Goal: Task Accomplishment & Management: Manage account settings

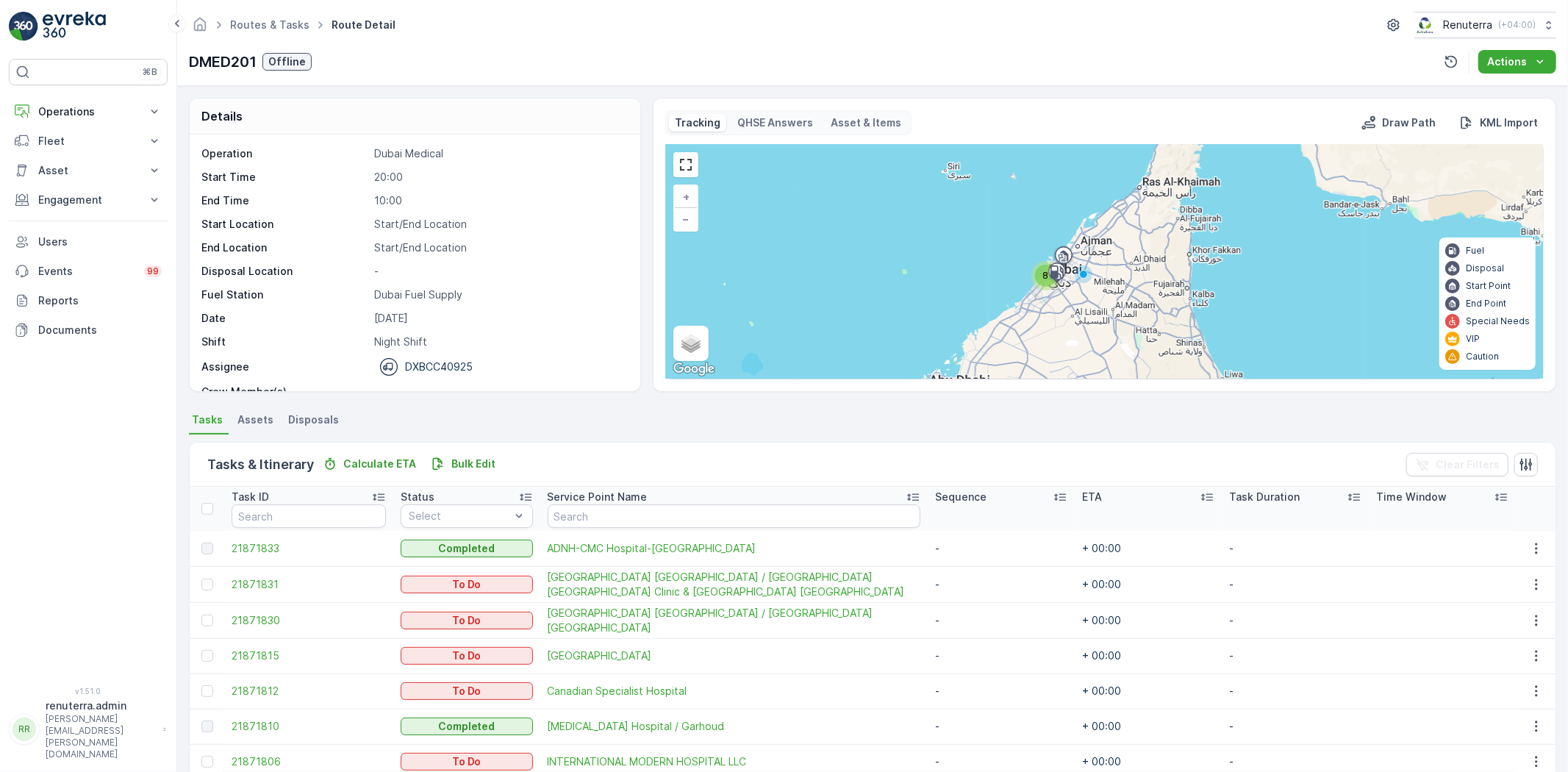
scroll to position [103, 0]
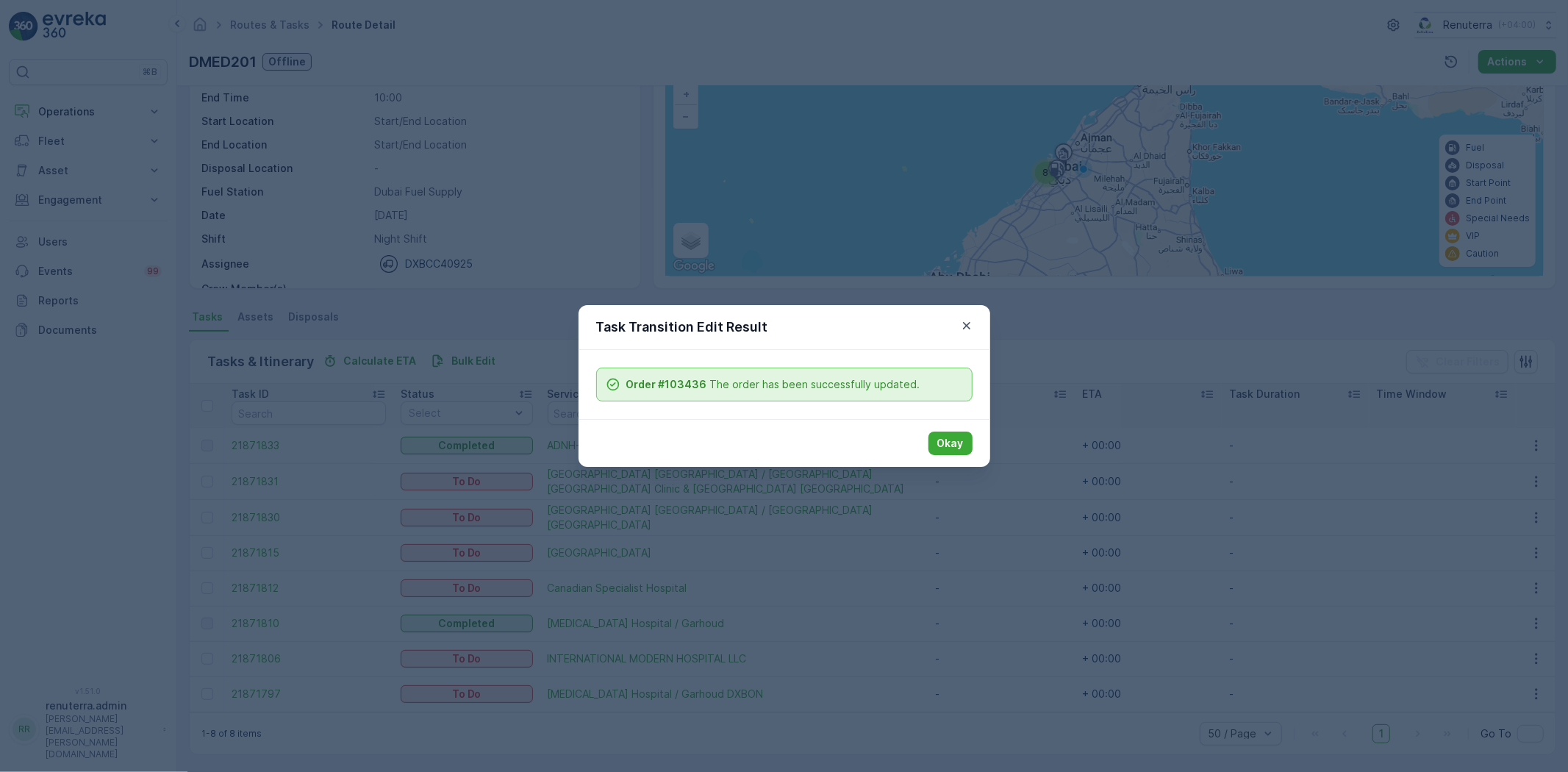
drag, startPoint x: 939, startPoint y: 442, endPoint x: 952, endPoint y: 413, distance: 31.8
click at [943, 438] on p "Okay" at bounding box center [950, 443] width 26 height 15
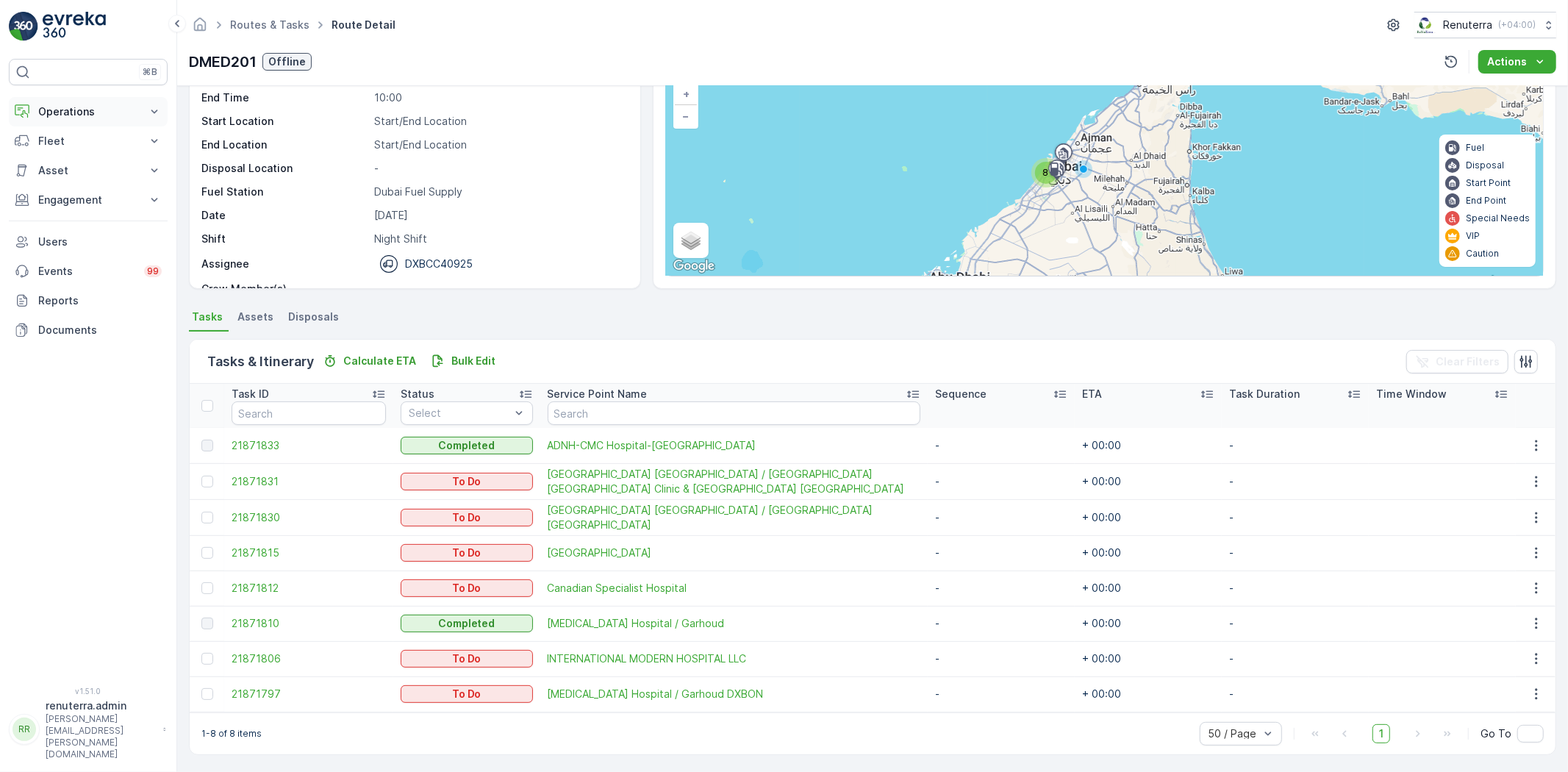
click at [74, 103] on button "Operations" at bounding box center [88, 112] width 159 height 30
click at [86, 175] on p "Routes & Tasks" at bounding box center [75, 177] width 76 height 15
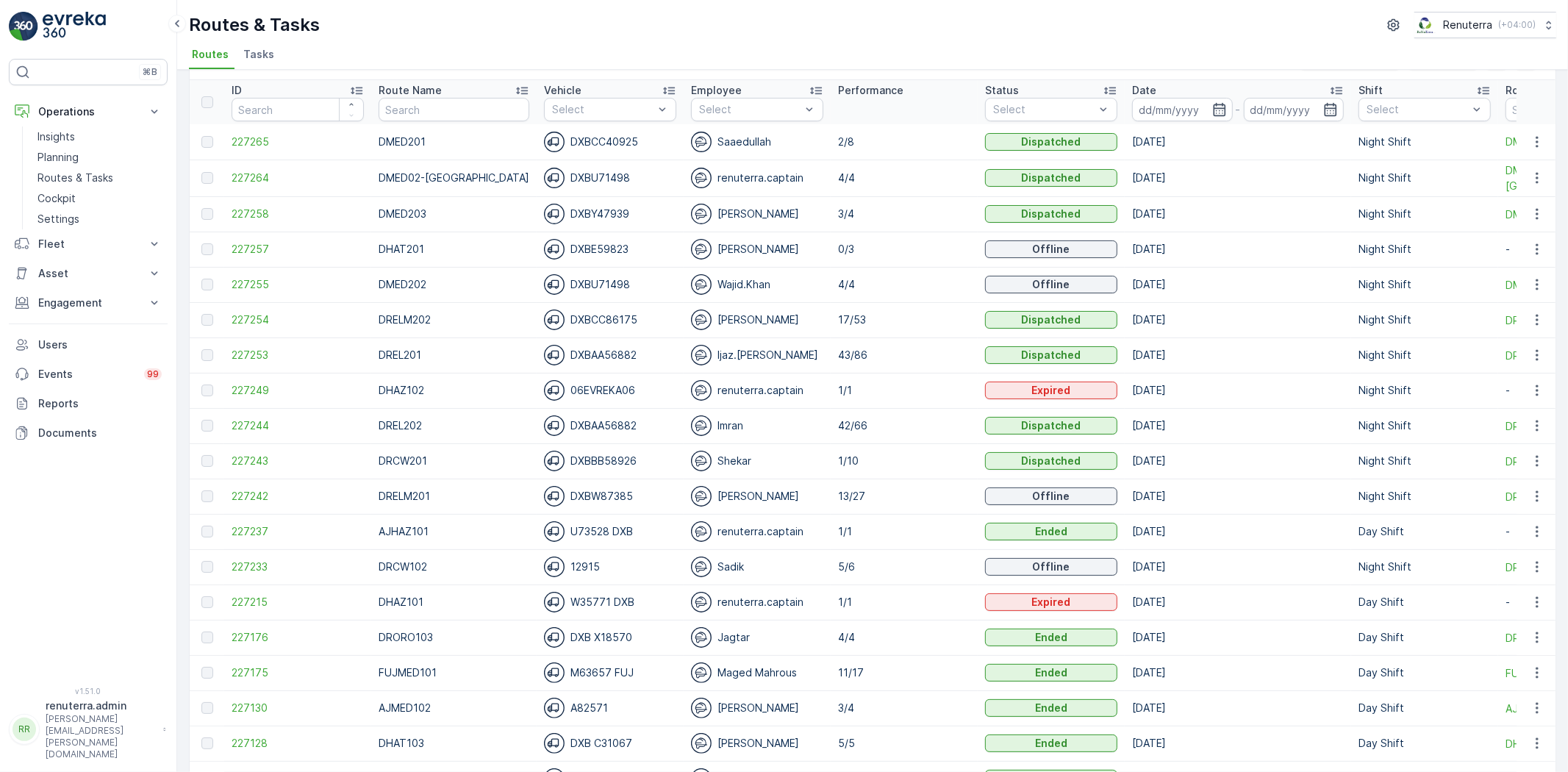
scroll to position [81, 0]
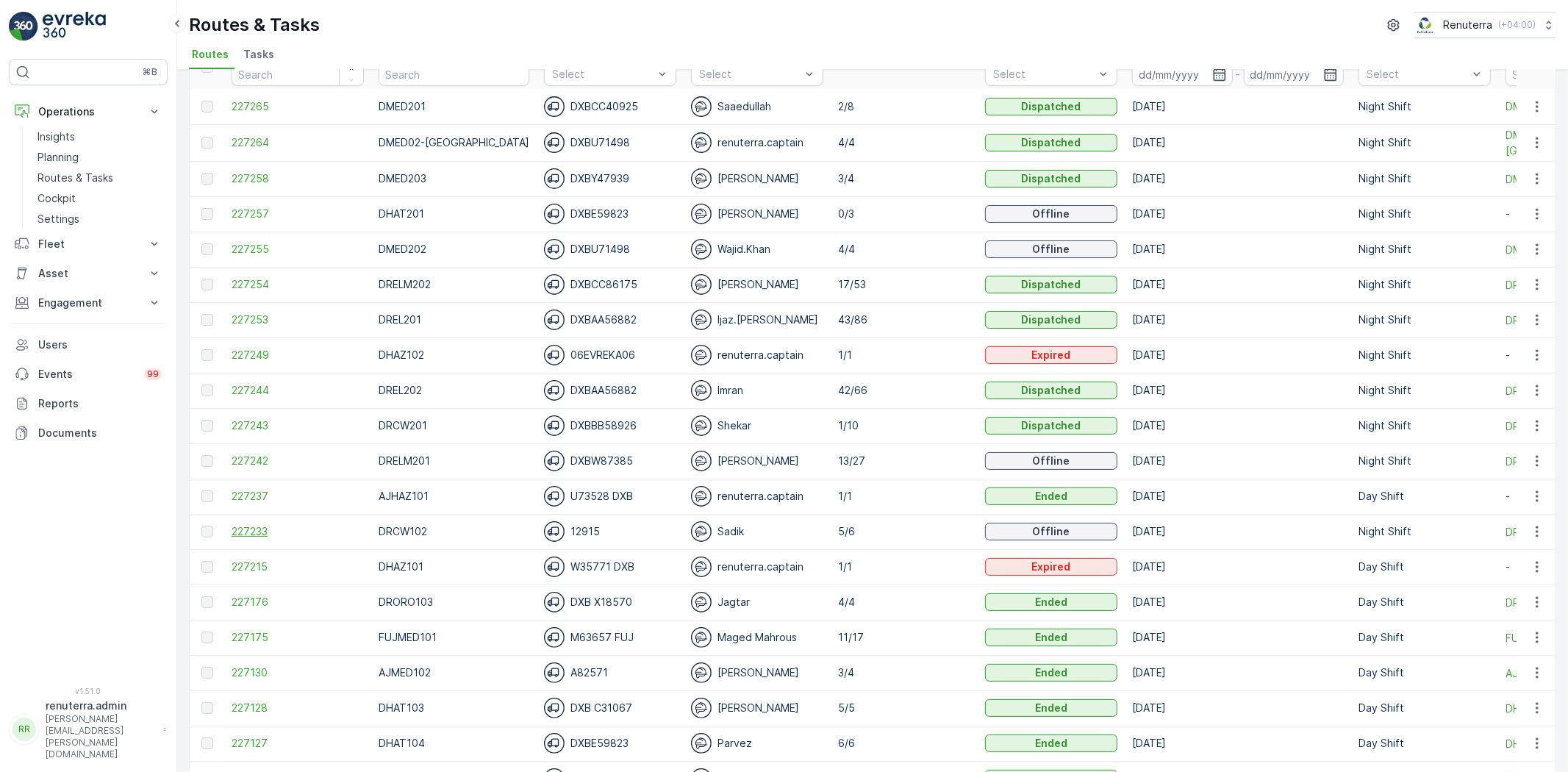
click at [271, 534] on span "227233" at bounding box center [297, 531] width 132 height 15
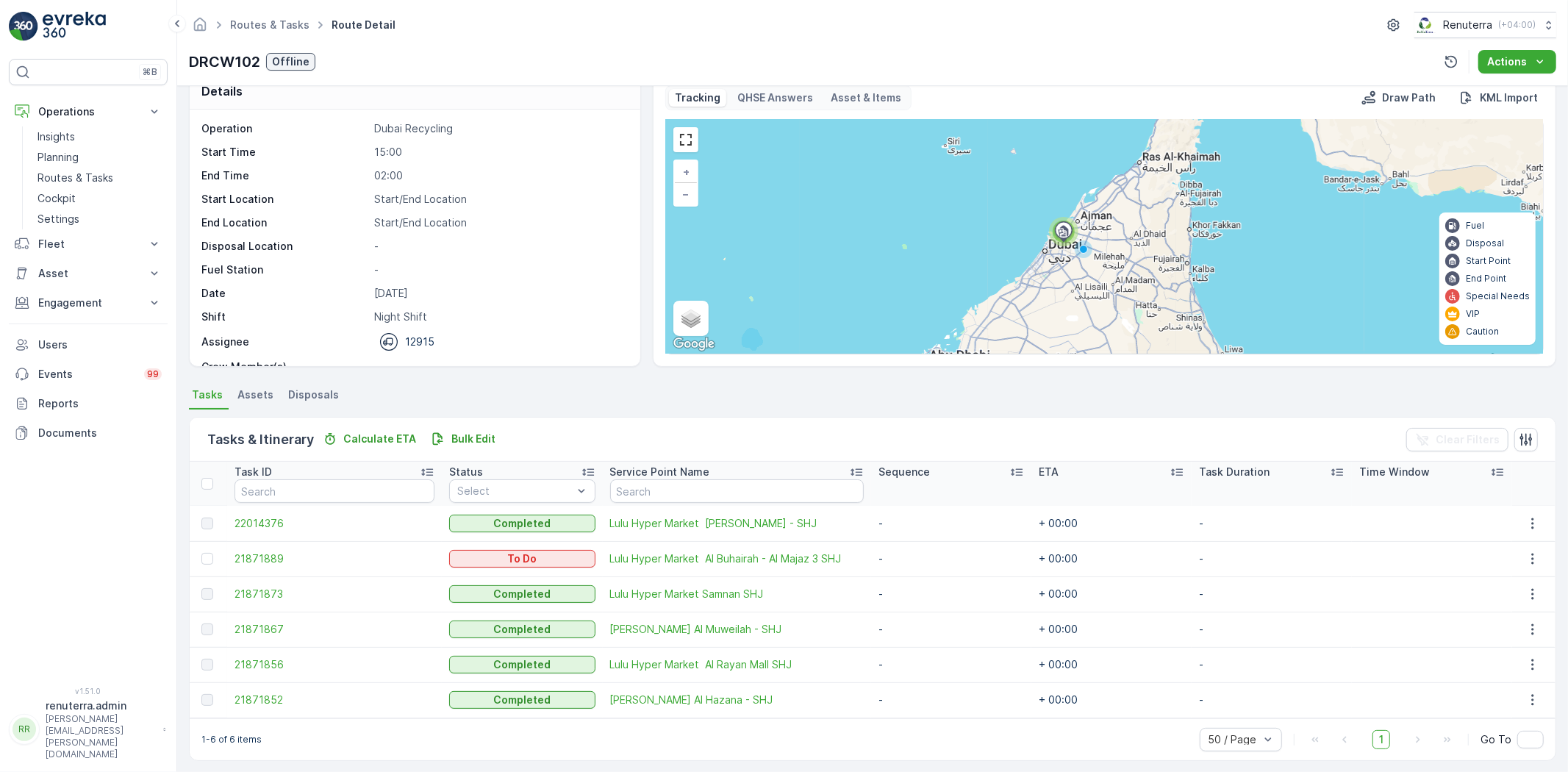
scroll to position [32, 0]
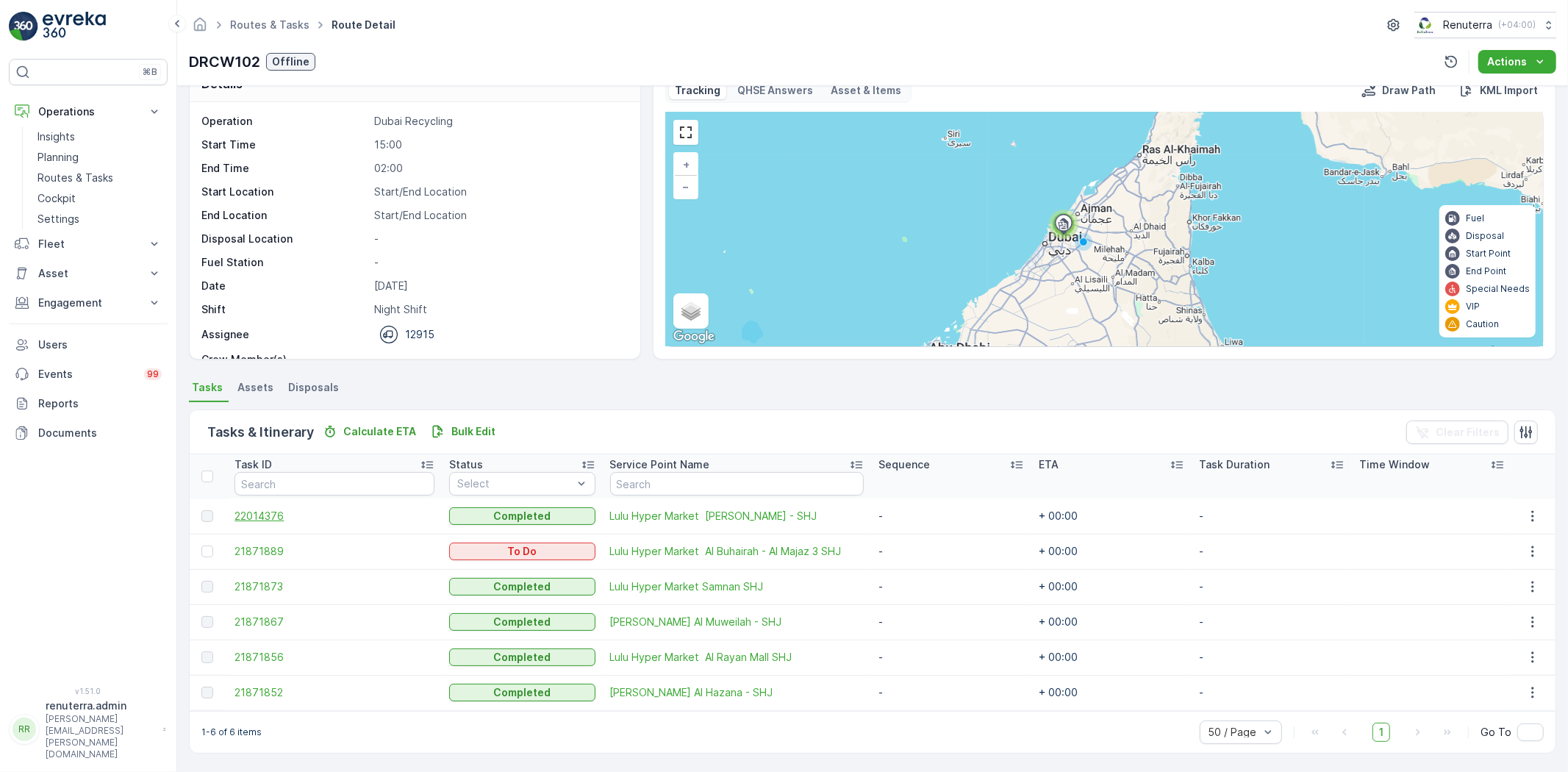
click at [276, 518] on span "22014376" at bounding box center [334, 515] width 200 height 15
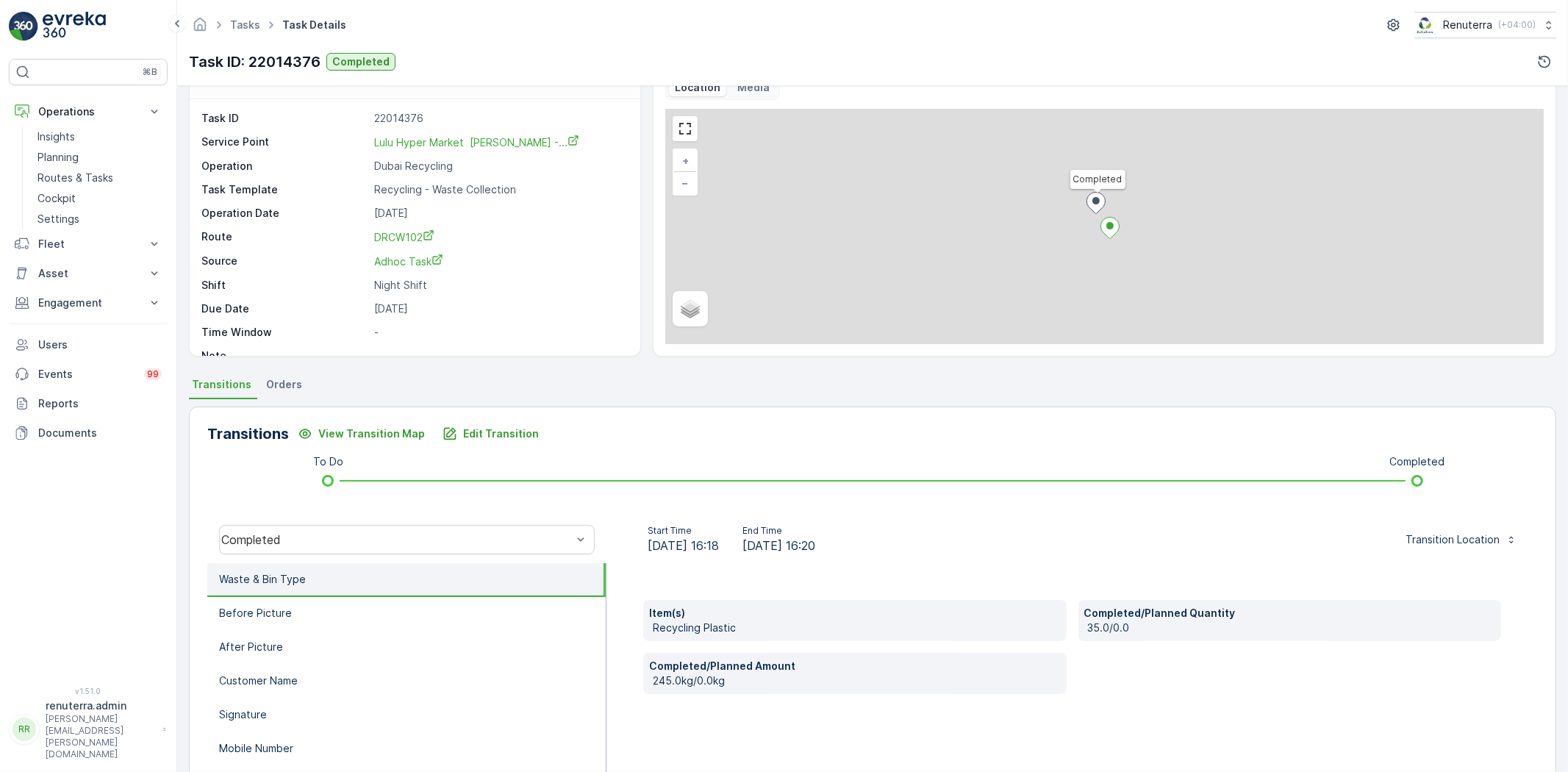
scroll to position [81, 0]
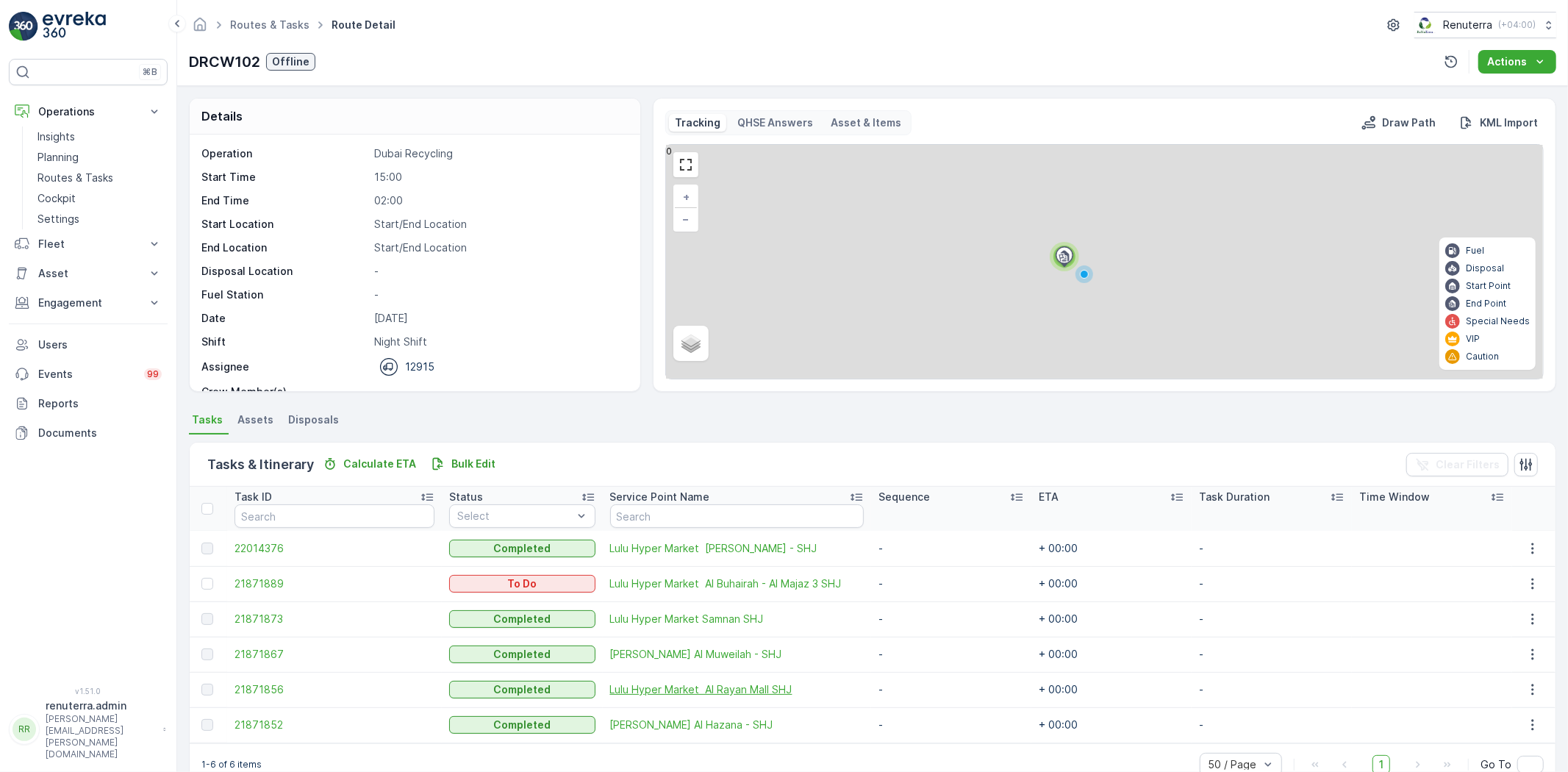
scroll to position [32, 0]
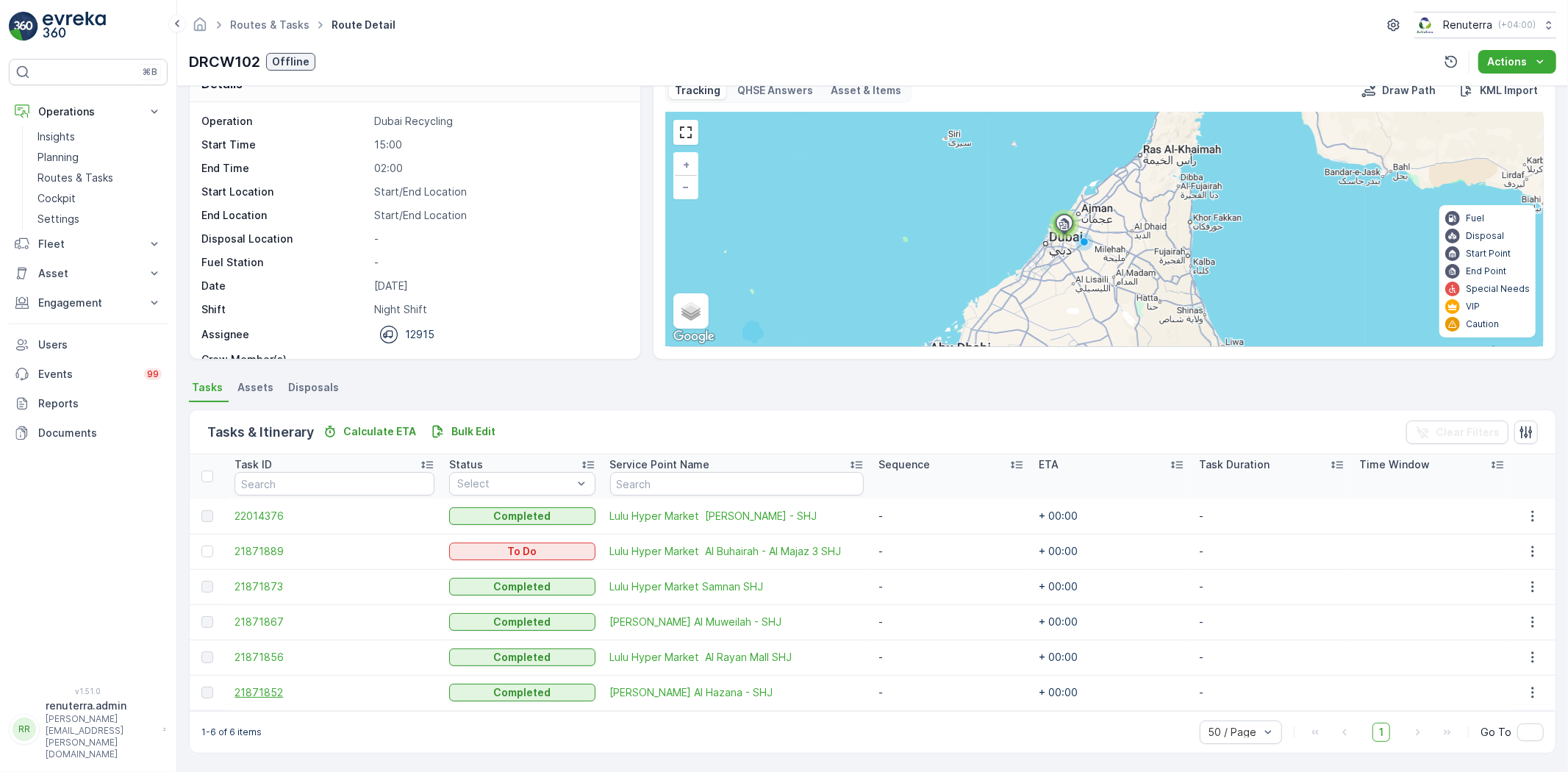
click at [277, 694] on span "21871852" at bounding box center [334, 692] width 200 height 15
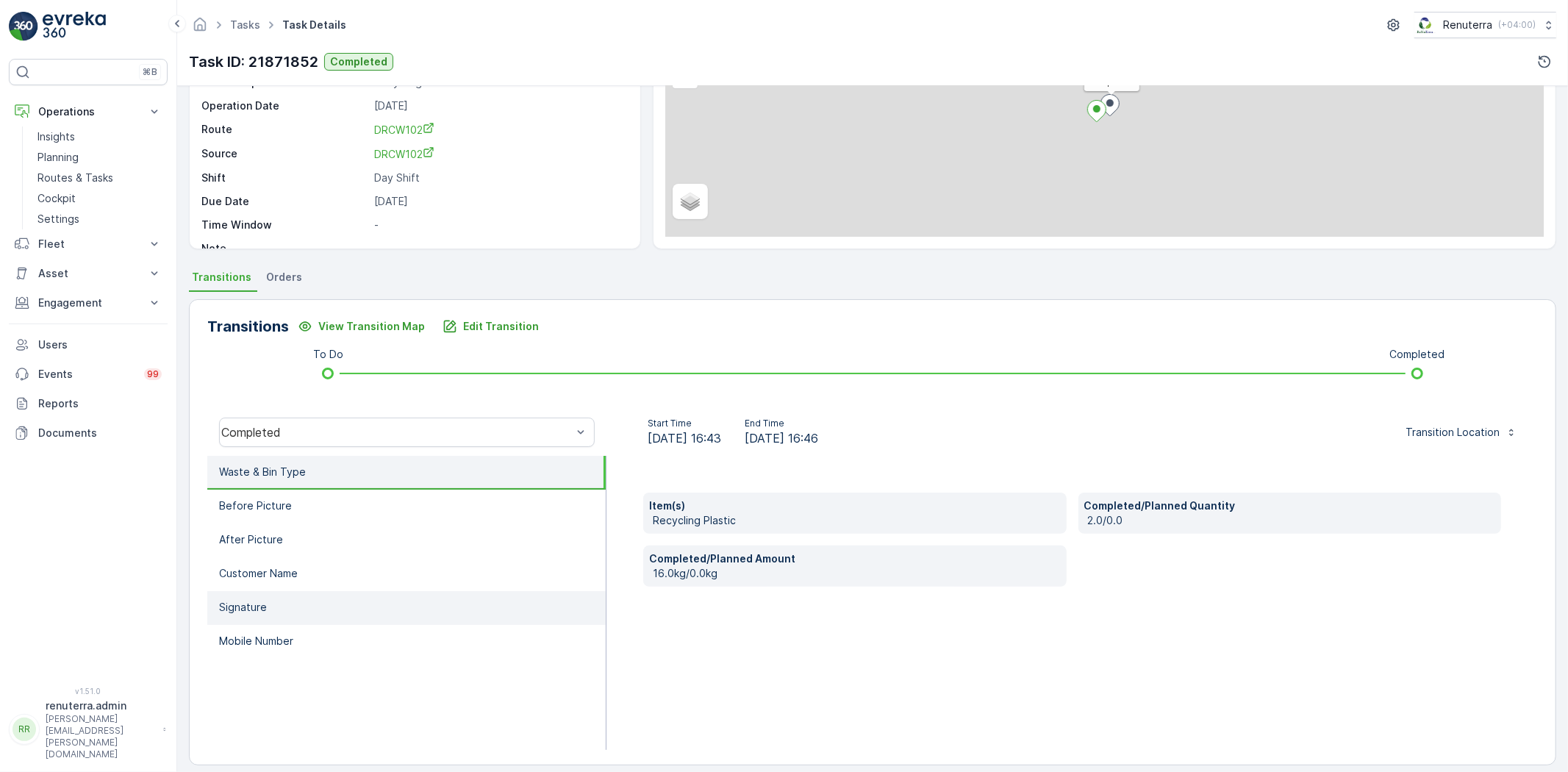
scroll to position [155, 0]
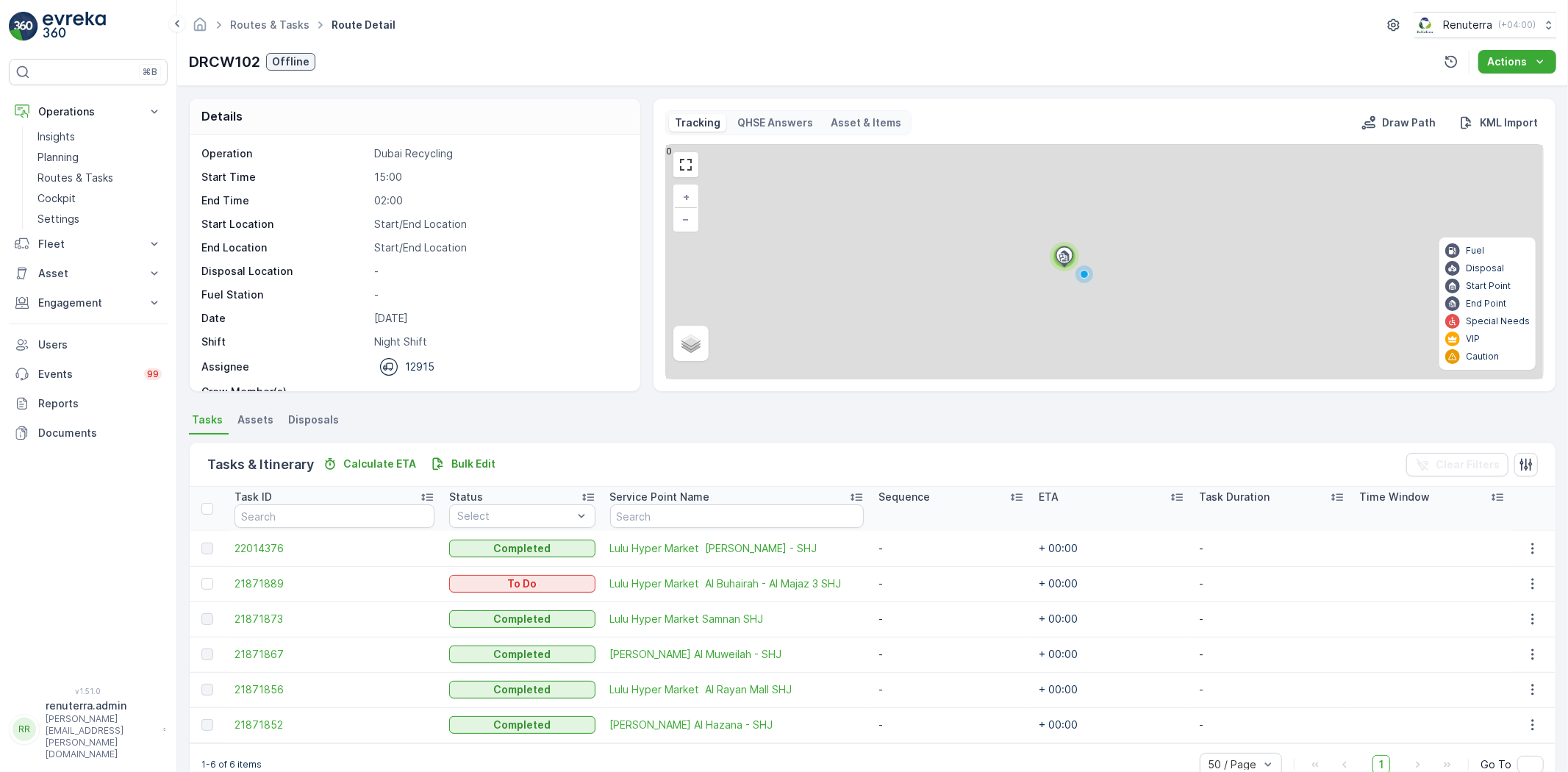
scroll to position [32, 0]
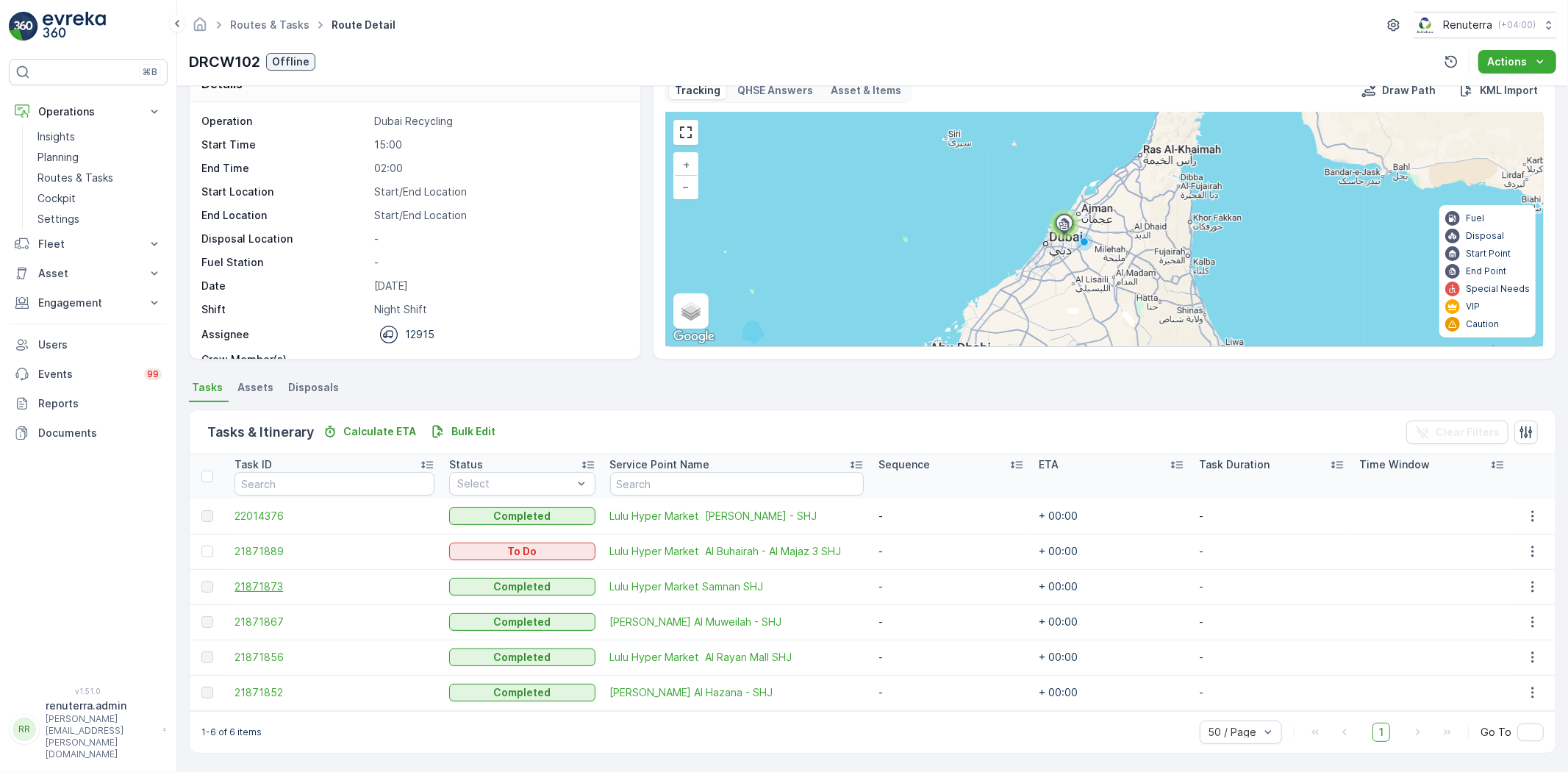
click at [266, 582] on span "21871873" at bounding box center [334, 586] width 200 height 15
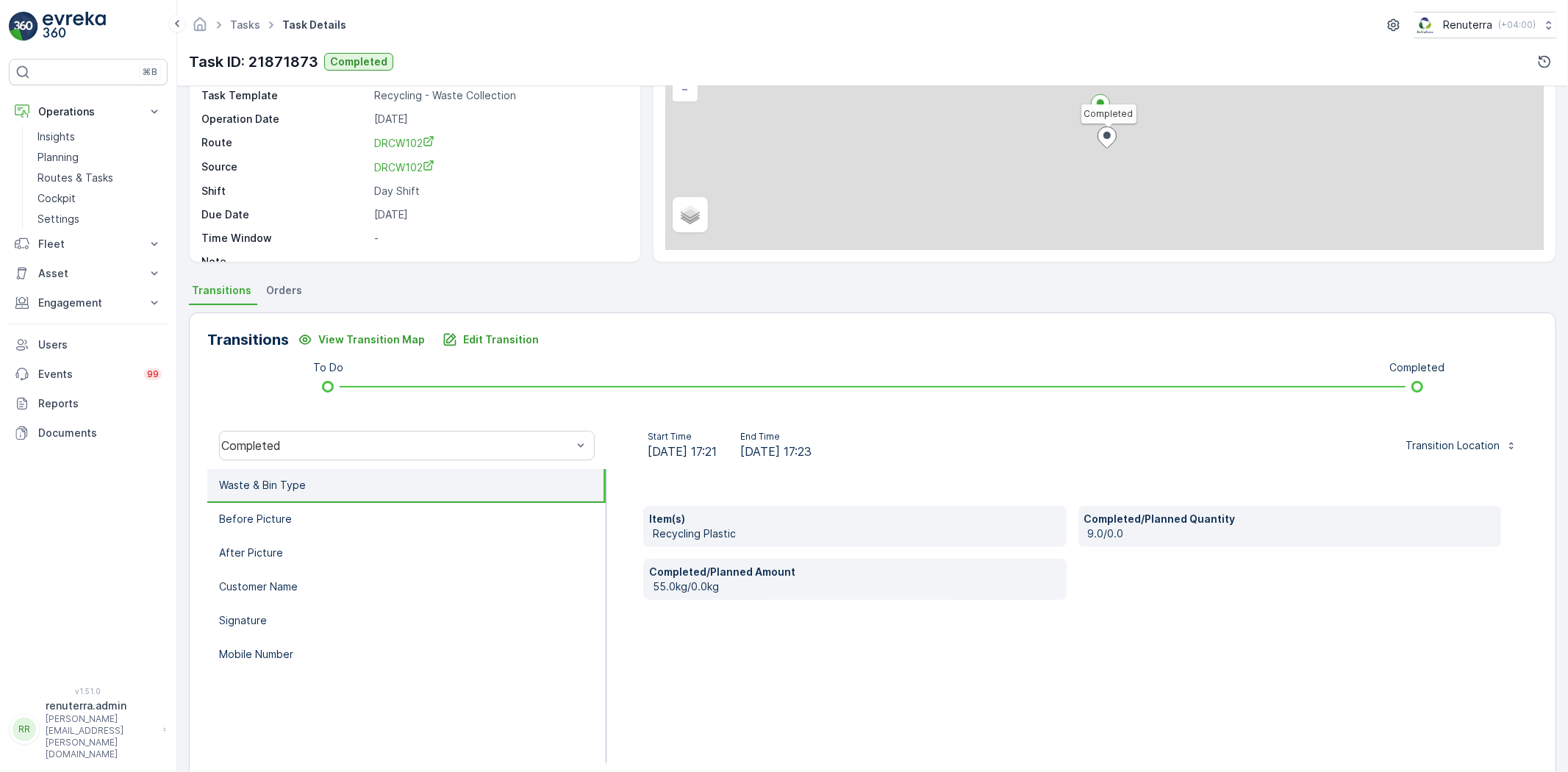
scroll to position [155, 0]
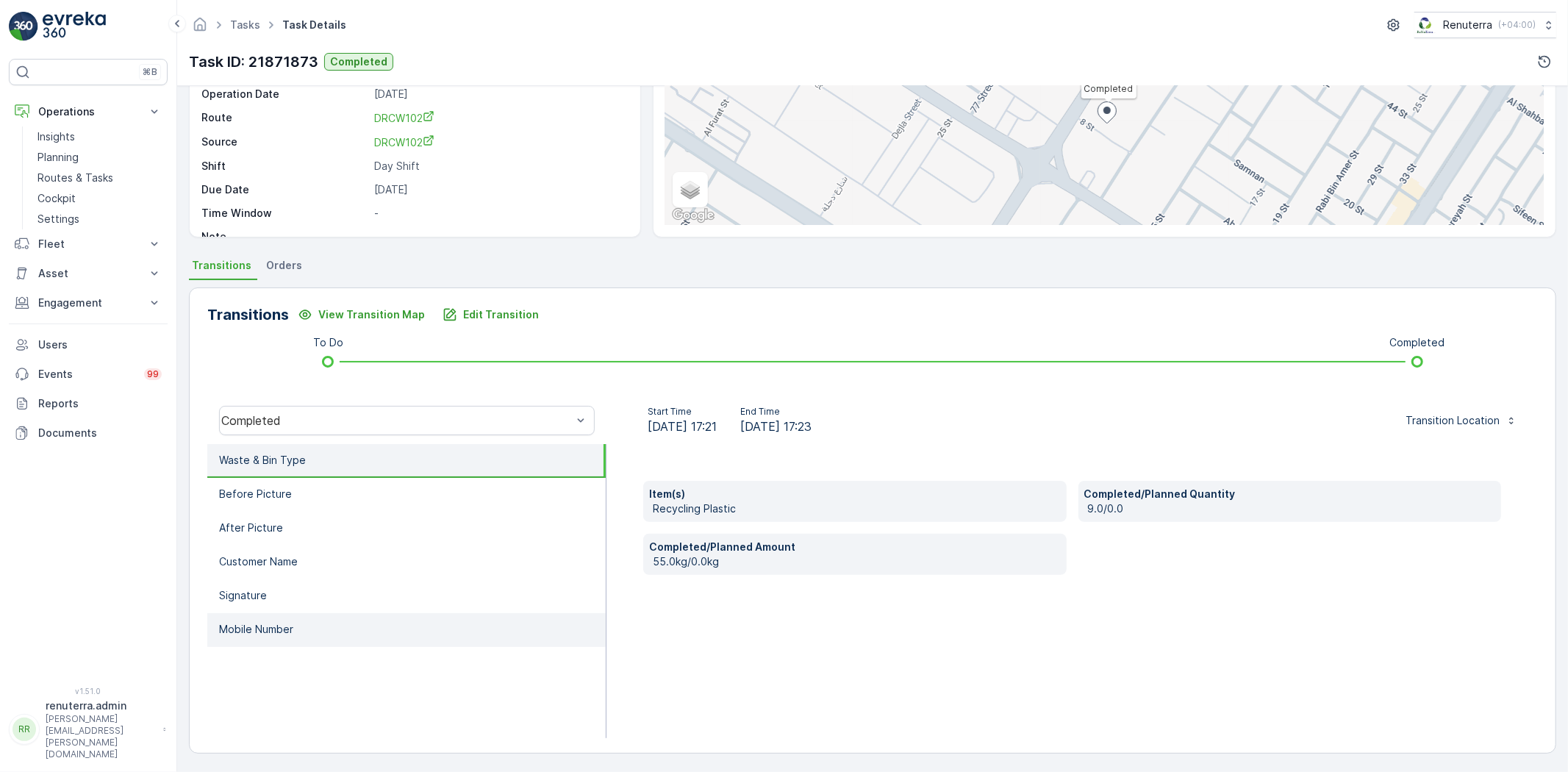
drag, startPoint x: 285, startPoint y: 637, endPoint x: 293, endPoint y: 635, distance: 8.2
click at [290, 637] on li "Mobile Number" at bounding box center [406, 630] width 398 height 34
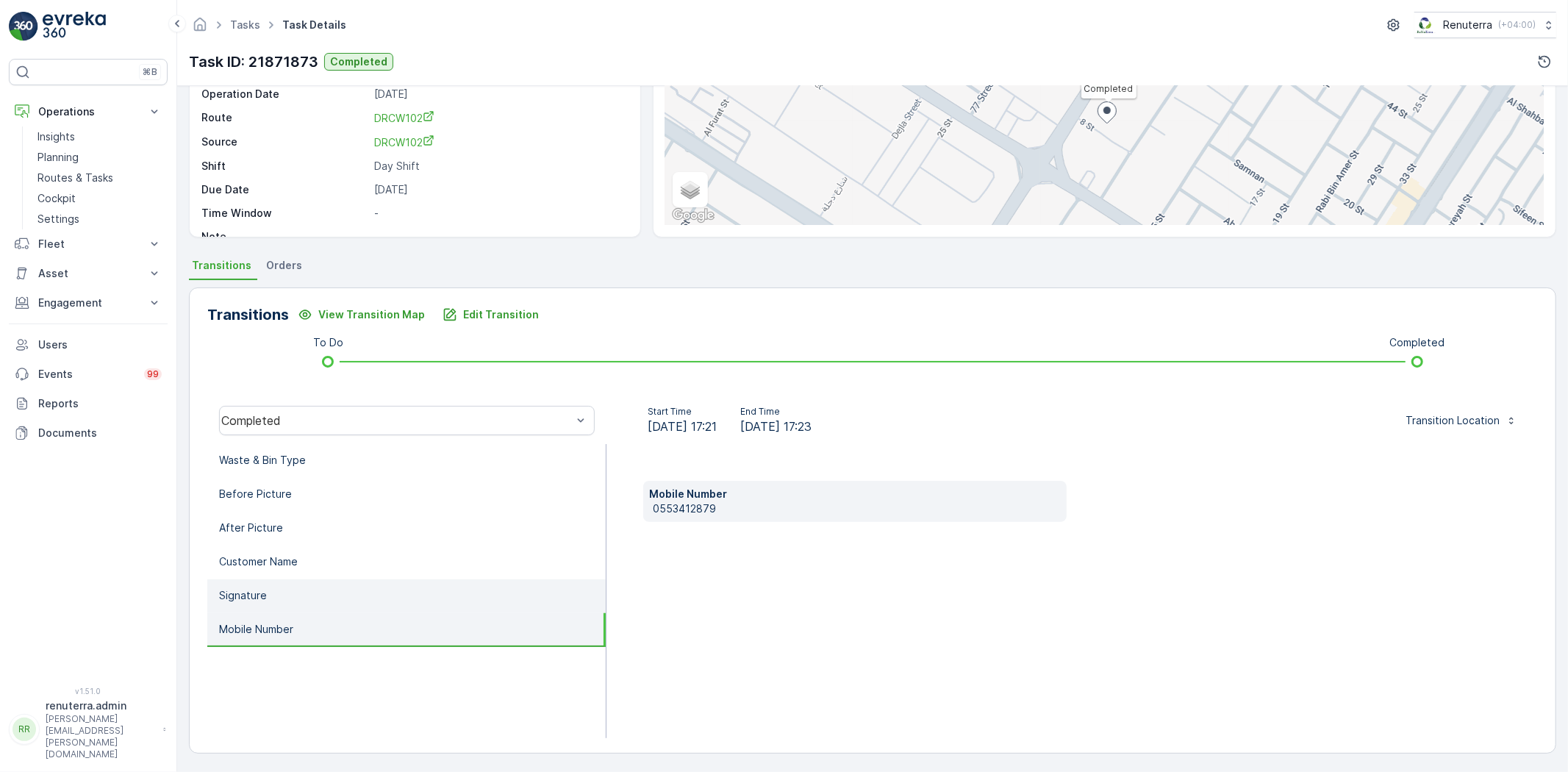
click at [293, 582] on li "Signature" at bounding box center [406, 596] width 398 height 34
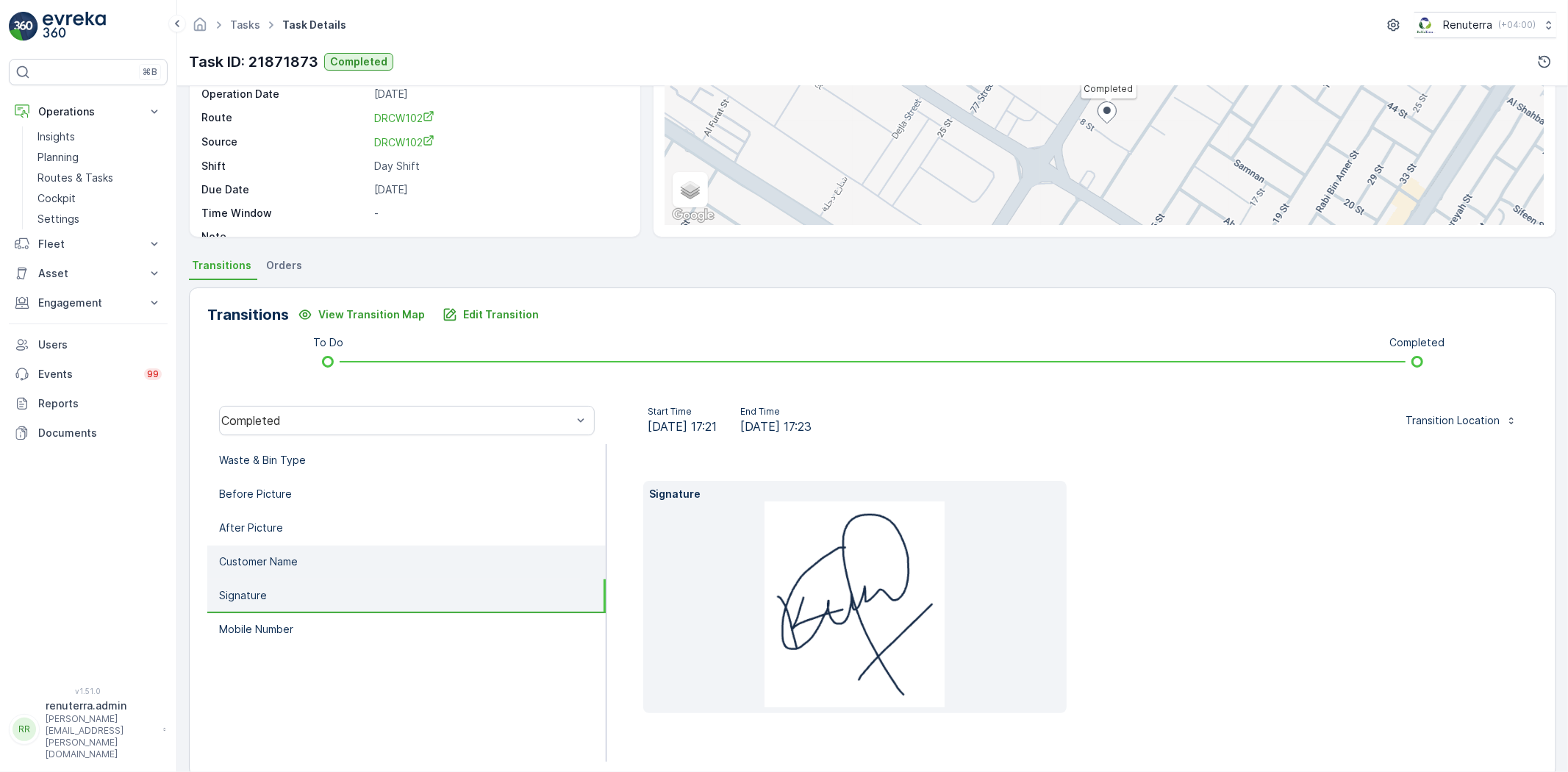
click at [295, 557] on p "Customer Name" at bounding box center [259, 561] width 79 height 15
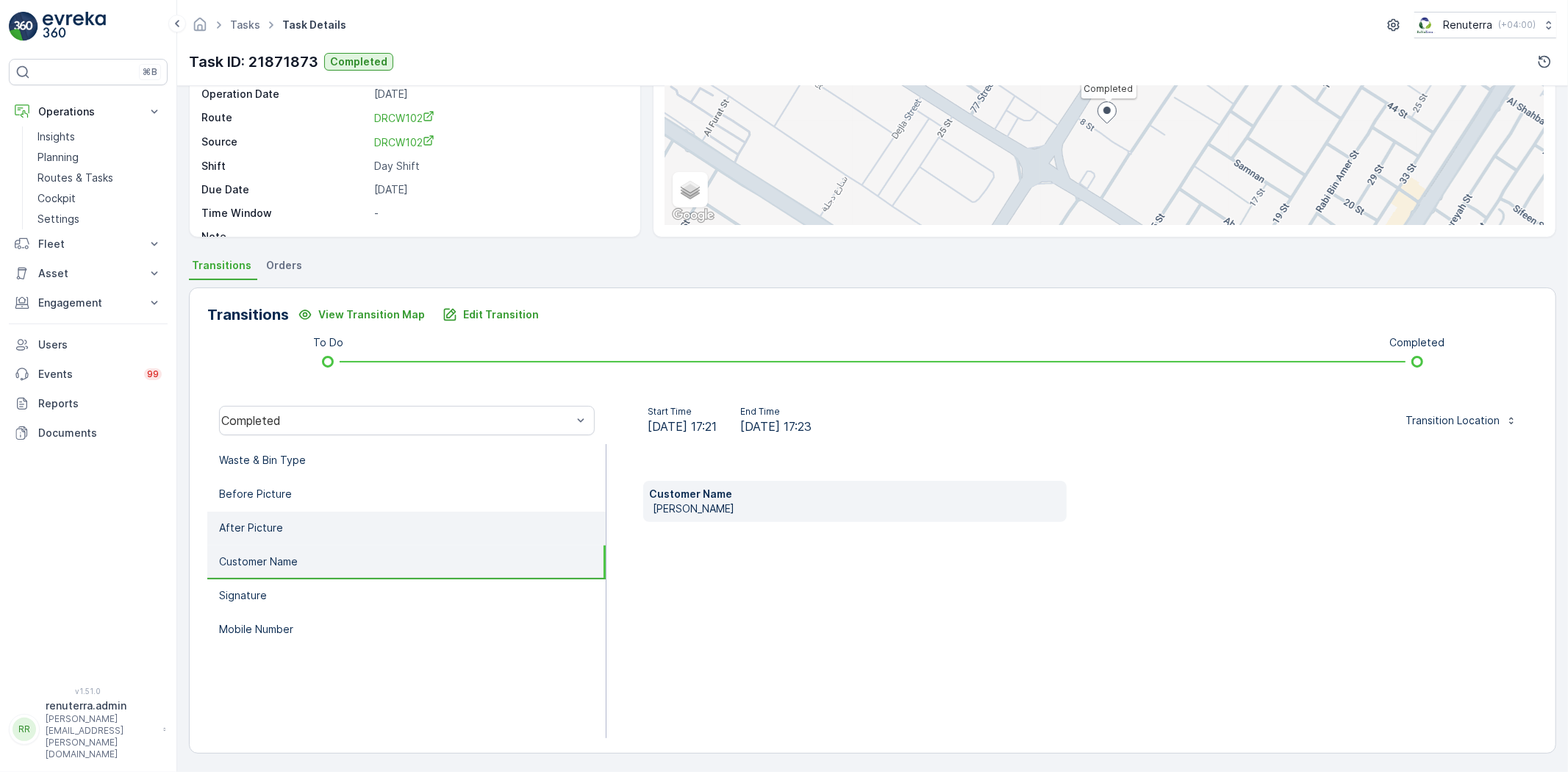
click at [301, 527] on li "After Picture" at bounding box center [406, 528] width 398 height 34
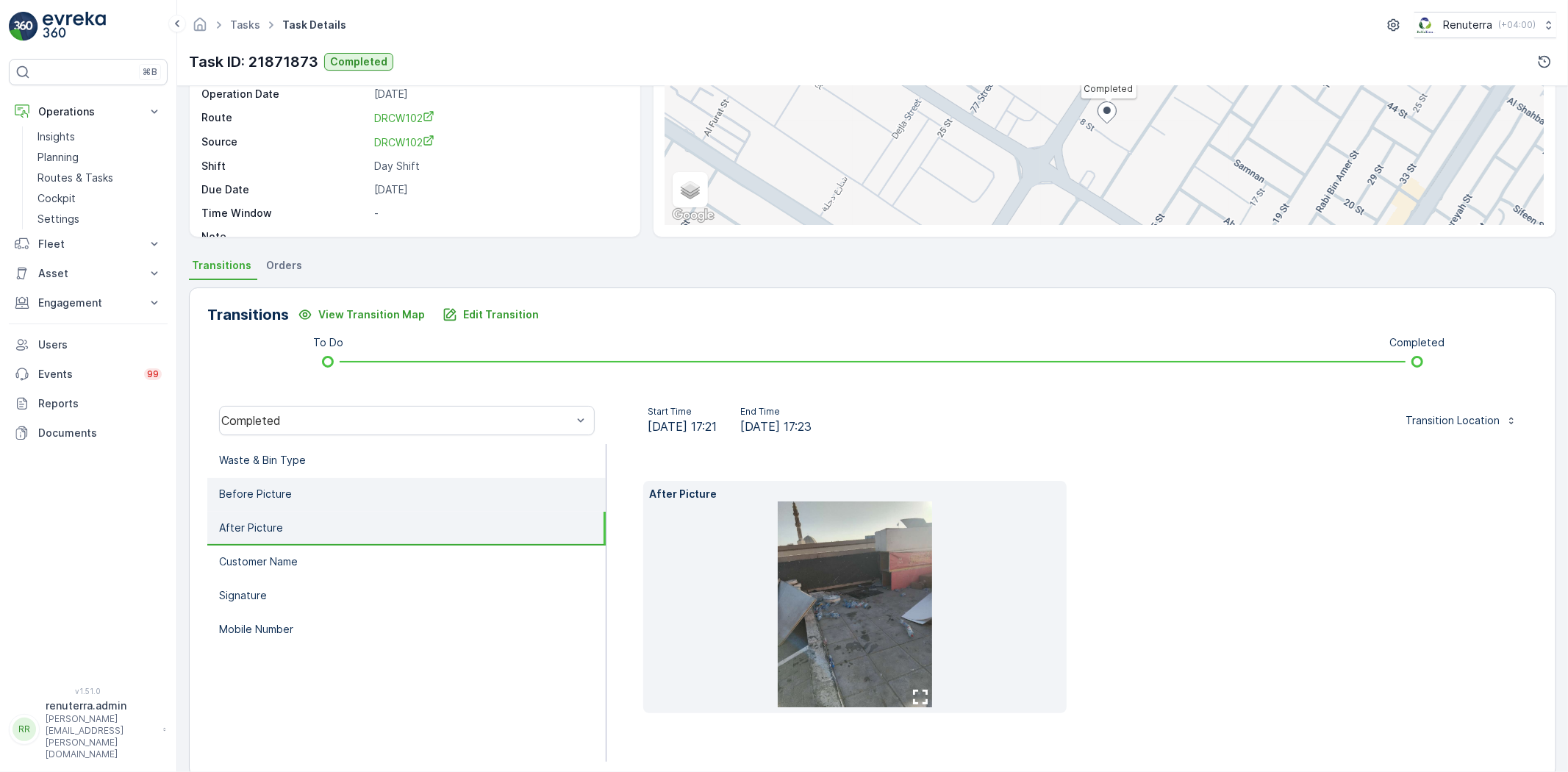
click at [305, 493] on li "Before Picture" at bounding box center [406, 494] width 398 height 34
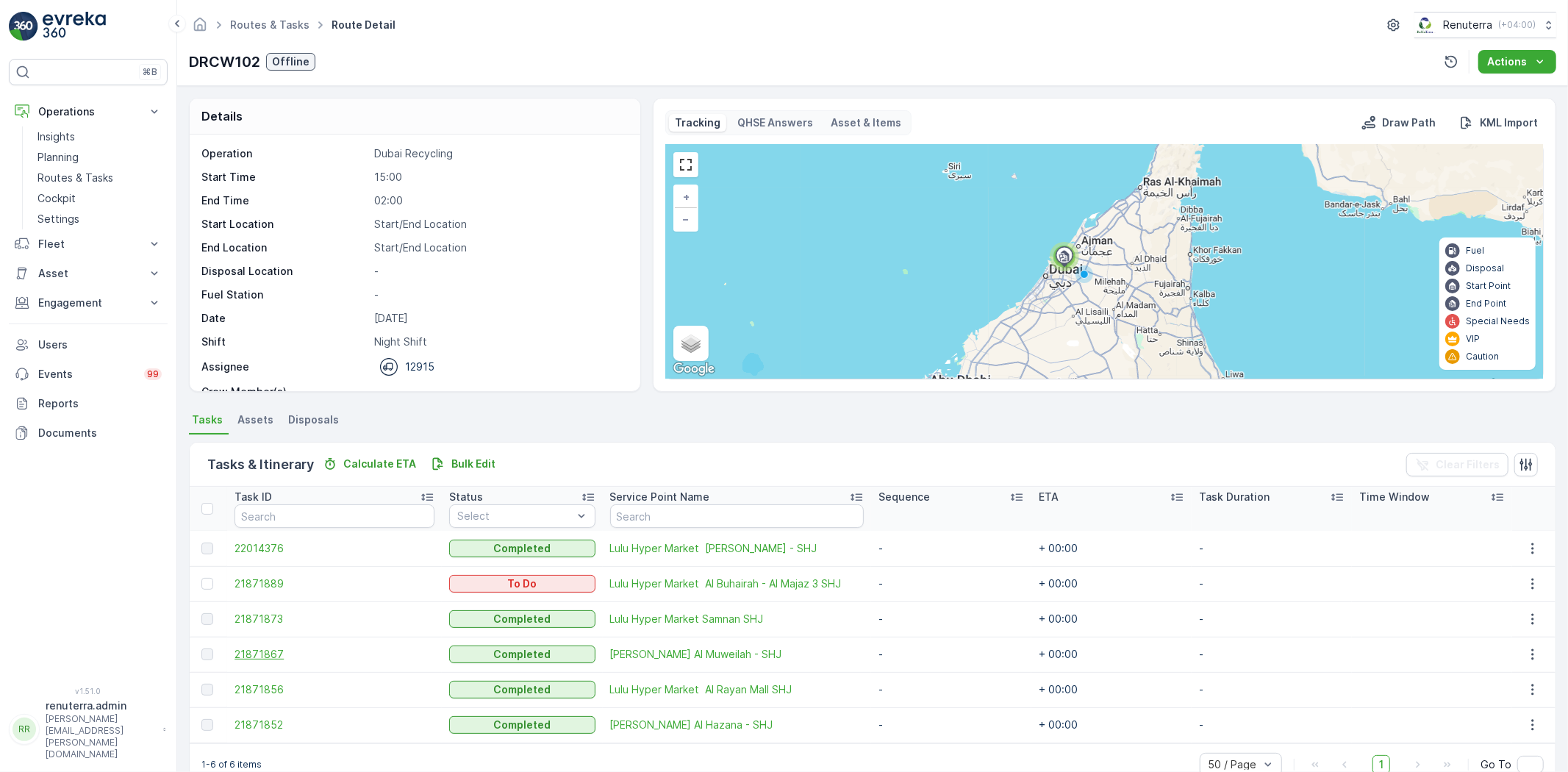
click at [243, 647] on span "21871867" at bounding box center [334, 654] width 200 height 15
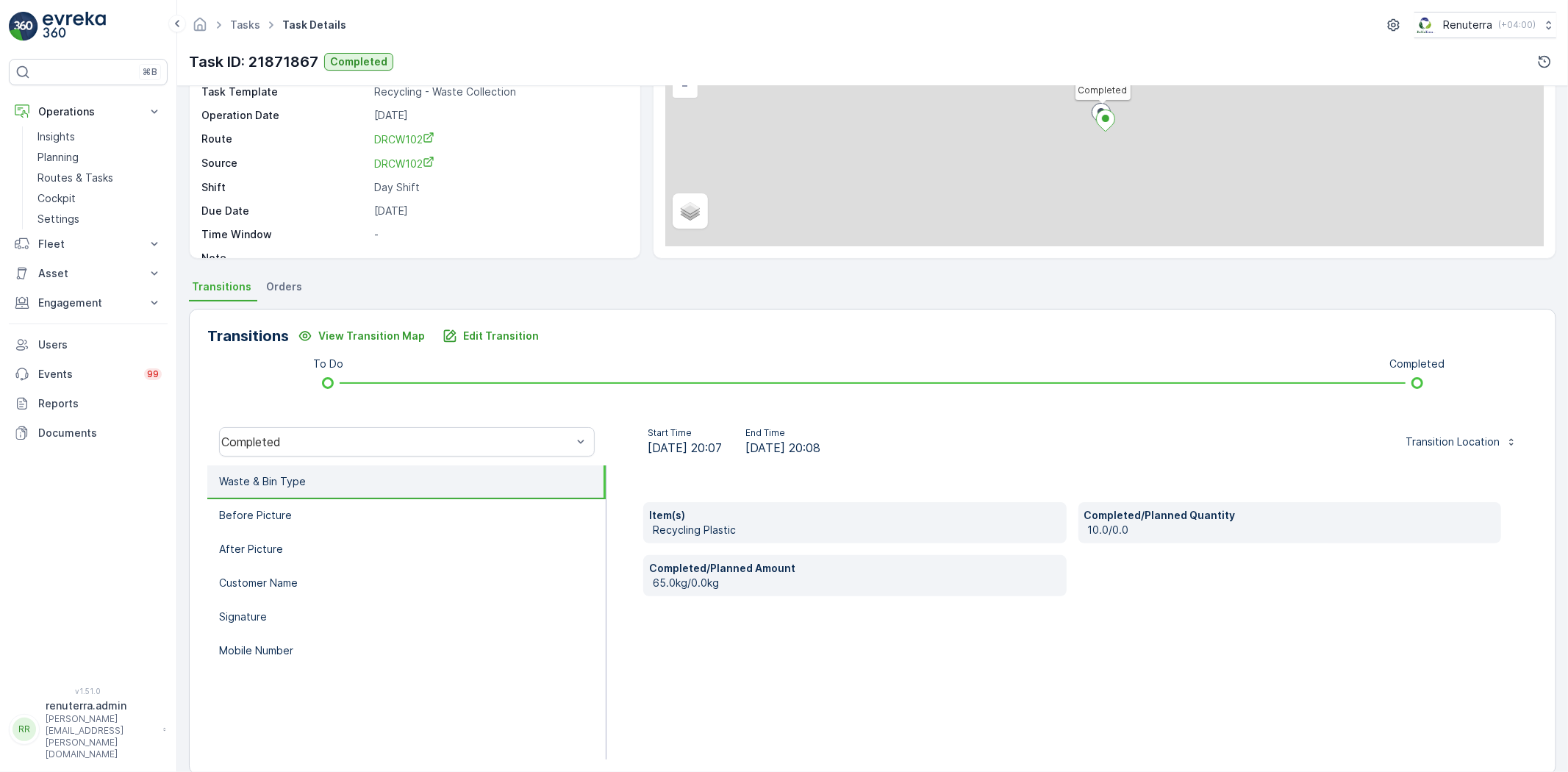
scroll to position [155, 0]
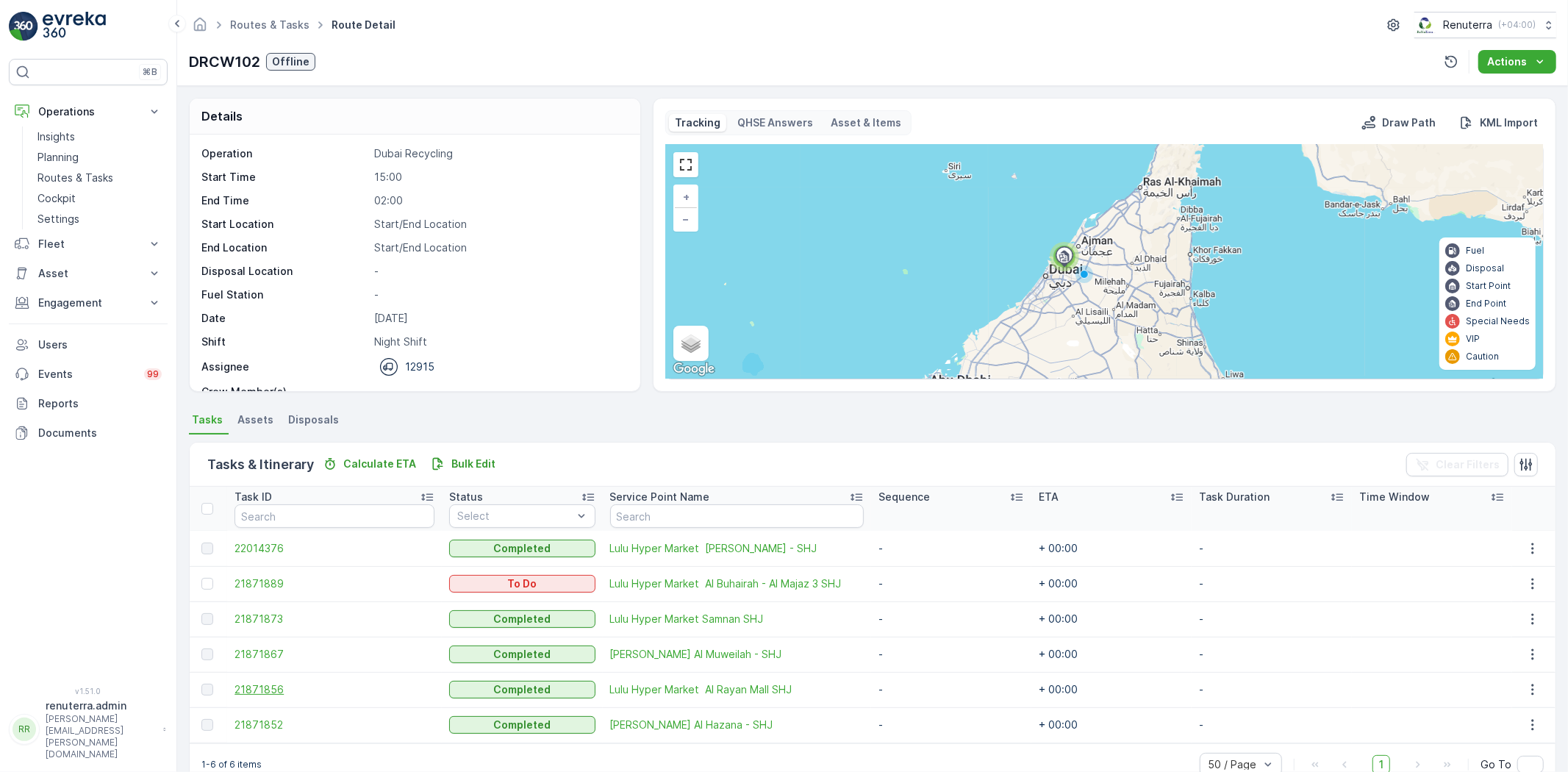
click at [247, 688] on span "21871856" at bounding box center [334, 689] width 200 height 15
click at [657, 548] on span "Lulu Hyper Market Al Butina - SHJ" at bounding box center [736, 548] width 253 height 15
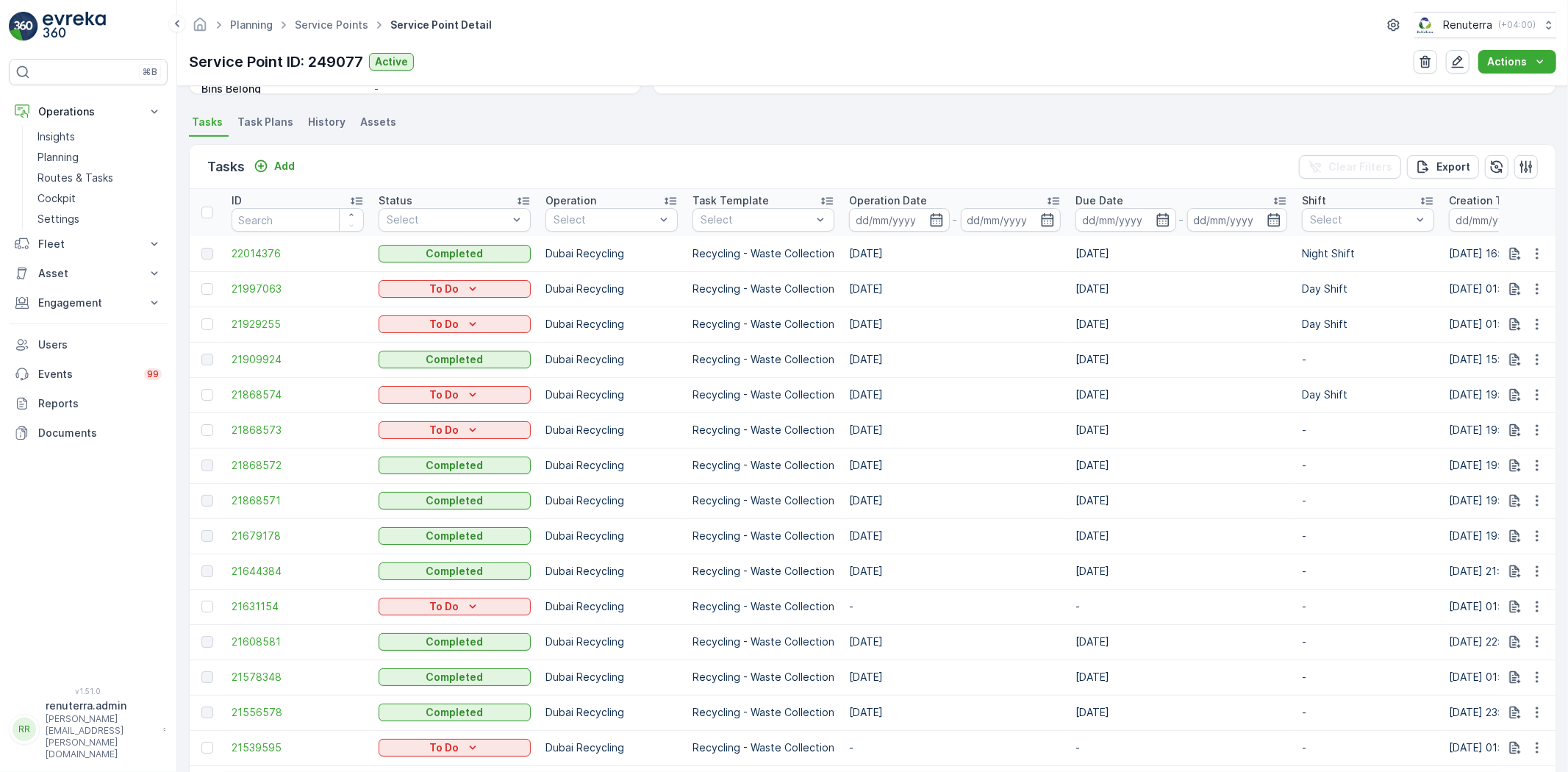
scroll to position [616, 0]
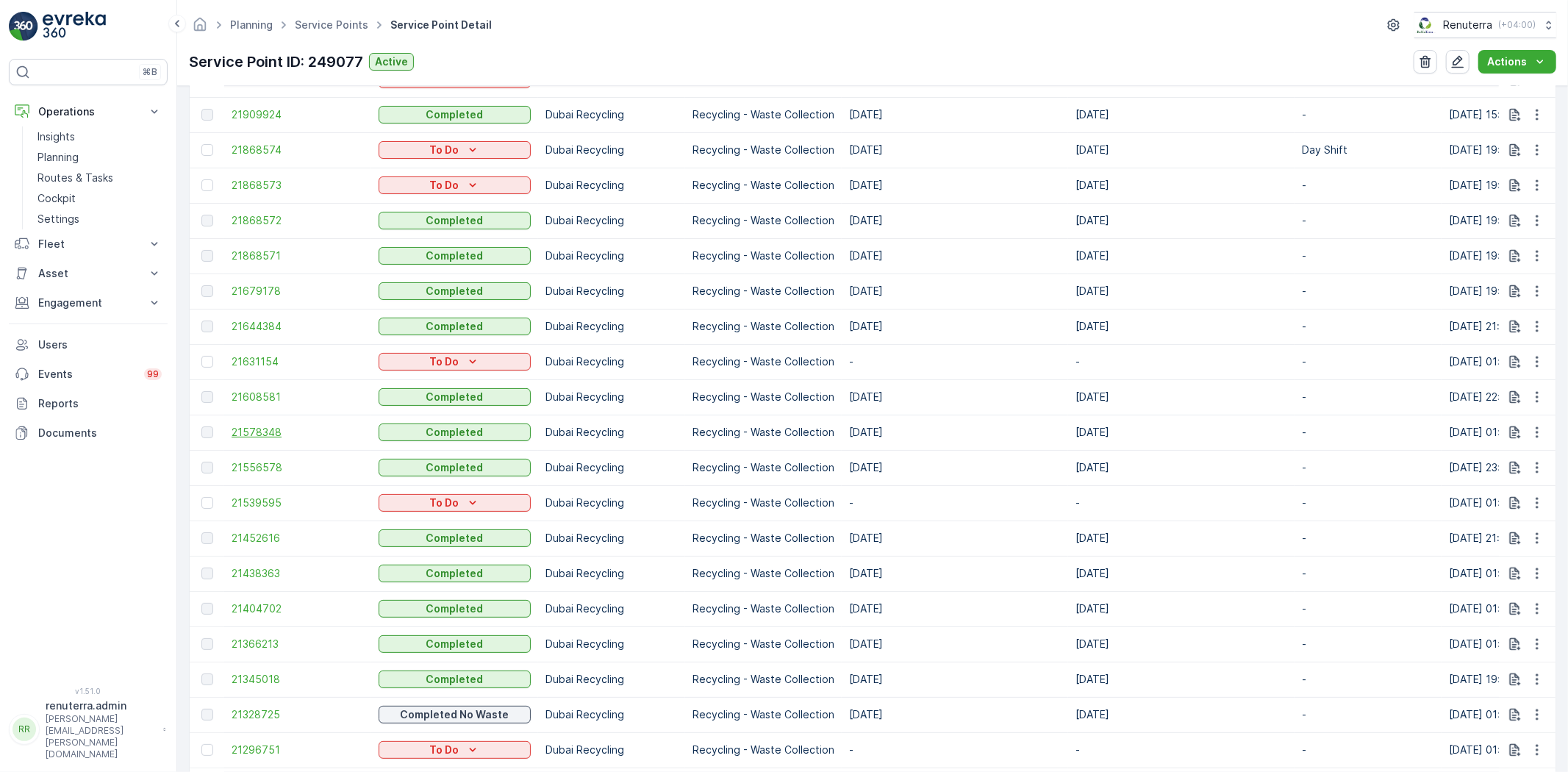
click at [251, 429] on span "21578348" at bounding box center [297, 431] width 132 height 15
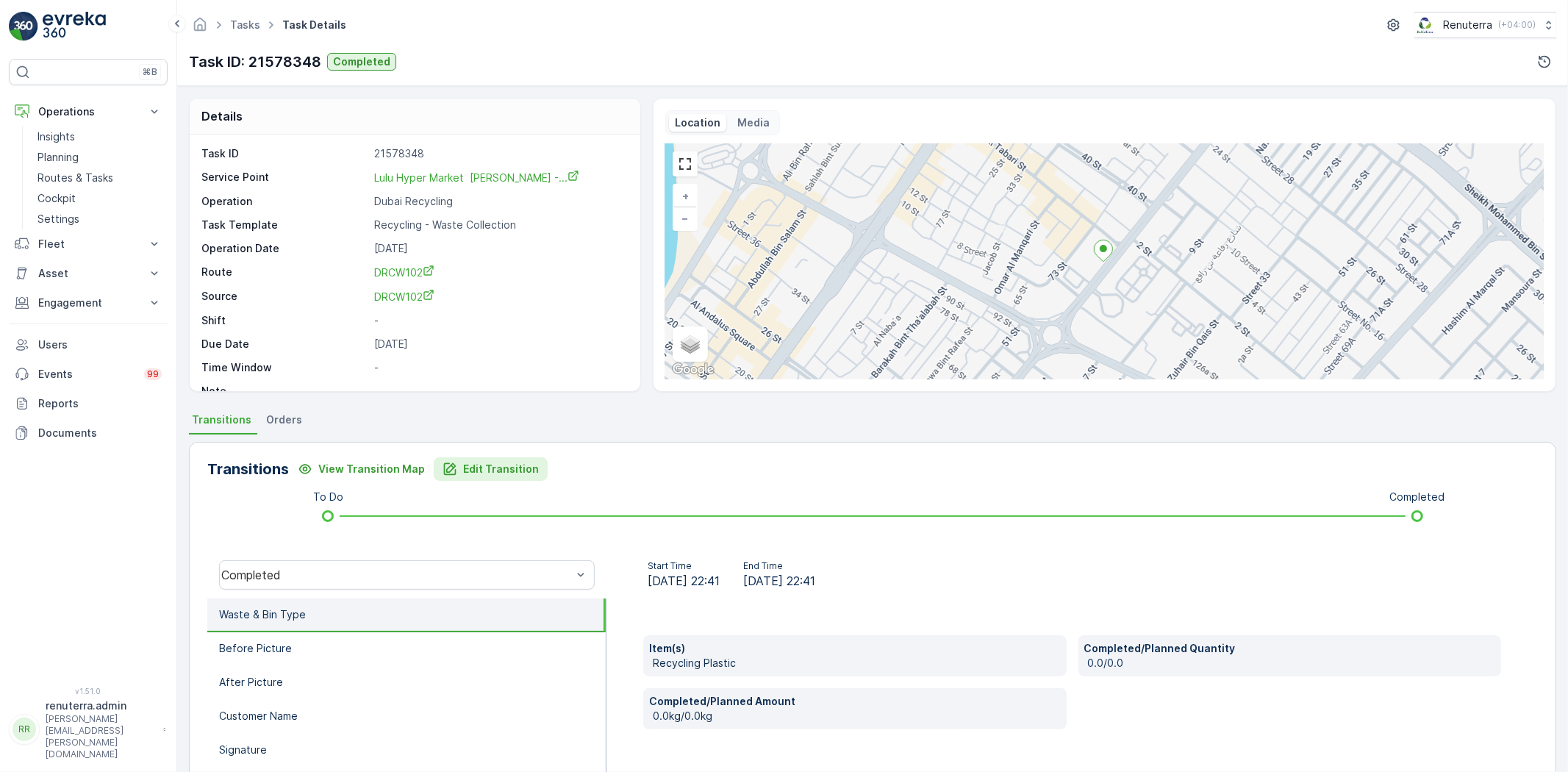
click at [522, 472] on p "Edit Transition" at bounding box center [501, 468] width 76 height 15
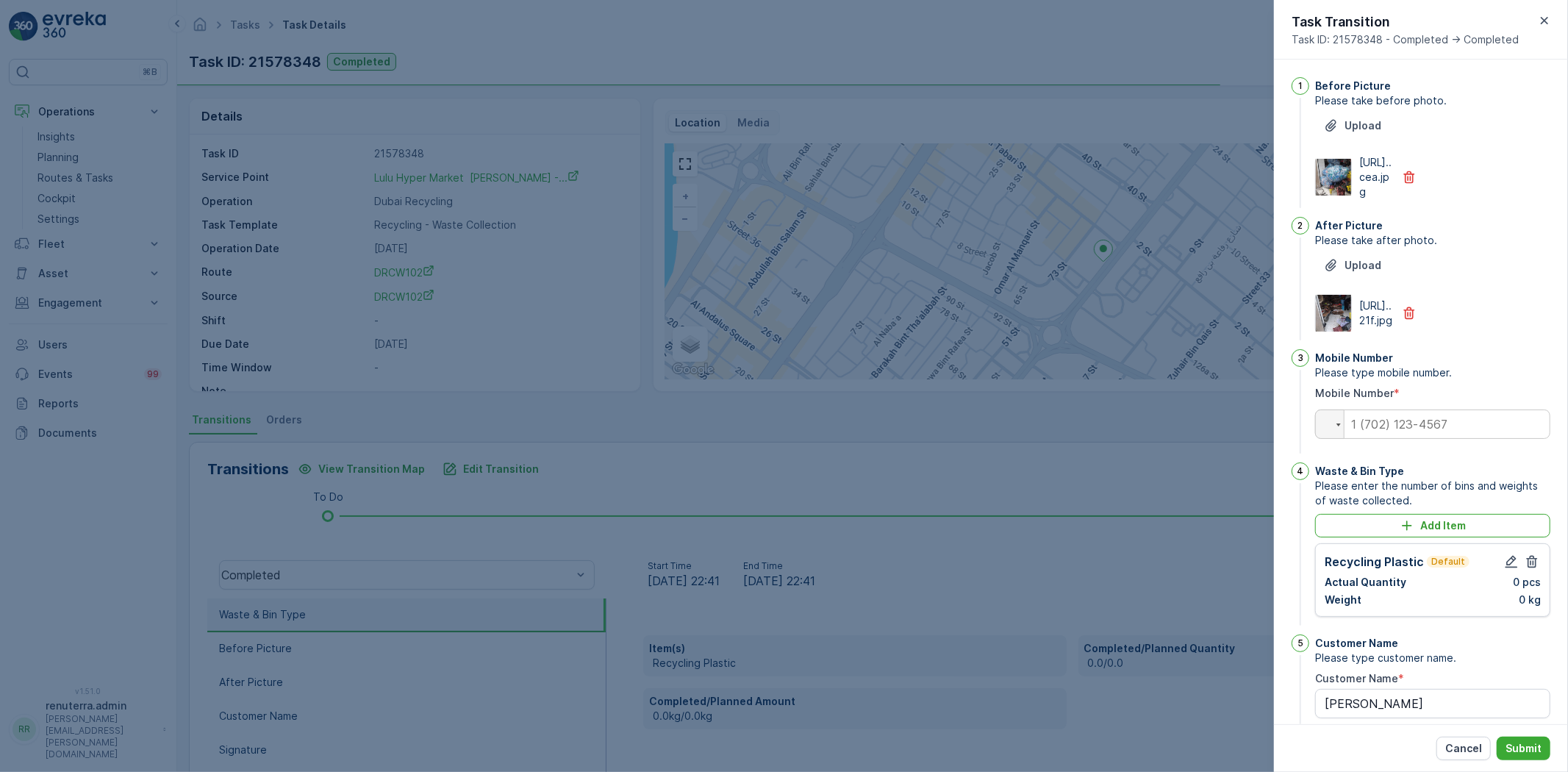
scroll to position [258, 0]
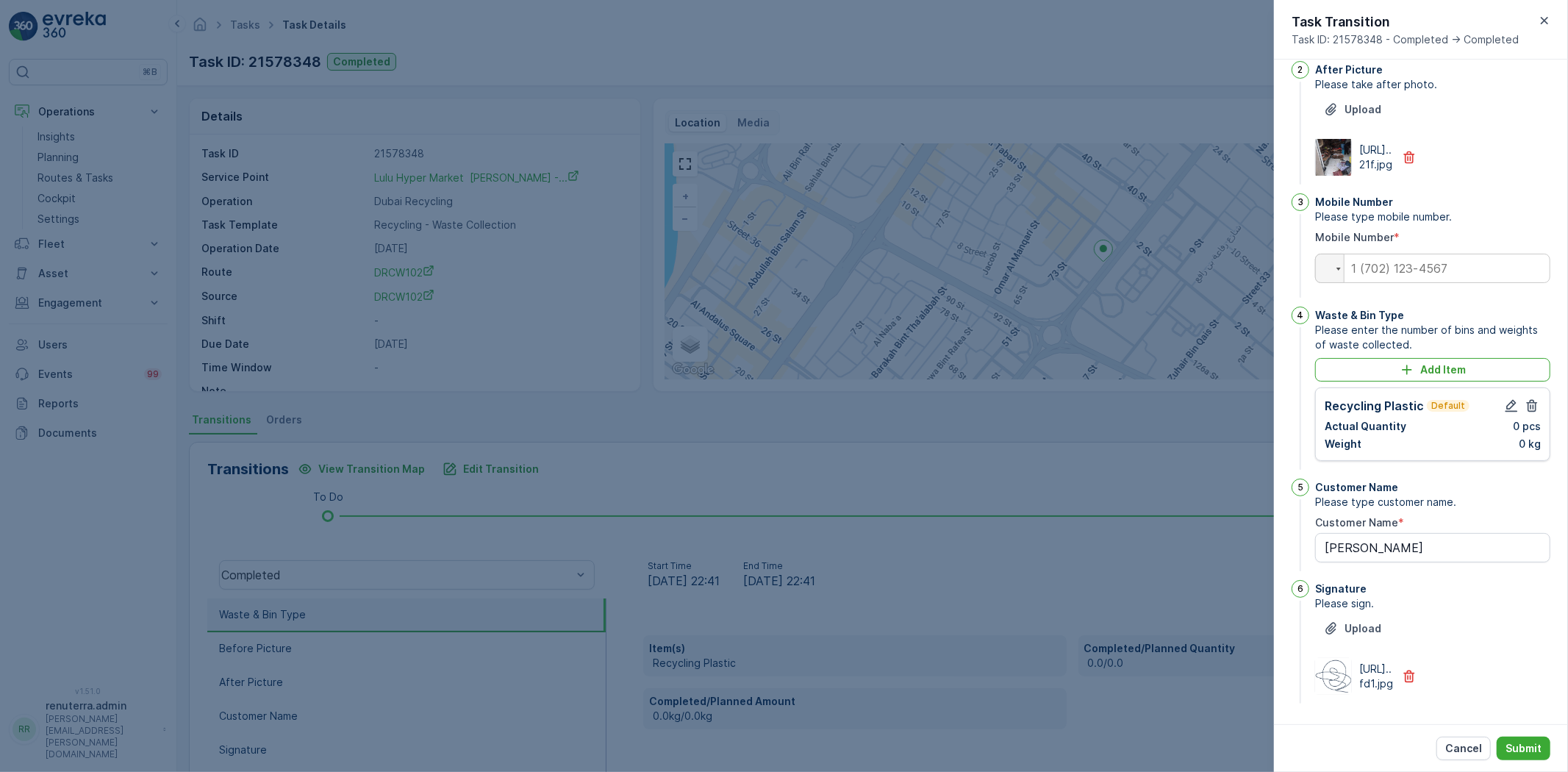
drag, startPoint x: 1544, startPoint y: 13, endPoint x: 1383, endPoint y: 79, distance: 174.0
click at [1542, 15] on icon "button" at bounding box center [1544, 20] width 15 height 15
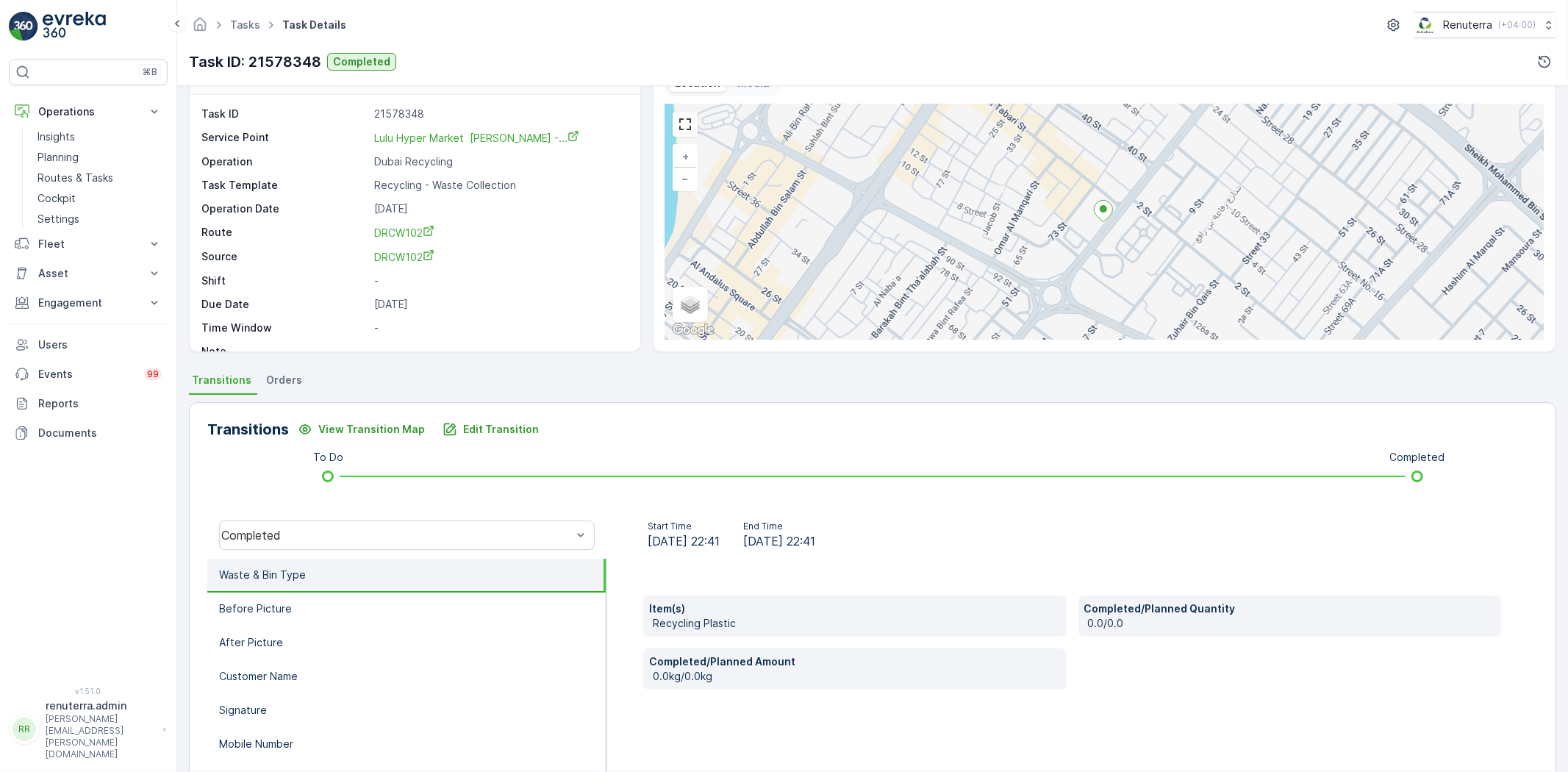
scroll to position [155, 0]
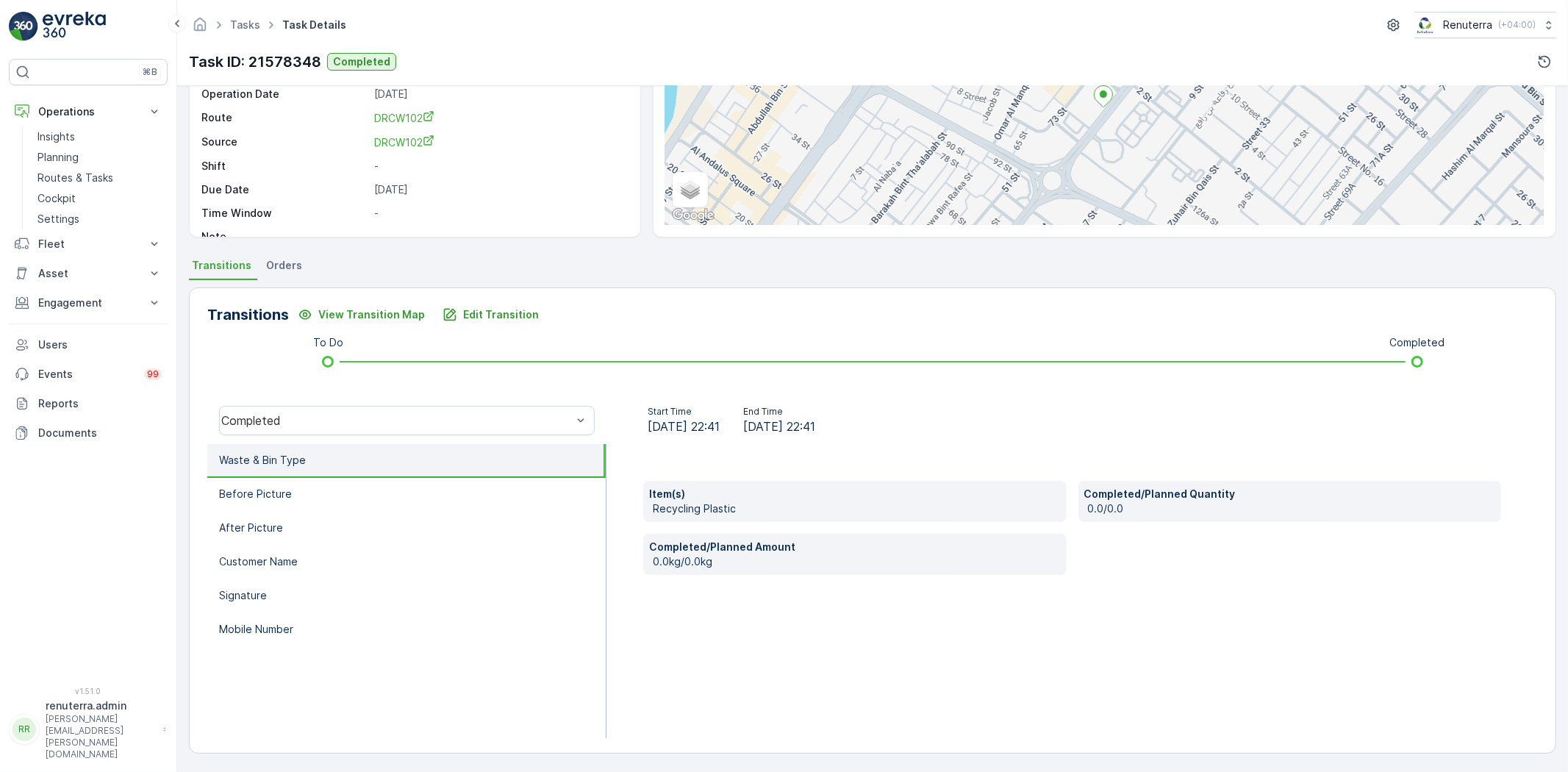
click at [305, 651] on ul "Waste & Bin Type Before Picture After Picture Customer Name Signature Mobile Nu…" at bounding box center [406, 590] width 399 height 294
drag, startPoint x: 310, startPoint y: 628, endPoint x: 345, endPoint y: 605, distance: 41.9
click at [313, 626] on li "Mobile Number" at bounding box center [406, 630] width 398 height 34
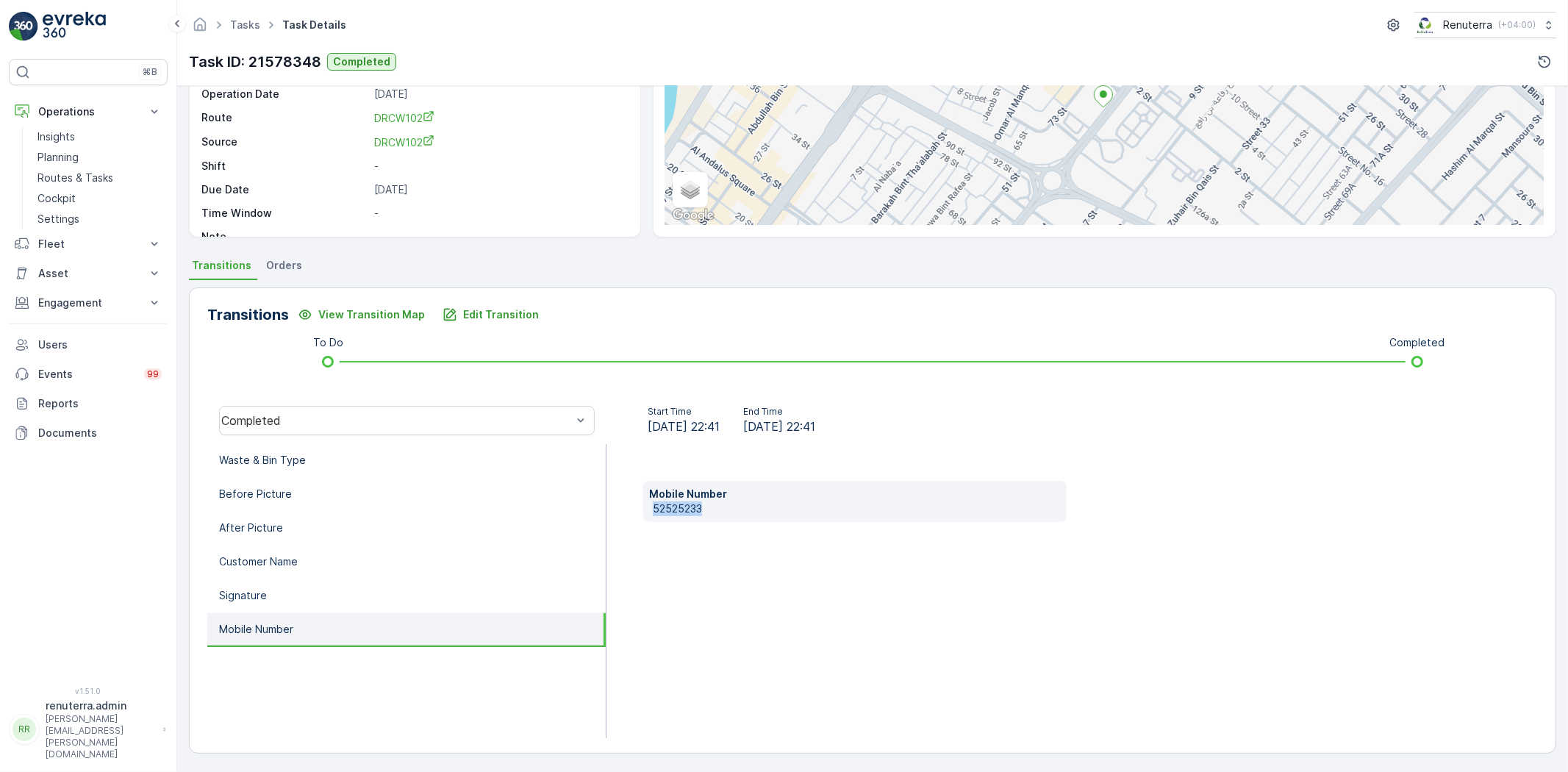
drag, startPoint x: 640, startPoint y: 507, endPoint x: 740, endPoint y: 506, distance: 100.0
click at [746, 506] on div "Mobile Number 52525233" at bounding box center [1072, 590] width 931 height 294
copy p "52525233"
click at [505, 318] on p "Edit Transition" at bounding box center [501, 314] width 76 height 15
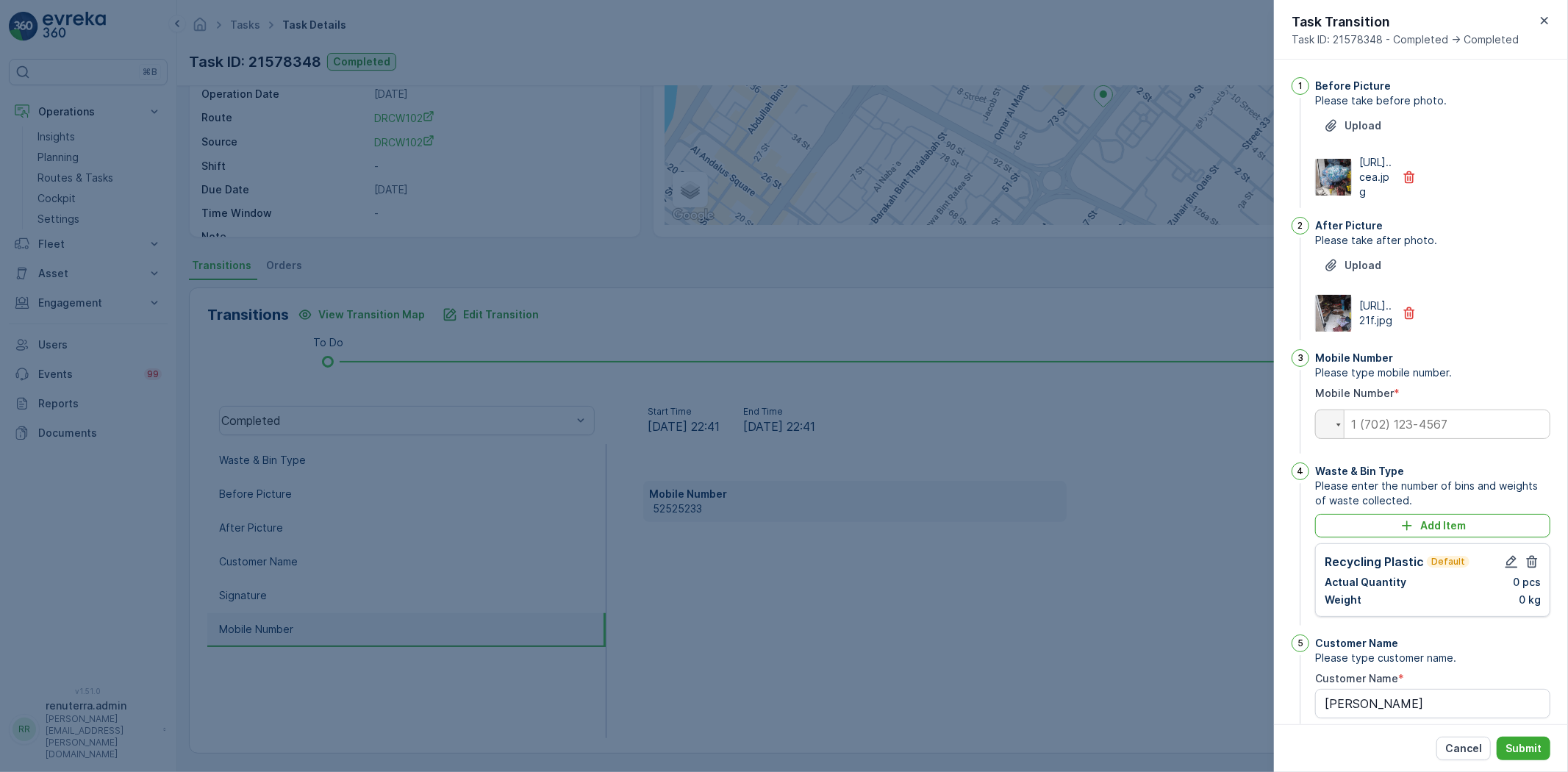
scroll to position [258, 0]
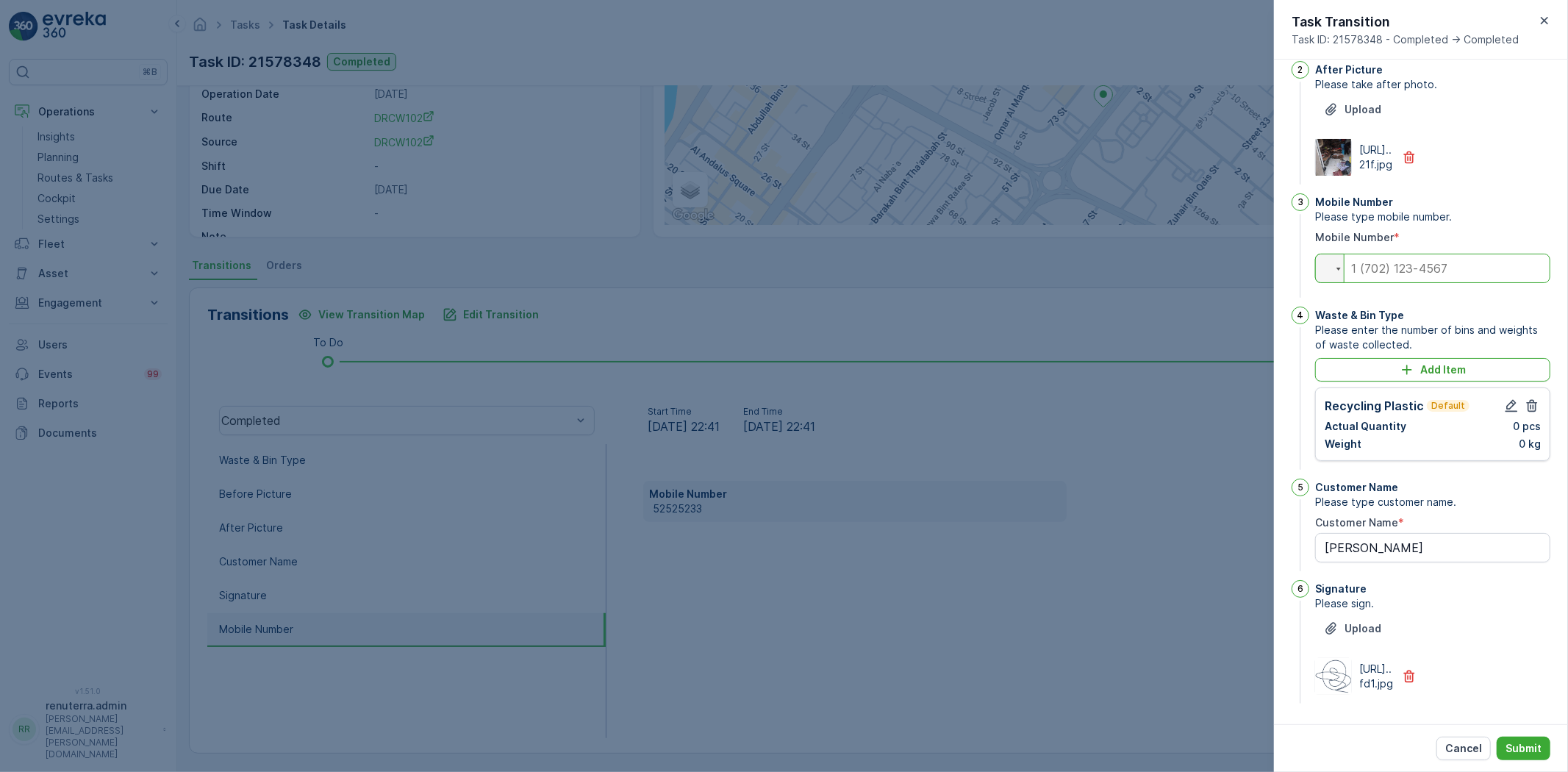
click at [1409, 253] on input "tel" at bounding box center [1432, 268] width 235 height 30
paste input "+52 525 233"
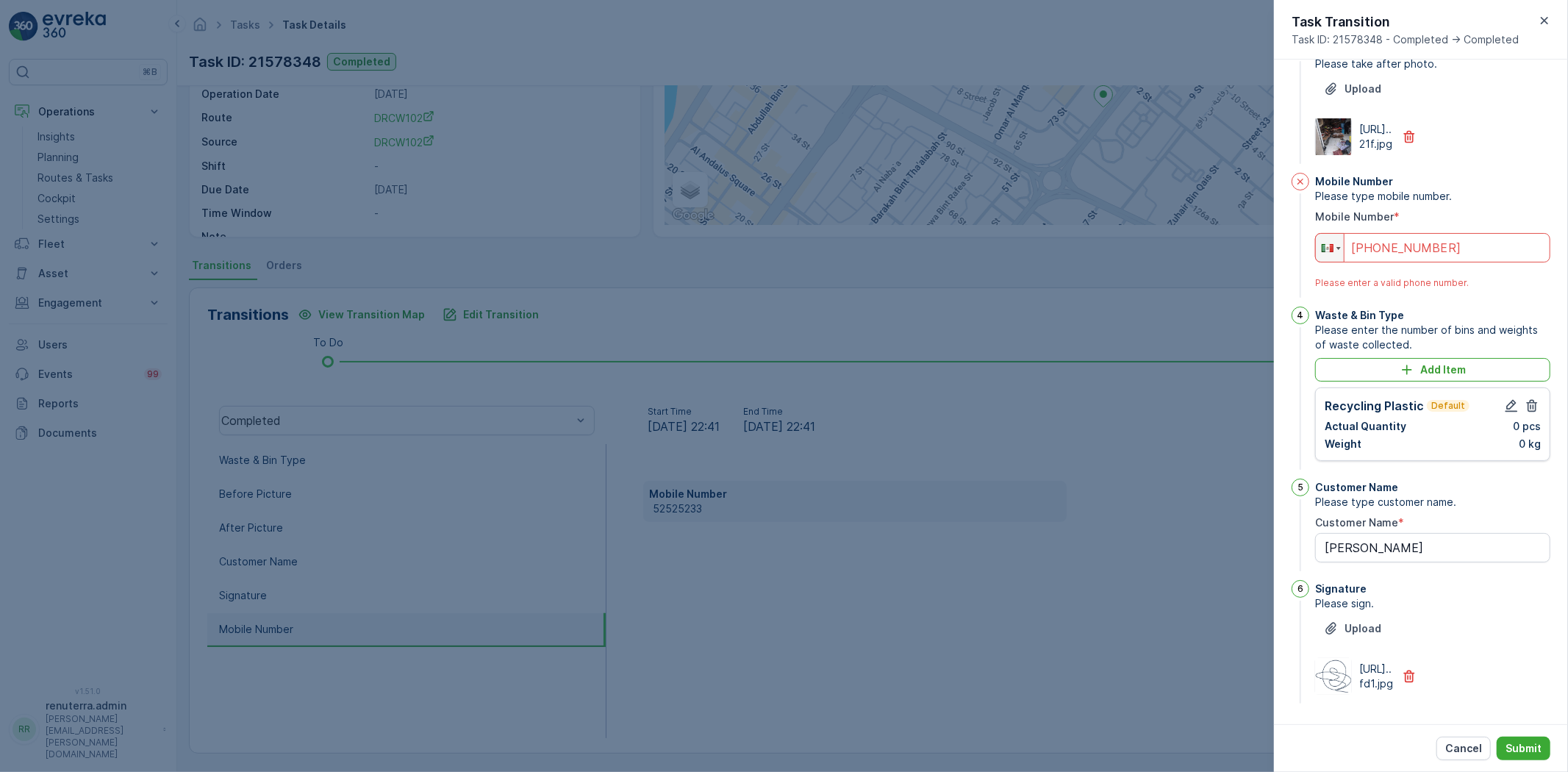
drag, startPoint x: 1435, startPoint y: 233, endPoint x: 1331, endPoint y: 251, distance: 105.5
click at [1331, 252] on div "Mobile Number Please type mobile number. Mobile Number * Phone +52 525 233 Plea…" at bounding box center [1432, 237] width 235 height 128
type input "+"
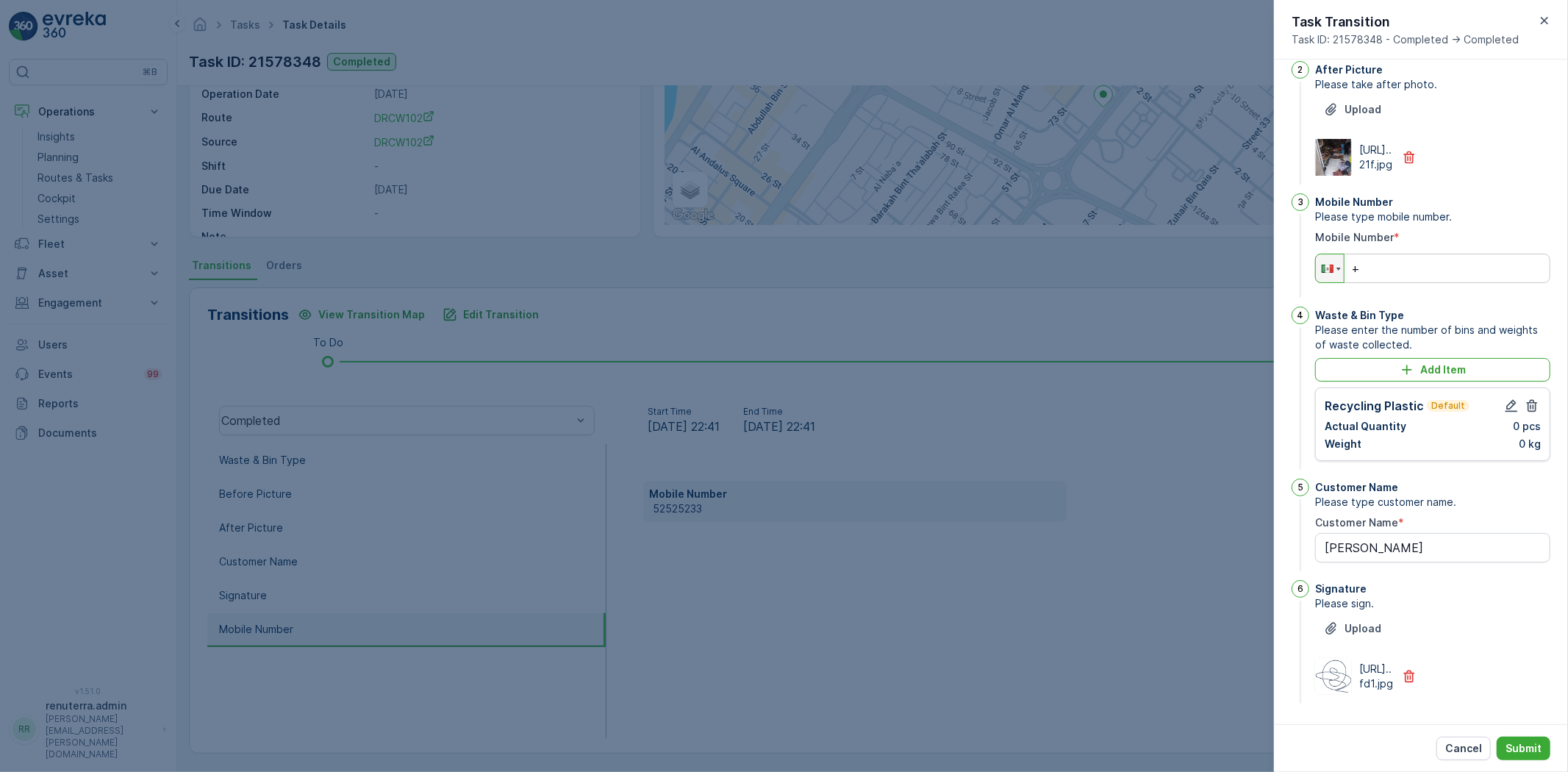
click at [1546, 13] on icon "button" at bounding box center [1544, 20] width 15 height 15
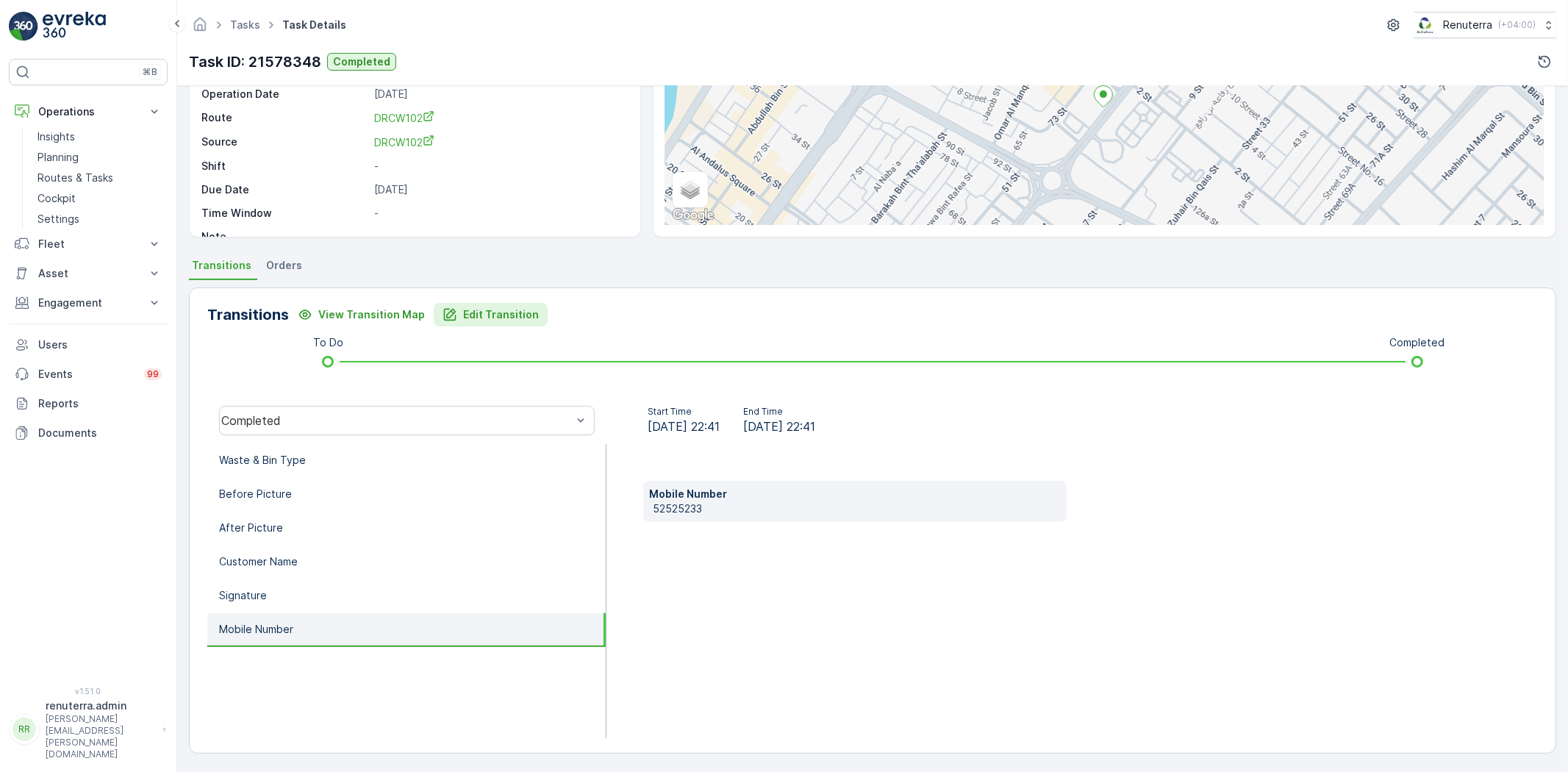
click at [518, 318] on p "Edit Transition" at bounding box center [501, 314] width 76 height 15
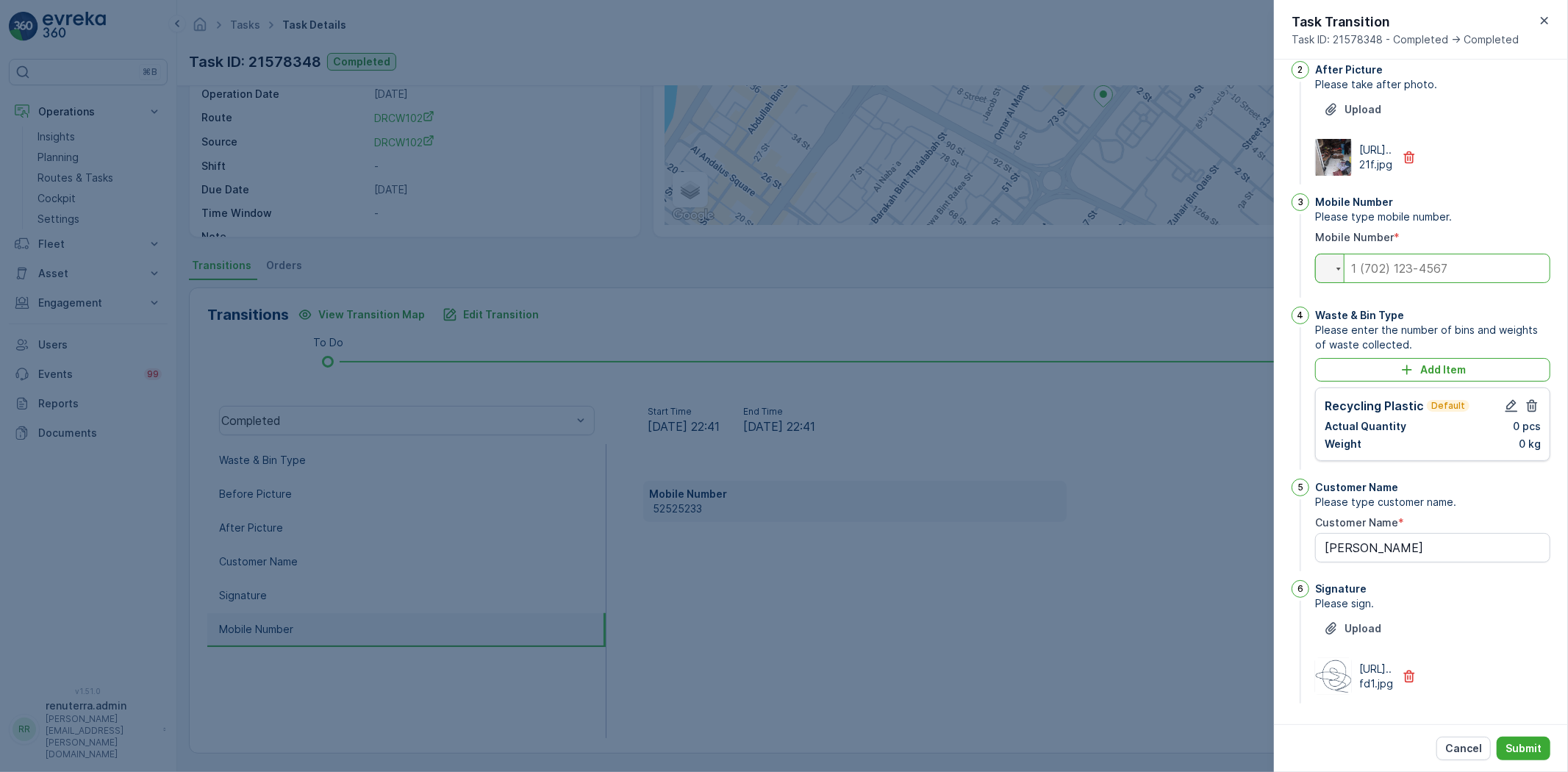
click at [1414, 253] on input "tel" at bounding box center [1432, 268] width 235 height 30
type input "05252533587"
click at [1505, 413] on icon "button" at bounding box center [1511, 405] width 15 height 15
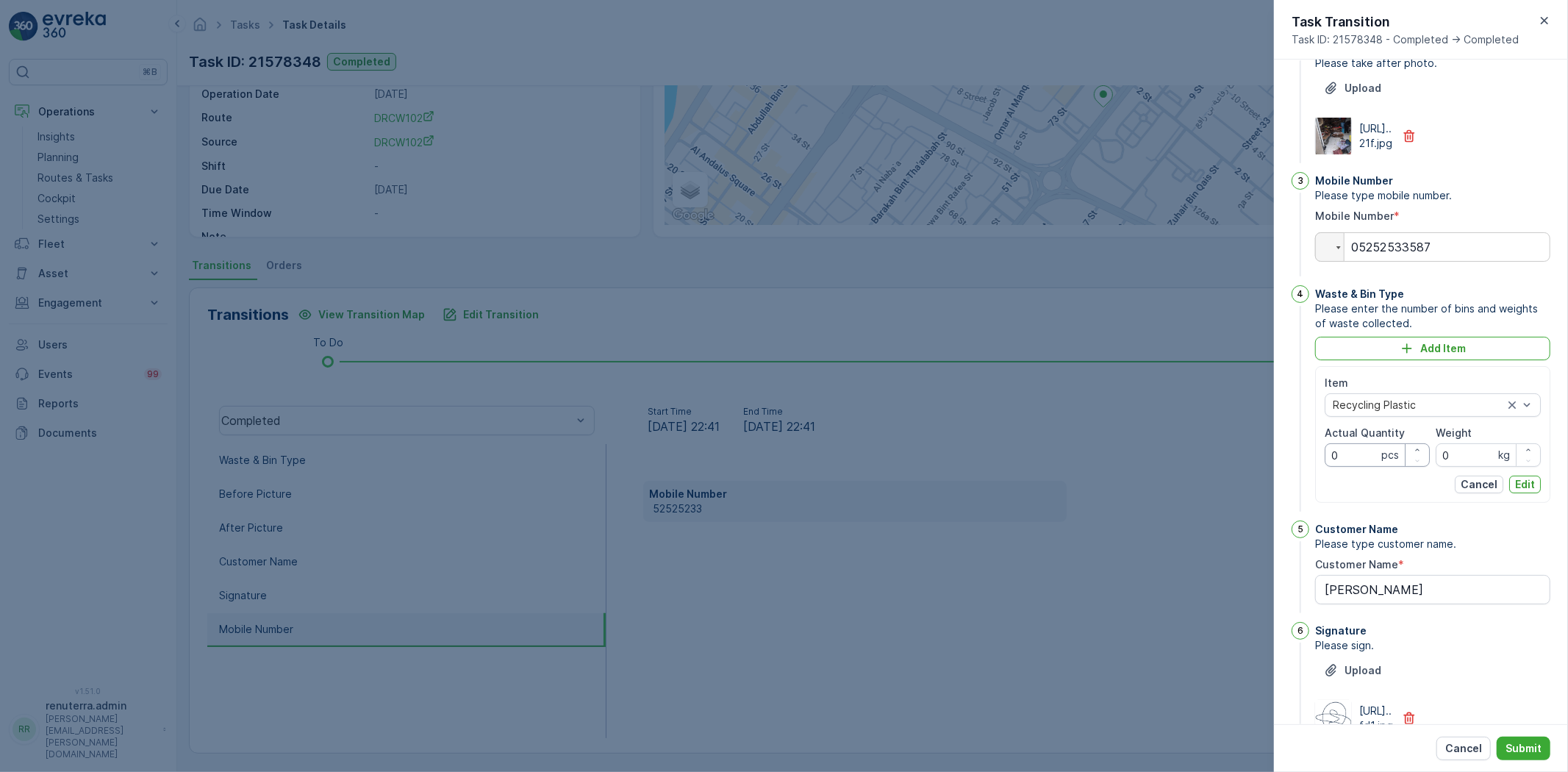
click at [1345, 466] on Quantity "0" at bounding box center [1377, 454] width 105 height 24
type Quantity "32"
click at [1478, 466] on input "0" at bounding box center [1488, 454] width 105 height 24
type input "260"
click at [1515, 493] on button "Edit" at bounding box center [1525, 484] width 31 height 17
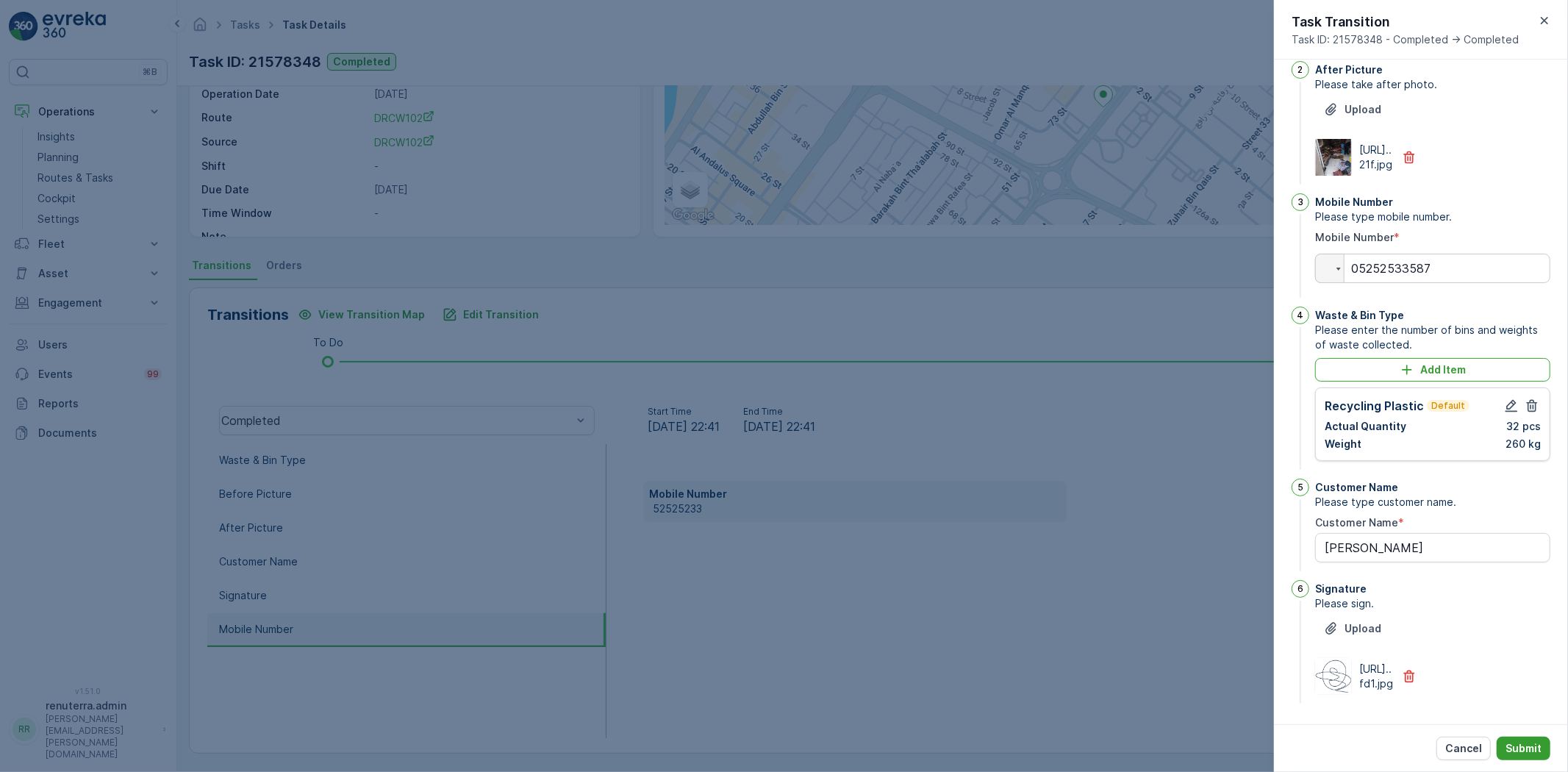
click at [1518, 744] on p "Submit" at bounding box center [1523, 748] width 36 height 15
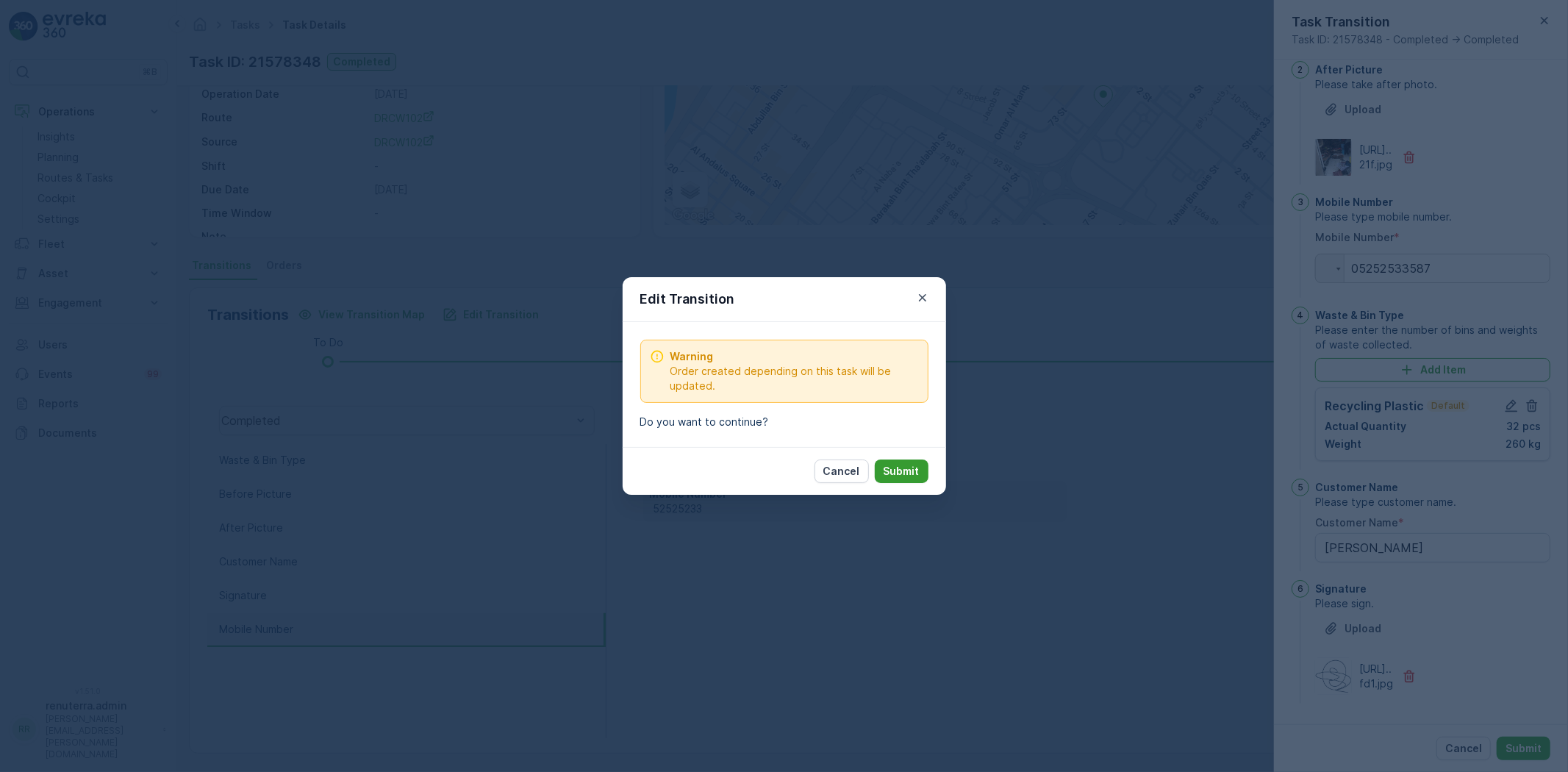
click at [913, 468] on p "Submit" at bounding box center [901, 471] width 36 height 15
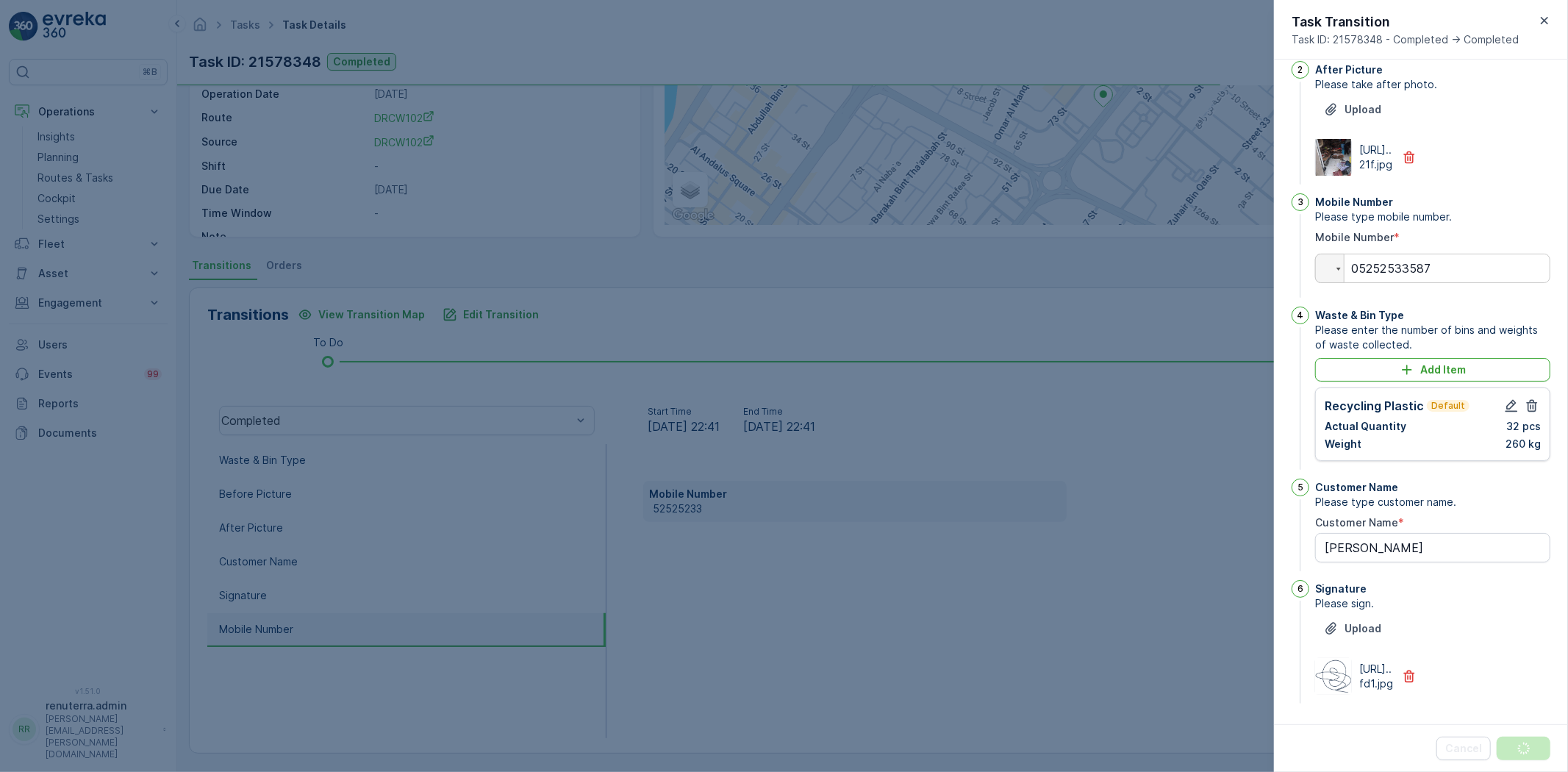
scroll to position [0, 0]
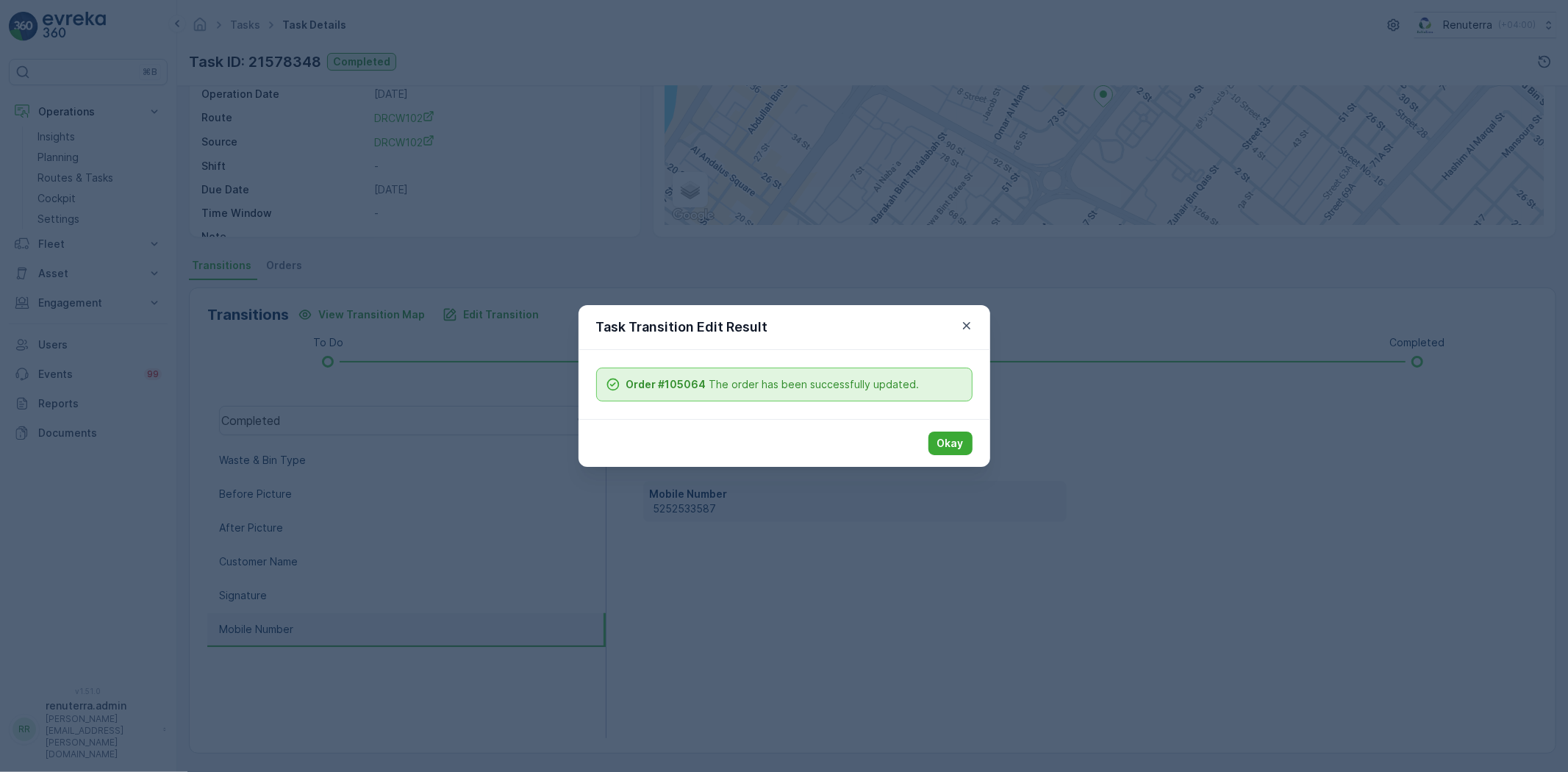
click at [950, 459] on div "Okay" at bounding box center [784, 443] width 411 height 48
click at [950, 451] on button "Okay" at bounding box center [950, 443] width 44 height 24
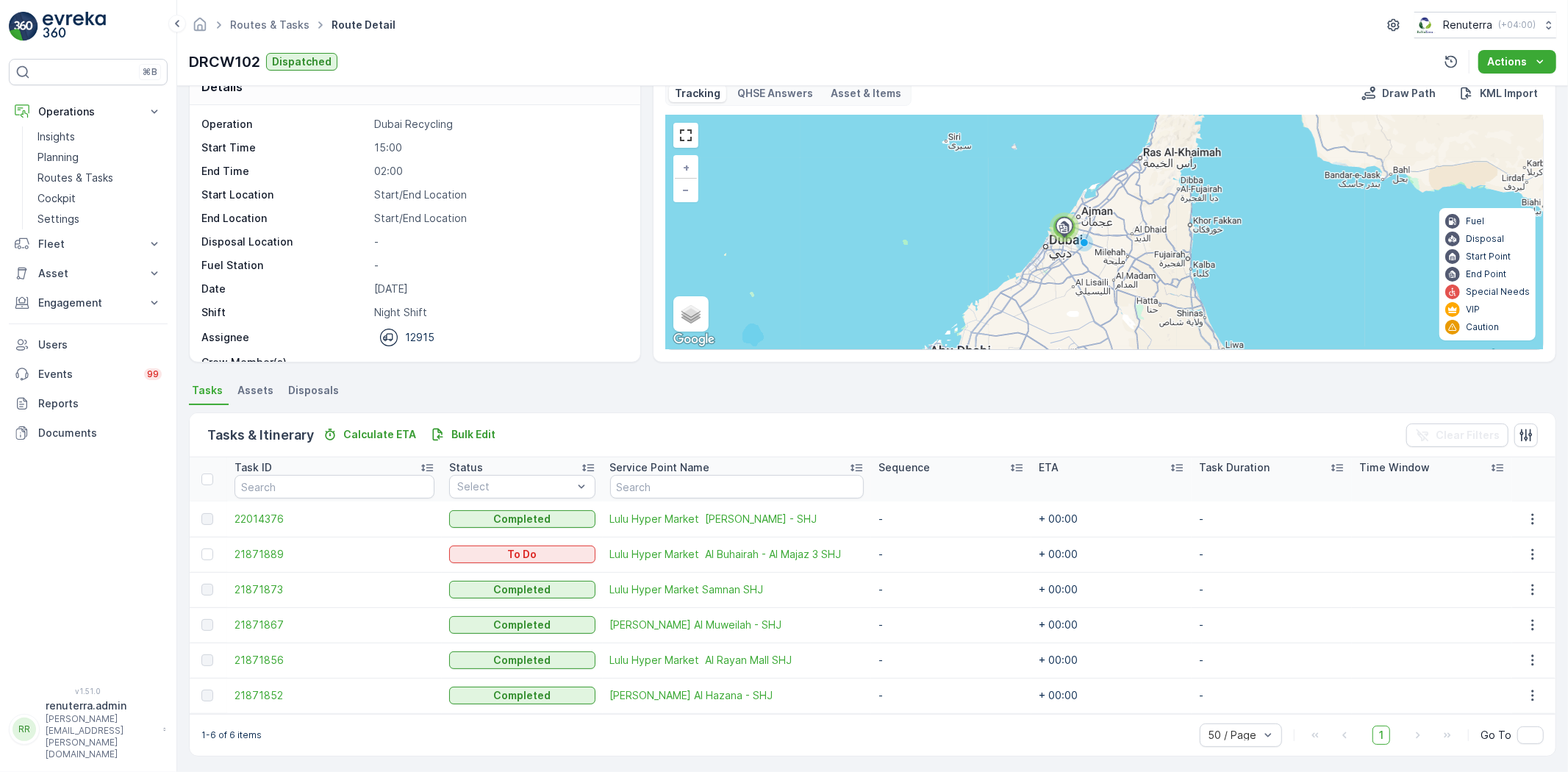
scroll to position [32, 0]
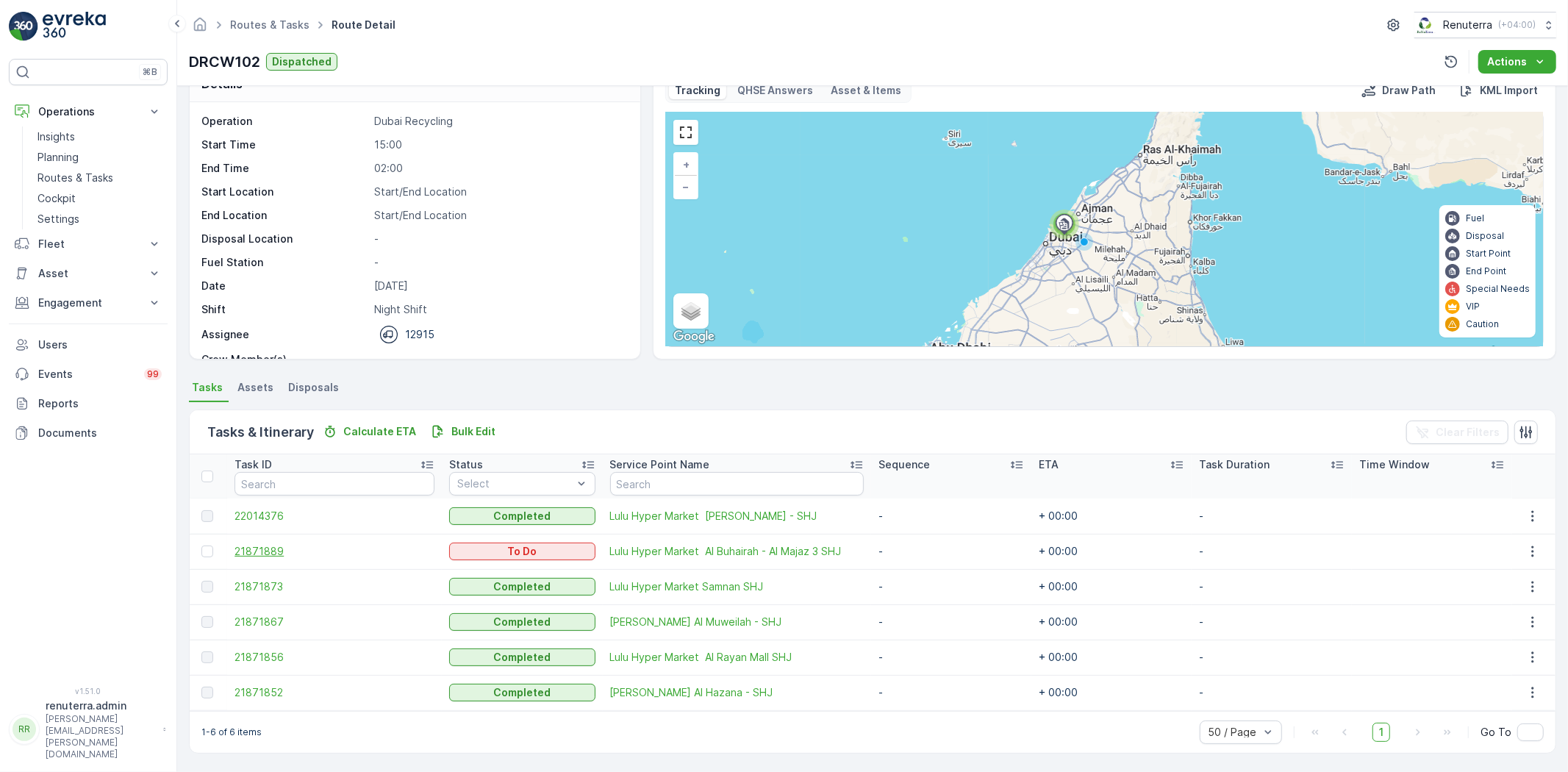
click at [258, 548] on span "21871889" at bounding box center [334, 551] width 200 height 15
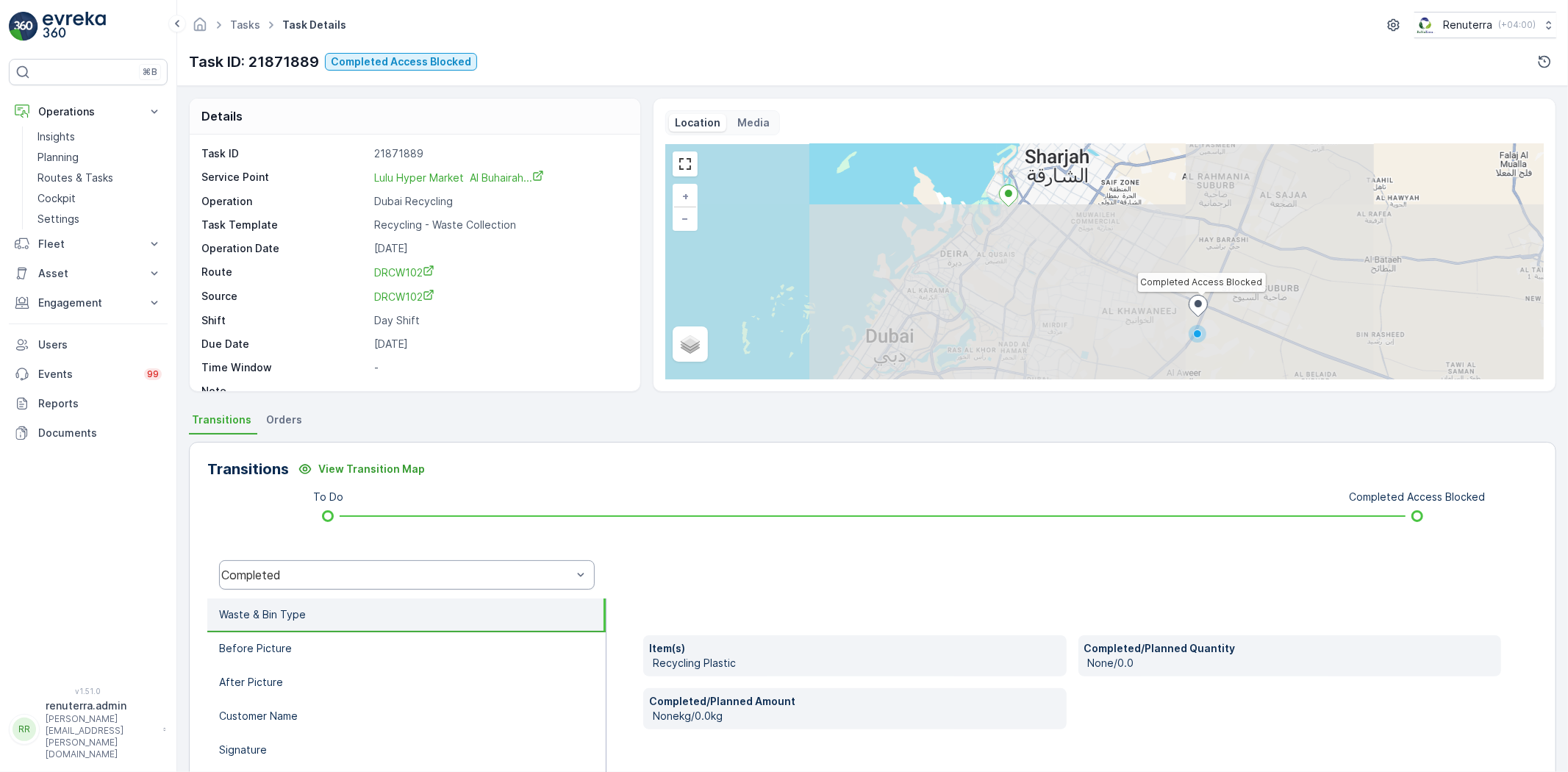
click at [343, 591] on div "Completed" at bounding box center [406, 575] width 399 height 47
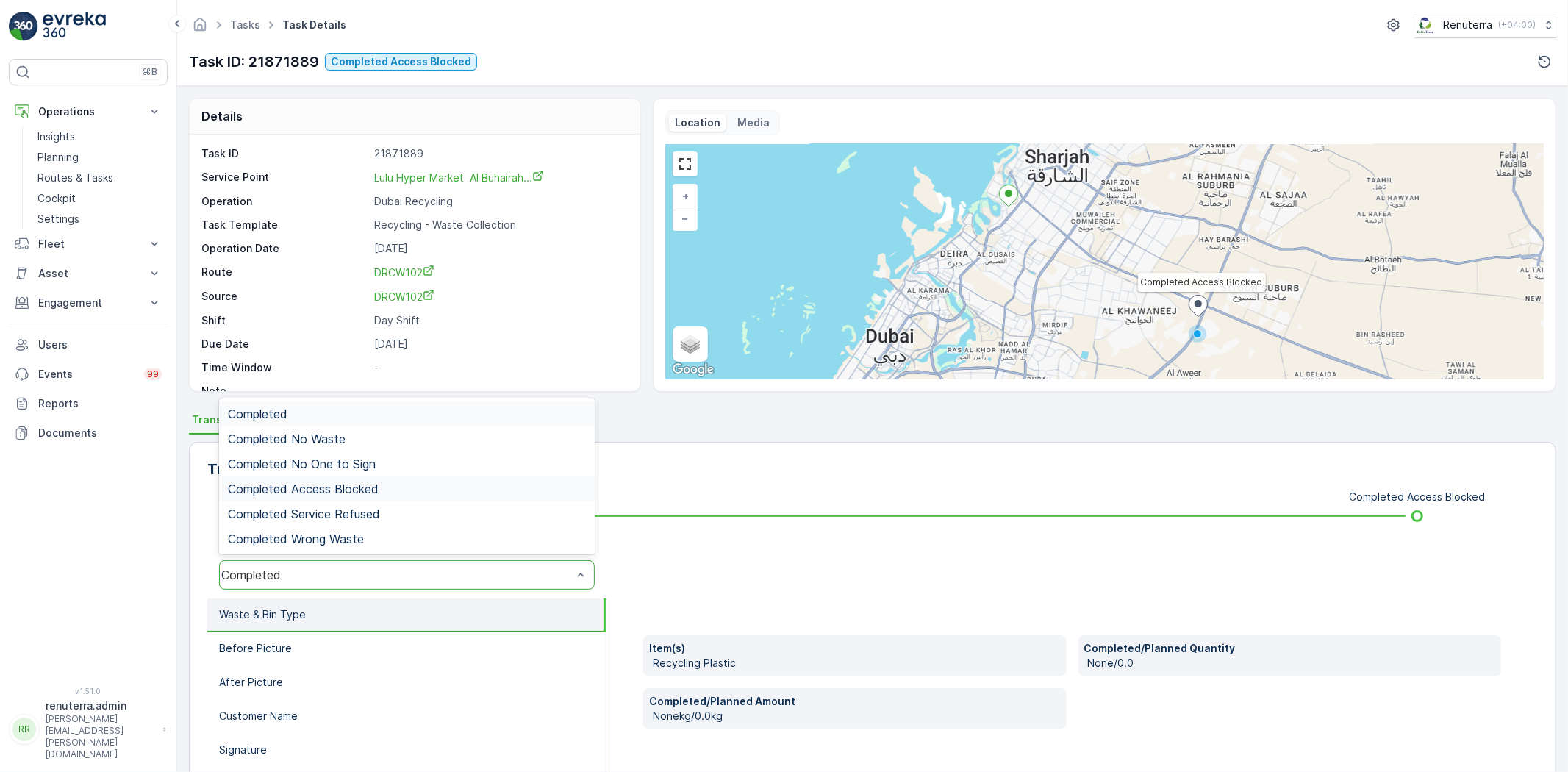
click at [369, 495] on div "Completed Access Blocked" at bounding box center [407, 488] width 376 height 25
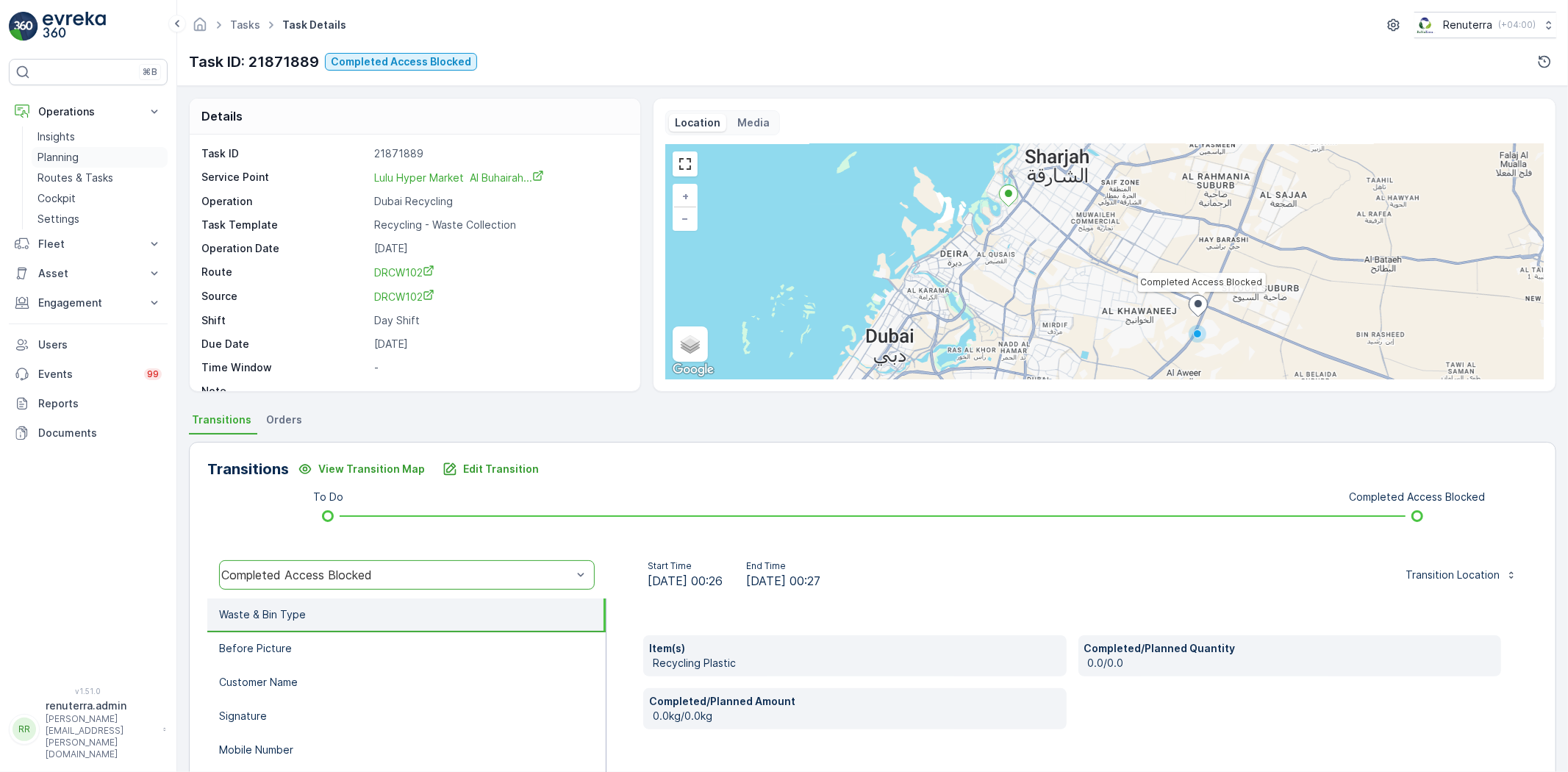
click at [72, 155] on p "Planning" at bounding box center [58, 157] width 41 height 15
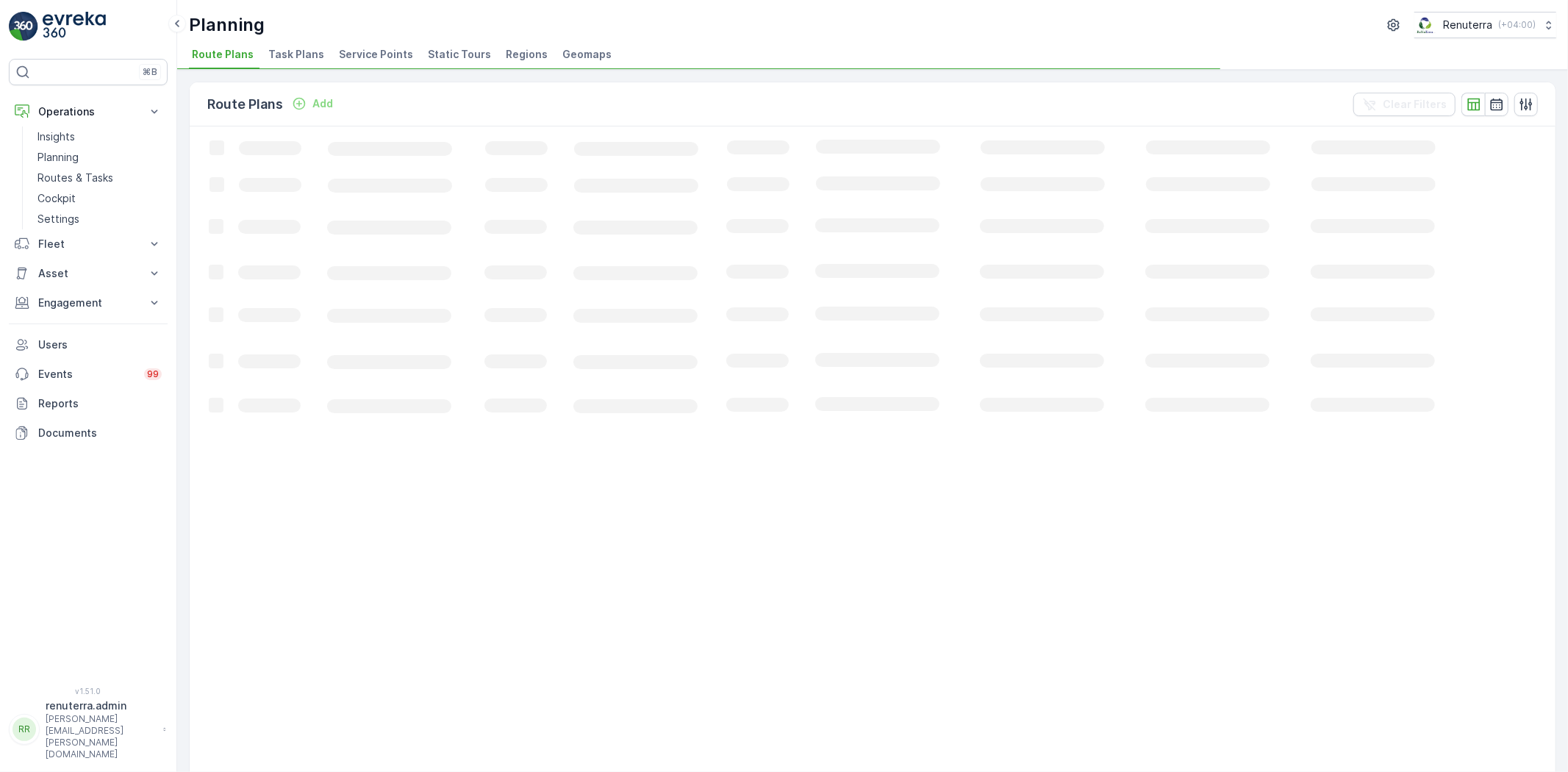
click at [369, 58] on span "Service Points" at bounding box center [376, 54] width 74 height 15
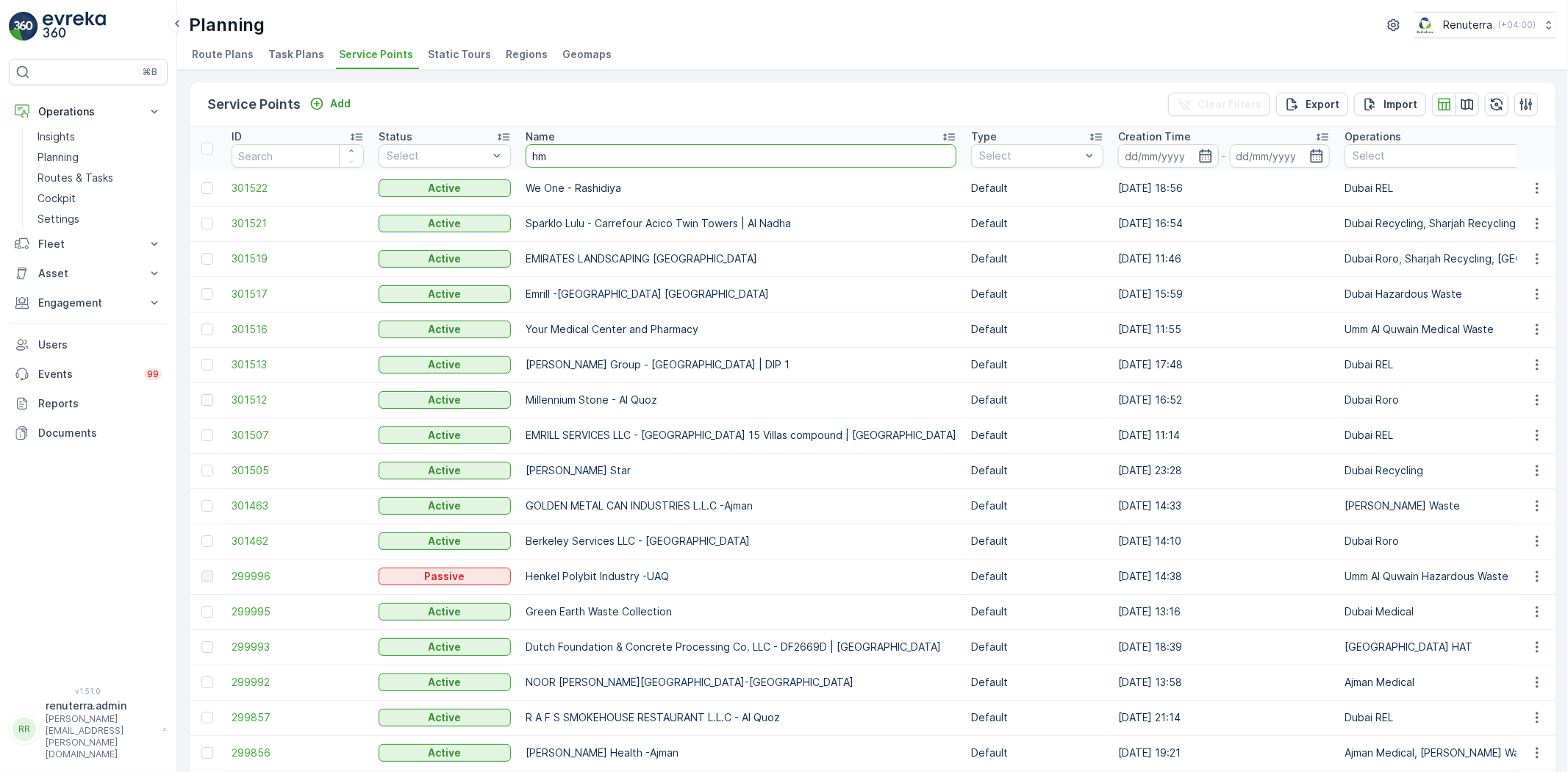
type input "hms"
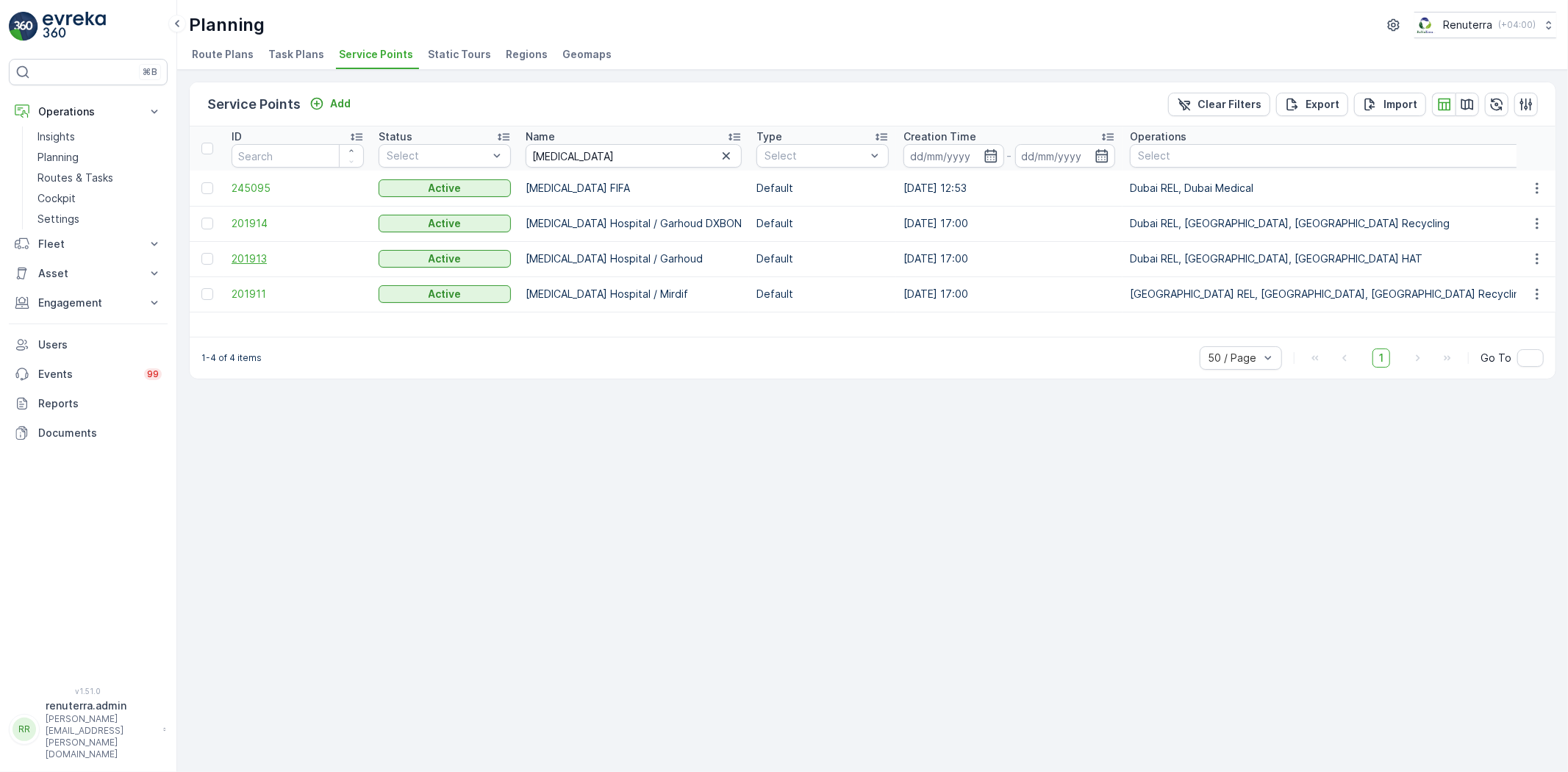
click at [248, 252] on span "201913" at bounding box center [297, 258] width 132 height 15
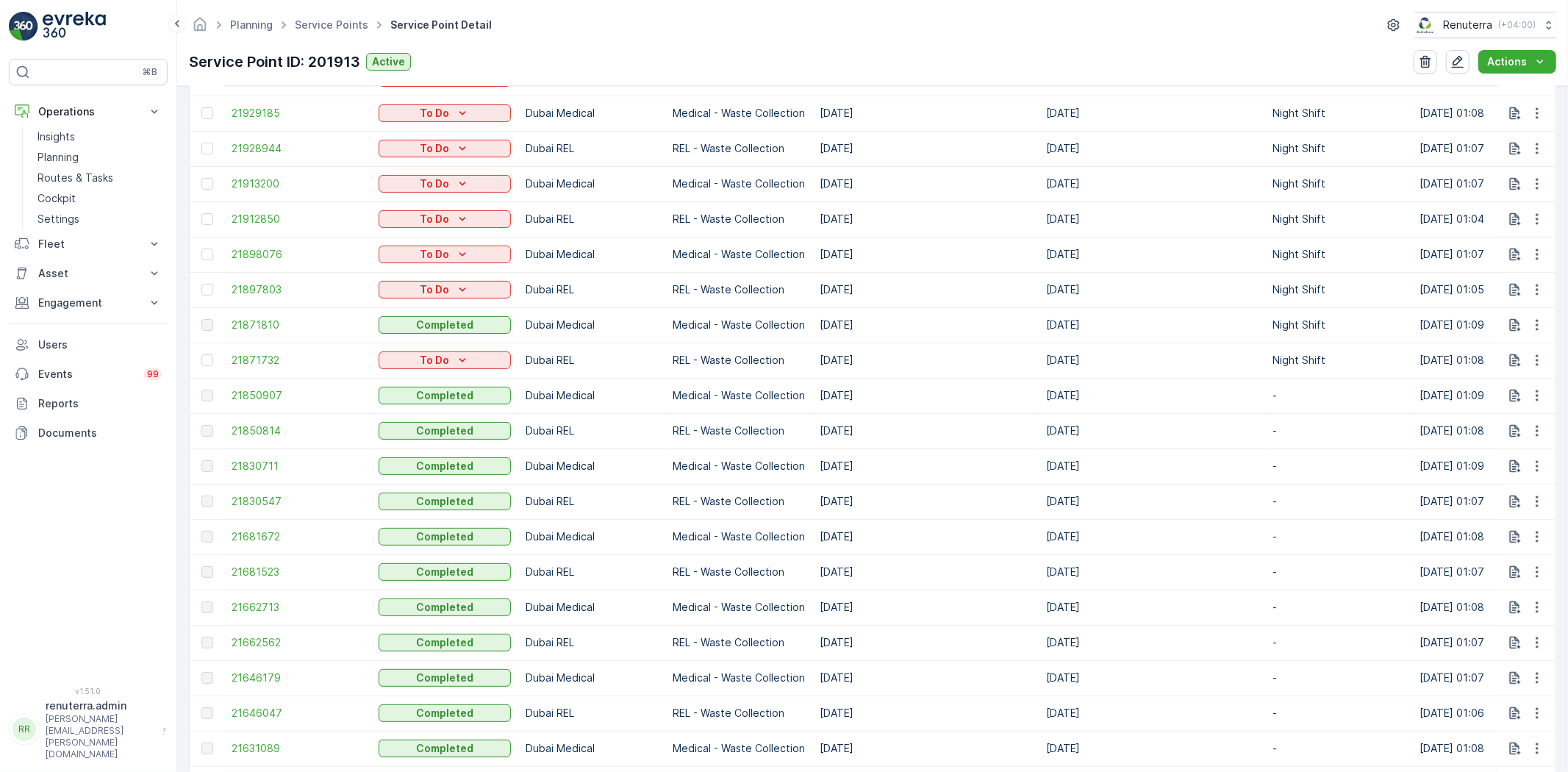
scroll to position [817, 0]
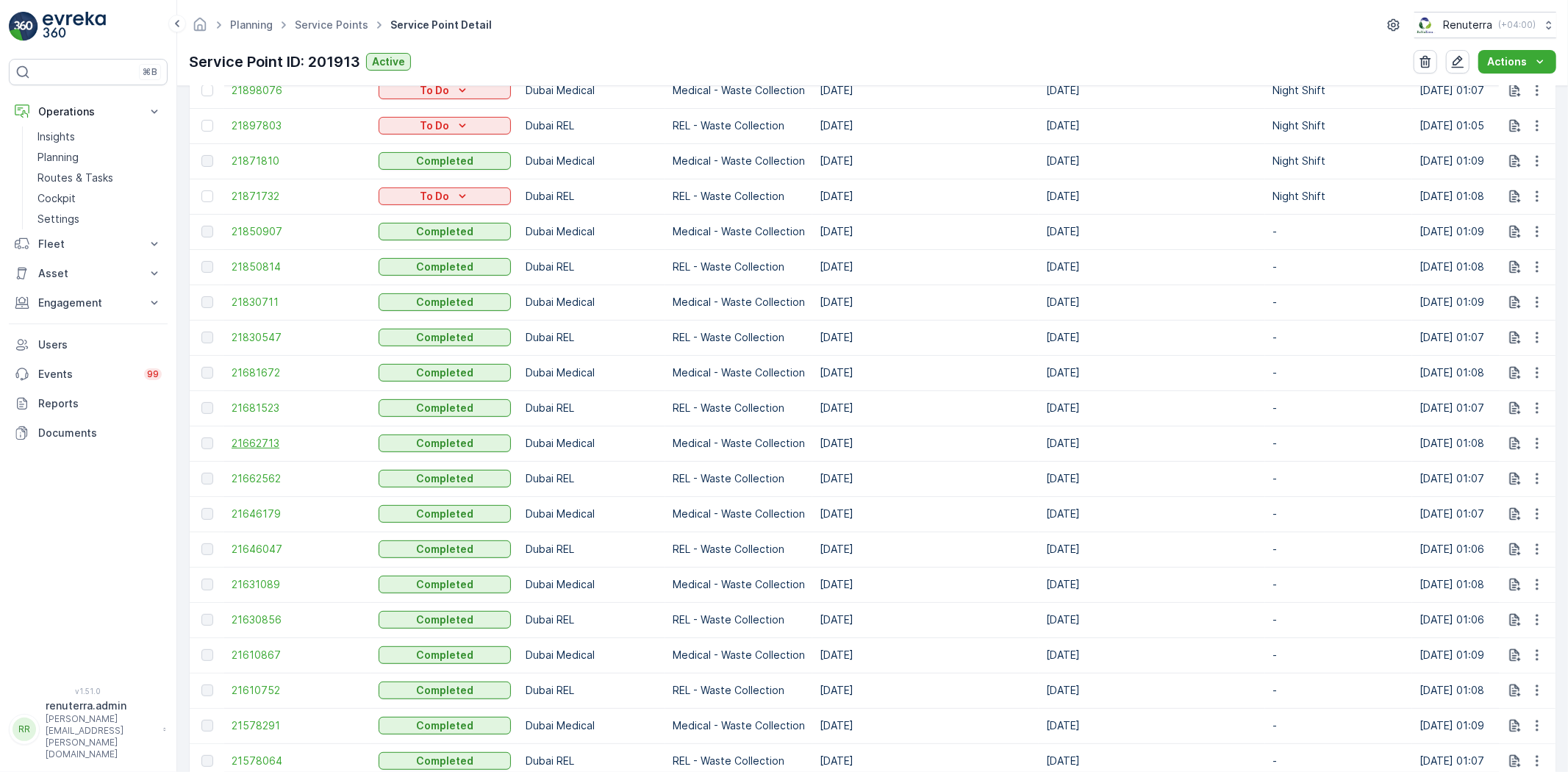
click at [262, 445] on span "21662713" at bounding box center [297, 443] width 132 height 15
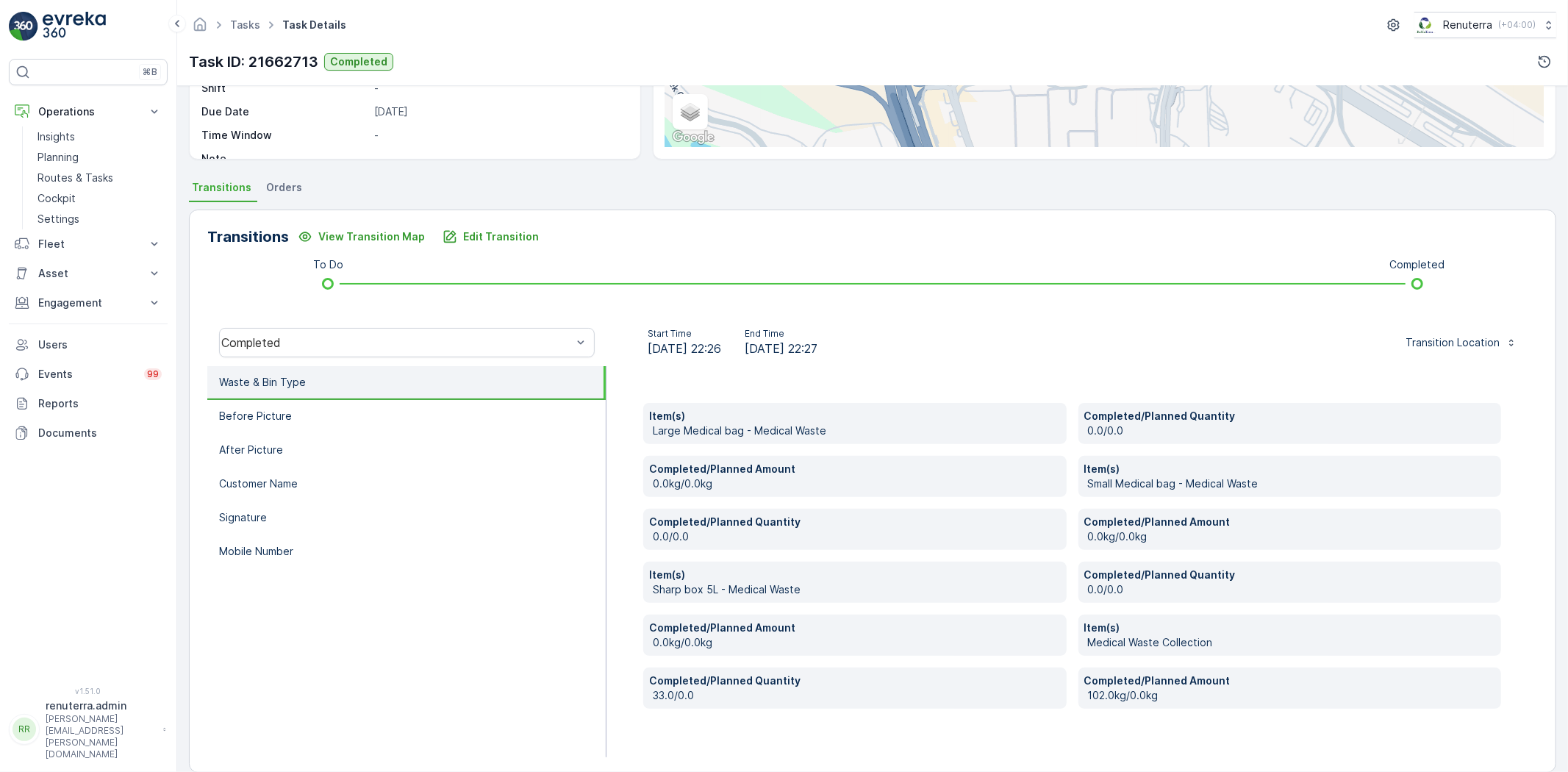
scroll to position [252, 0]
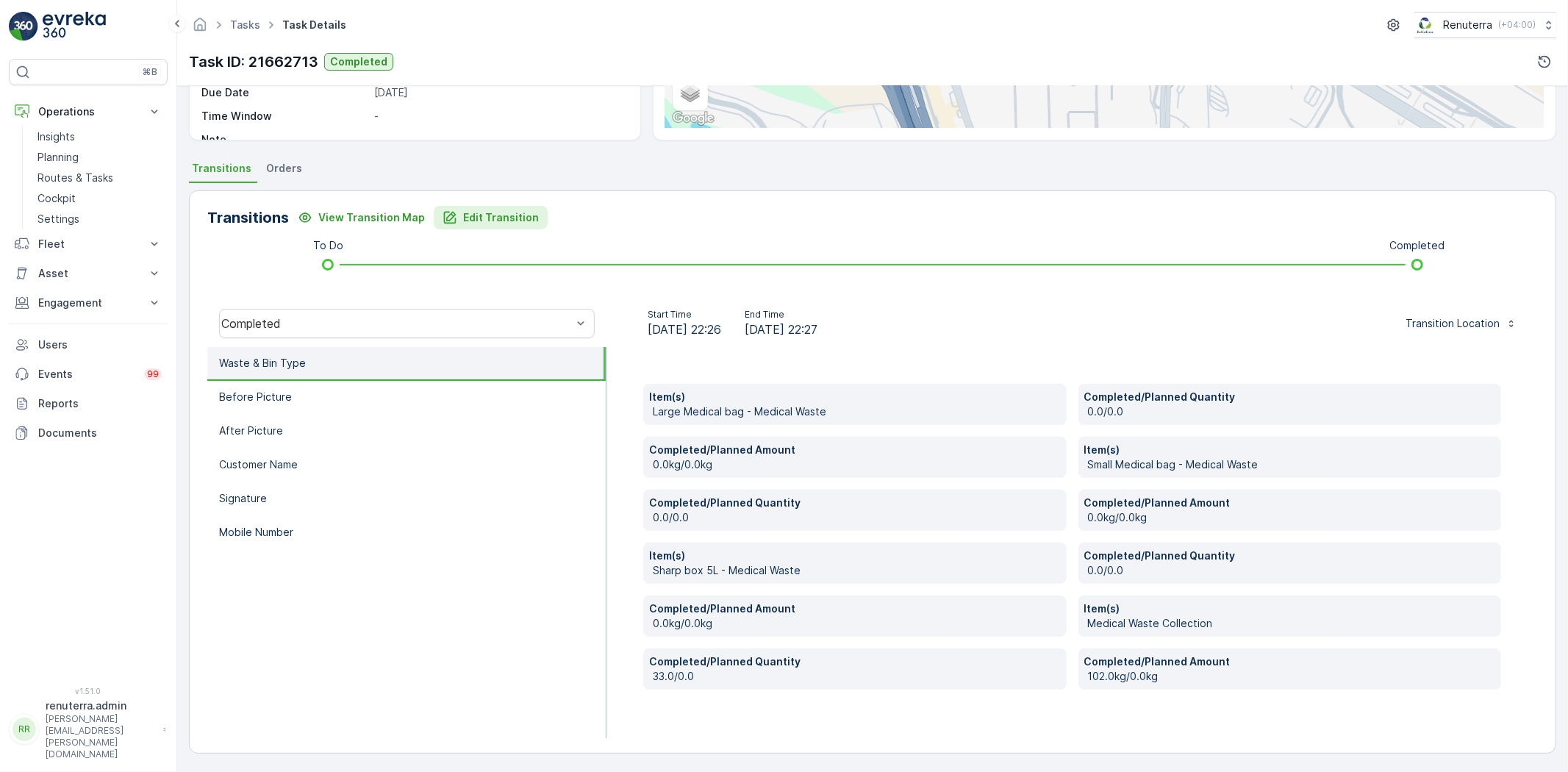
click at [501, 222] on p "Edit Transition" at bounding box center [501, 217] width 76 height 15
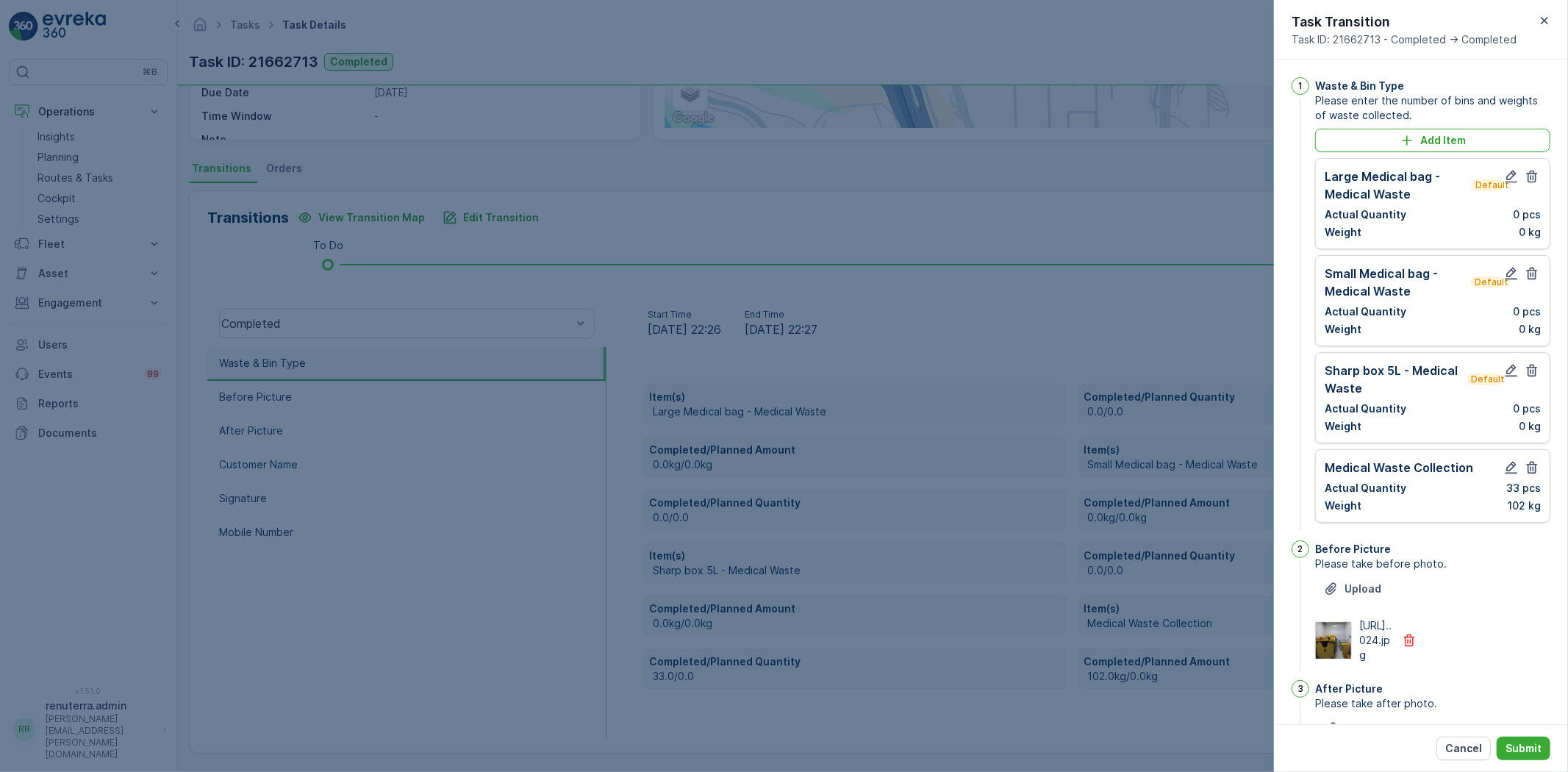
scroll to position [432, 0]
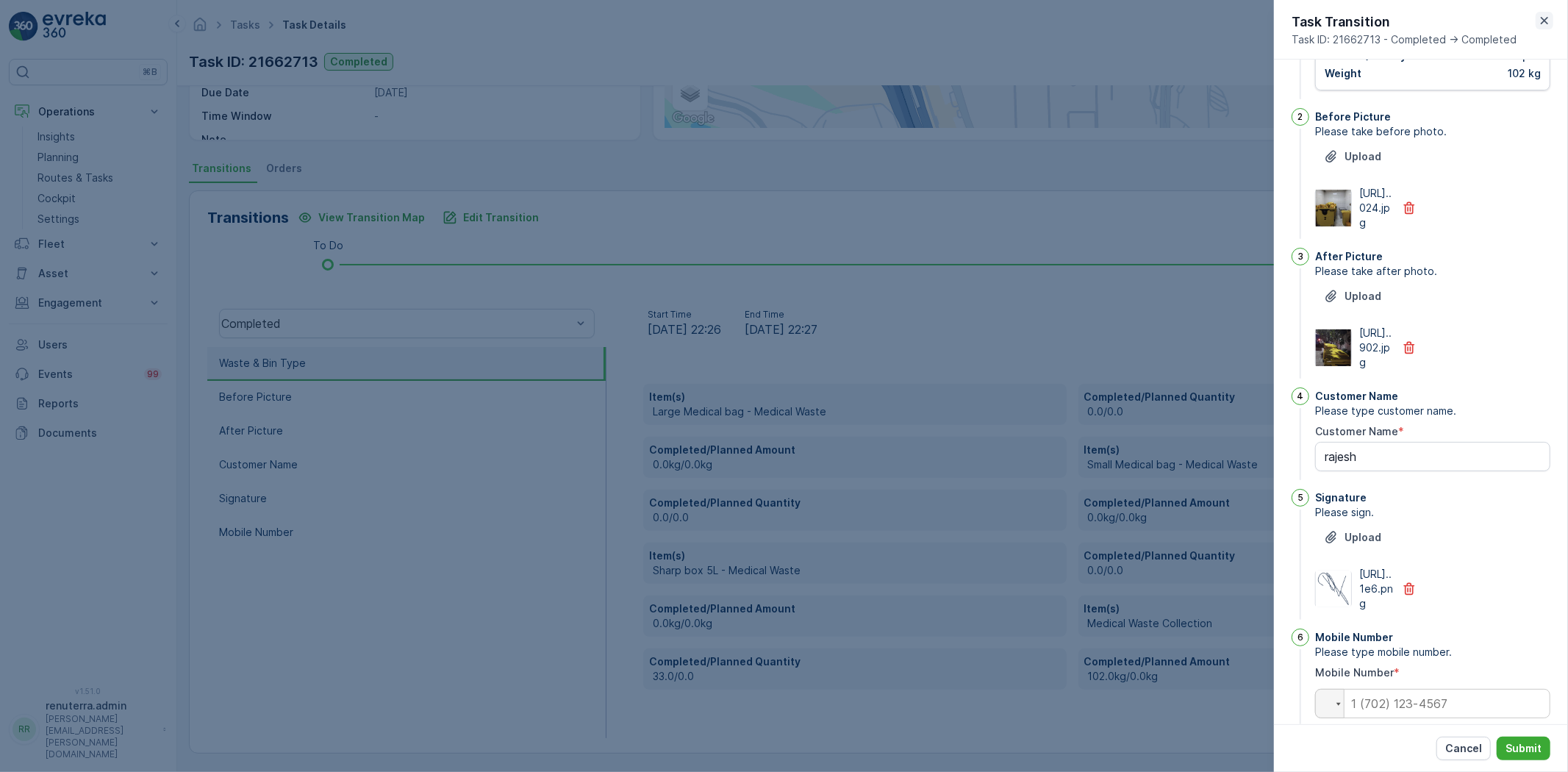
click at [1542, 22] on icon "button" at bounding box center [1544, 20] width 15 height 15
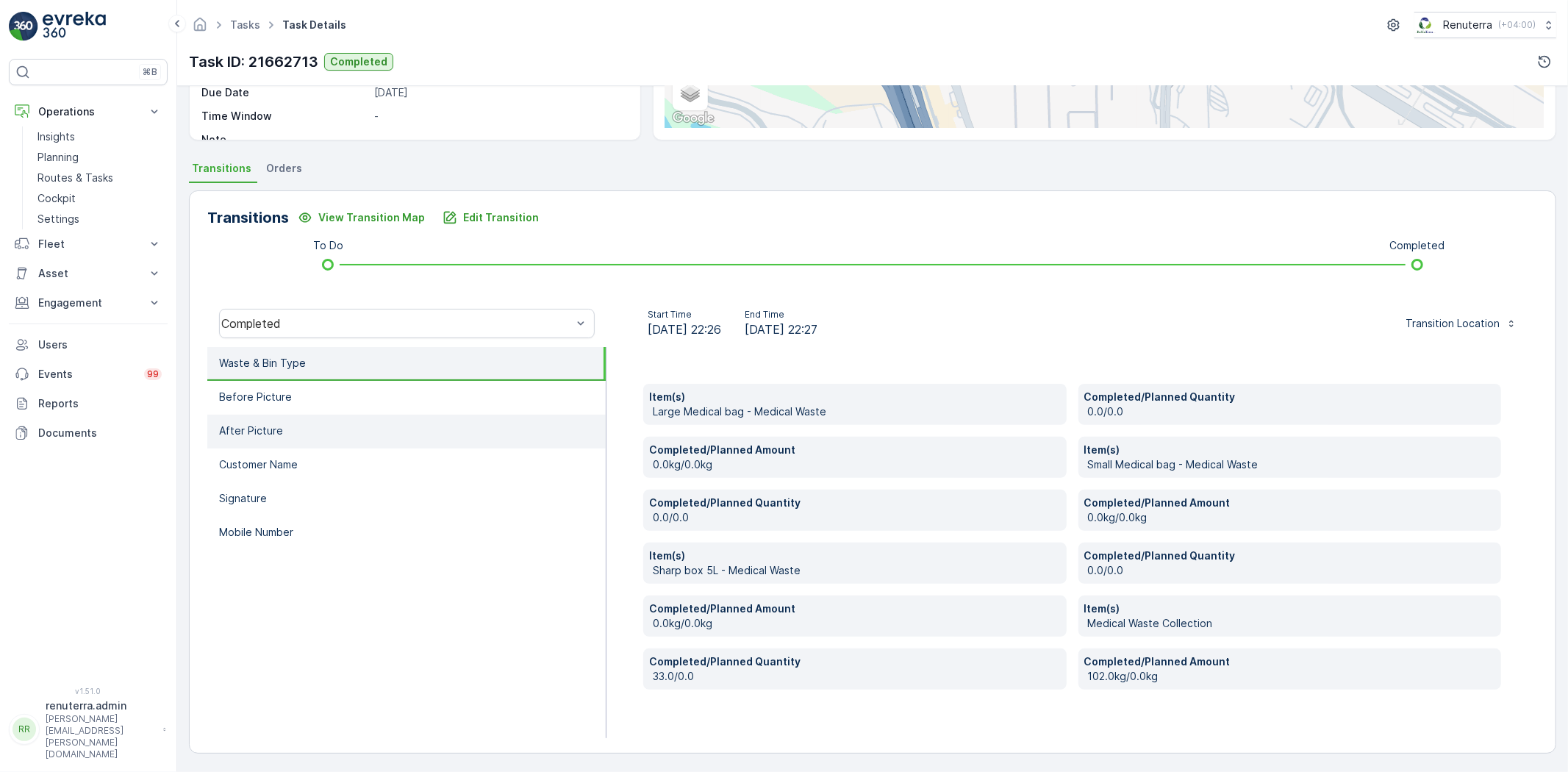
click at [238, 532] on p "Mobile Number" at bounding box center [256, 532] width 74 height 15
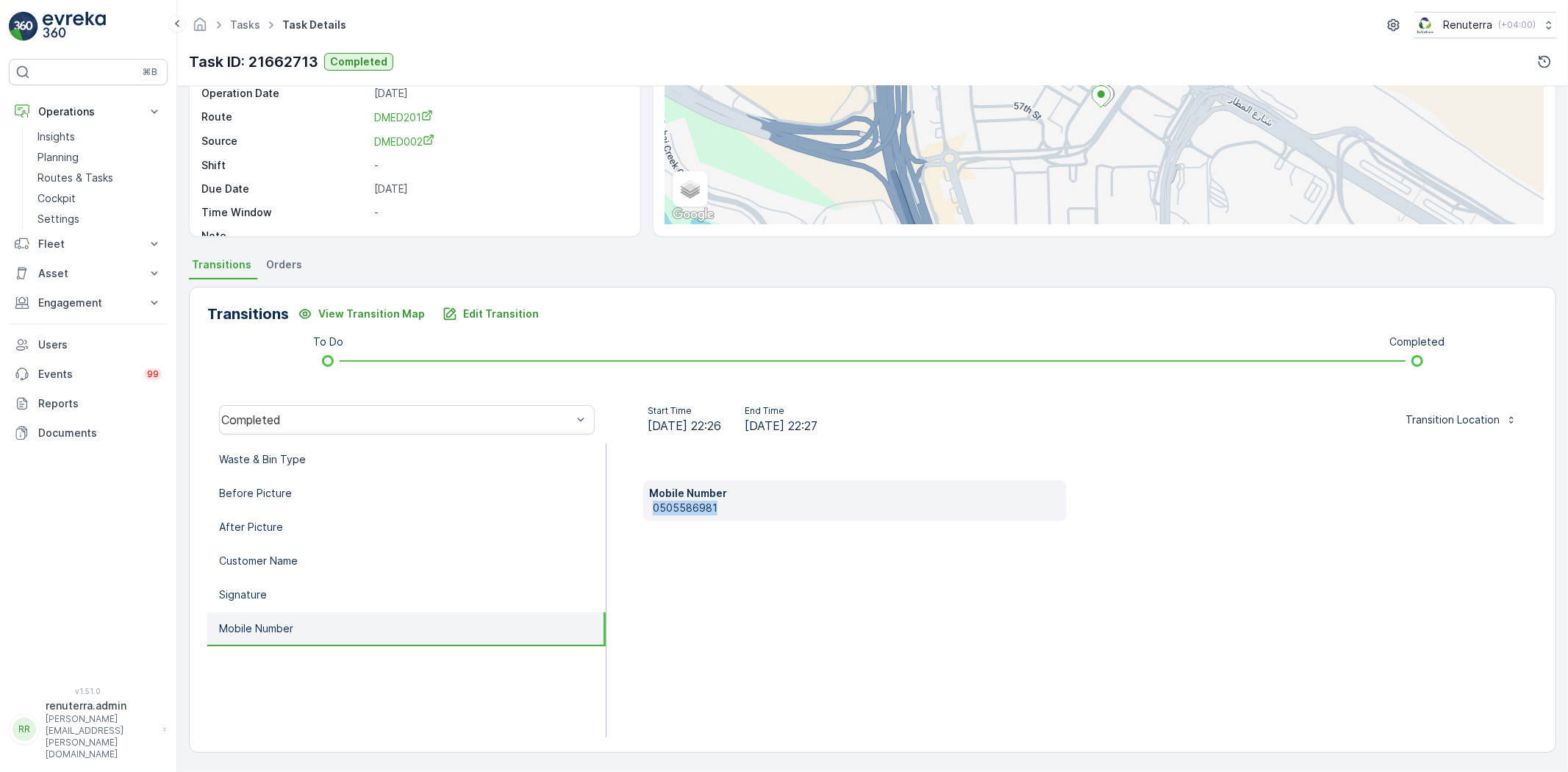
drag, startPoint x: 654, startPoint y: 507, endPoint x: 719, endPoint y: 505, distance: 65.0
click at [761, 504] on p "0505586981" at bounding box center [856, 507] width 408 height 15
copy p "0505586981"
click at [506, 307] on p "Edit Transition" at bounding box center [501, 314] width 76 height 15
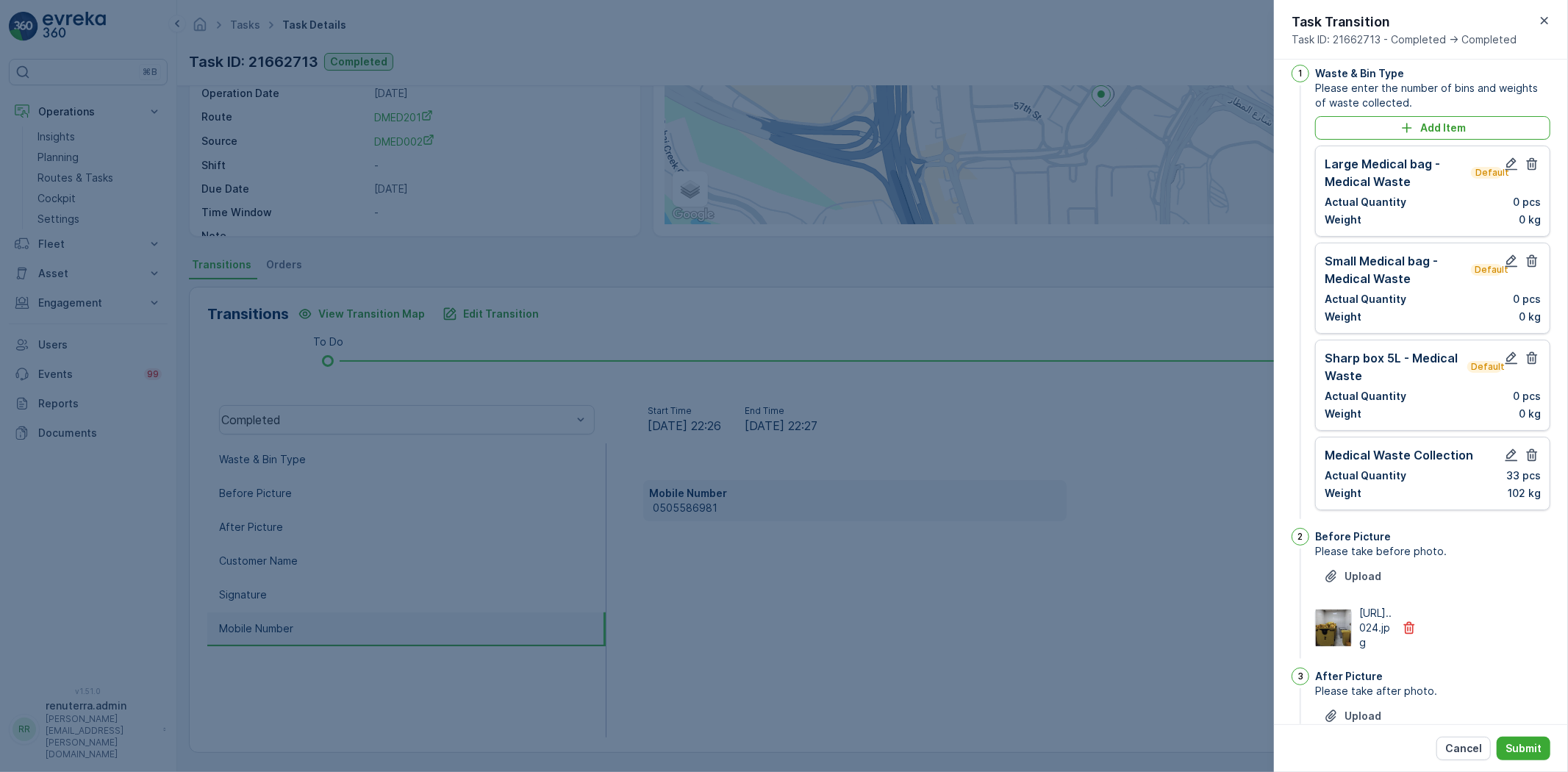
scroll to position [0, 0]
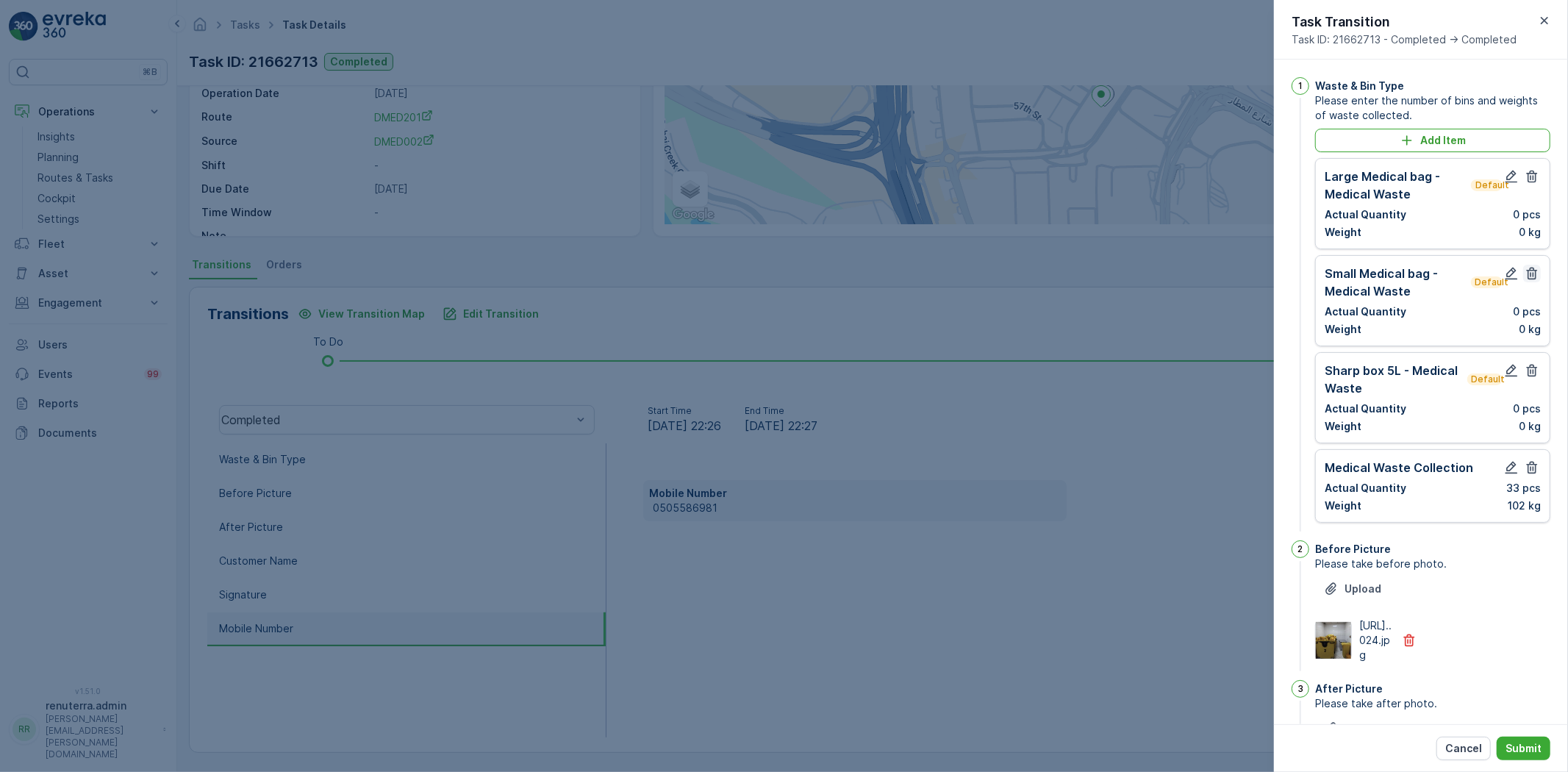
click at [1524, 176] on icon "button" at bounding box center [1531, 176] width 15 height 15
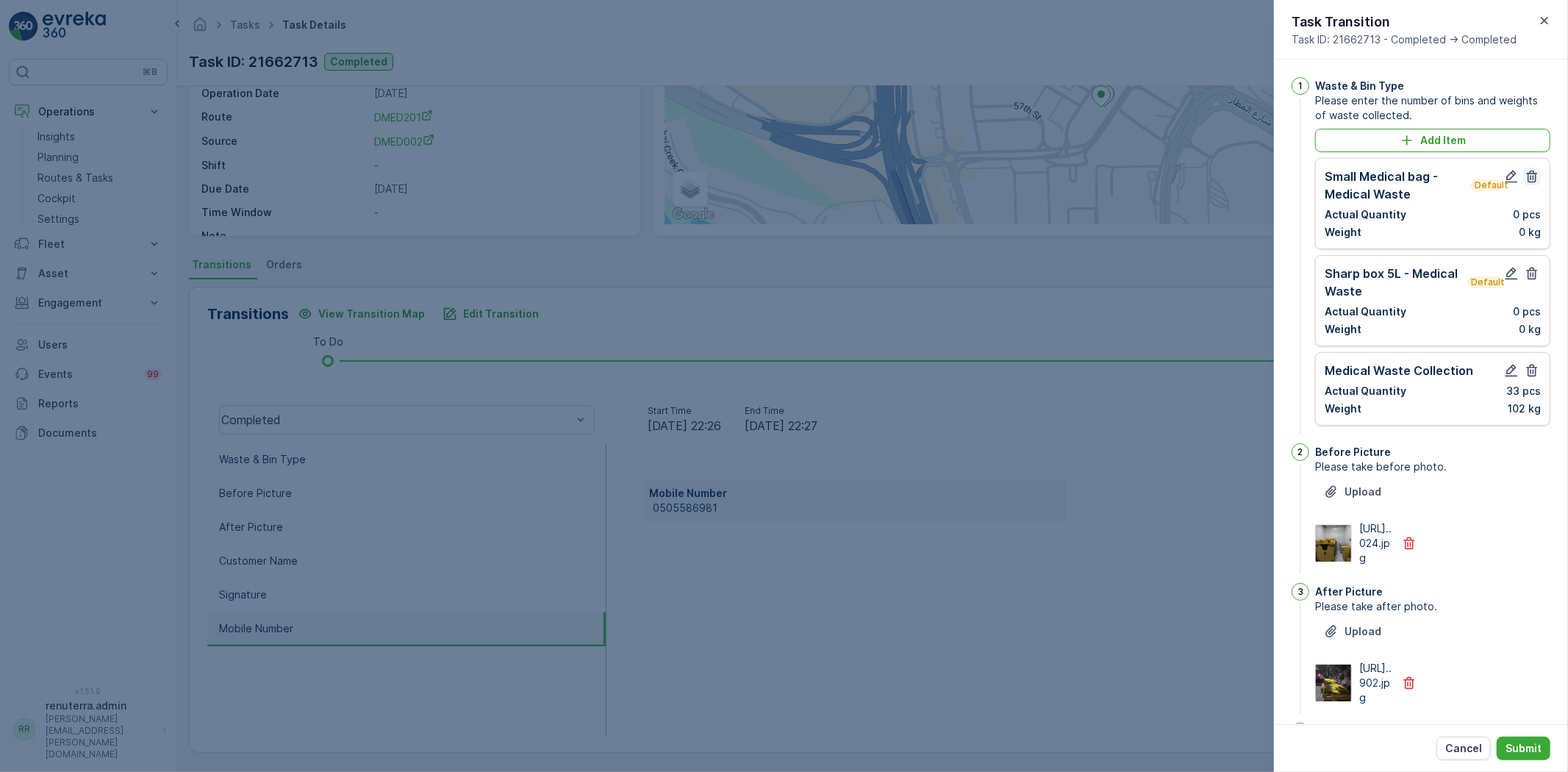
click at [1526, 175] on icon "button" at bounding box center [1531, 176] width 15 height 15
click at [1527, 266] on icon "button" at bounding box center [1531, 273] width 15 height 15
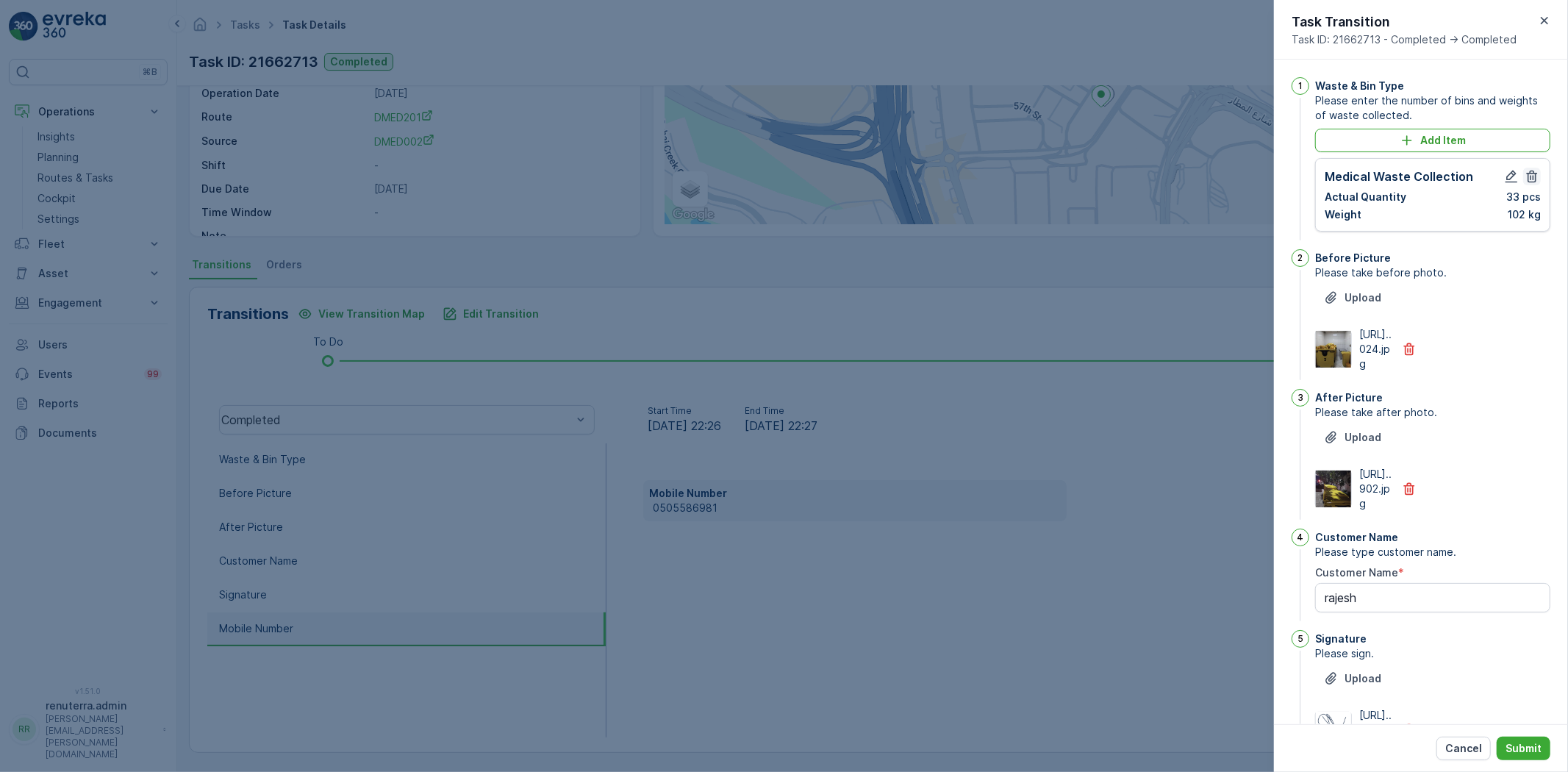
click at [1527, 175] on icon "button" at bounding box center [1532, 176] width 11 height 12
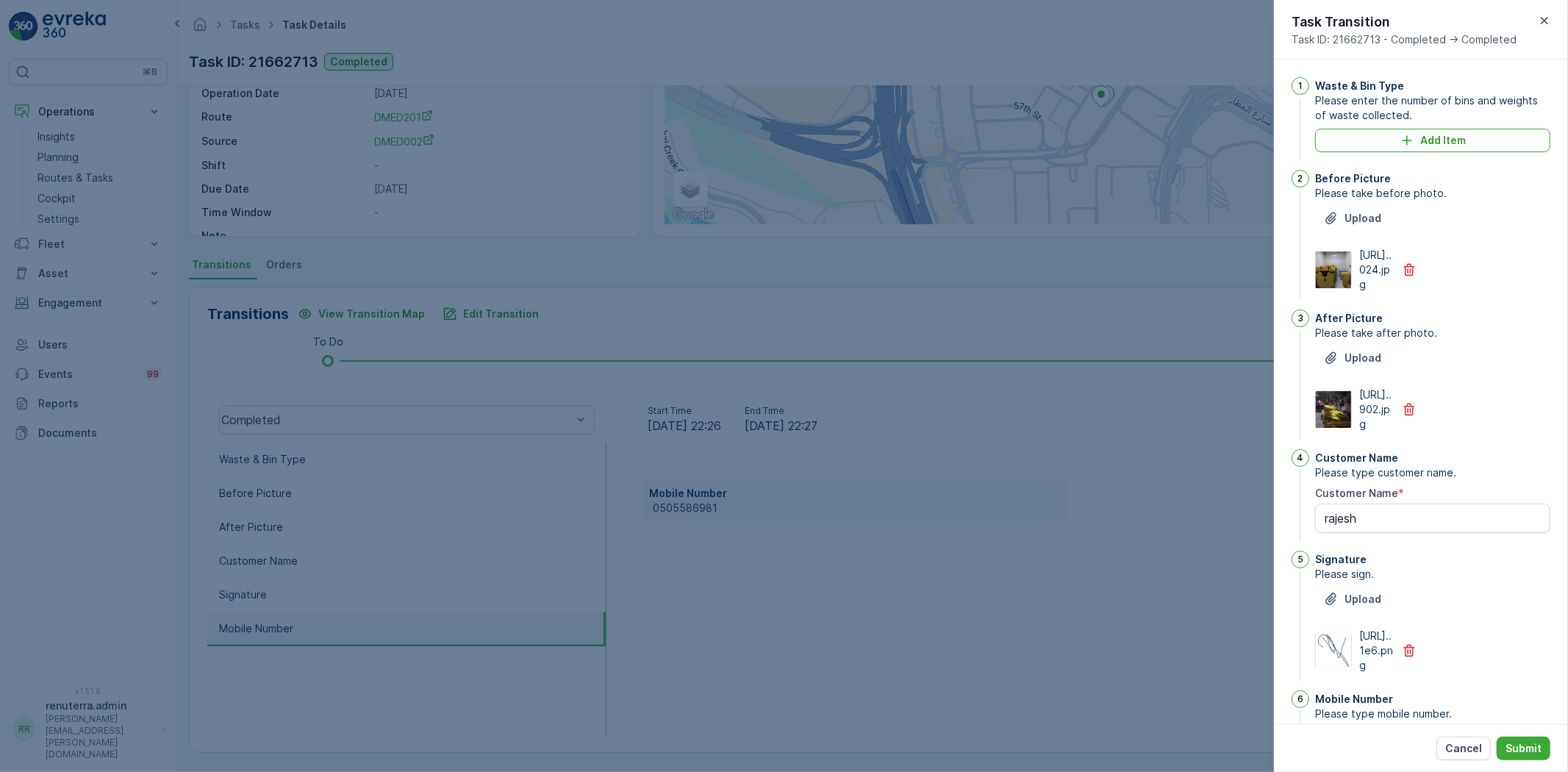
drag, startPoint x: 1547, startPoint y: 17, endPoint x: 1540, endPoint y: 18, distance: 7.1
click at [1546, 17] on icon "button" at bounding box center [1544, 20] width 15 height 15
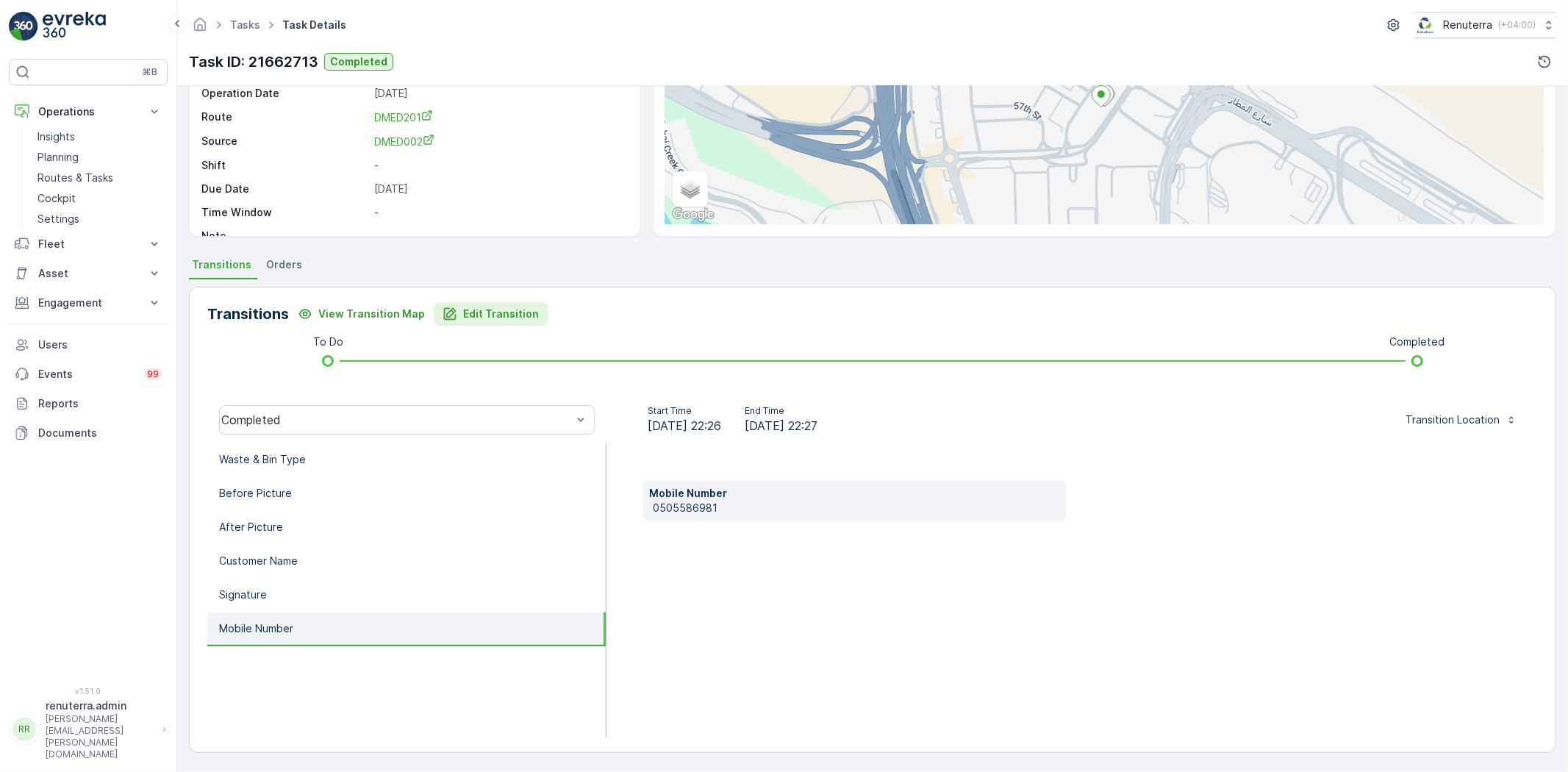
click at [496, 302] on button "Edit Transition" at bounding box center [490, 314] width 114 height 24
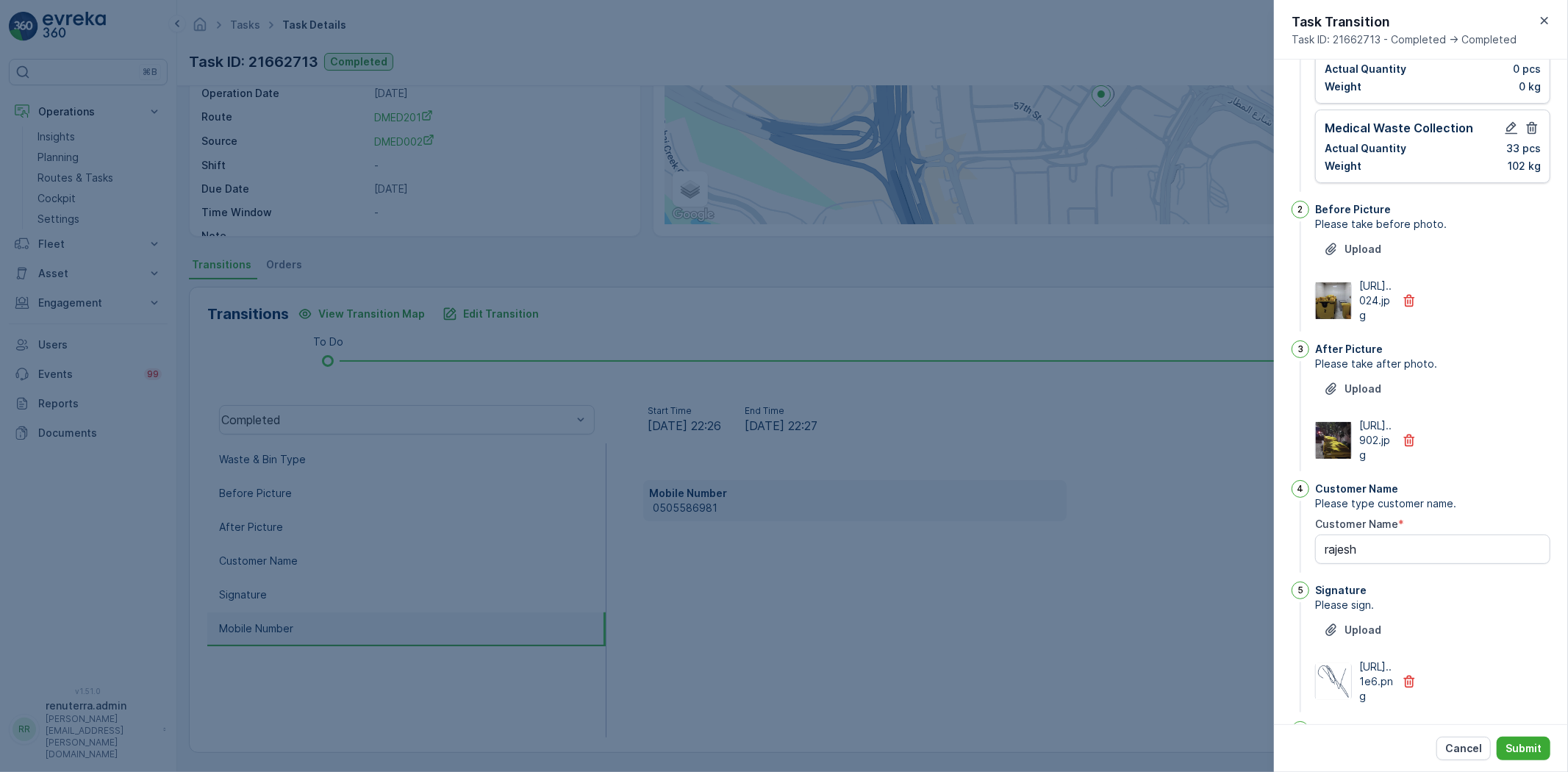
drag, startPoint x: 1474, startPoint y: 332, endPoint x: 1478, endPoint y: 294, distance: 38.2
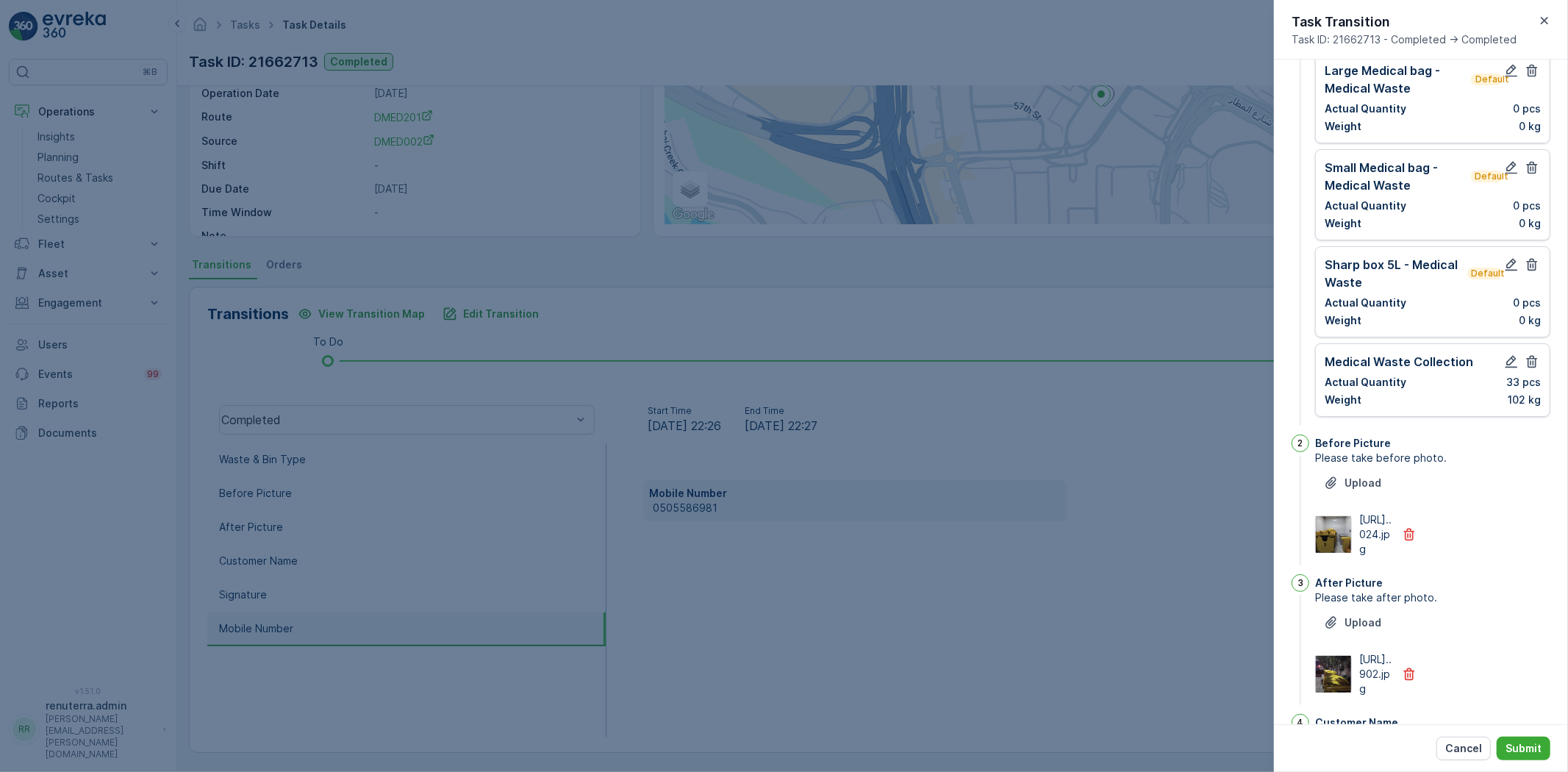
drag, startPoint x: 1478, startPoint y: 294, endPoint x: 1208, endPoint y: 222, distance: 279.4
click at [1208, 222] on div at bounding box center [784, 386] width 1568 height 772
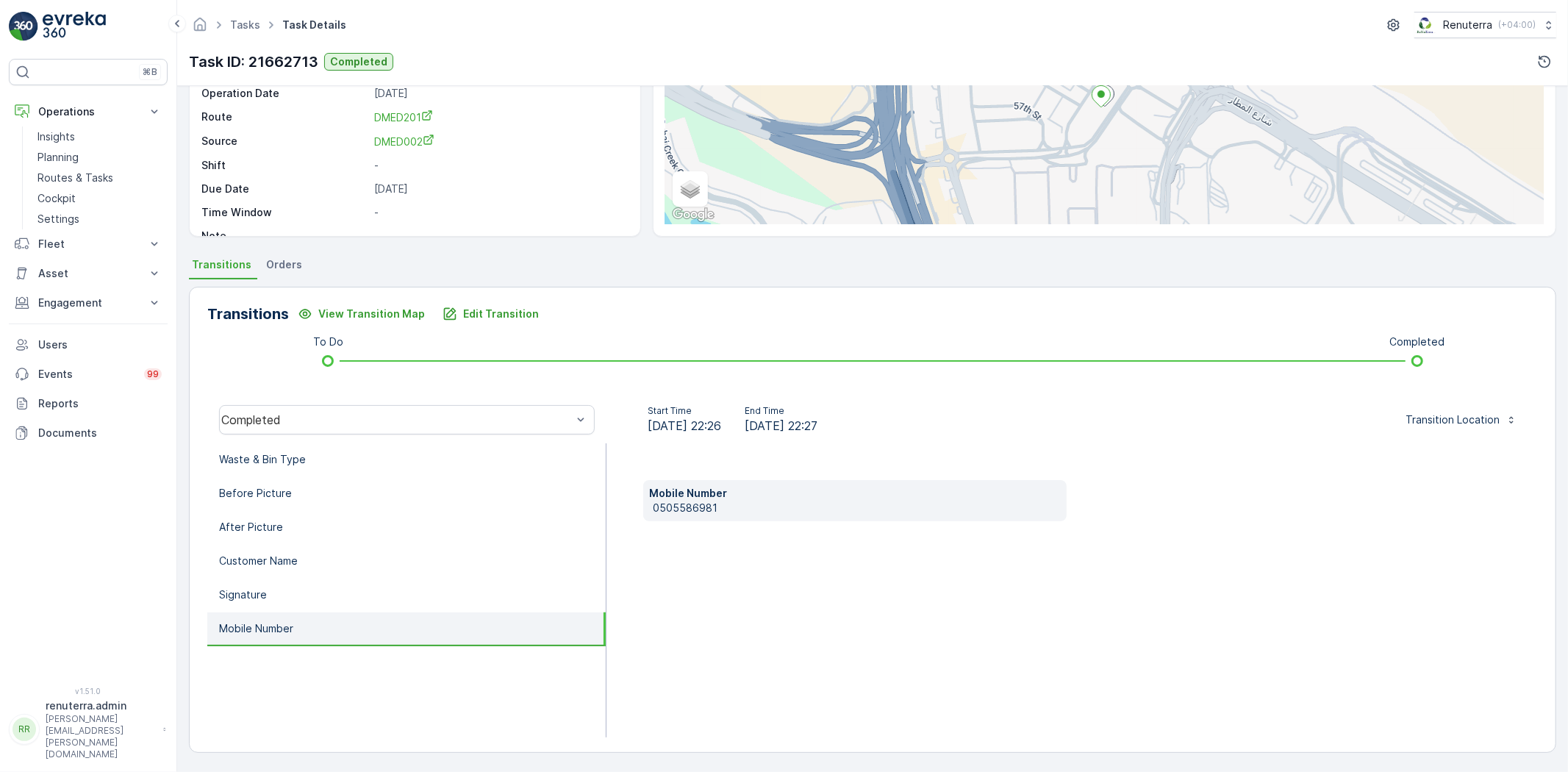
click at [517, 220] on p "-" at bounding box center [499, 212] width 251 height 15
click at [506, 302] on button "Edit Transition" at bounding box center [490, 314] width 114 height 24
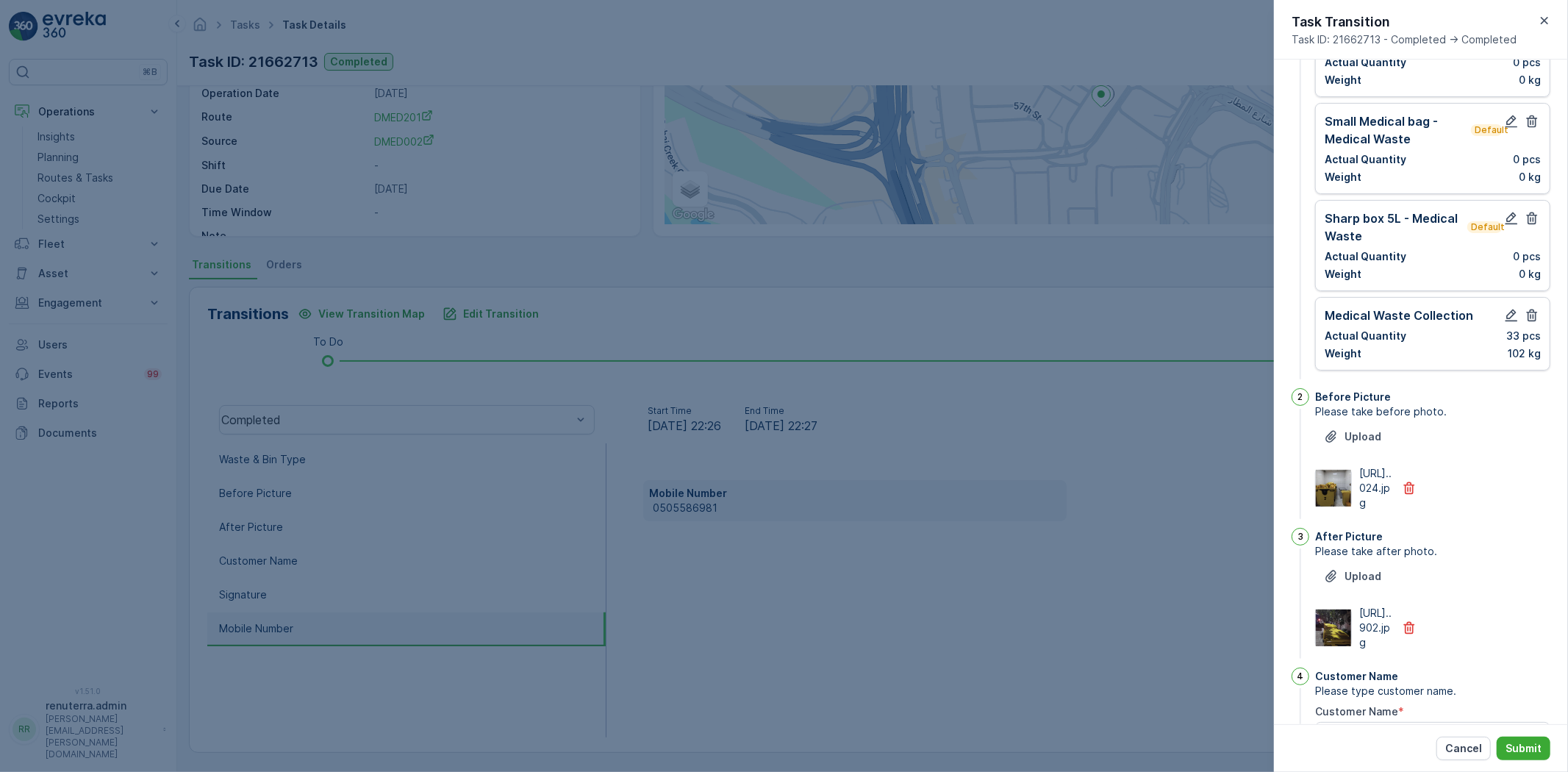
scroll to position [0, 0]
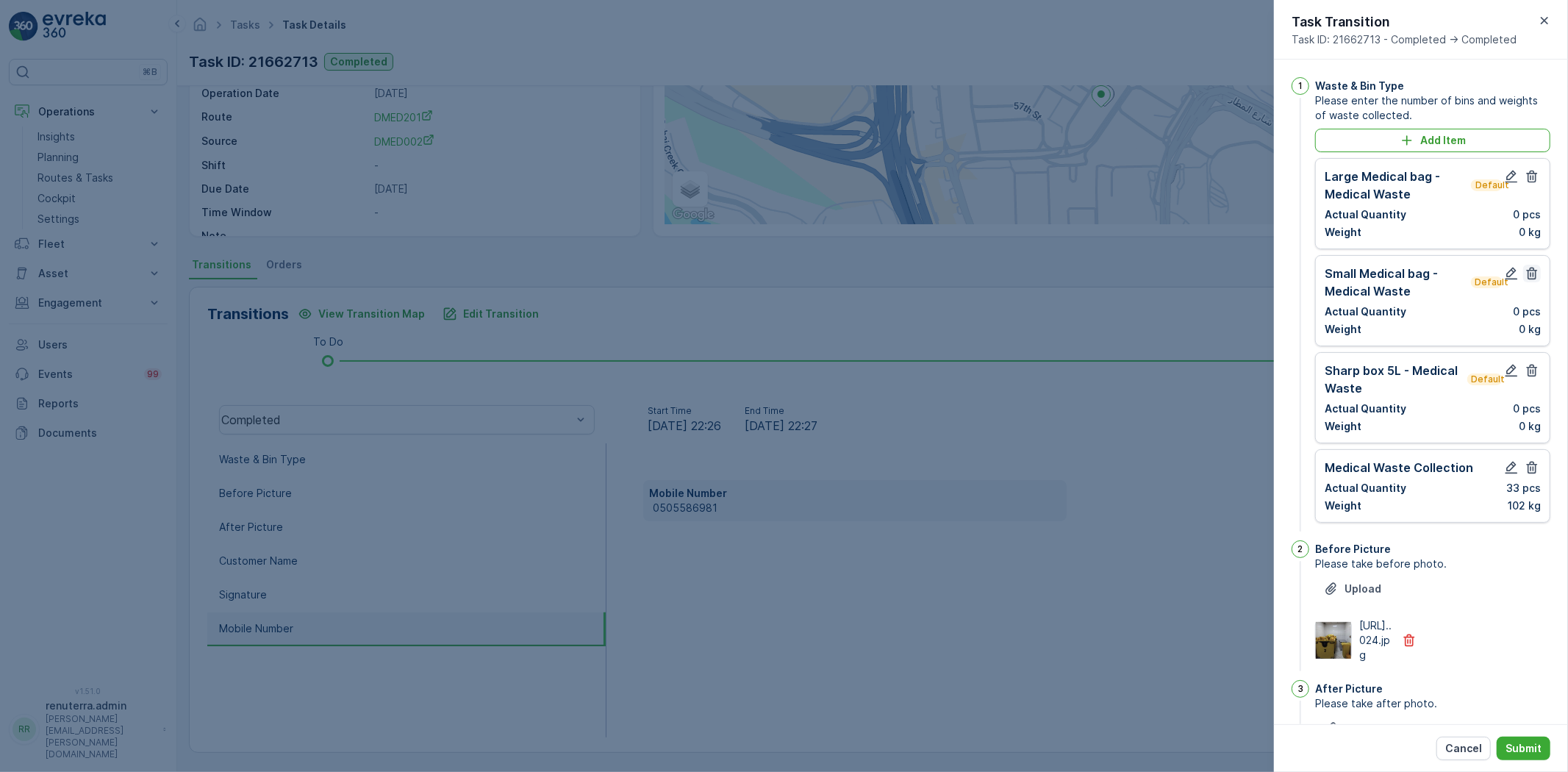
click at [1528, 180] on icon "button" at bounding box center [1531, 176] width 15 height 15
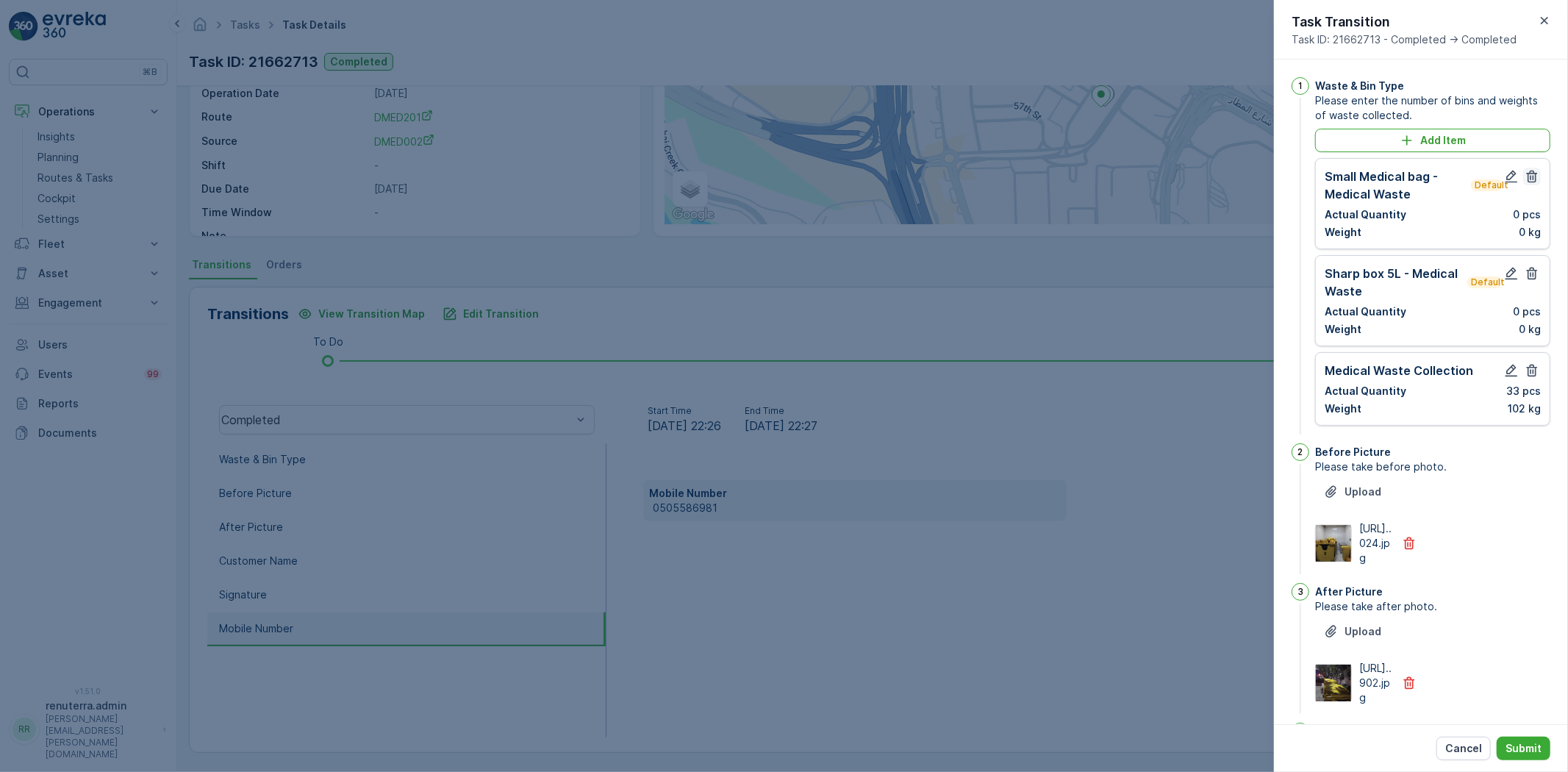
click at [1528, 180] on icon "button" at bounding box center [1531, 176] width 15 height 15
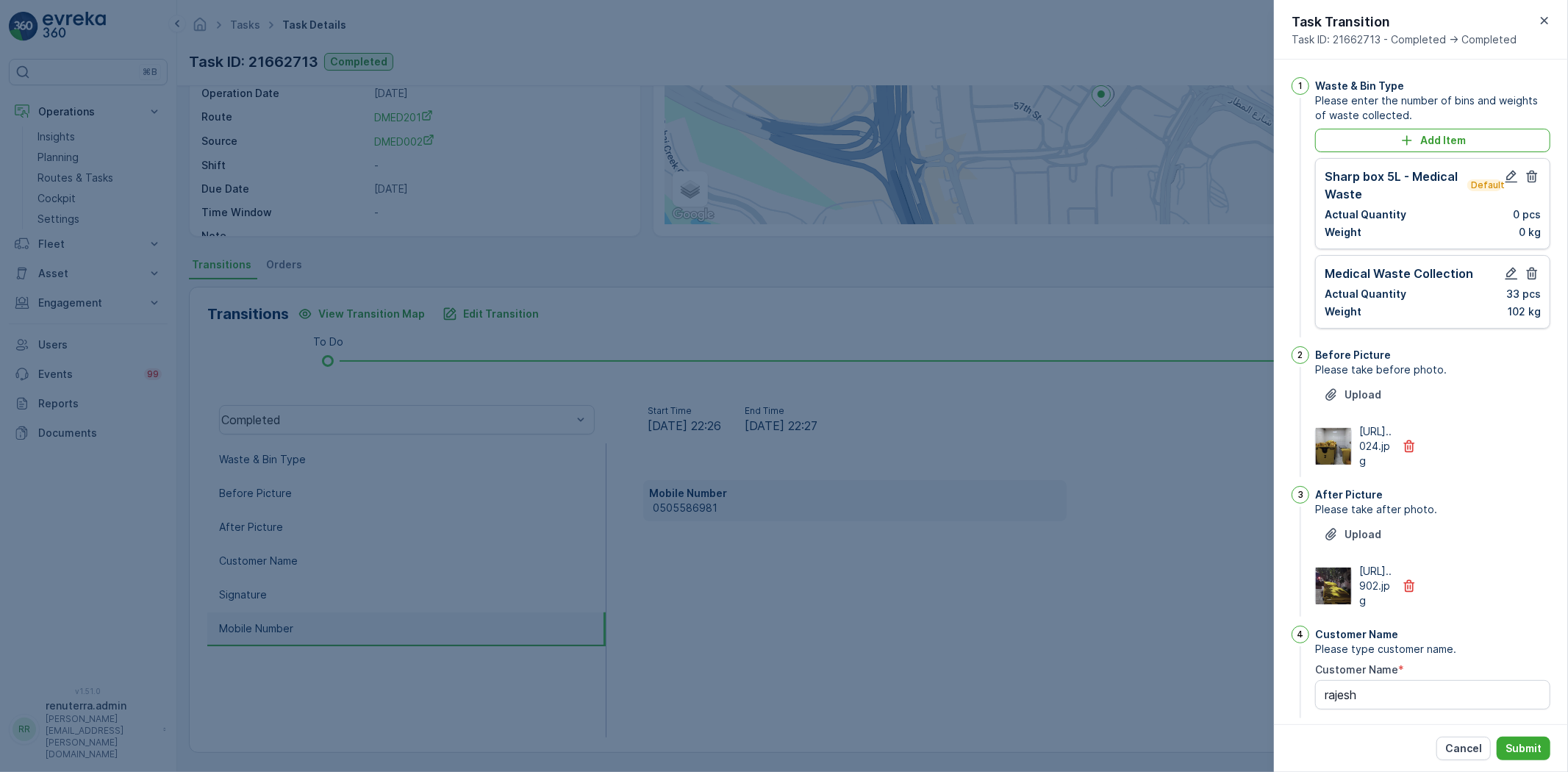
click at [1528, 180] on icon "button" at bounding box center [1531, 176] width 15 height 15
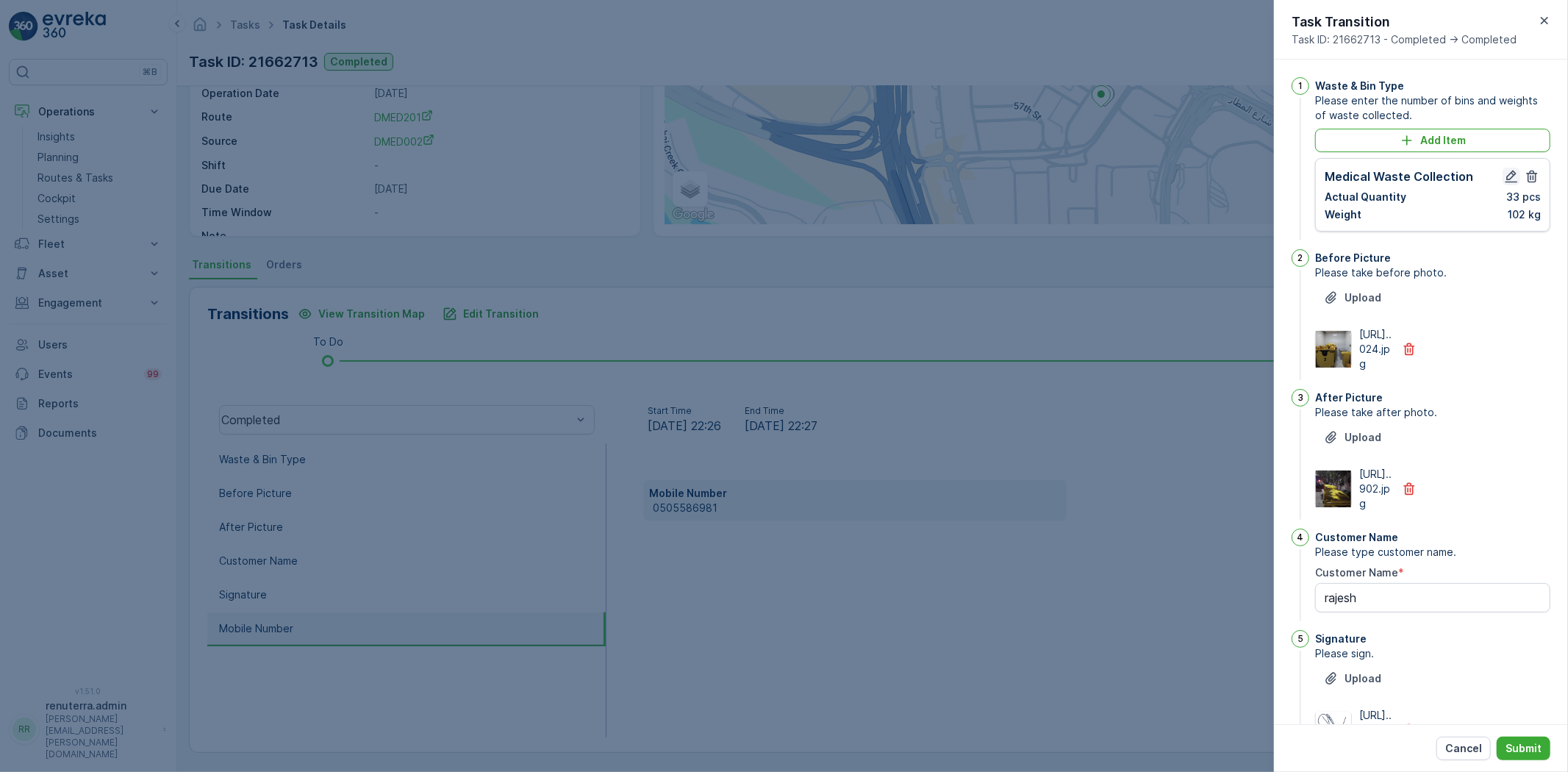
click at [1504, 180] on icon "button" at bounding box center [1511, 176] width 15 height 15
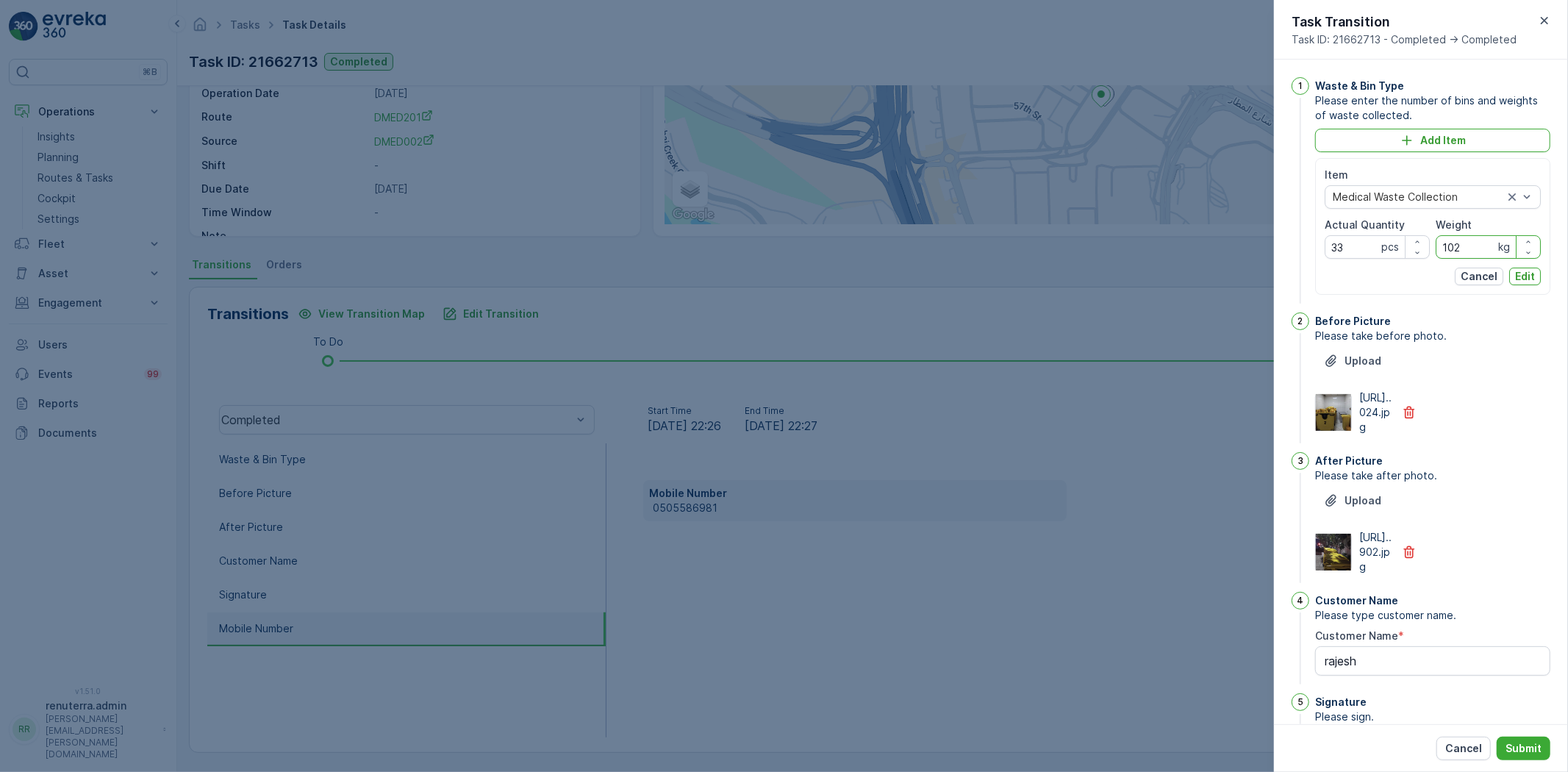
click at [1472, 253] on input "102" at bounding box center [1488, 246] width 105 height 24
type input "104"
click at [1530, 266] on div "Item Medical Waste Collection Actual Quantity 33 pcs Weight 104 kg Cancel Edit" at bounding box center [1432, 226] width 216 height 118
drag, startPoint x: 1530, startPoint y: 267, endPoint x: 1530, endPoint y: 280, distance: 13.0
click at [1530, 270] on button "Edit" at bounding box center [1525, 276] width 31 height 17
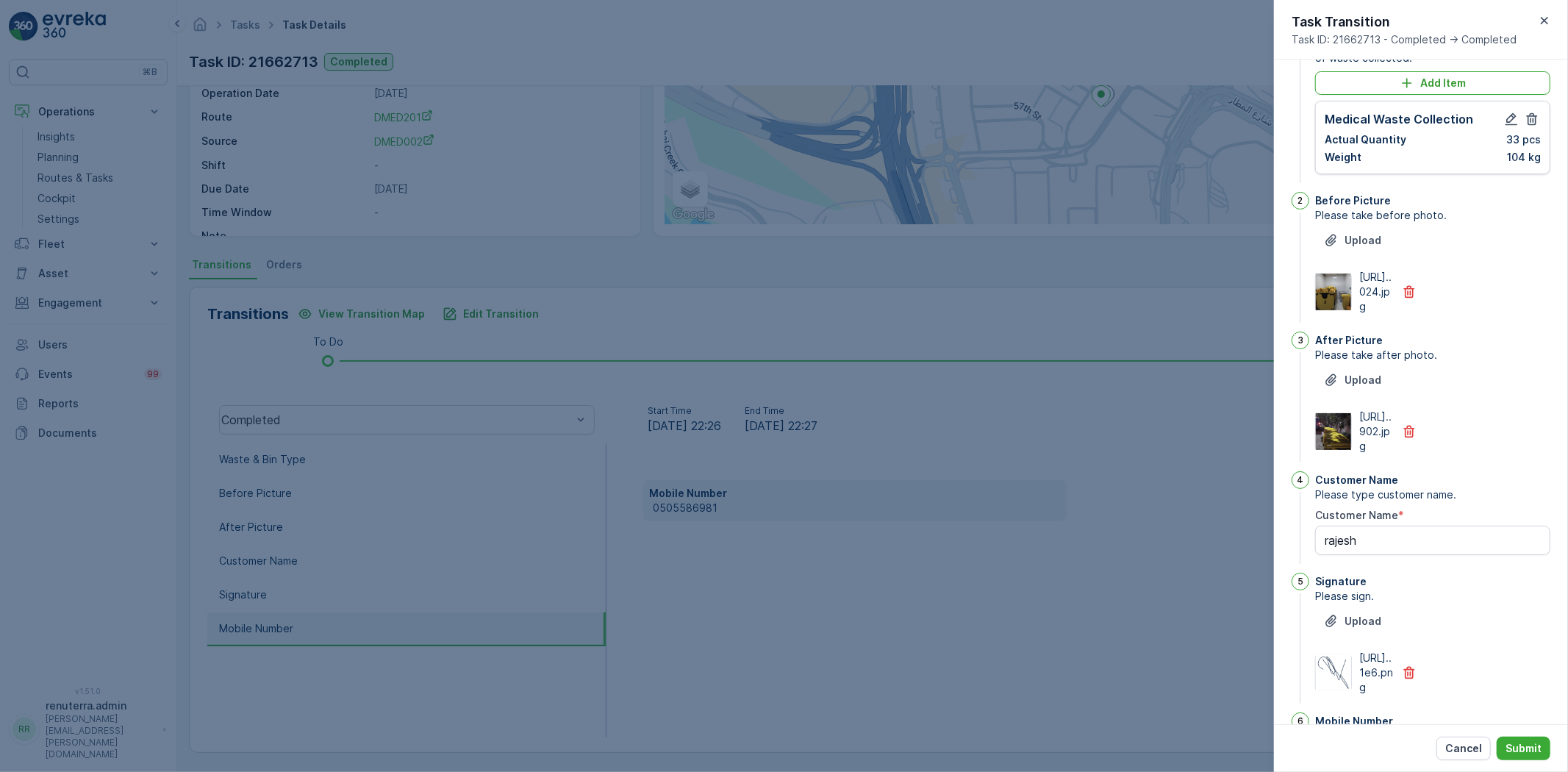
scroll to position [245, 0]
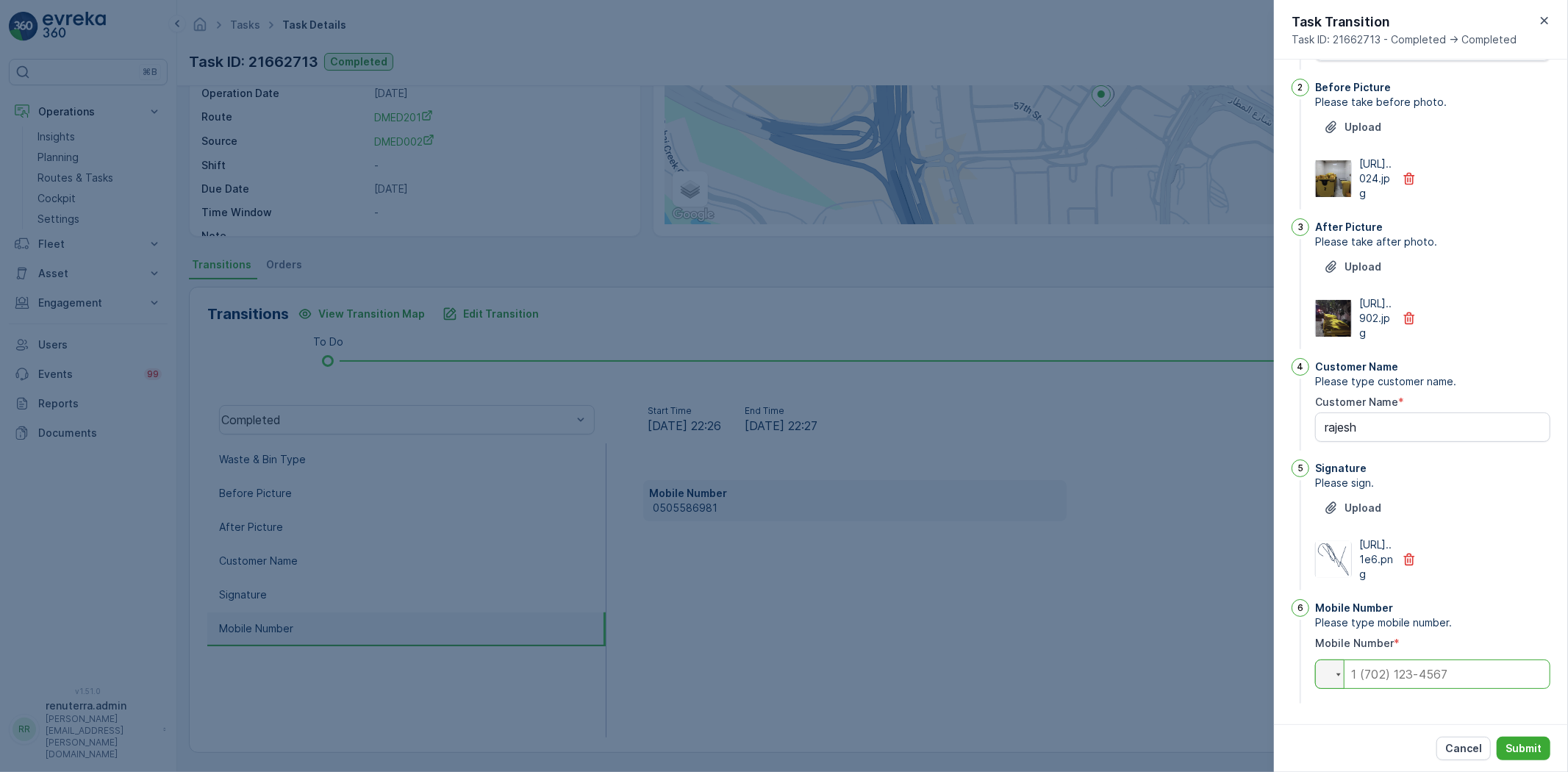
click at [1407, 685] on input "tel" at bounding box center [1432, 674] width 235 height 30
paste input "0505586981"
type input "0505586981"
click at [1541, 747] on p "Submit" at bounding box center [1523, 748] width 36 height 15
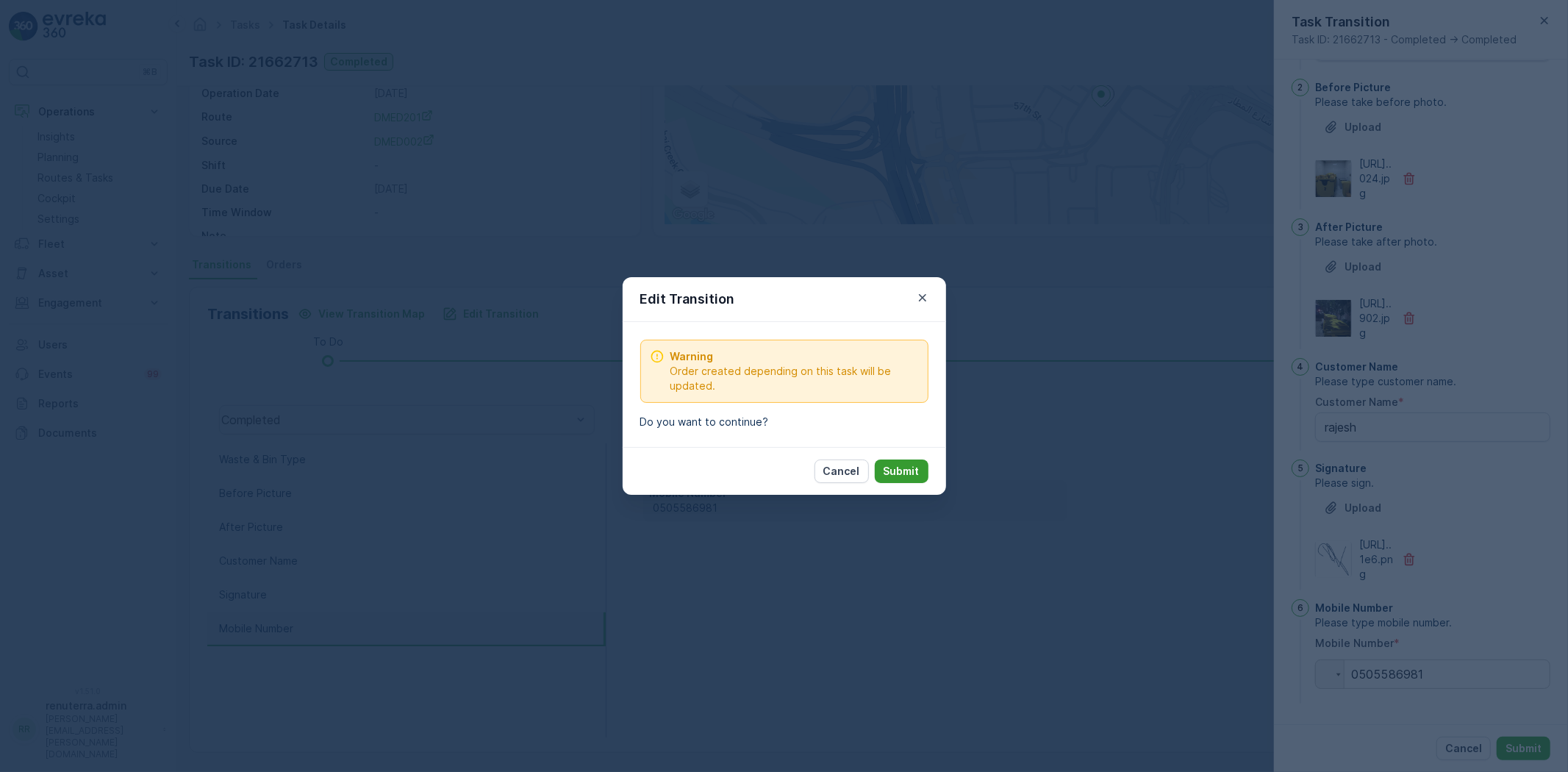
click at [908, 472] on p "Submit" at bounding box center [901, 471] width 36 height 15
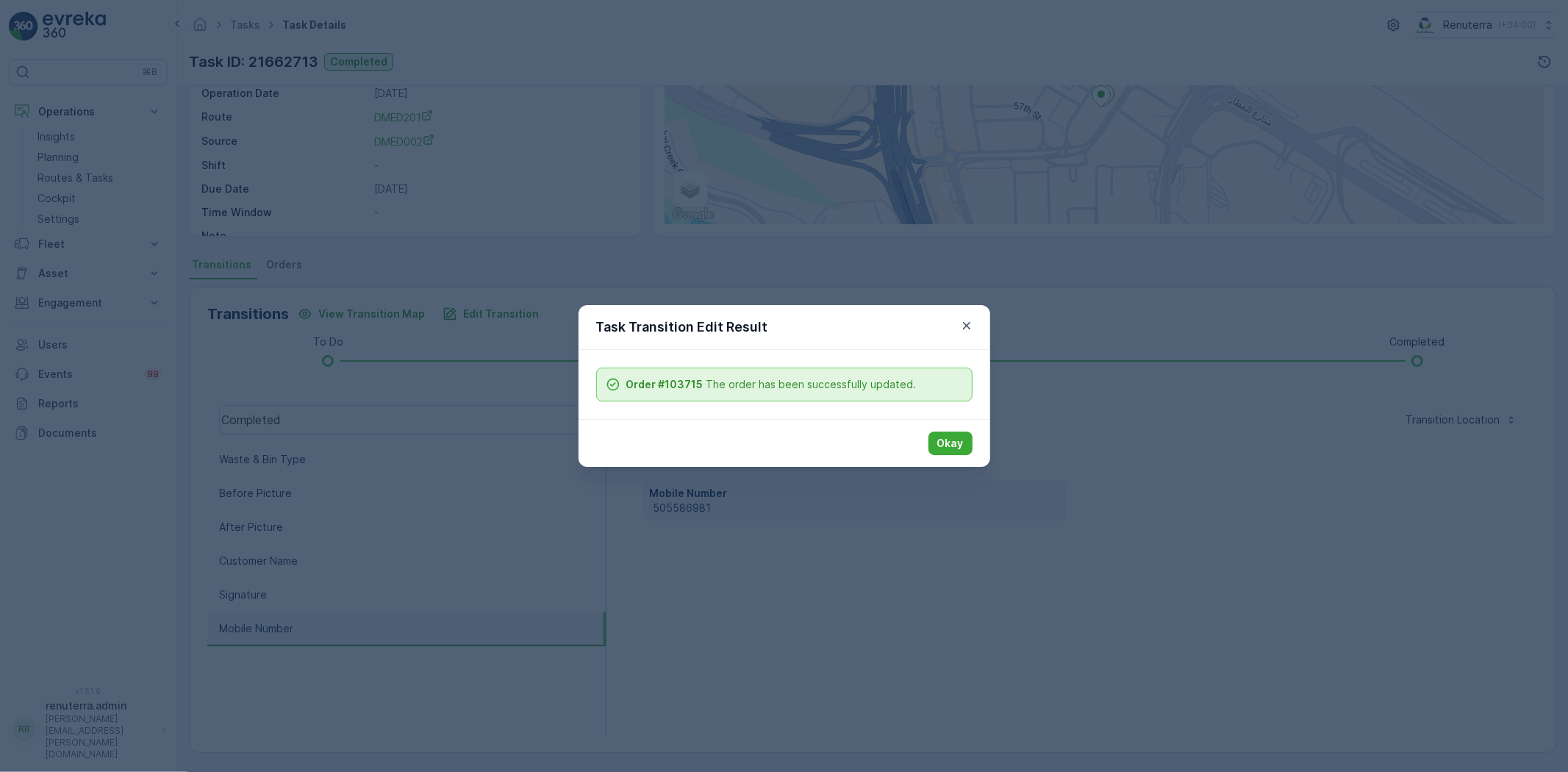
drag, startPoint x: 952, startPoint y: 435, endPoint x: 898, endPoint y: 423, distance: 55.3
click at [951, 434] on button "Okay" at bounding box center [950, 443] width 44 height 24
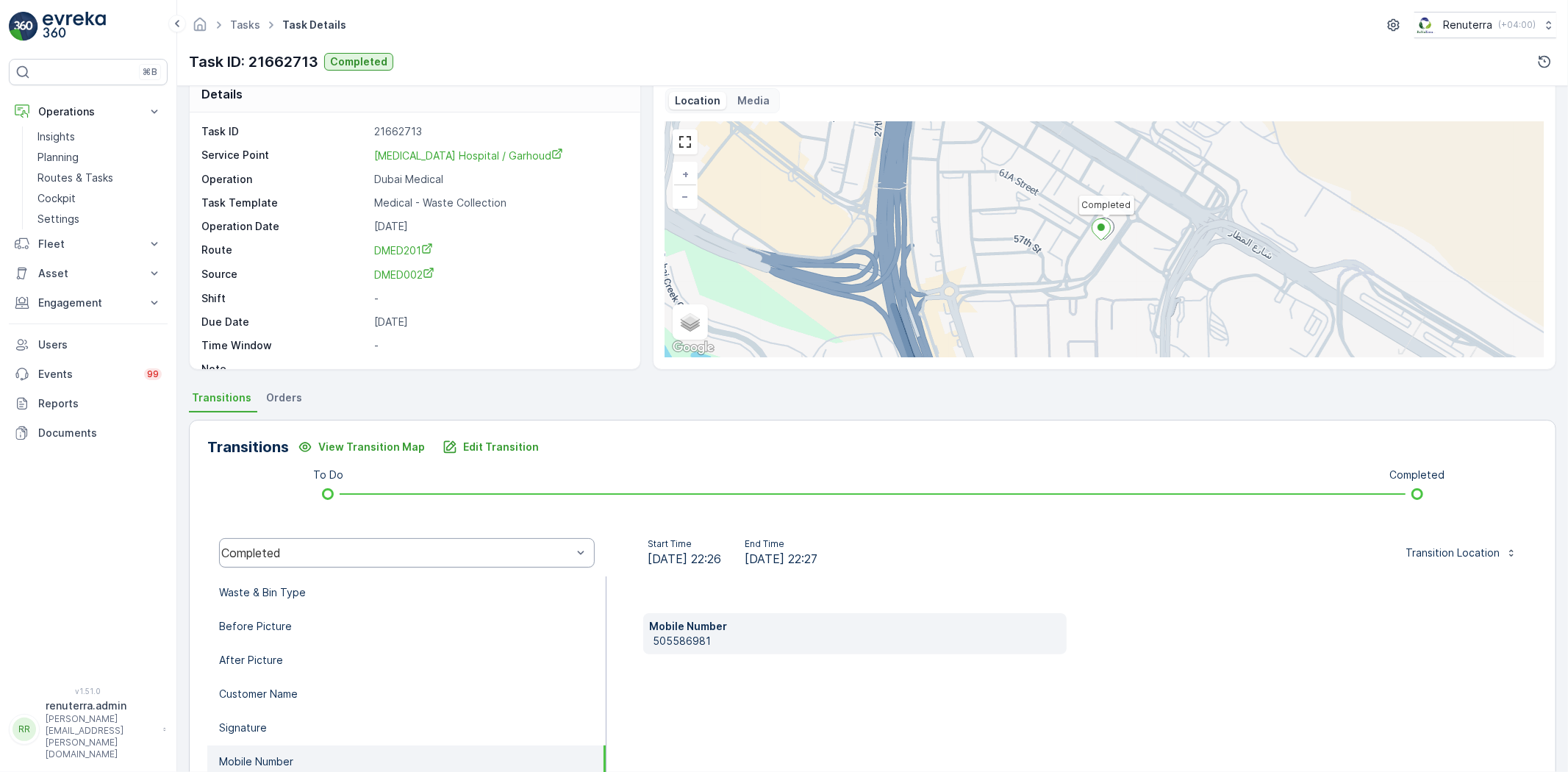
scroll to position [0, 0]
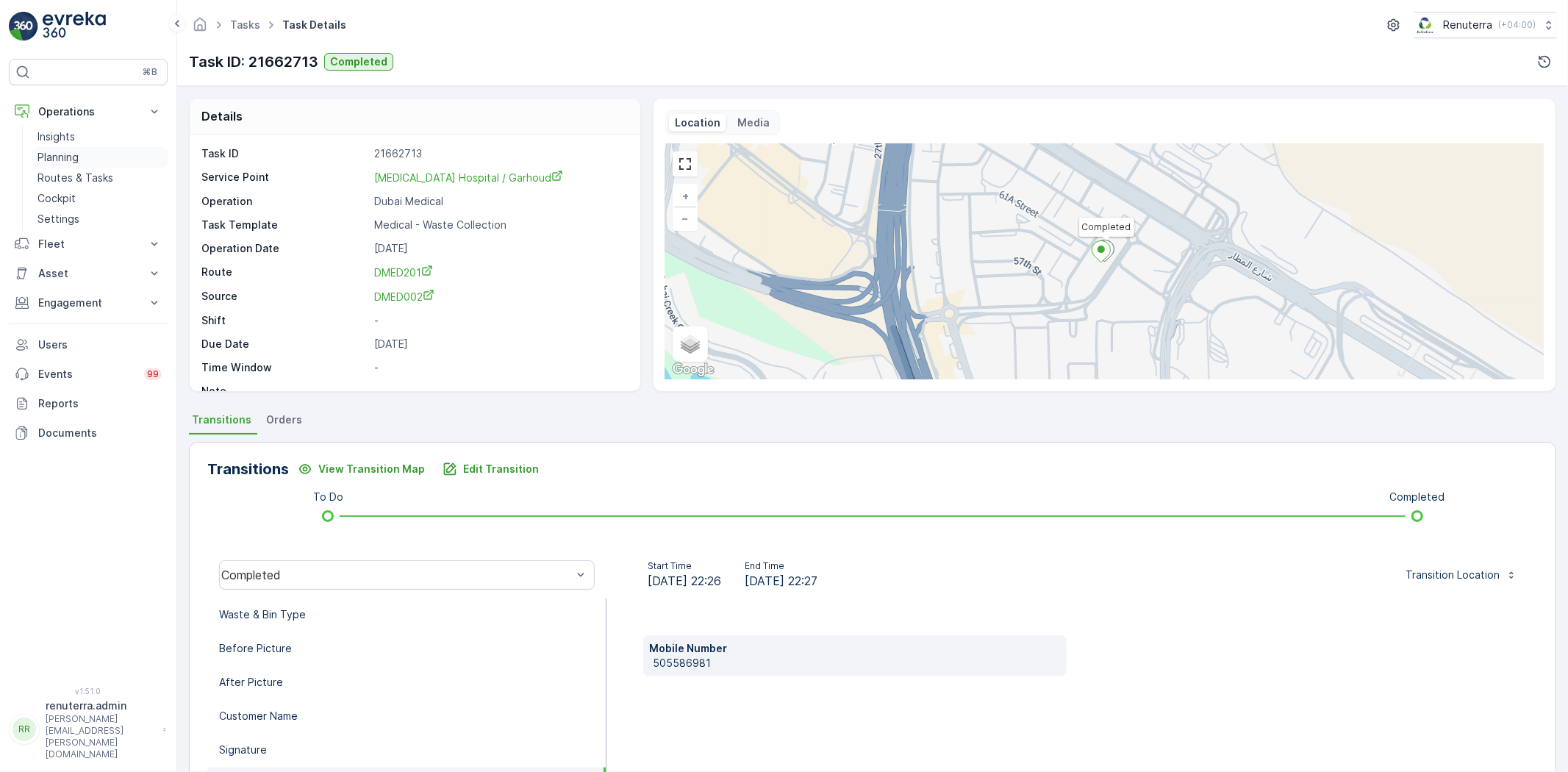
click at [90, 153] on link "Planning" at bounding box center [100, 157] width 136 height 21
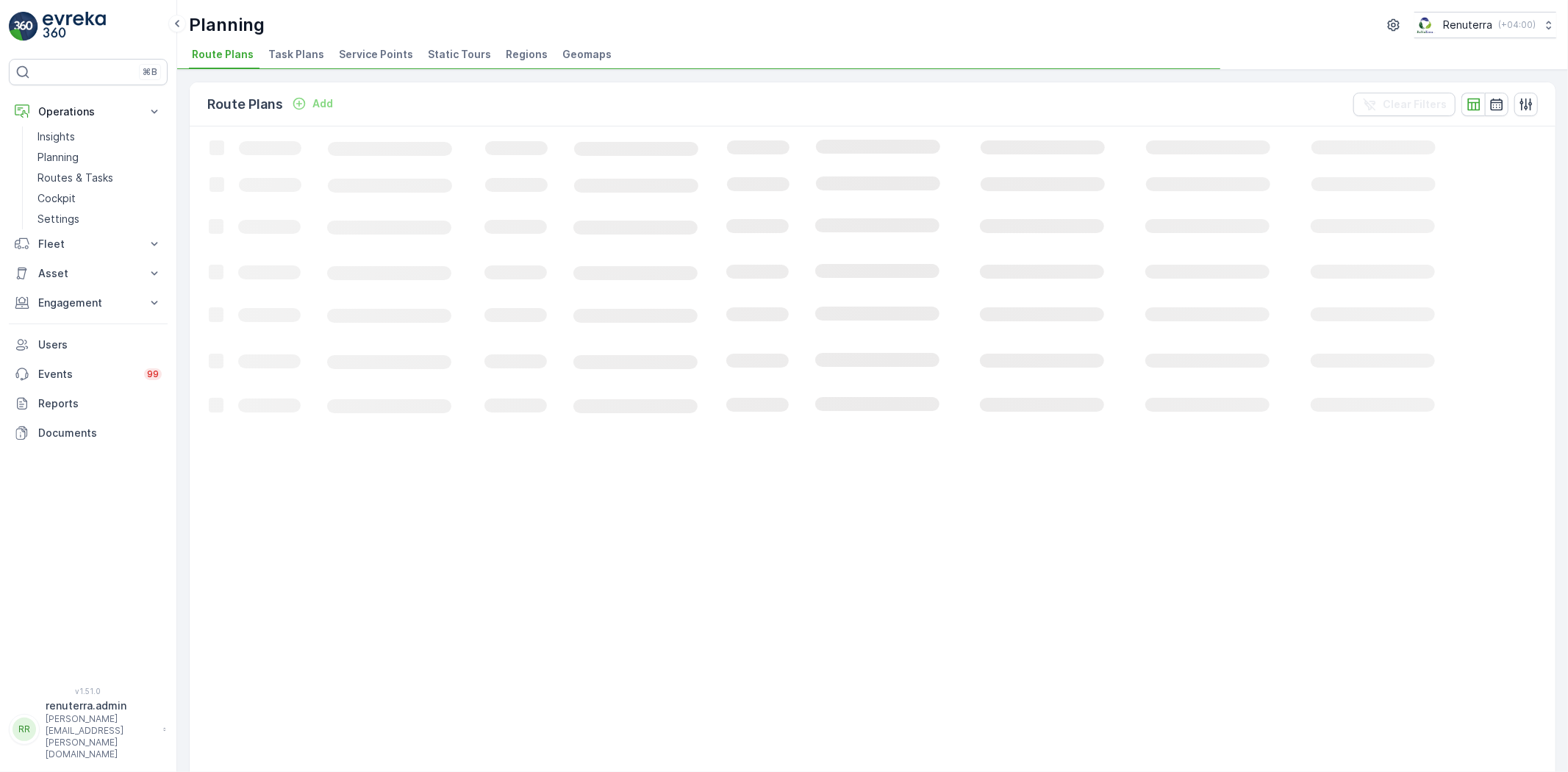
click at [346, 54] on span "Service Points" at bounding box center [376, 54] width 74 height 15
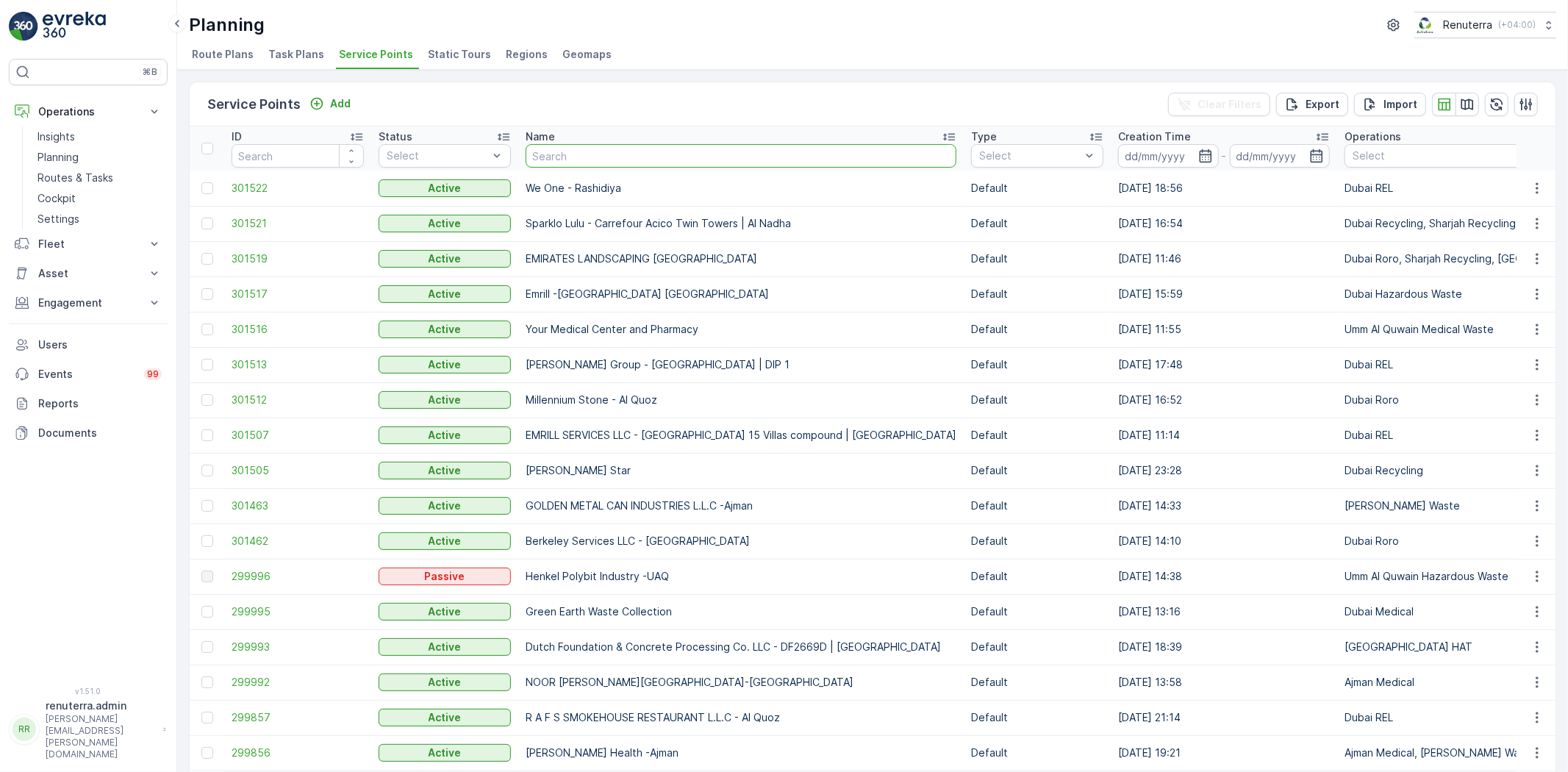
click at [569, 158] on input "text" at bounding box center [741, 155] width 431 height 24
type input "interna"
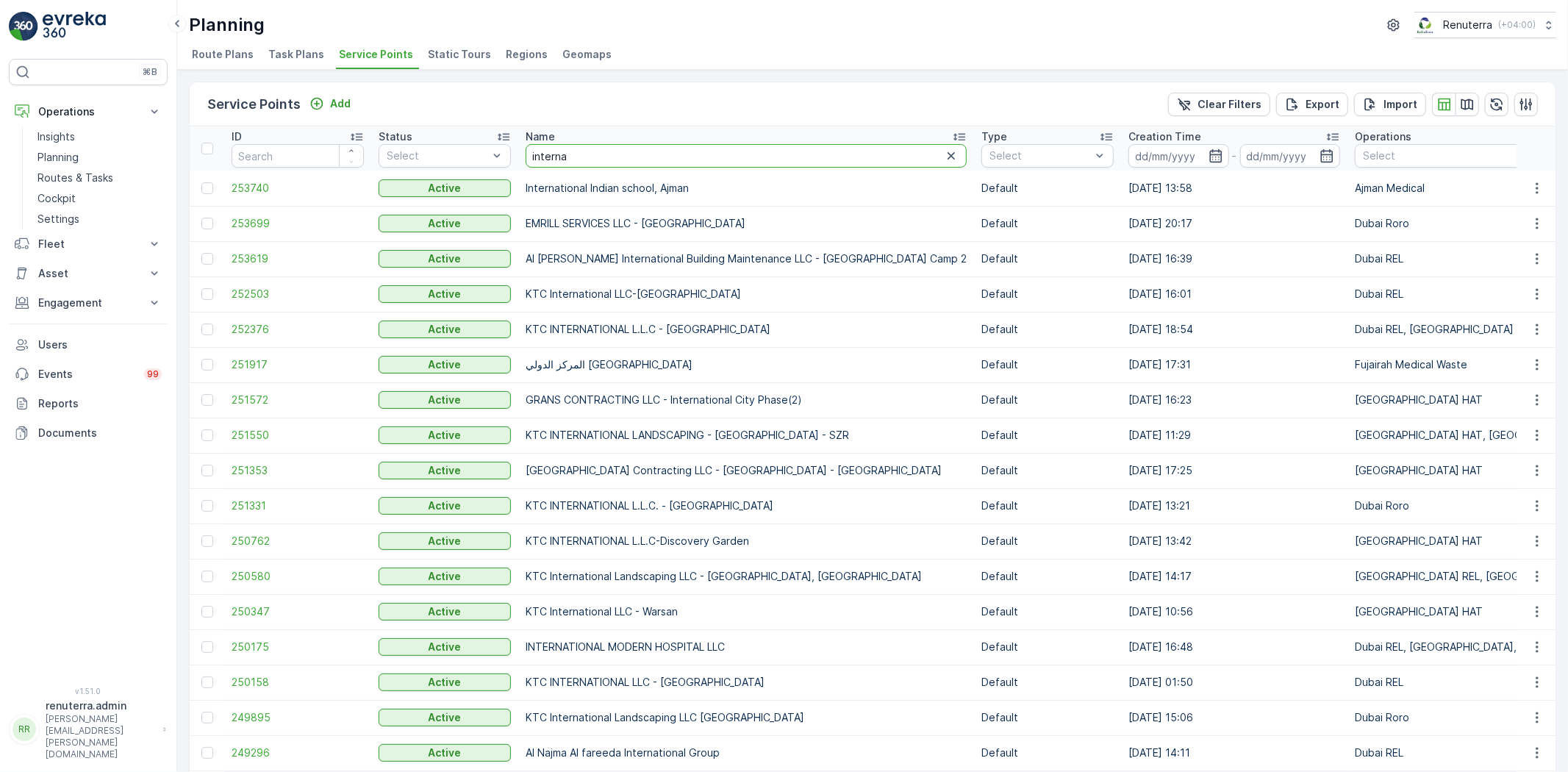
click at [619, 163] on input "interna" at bounding box center [746, 155] width 441 height 24
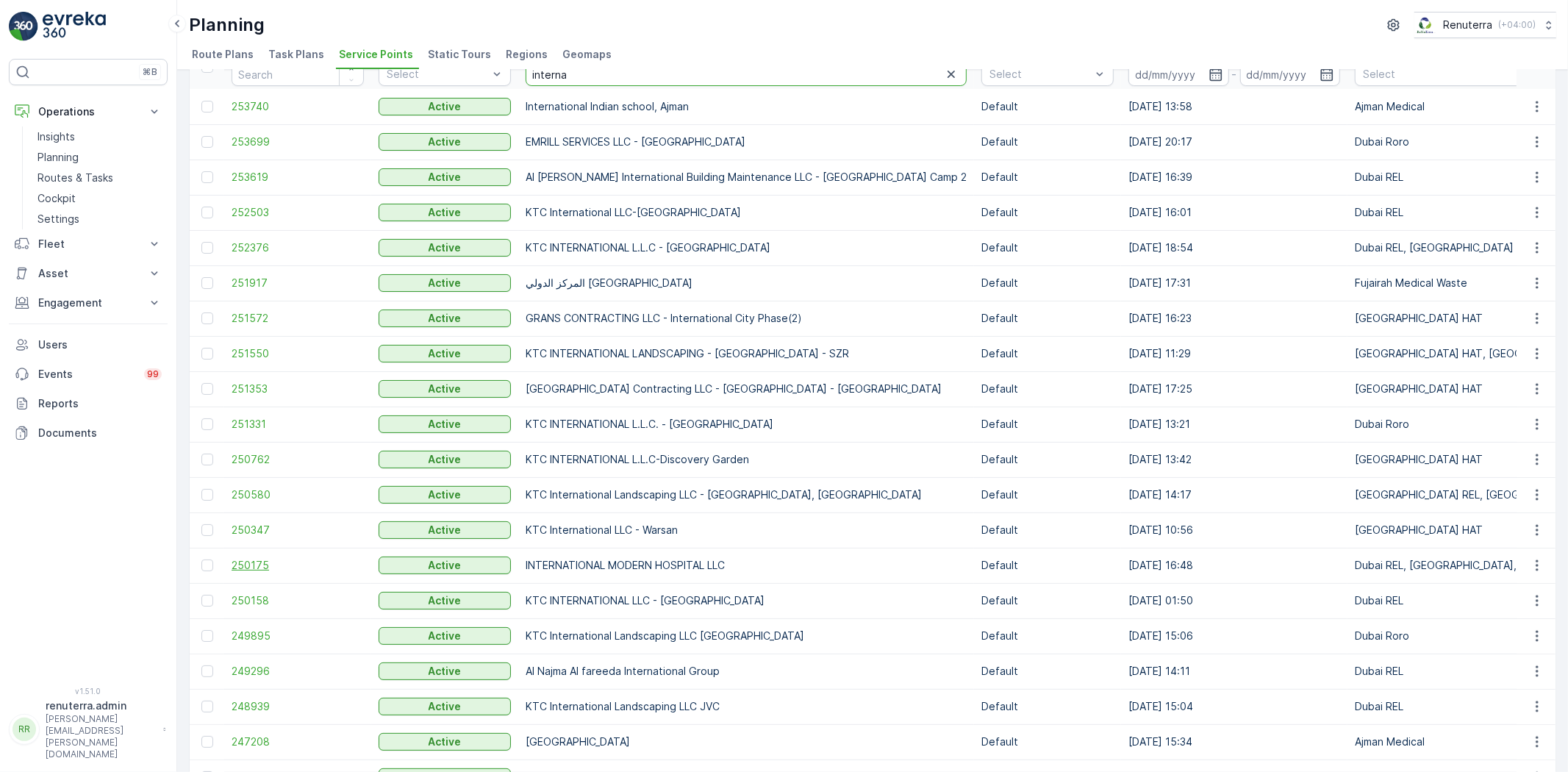
click at [246, 559] on span "250175" at bounding box center [297, 565] width 132 height 15
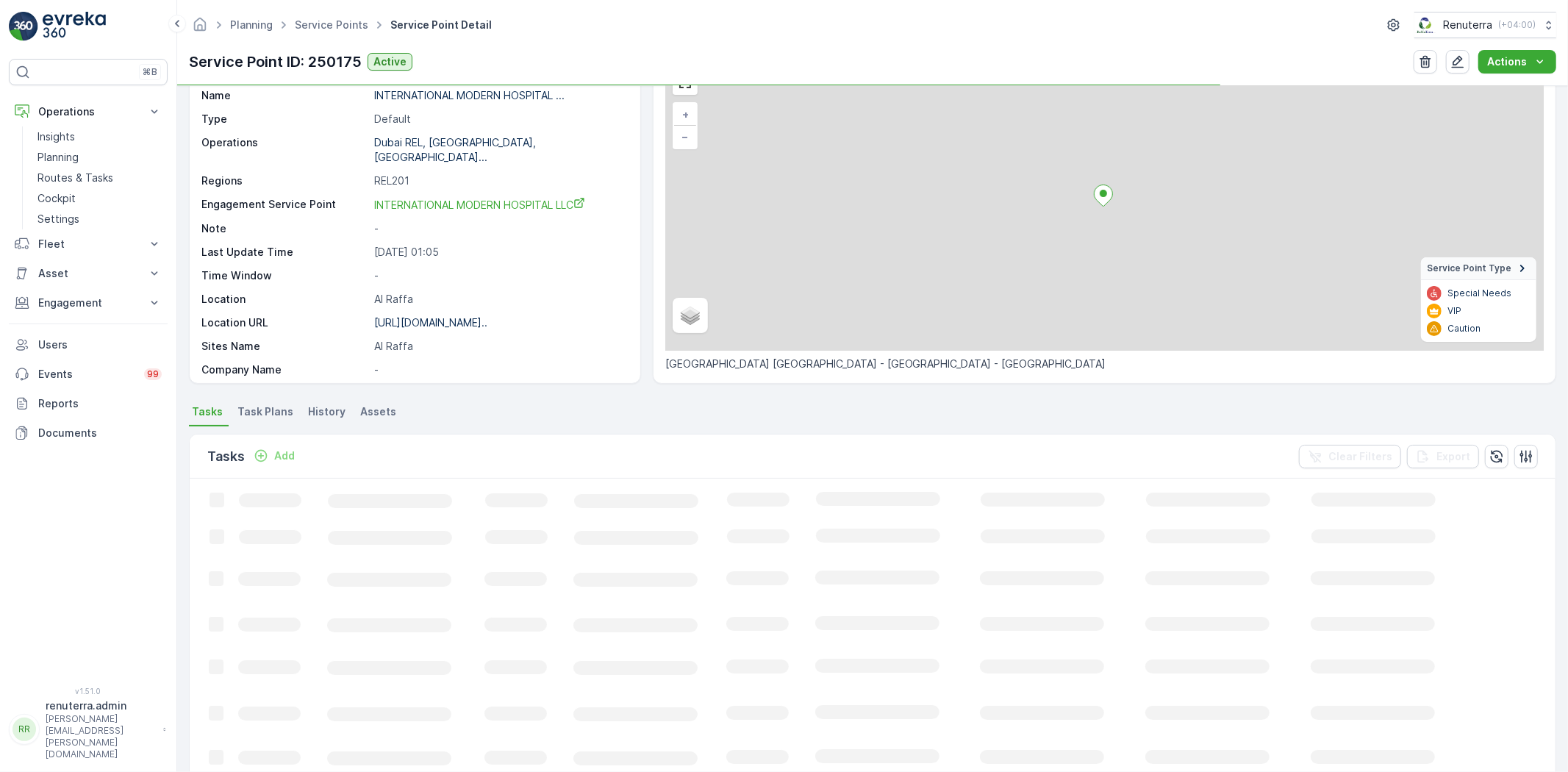
scroll to position [81, 0]
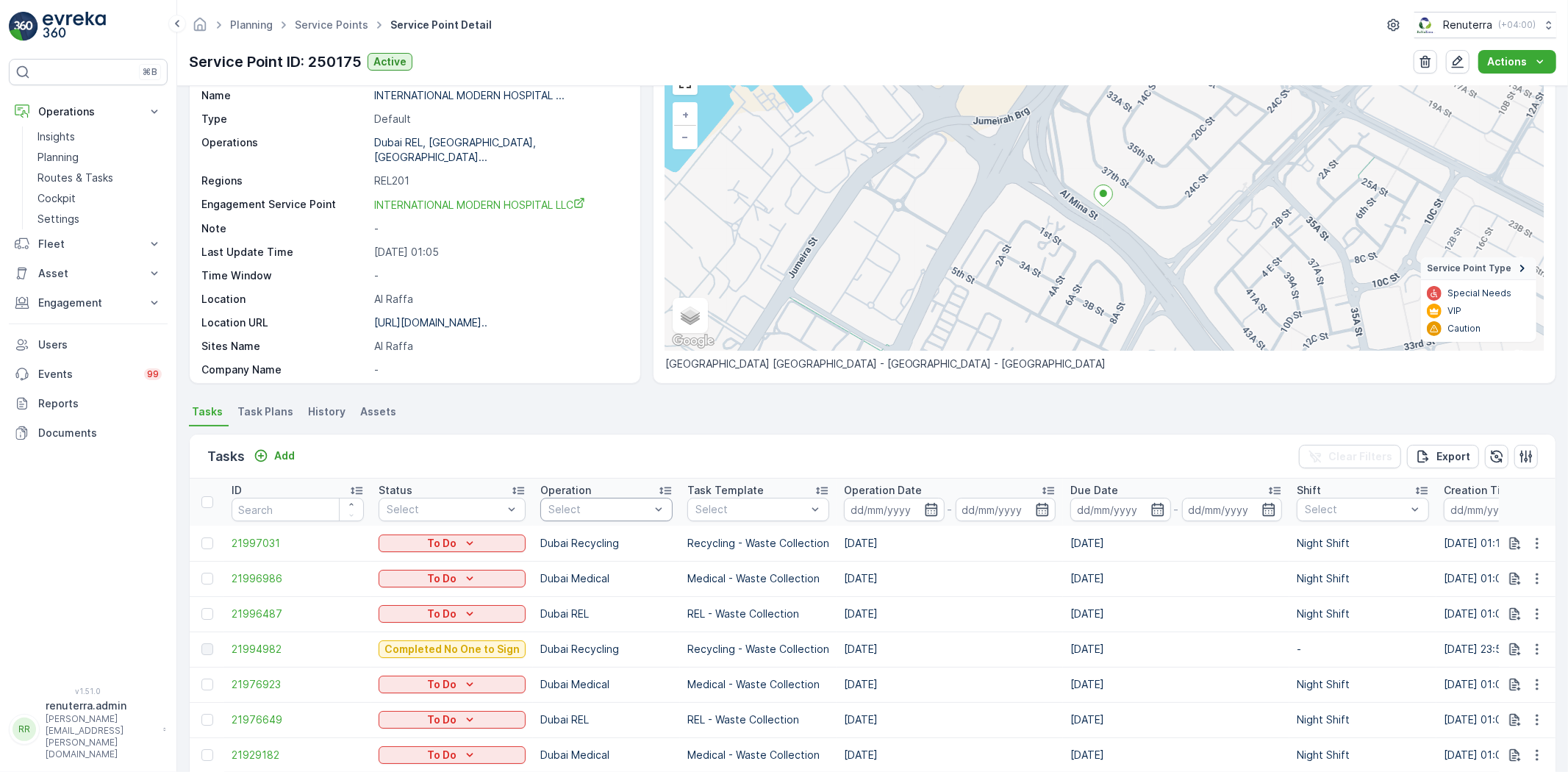
click at [575, 517] on div "Select" at bounding box center [605, 509] width 132 height 24
click at [596, 713] on p "Dubai Medical" at bounding box center [600, 719] width 73 height 15
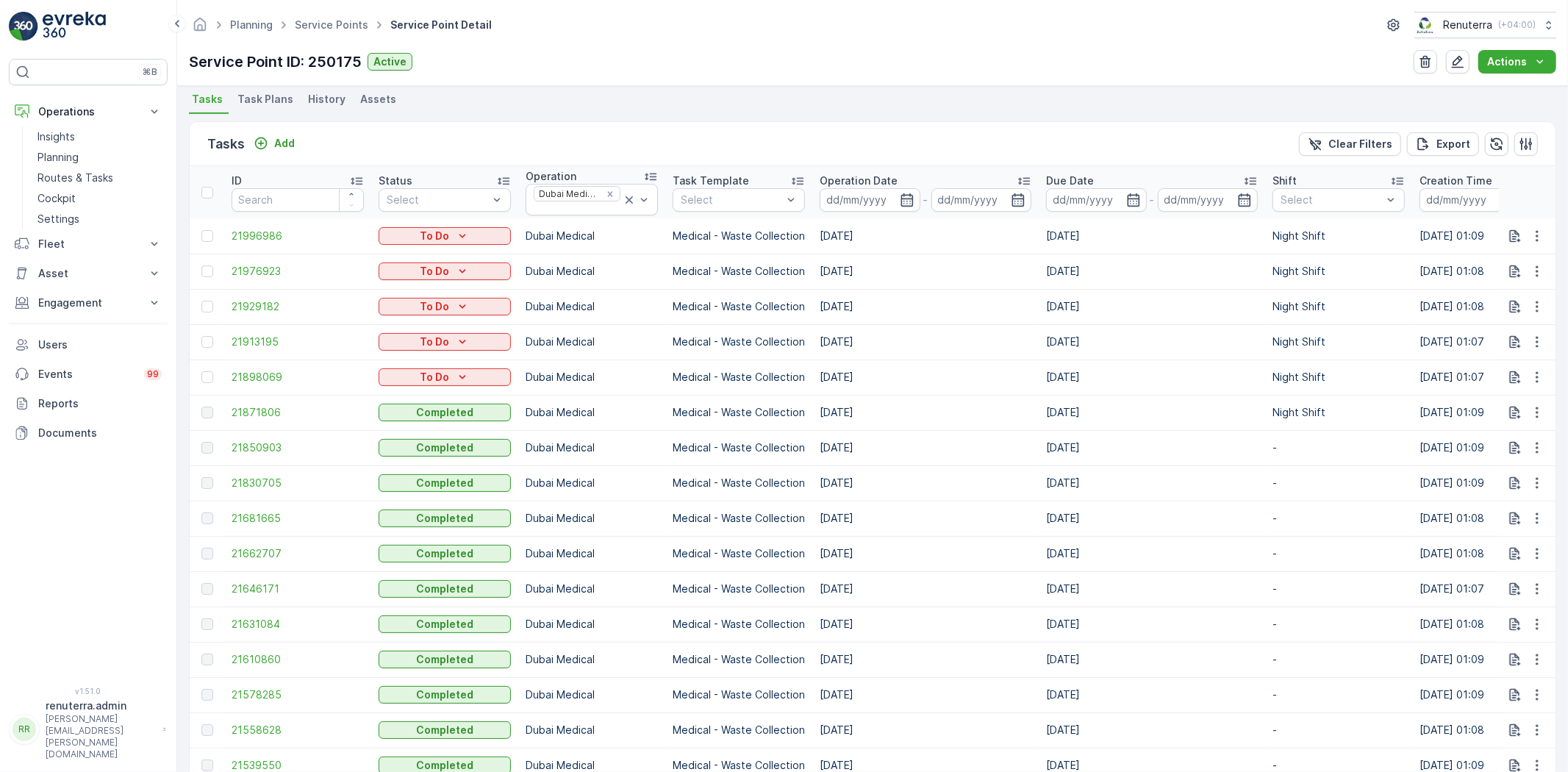
scroll to position [489, 0]
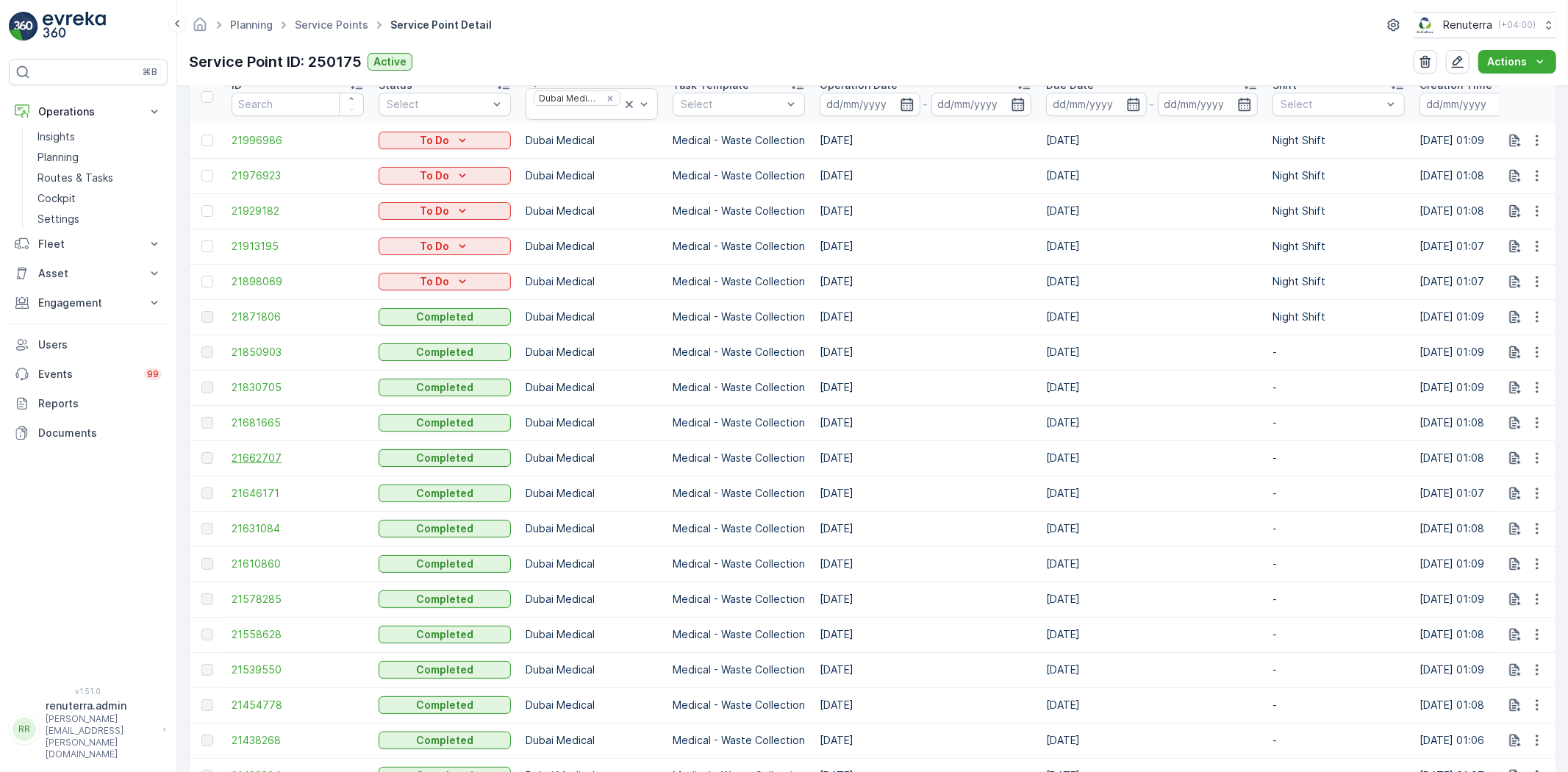
click at [273, 451] on span "21662707" at bounding box center [297, 458] width 132 height 15
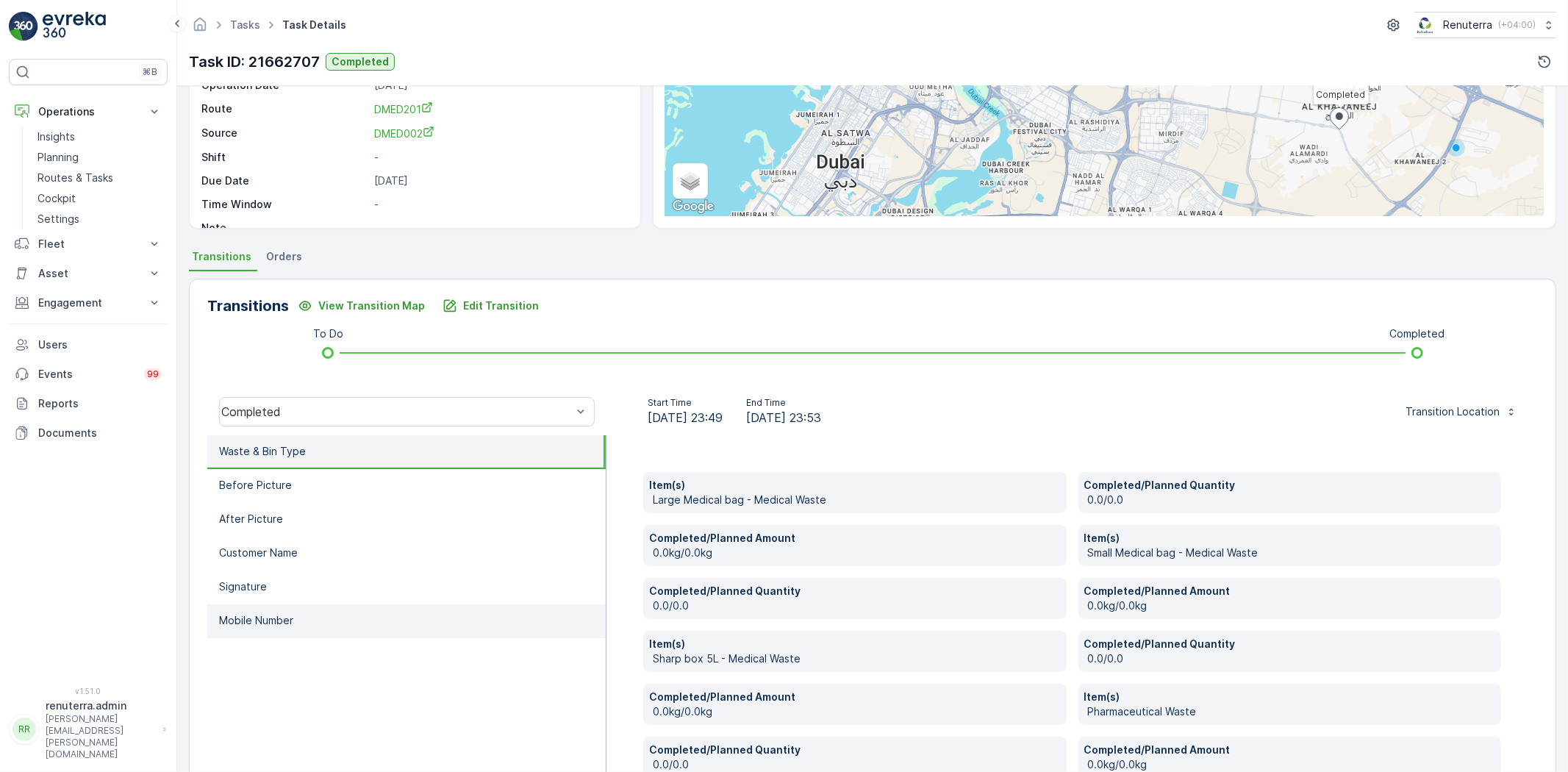
scroll to position [245, 0]
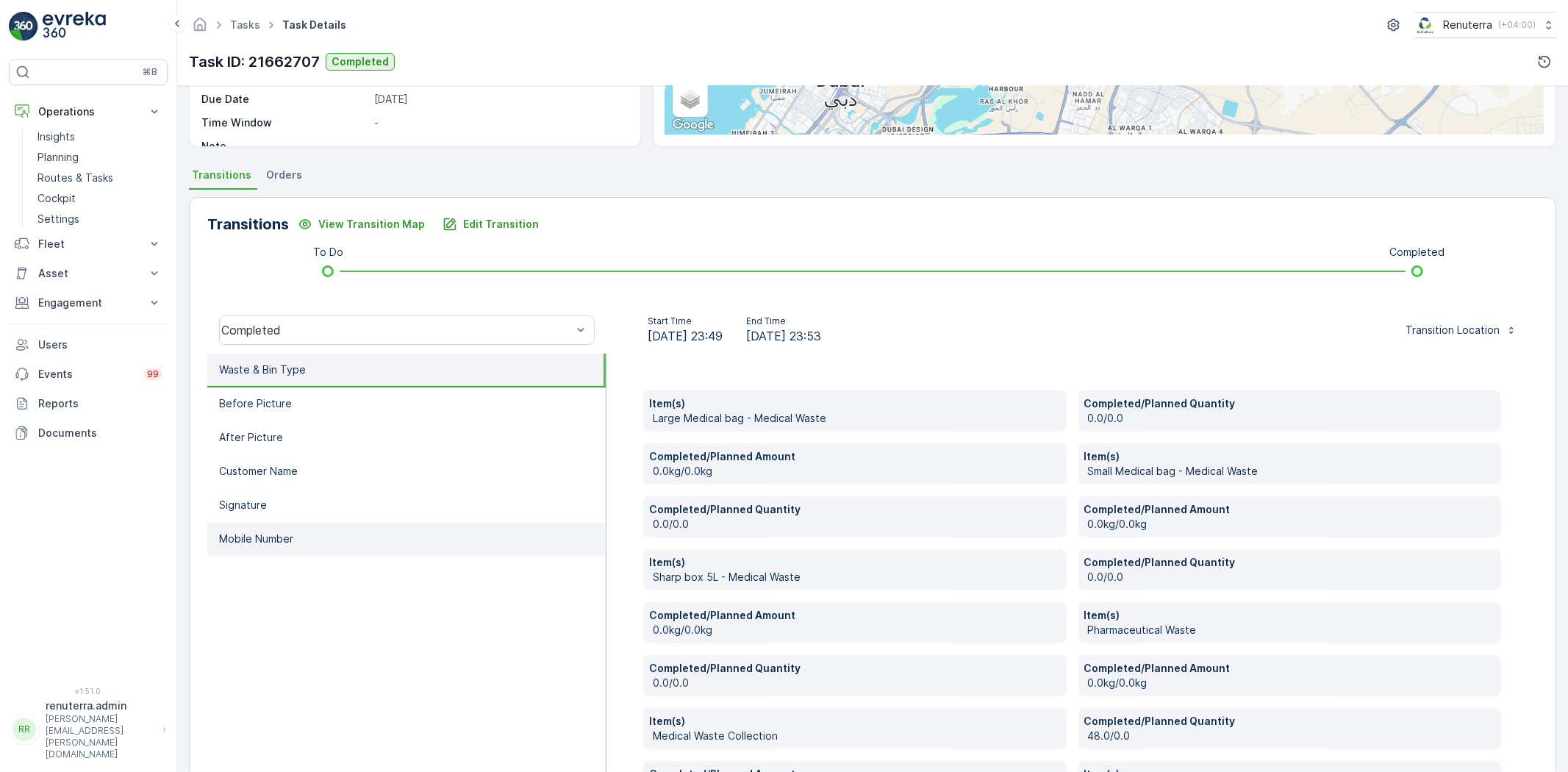
click at [294, 545] on li "Mobile Number" at bounding box center [406, 539] width 398 height 34
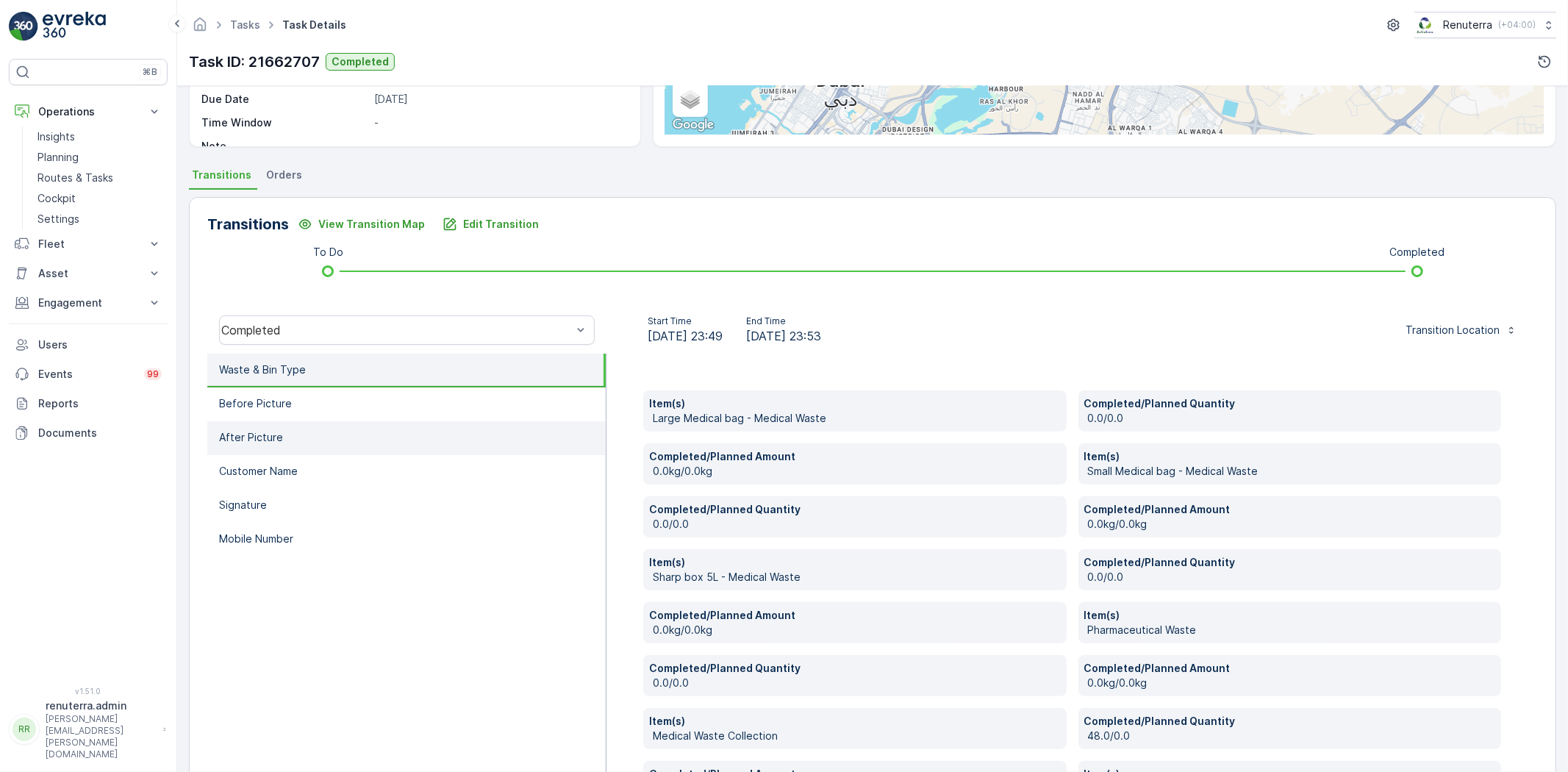
scroll to position [155, 0]
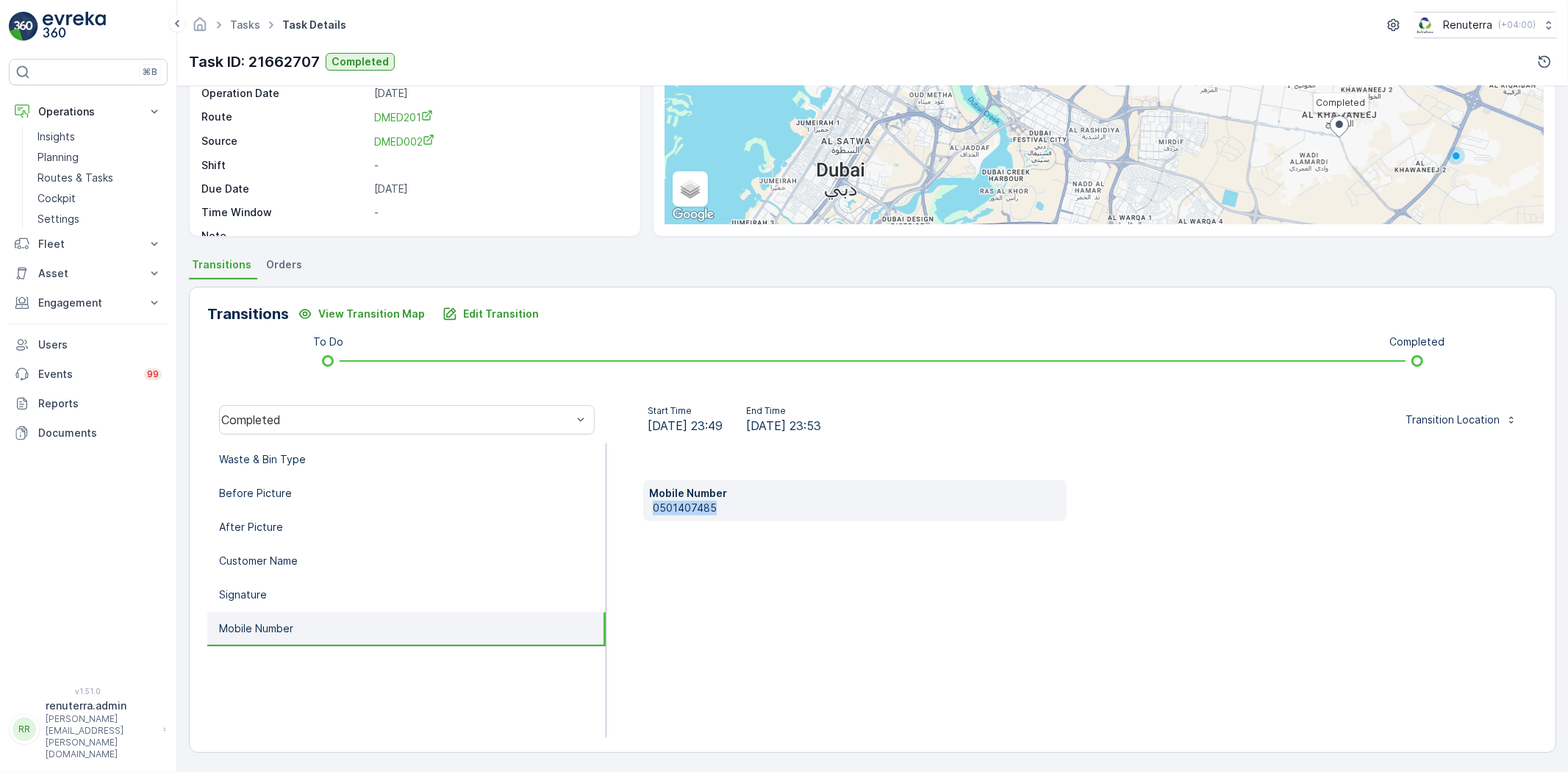
drag, startPoint x: 654, startPoint y: 507, endPoint x: 688, endPoint y: 508, distance: 34.0
click at [763, 509] on p "0501407485" at bounding box center [856, 507] width 408 height 15
copy p "0501407485"
click at [490, 313] on p "Edit Transition" at bounding box center [501, 314] width 76 height 15
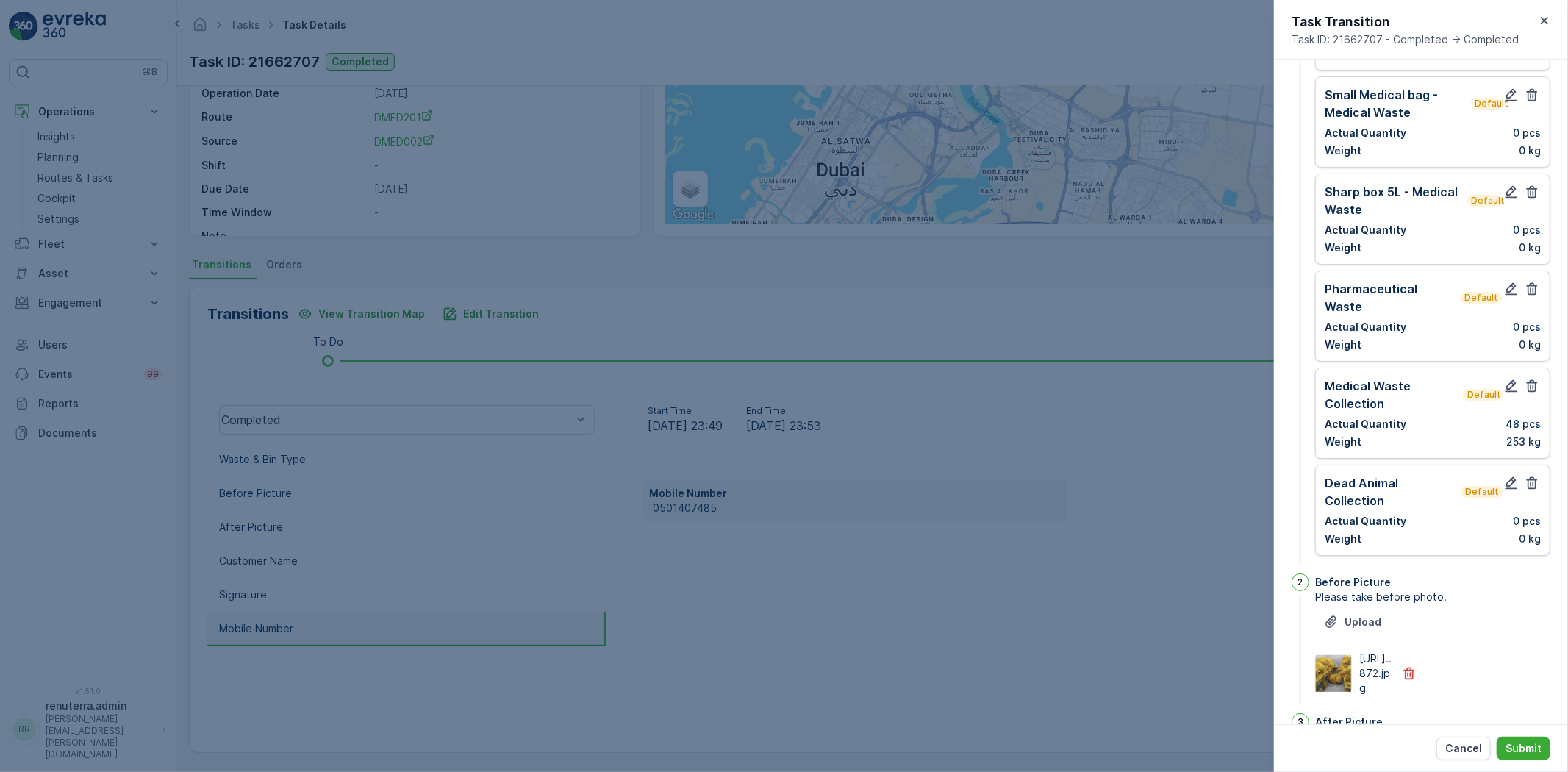
scroll to position [73, 0]
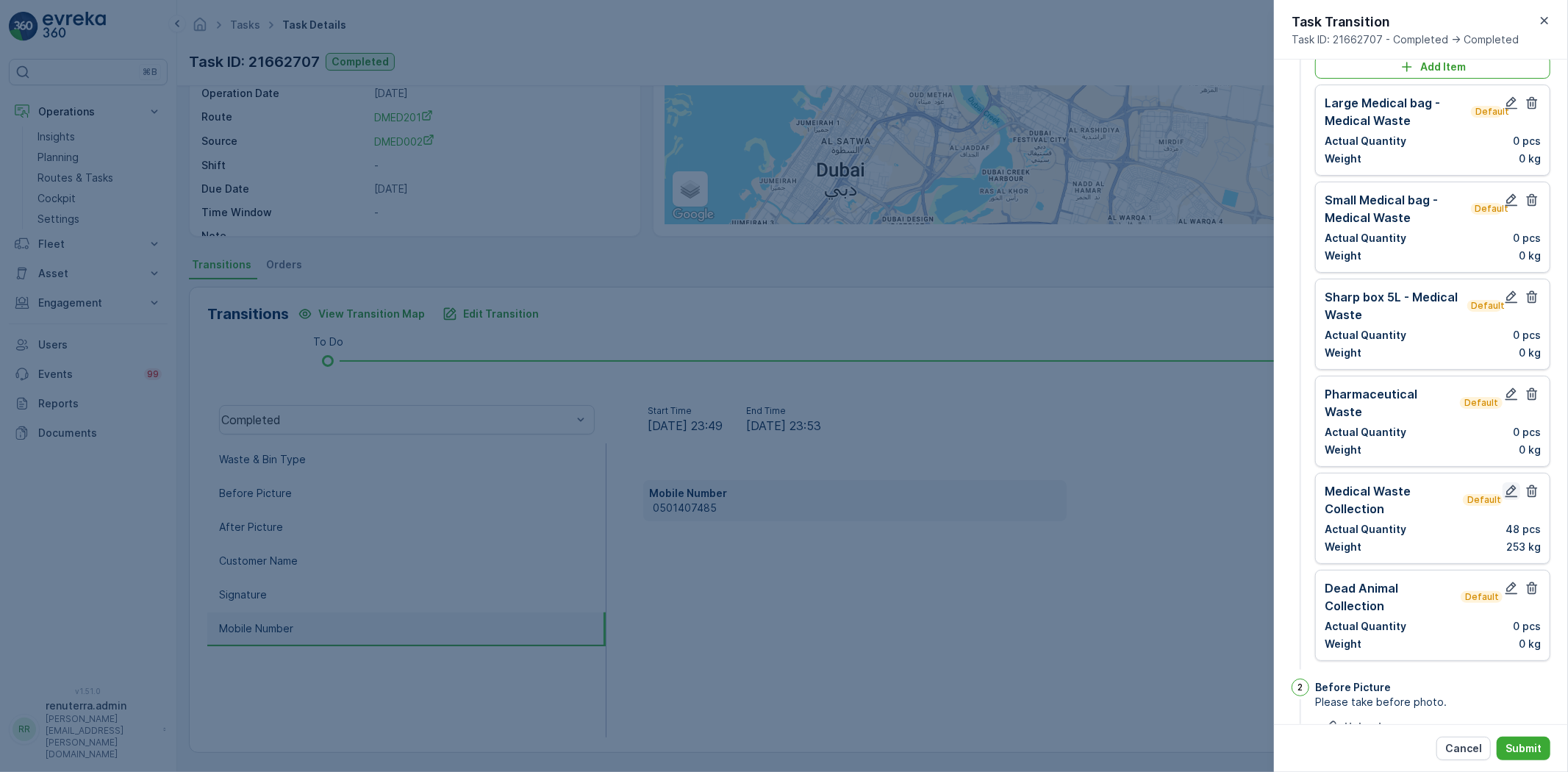
click at [1504, 484] on icon "button" at bounding box center [1511, 491] width 15 height 15
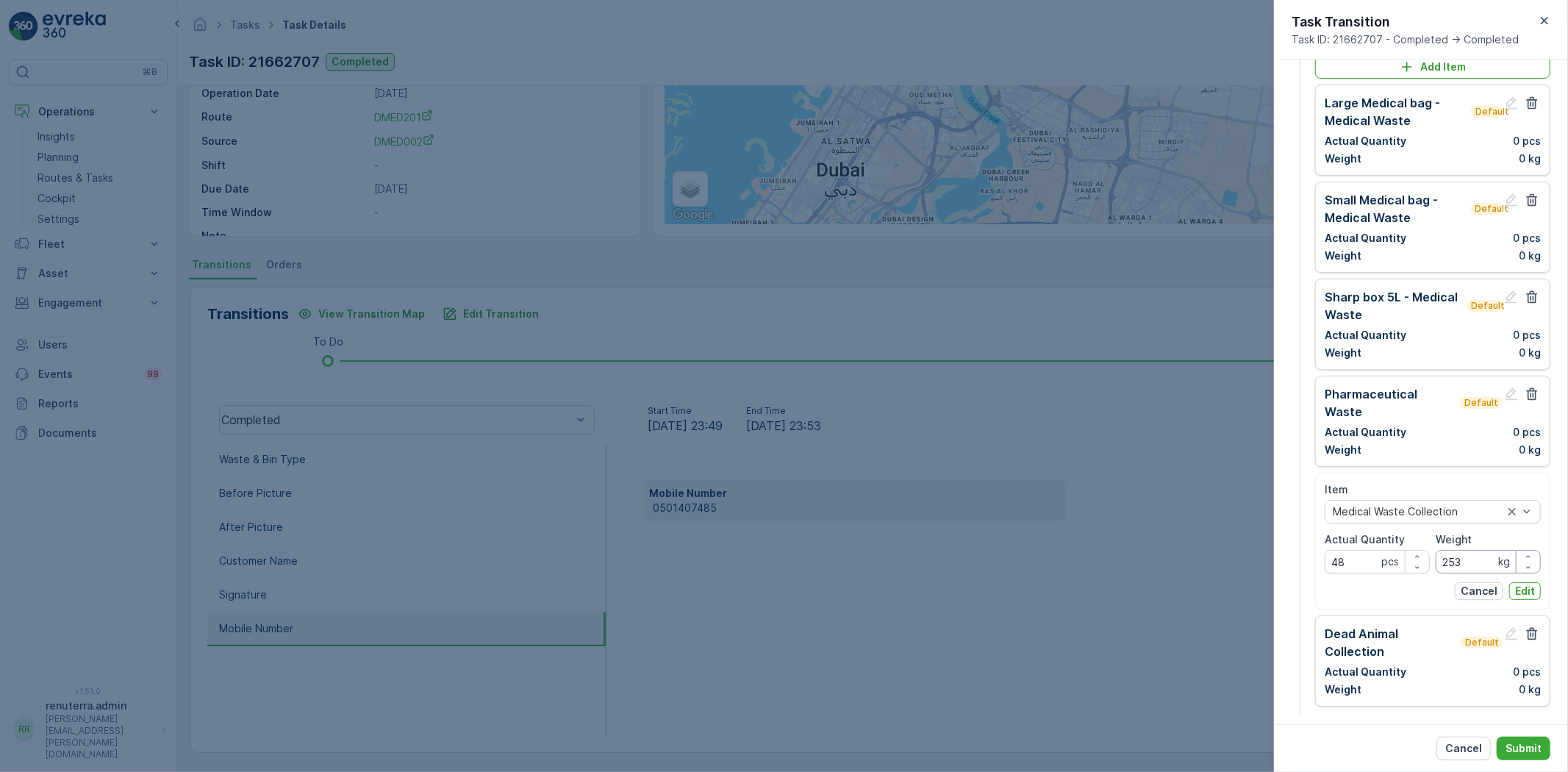
click at [1468, 549] on input "253" at bounding box center [1488, 561] width 105 height 24
type input "252"
drag, startPoint x: 1530, startPoint y: 577, endPoint x: 1513, endPoint y: 575, distance: 17.1
click at [1527, 583] on p "Edit" at bounding box center [1524, 590] width 20 height 15
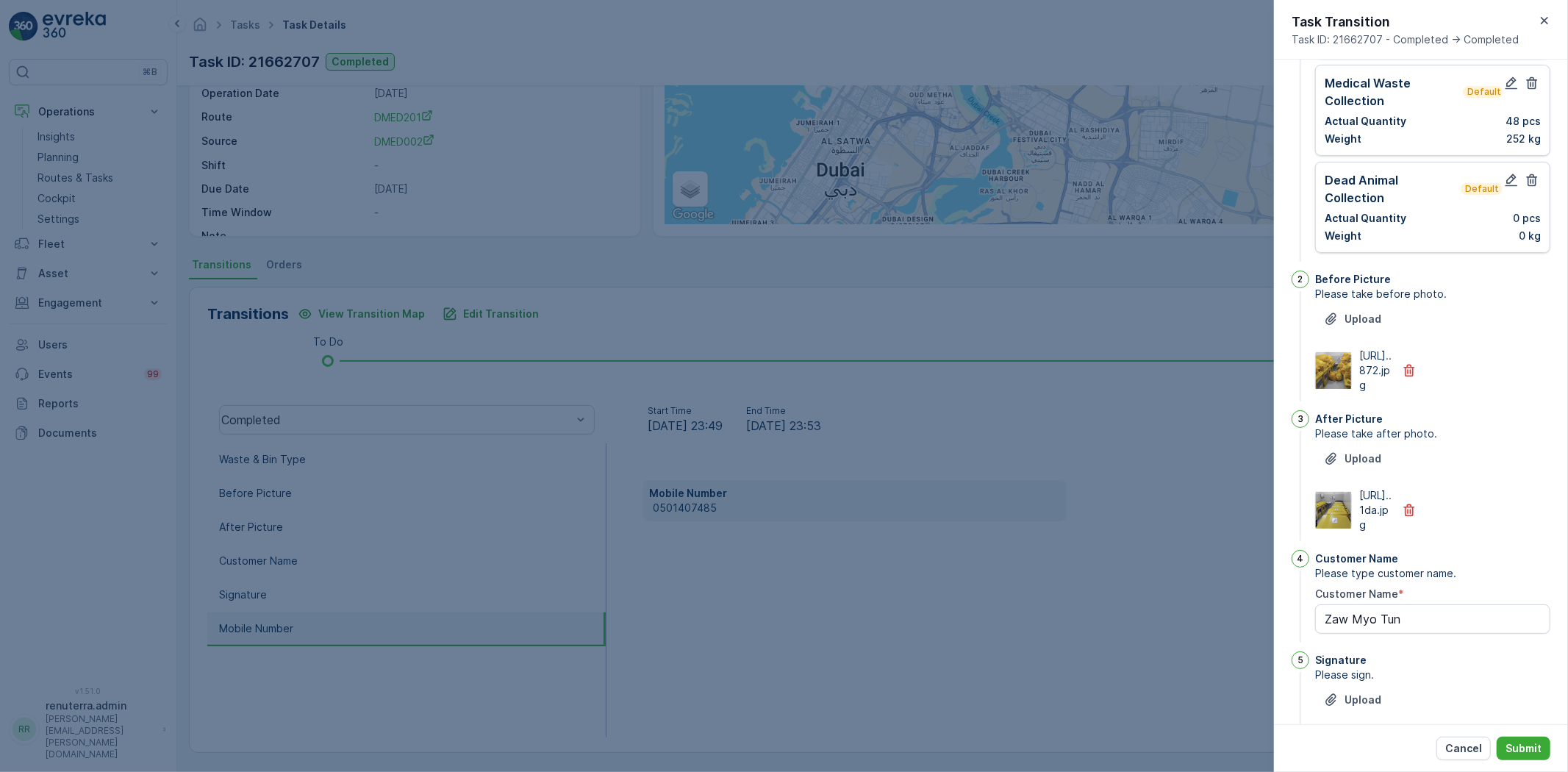
scroll to position [726, 0]
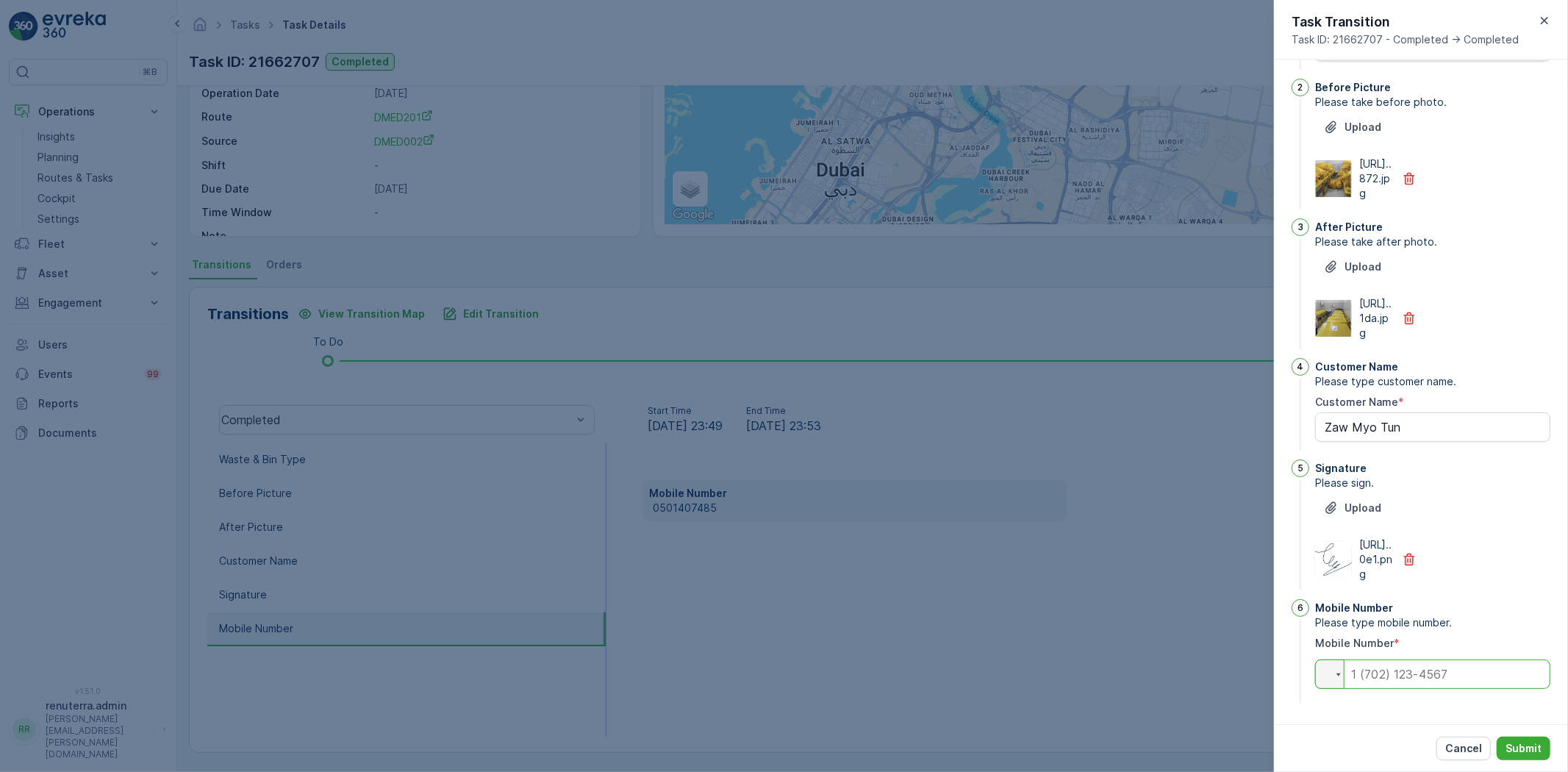
click at [1392, 678] on input "tel" at bounding box center [1432, 674] width 235 height 30
paste input "0501407485"
type input "0501407485"
click at [1523, 741] on p "Submit" at bounding box center [1523, 748] width 36 height 15
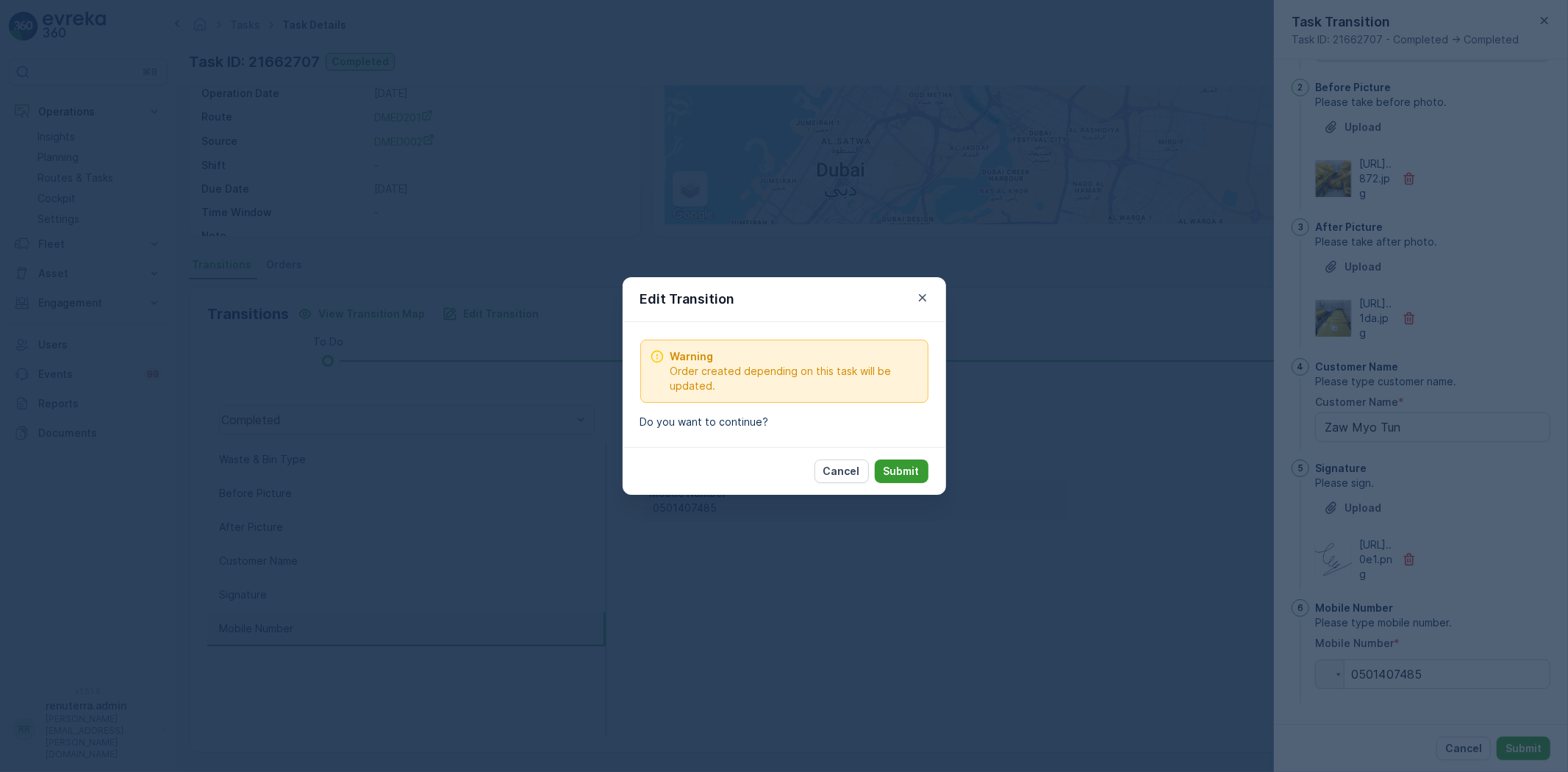
click at [922, 468] on button "Submit" at bounding box center [901, 471] width 53 height 24
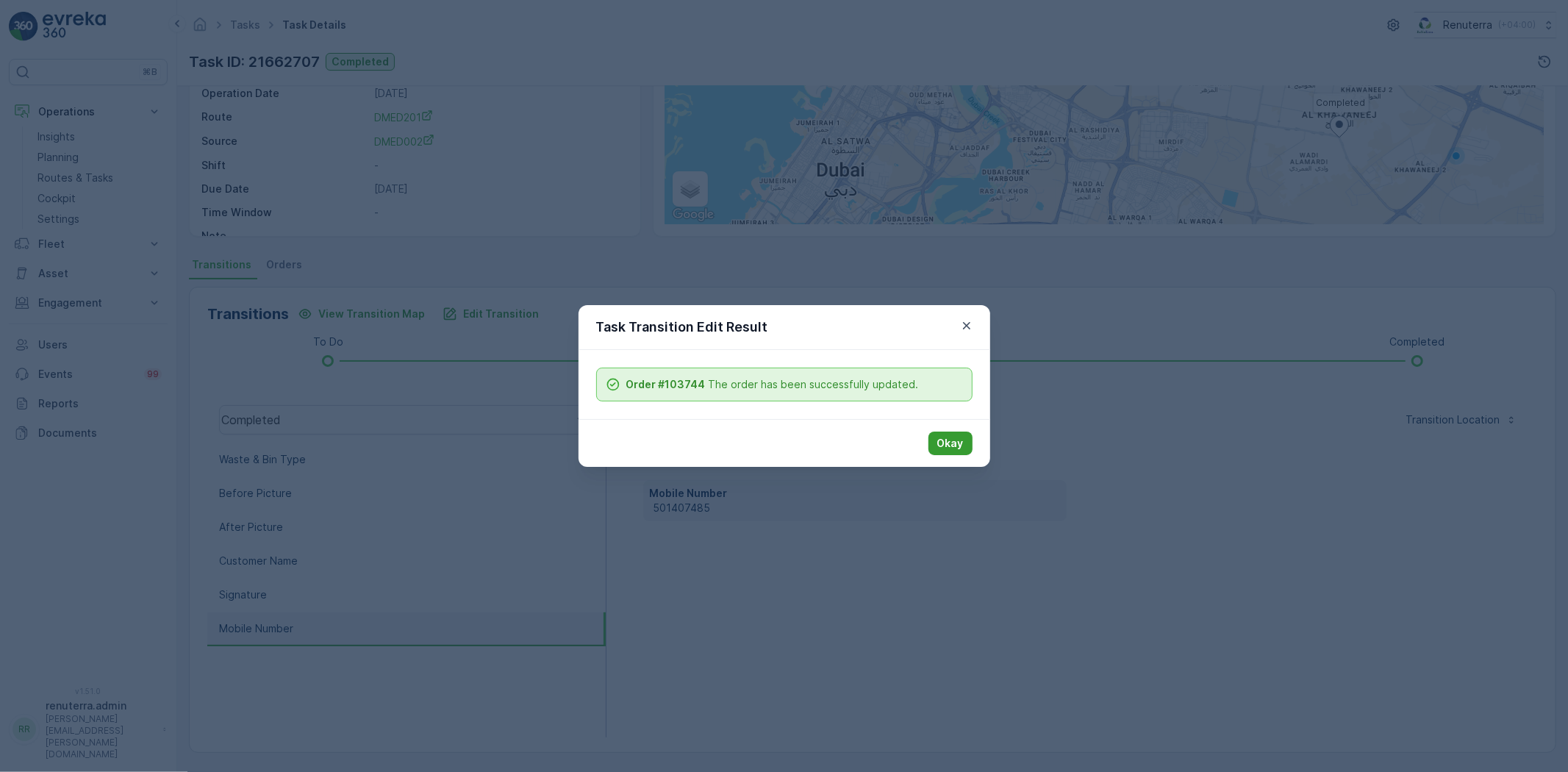
click at [968, 432] on div "Okay" at bounding box center [950, 443] width 44 height 24
click at [957, 457] on div "Okay" at bounding box center [784, 443] width 411 height 48
click at [957, 447] on p "Okay" at bounding box center [950, 443] width 26 height 15
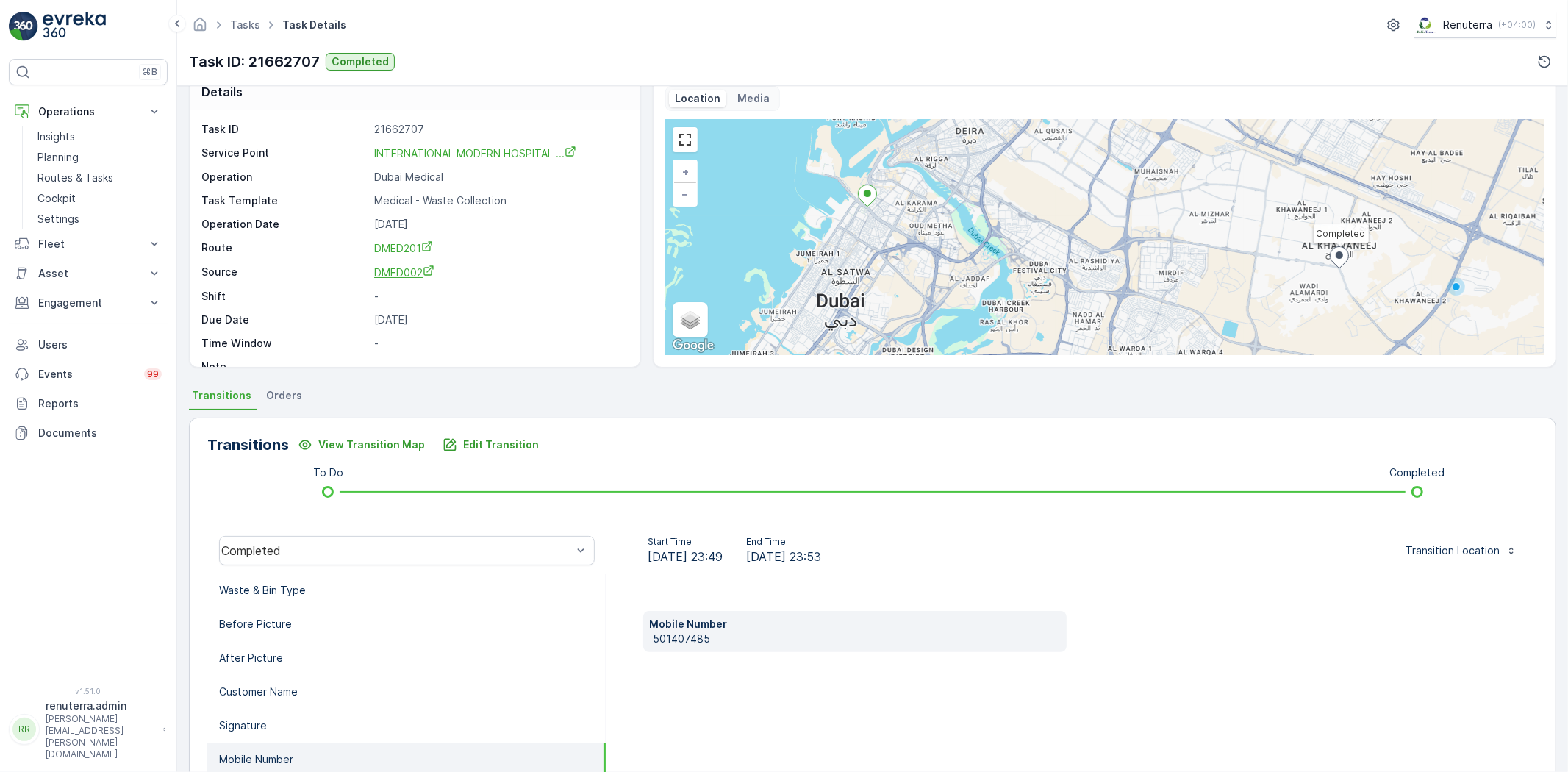
scroll to position [0, 0]
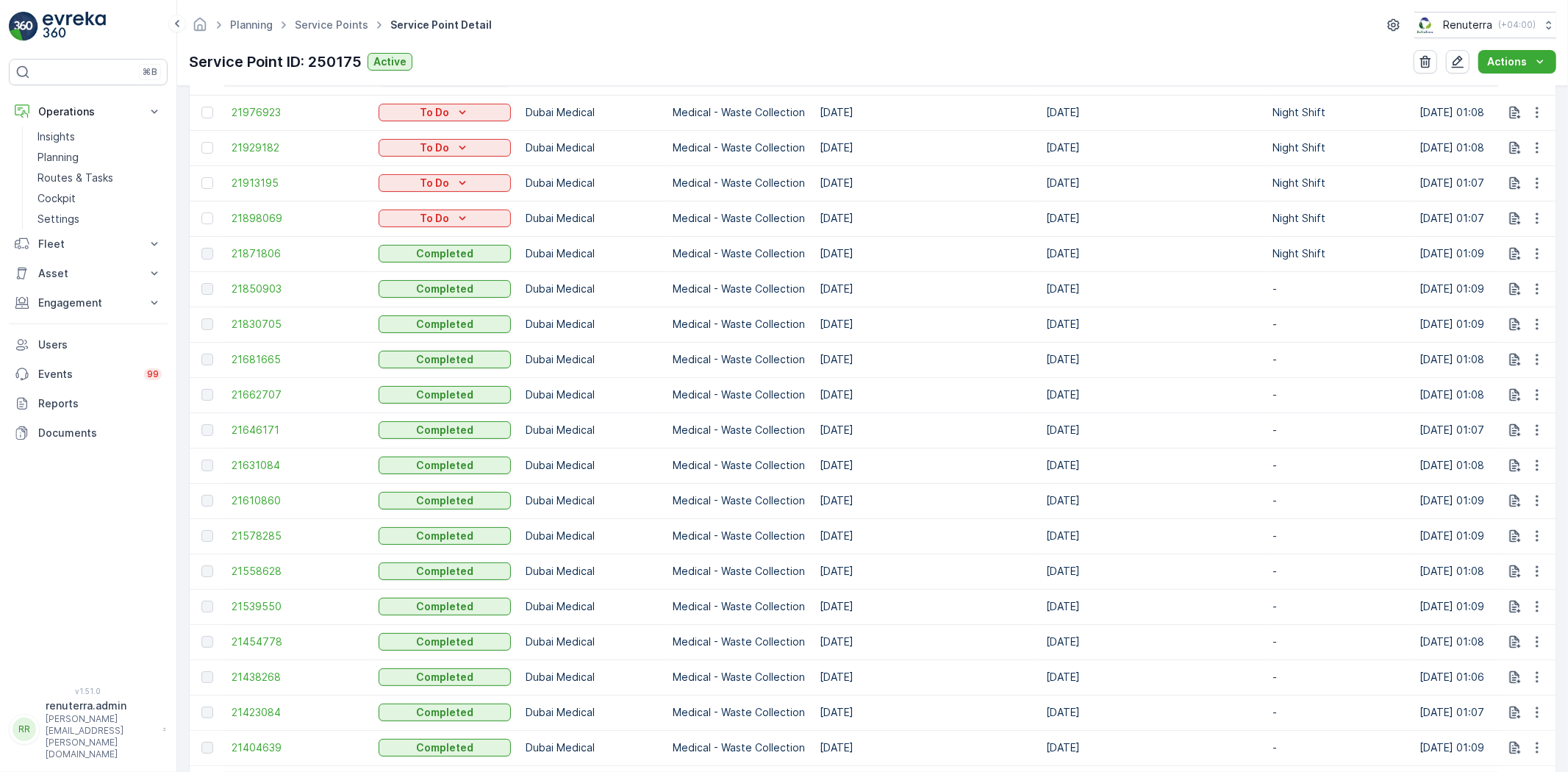
scroll to position [571, 0]
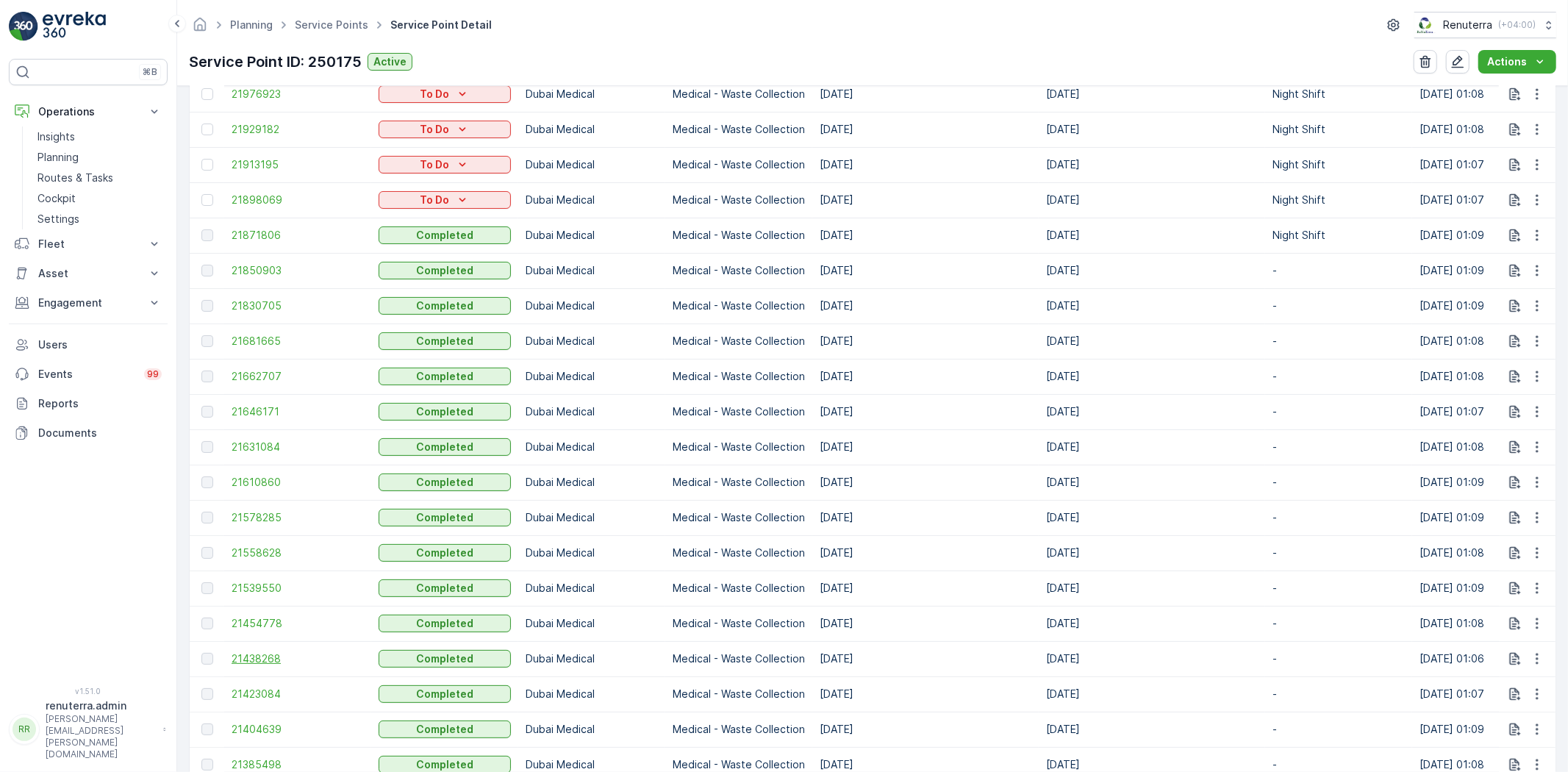
click at [266, 652] on span "21438268" at bounding box center [297, 658] width 132 height 15
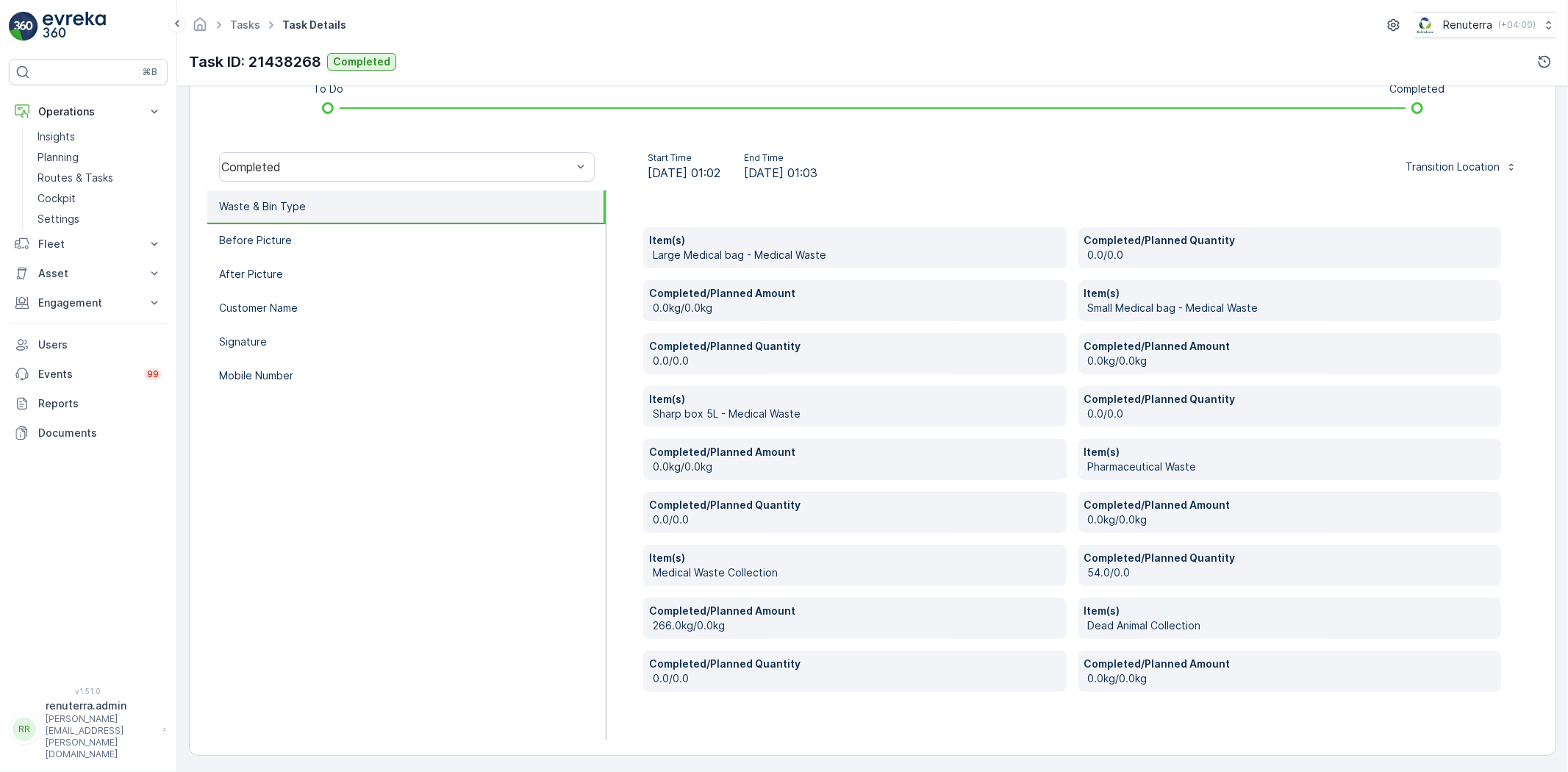
click at [332, 375] on li "Mobile Number" at bounding box center [406, 376] width 398 height 34
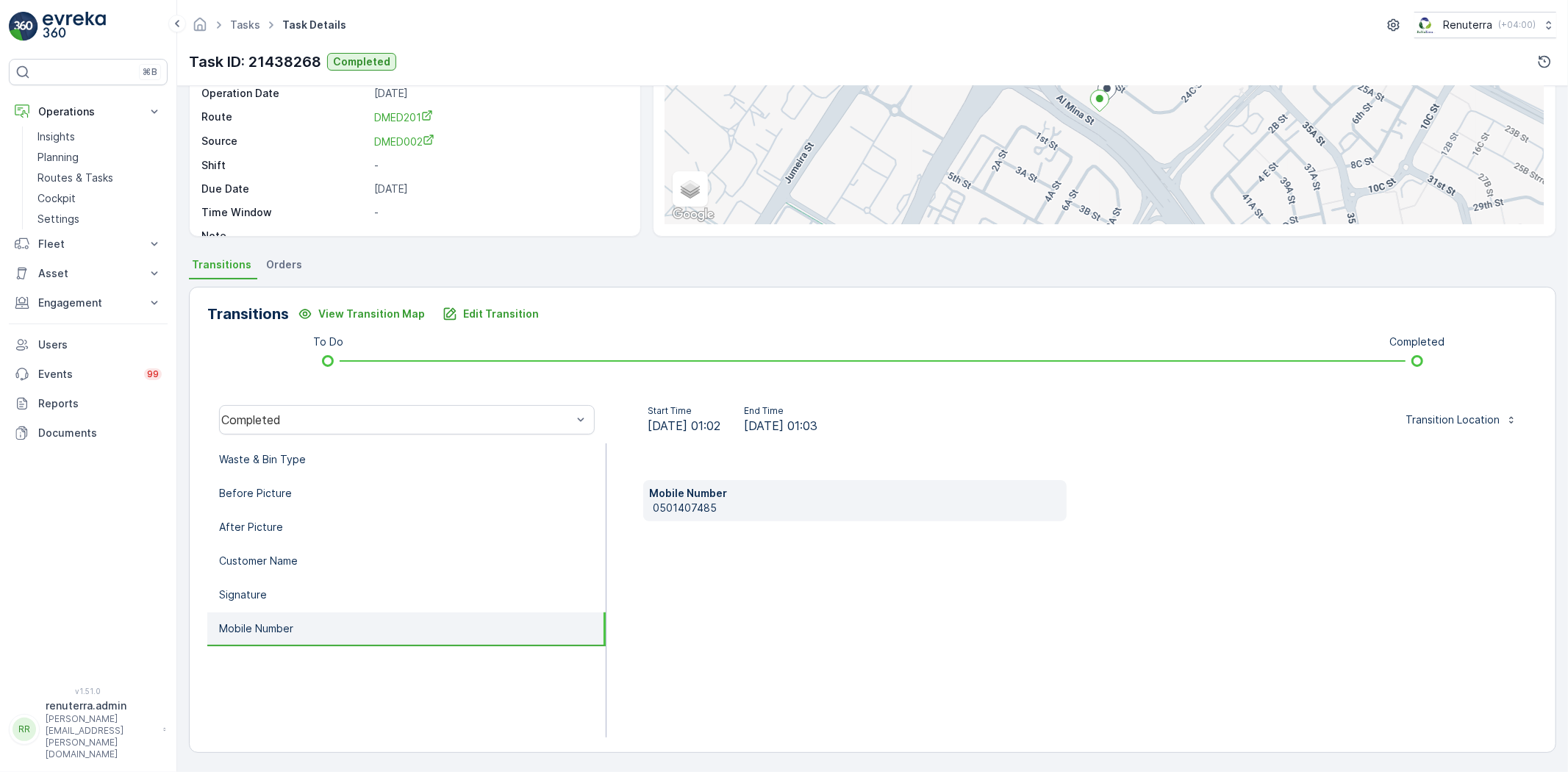
scroll to position [155, 0]
drag, startPoint x: 645, startPoint y: 509, endPoint x: 731, endPoint y: 508, distance: 86.0
click at [736, 508] on div "Mobile Number 0501407485" at bounding box center [854, 500] width 424 height 41
copy p "0501407485"
click at [506, 318] on p "Edit Transition" at bounding box center [501, 314] width 76 height 15
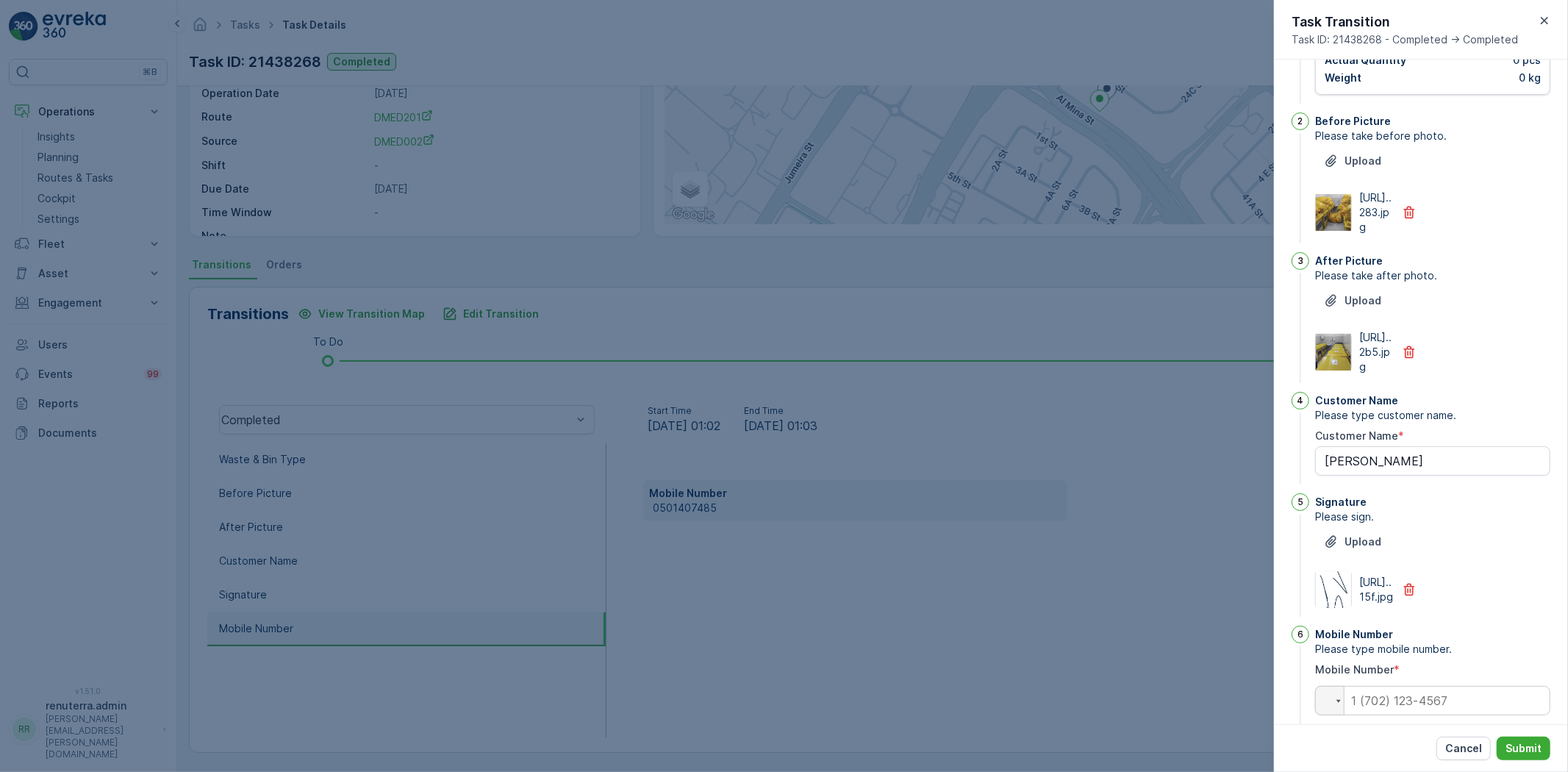
scroll to position [726, 0]
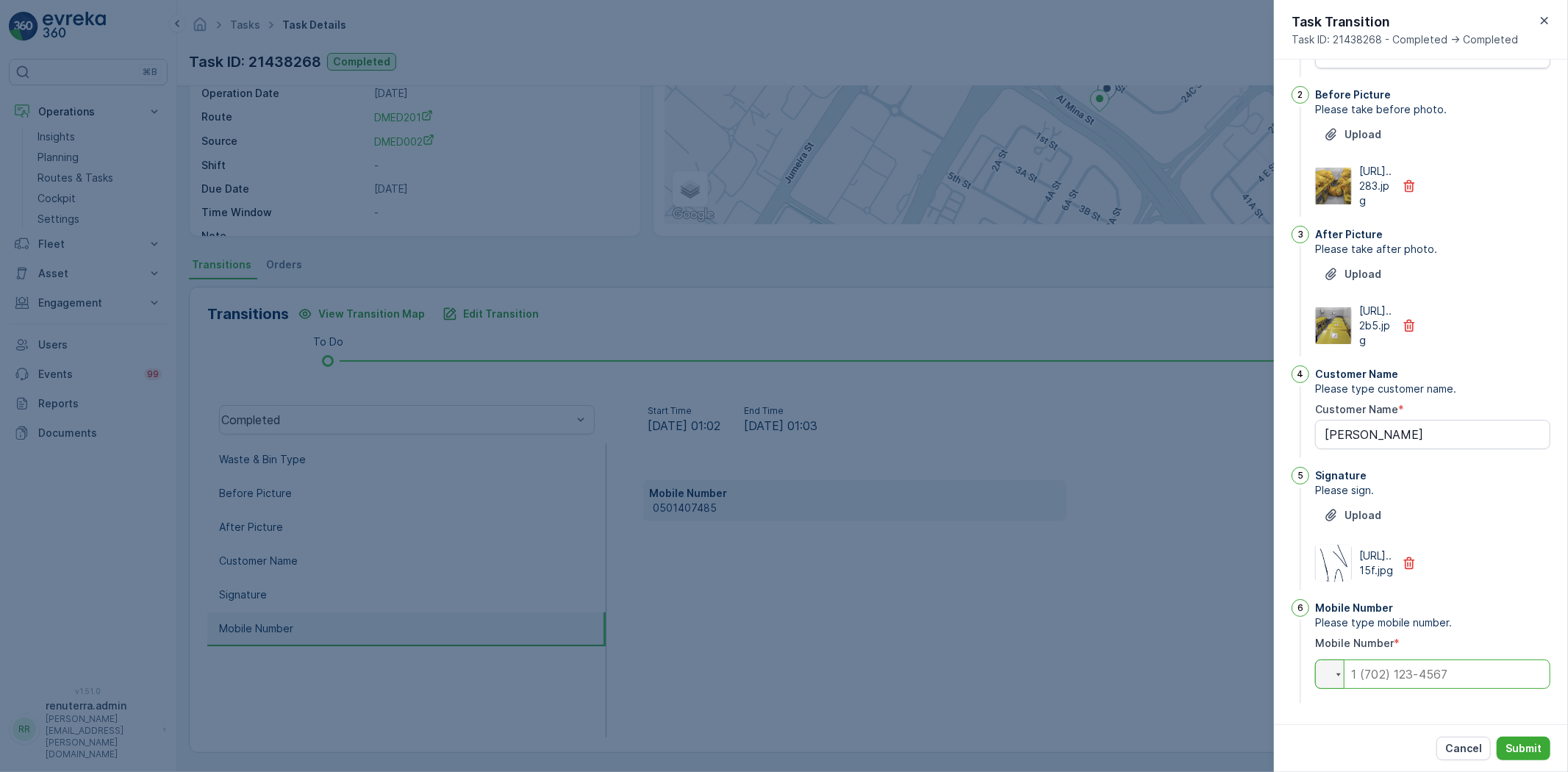
click at [1379, 676] on input "tel" at bounding box center [1432, 674] width 235 height 30
paste input "0501407485"
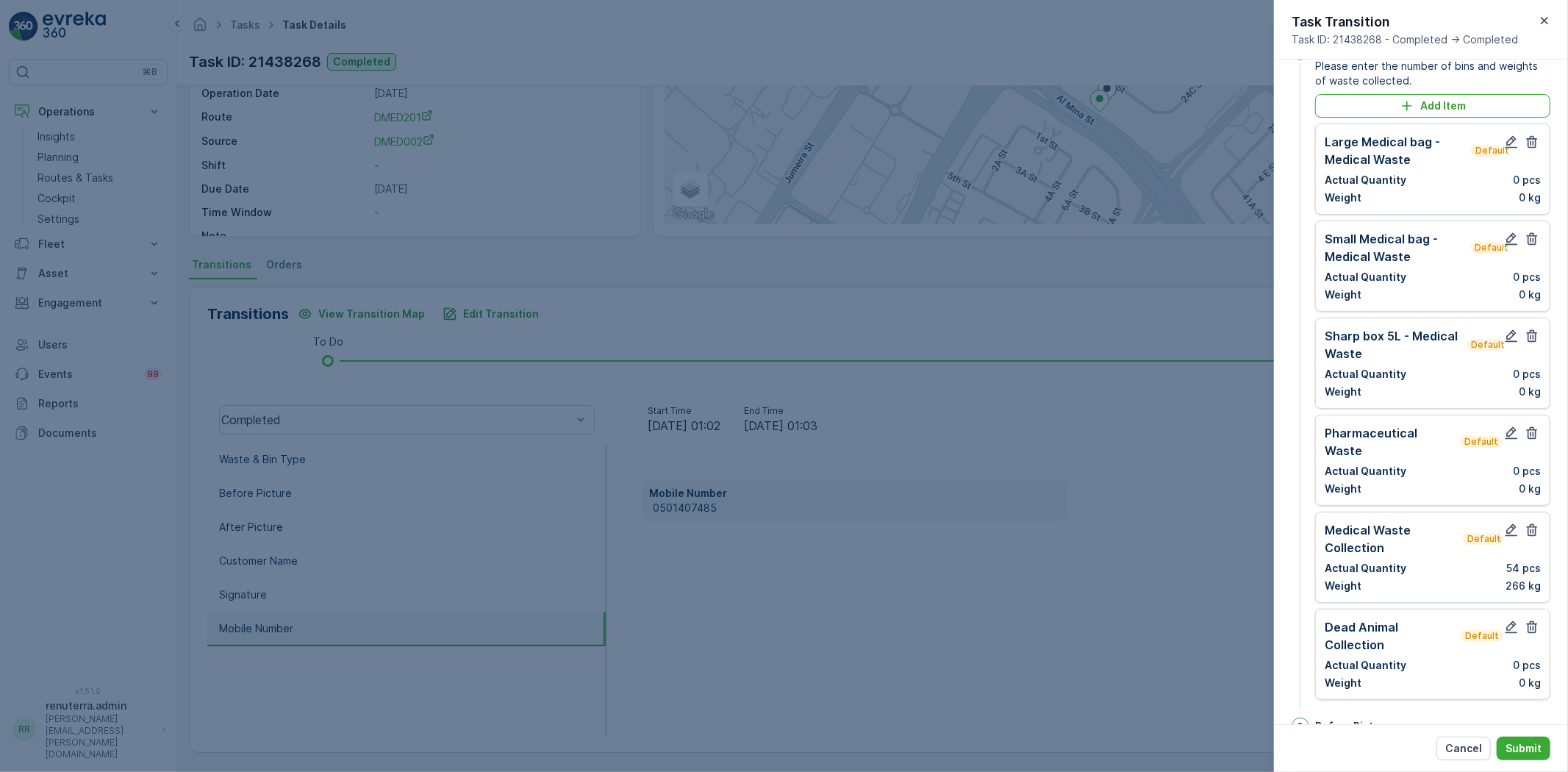
scroll to position [0, 0]
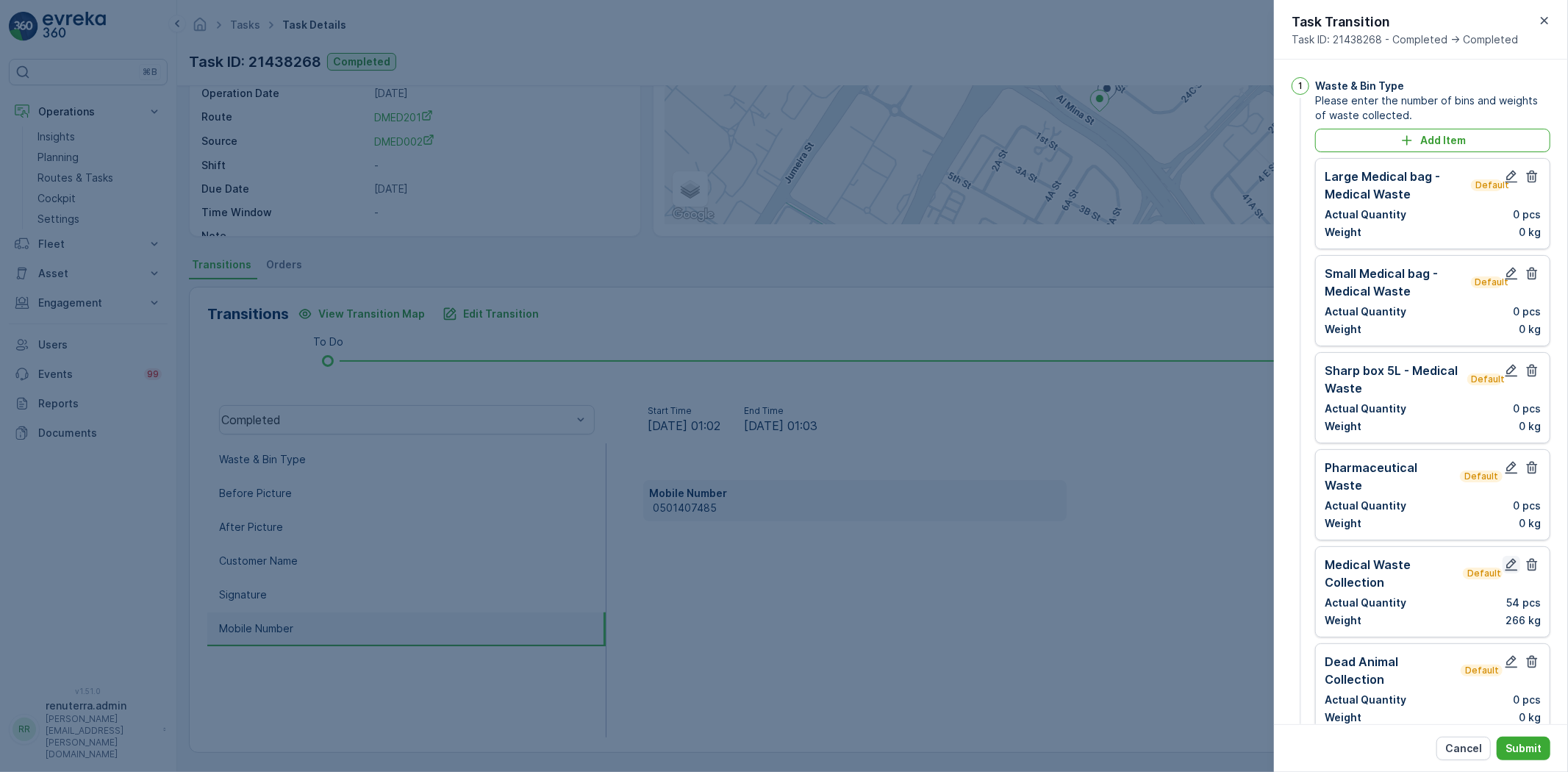
type input "0501407485"
click at [1504, 557] on icon "button" at bounding box center [1511, 564] width 15 height 15
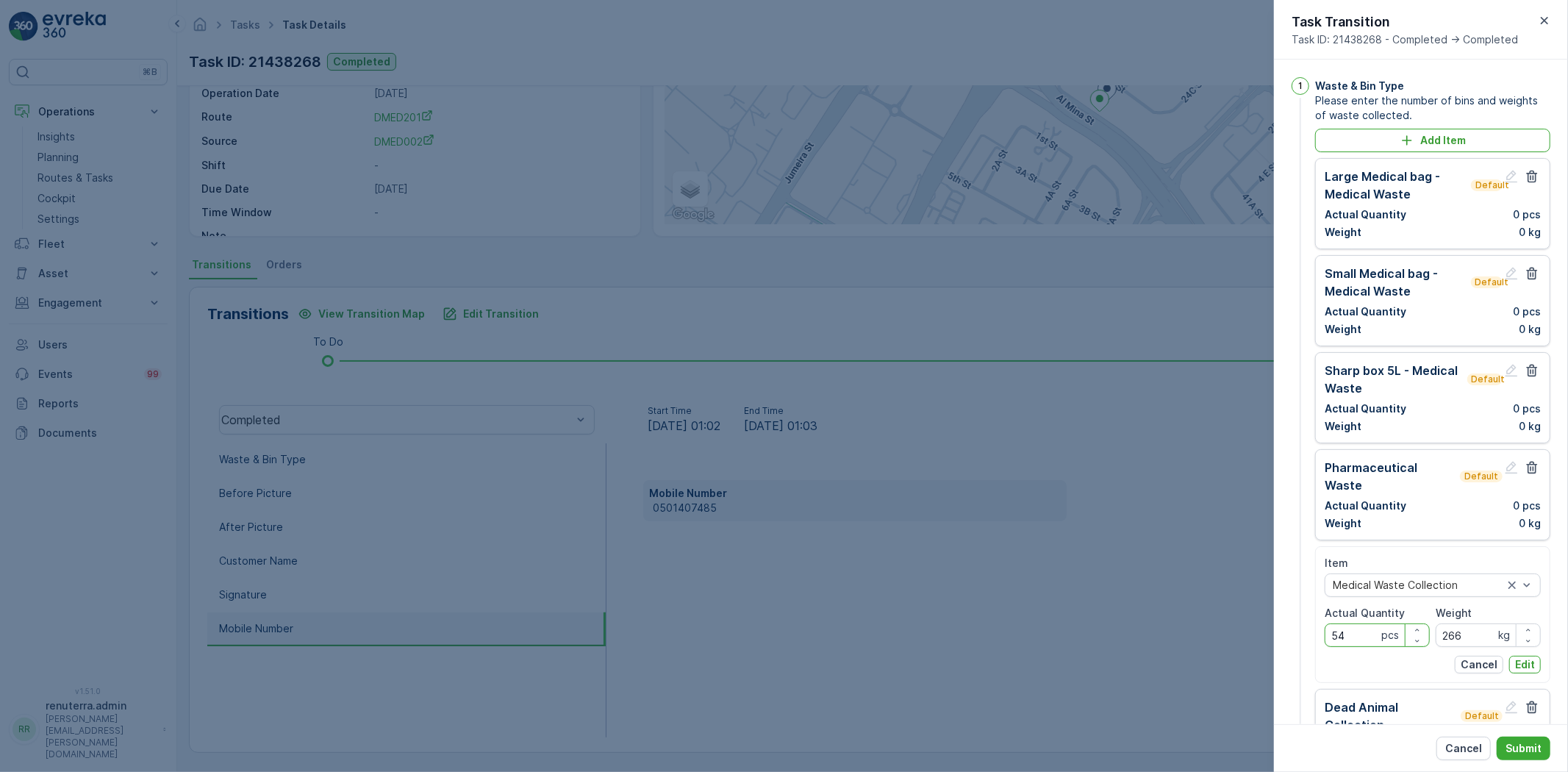
drag, startPoint x: 1354, startPoint y: 621, endPoint x: 1363, endPoint y: 634, distance: 15.8
click at [1354, 624] on Quantity "54" at bounding box center [1377, 635] width 105 height 24
type Quantity "5"
type Quantity "61"
click at [1478, 624] on input "266" at bounding box center [1488, 635] width 105 height 24
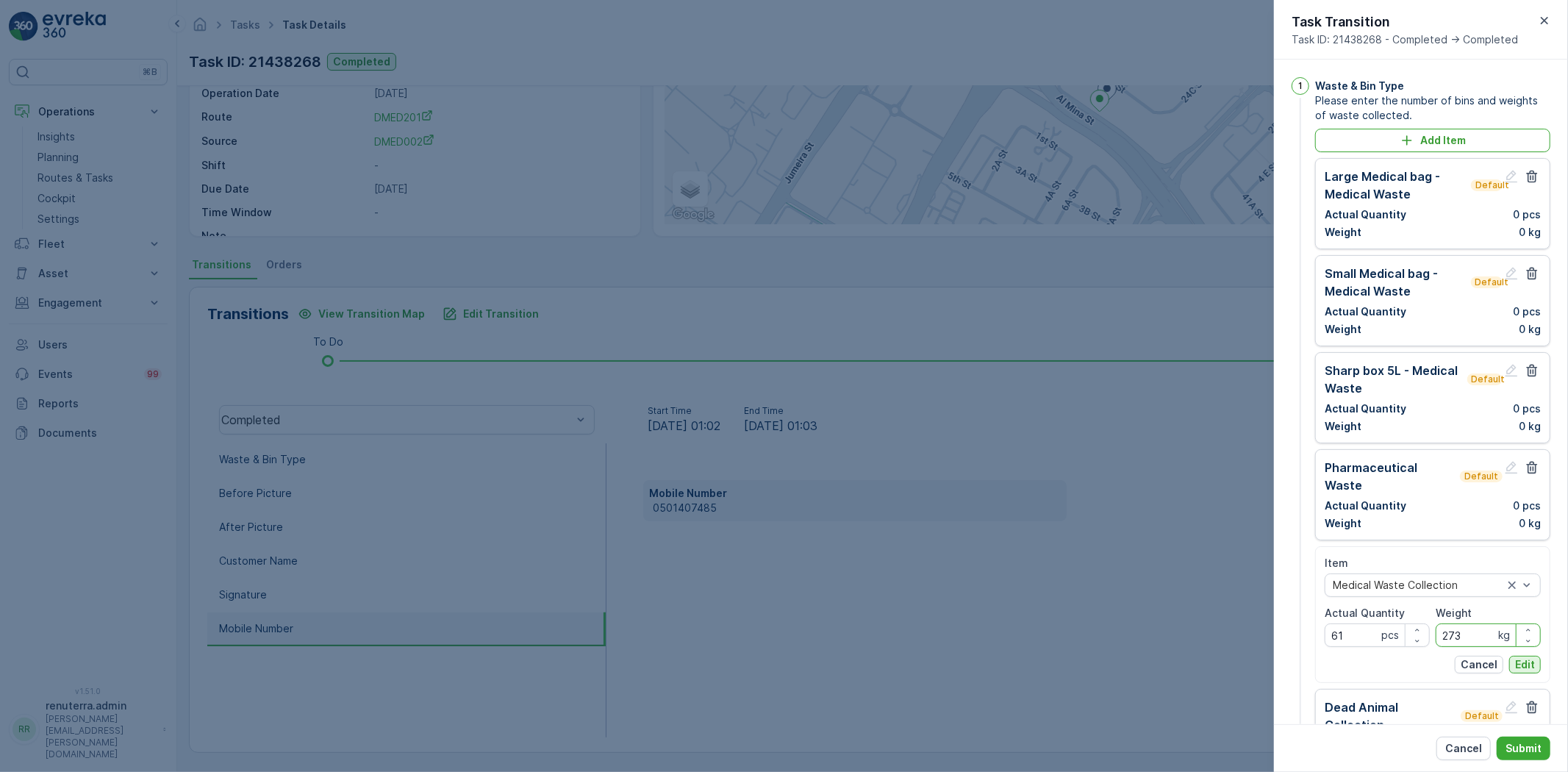
type input "273"
click at [1518, 657] on p "Edit" at bounding box center [1524, 664] width 20 height 15
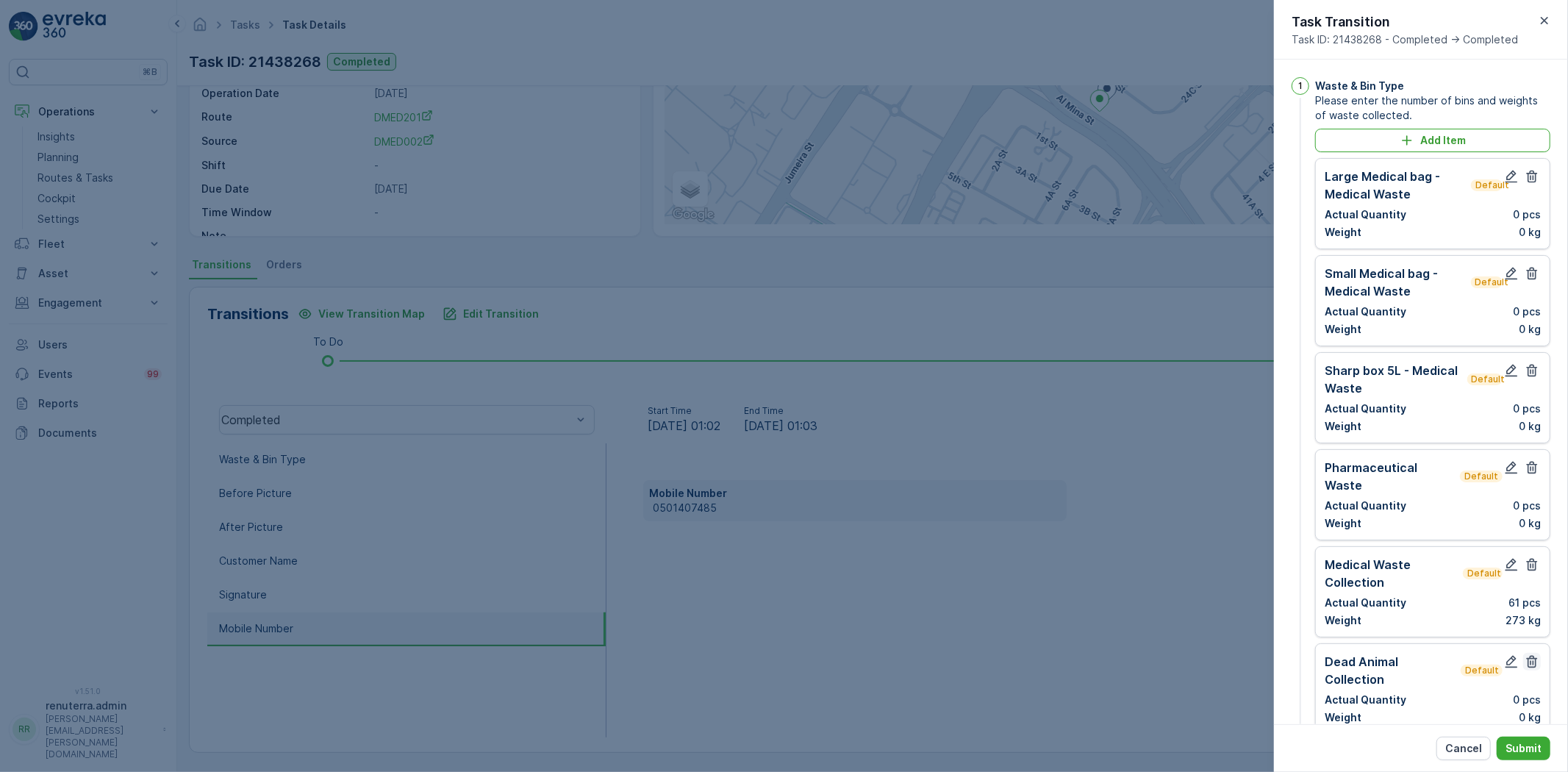
click at [1528, 656] on icon "button" at bounding box center [1532, 662] width 11 height 12
click at [1528, 737] on button "Submit" at bounding box center [1523, 748] width 53 height 24
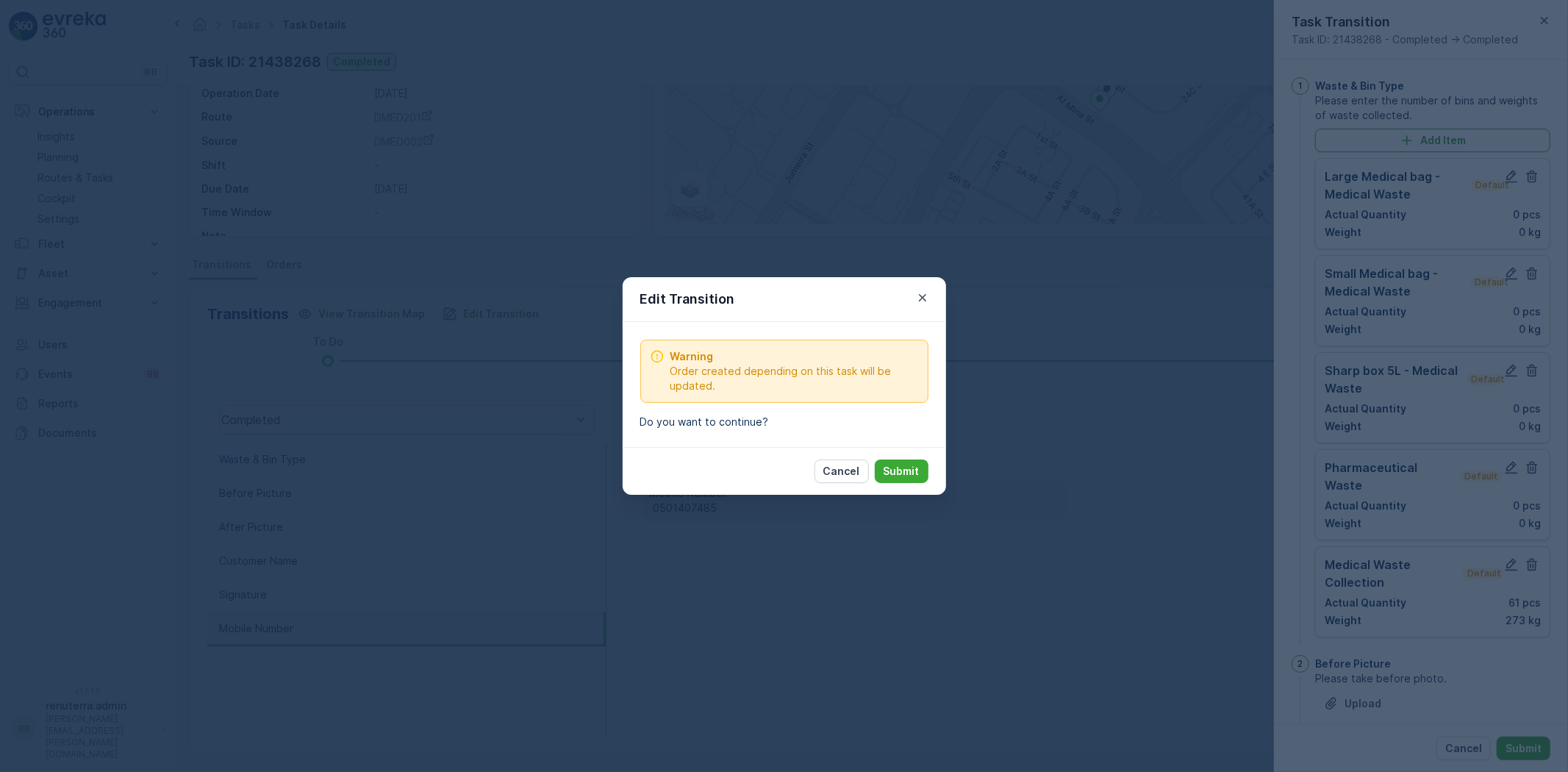
click at [907, 479] on button "Submit" at bounding box center [901, 471] width 53 height 24
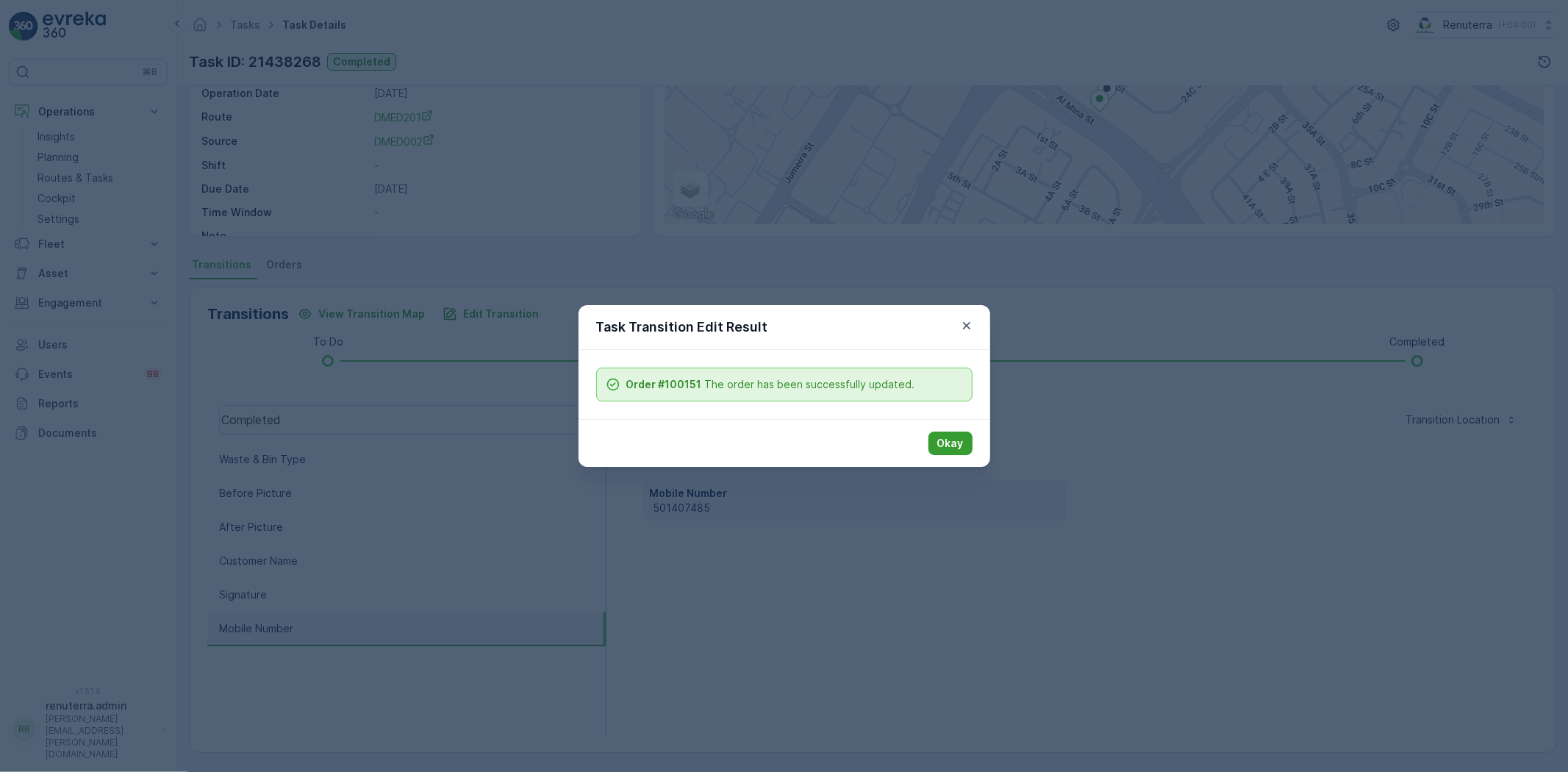
click at [967, 438] on button "Okay" at bounding box center [950, 443] width 44 height 24
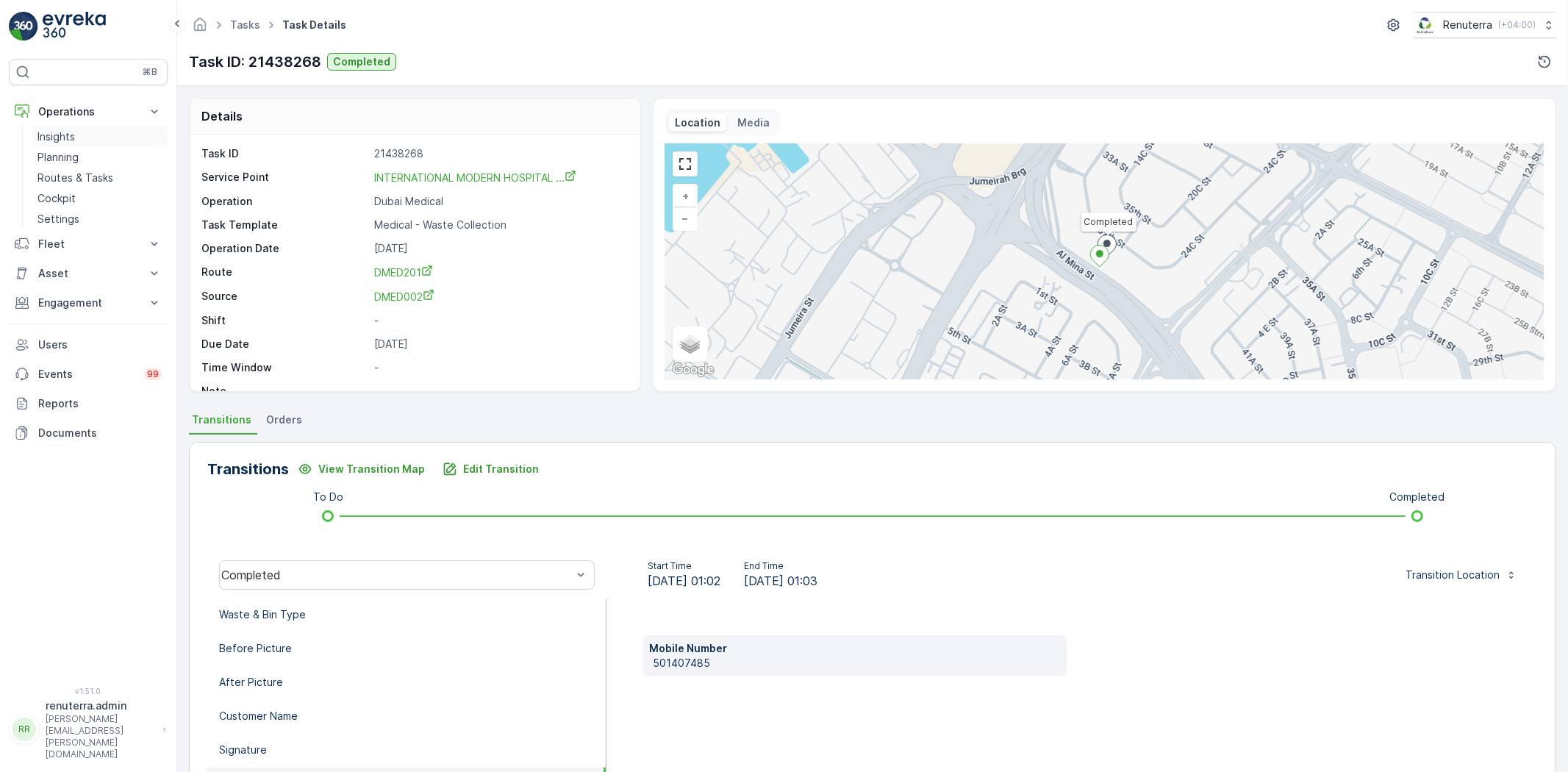
drag, startPoint x: 89, startPoint y: 156, endPoint x: 128, endPoint y: 140, distance: 42.2
click at [88, 155] on link "Planning" at bounding box center [100, 157] width 136 height 21
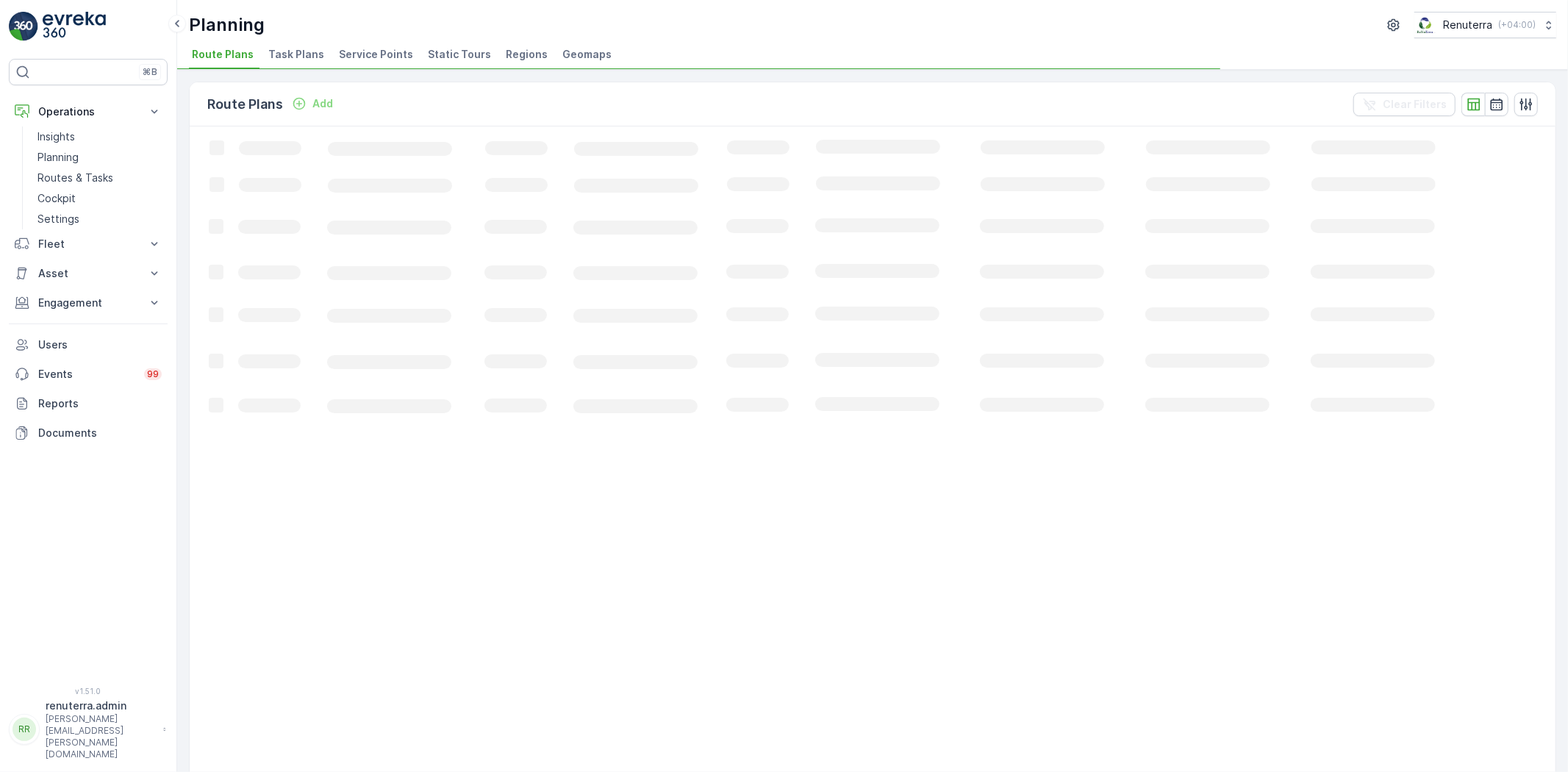
click at [357, 58] on span "Service Points" at bounding box center [376, 54] width 74 height 15
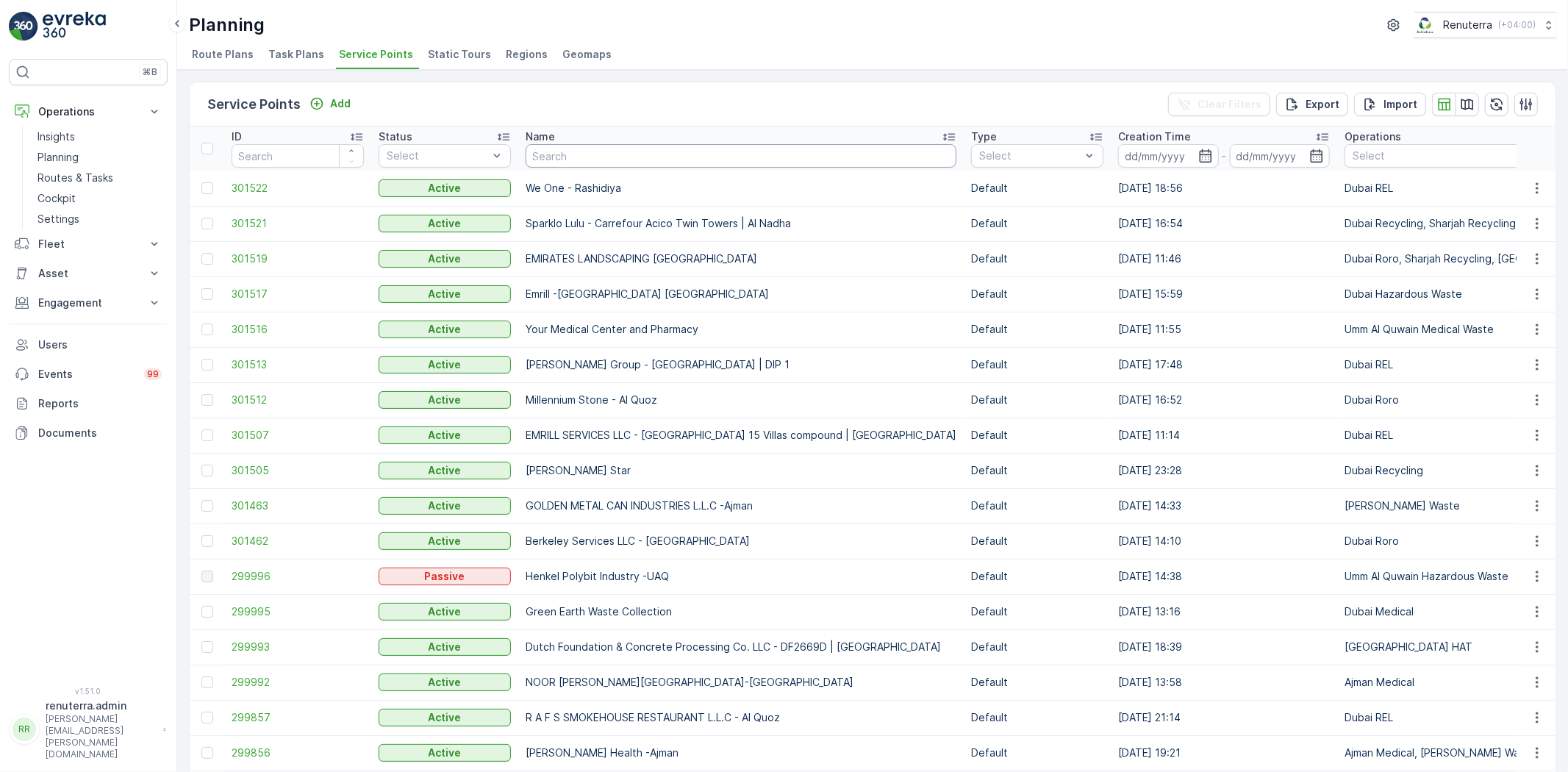
click at [609, 167] on th "Name" at bounding box center [741, 148] width 446 height 44
click at [648, 164] on input "text" at bounding box center [741, 155] width 431 height 24
type input "a"
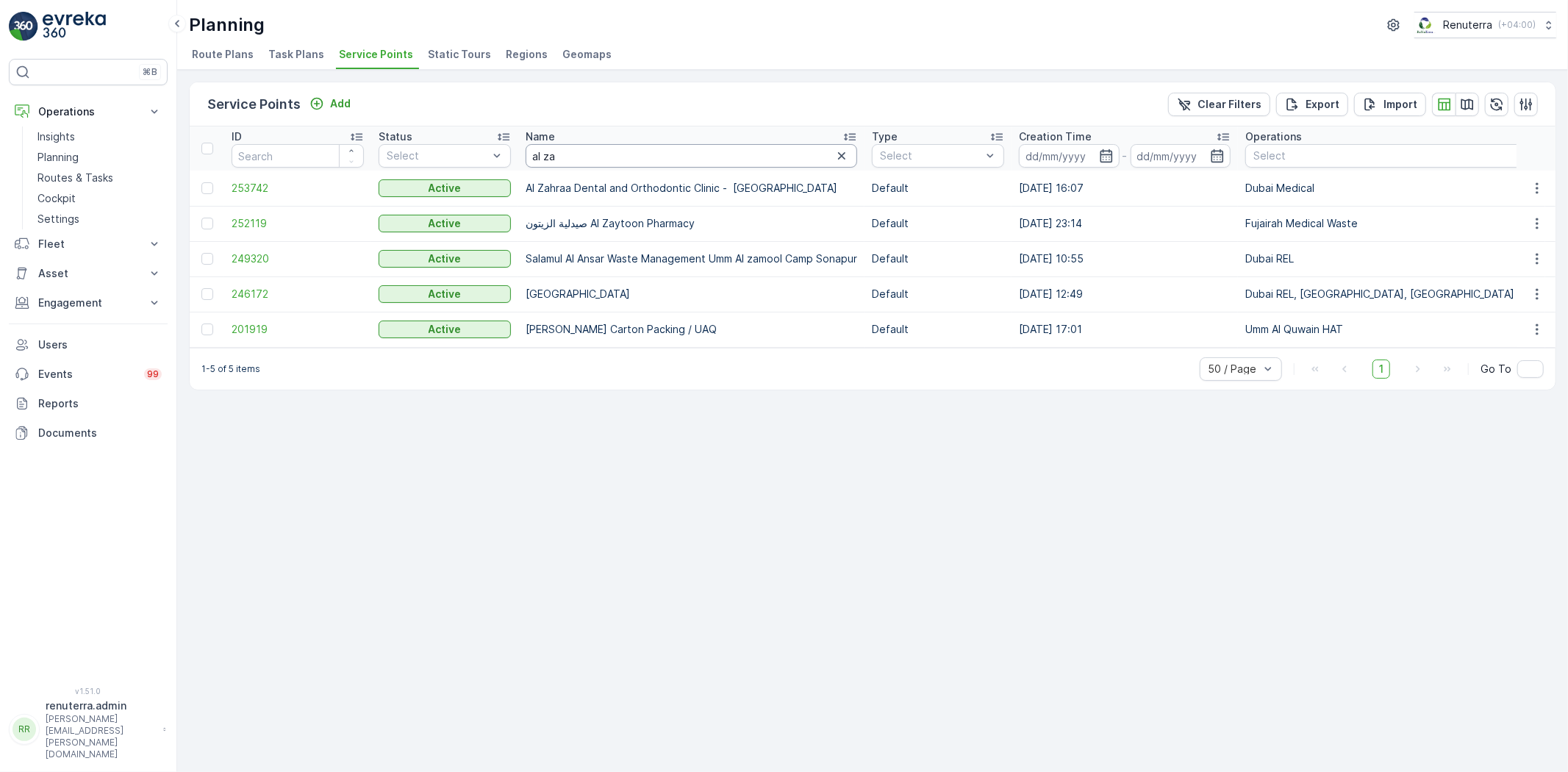
drag, startPoint x: 578, startPoint y: 147, endPoint x: 560, endPoint y: 188, distance: 44.8
click at [578, 149] on input "al za" at bounding box center [692, 155] width 332 height 24
click at [259, 294] on span "246172" at bounding box center [297, 293] width 132 height 15
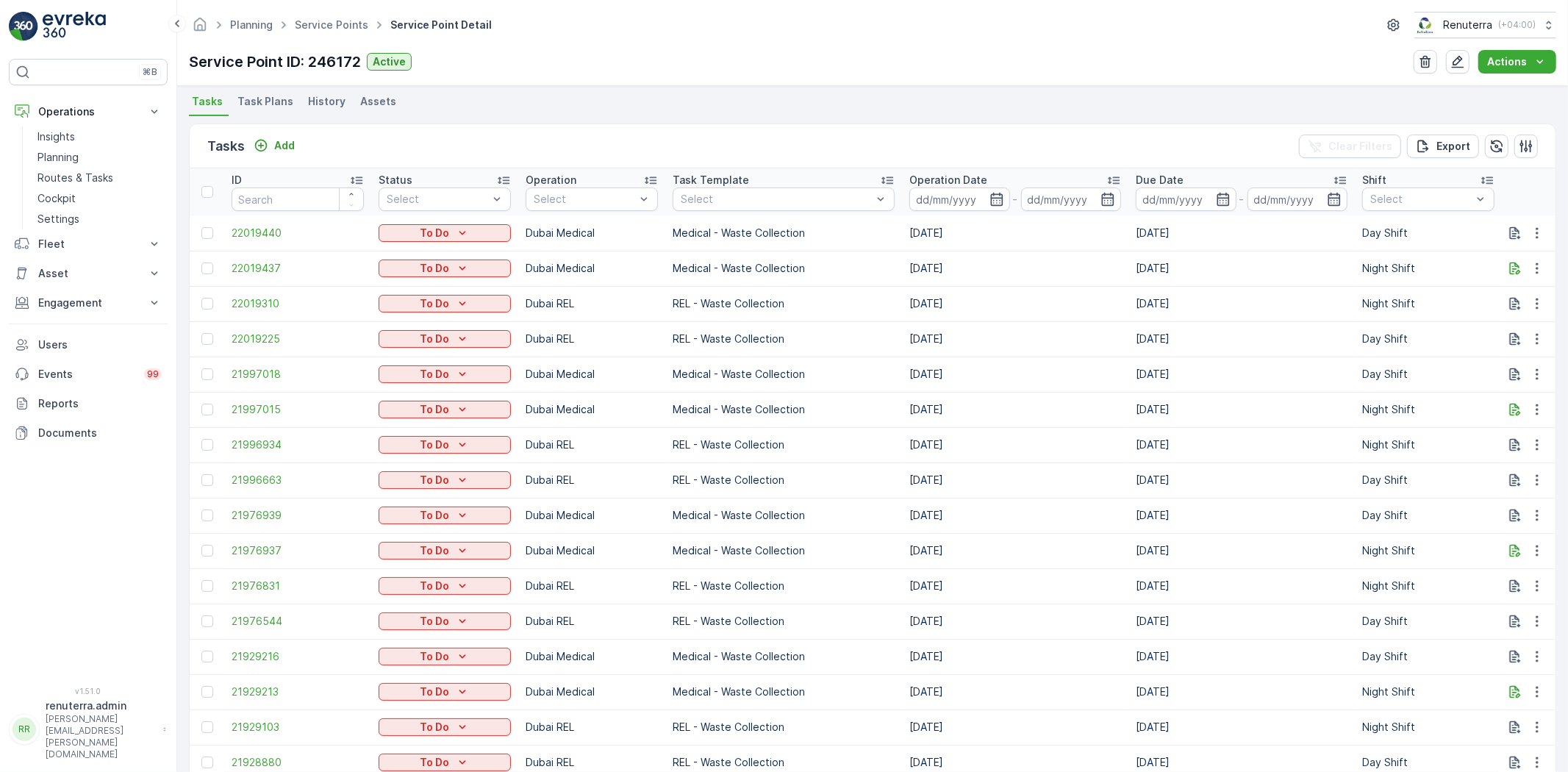
scroll to position [362, 0]
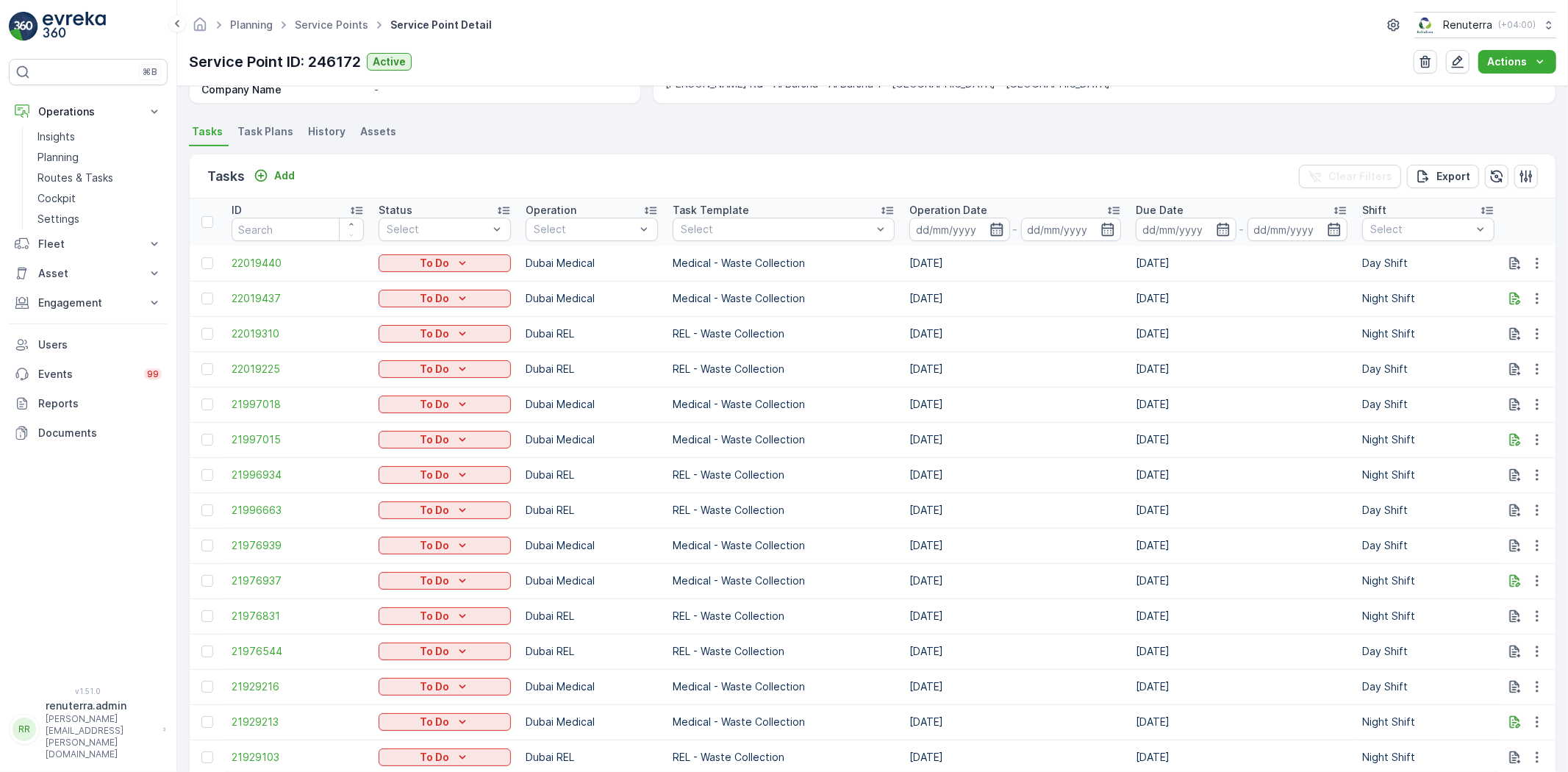
click at [990, 225] on icon "button" at bounding box center [997, 229] width 15 height 15
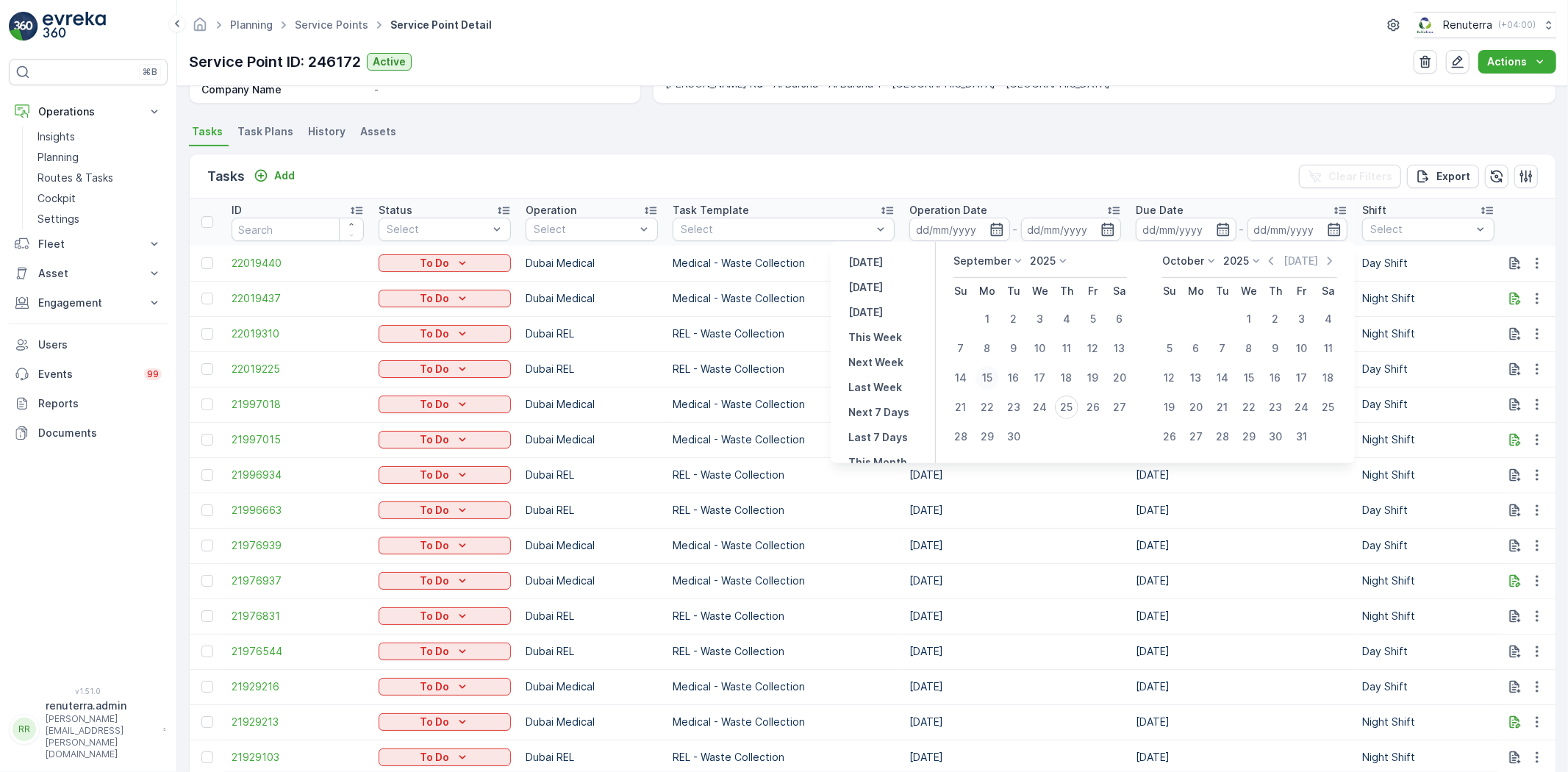
click at [990, 373] on div "15" at bounding box center [987, 377] width 24 height 24
type input "[DATE]"
click at [990, 373] on div "15" at bounding box center [987, 377] width 24 height 24
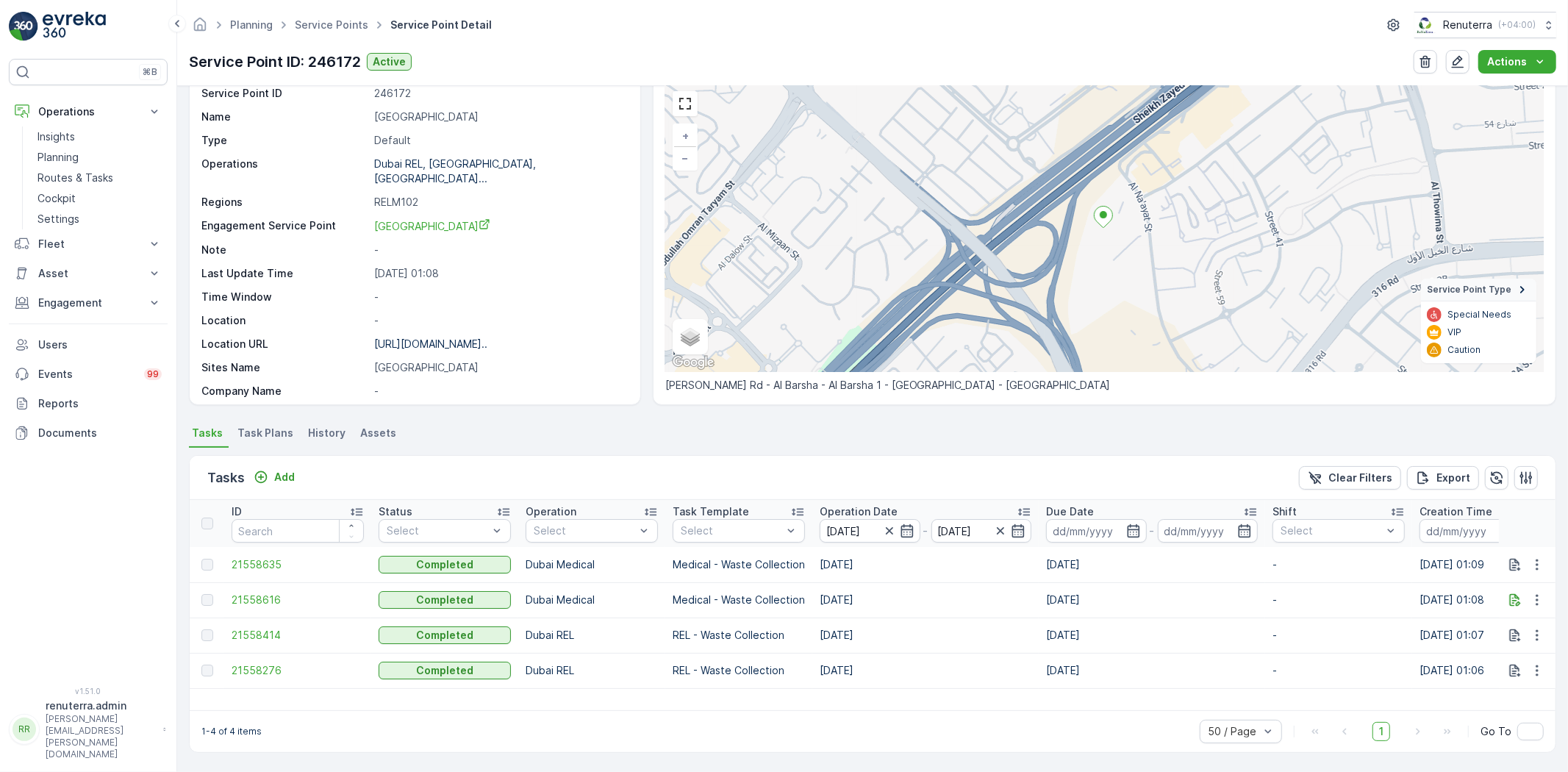
scroll to position [60, 0]
click at [275, 597] on span "21558616" at bounding box center [297, 599] width 132 height 15
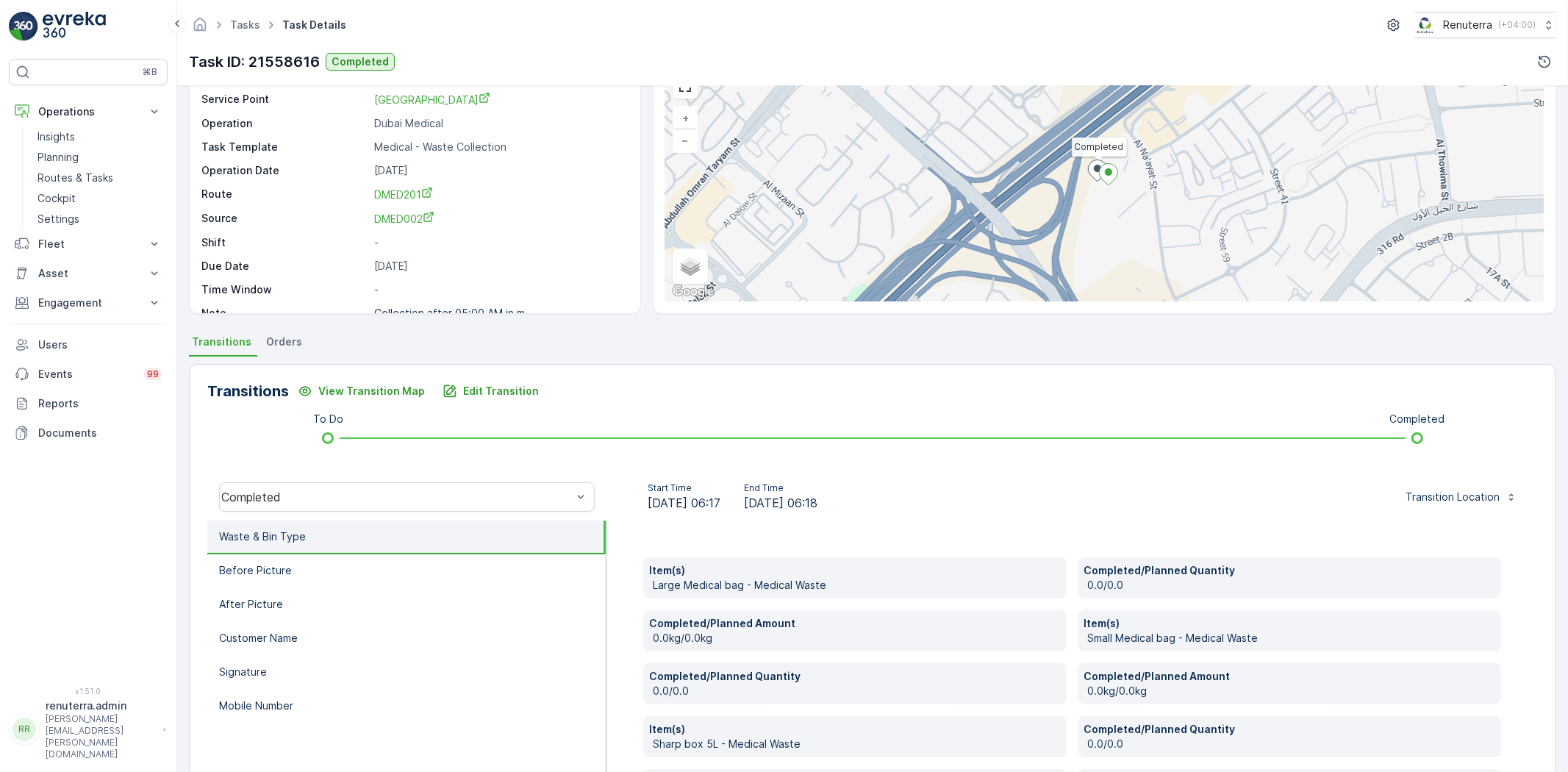
scroll to position [252, 0]
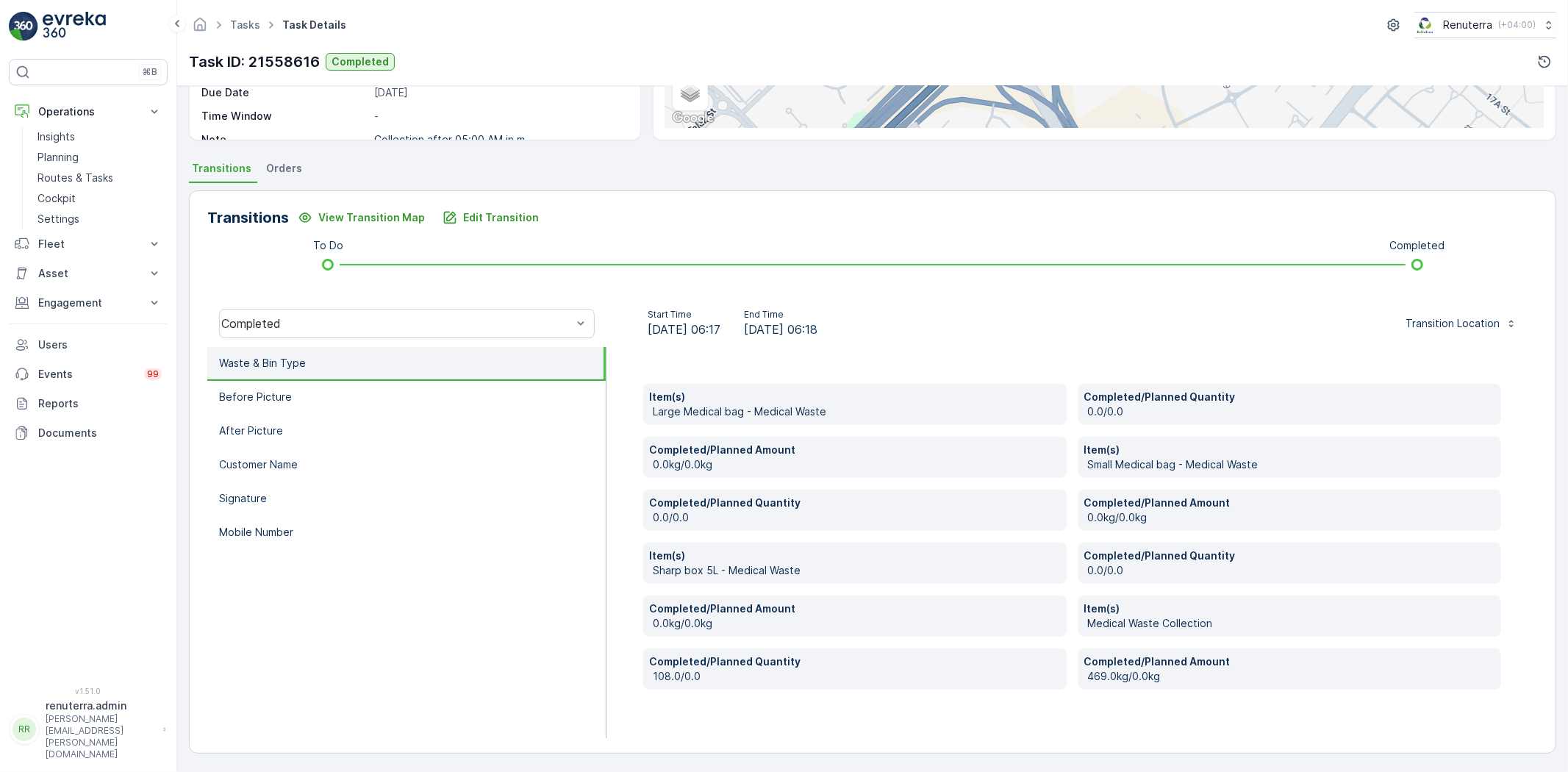
drag, startPoint x: 895, startPoint y: 714, endPoint x: 901, endPoint y: 747, distance: 33.5
click at [895, 714] on div "Item(s) Large Medical bag - Medical Waste Completed/Planned Quantity 0.0/0.0 Co…" at bounding box center [1072, 542] width 931 height 391
drag, startPoint x: 937, startPoint y: 731, endPoint x: 950, endPoint y: 769, distance: 40.2
click at [936, 740] on div "Transitions View Transition Map Edit Transition To Do Completed Completed Start…" at bounding box center [872, 472] width 1367 height 563
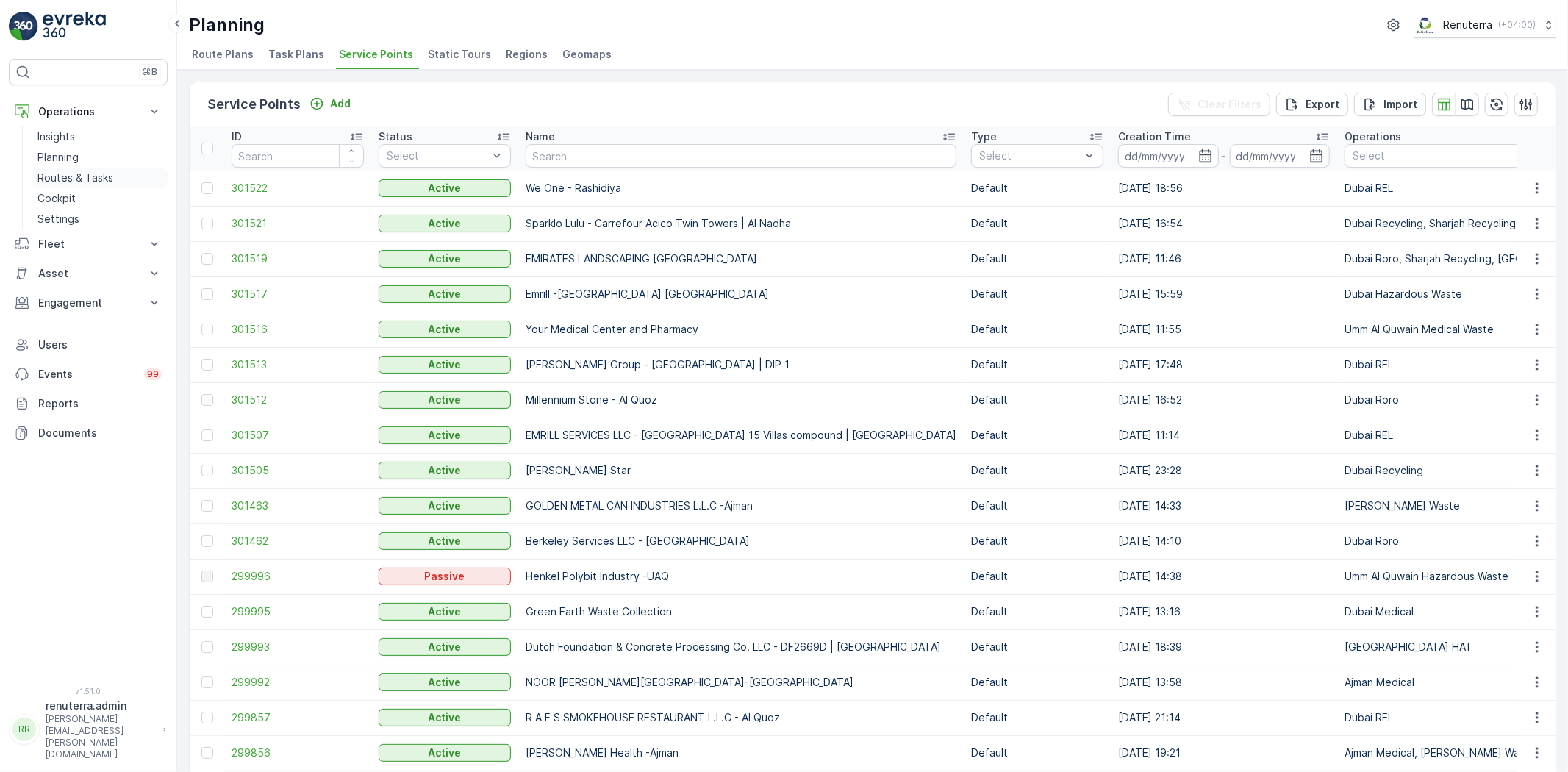
click at [68, 184] on p "Routes & Tasks" at bounding box center [75, 177] width 76 height 15
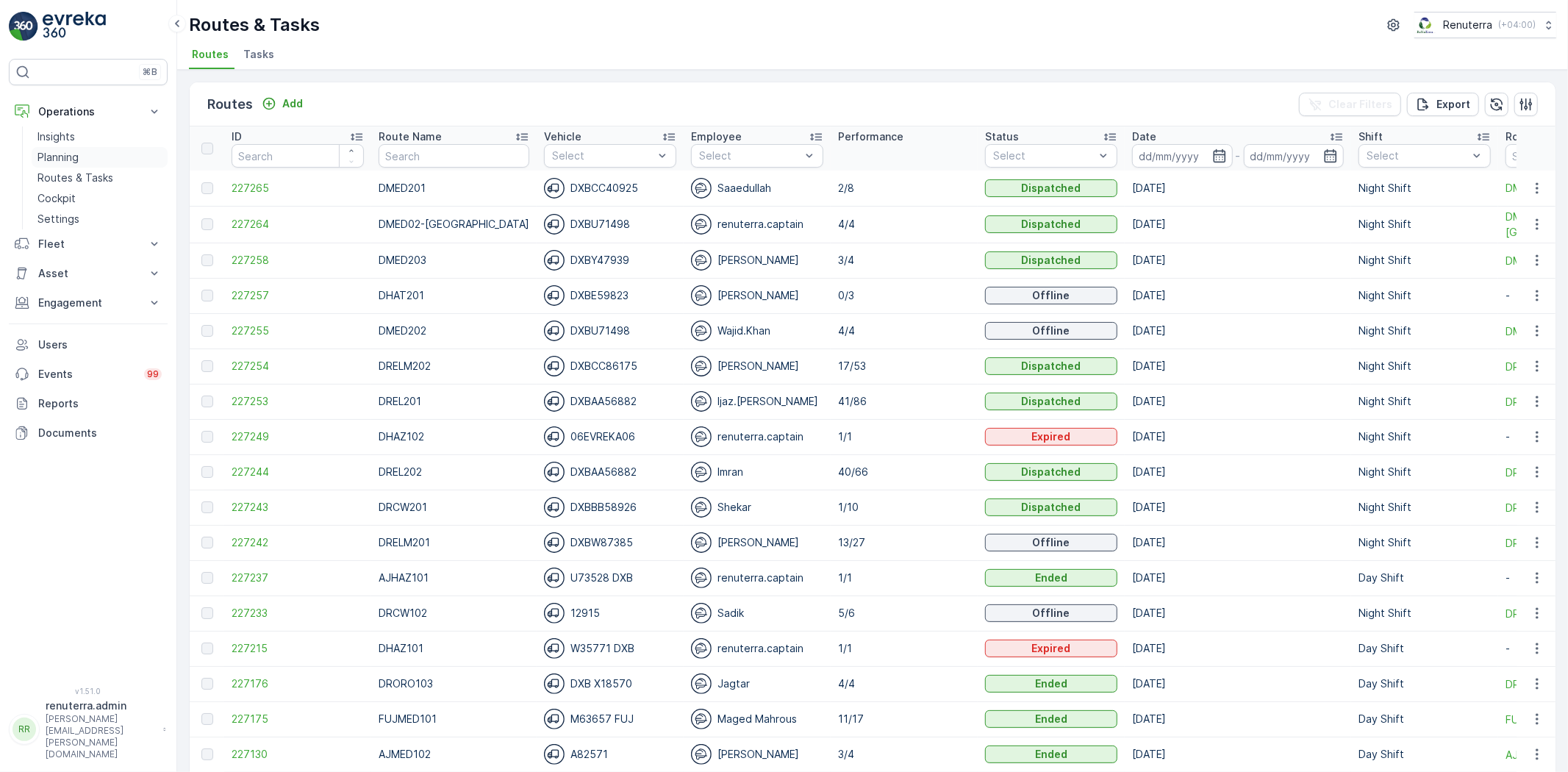
click at [86, 159] on link "Planning" at bounding box center [100, 157] width 136 height 21
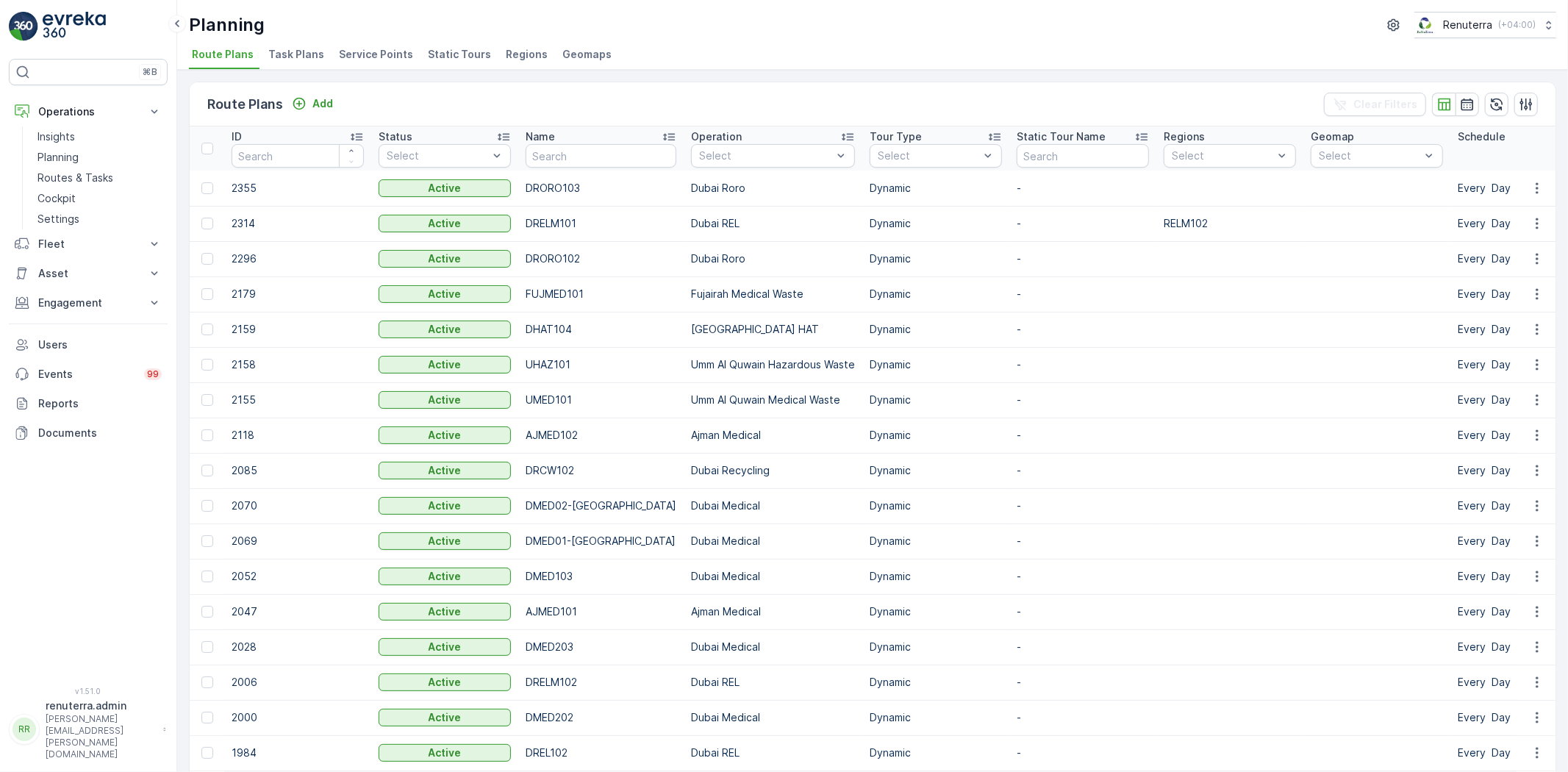
click at [383, 54] on span "Service Points" at bounding box center [376, 54] width 74 height 15
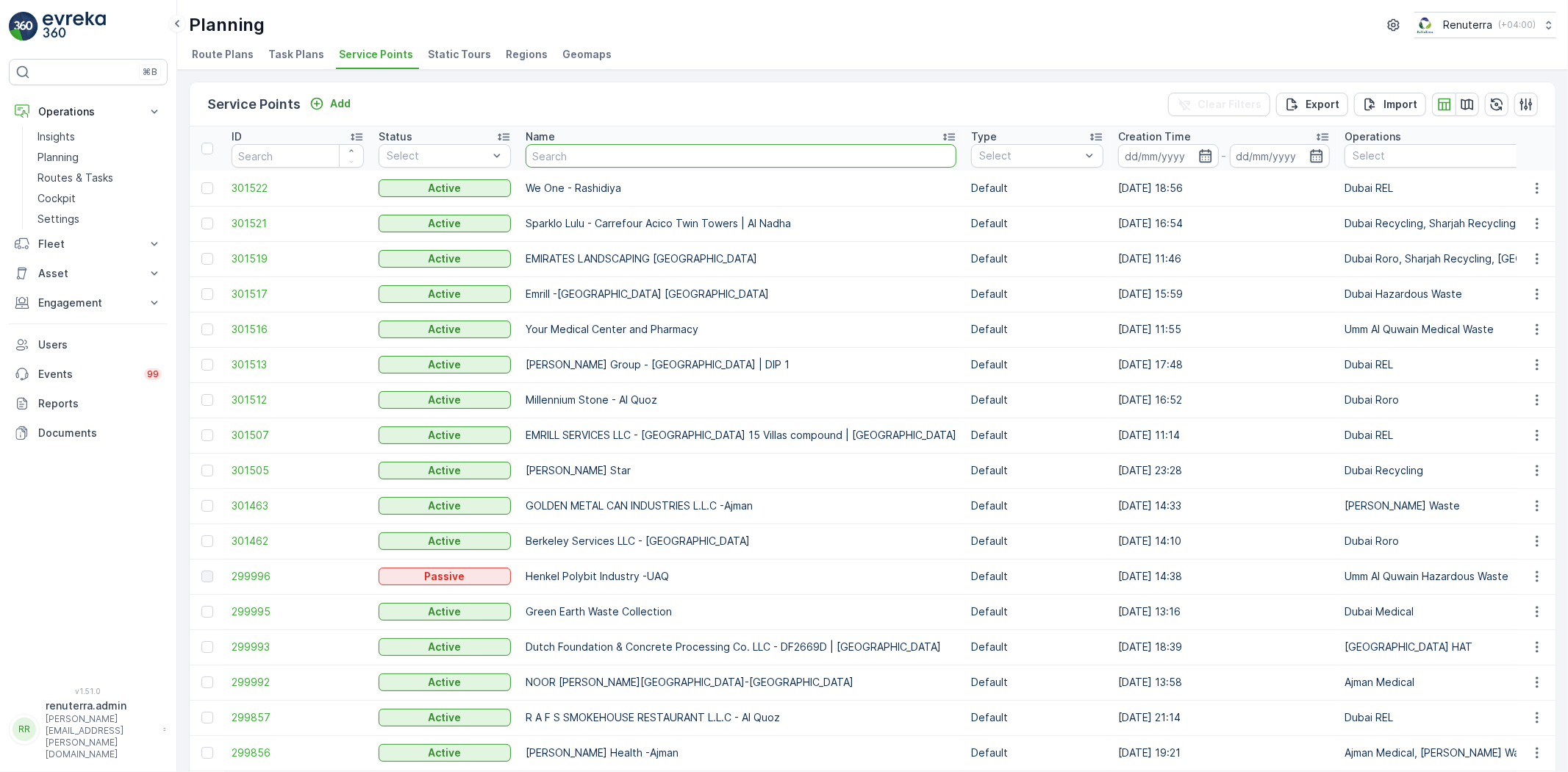
click at [564, 148] on input "text" at bounding box center [741, 155] width 431 height 24
type input "zahra"
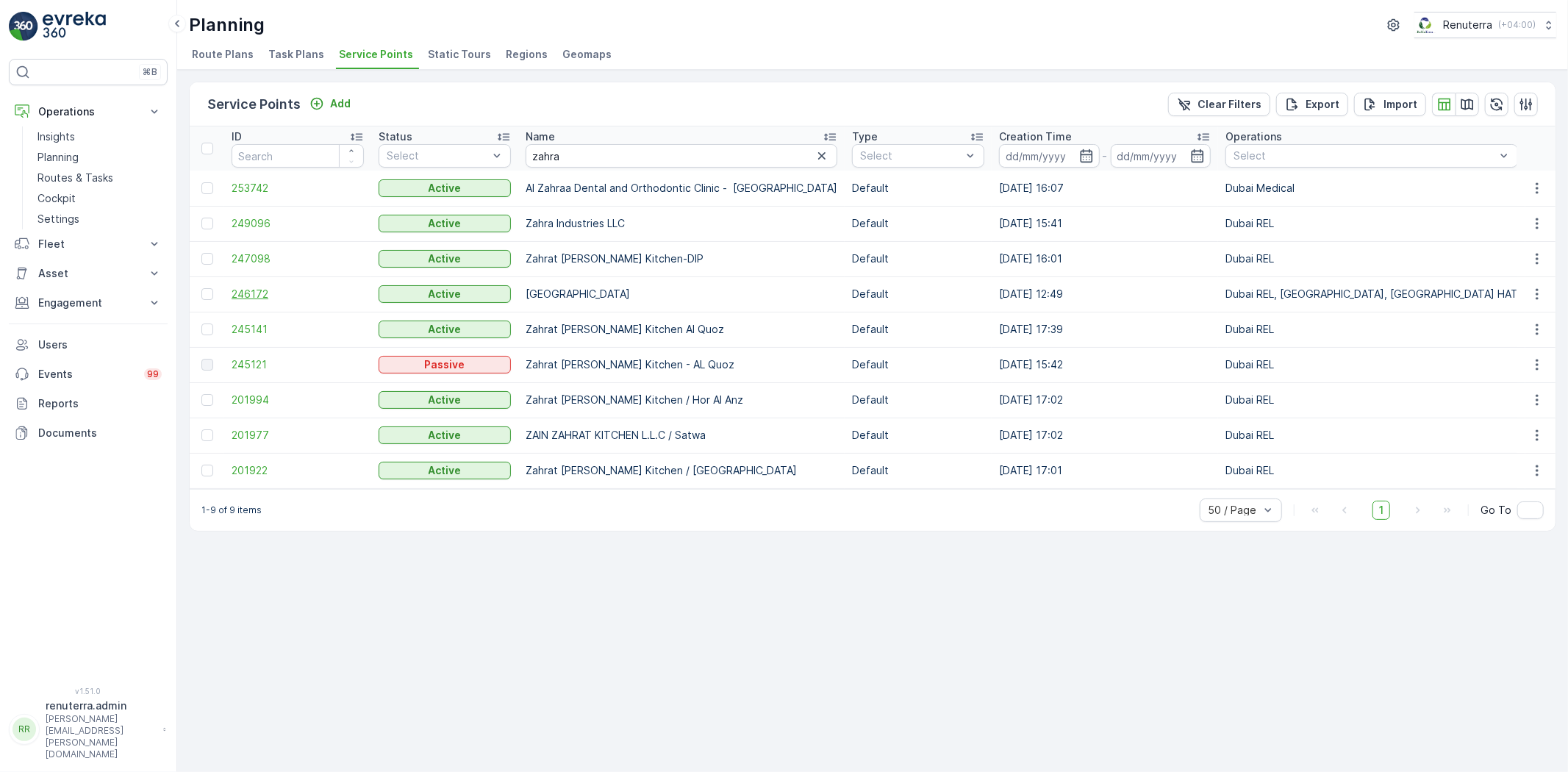
click at [245, 291] on span "246172" at bounding box center [297, 293] width 132 height 15
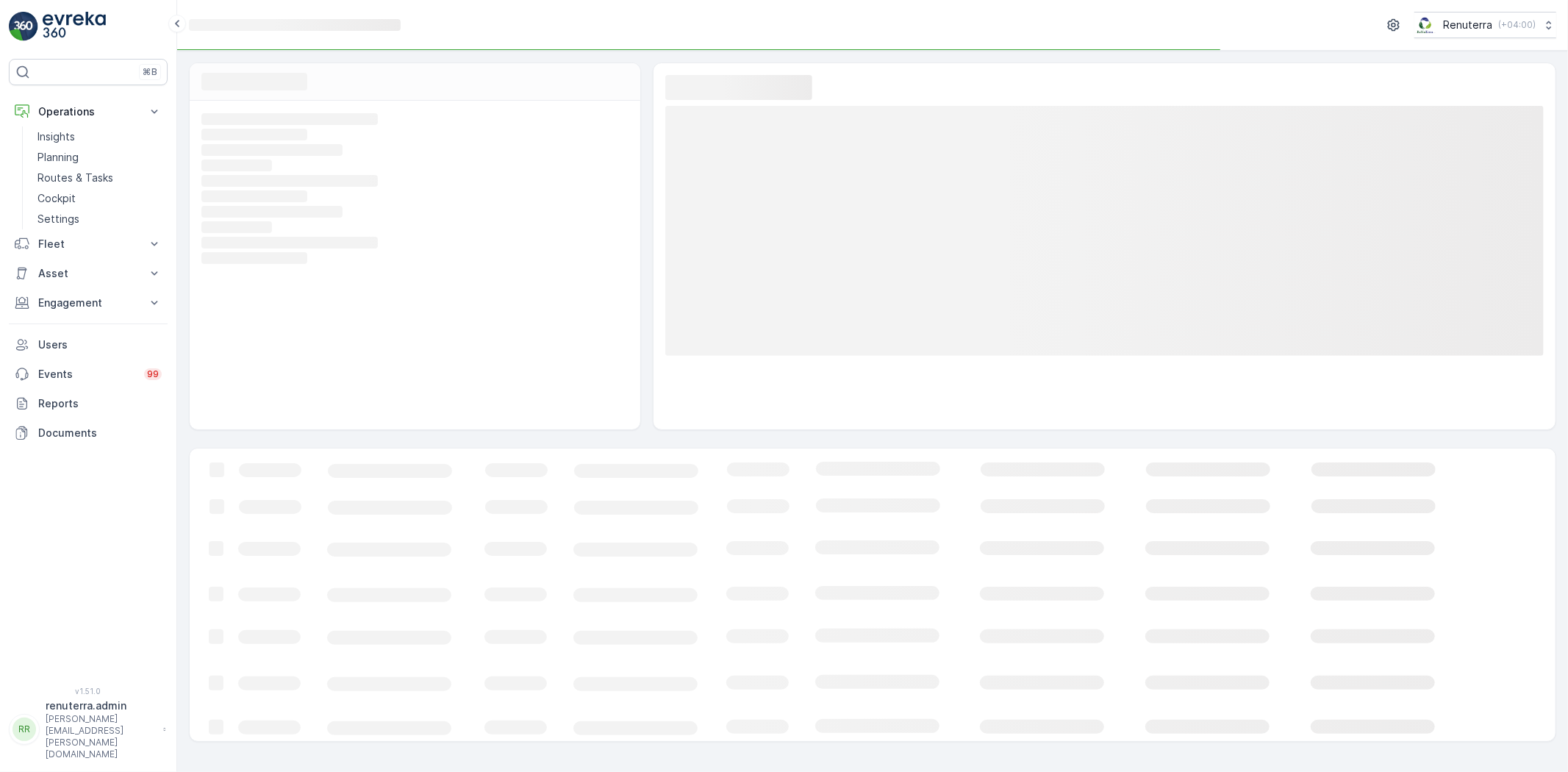
drag, startPoint x: 245, startPoint y: 291, endPoint x: 252, endPoint y: 289, distance: 7.3
click at [252, 289] on div "Loading... Loading... Loading... Loading... Loading... Loading... Loading... Lo…" at bounding box center [415, 265] width 451 height 328
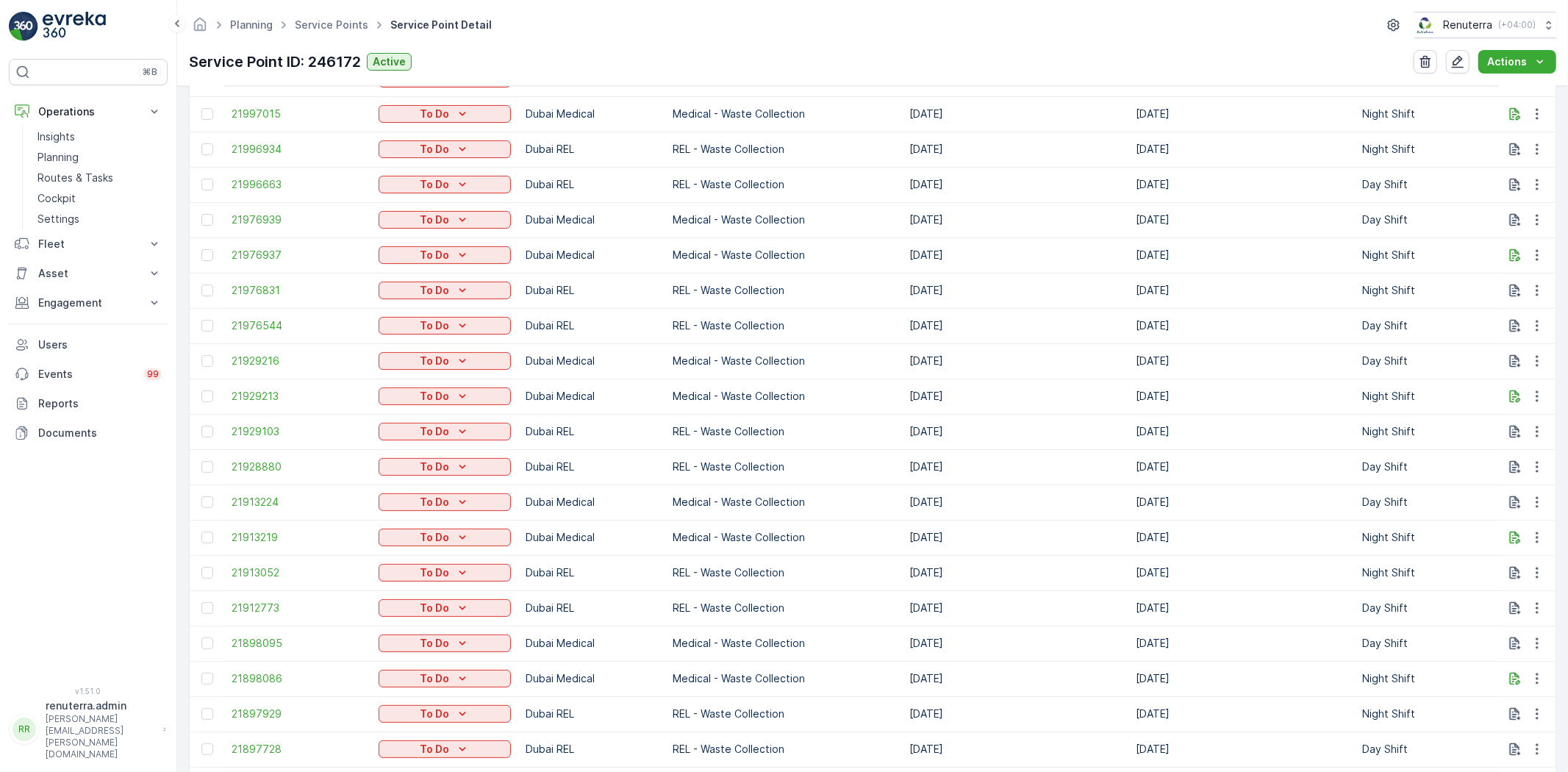
scroll to position [386, 0]
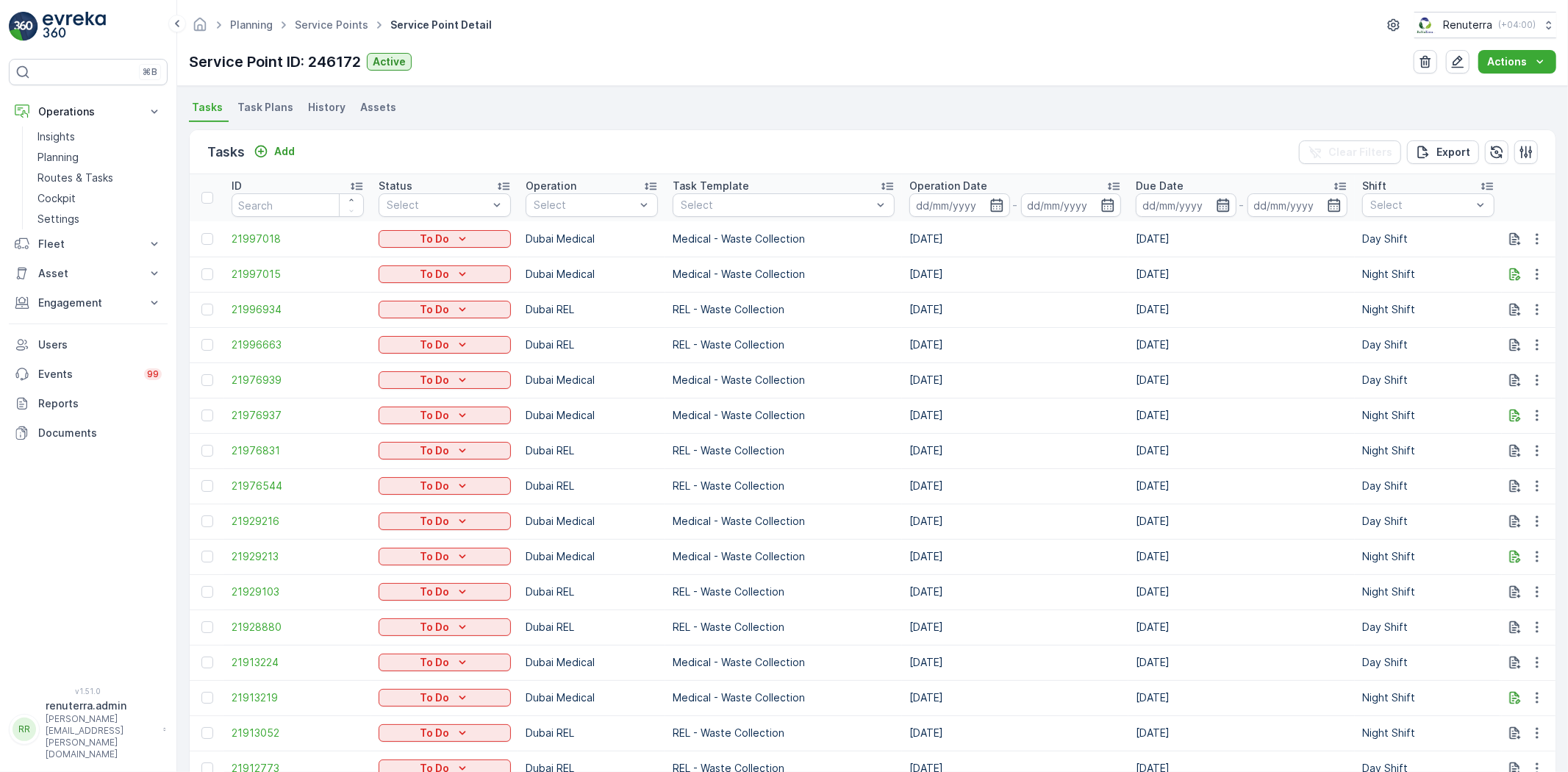
click at [1216, 203] on icon "button" at bounding box center [1223, 204] width 15 height 15
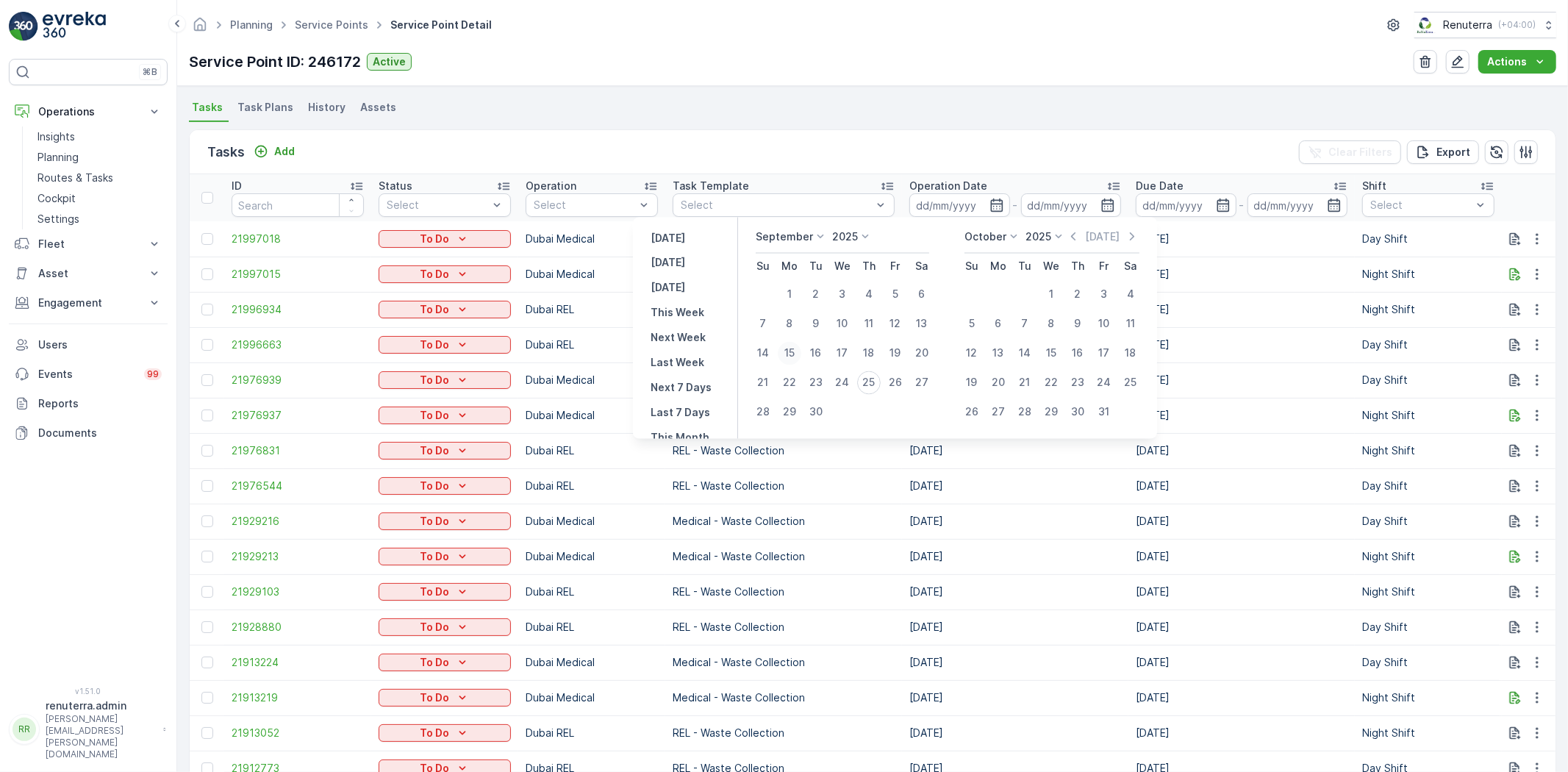
click at [790, 350] on div "15" at bounding box center [789, 353] width 24 height 24
type input "[DATE]"
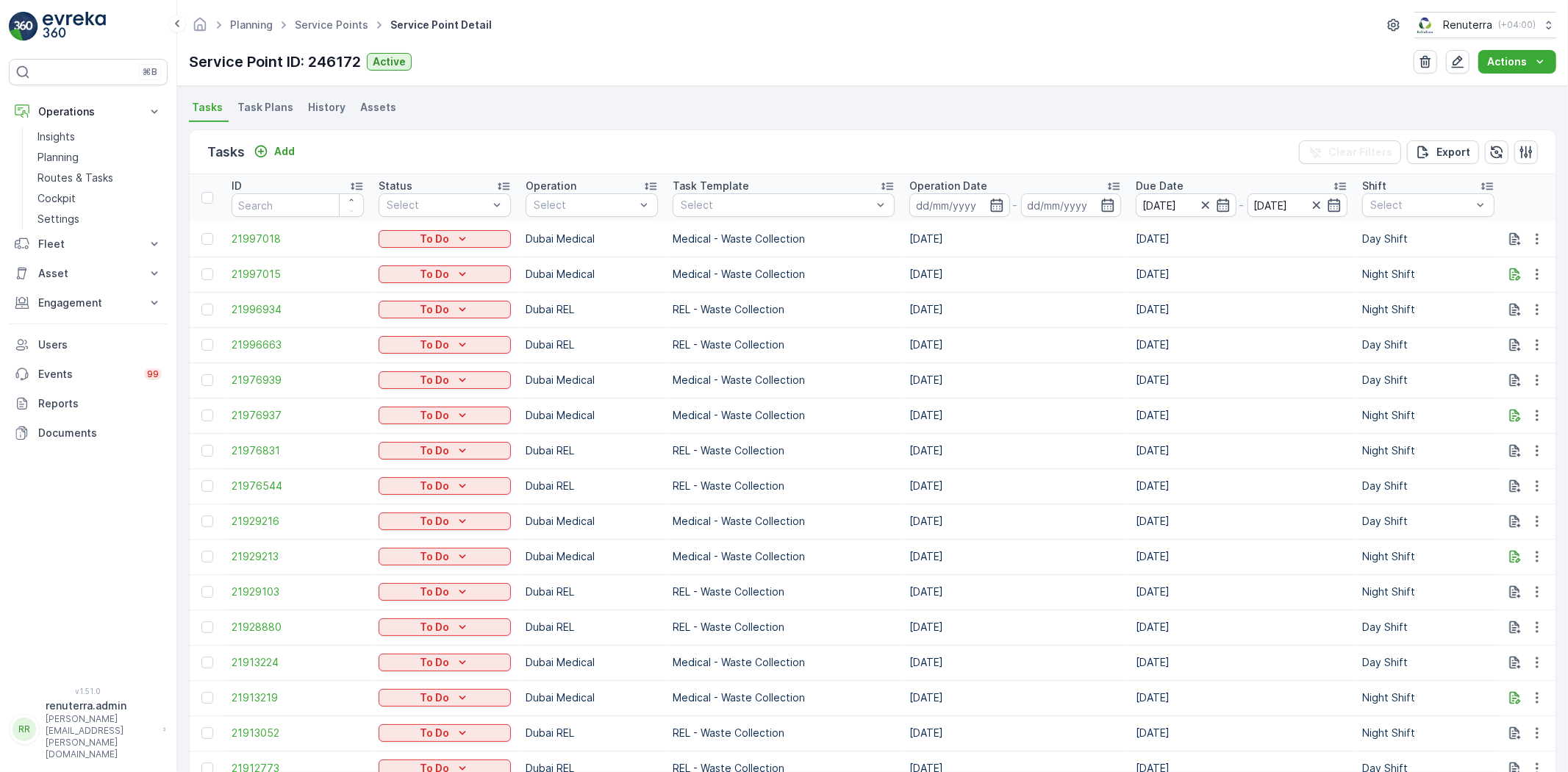
type input "[DATE]"
click at [987, 64] on div "Service Point ID: 246172 Active Actions" at bounding box center [872, 61] width 1367 height 24
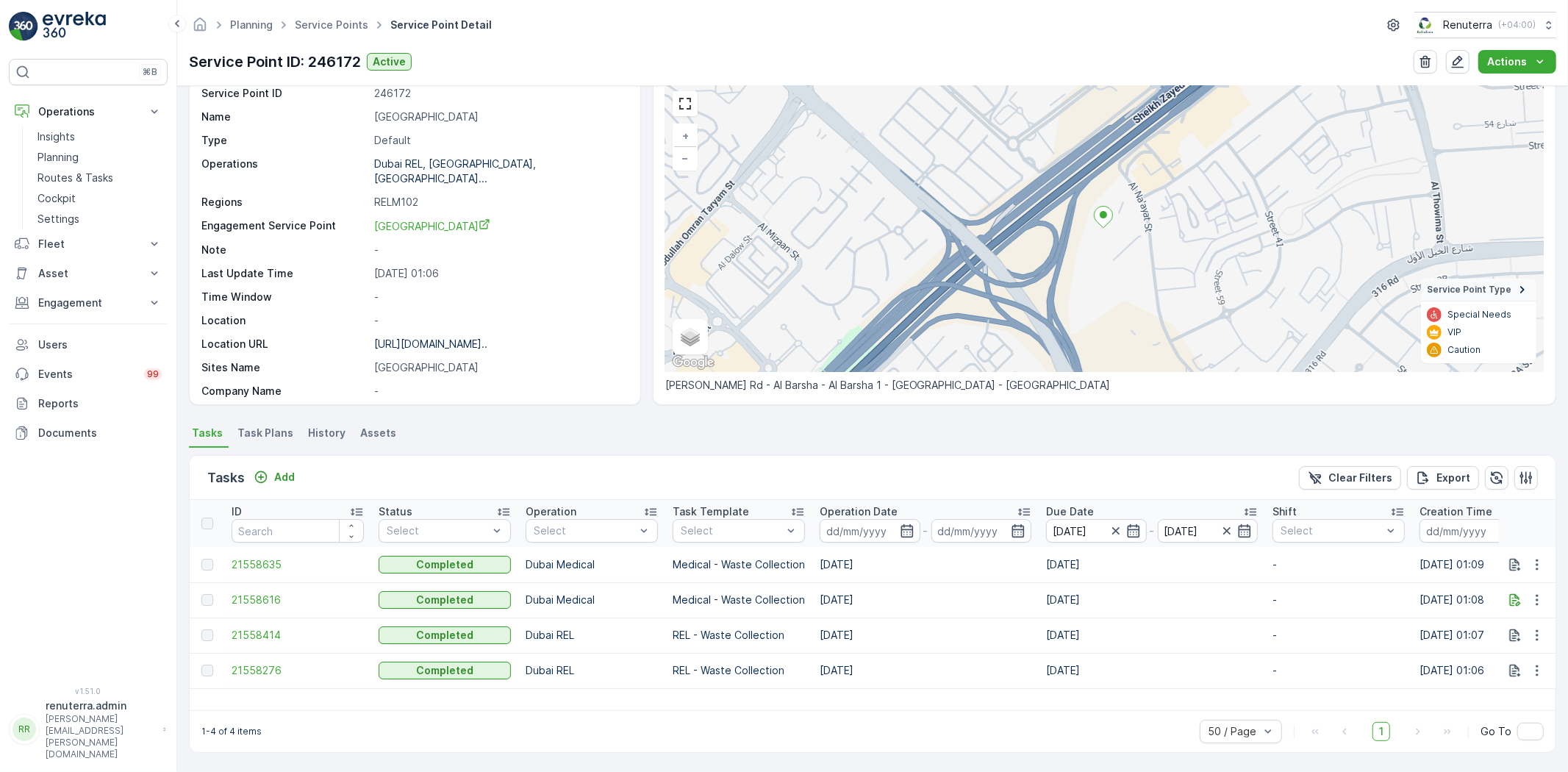
scroll to position [60, 0]
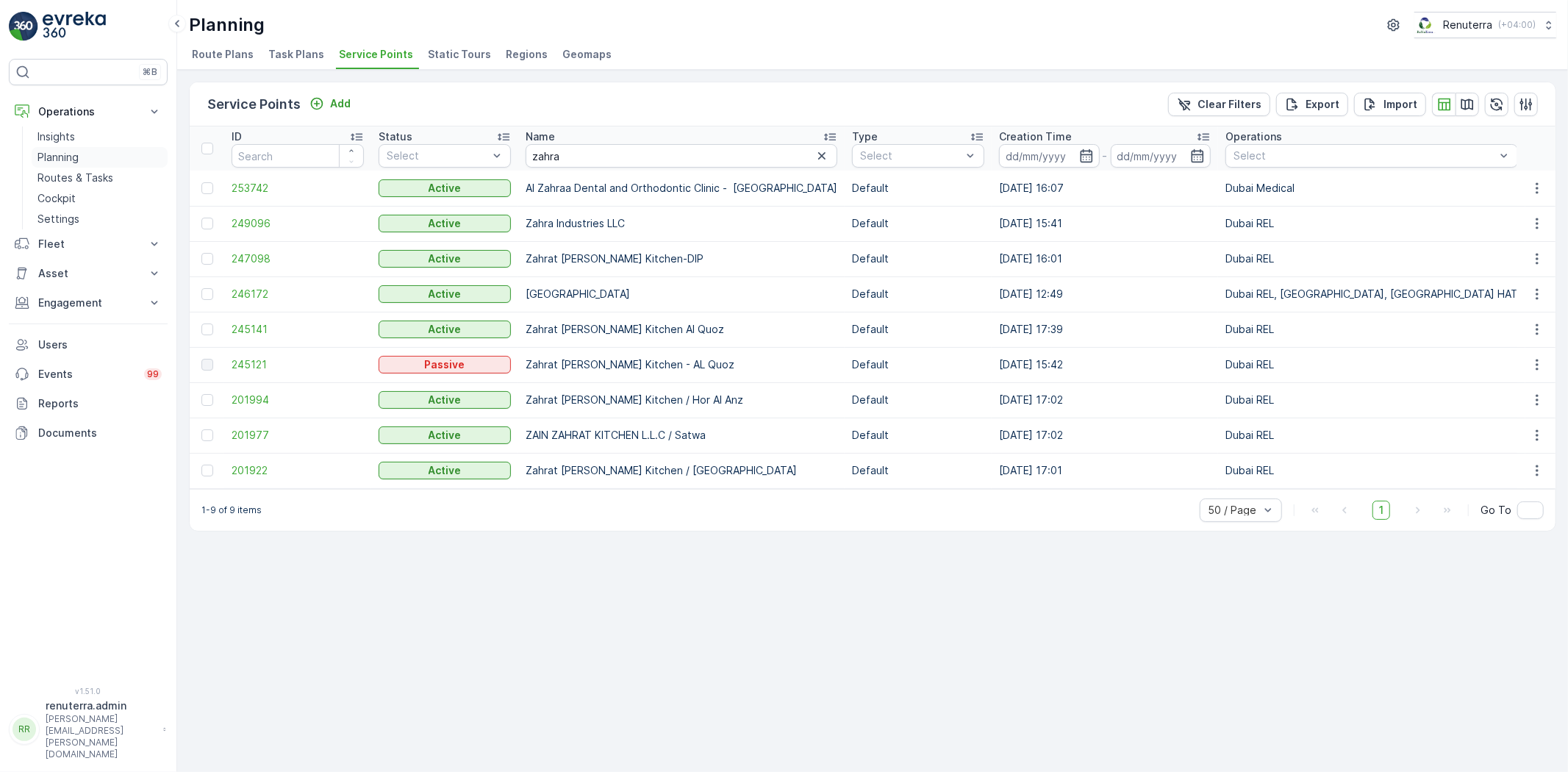
click at [73, 150] on p "Planning" at bounding box center [58, 157] width 41 height 15
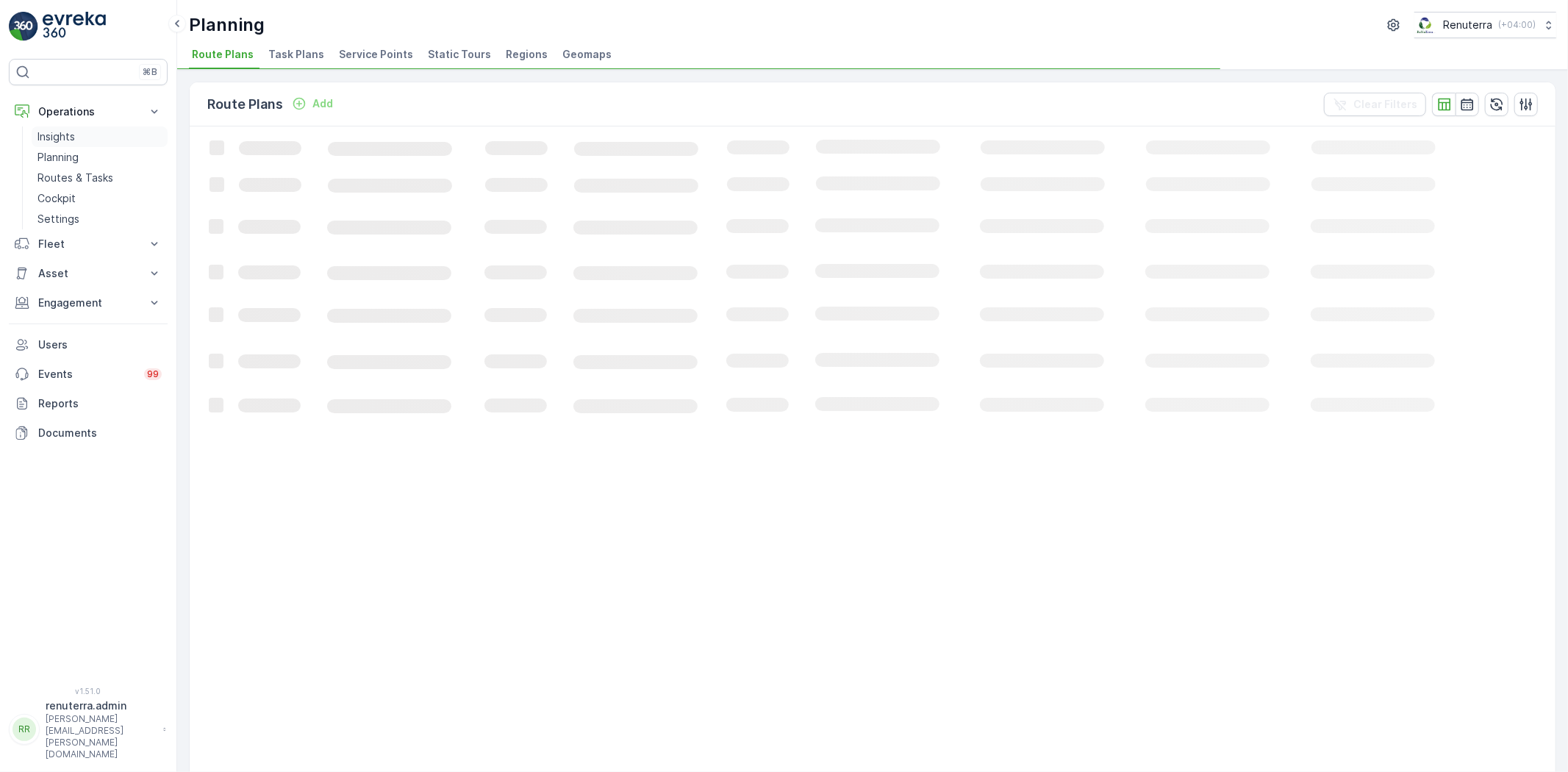
click at [77, 133] on link "Insights" at bounding box center [100, 137] width 136 height 21
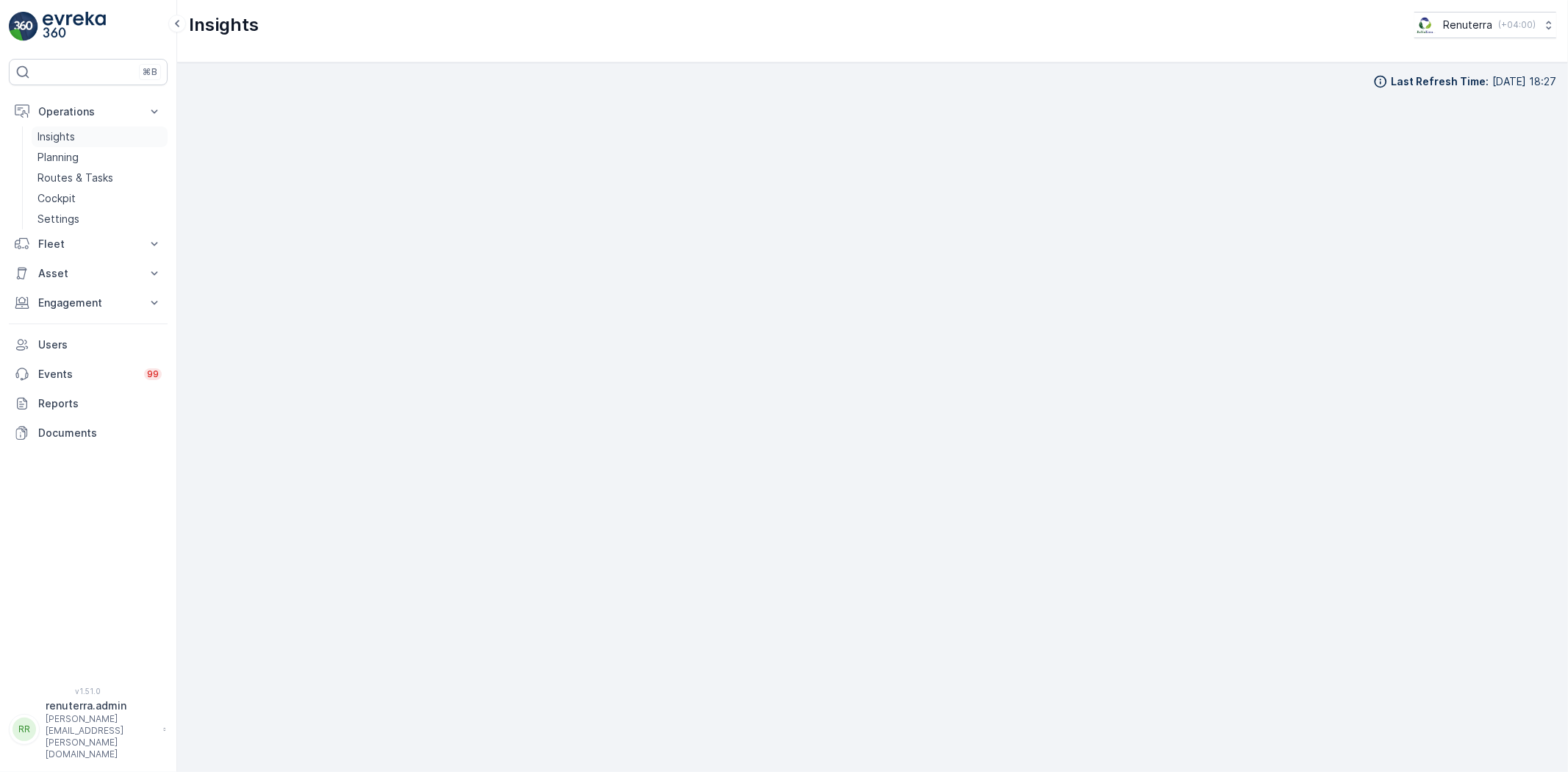
click at [78, 132] on link "Insights" at bounding box center [100, 137] width 136 height 21
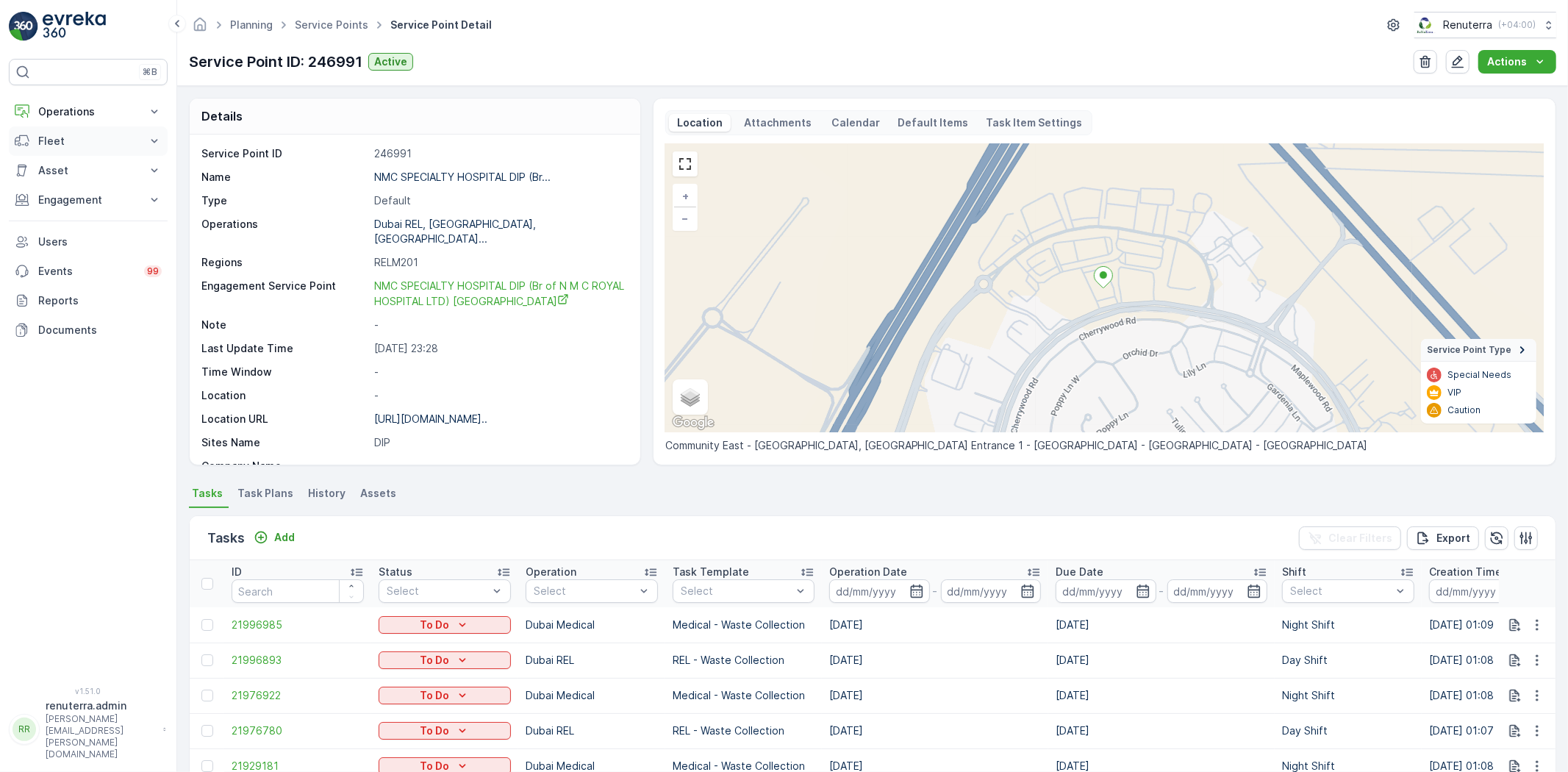
click at [50, 146] on p "Fleet" at bounding box center [88, 141] width 100 height 15
click at [308, 35] on div "Planning Service Points Service Point Detail Renuterra ( +04:00 )" at bounding box center [872, 24] width 1367 height 26
click at [321, 21] on link "Service Points" at bounding box center [331, 24] width 73 height 12
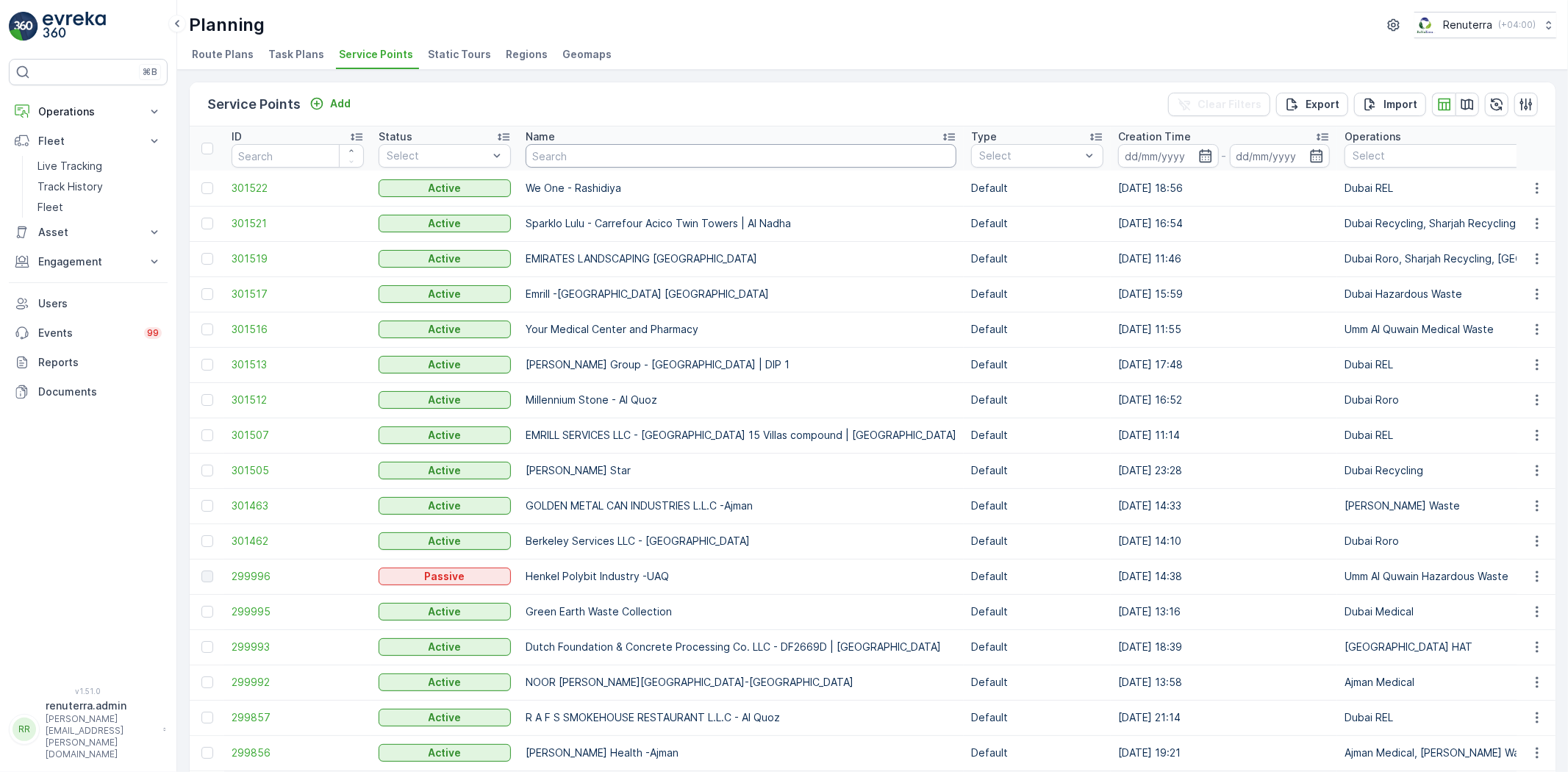
click at [637, 156] on input "text" at bounding box center [741, 155] width 431 height 24
type input "a"
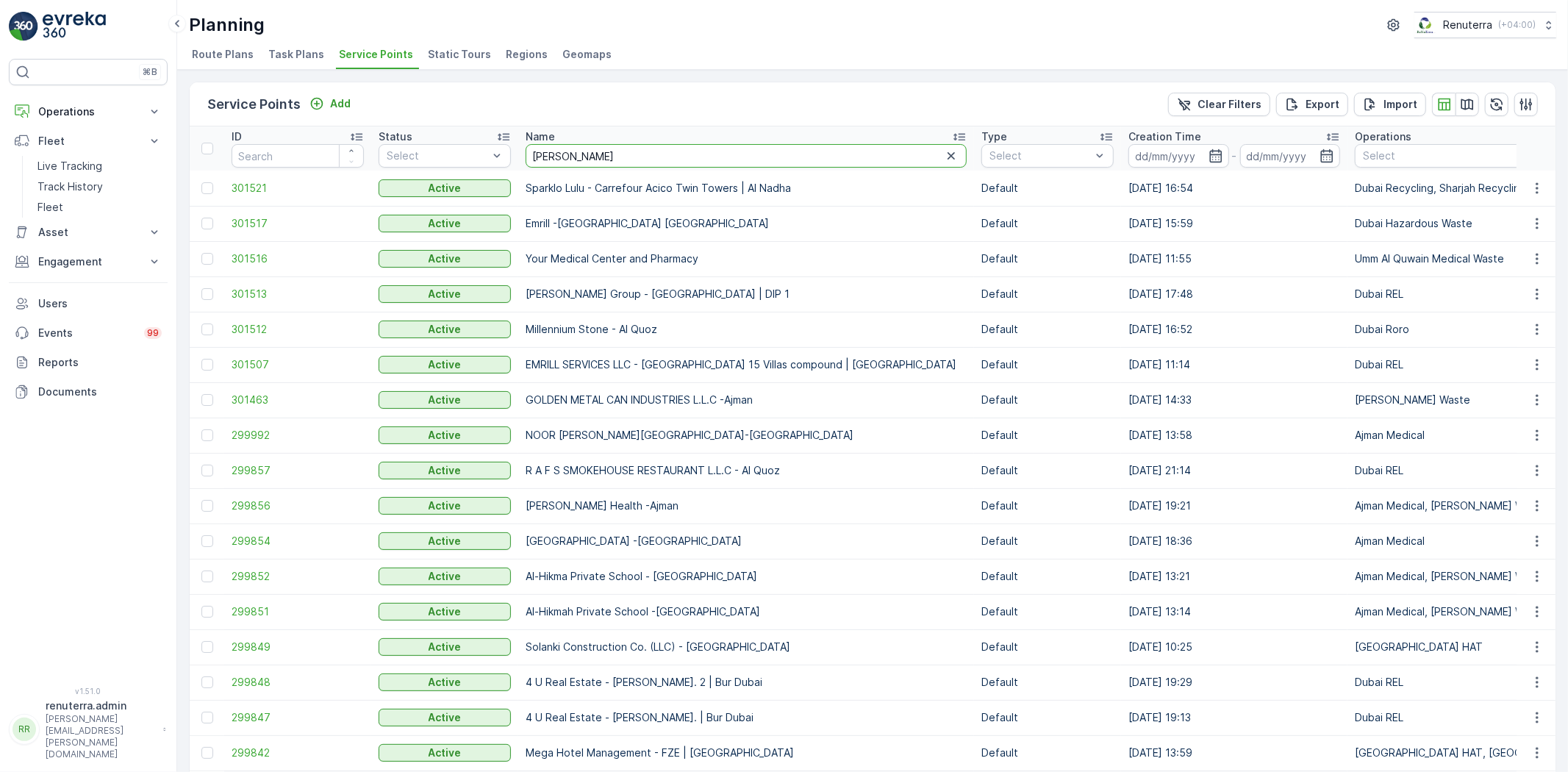
type input "al zahra"
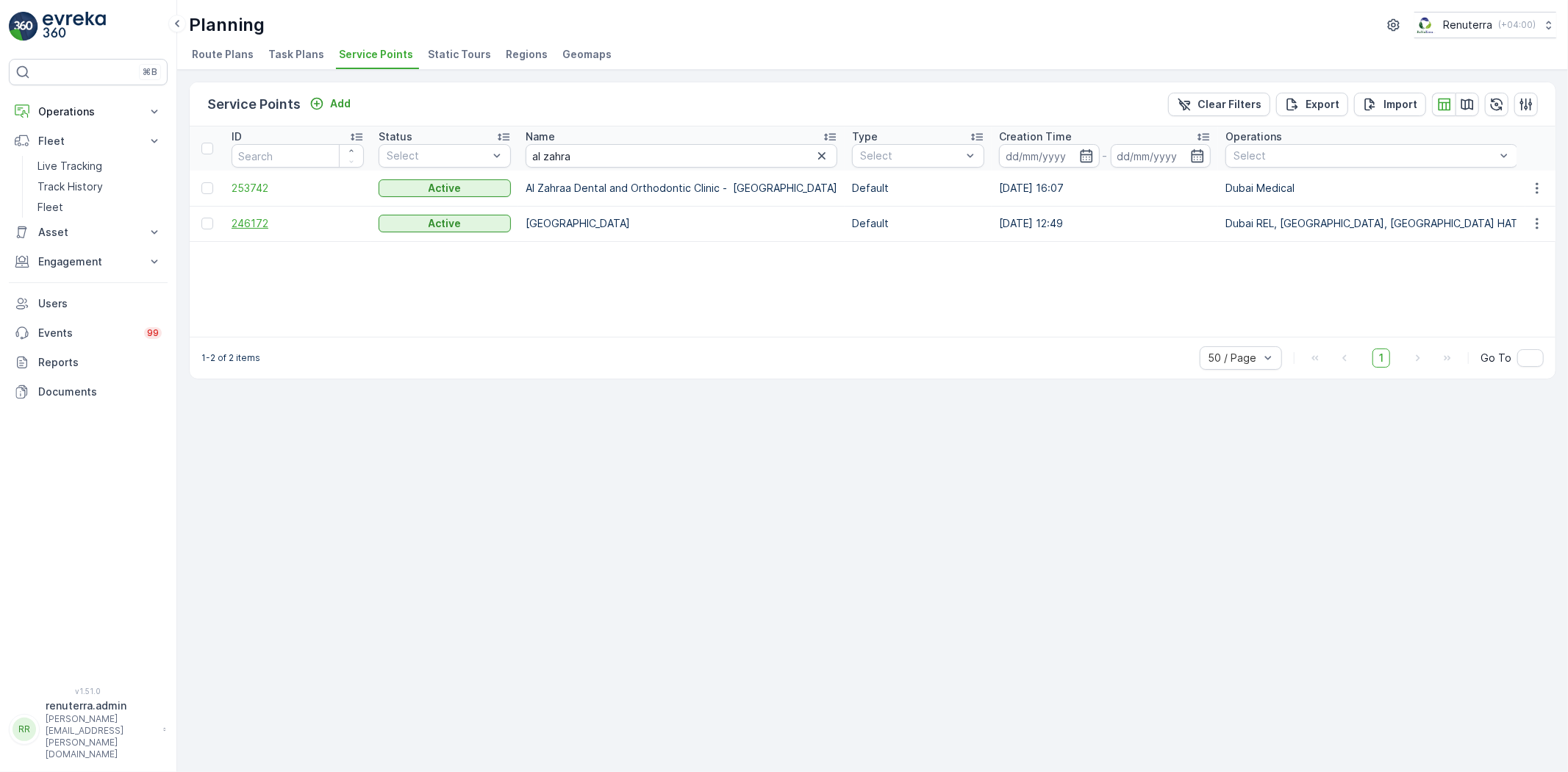
click at [252, 217] on span "246172" at bounding box center [297, 223] width 132 height 15
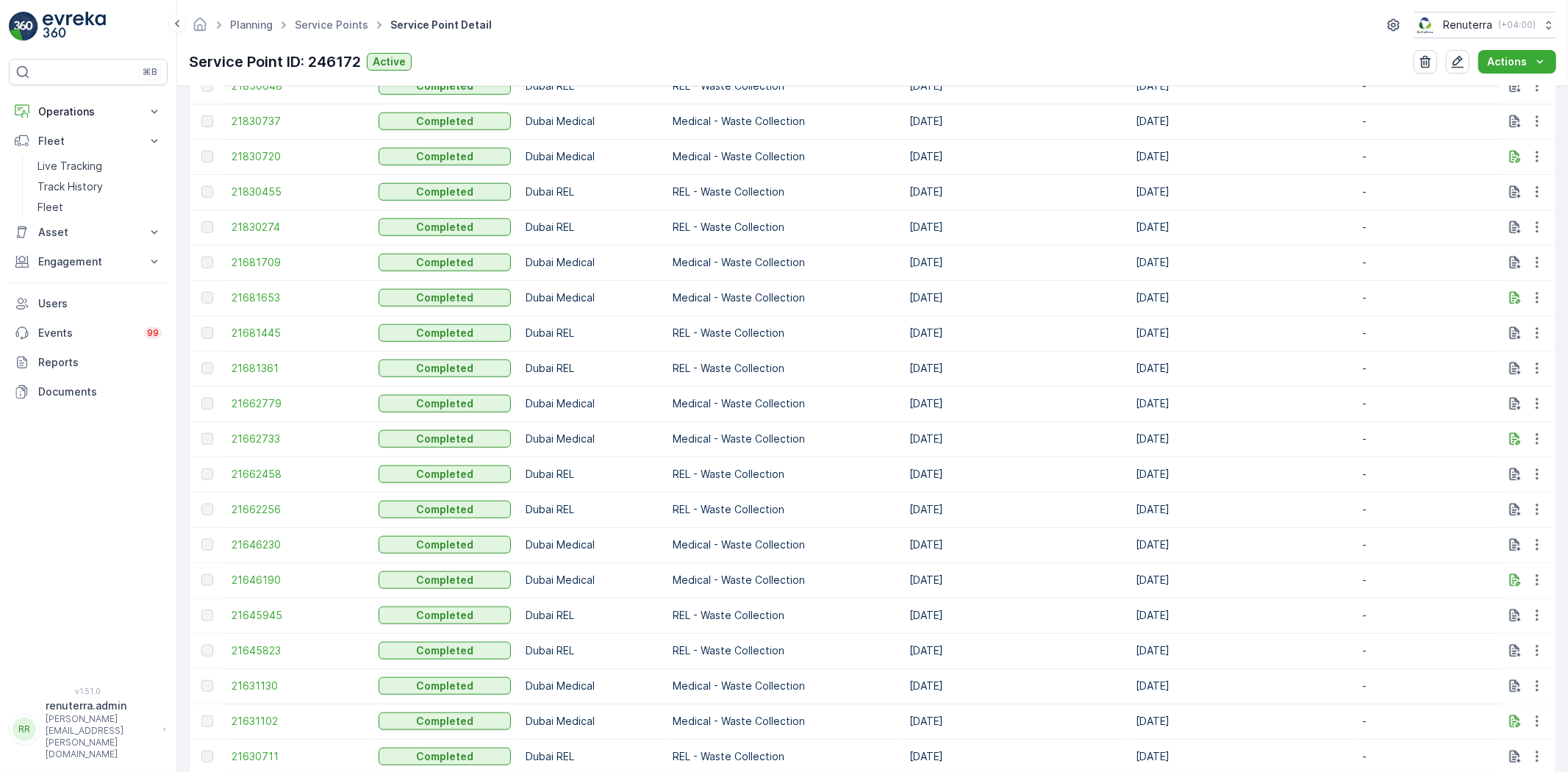
scroll to position [1632, 0]
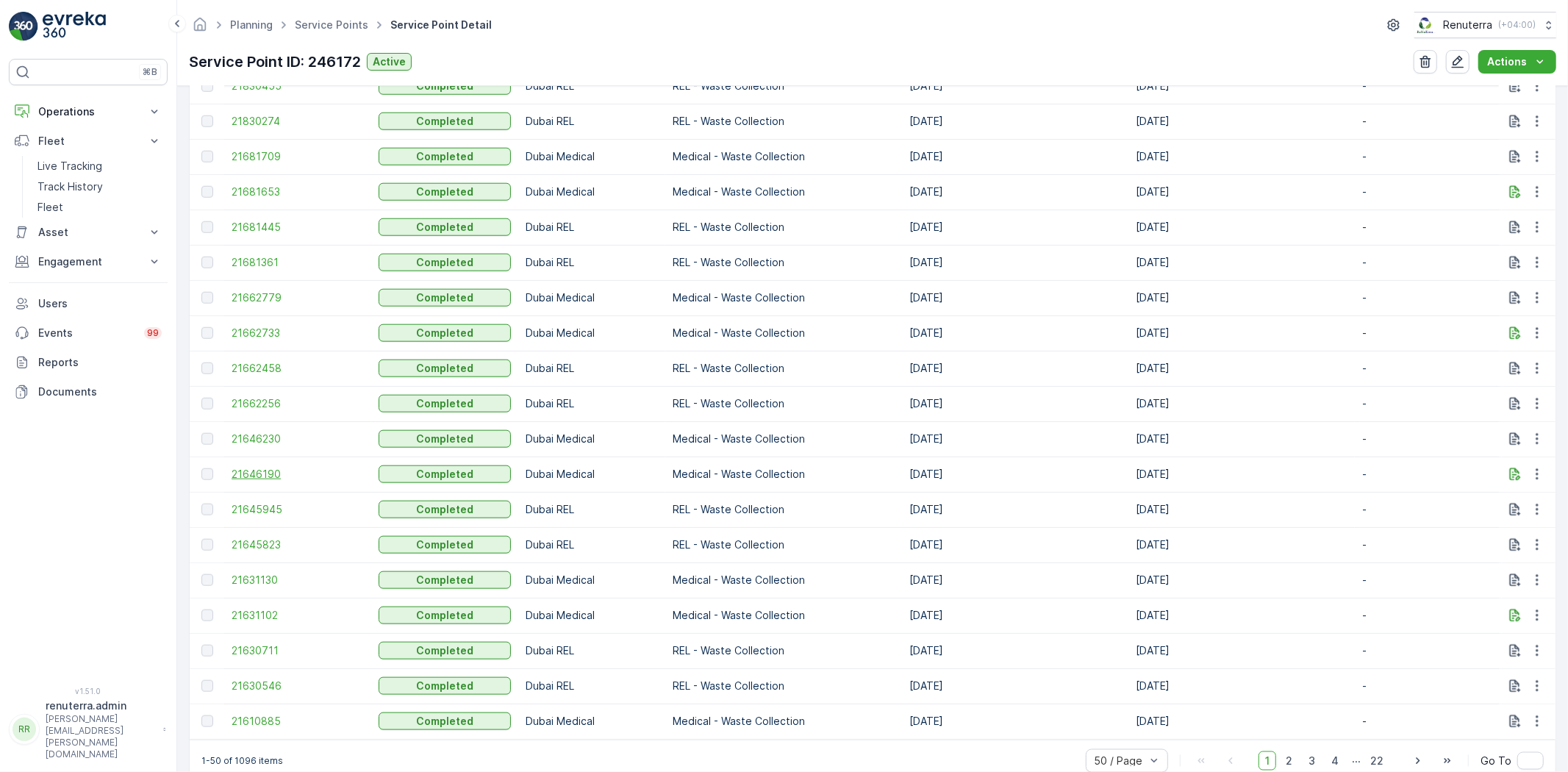
click at [248, 473] on span "21646190" at bounding box center [297, 473] width 132 height 15
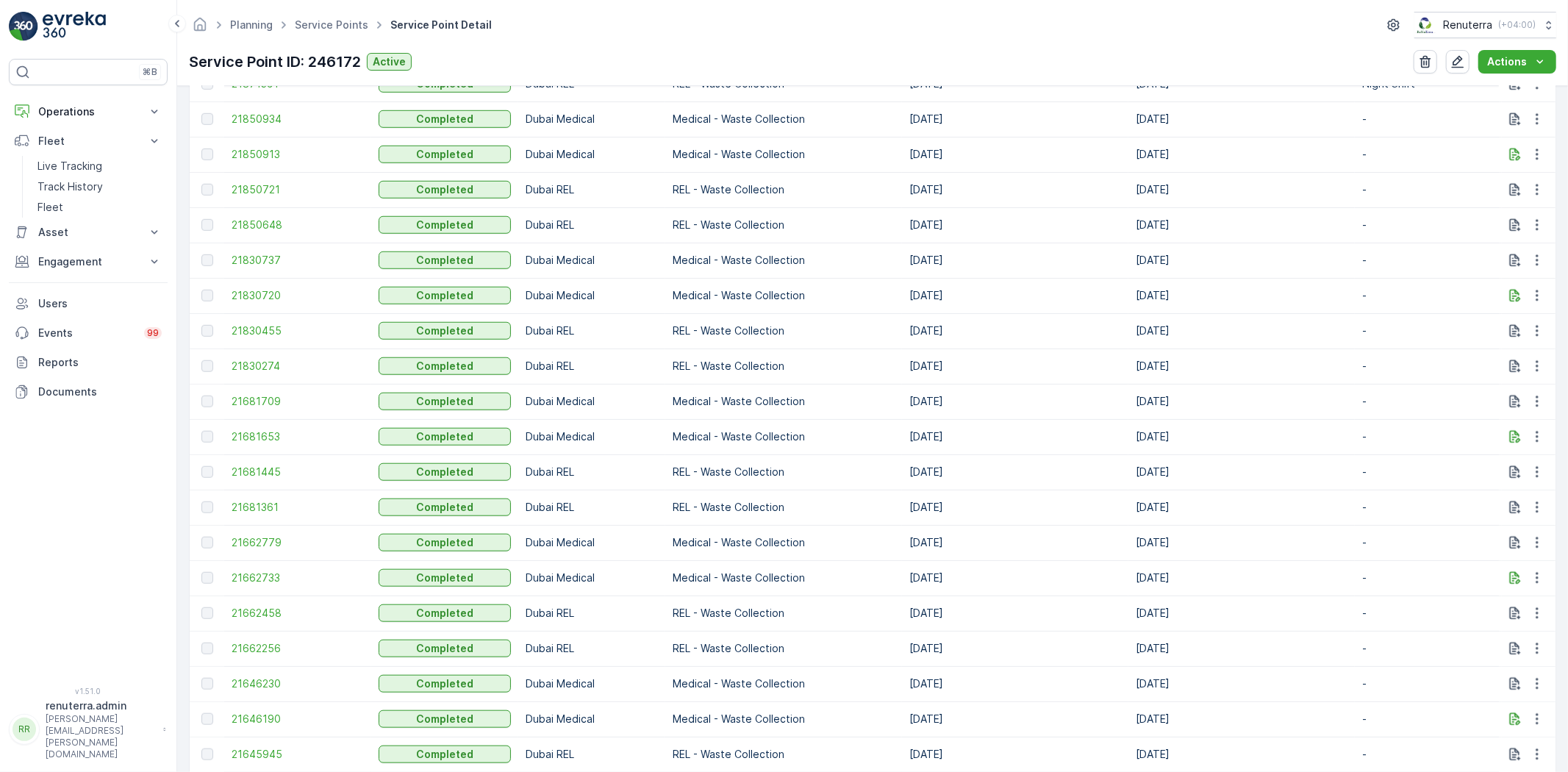
scroll to position [1470, 0]
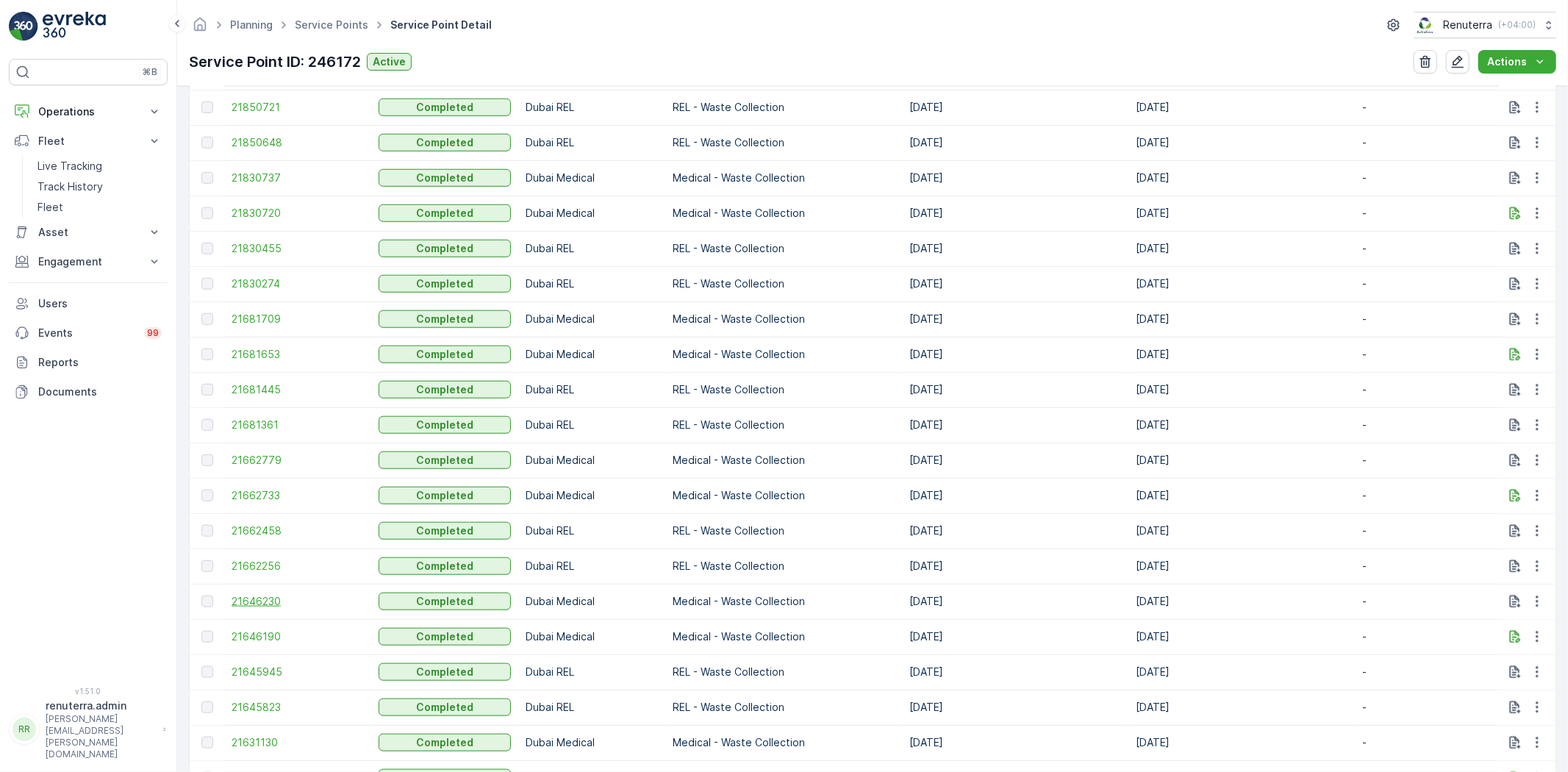
click at [269, 594] on span "21646230" at bounding box center [297, 601] width 132 height 15
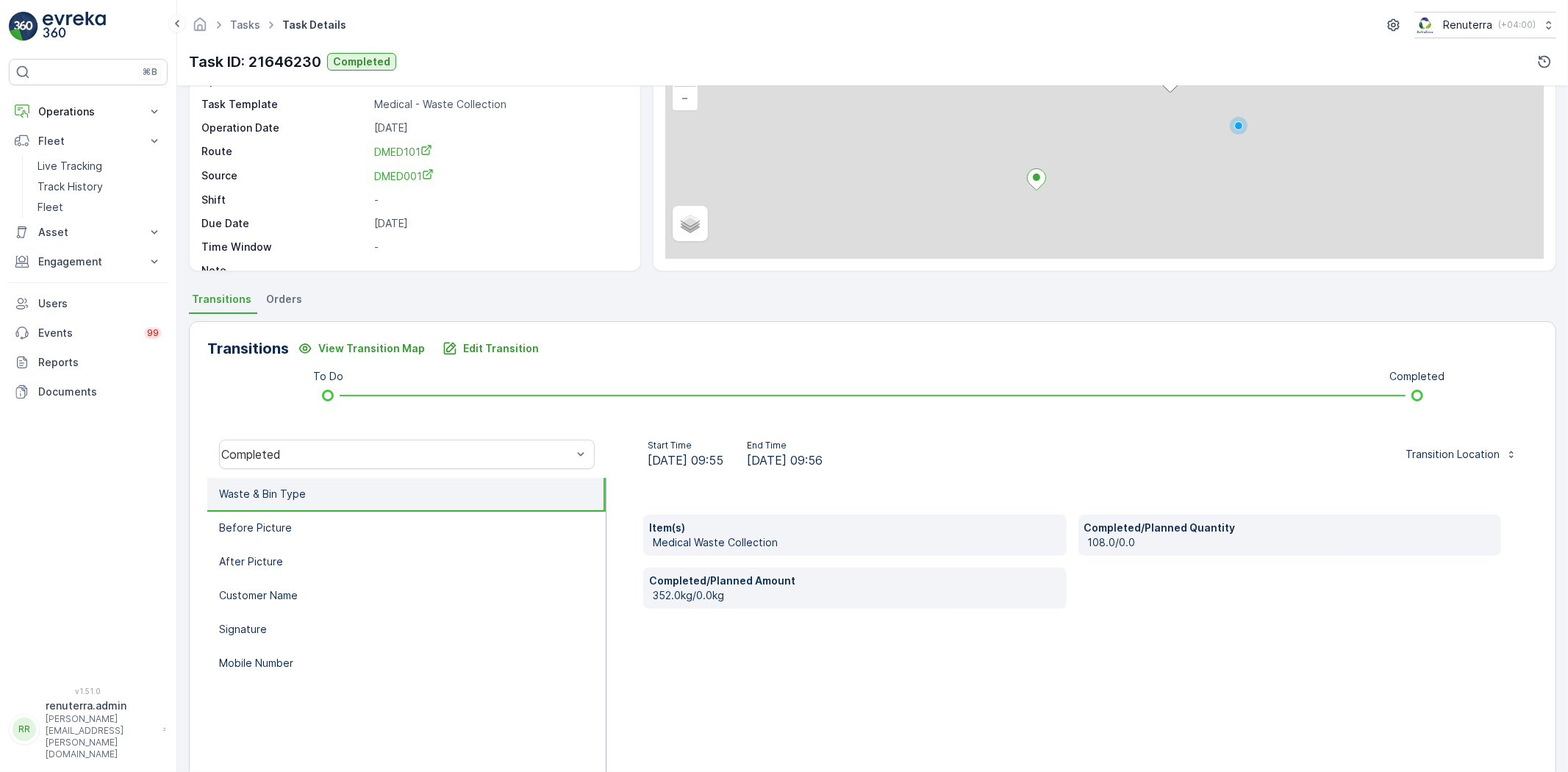
scroll to position [155, 0]
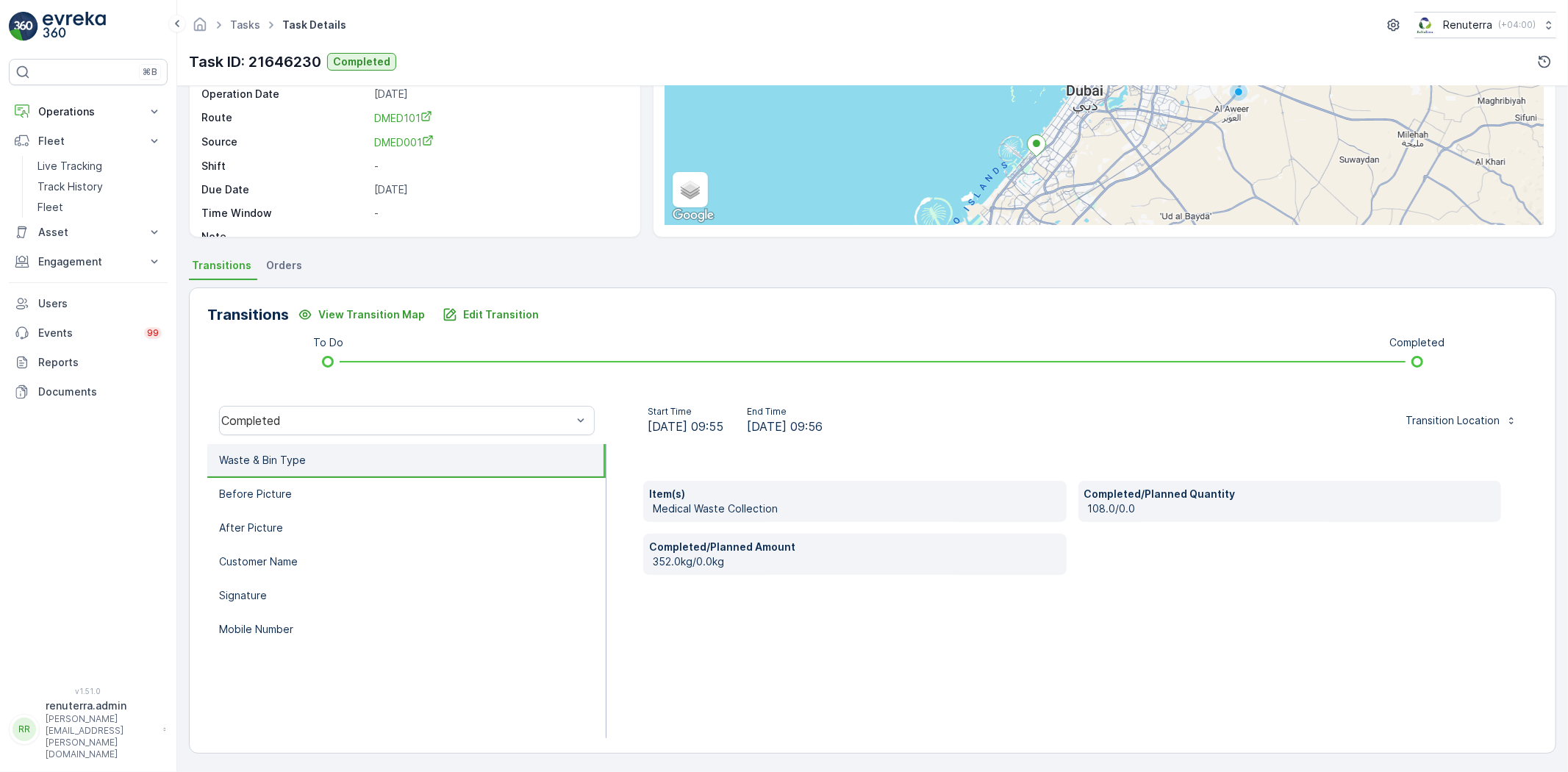
drag, startPoint x: 312, startPoint y: 648, endPoint x: 305, endPoint y: 644, distance: 8.1
click at [311, 648] on ul "Waste & Bin Type Before Picture After Picture Customer Name Signature Mobile Nu…" at bounding box center [406, 590] width 399 height 294
click at [300, 632] on li "Mobile Number" at bounding box center [406, 630] width 398 height 34
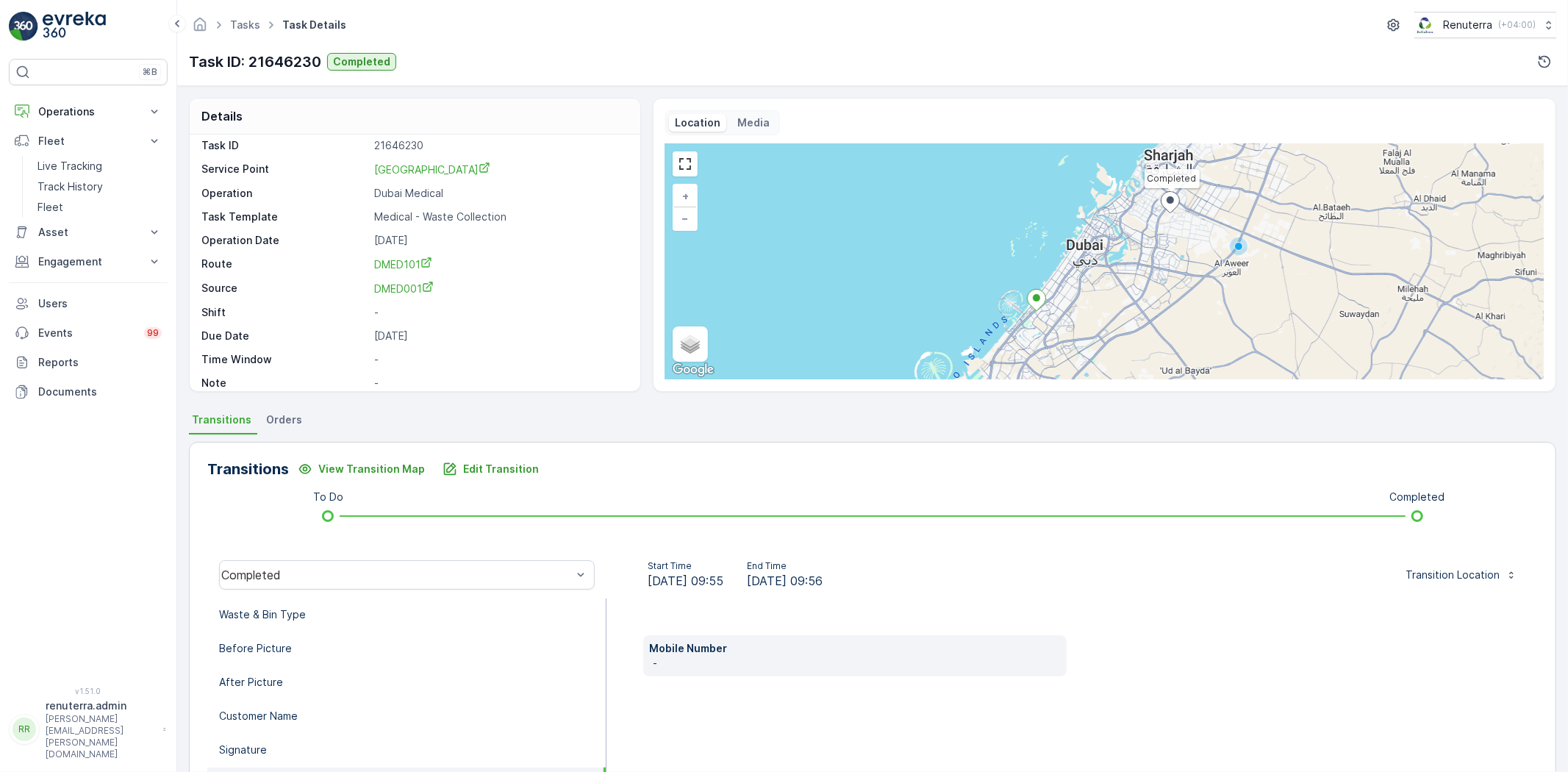
scroll to position [0, 0]
click at [479, 459] on button "Edit Transition" at bounding box center [490, 468] width 114 height 24
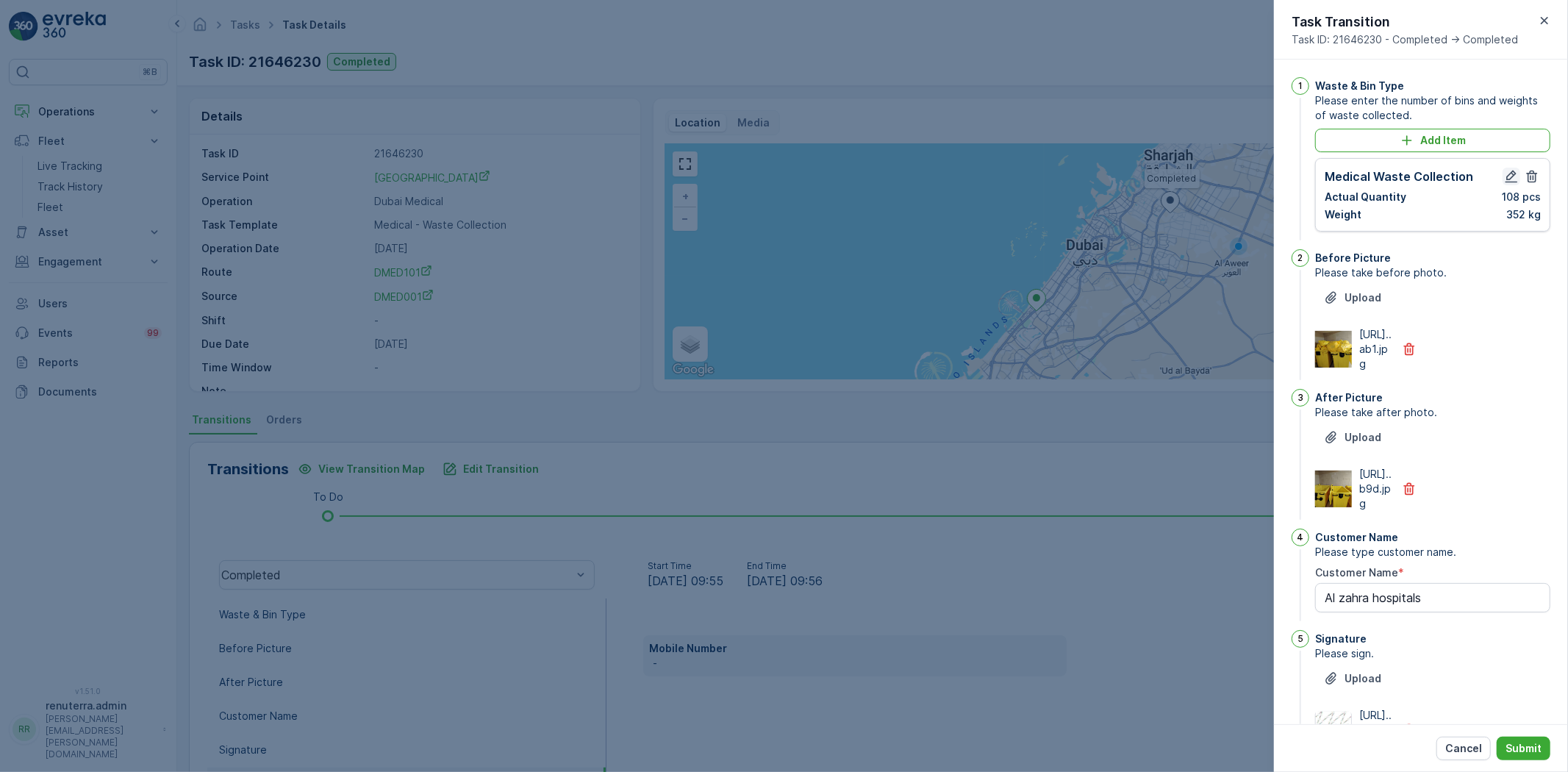
click at [1505, 174] on icon "button" at bounding box center [1511, 176] width 12 height 12
type Name "Al zahra hospitals"
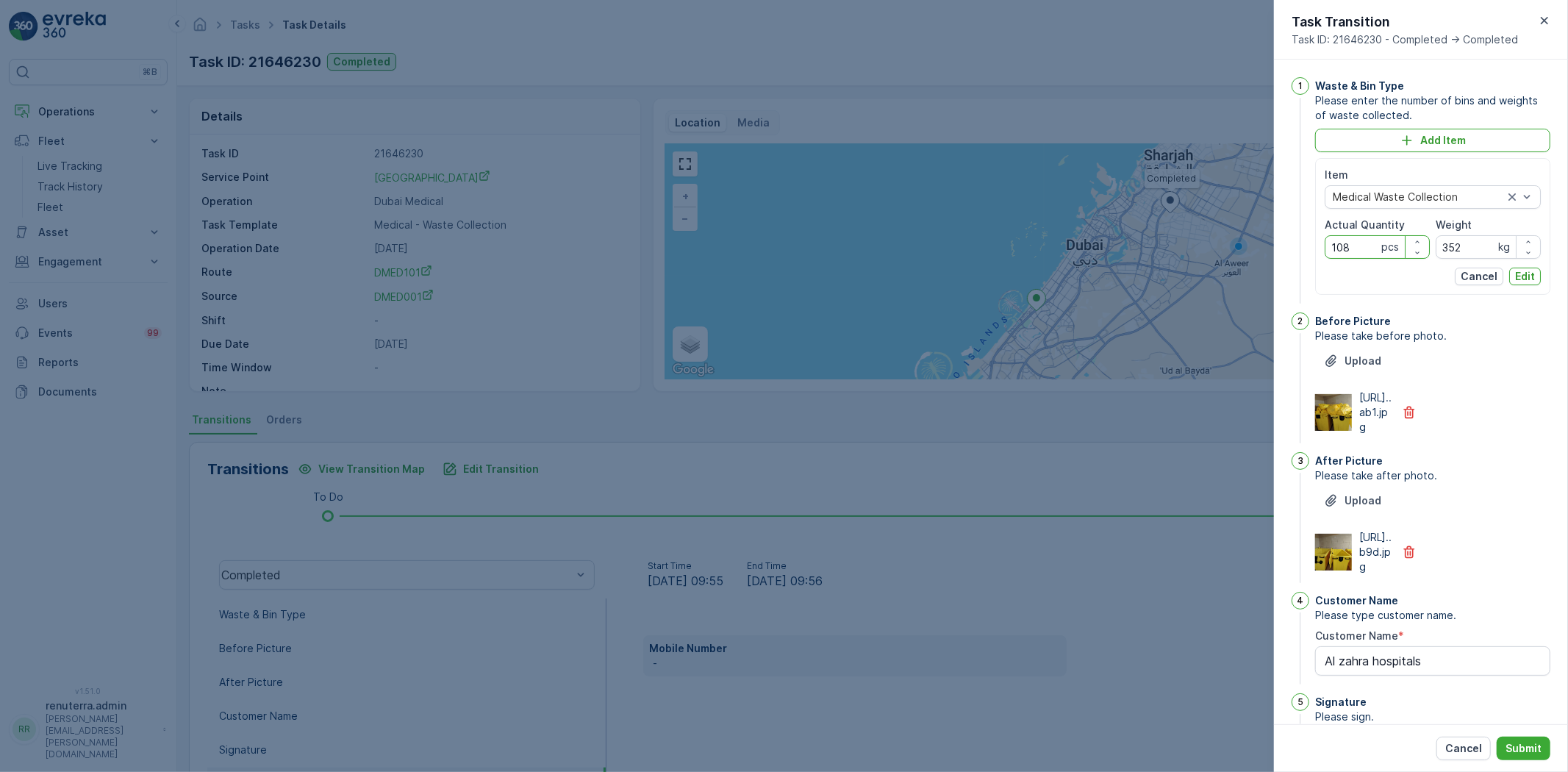
click at [1364, 251] on Quantity "108" at bounding box center [1377, 246] width 105 height 24
type Quantity "1"
type Quantity "0"
click at [1516, 270] on p "Edit" at bounding box center [1524, 276] width 20 height 15
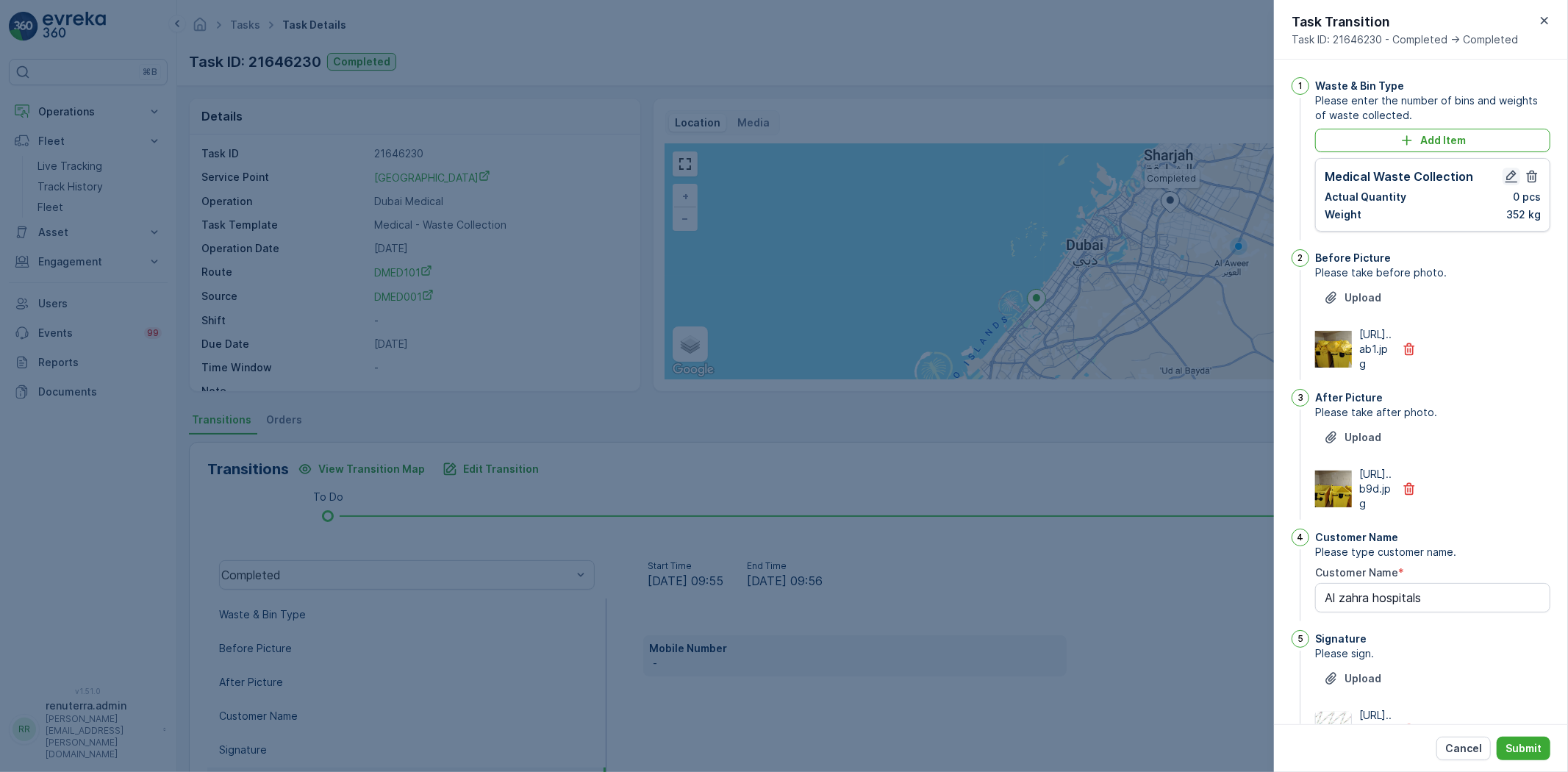
click at [1509, 181] on icon "button" at bounding box center [1511, 176] width 15 height 15
type Name "Al zahra hospitals"
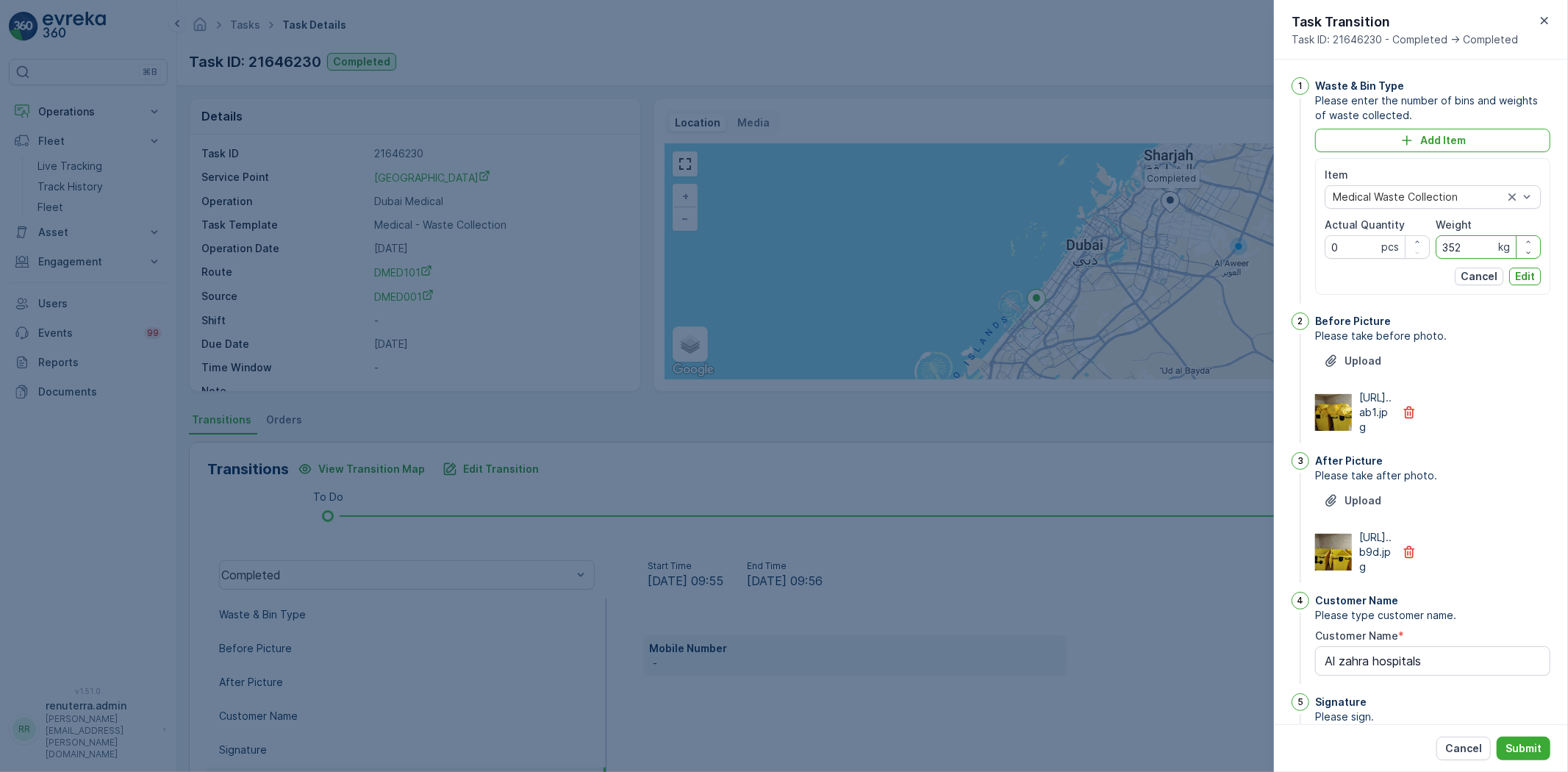
click at [1477, 253] on input "352" at bounding box center [1488, 246] width 105 height 24
type input "3"
type input "0"
click at [1534, 276] on button "Edit" at bounding box center [1525, 276] width 31 height 17
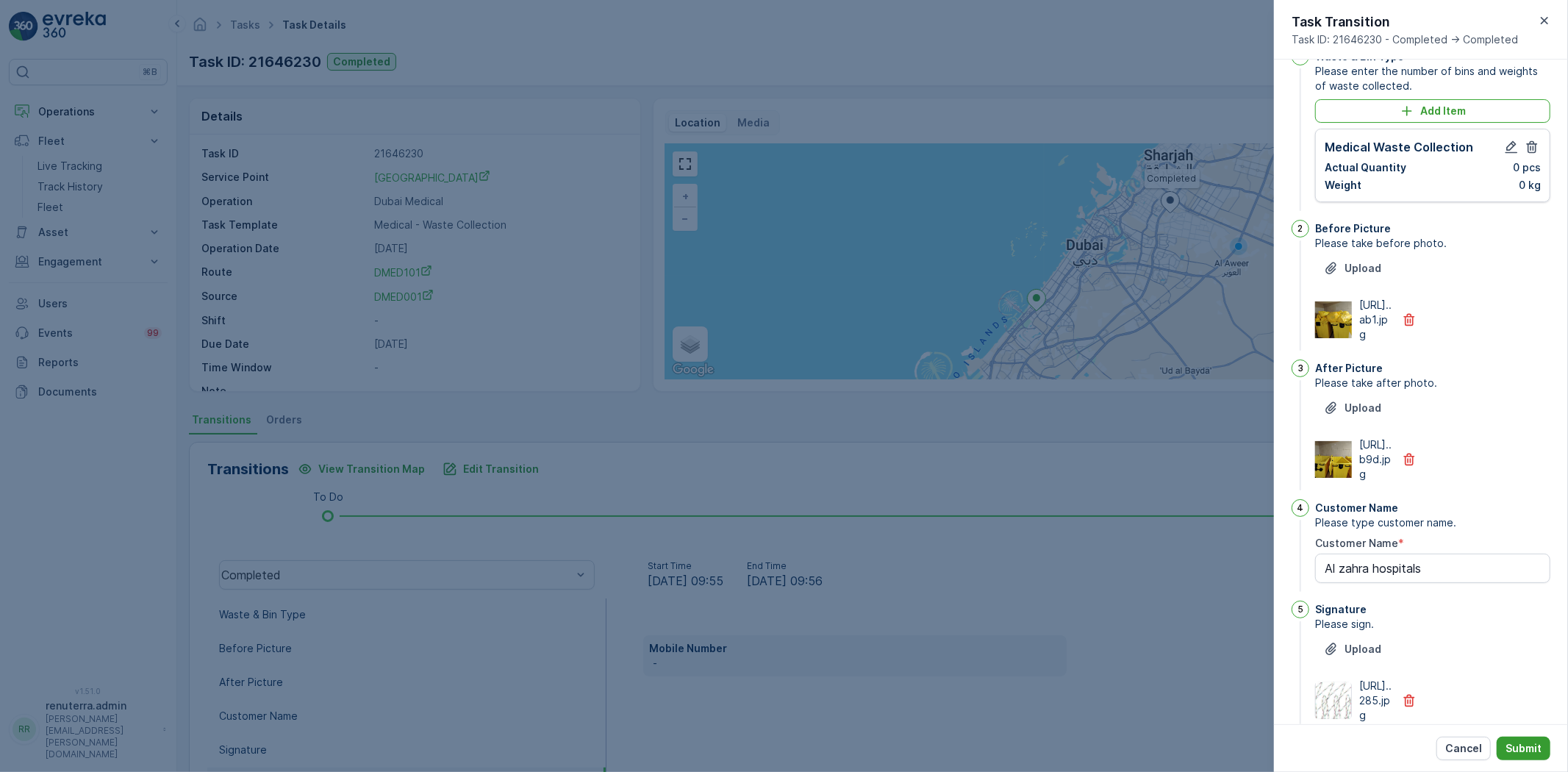
scroll to position [81, 0]
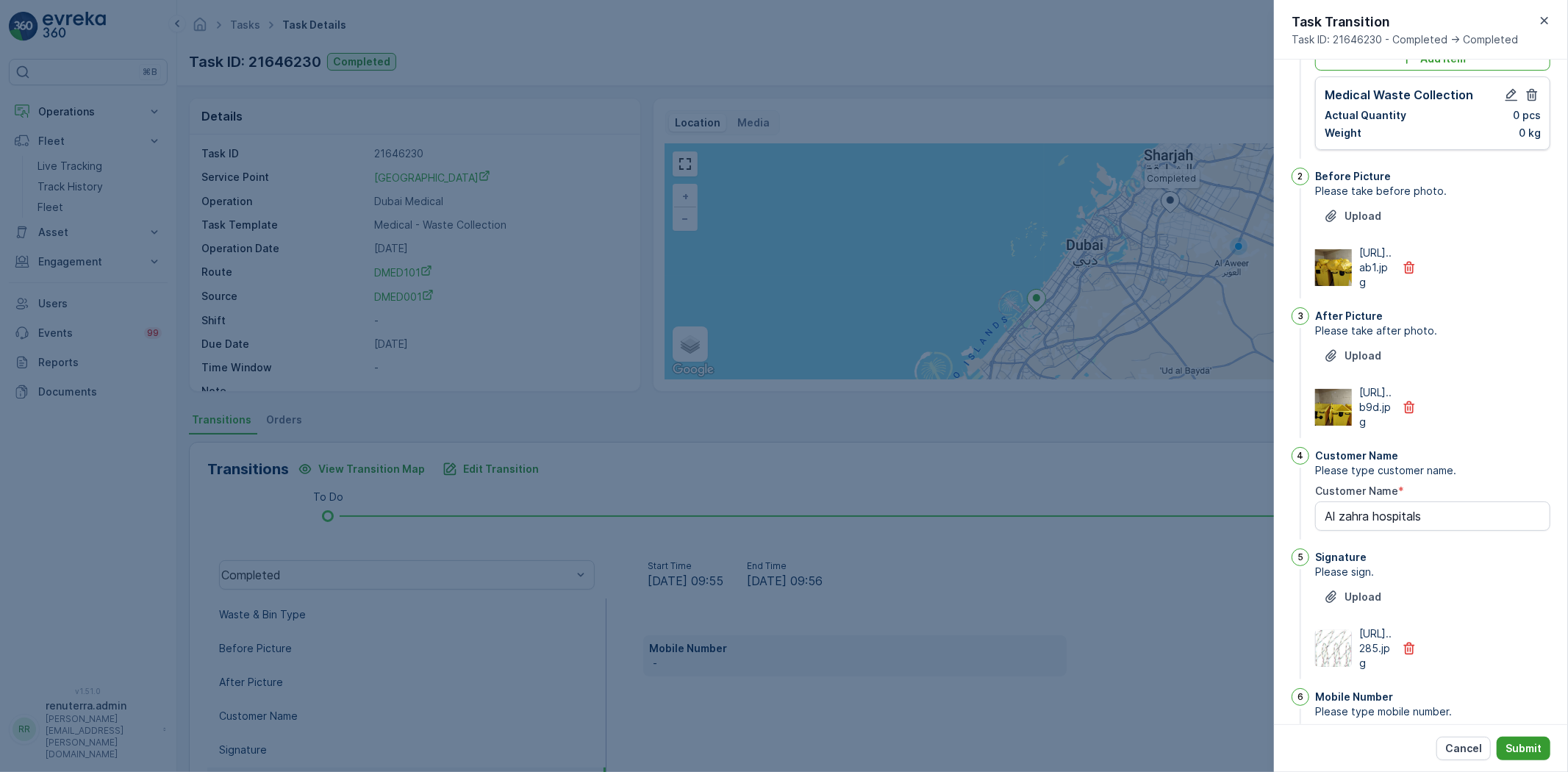
drag, startPoint x: 1502, startPoint y: 745, endPoint x: 1510, endPoint y: 744, distance: 8.1
click at [1510, 744] on button "Submit" at bounding box center [1523, 748] width 53 height 24
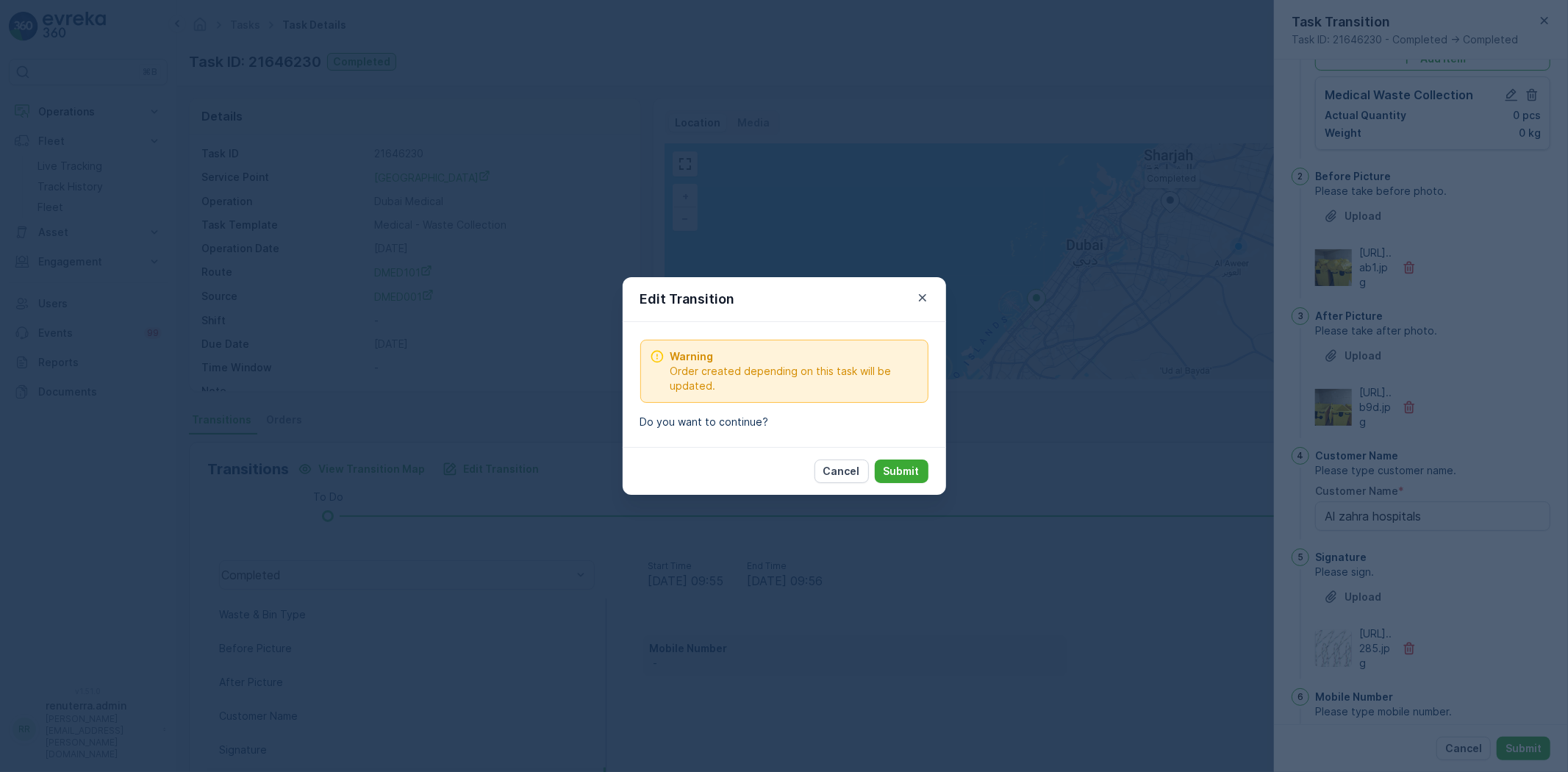
click at [912, 459] on button "Submit" at bounding box center [901, 471] width 53 height 24
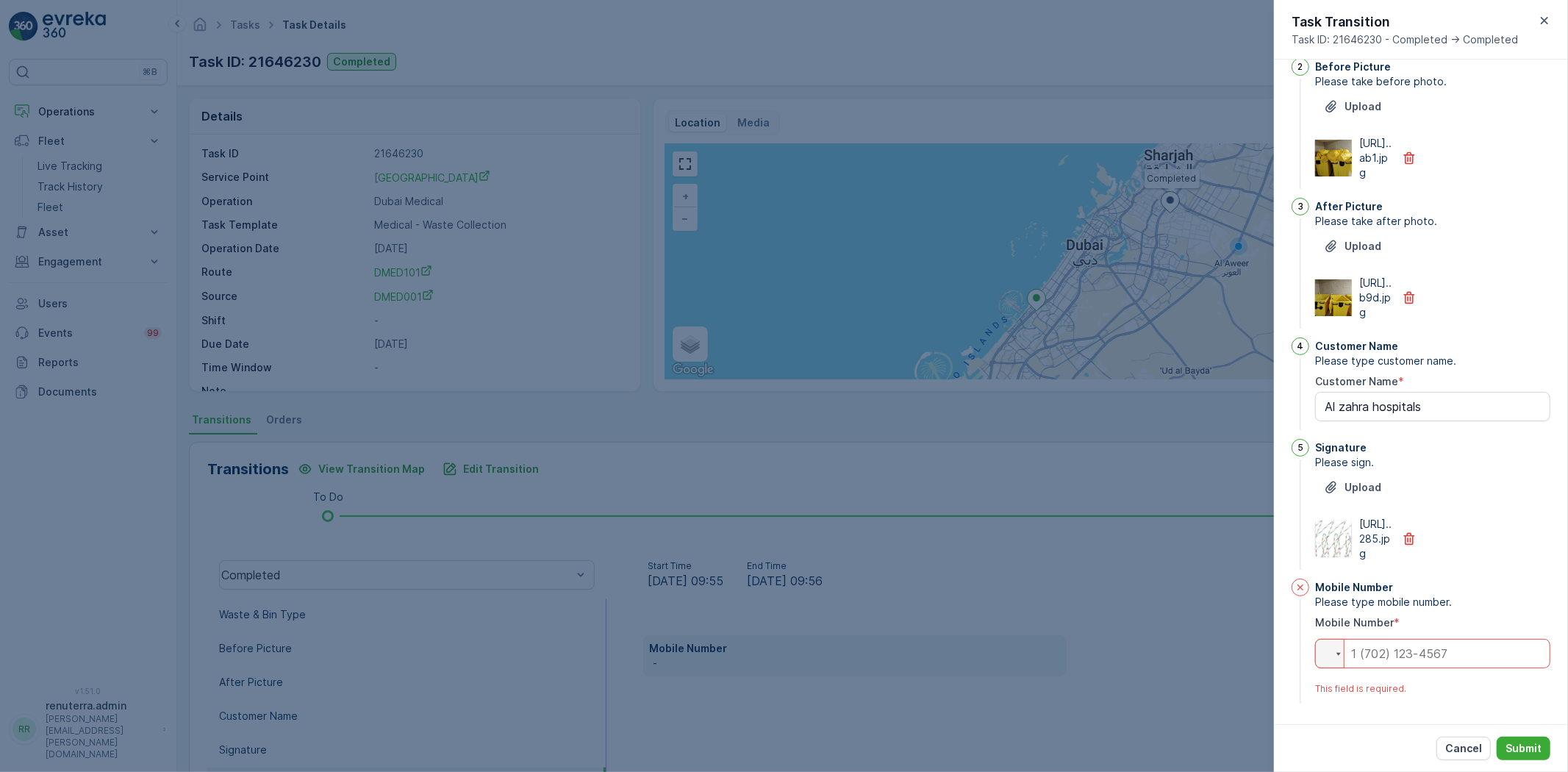
scroll to position [279, 0]
click at [1423, 649] on input "tel" at bounding box center [1432, 653] width 235 height 30
type Name "Al zahra hospitals"
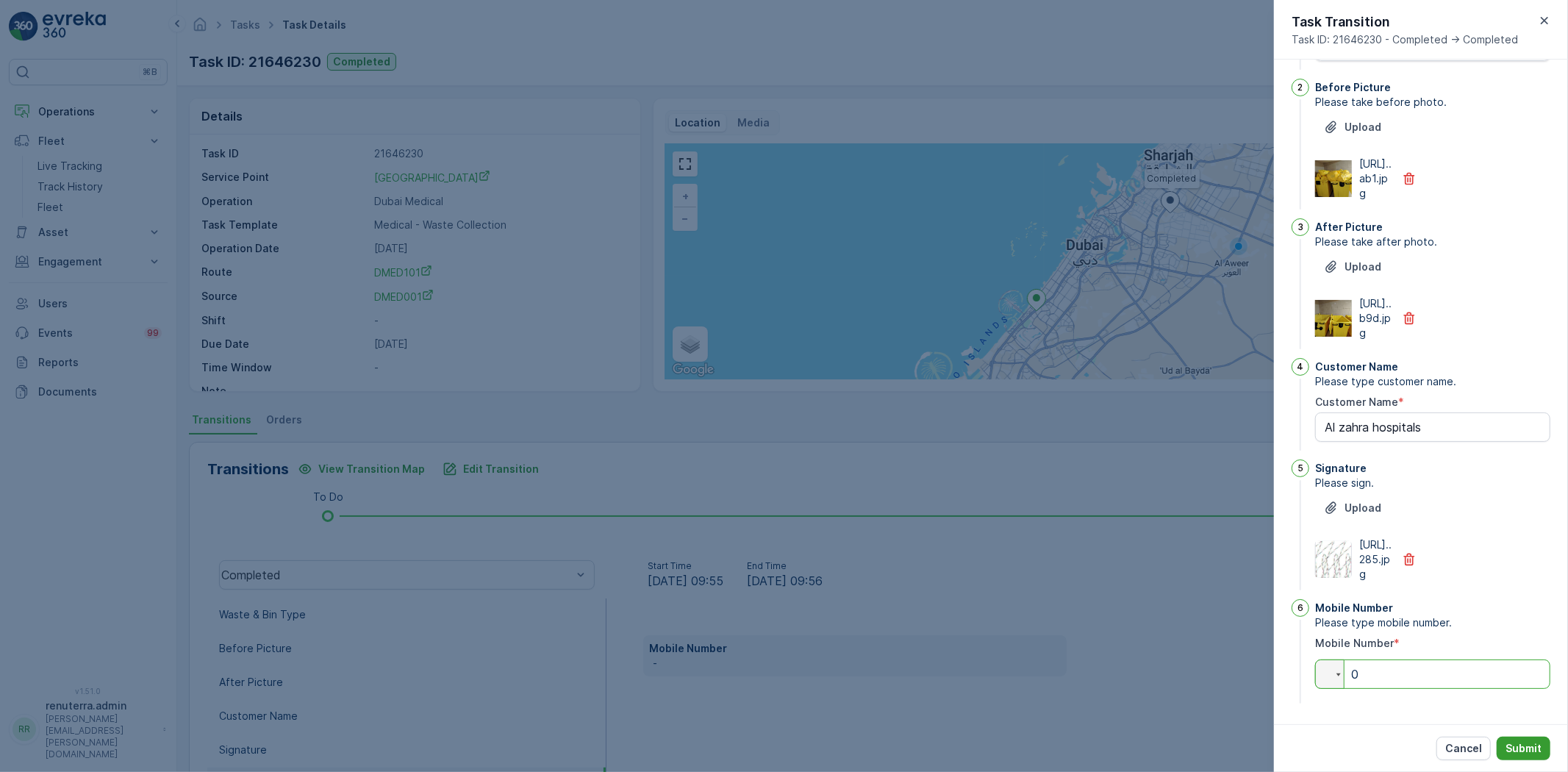
type input "0"
click at [1537, 753] on p "Submit" at bounding box center [1523, 748] width 36 height 15
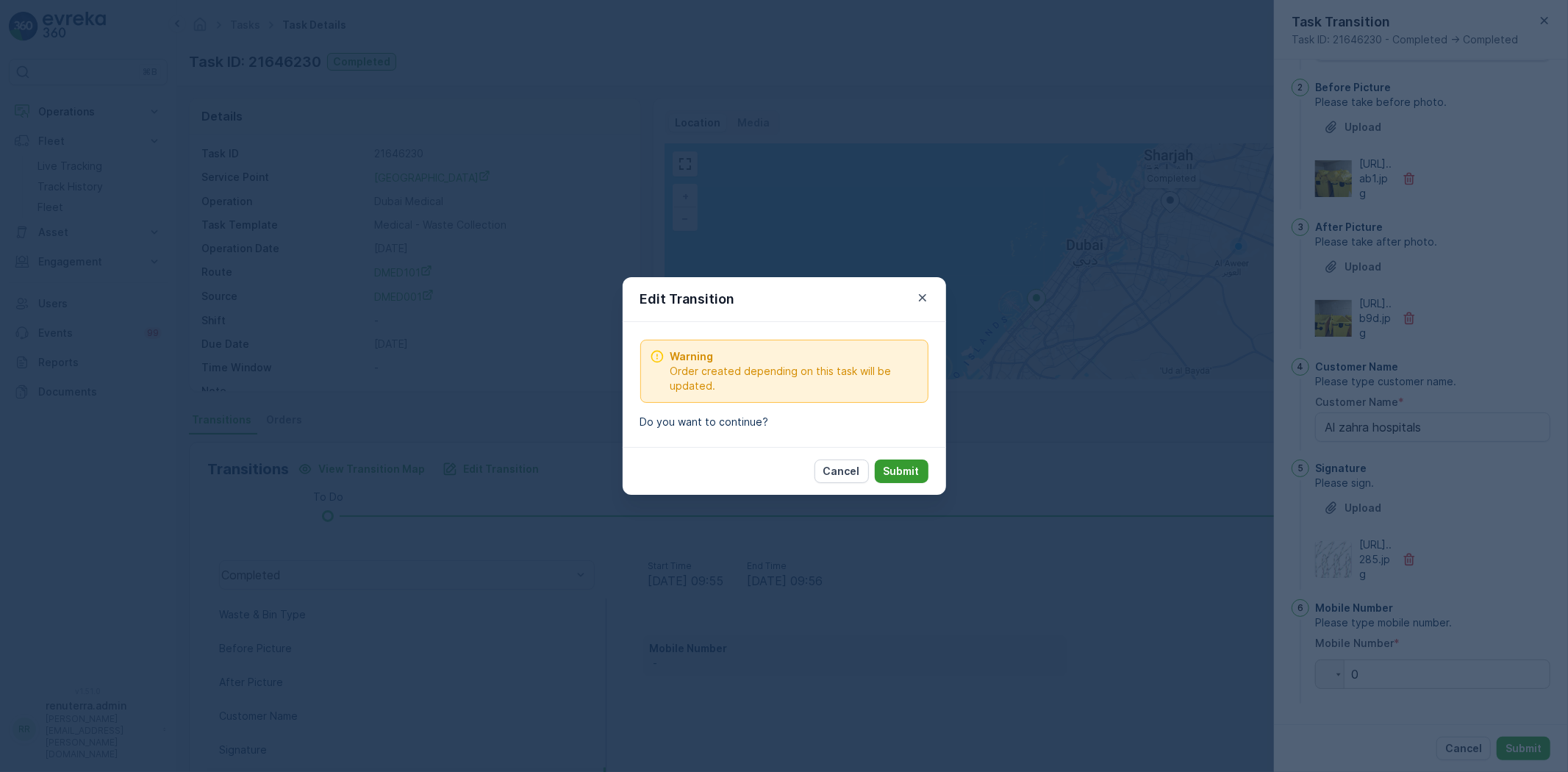
click at [908, 478] on p "Submit" at bounding box center [901, 471] width 36 height 15
type Name "Al zahra hospitals"
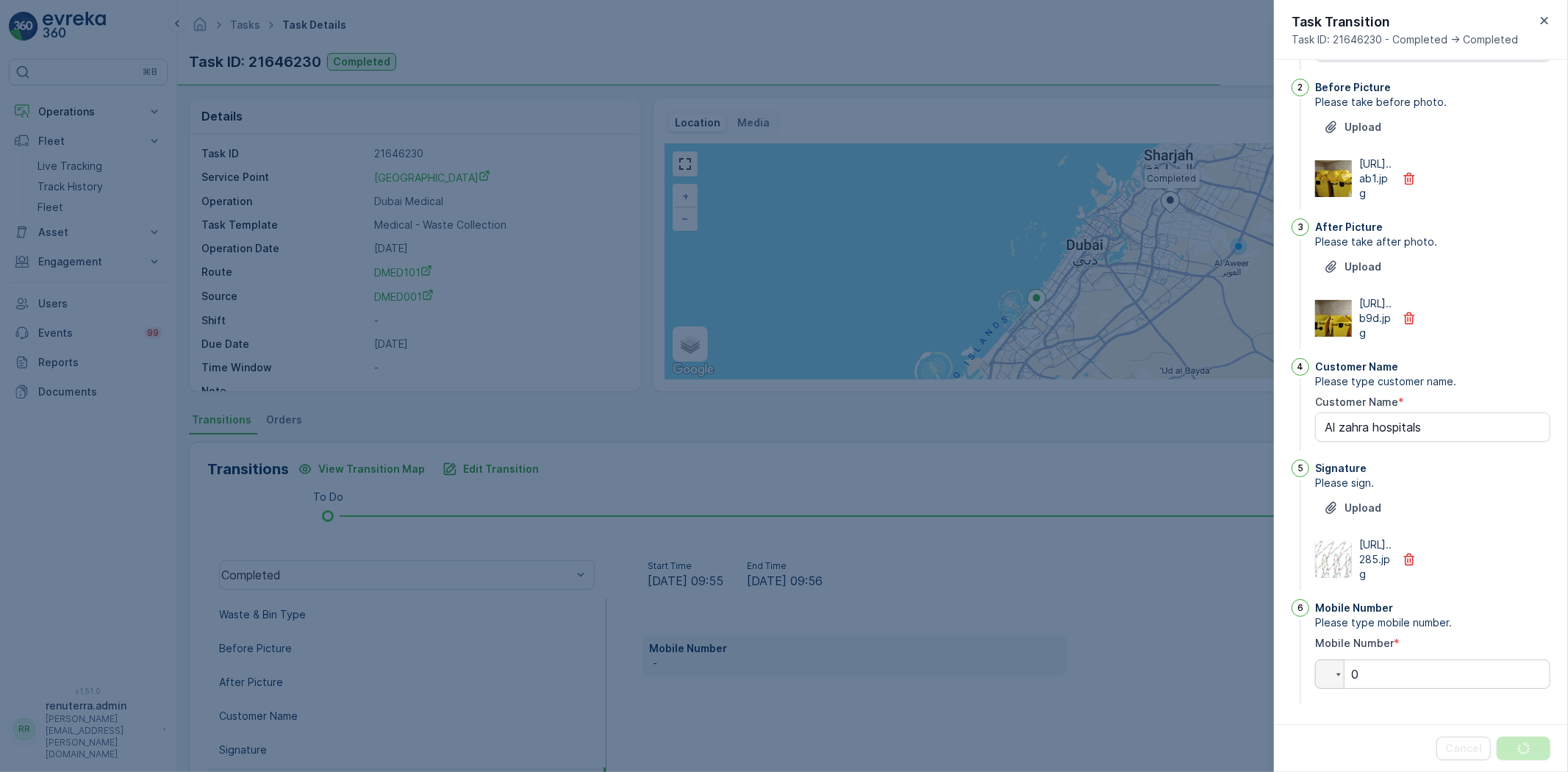
scroll to position [0, 0]
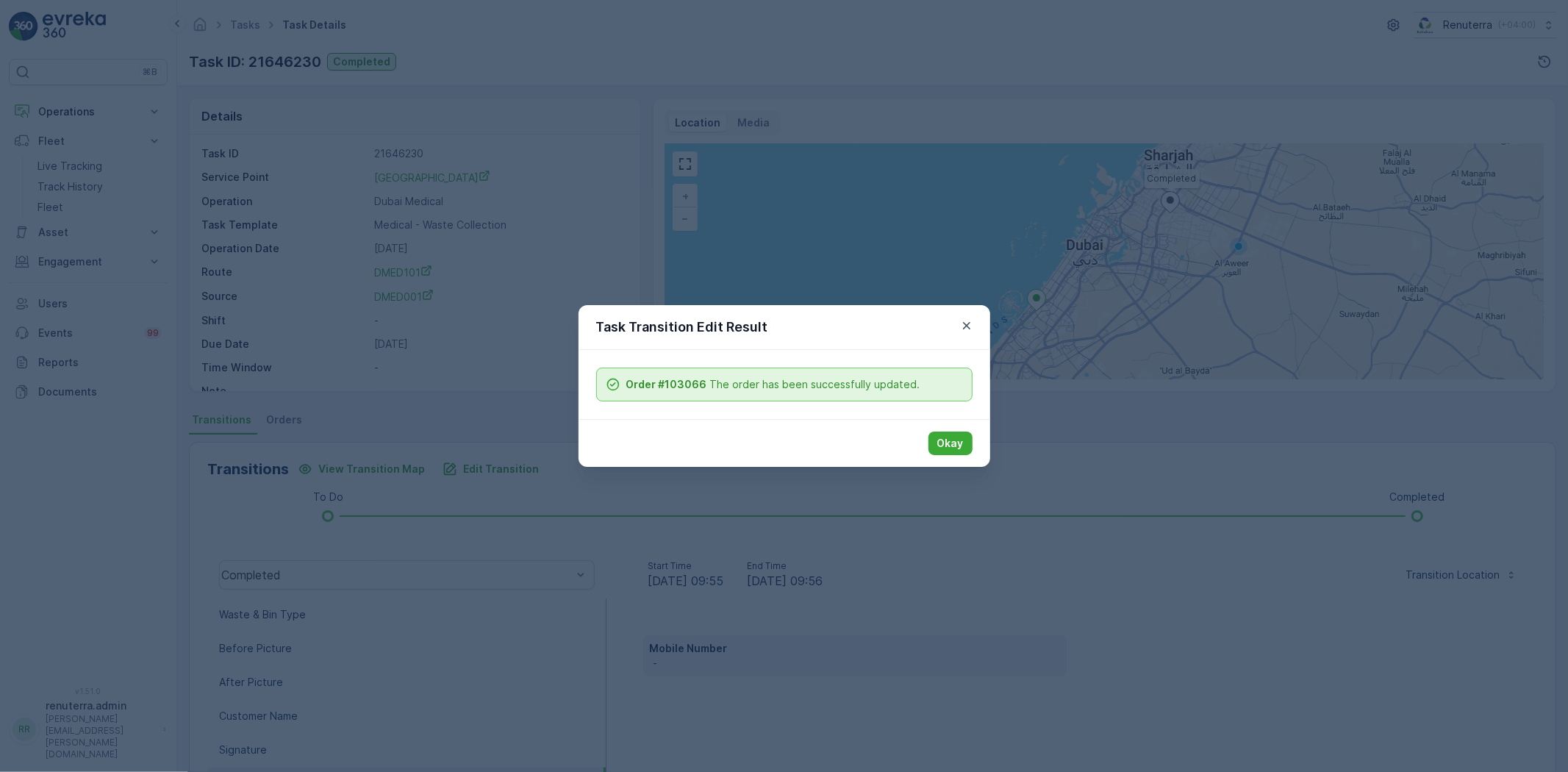
drag, startPoint x: 935, startPoint y: 436, endPoint x: 936, endPoint y: 445, distance: 9.1
click at [935, 441] on button "Okay" at bounding box center [950, 443] width 44 height 24
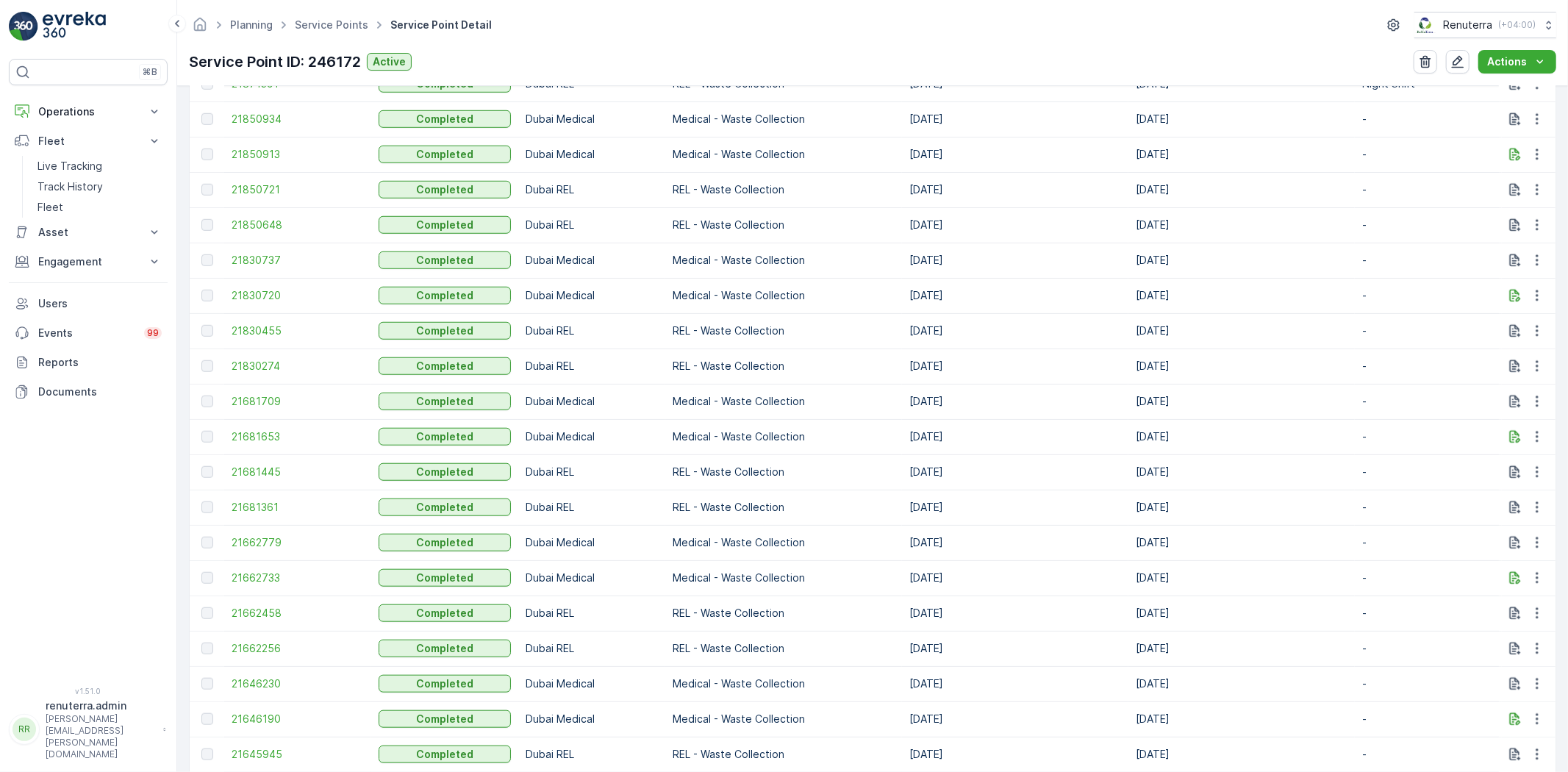
scroll to position [1551, 0]
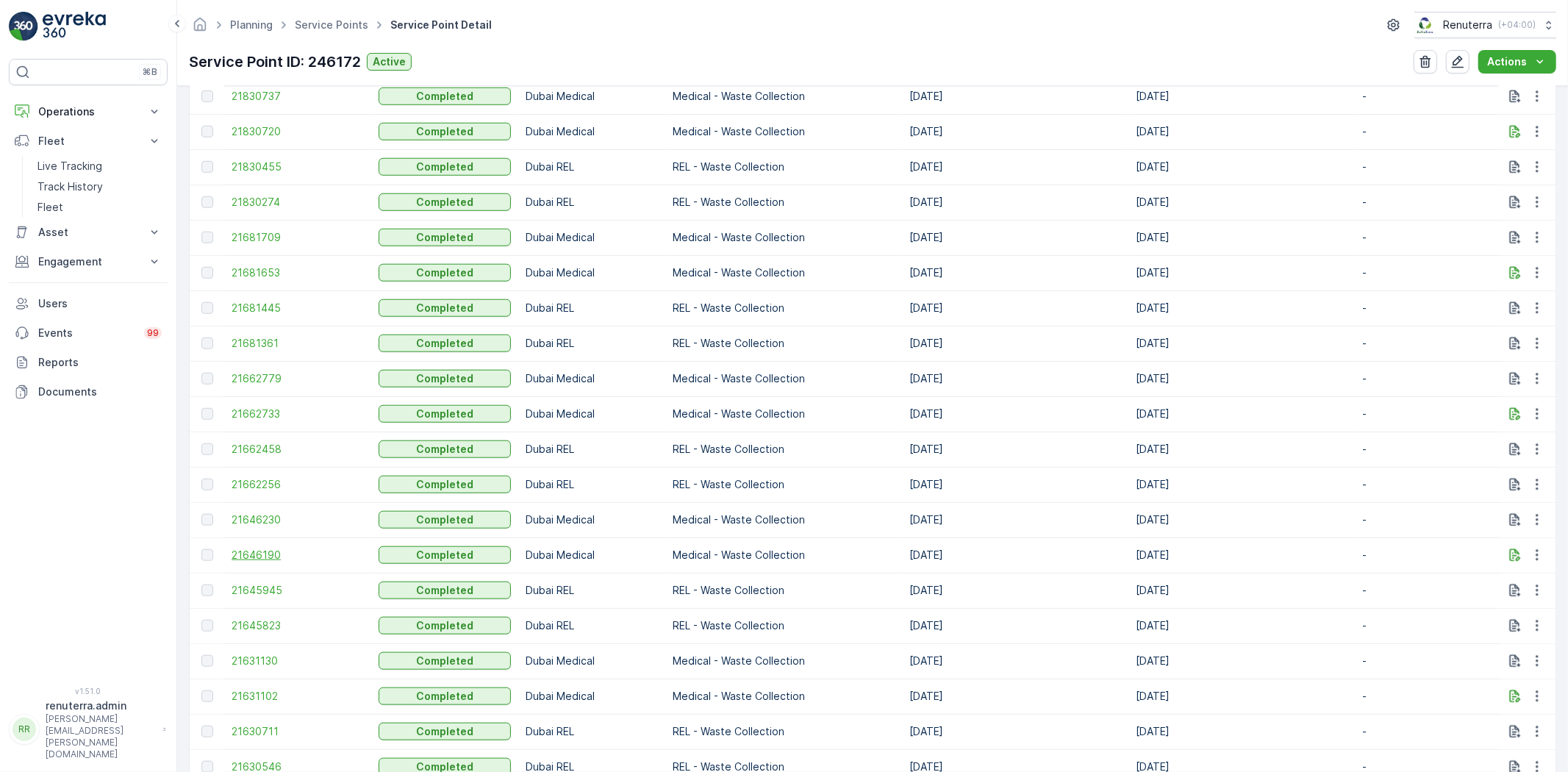
click at [256, 553] on span "21646190" at bounding box center [297, 555] width 132 height 15
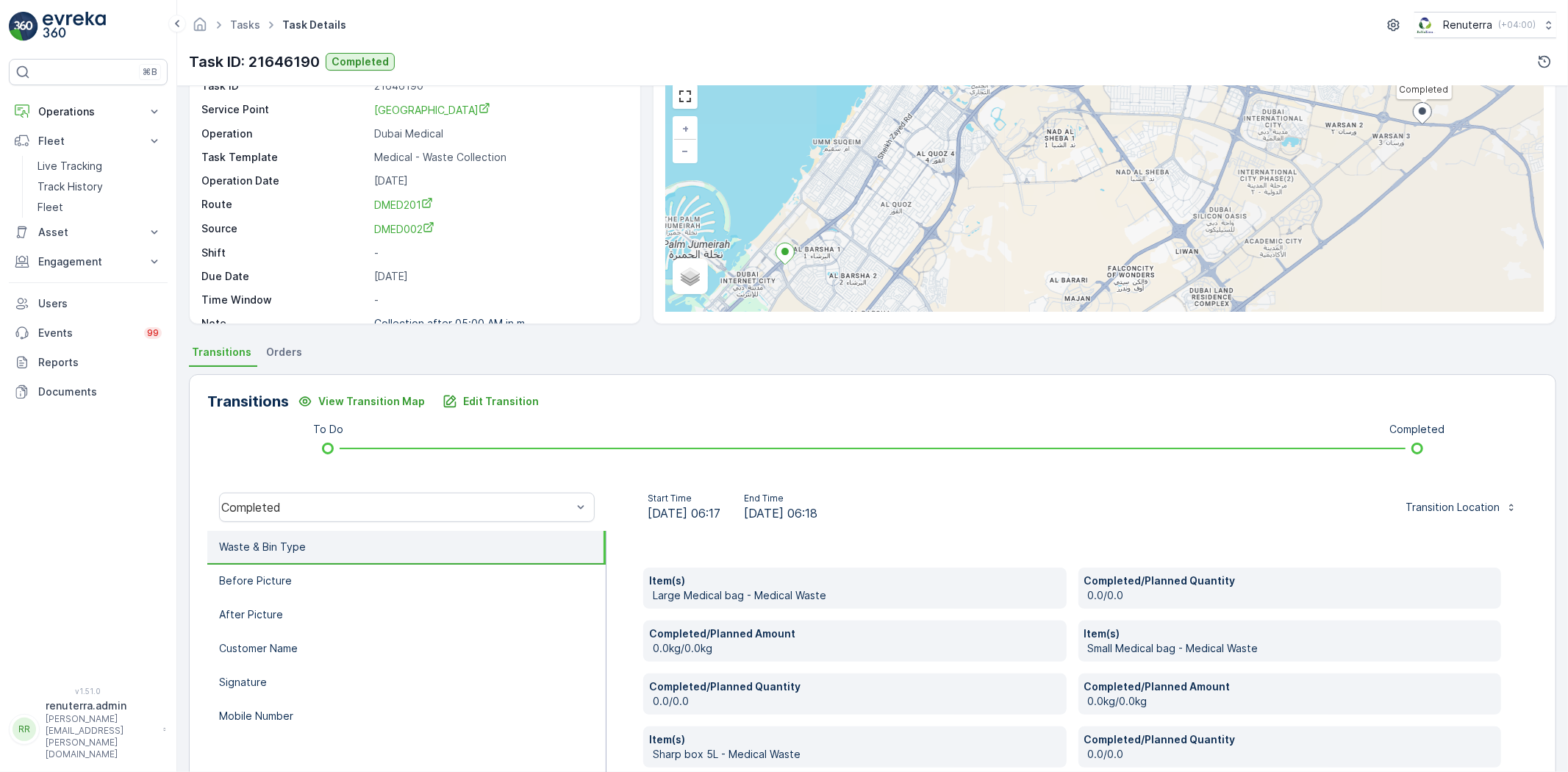
scroll to position [245, 0]
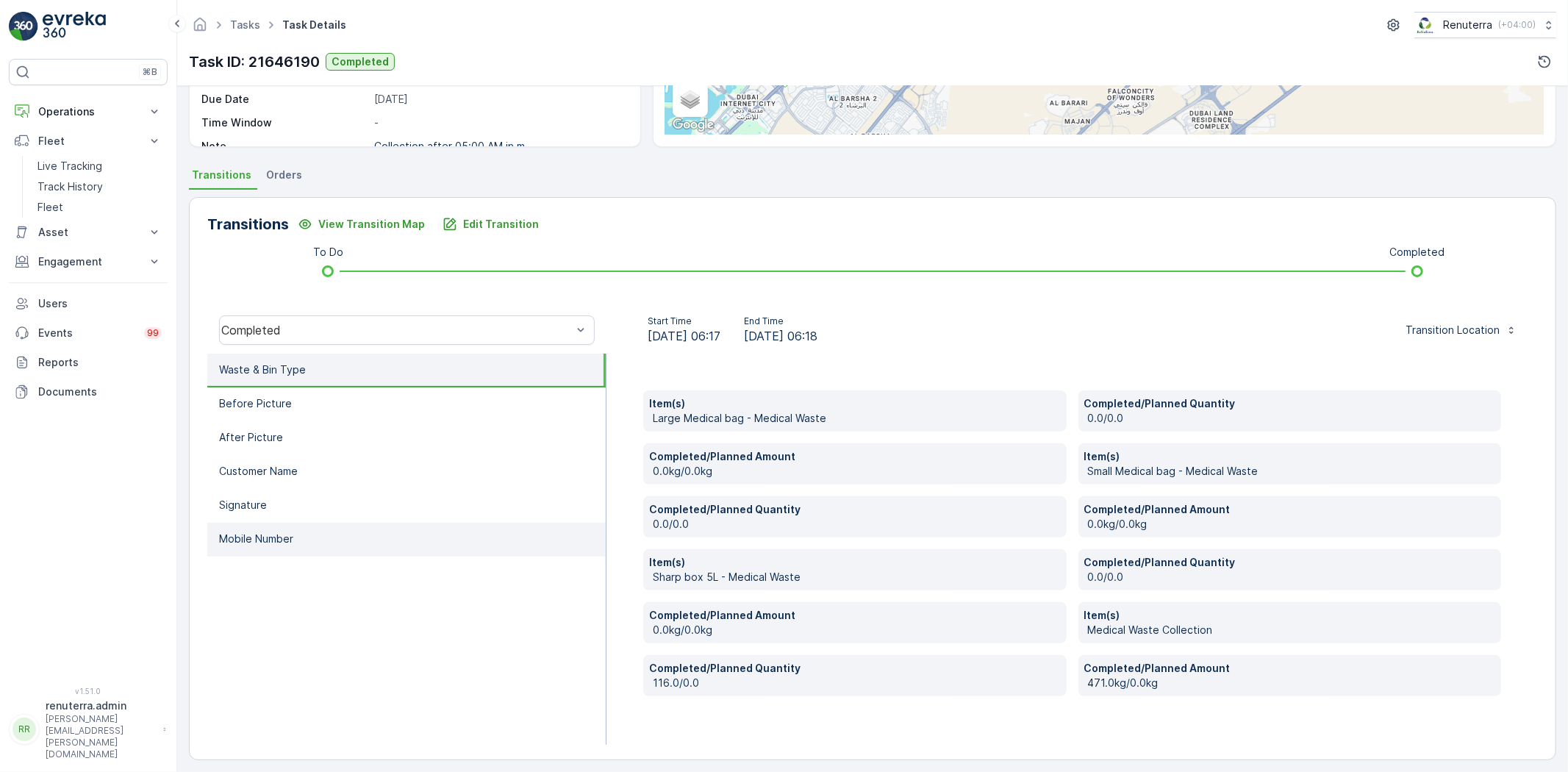
click at [262, 531] on p "Mobile Number" at bounding box center [256, 538] width 74 height 15
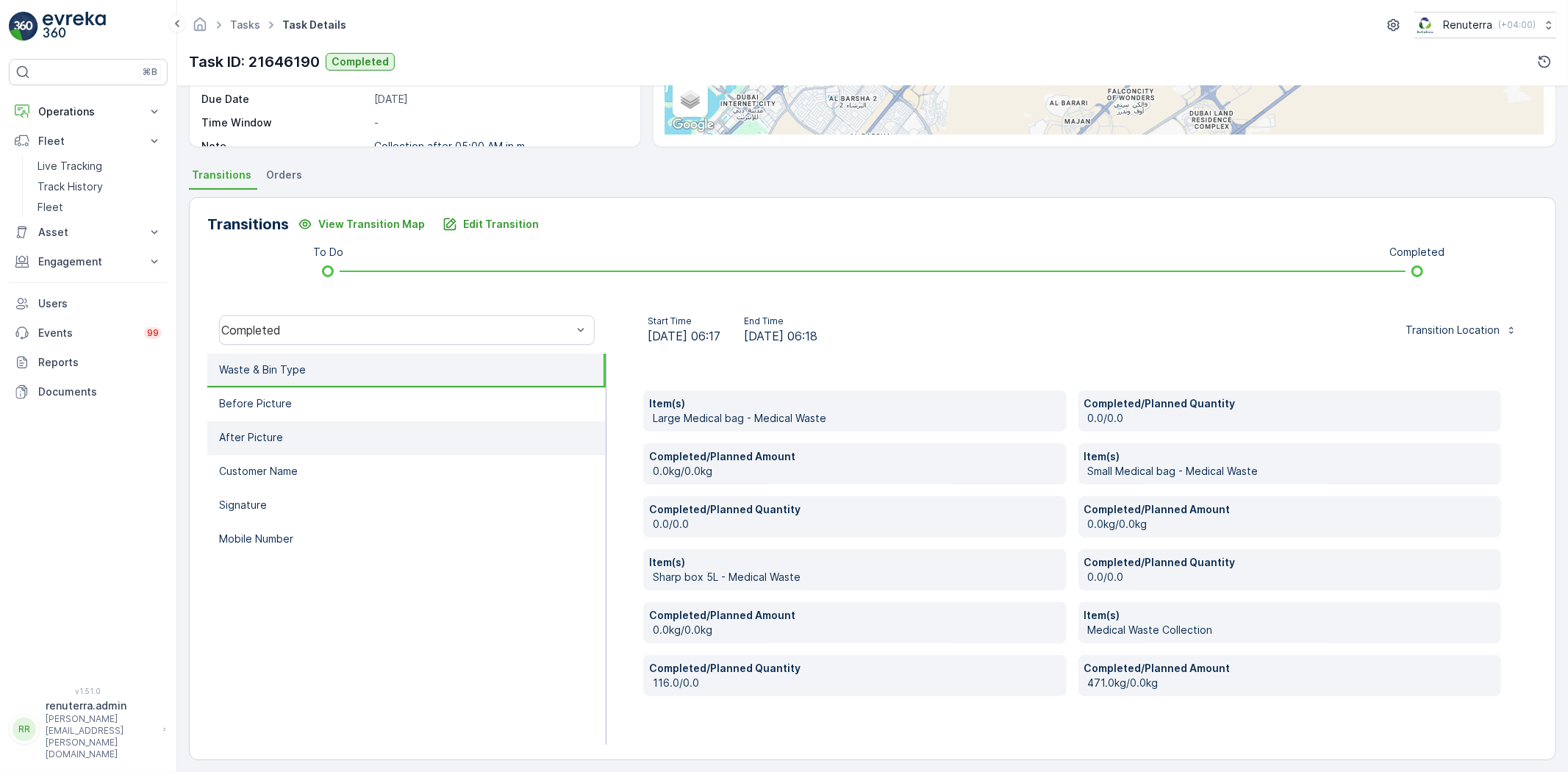
scroll to position [155, 0]
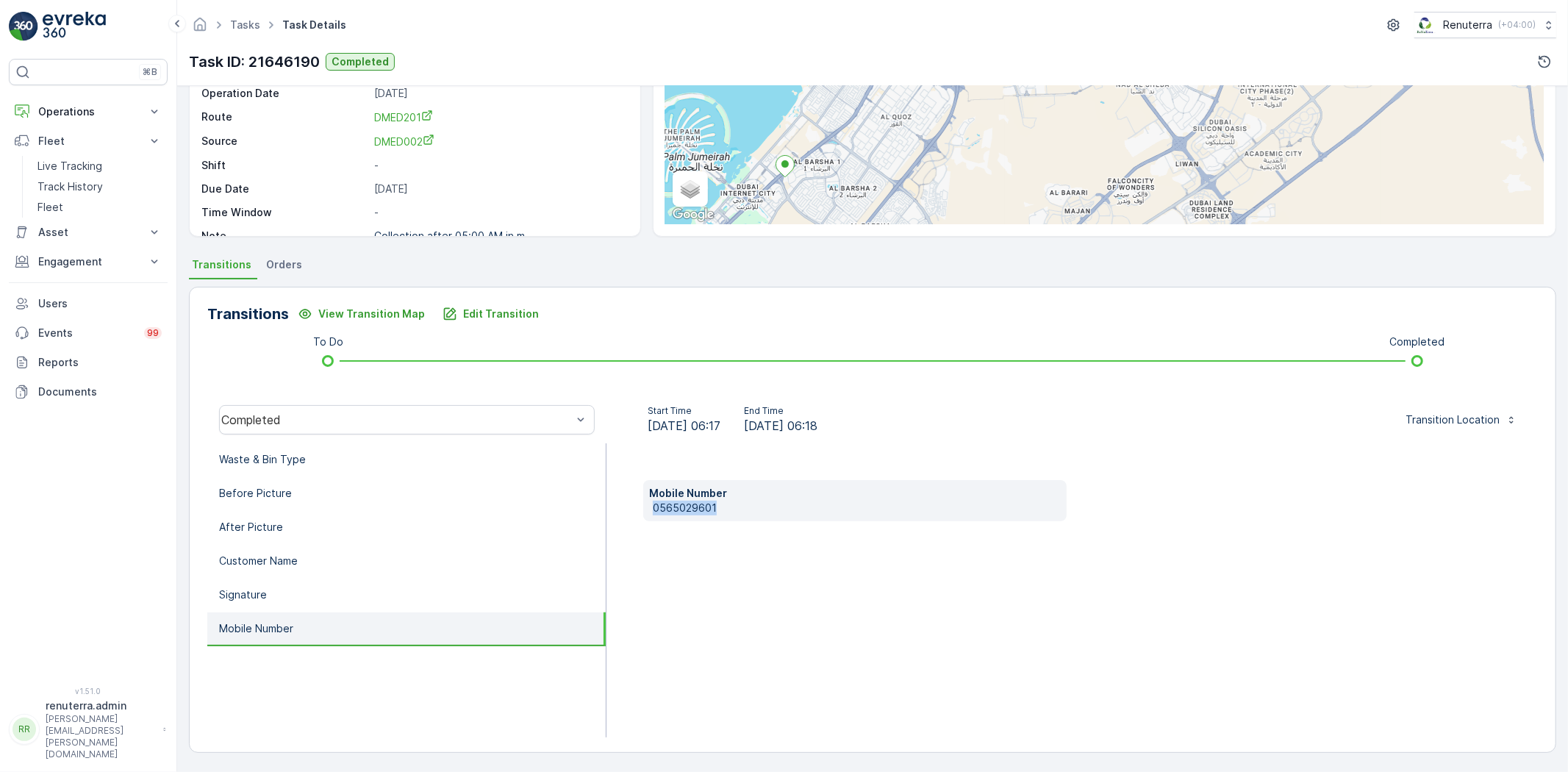
drag, startPoint x: 697, startPoint y: 508, endPoint x: 752, endPoint y: 512, distance: 55.1
click at [755, 511] on div "Mobile Number 0565029601" at bounding box center [854, 500] width 424 height 41
copy p "0565029601"
click at [516, 314] on p "Edit Transition" at bounding box center [501, 314] width 76 height 15
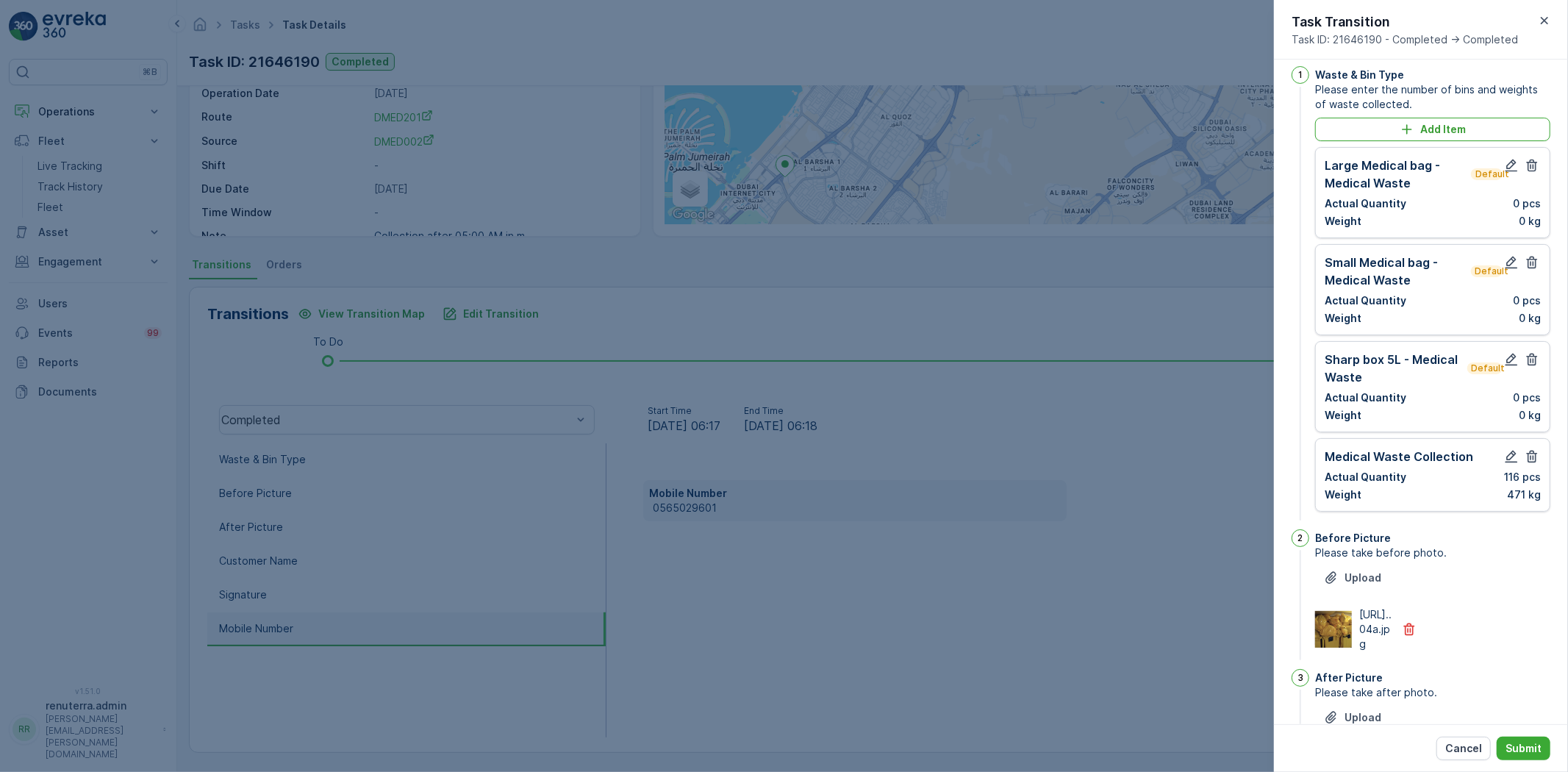
scroll to position [0, 0]
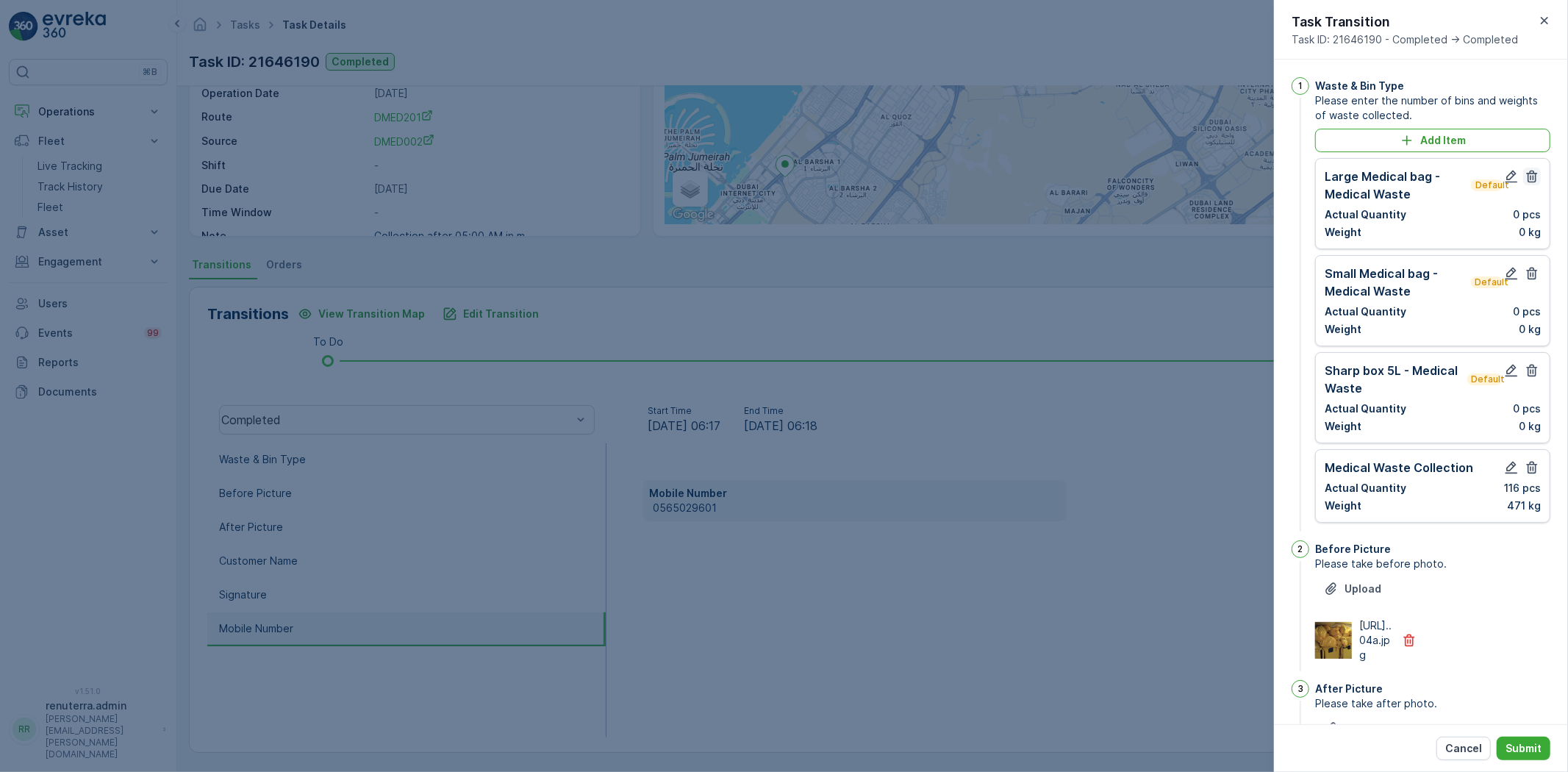
click at [1528, 173] on icon "button" at bounding box center [1532, 176] width 11 height 12
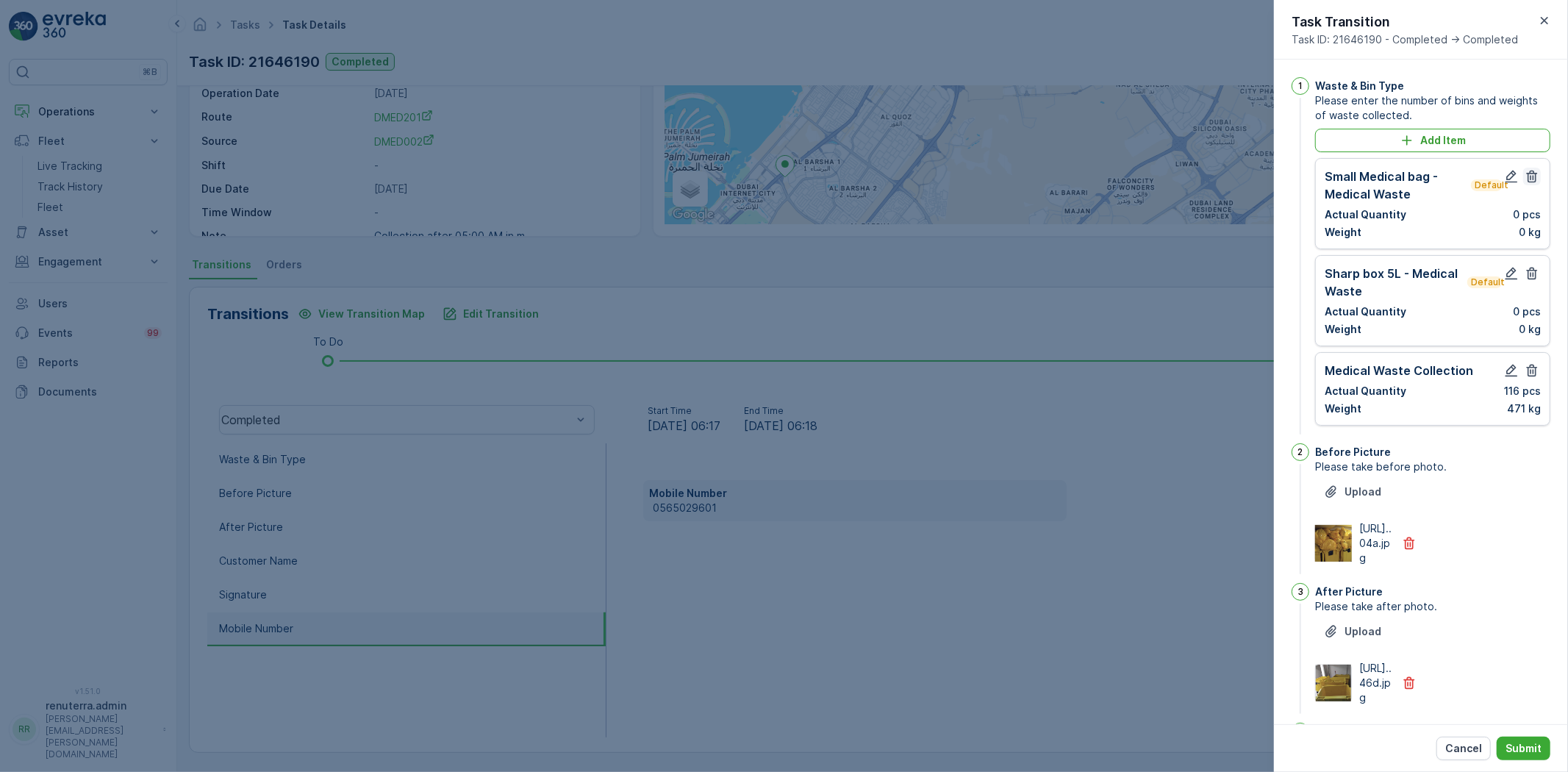
click at [1528, 172] on icon "button" at bounding box center [1531, 176] width 15 height 15
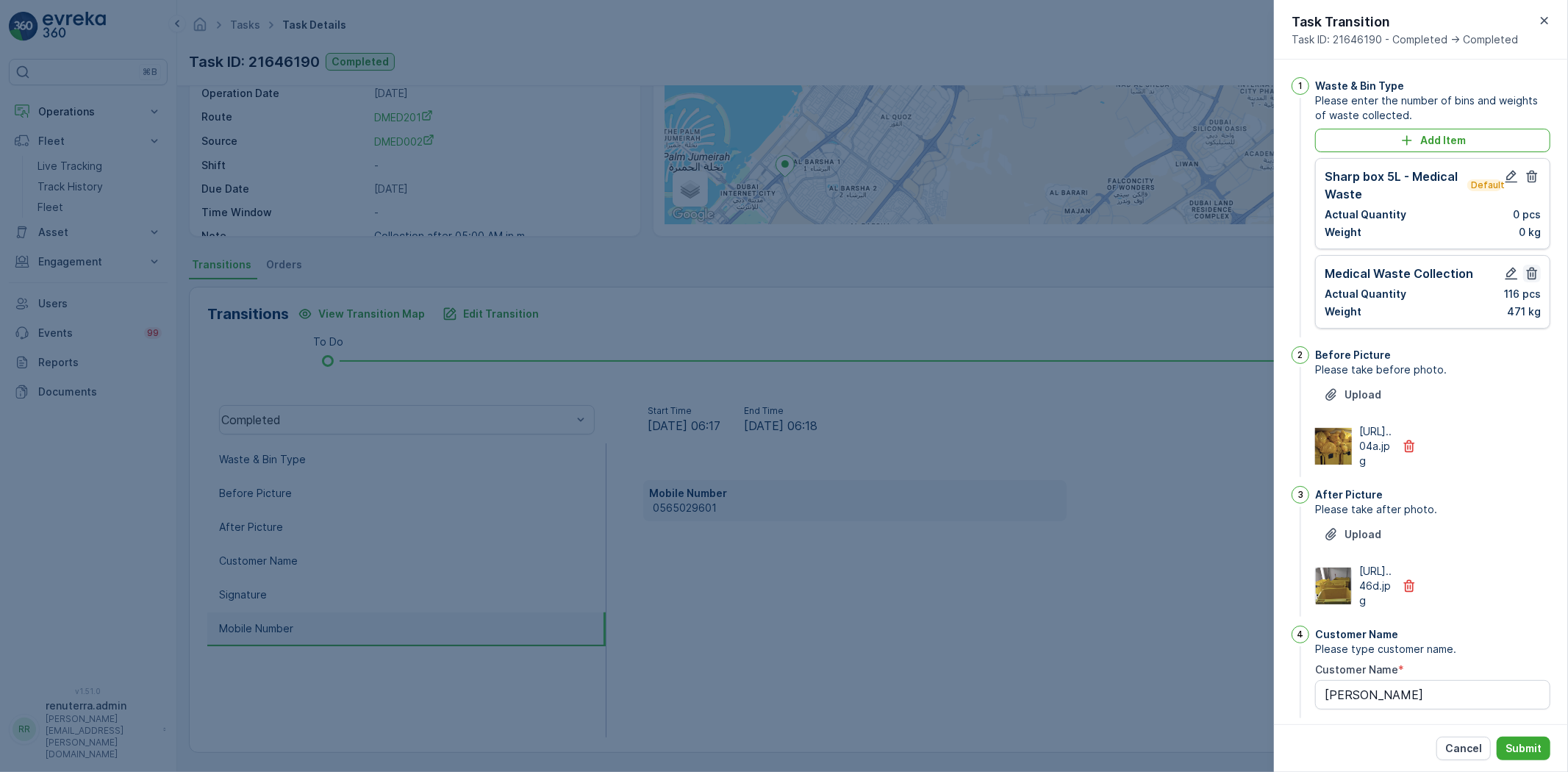
drag, startPoint x: 1530, startPoint y: 176, endPoint x: 1537, endPoint y: 183, distance: 9.9
click at [1528, 174] on icon "button" at bounding box center [1531, 176] width 15 height 15
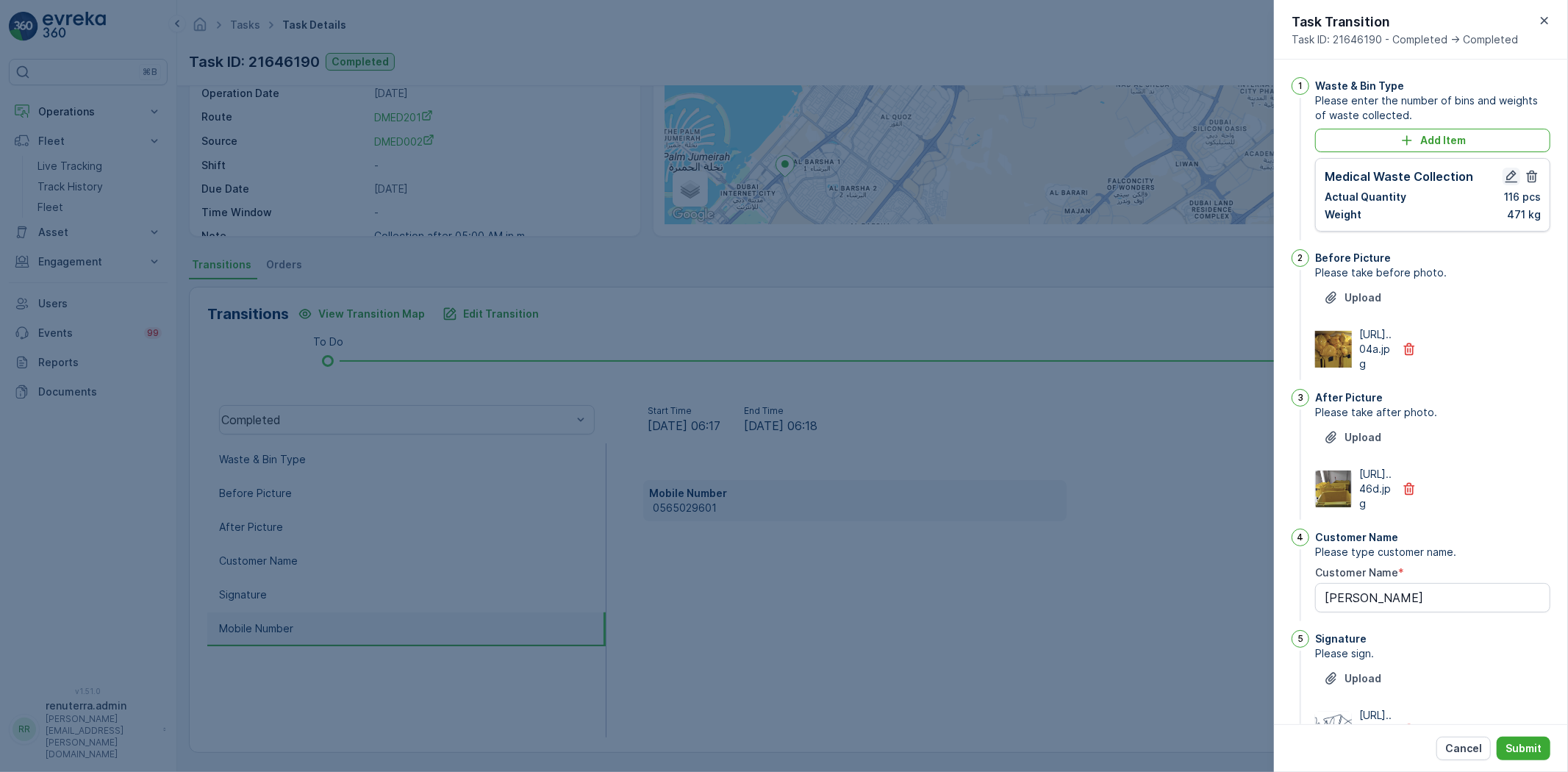
click at [1505, 170] on icon "button" at bounding box center [1511, 176] width 15 height 15
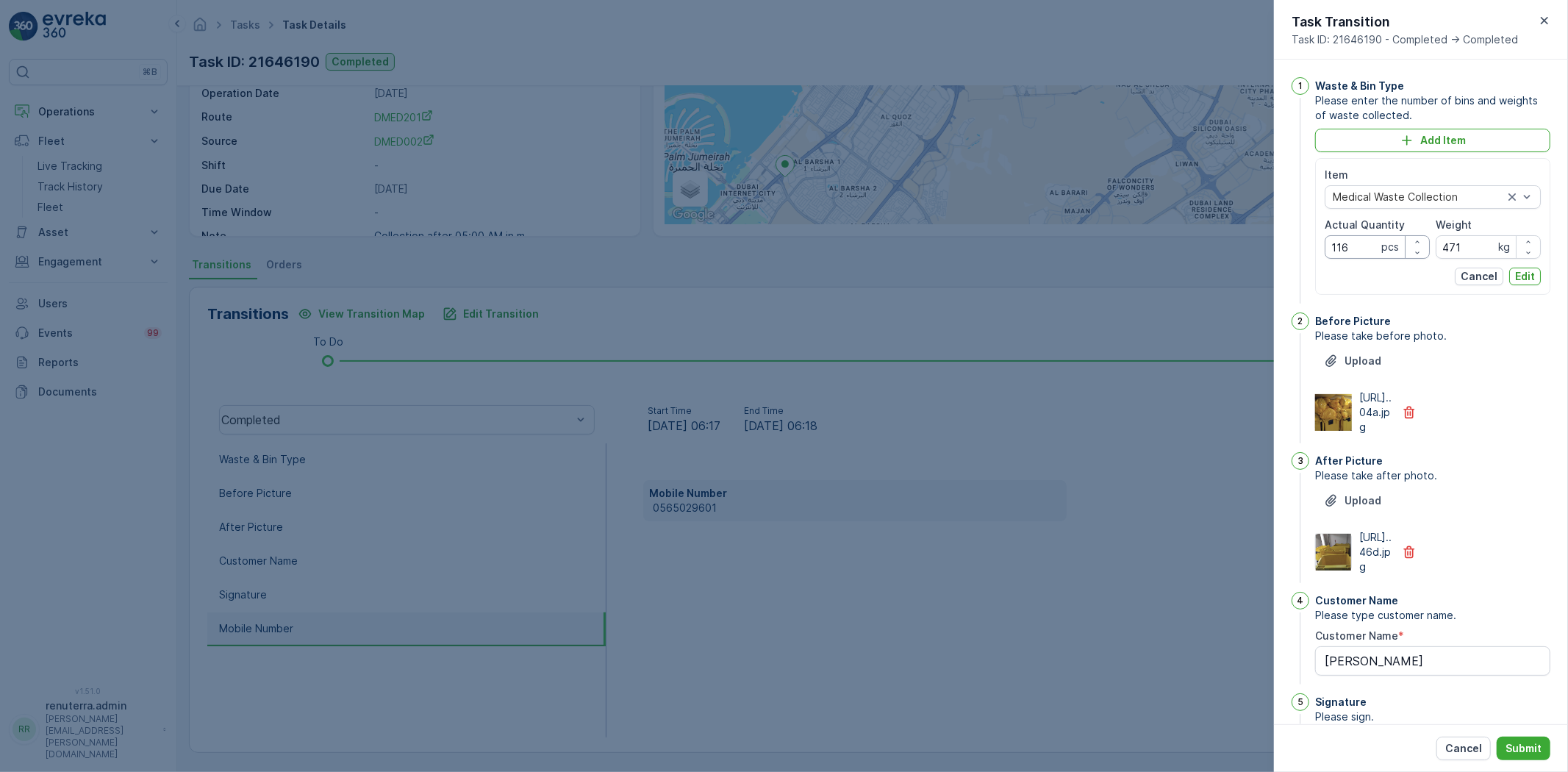
click at [1373, 245] on Quantity "116" at bounding box center [1377, 246] width 105 height 24
type Quantity "108"
click at [1463, 243] on input "471" at bounding box center [1488, 246] width 105 height 24
type input "4"
type input "352"
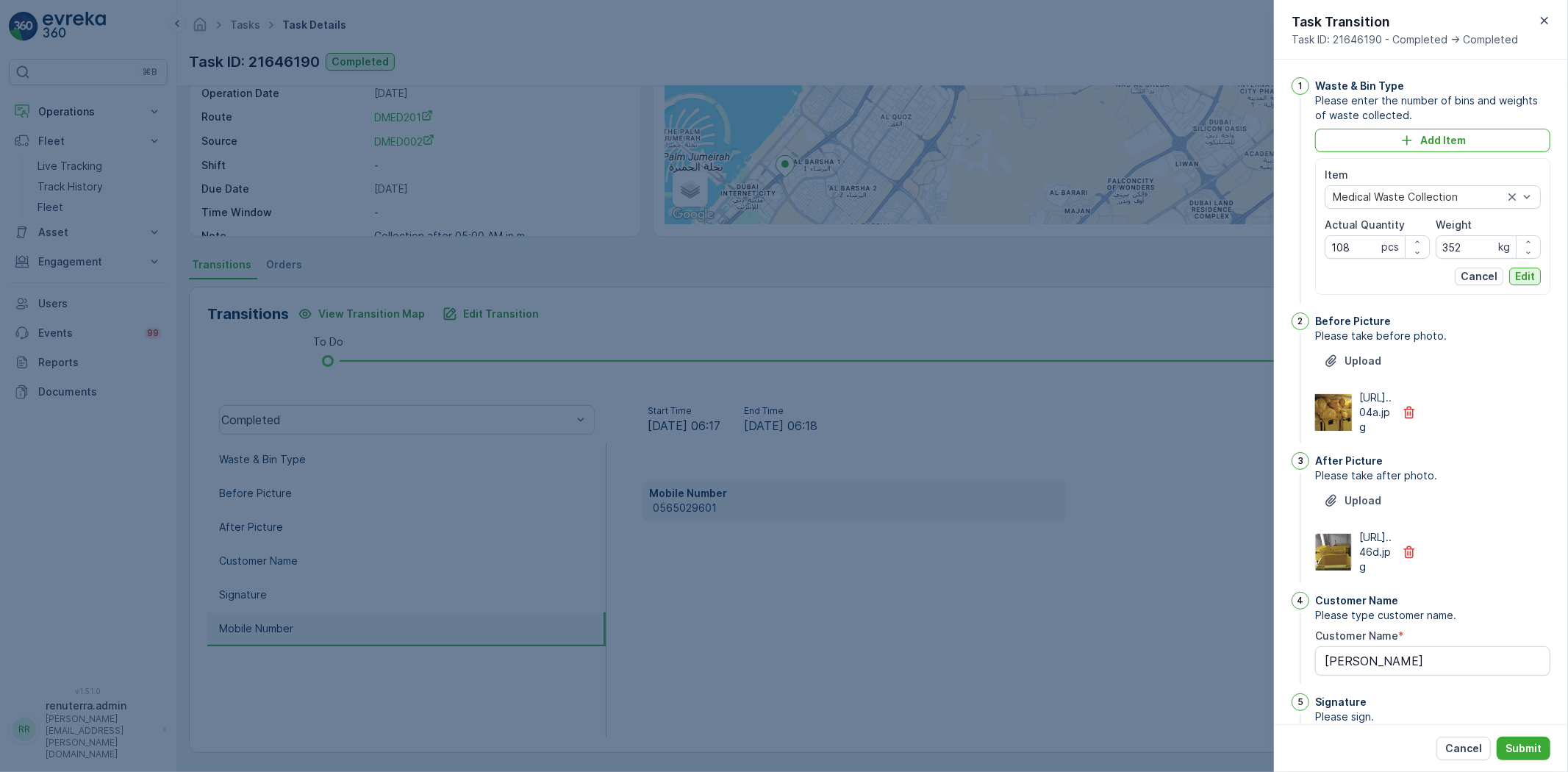
click at [1532, 284] on button "Edit" at bounding box center [1525, 276] width 31 height 17
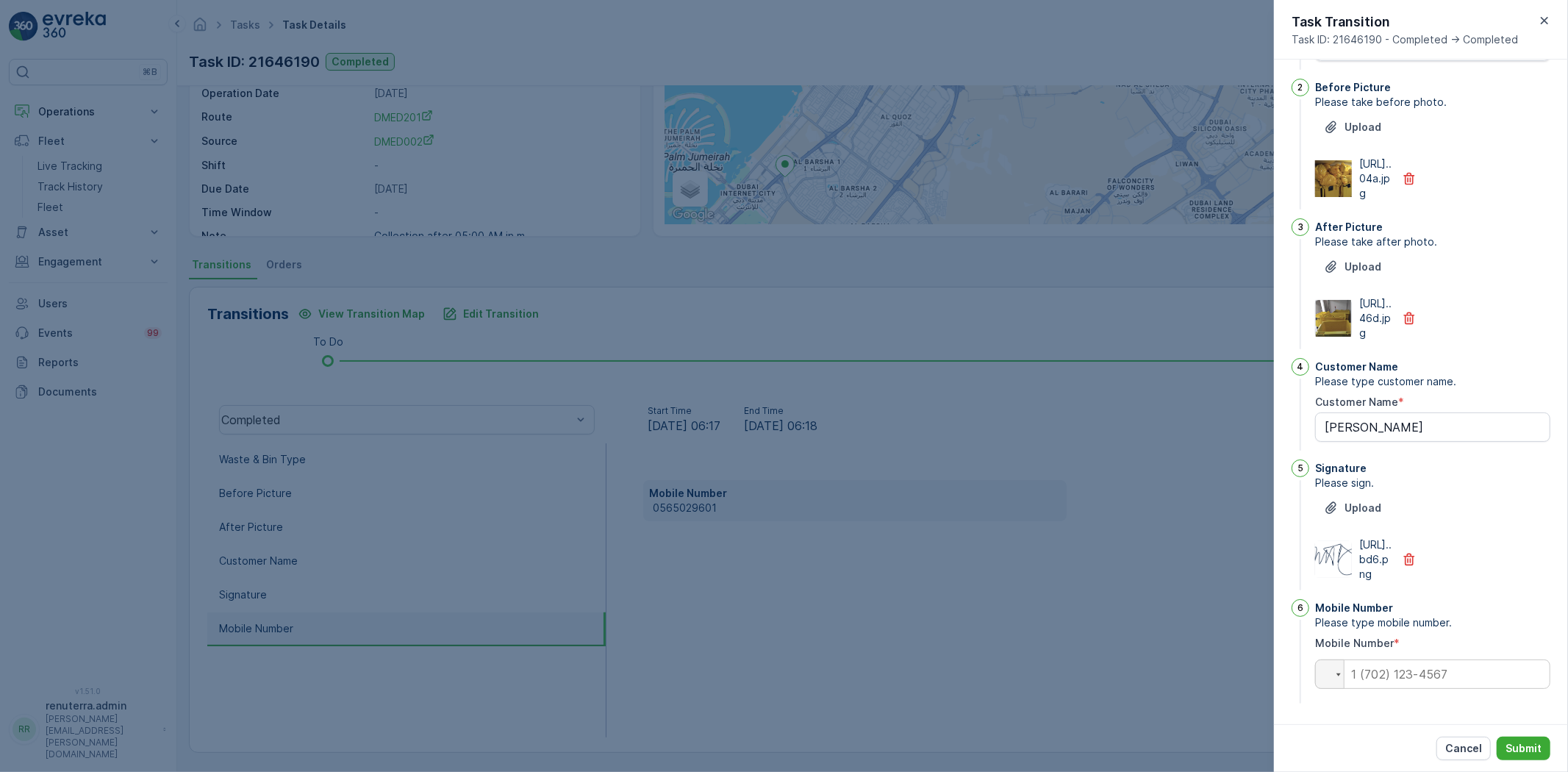
scroll to position [258, 0]
click at [1453, 660] on input "tel" at bounding box center [1432, 674] width 235 height 30
paste input "0565029601"
type input "0565029601"
click at [1518, 741] on p "Submit" at bounding box center [1523, 748] width 36 height 15
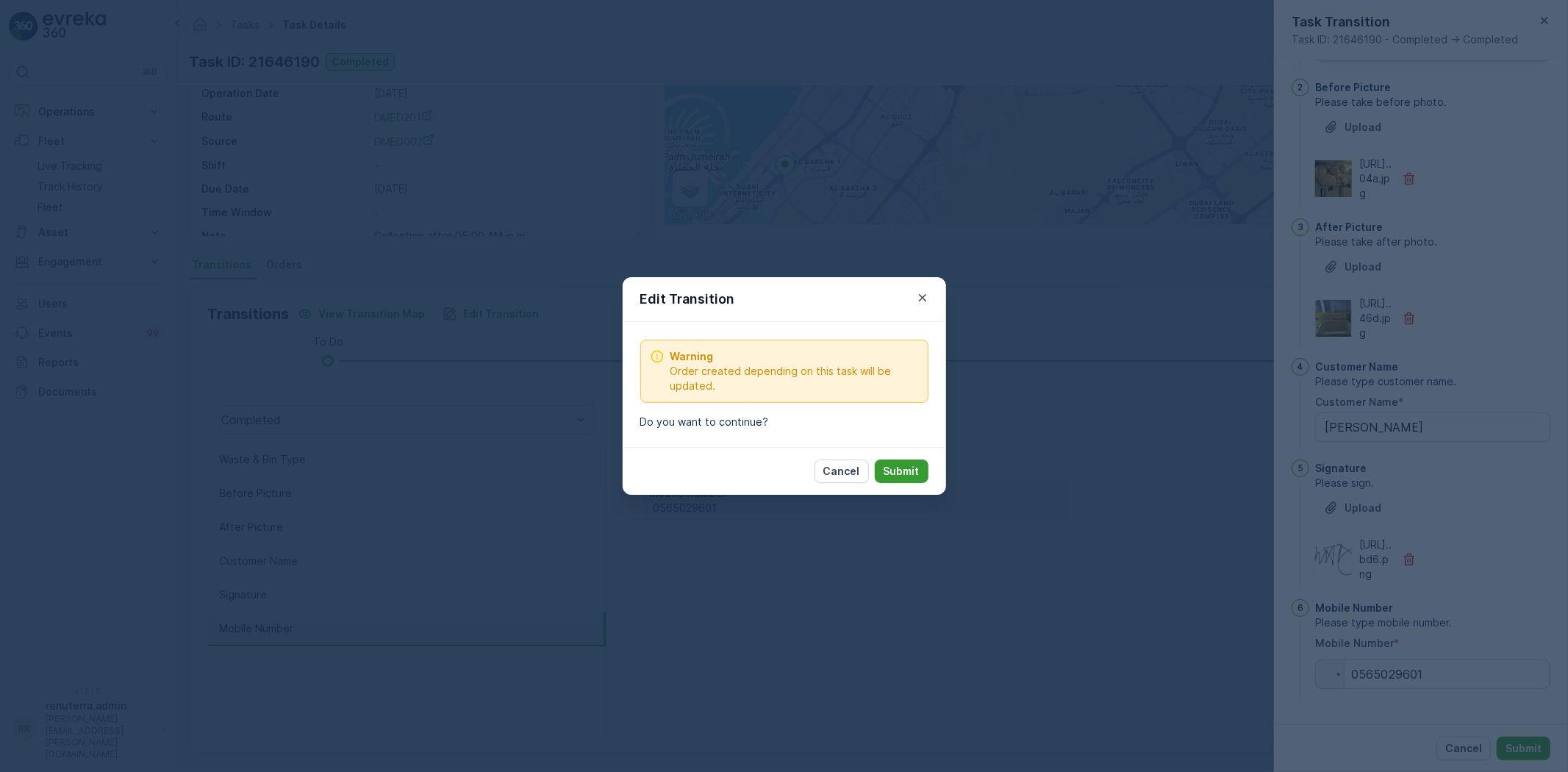
click at [890, 471] on p "Submit" at bounding box center [901, 471] width 36 height 15
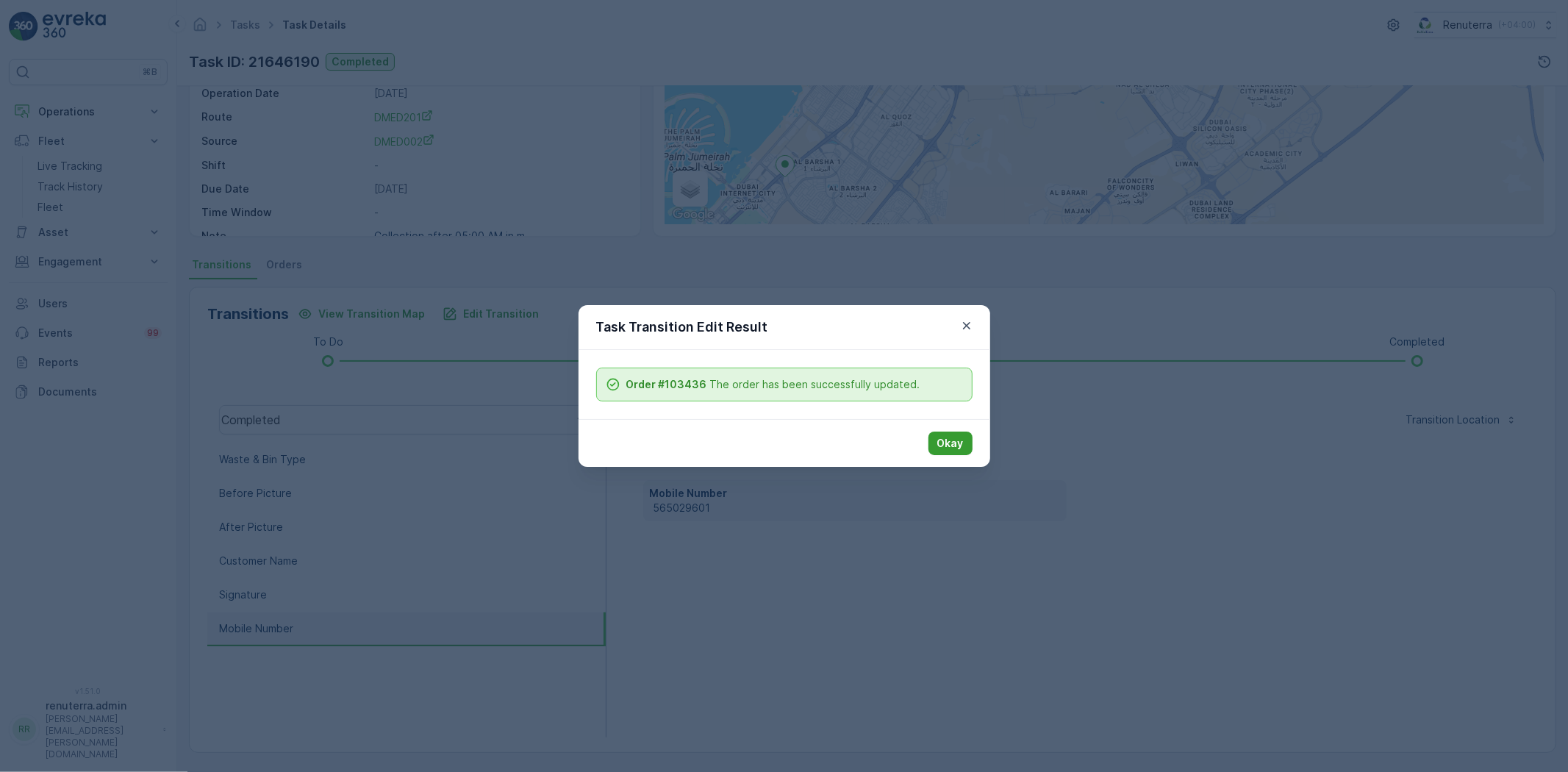
click at [949, 444] on p "Okay" at bounding box center [950, 443] width 26 height 15
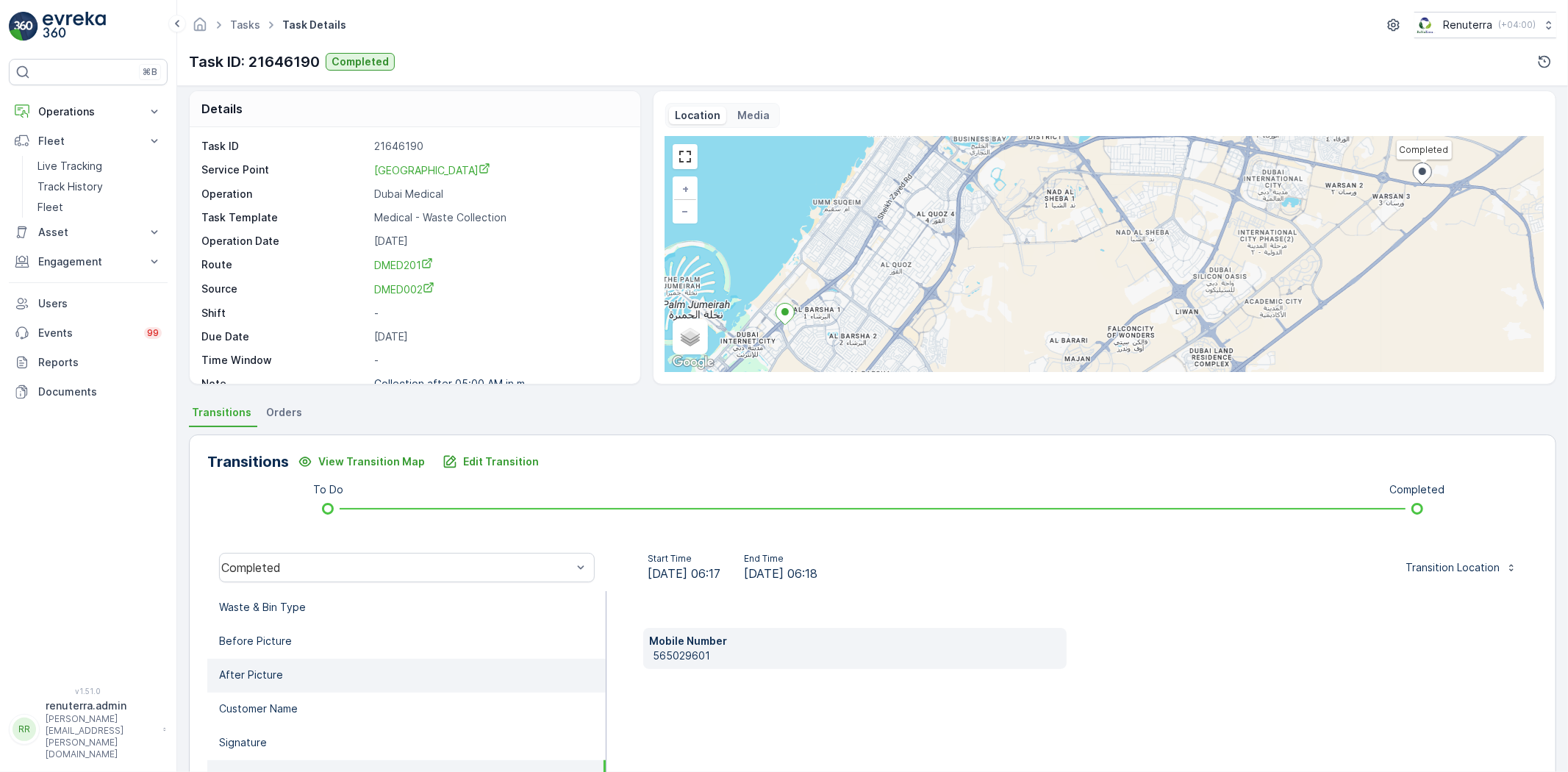
scroll to position [0, 0]
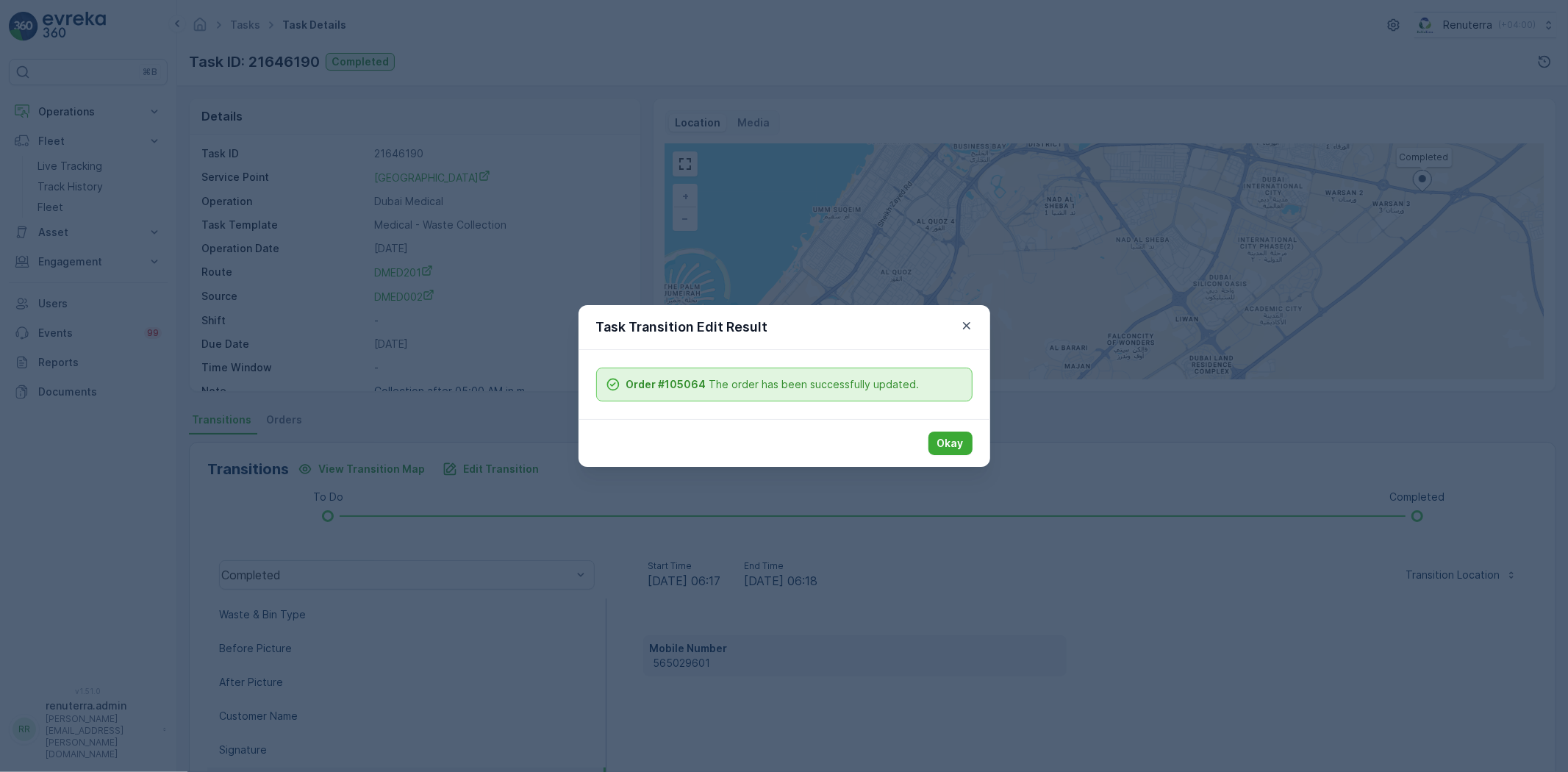
click at [925, 437] on div "Okay" at bounding box center [784, 443] width 411 height 48
click at [949, 441] on p "Okay" at bounding box center [950, 443] width 26 height 15
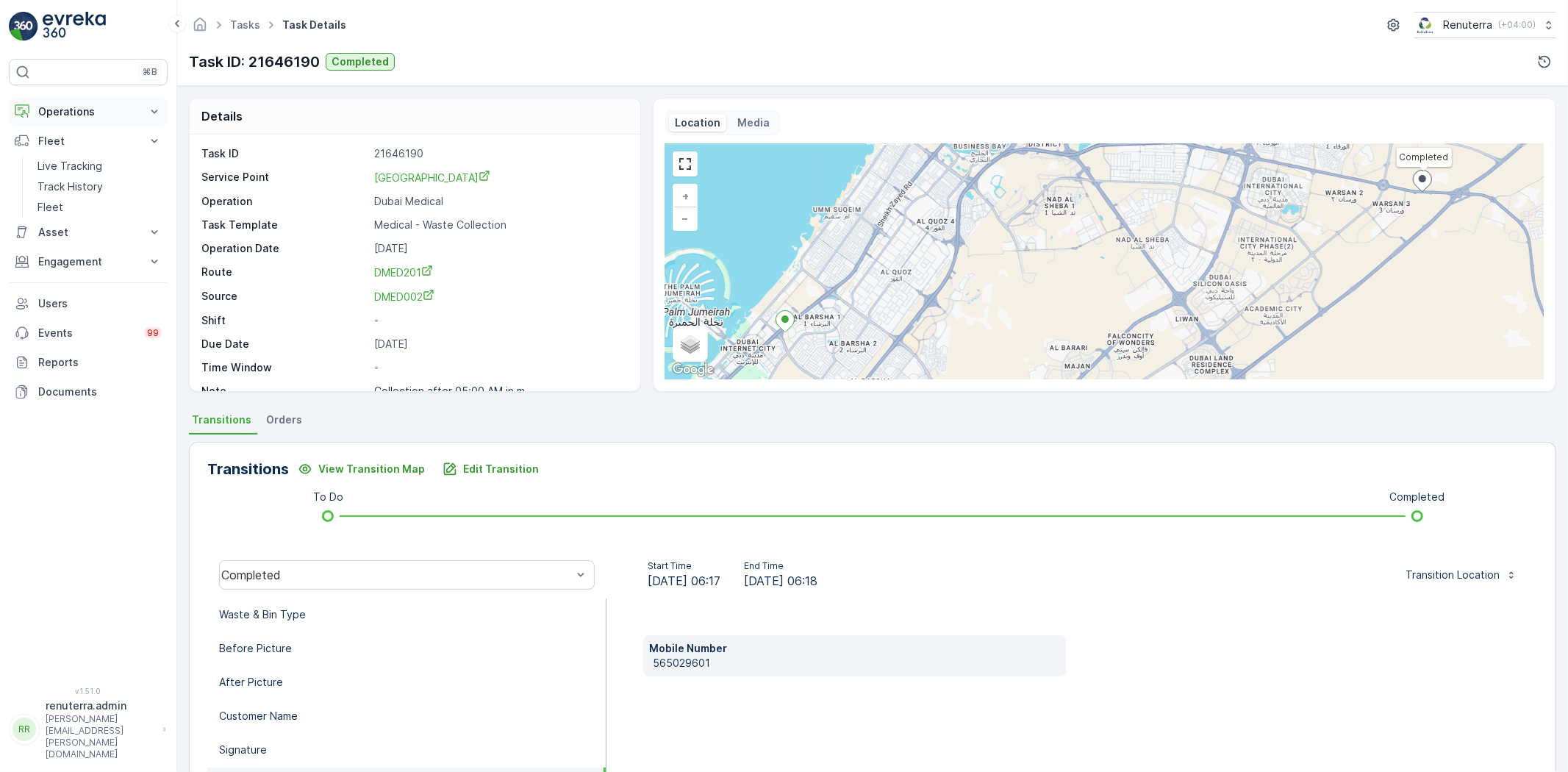
click at [82, 115] on p "Operations" at bounding box center [88, 111] width 100 height 15
drag, startPoint x: 57, startPoint y: 151, endPoint x: 114, endPoint y: 145, distance: 57.3
click at [57, 150] on p "Planning" at bounding box center [58, 157] width 41 height 15
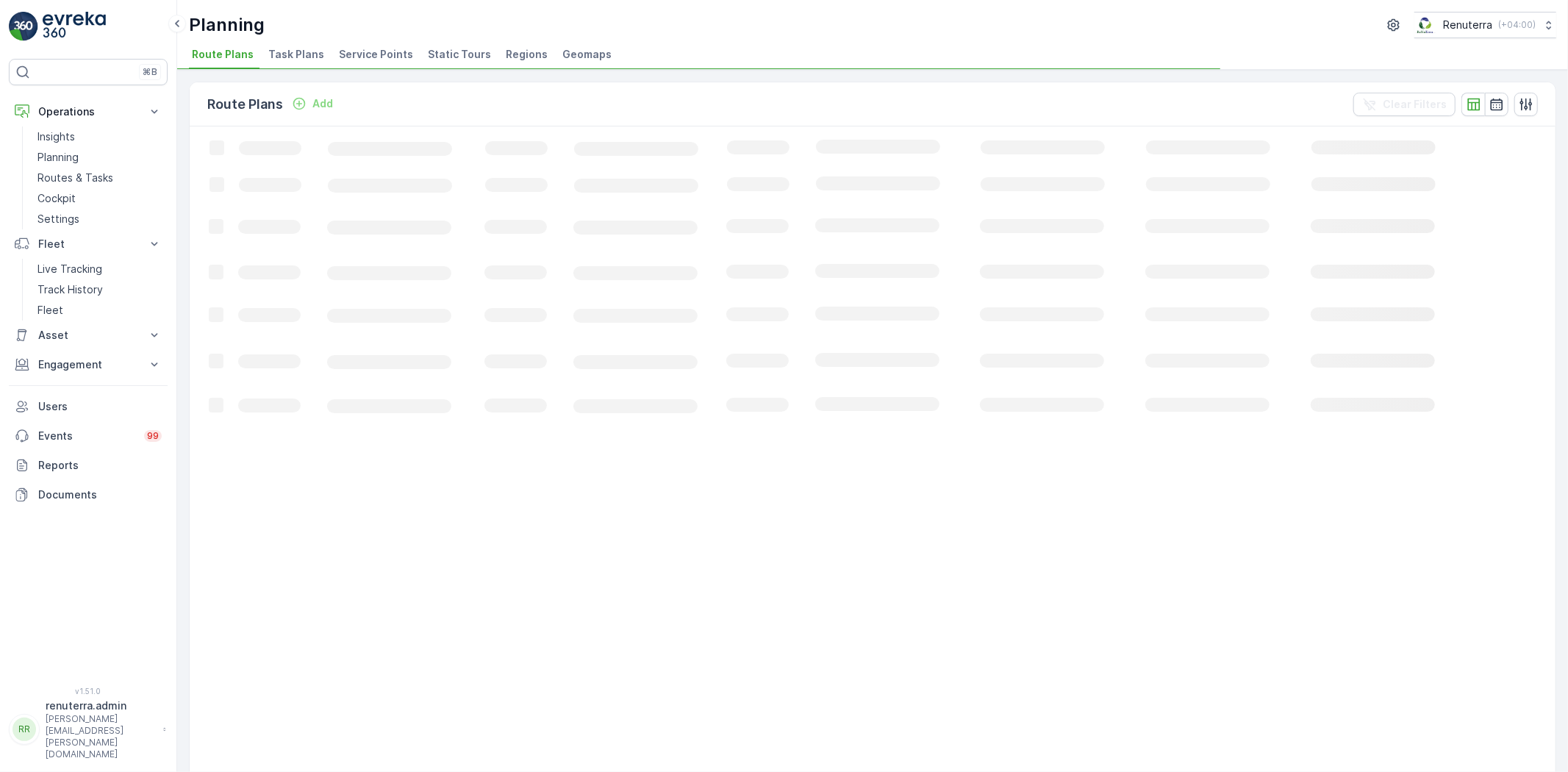
click at [354, 71] on div "Planning Renuterra ( +04:00 ) Route Plans Task Plans Service Points Static Tour…" at bounding box center [873, 386] width 1391 height 772
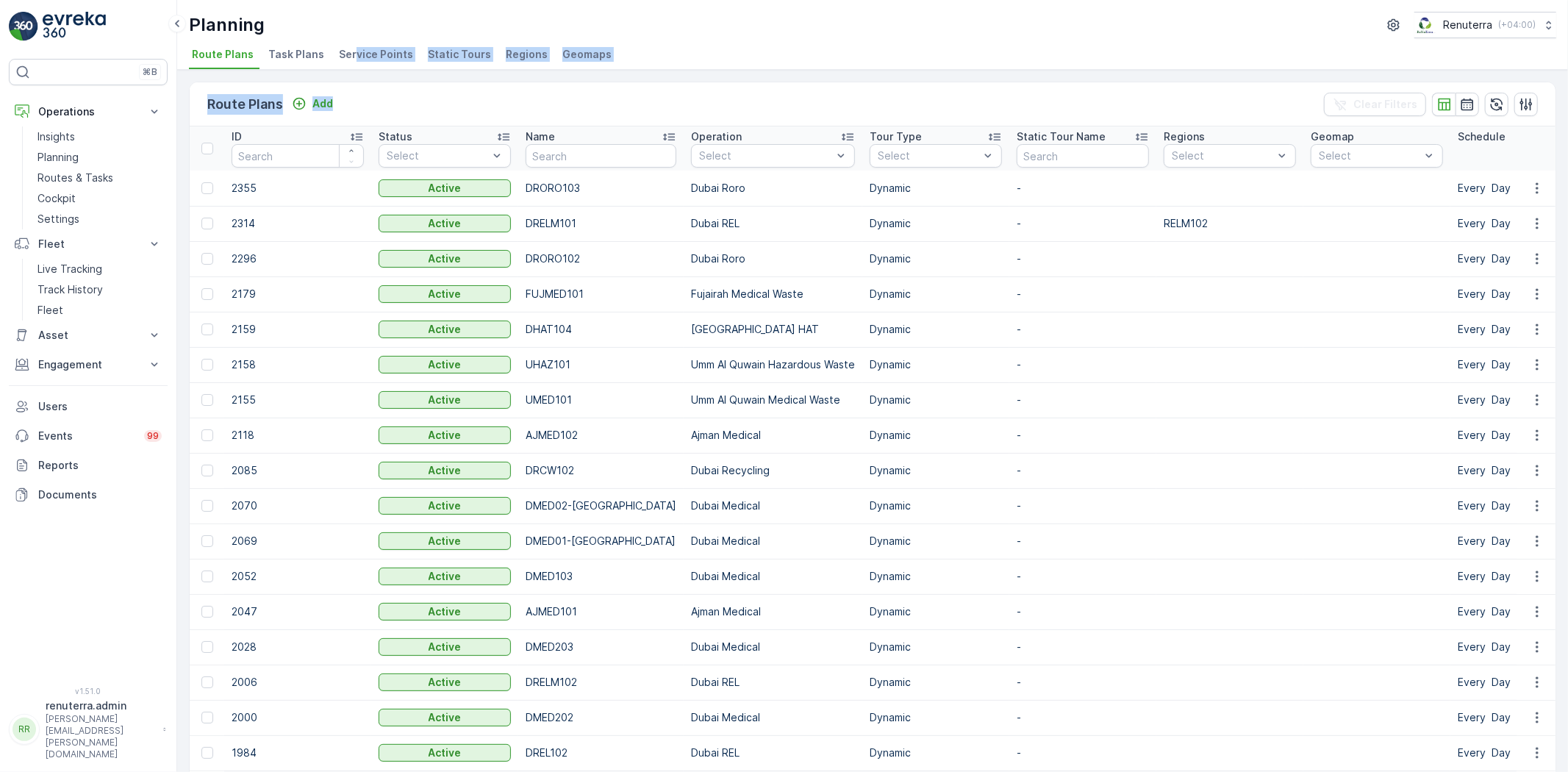
click at [368, 52] on span "Service Points" at bounding box center [376, 54] width 74 height 15
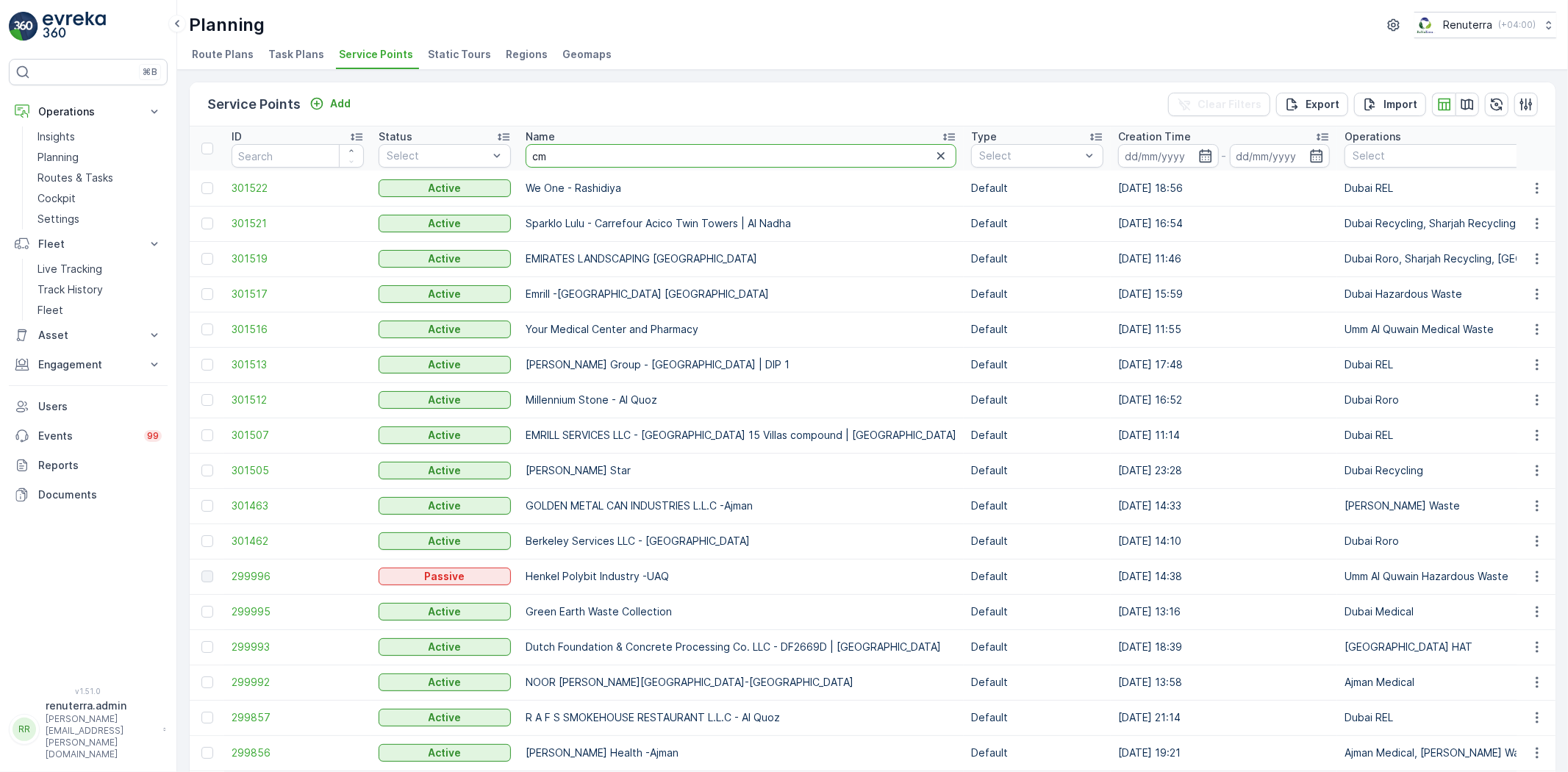
type input "cmc"
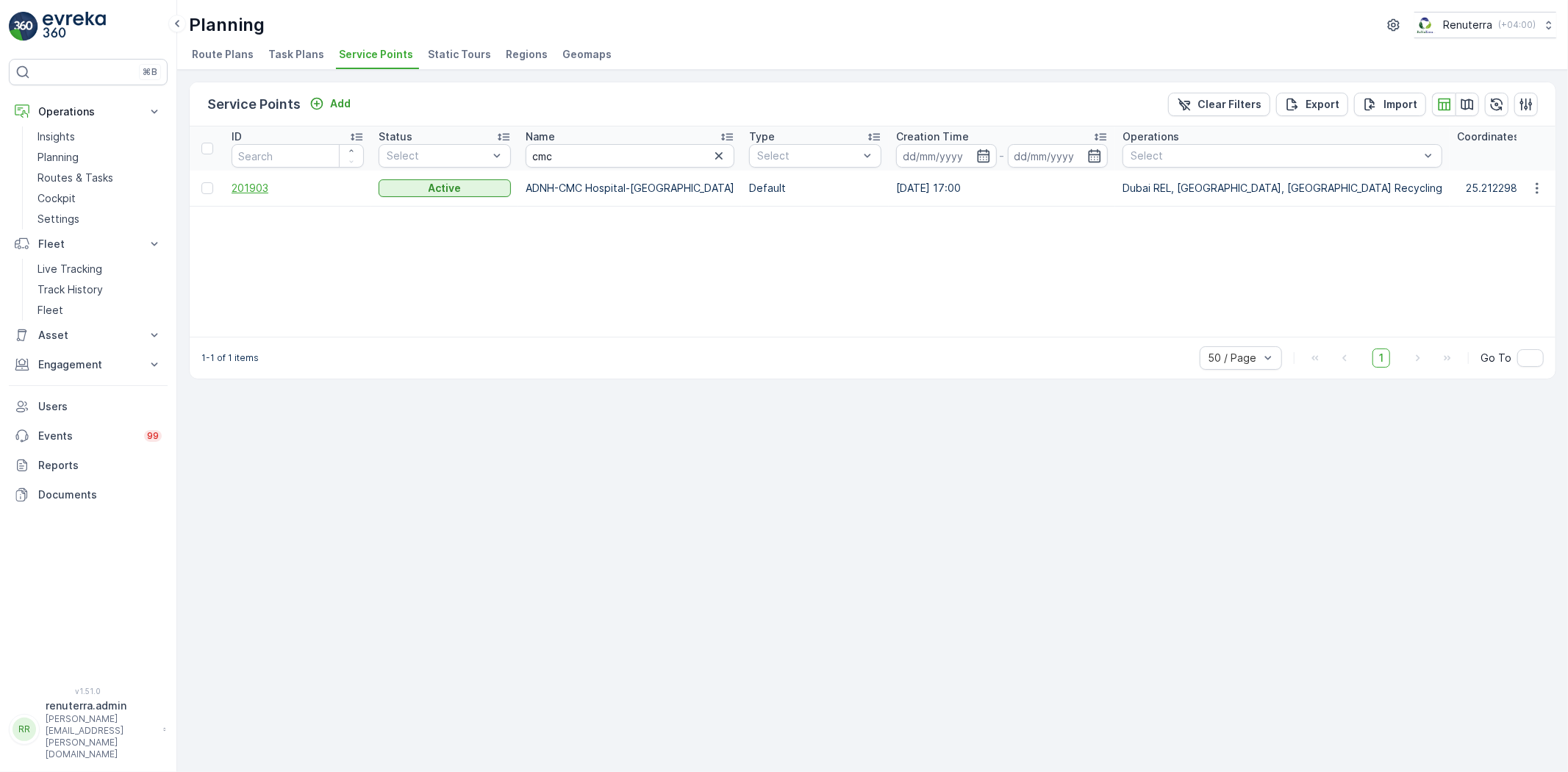
click at [244, 186] on span "201903" at bounding box center [297, 188] width 132 height 15
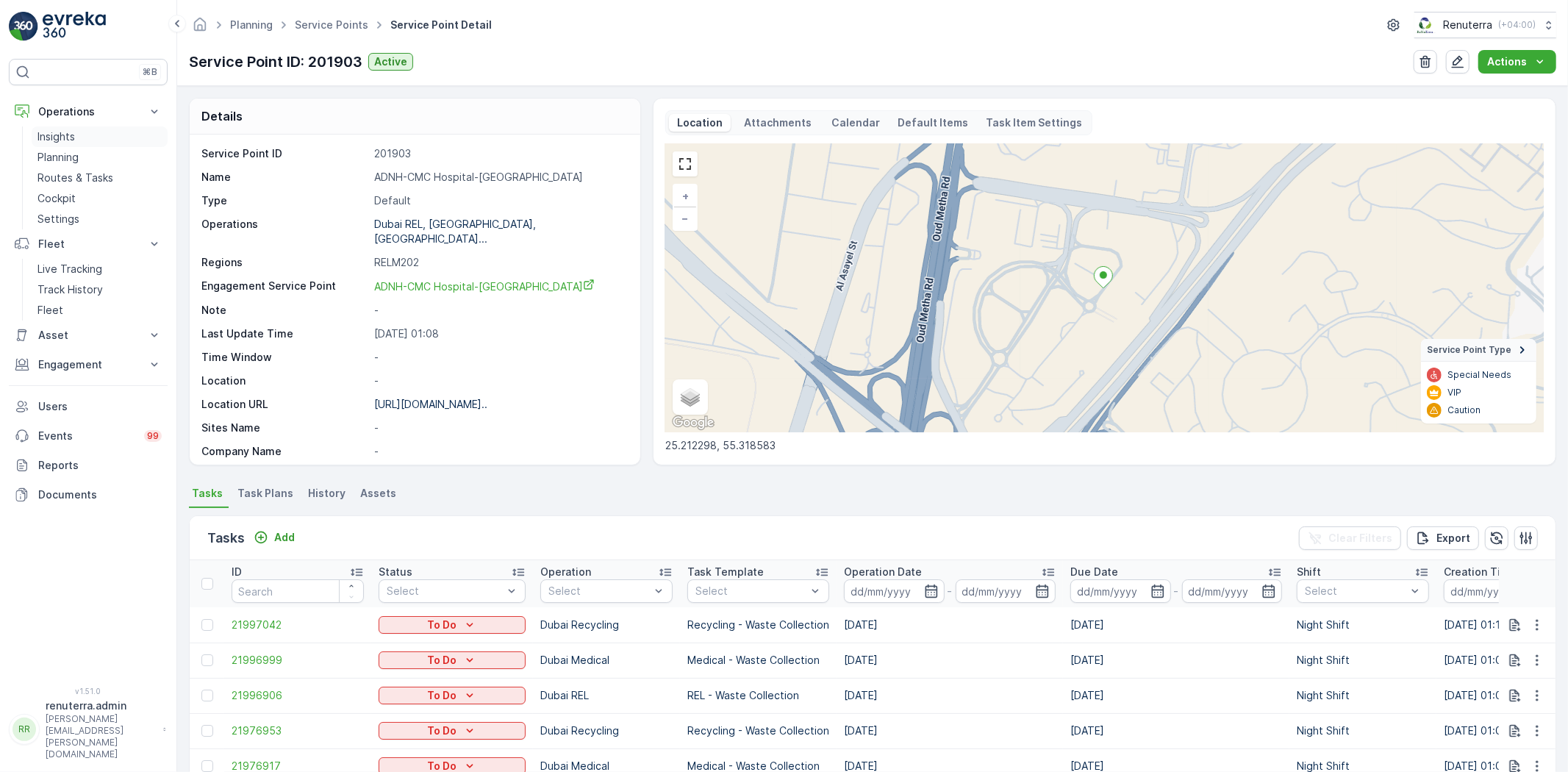
click at [86, 130] on link "Insights" at bounding box center [100, 137] width 136 height 21
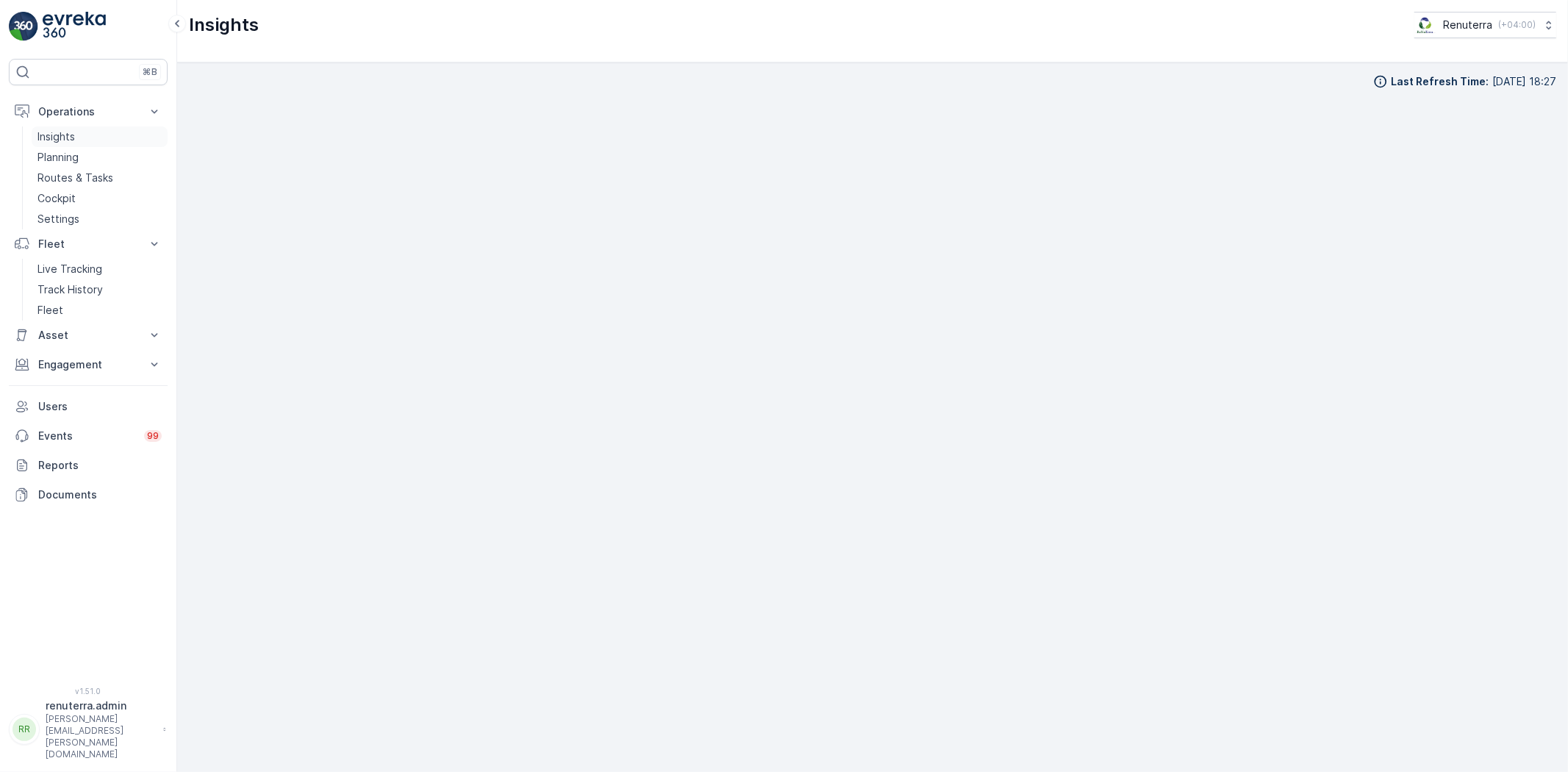
click at [68, 137] on p "Insights" at bounding box center [56, 136] width 38 height 15
click at [1004, 79] on div "Last Refresh Time : 24.09.2025 18:27" at bounding box center [872, 400] width 1367 height 686
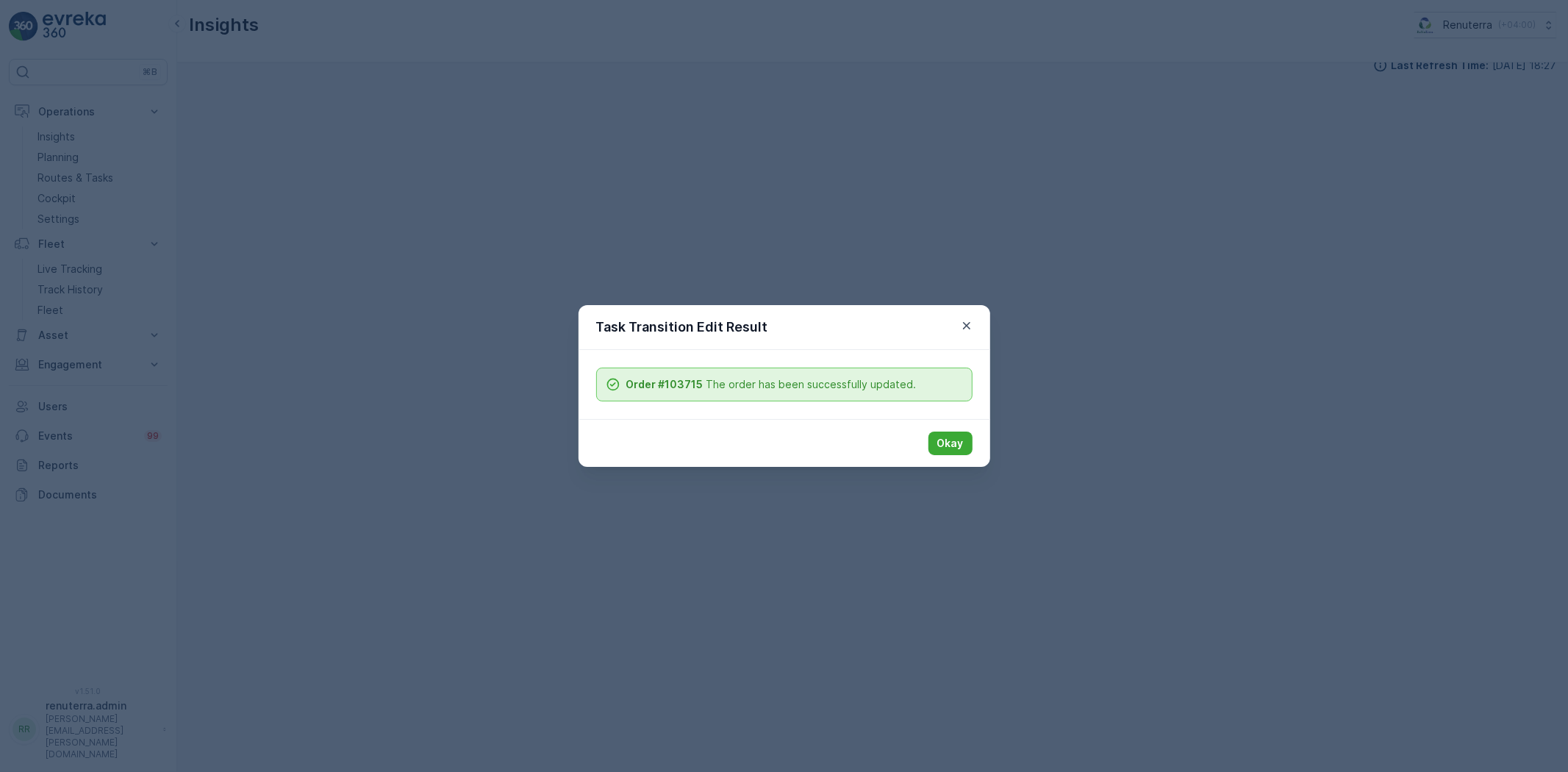
click at [943, 445] on p "Okay" at bounding box center [950, 443] width 26 height 15
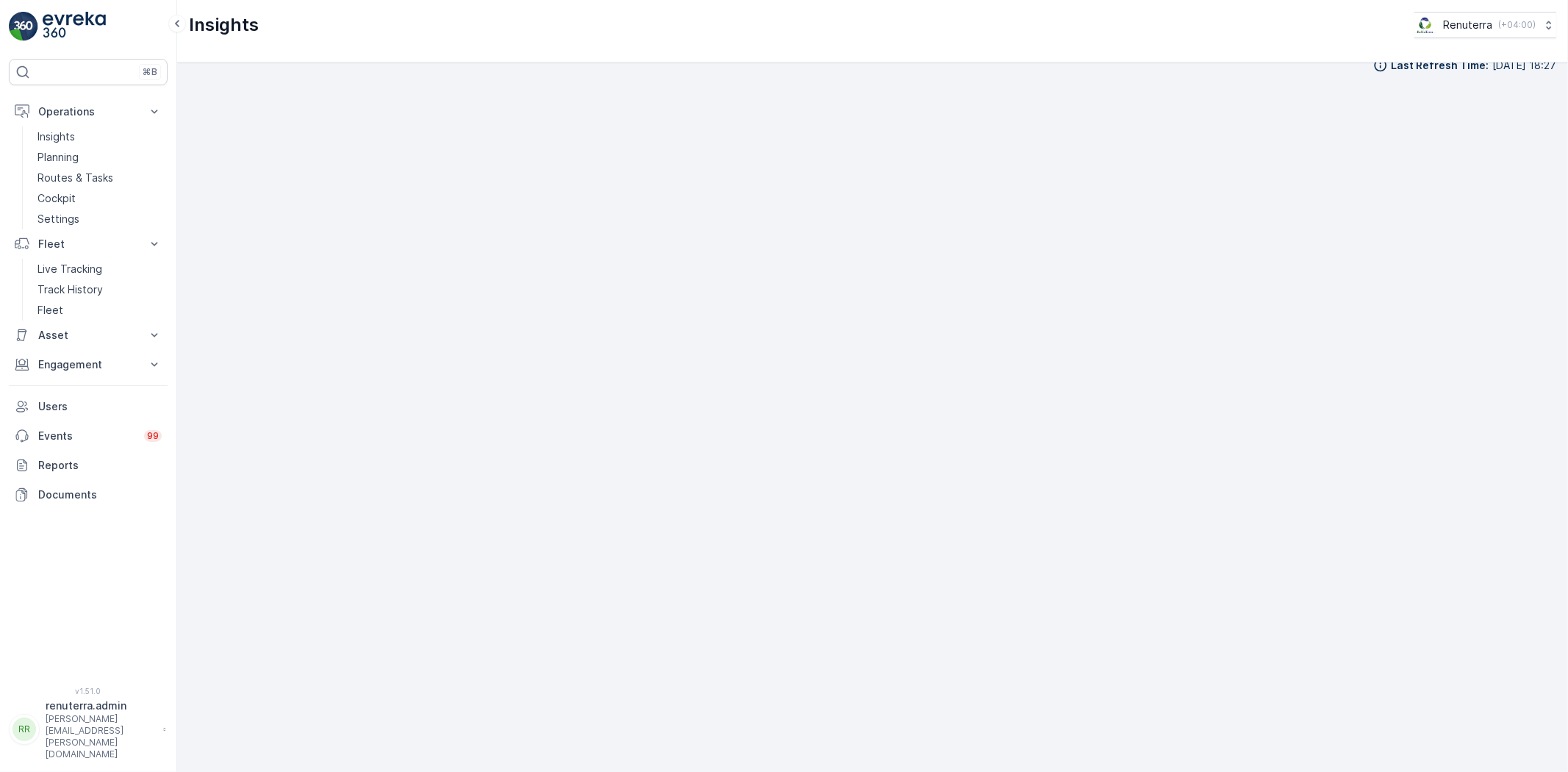
scroll to position [0, 0]
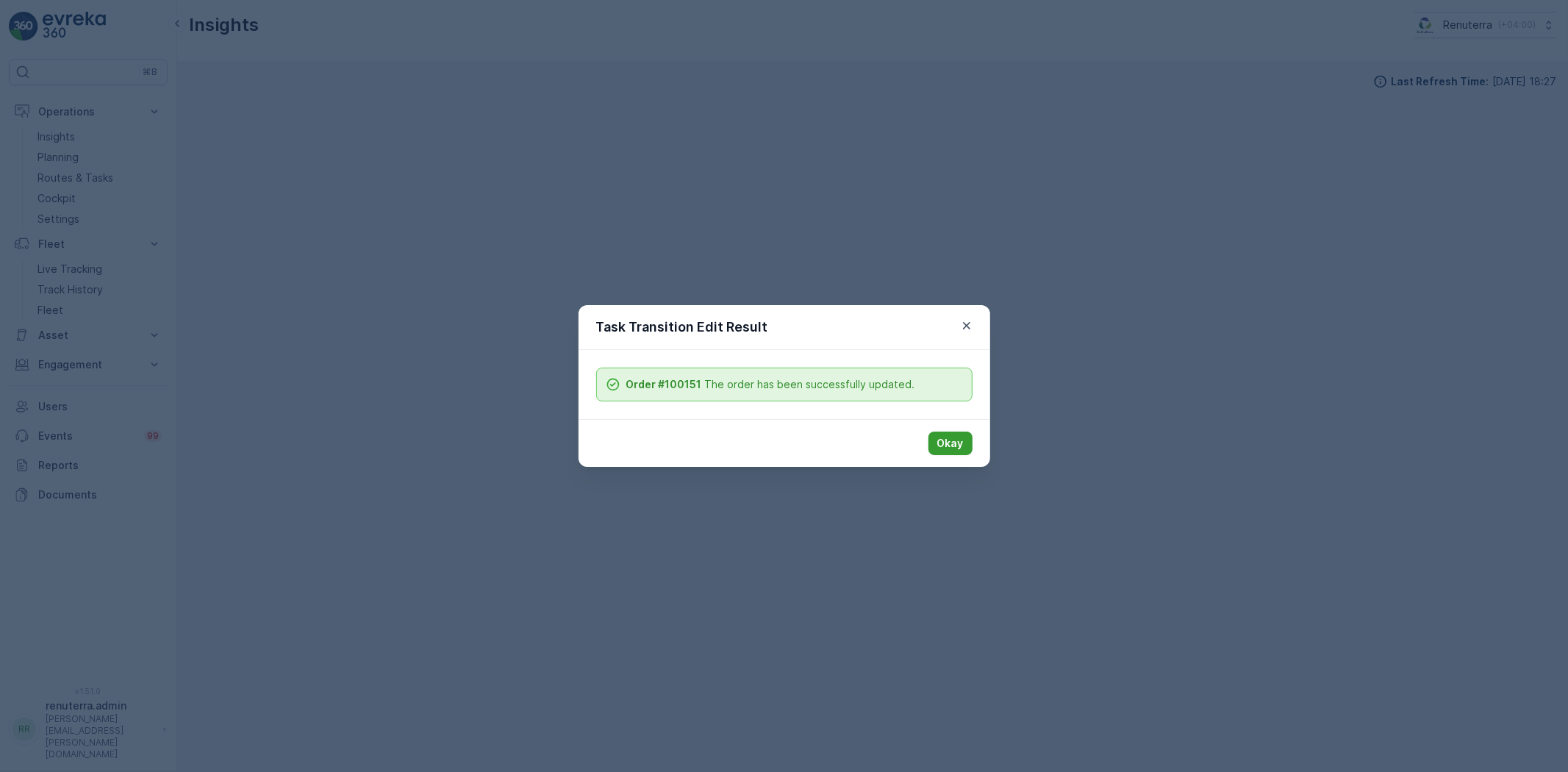
click at [945, 444] on p "Okay" at bounding box center [950, 443] width 26 height 15
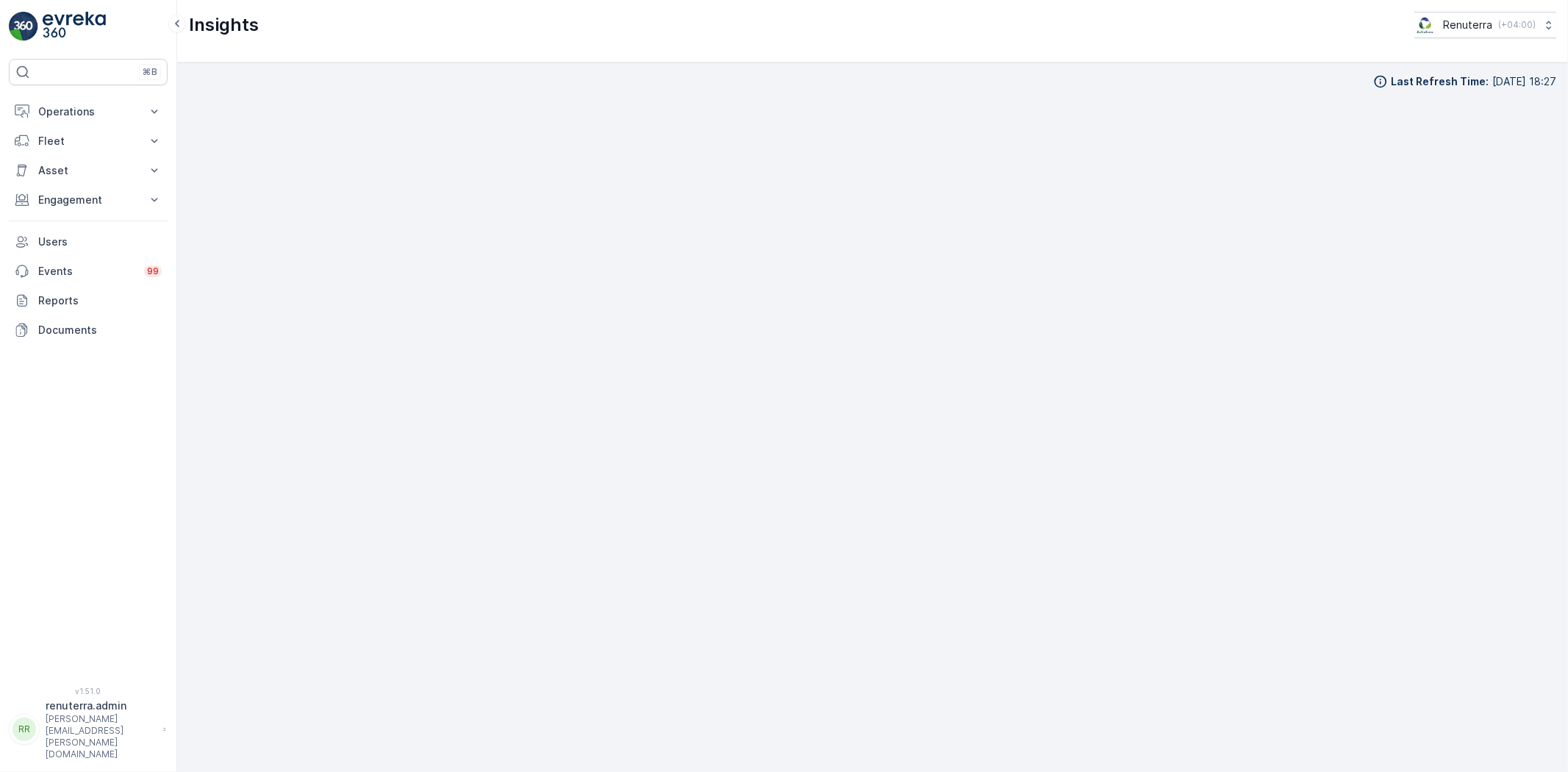
scroll to position [17, 0]
click at [77, 93] on div "⌘B Operations Insights Planning Routes & Tasks Cockpit Settings Fleet Live Trac…" at bounding box center [88, 363] width 159 height 610
click at [65, 109] on p "Operations" at bounding box center [88, 111] width 100 height 15
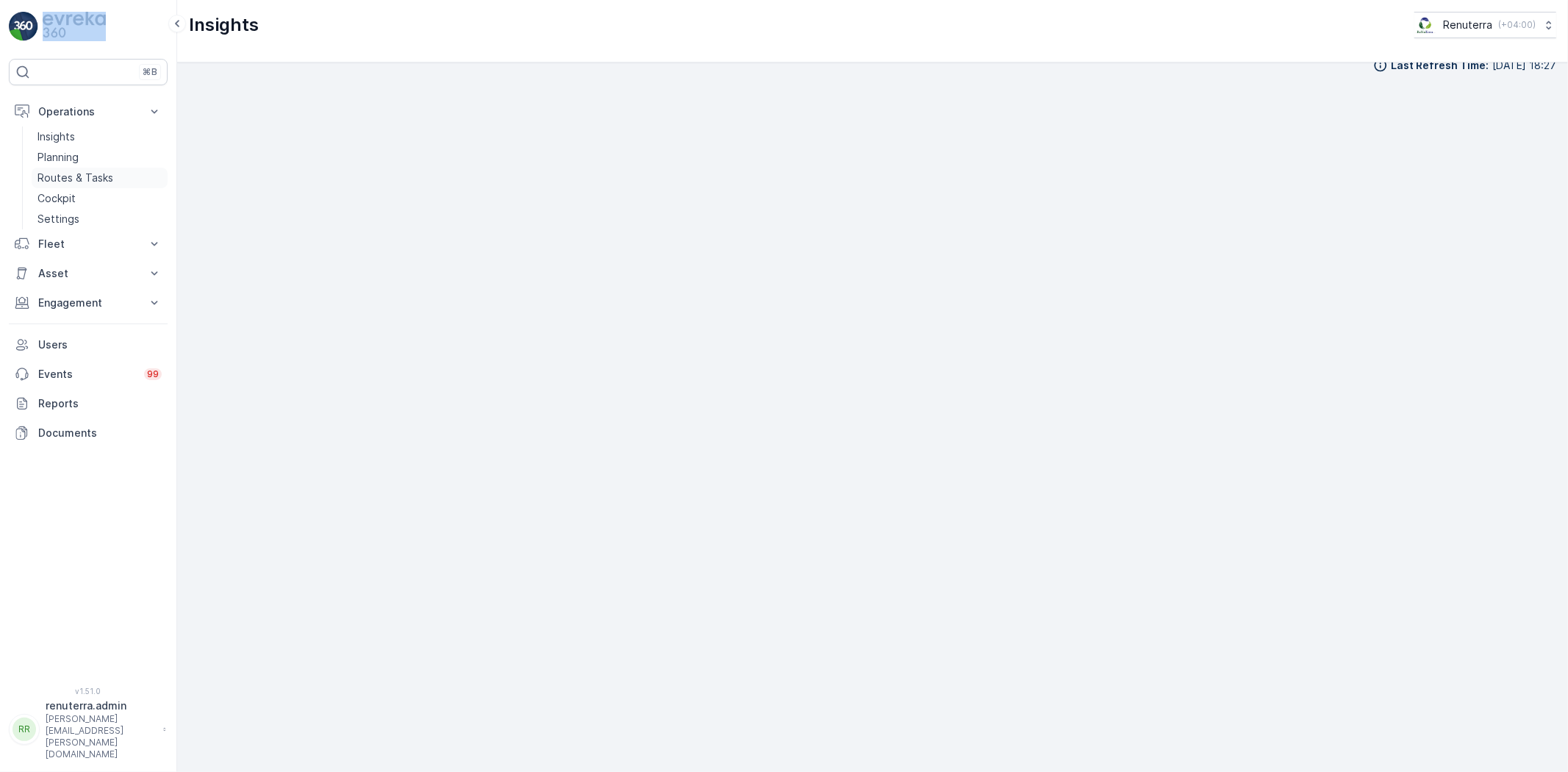
click at [53, 172] on p "Routes & Tasks" at bounding box center [75, 177] width 76 height 15
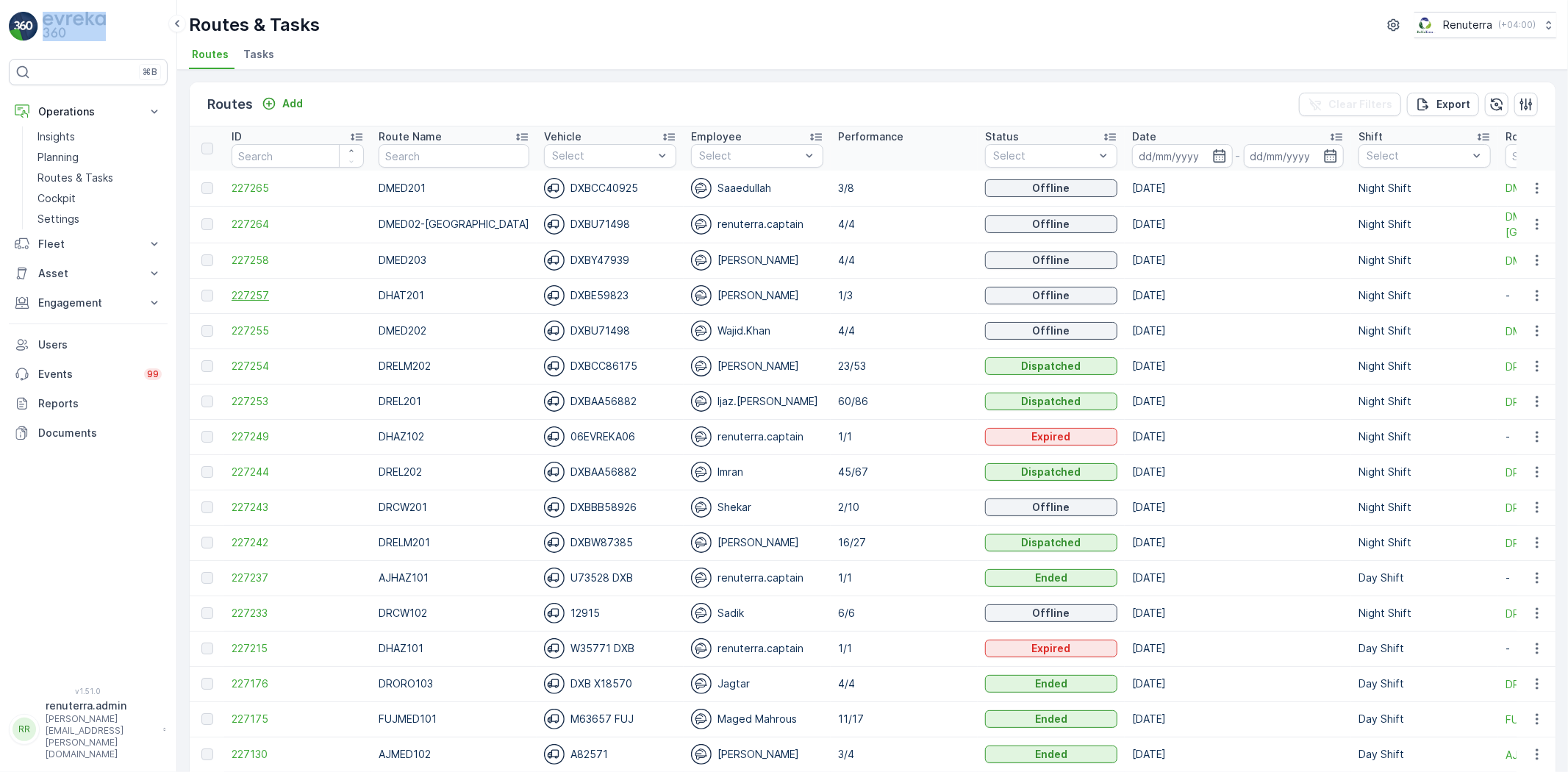
click at [255, 291] on span "227257" at bounding box center [297, 295] width 132 height 15
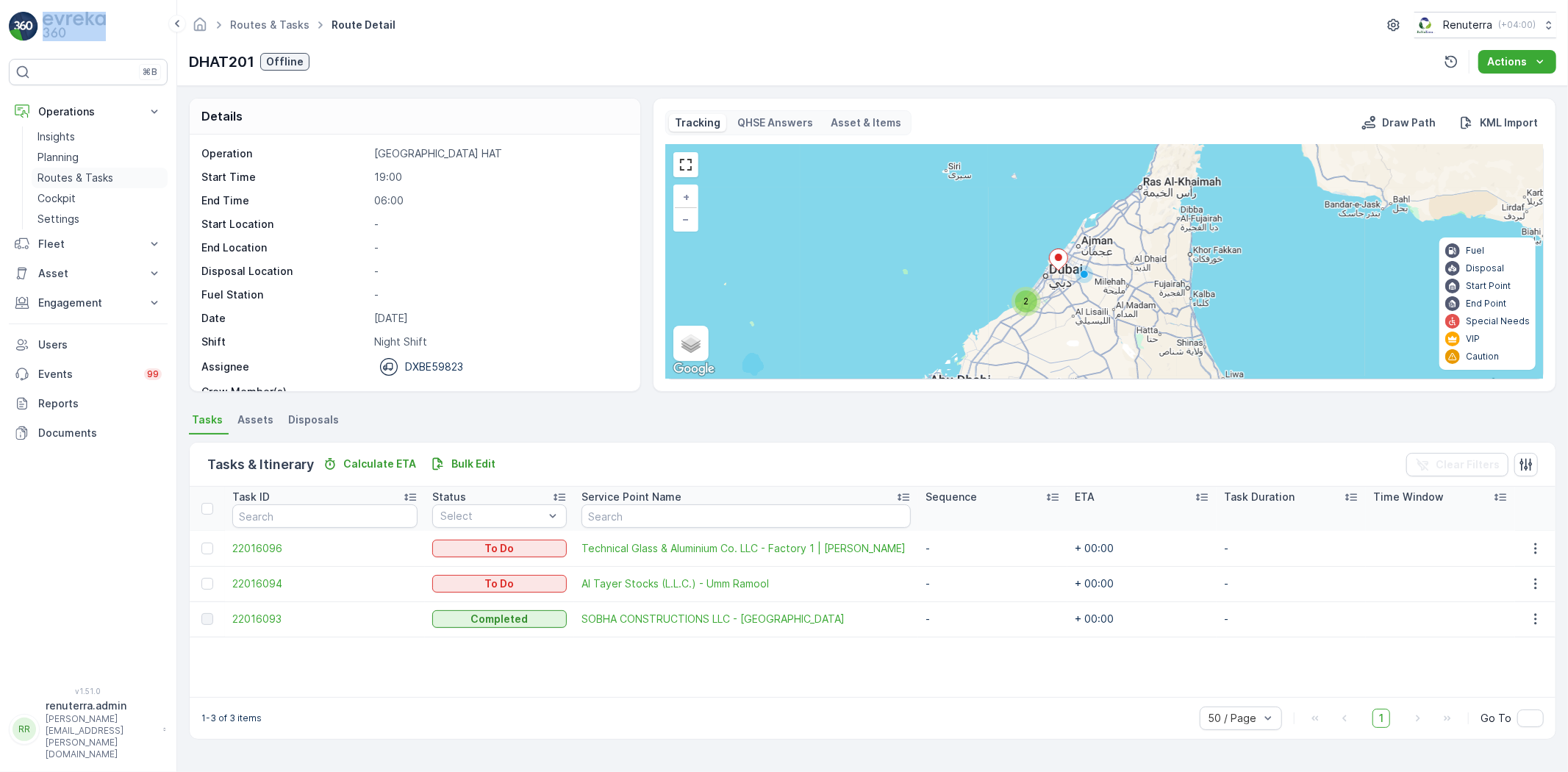
click at [86, 172] on p "Routes & Tasks" at bounding box center [75, 177] width 76 height 15
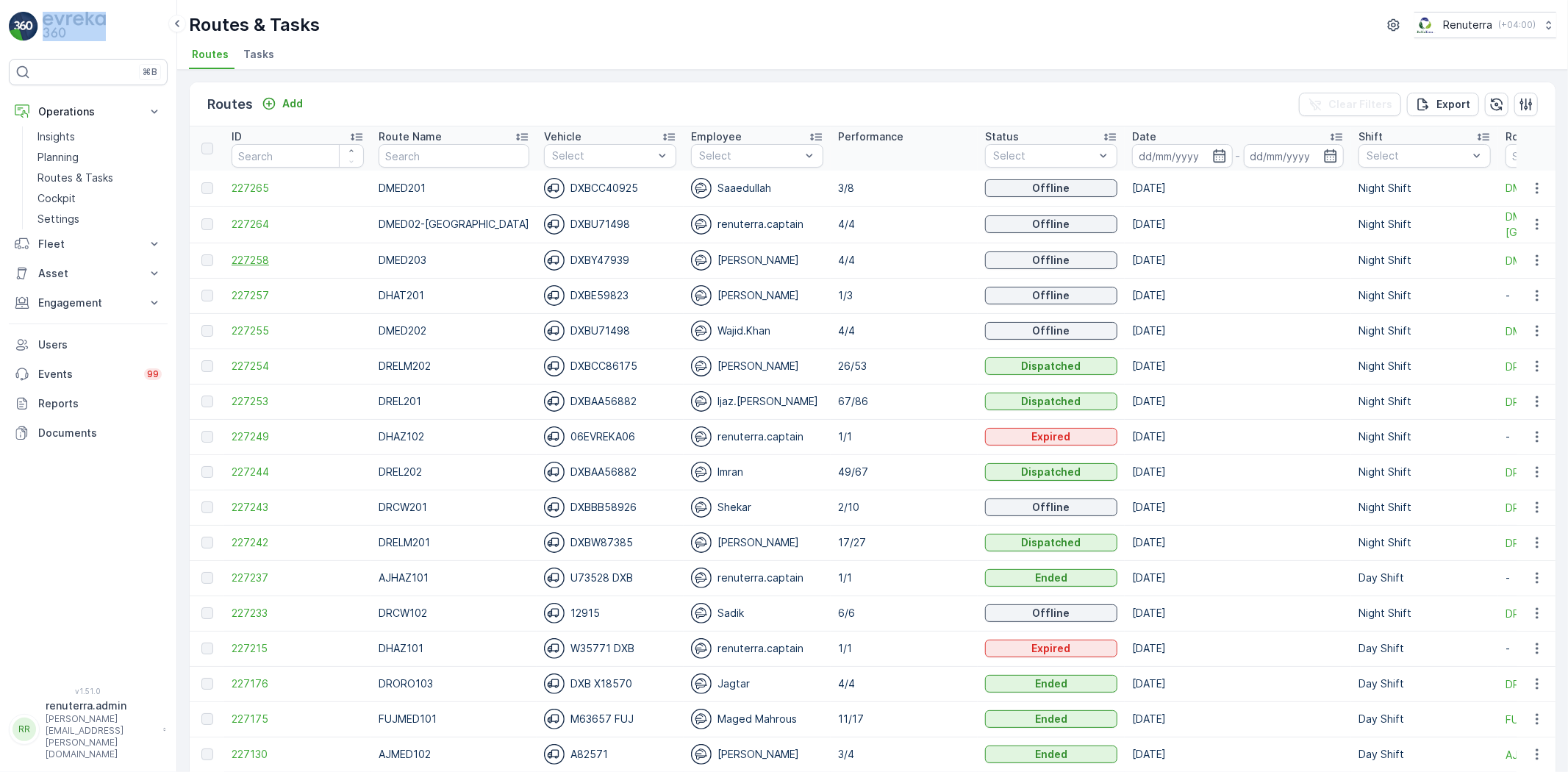
click at [266, 256] on span "227258" at bounding box center [297, 259] width 132 height 15
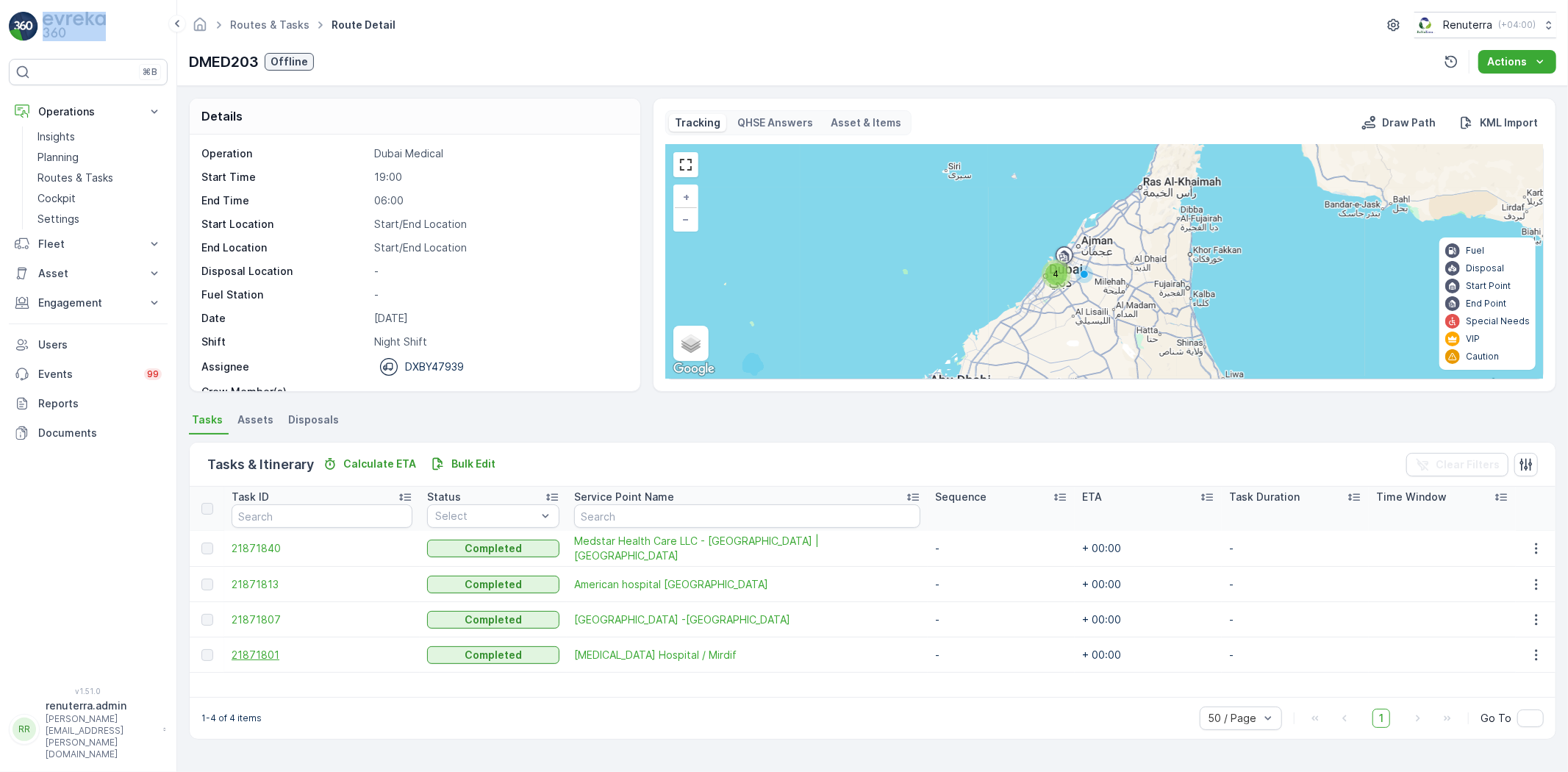
click at [266, 651] on span "21871801" at bounding box center [321, 654] width 181 height 15
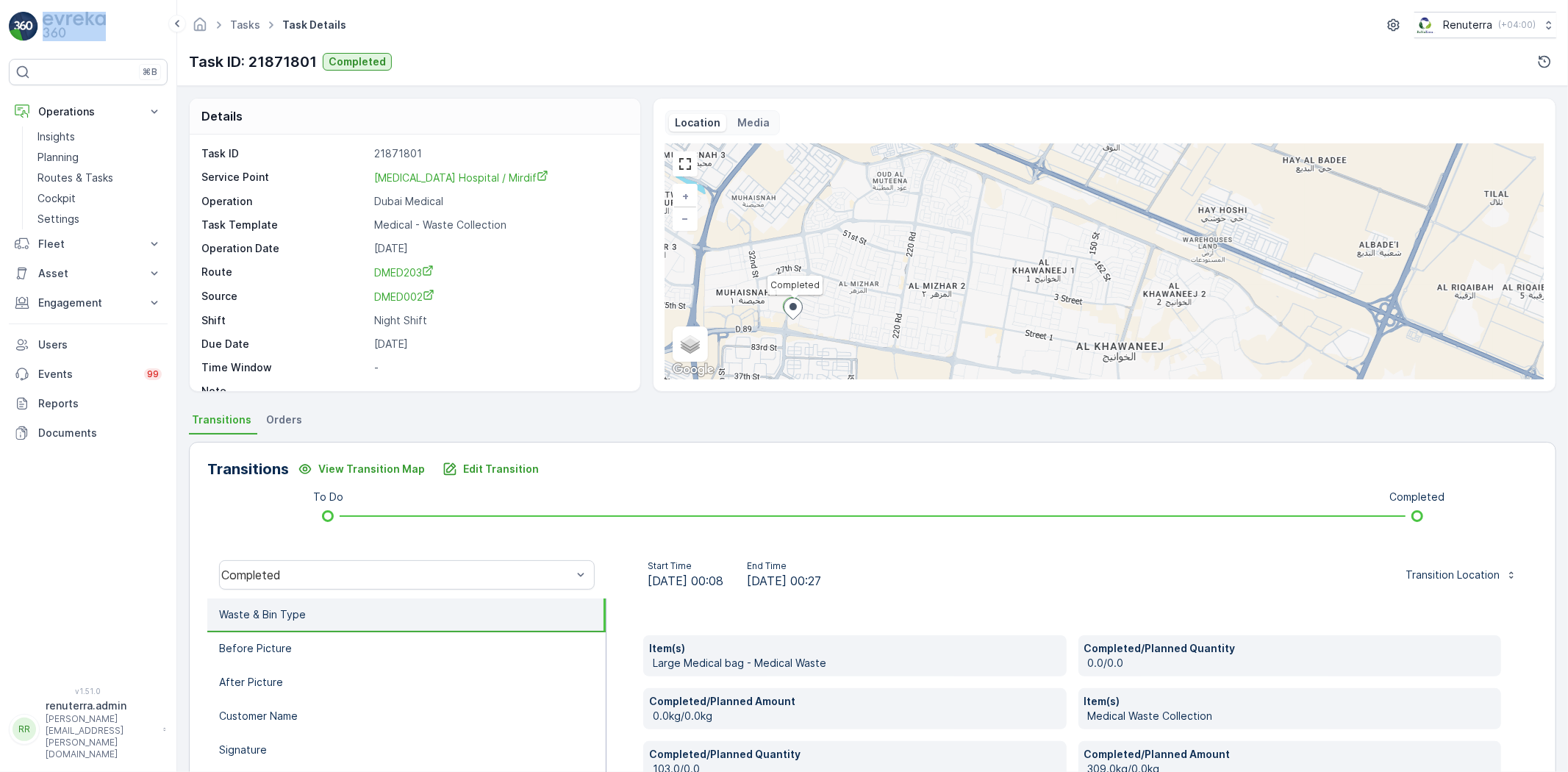
click at [790, 305] on ellipse at bounding box center [793, 307] width 7 height 7
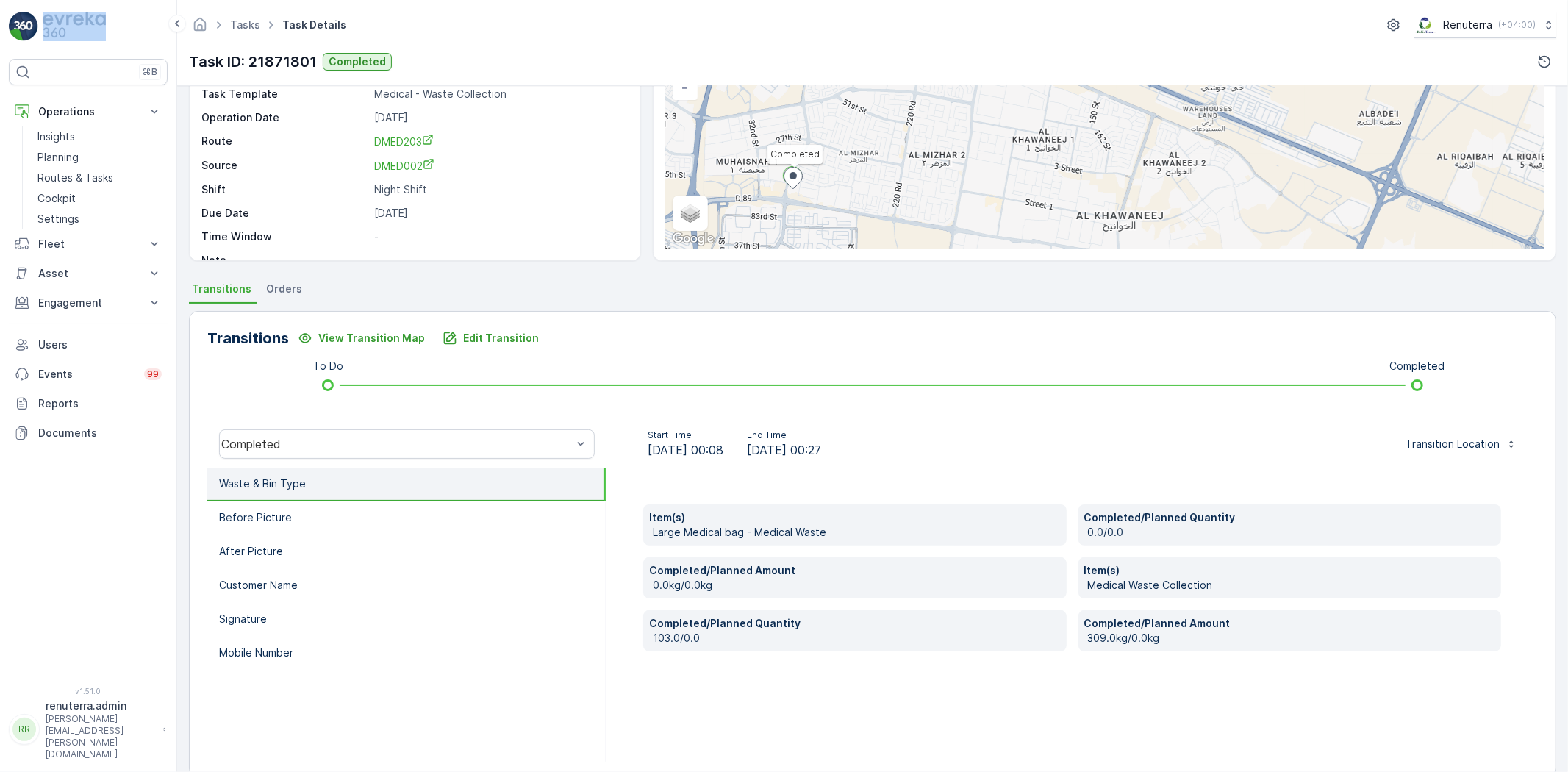
scroll to position [155, 0]
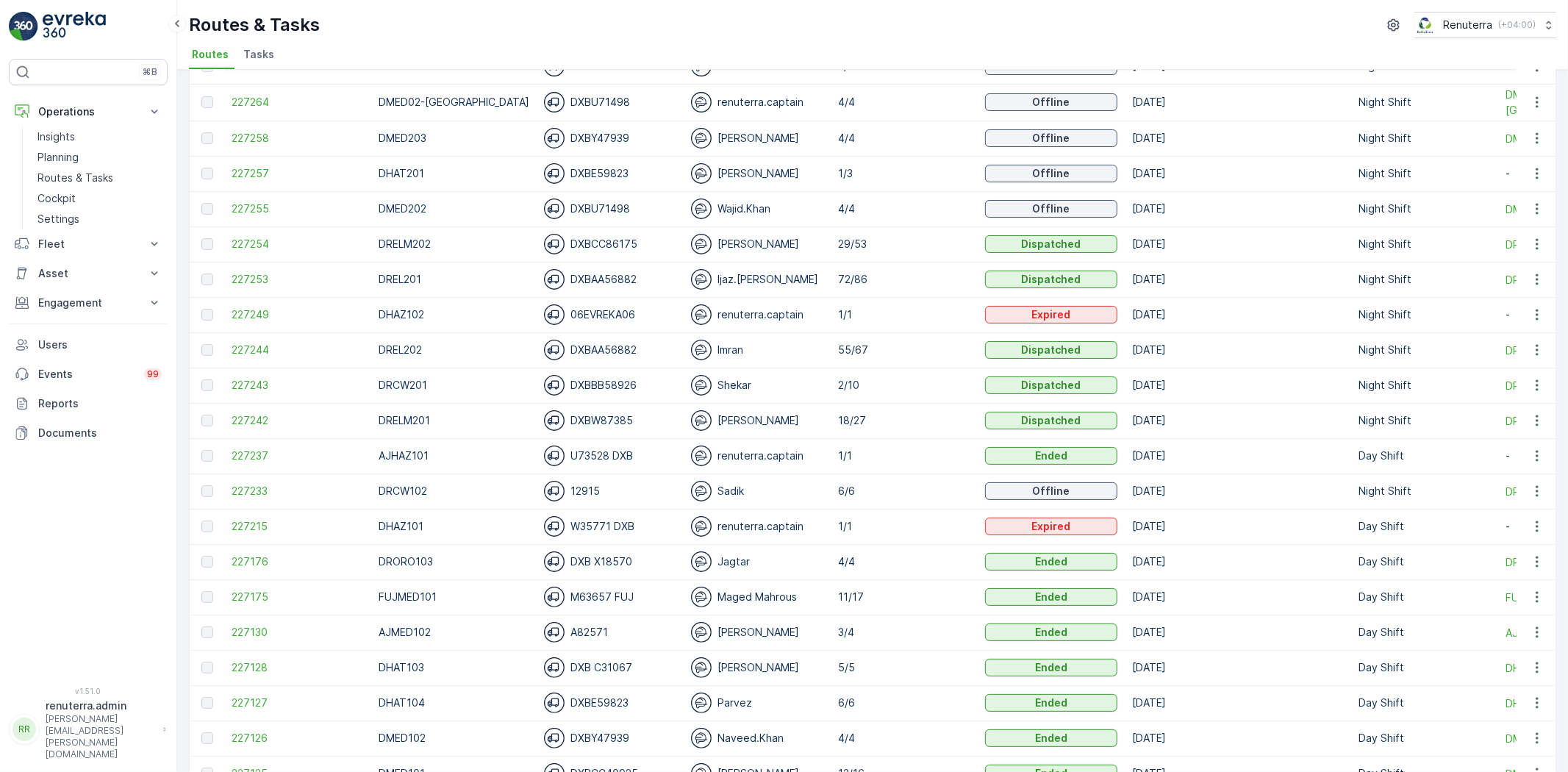
scroll to position [81, 0]
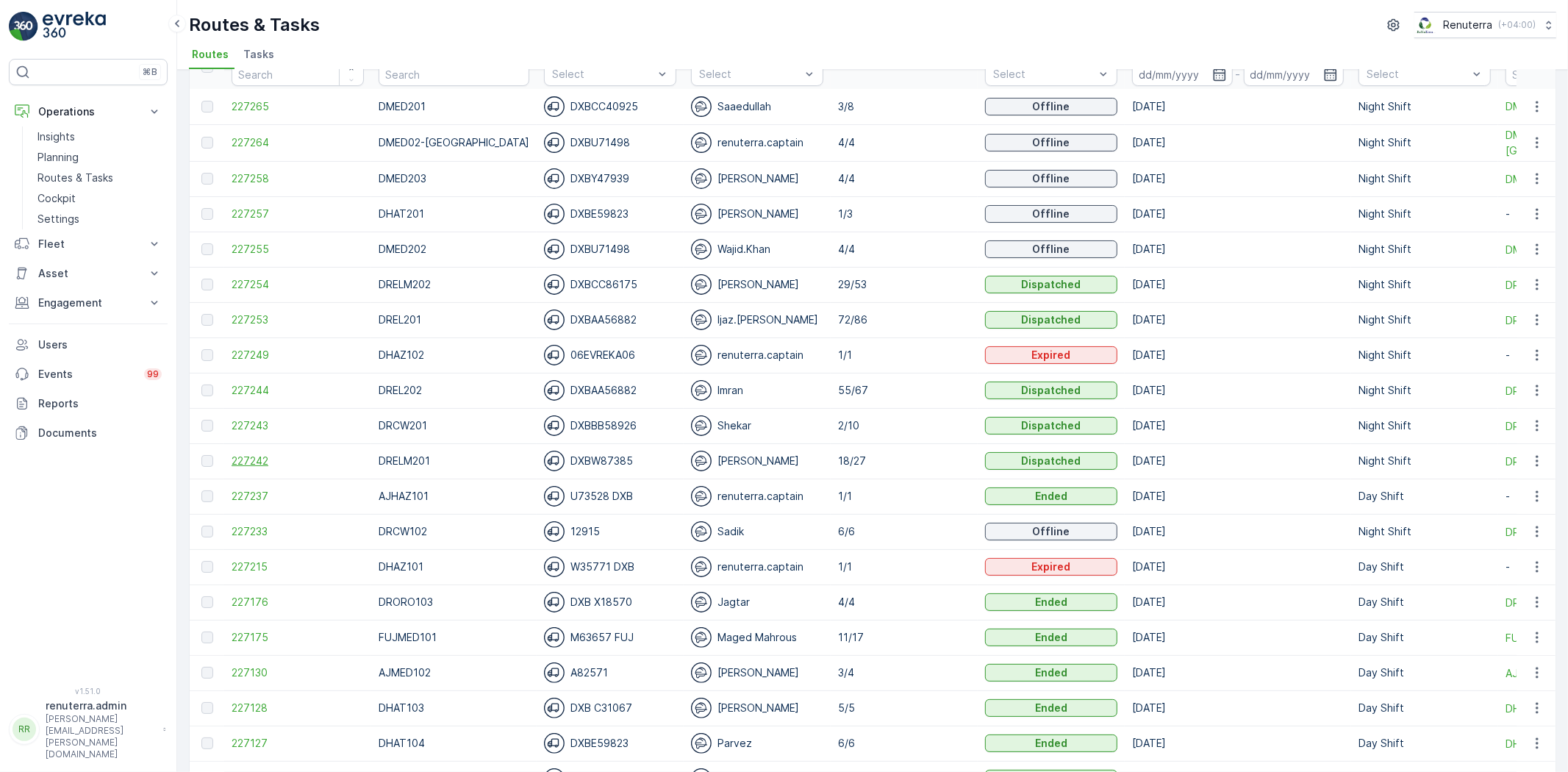
click at [252, 459] on span "227242" at bounding box center [297, 460] width 132 height 15
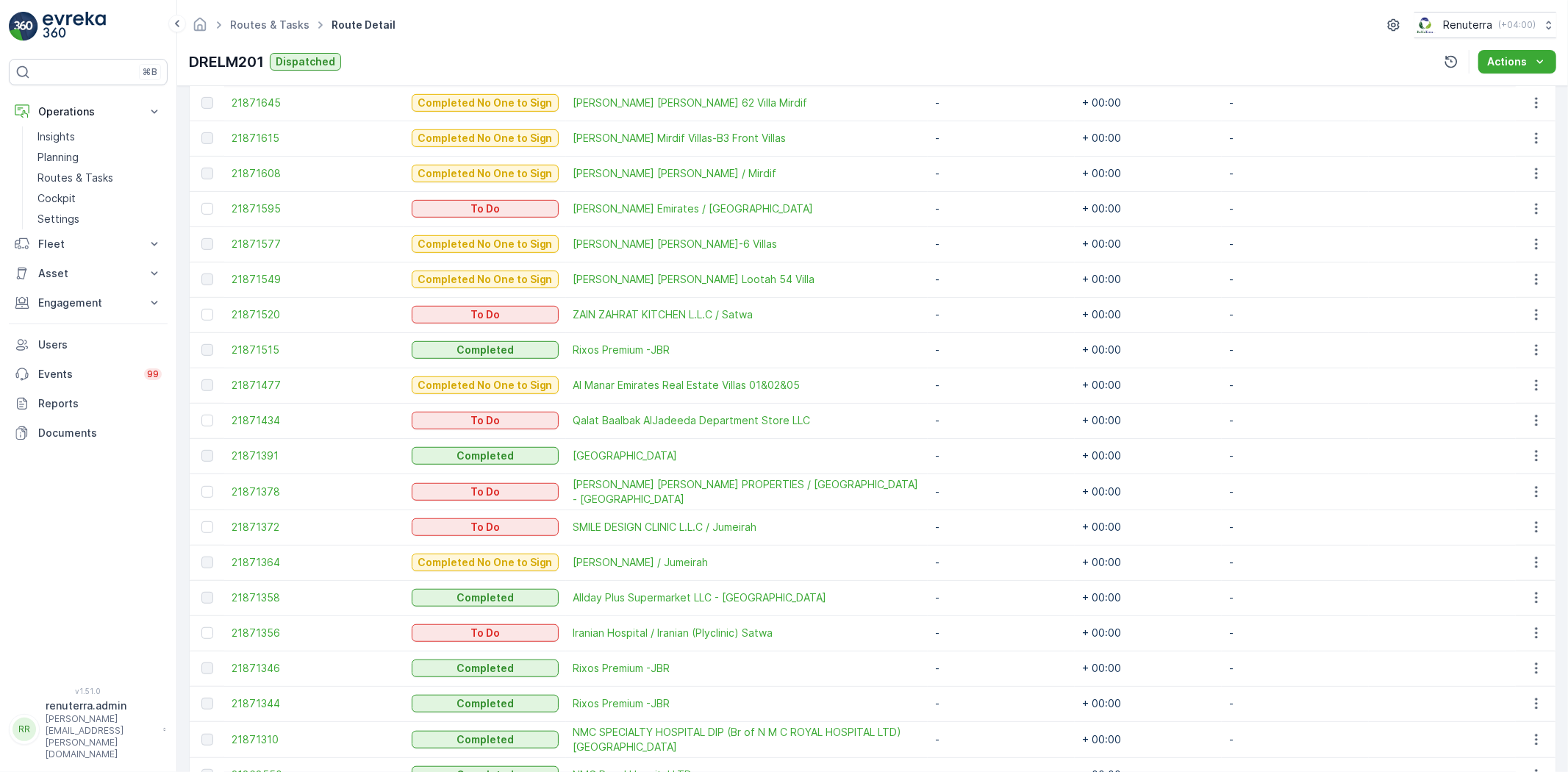
scroll to position [774, 0]
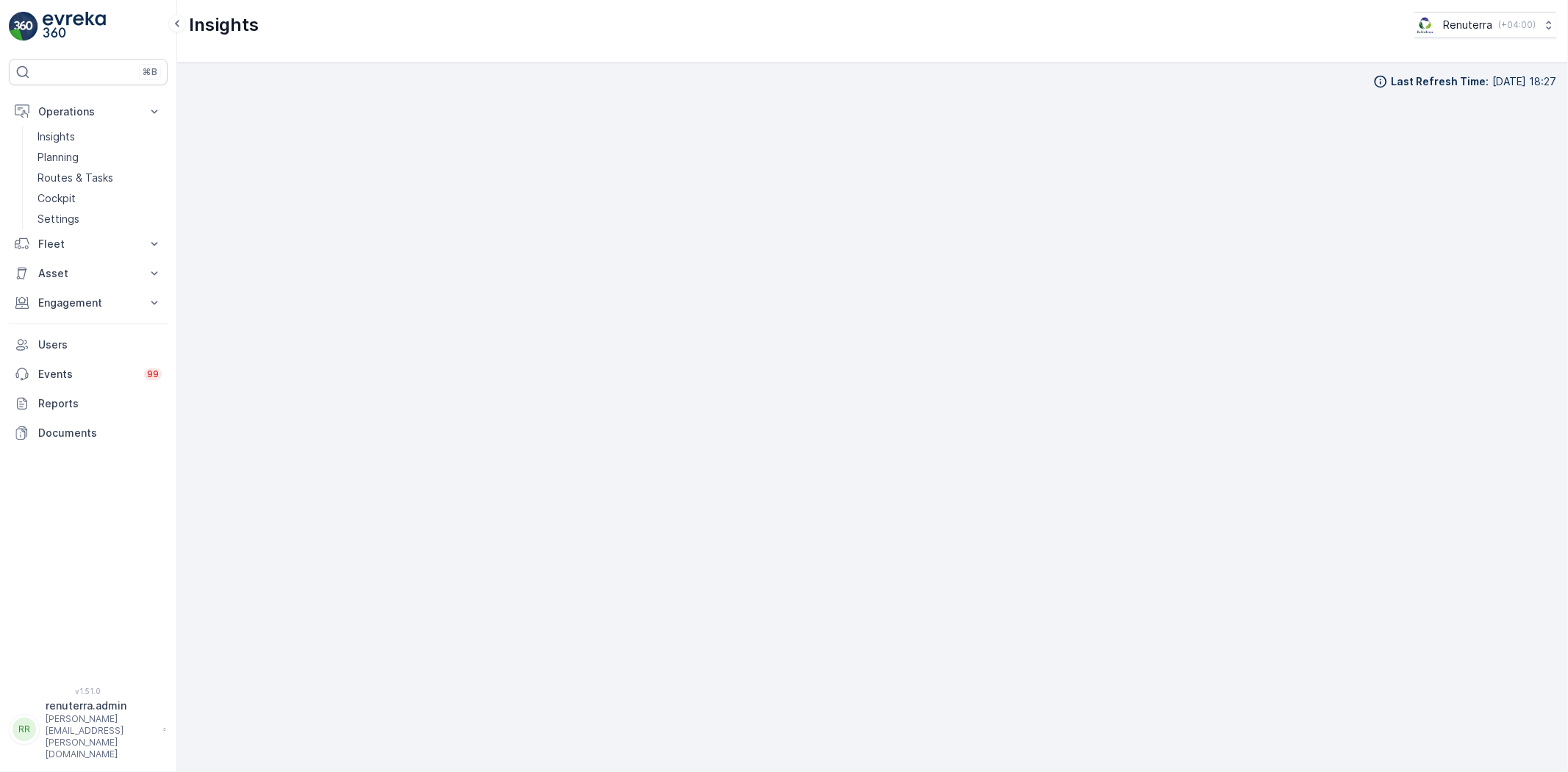
scroll to position [17, 0]
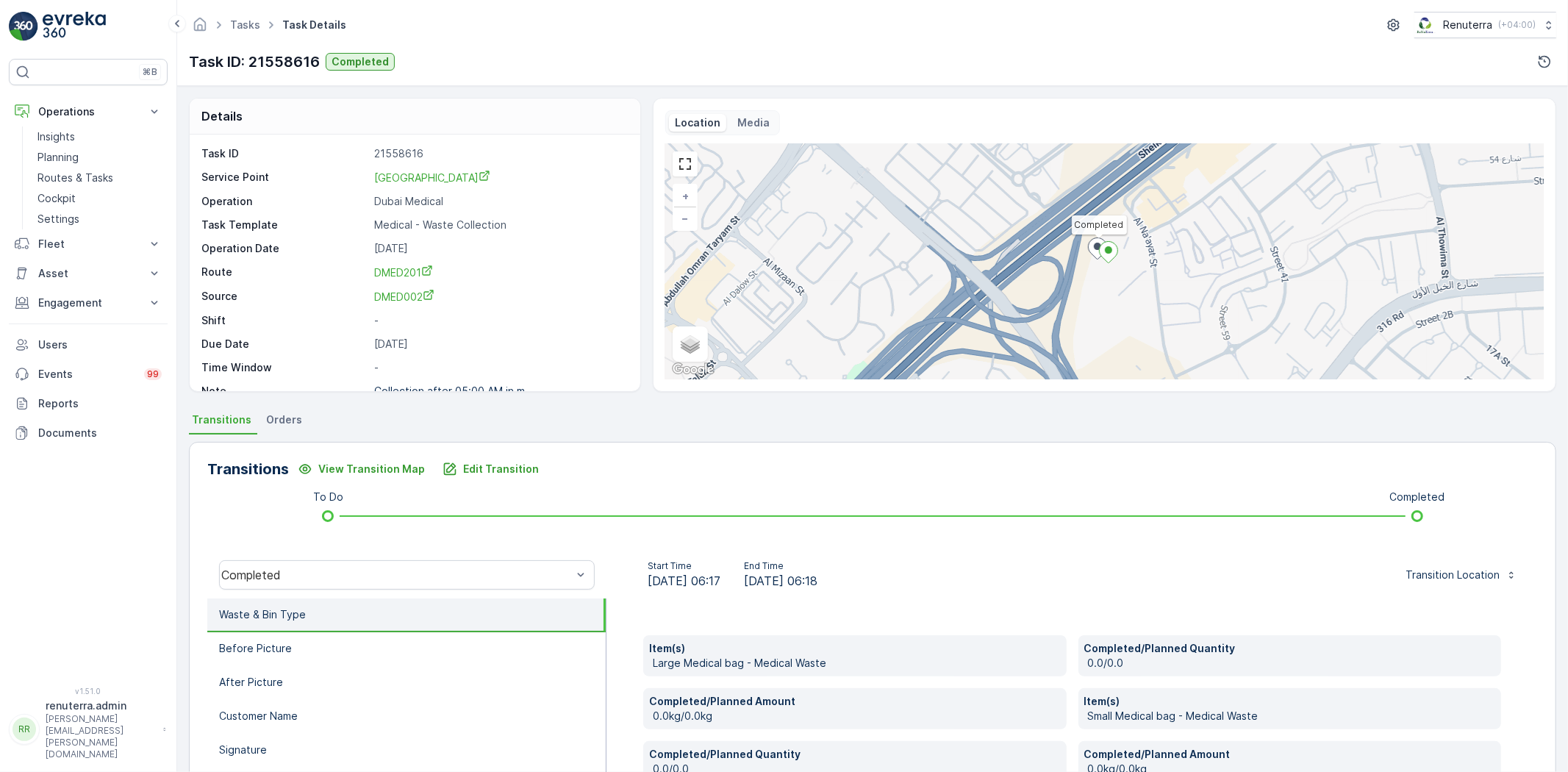
scroll to position [252, 0]
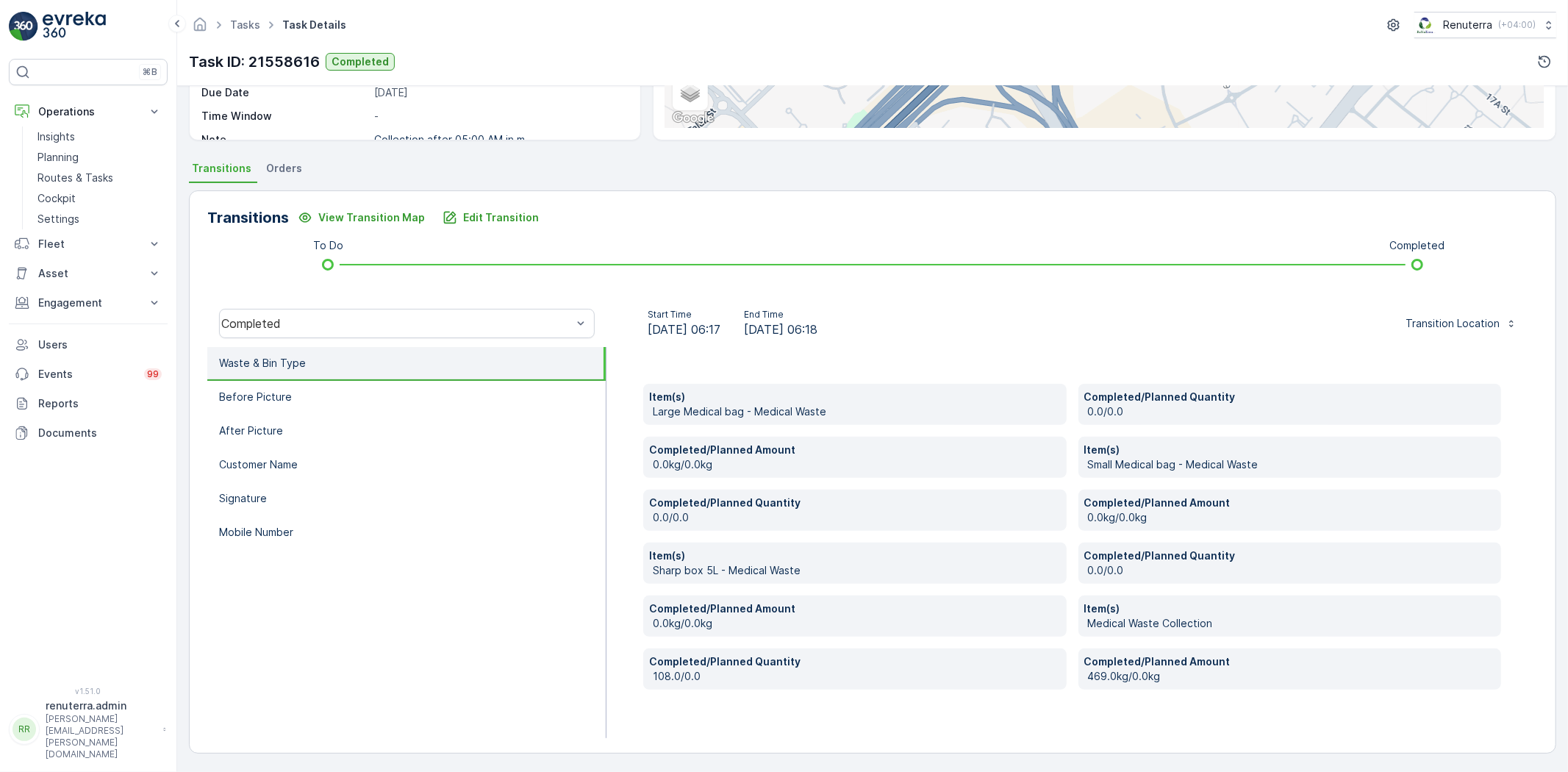
click at [813, 716] on div "Item(s) Large Medical bag - Medical Waste Completed/Planned Quantity 0.0/0.0 Co…" at bounding box center [1072, 542] width 931 height 391
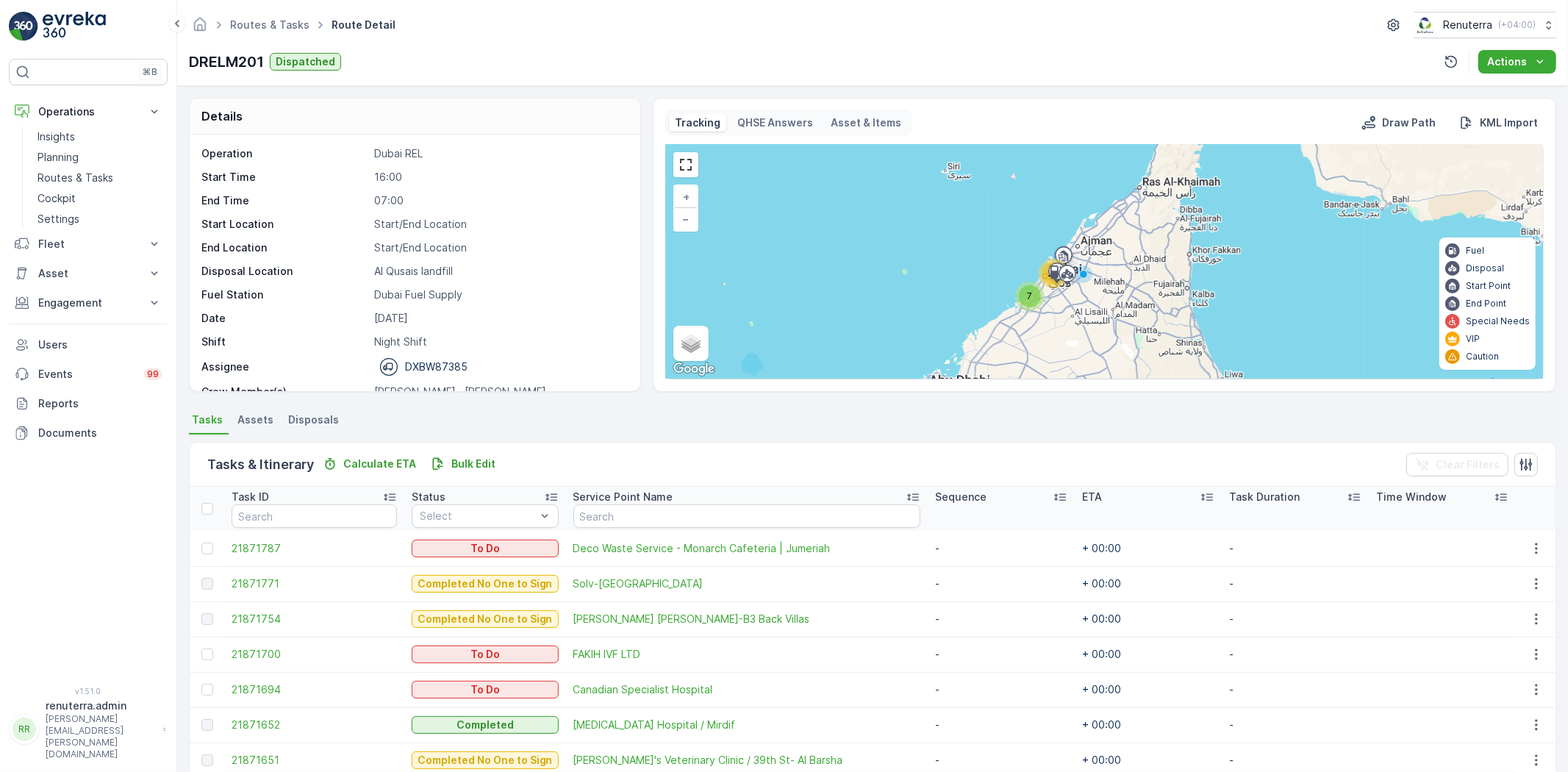
scroll to position [774, 0]
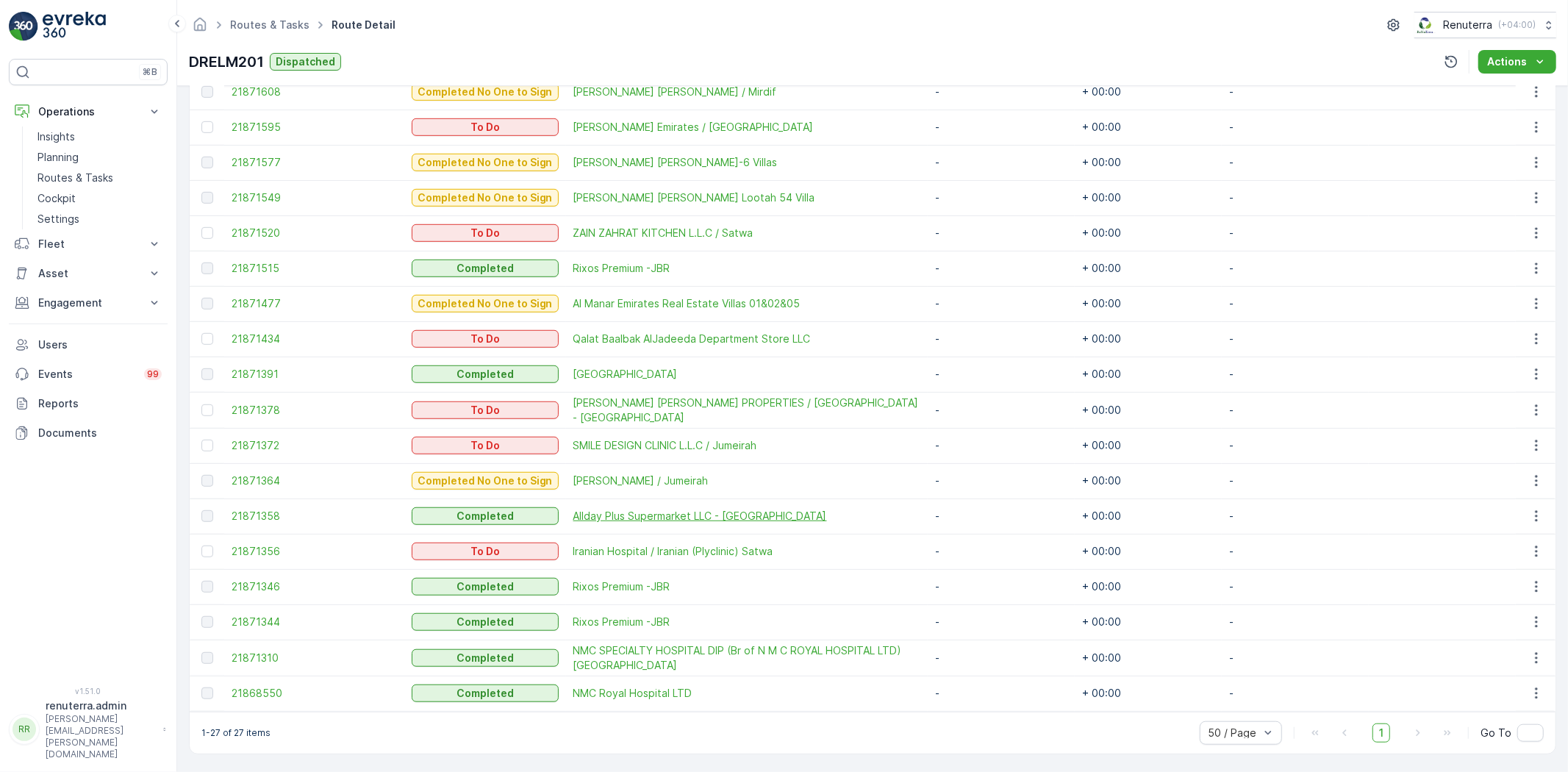
click at [587, 510] on span "Allday Plus Supermarket LLC - [GEOGRAPHIC_DATA]" at bounding box center [746, 515] width 347 height 15
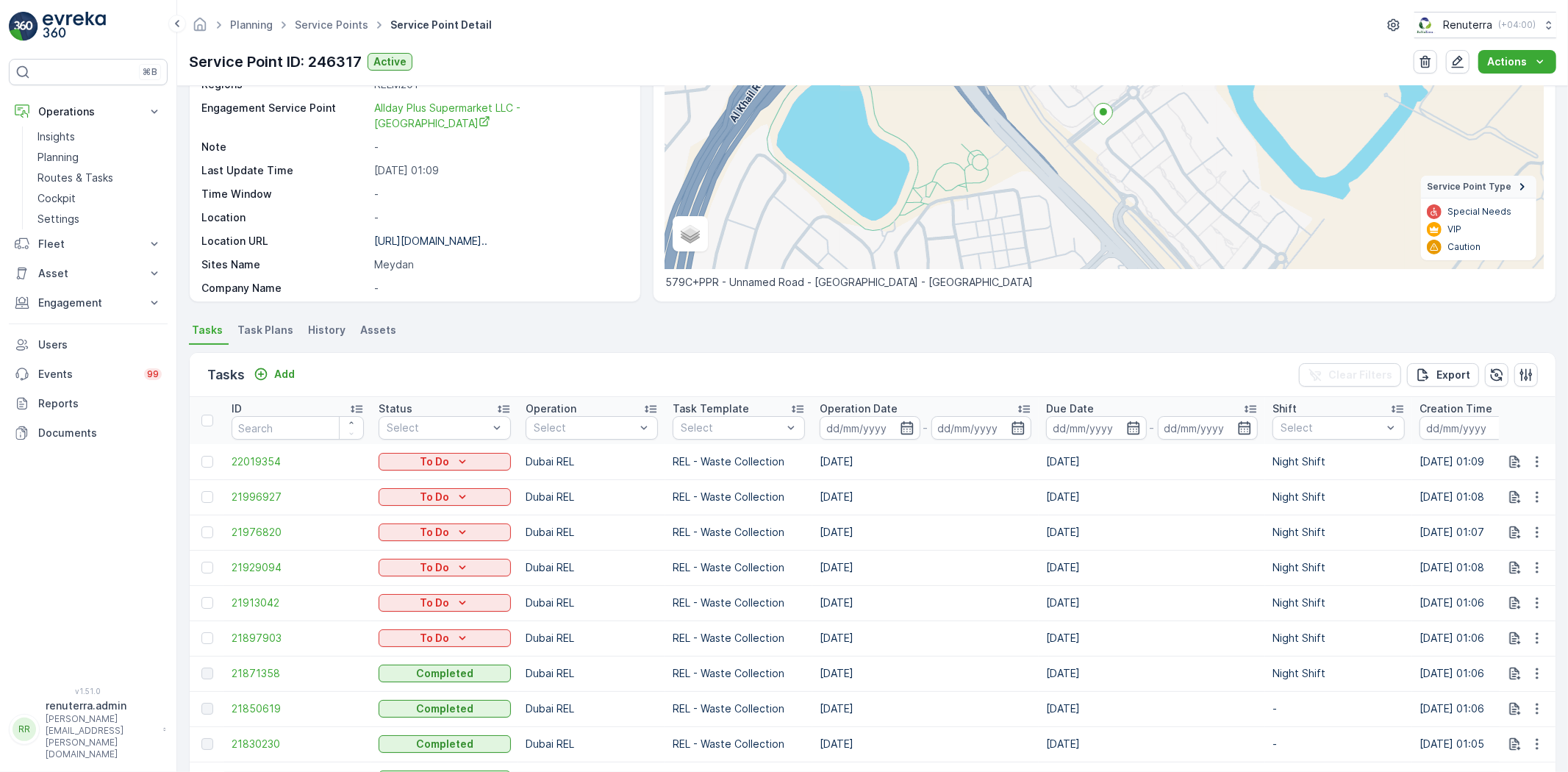
scroll to position [327, 0]
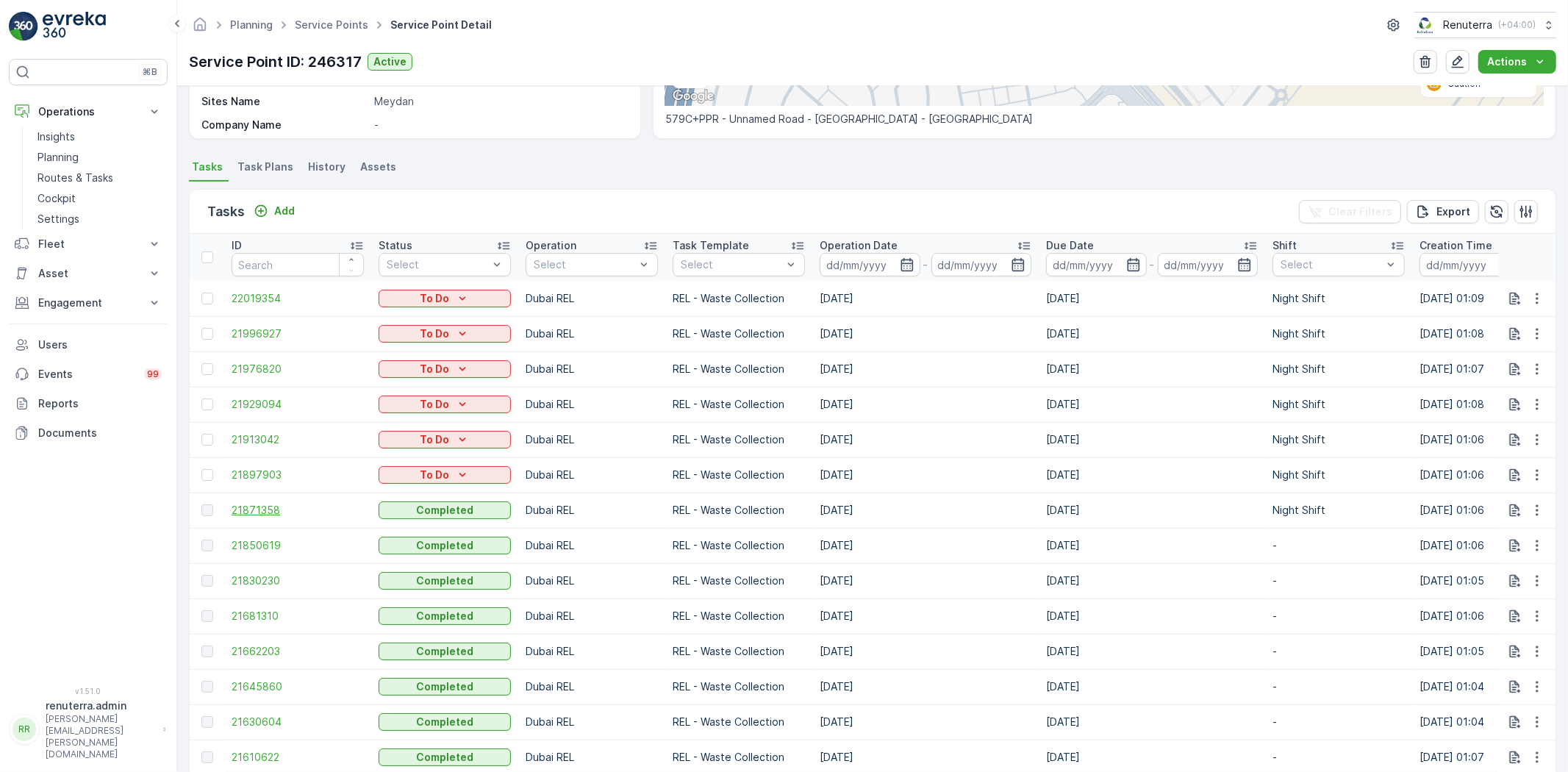
click at [275, 504] on span "21871358" at bounding box center [297, 510] width 132 height 15
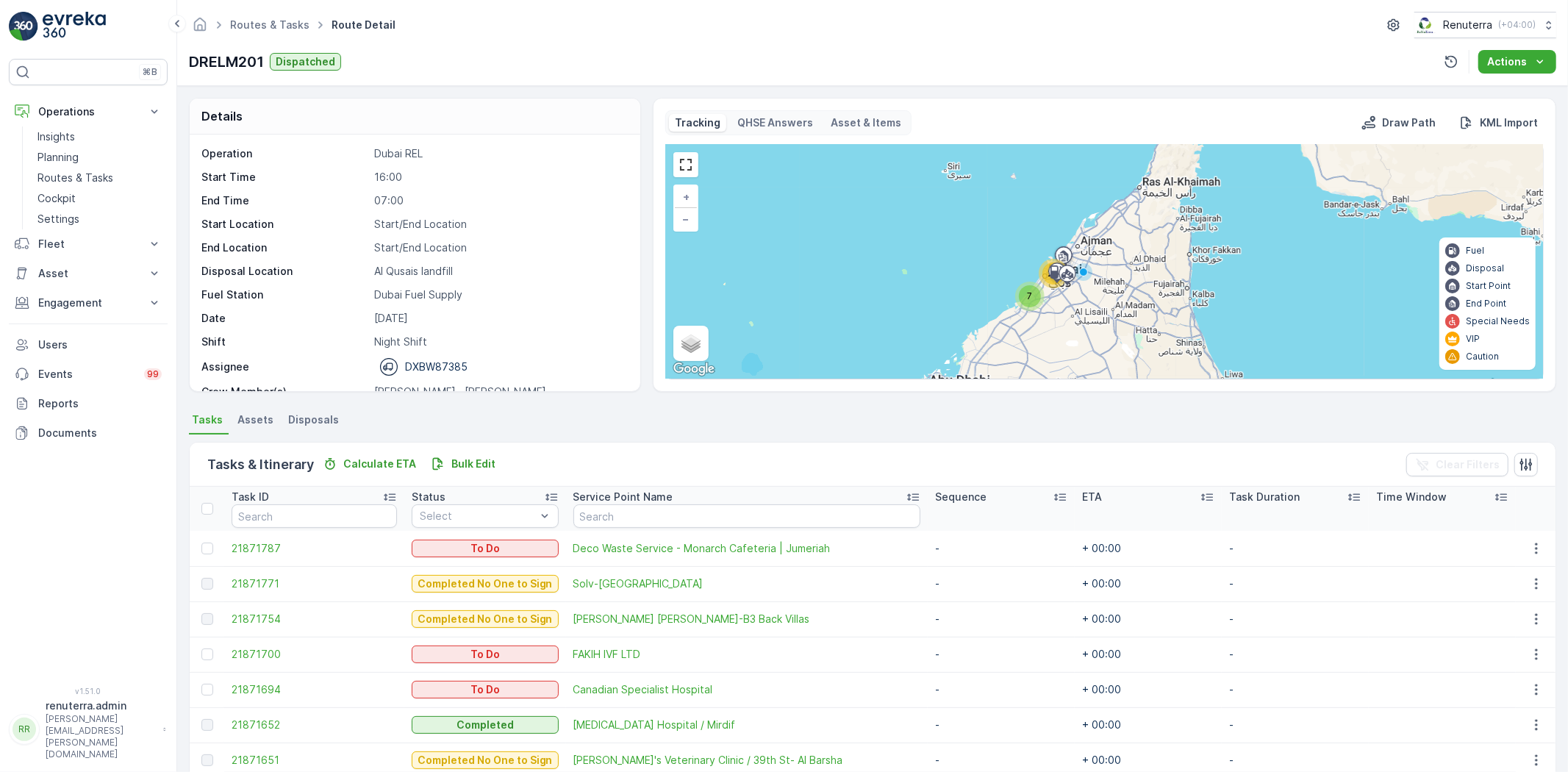
click at [611, 609] on td "[PERSON_NAME] [PERSON_NAME]-B3 Back Villas" at bounding box center [747, 618] width 362 height 35
click at [600, 616] on span "[PERSON_NAME] [PERSON_NAME]-B3 Back Villas" at bounding box center [746, 618] width 347 height 15
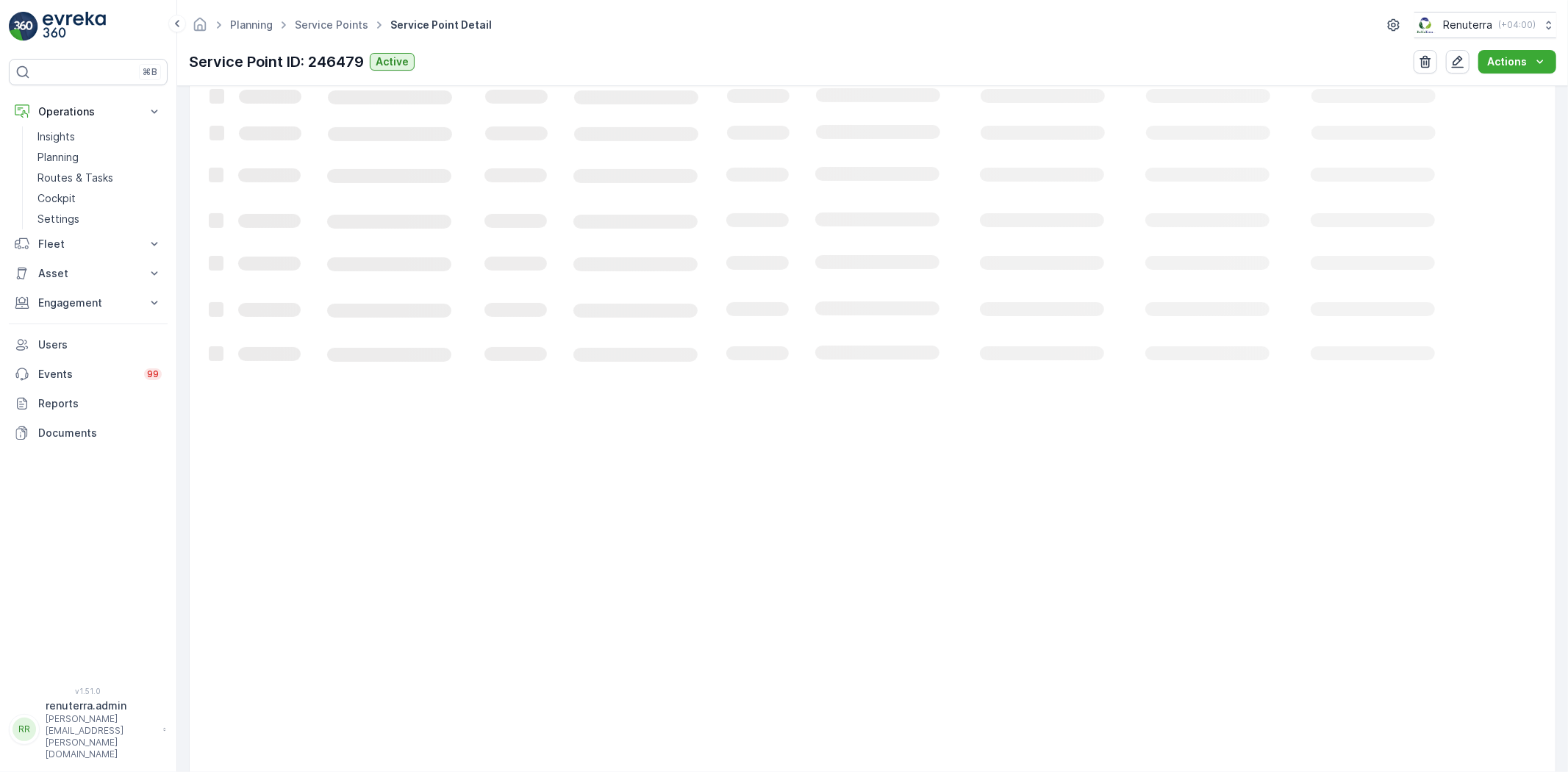
scroll to position [489, 0]
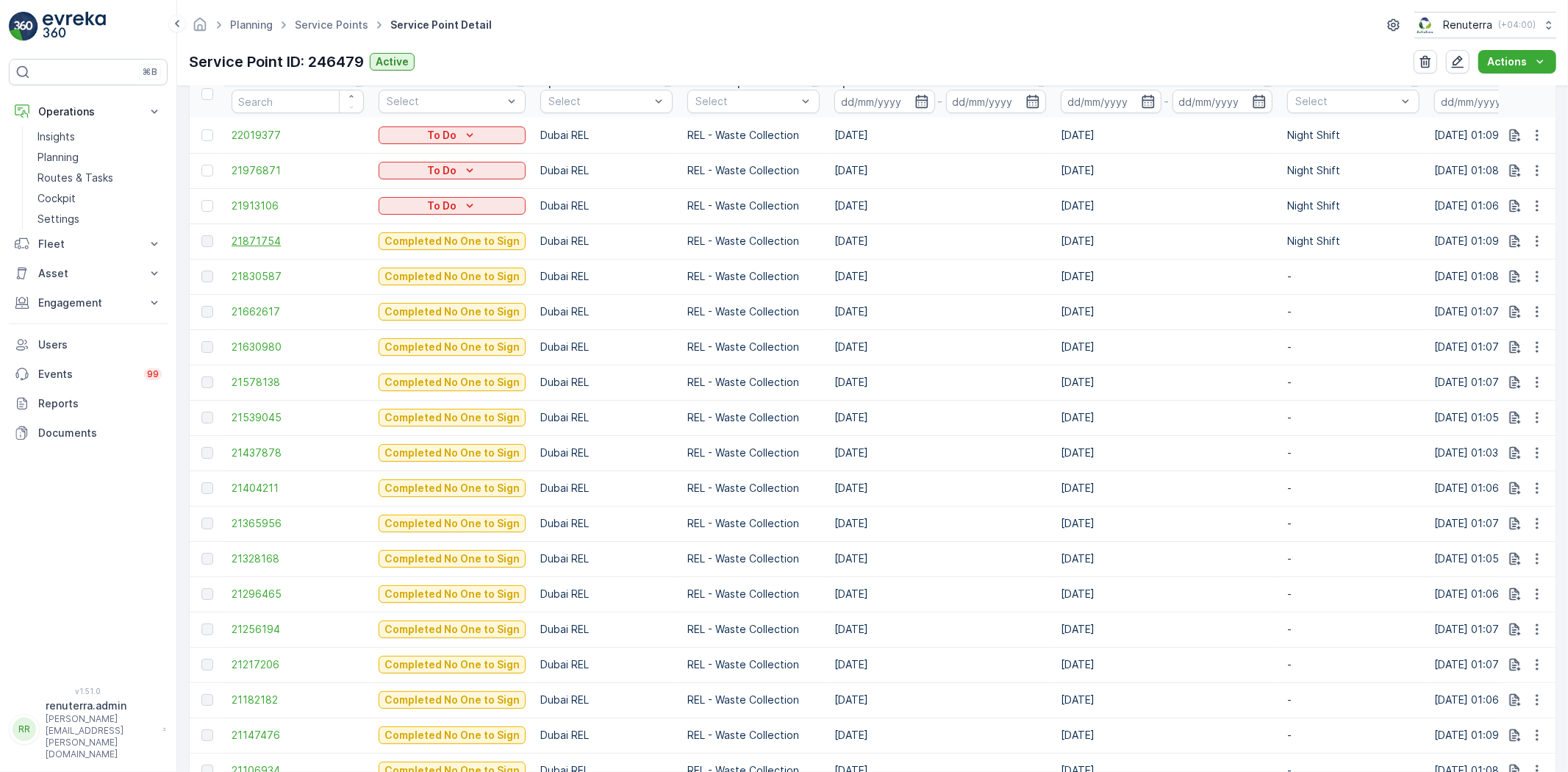
click at [250, 238] on span "21871754" at bounding box center [297, 241] width 132 height 15
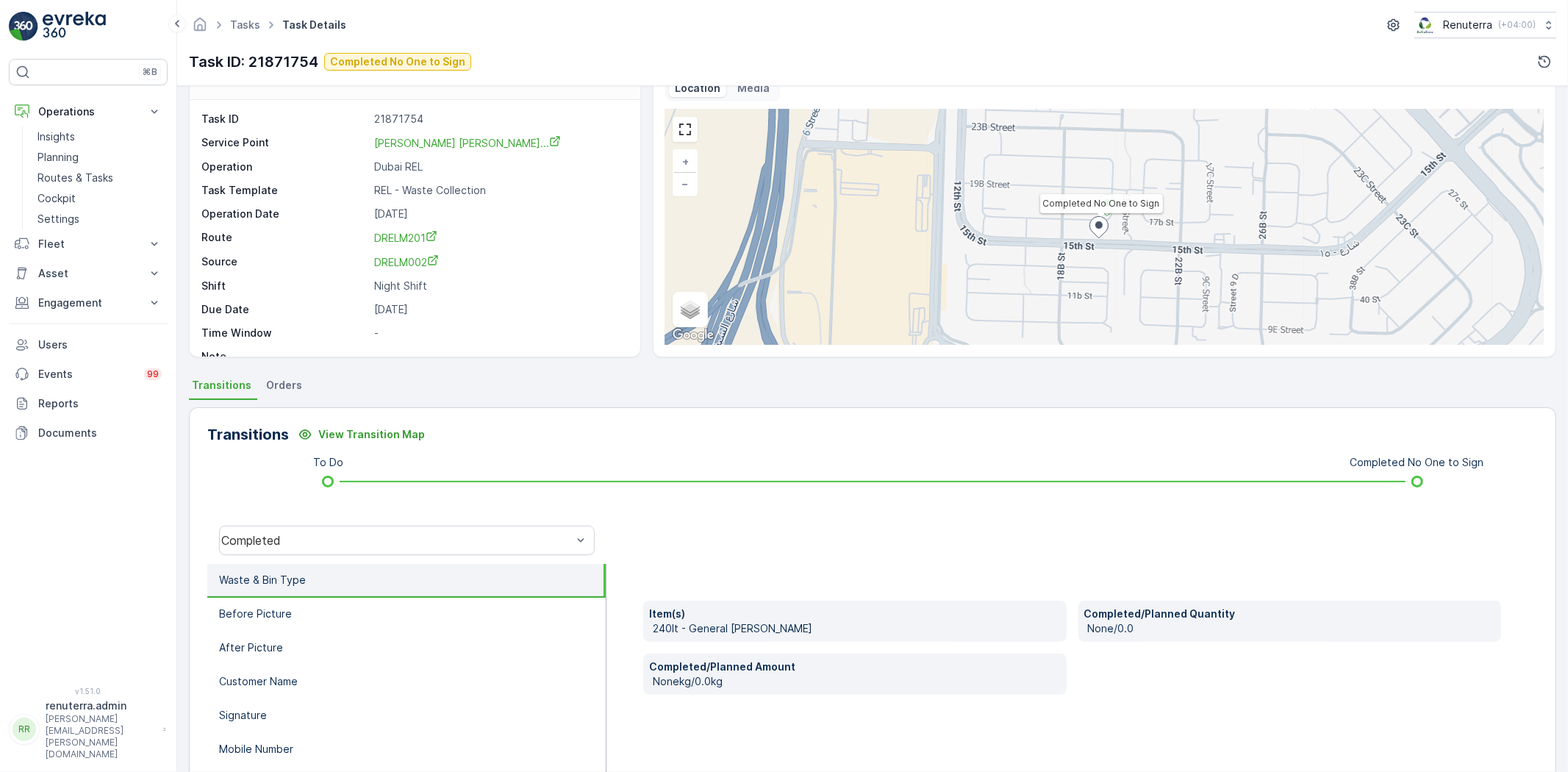
scroll to position [81, 0]
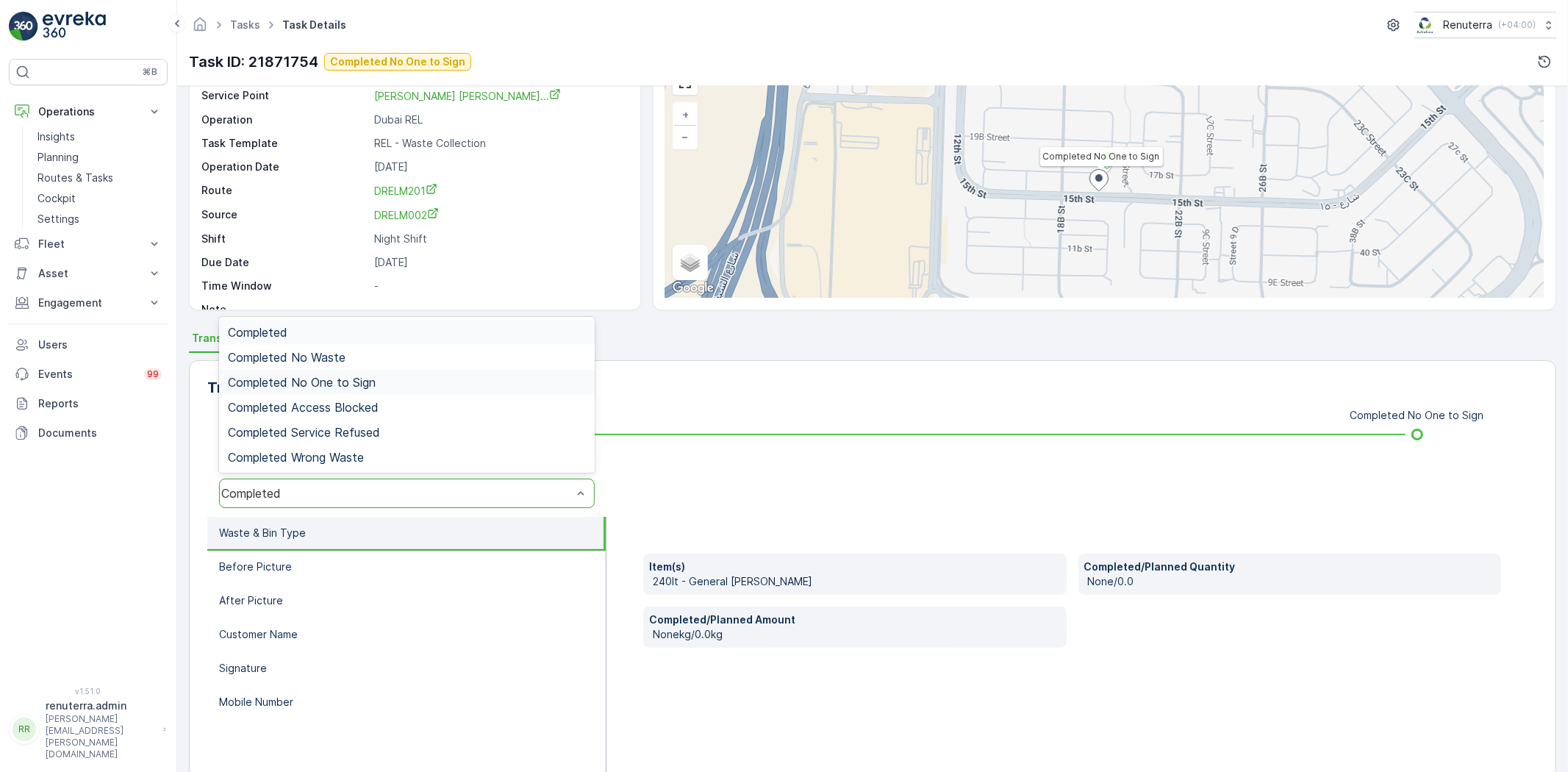
click at [335, 377] on span "Completed No One to Sign" at bounding box center [301, 382] width 148 height 13
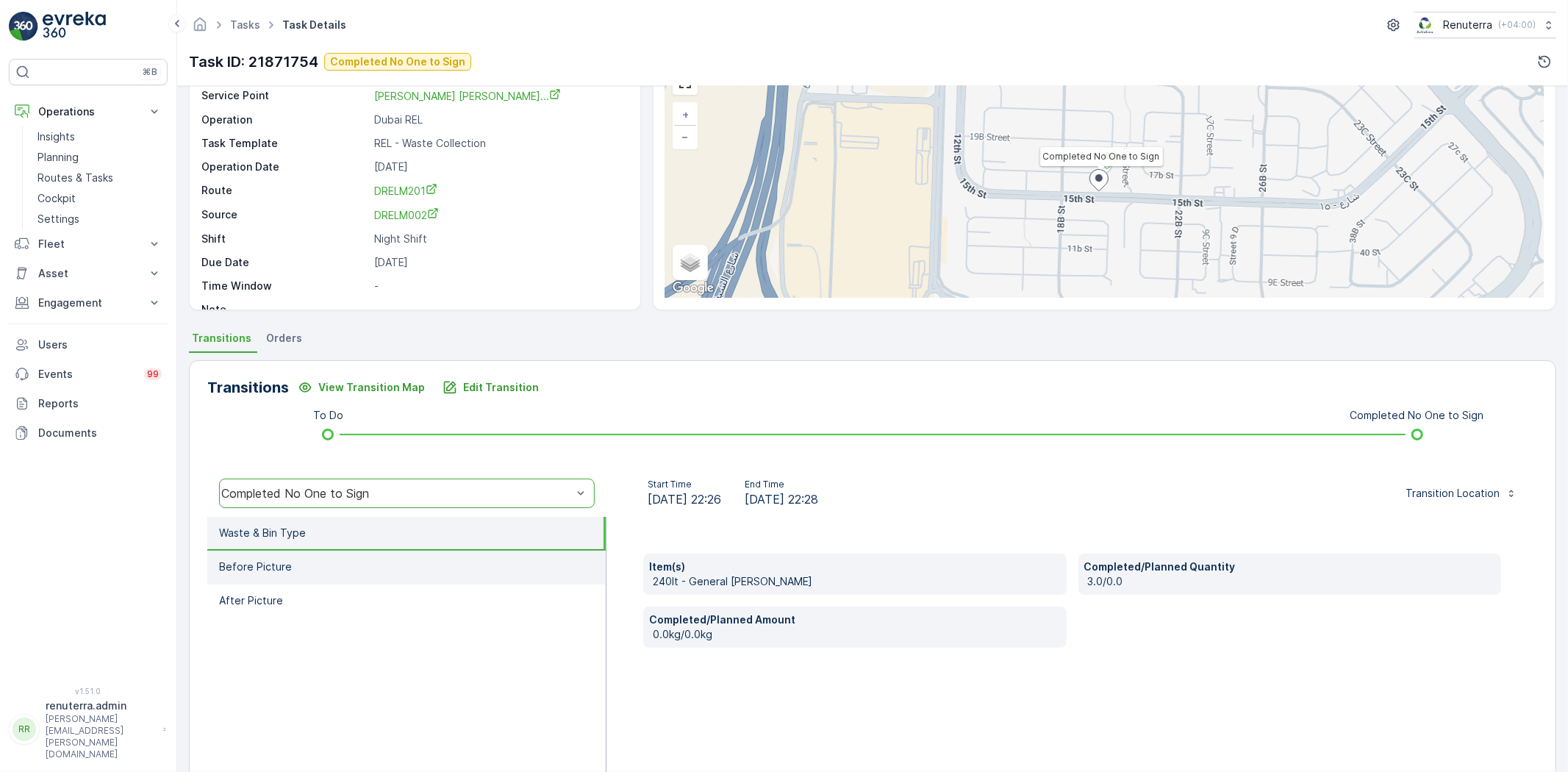
click at [307, 554] on li "Before Picture" at bounding box center [406, 567] width 398 height 34
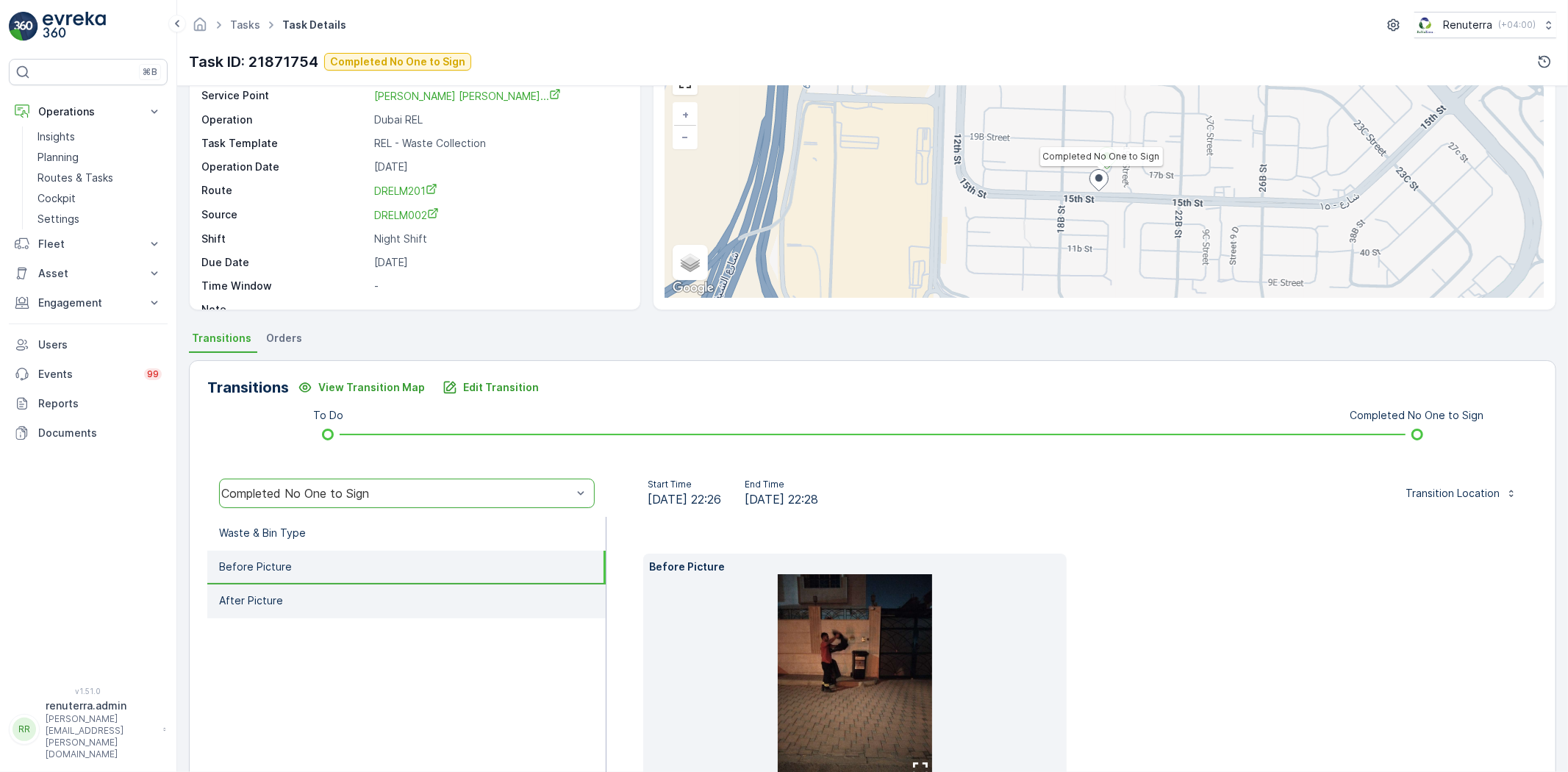
drag, startPoint x: 213, startPoint y: 614, endPoint x: 213, endPoint y: 605, distance: 9.0
click at [211, 609] on li "After Picture" at bounding box center [406, 601] width 398 height 34
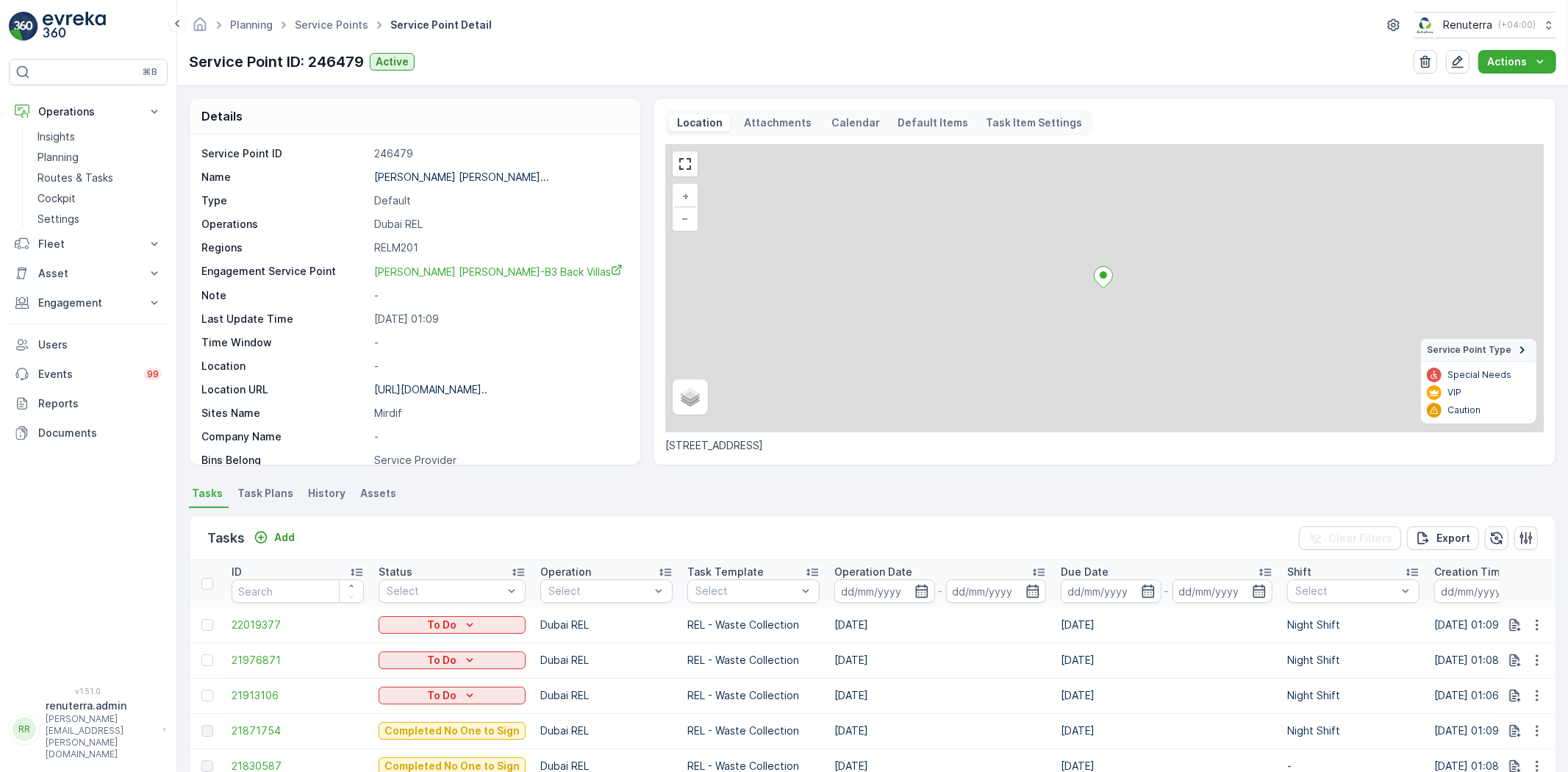
scroll to position [163, 0]
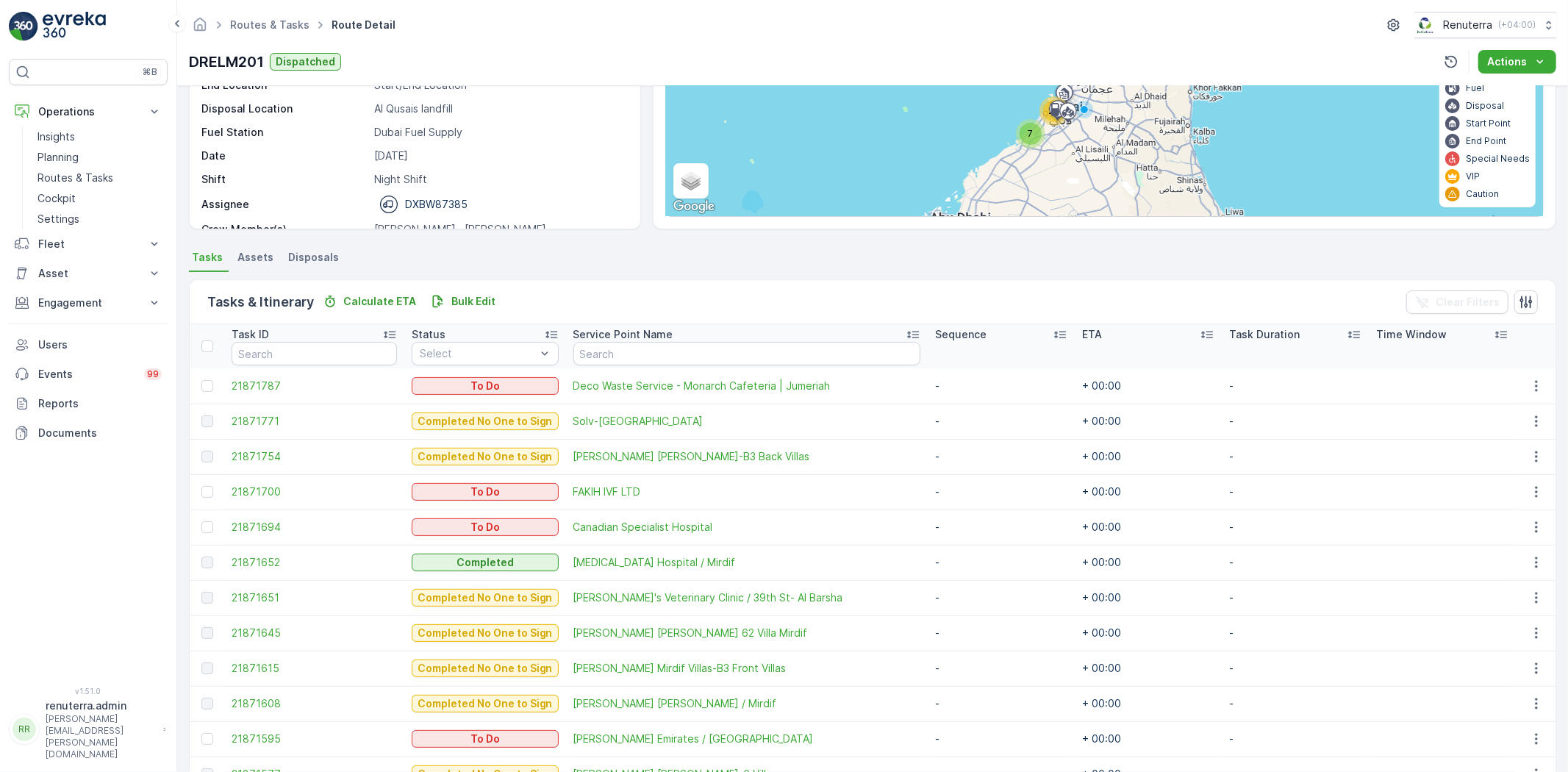
scroll to position [163, 0]
click at [273, 664] on span "21871615" at bounding box center [314, 667] width 165 height 15
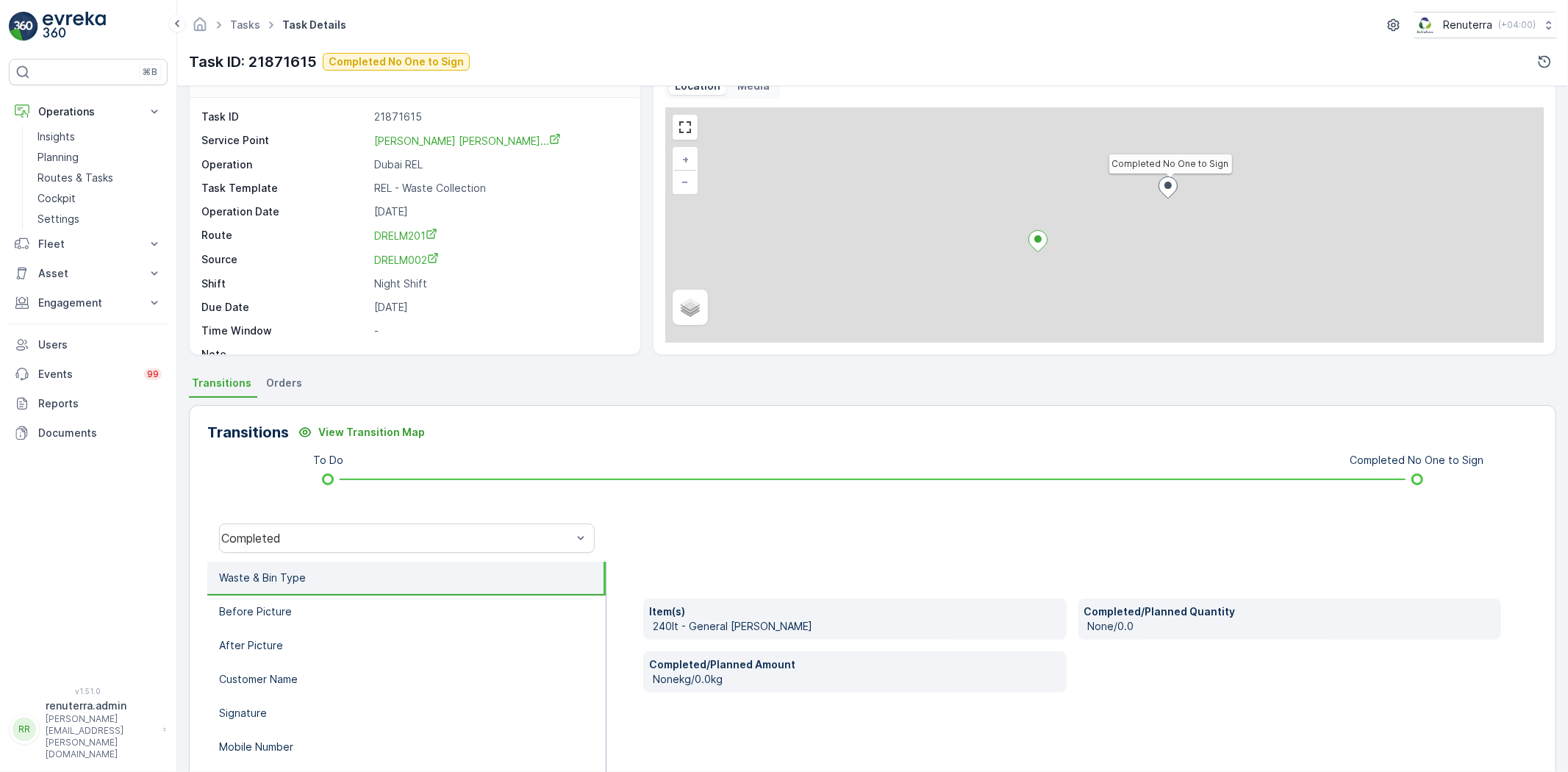
scroll to position [155, 0]
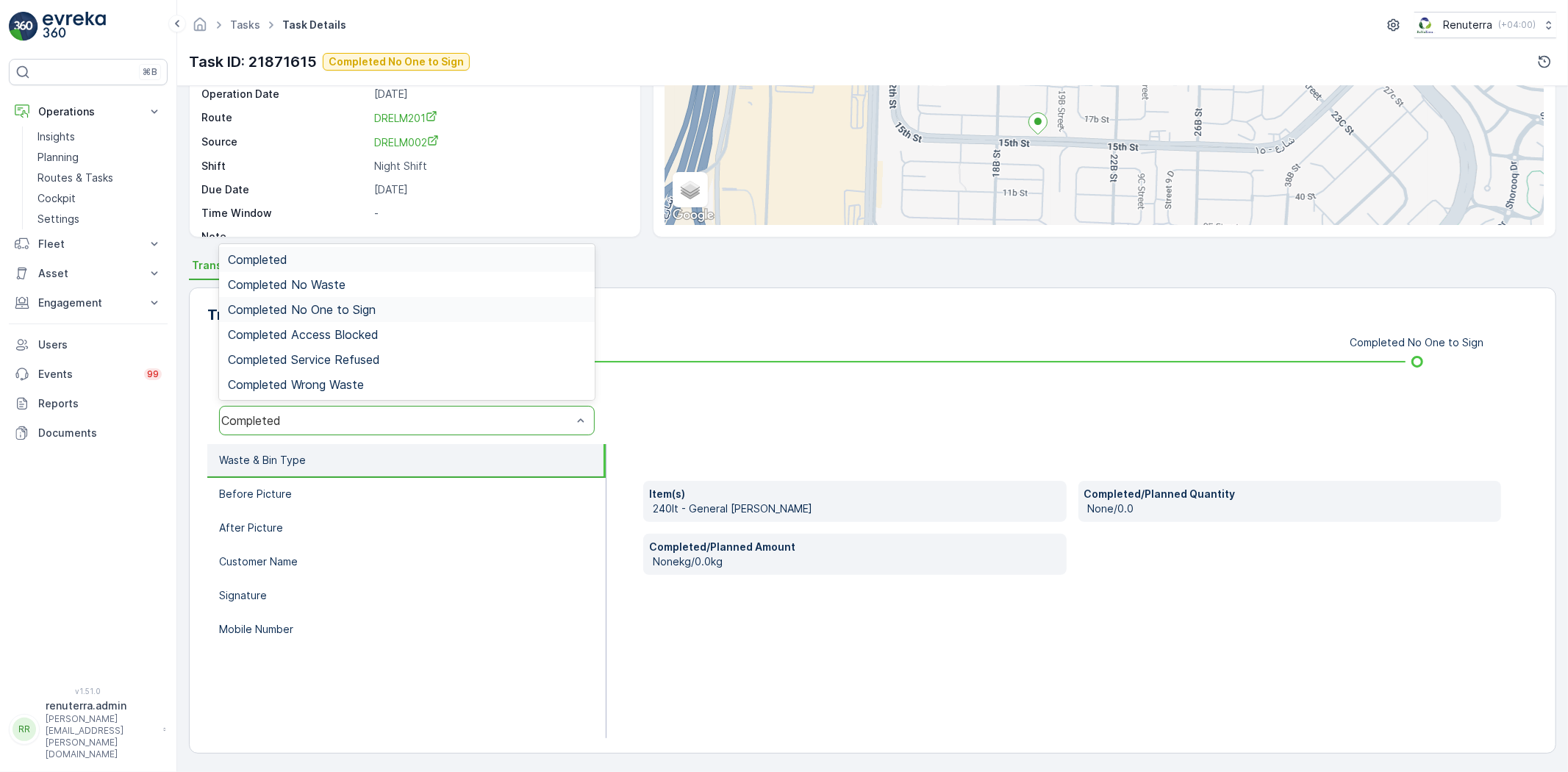
click at [336, 316] on div "Completed No One to Sign" at bounding box center [407, 309] width 376 height 25
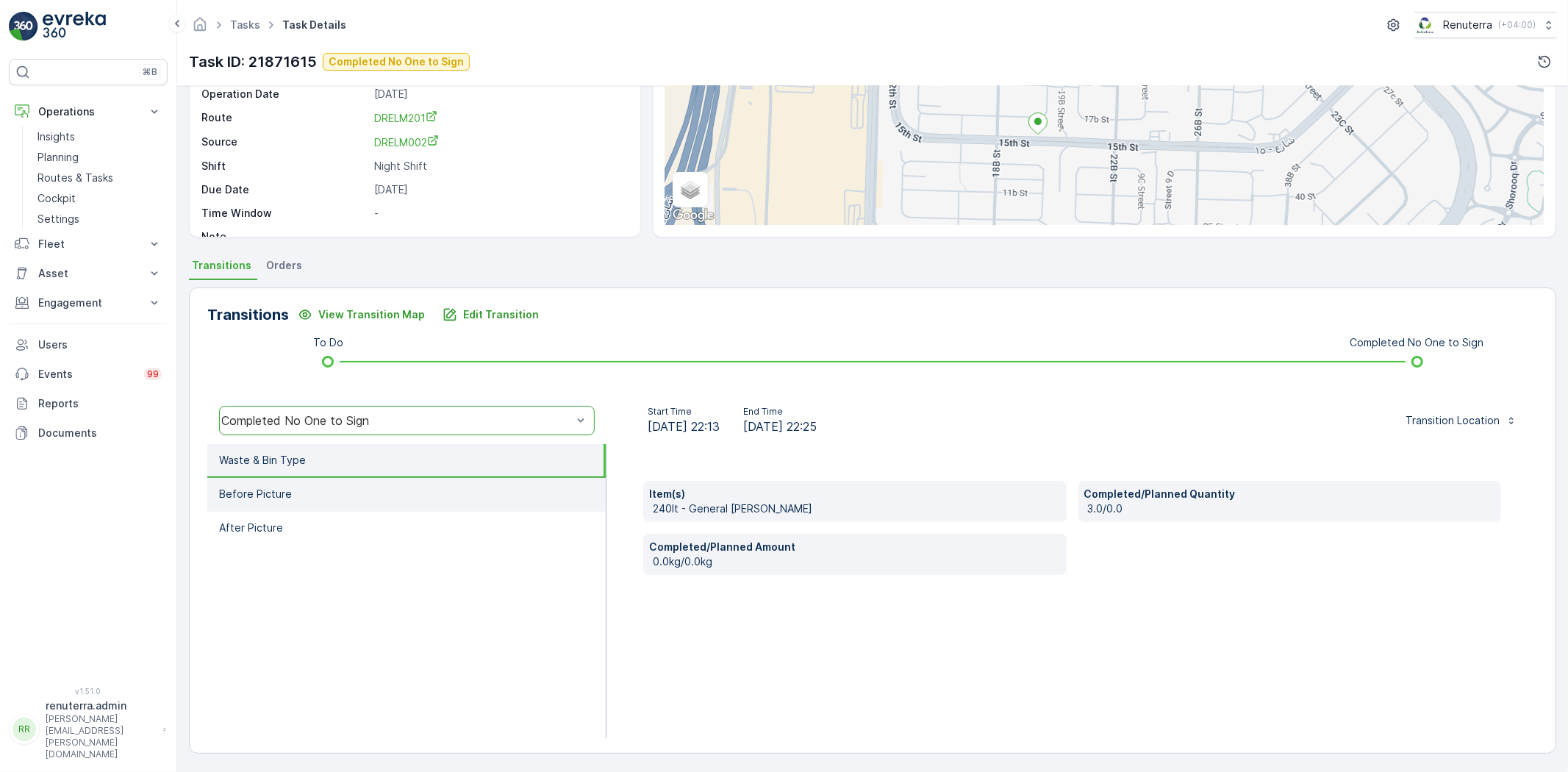
click at [306, 489] on li "Before Picture" at bounding box center [406, 494] width 398 height 34
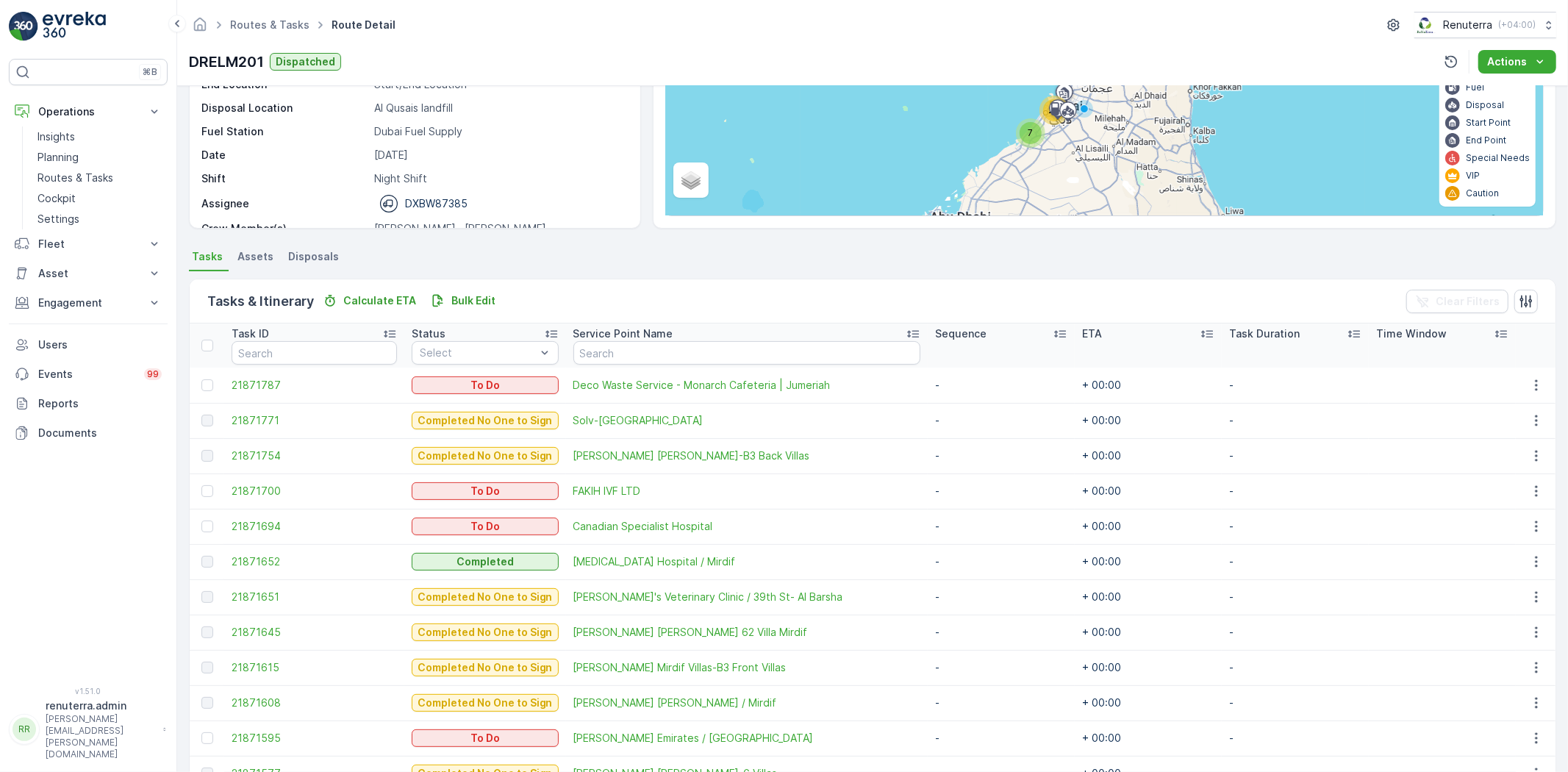
scroll to position [245, 0]
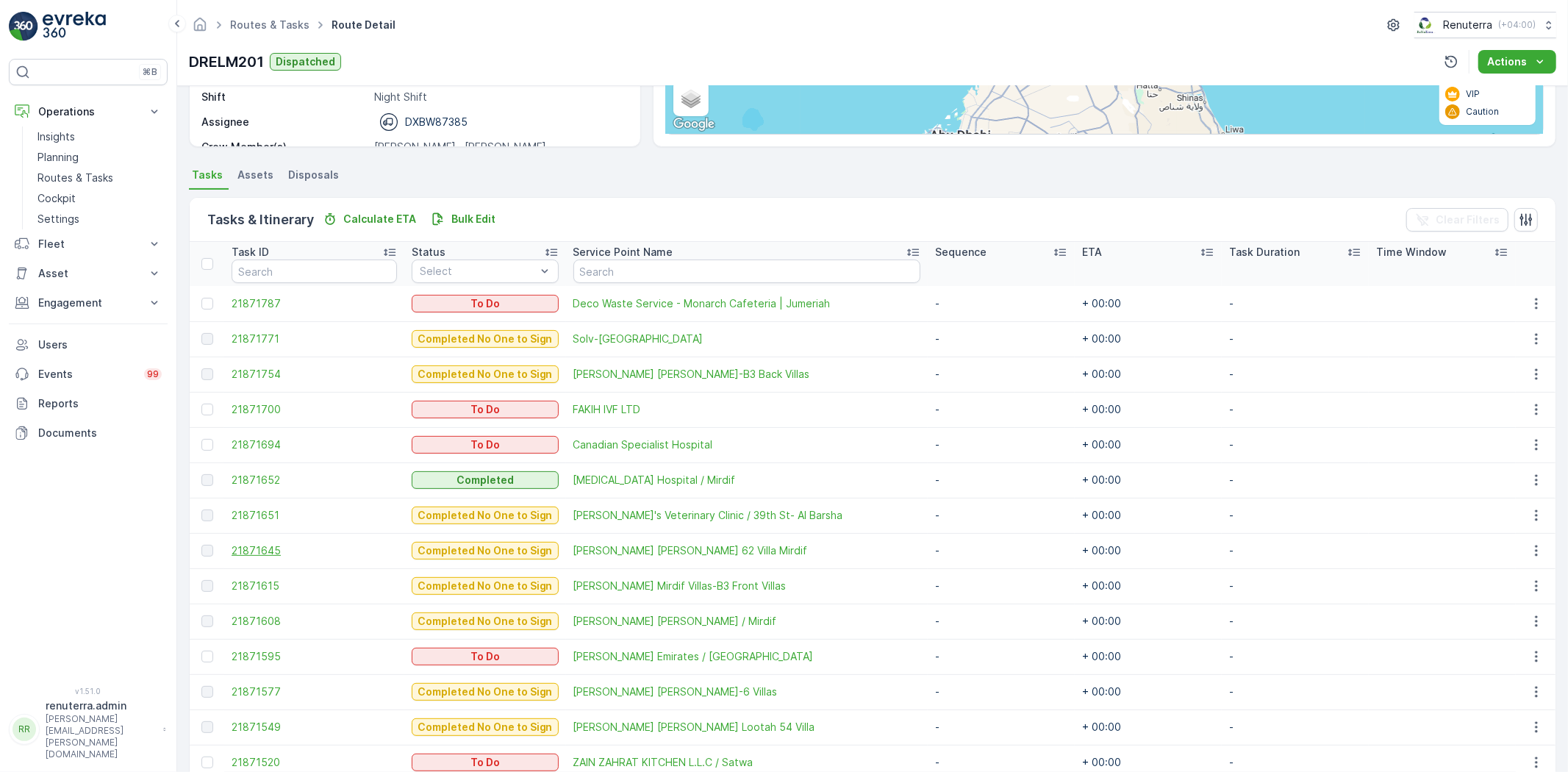
click at [260, 545] on span "21871645" at bounding box center [314, 550] width 165 height 15
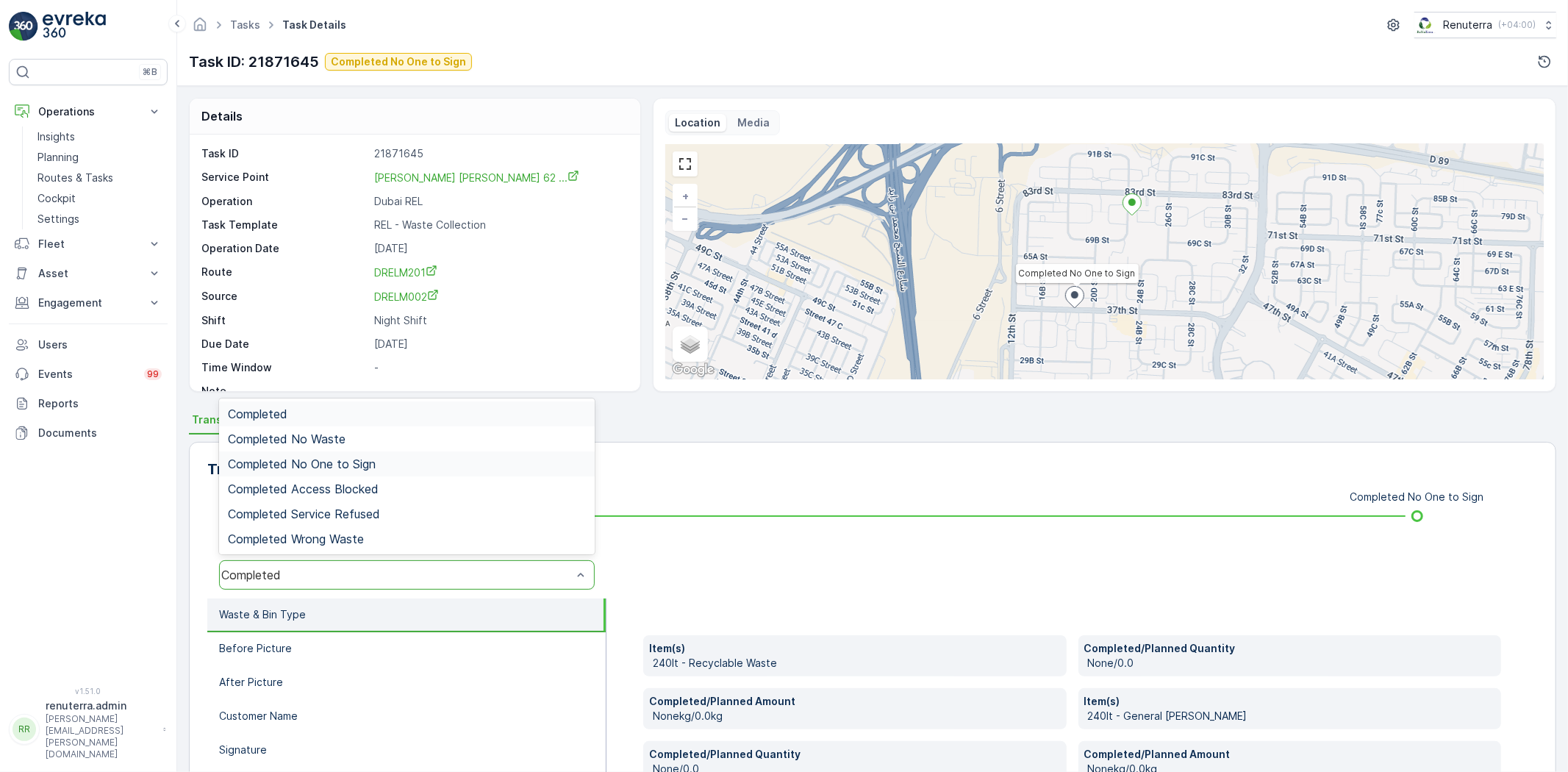
click at [369, 461] on span "Completed No One to Sign" at bounding box center [301, 463] width 148 height 13
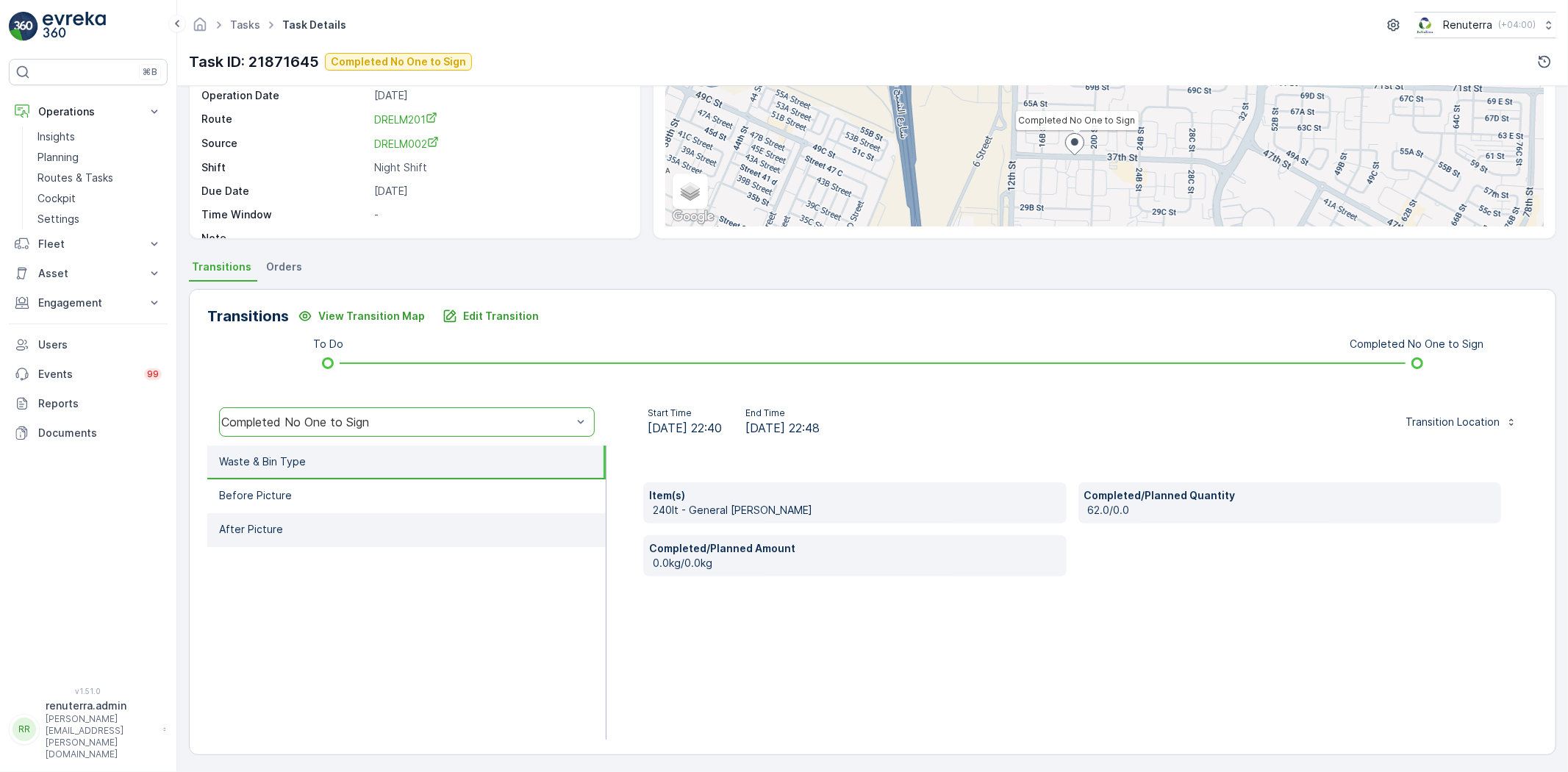
scroll to position [155, 0]
click at [341, 494] on li "Before Picture" at bounding box center [406, 494] width 398 height 34
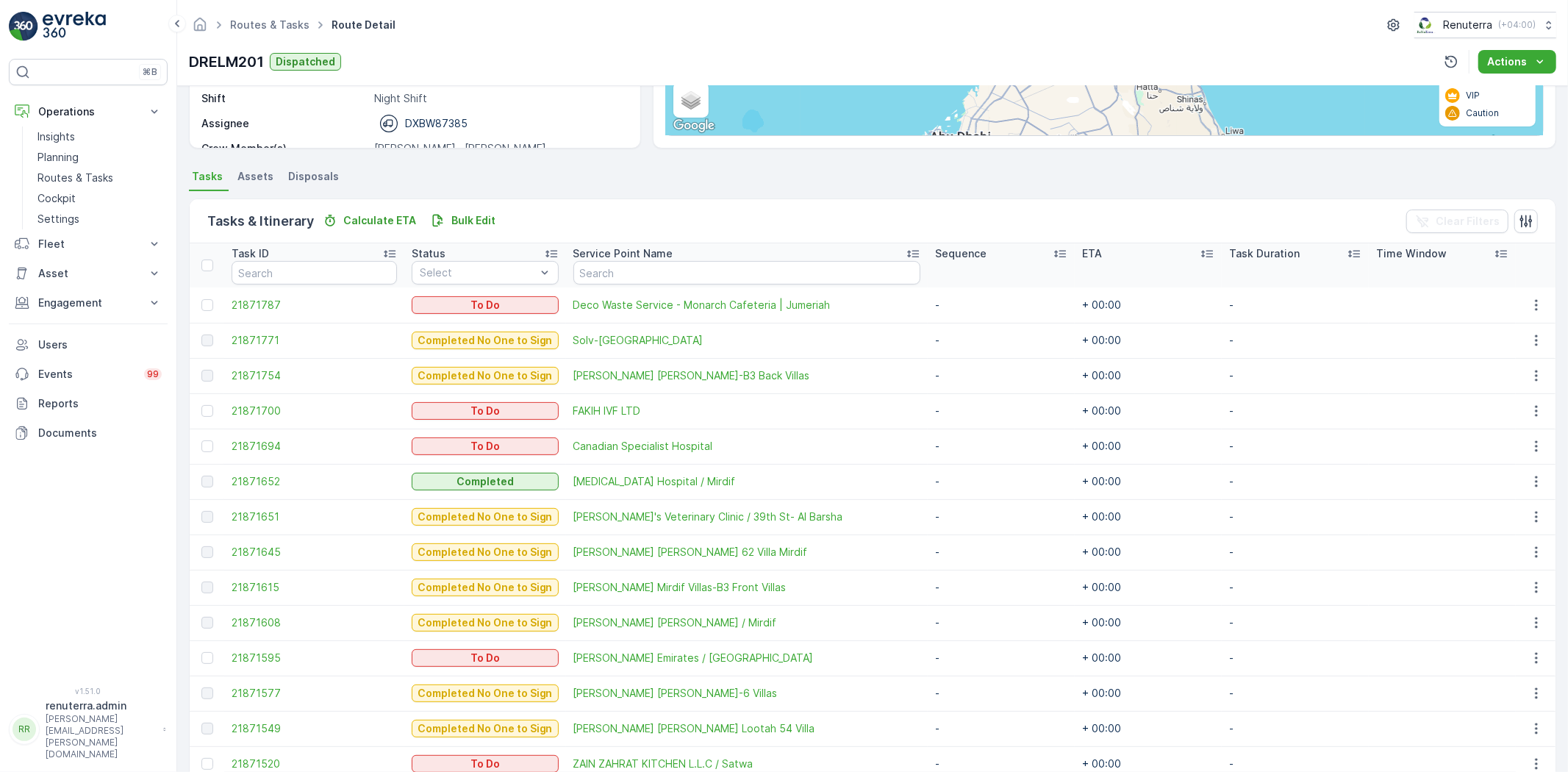
scroll to position [245, 0]
click at [243, 620] on span "21871608" at bounding box center [314, 621] width 165 height 15
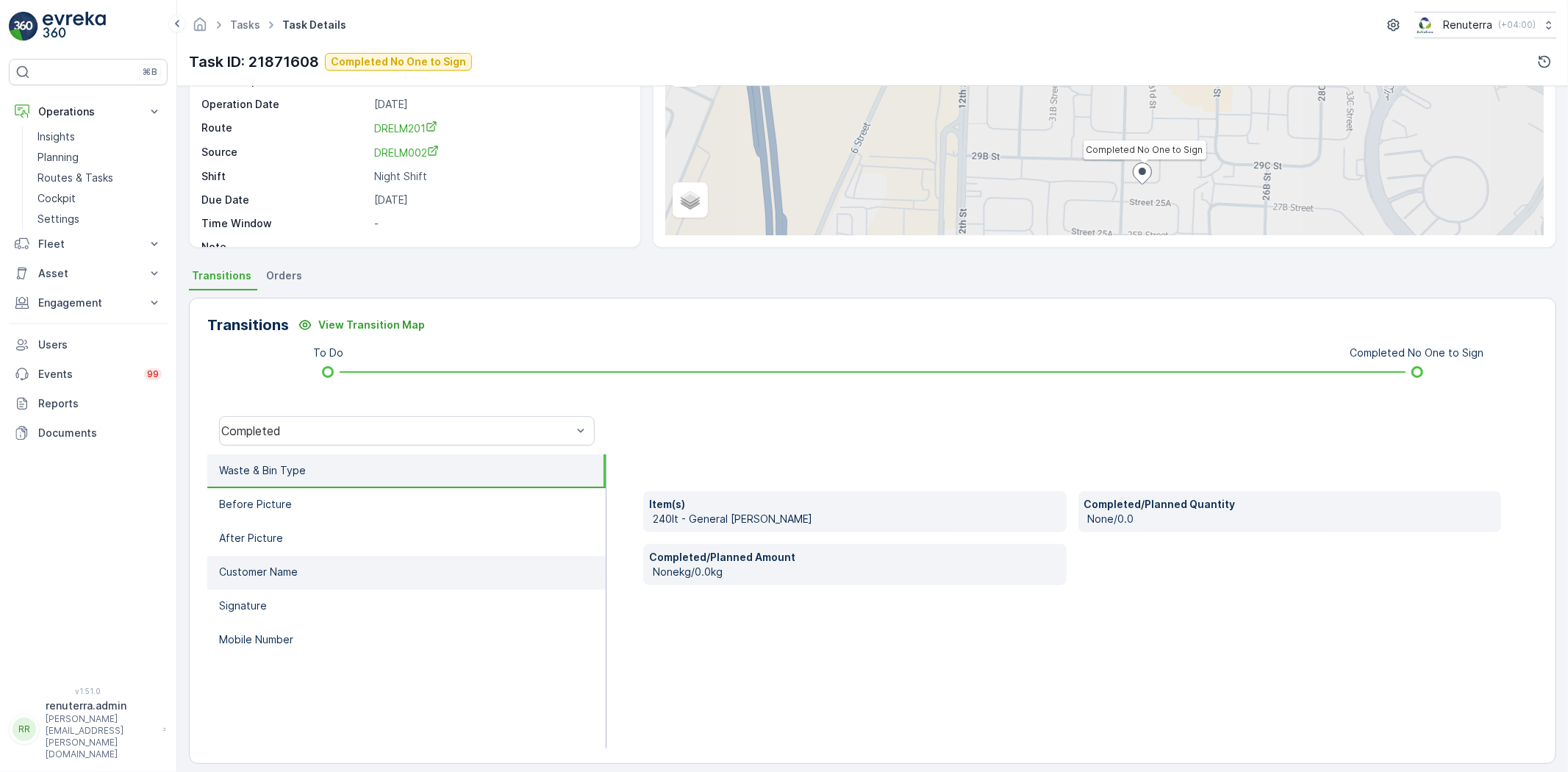
scroll to position [155, 0]
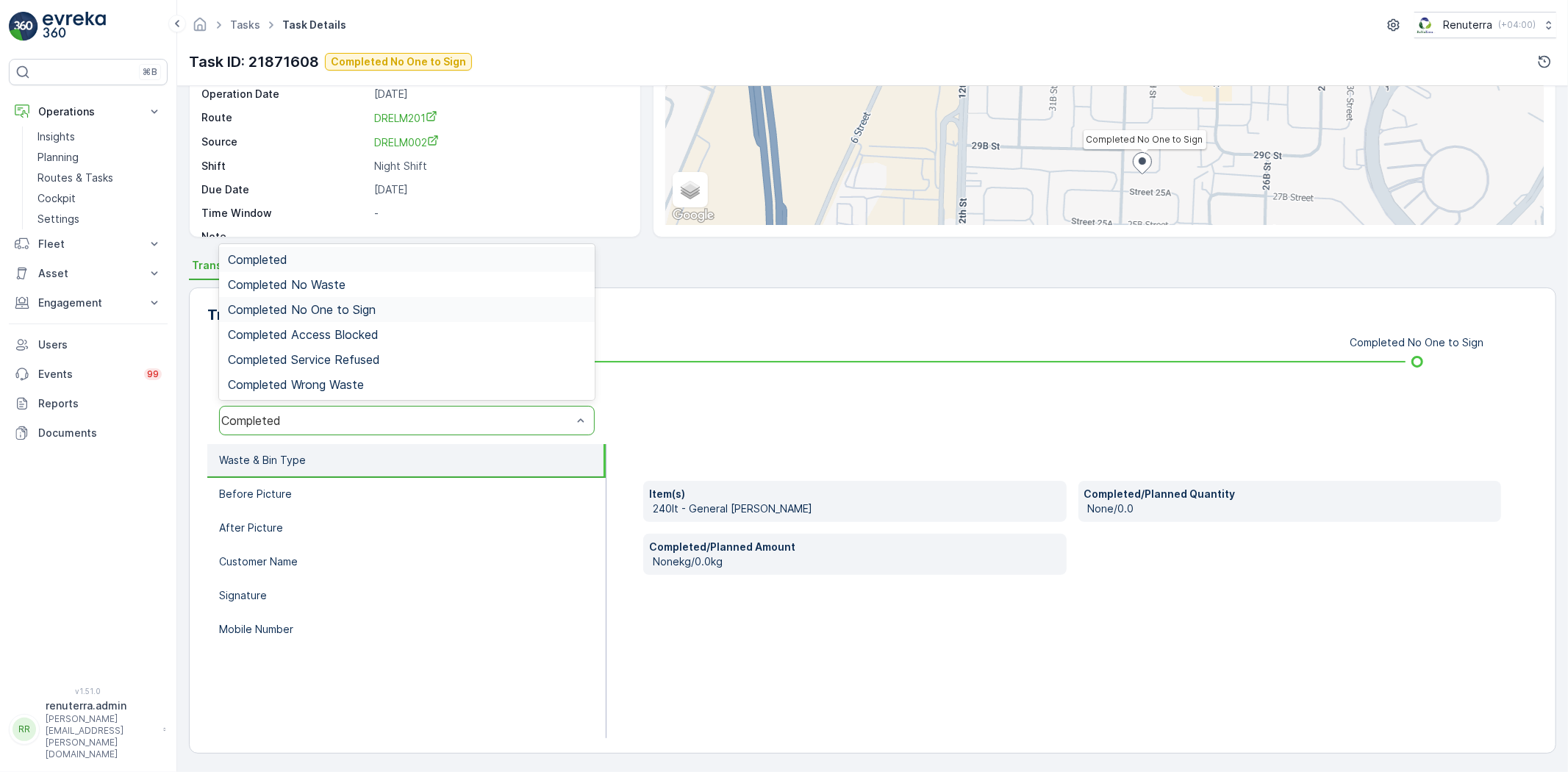
click at [351, 306] on span "Completed No One to Sign" at bounding box center [301, 309] width 148 height 13
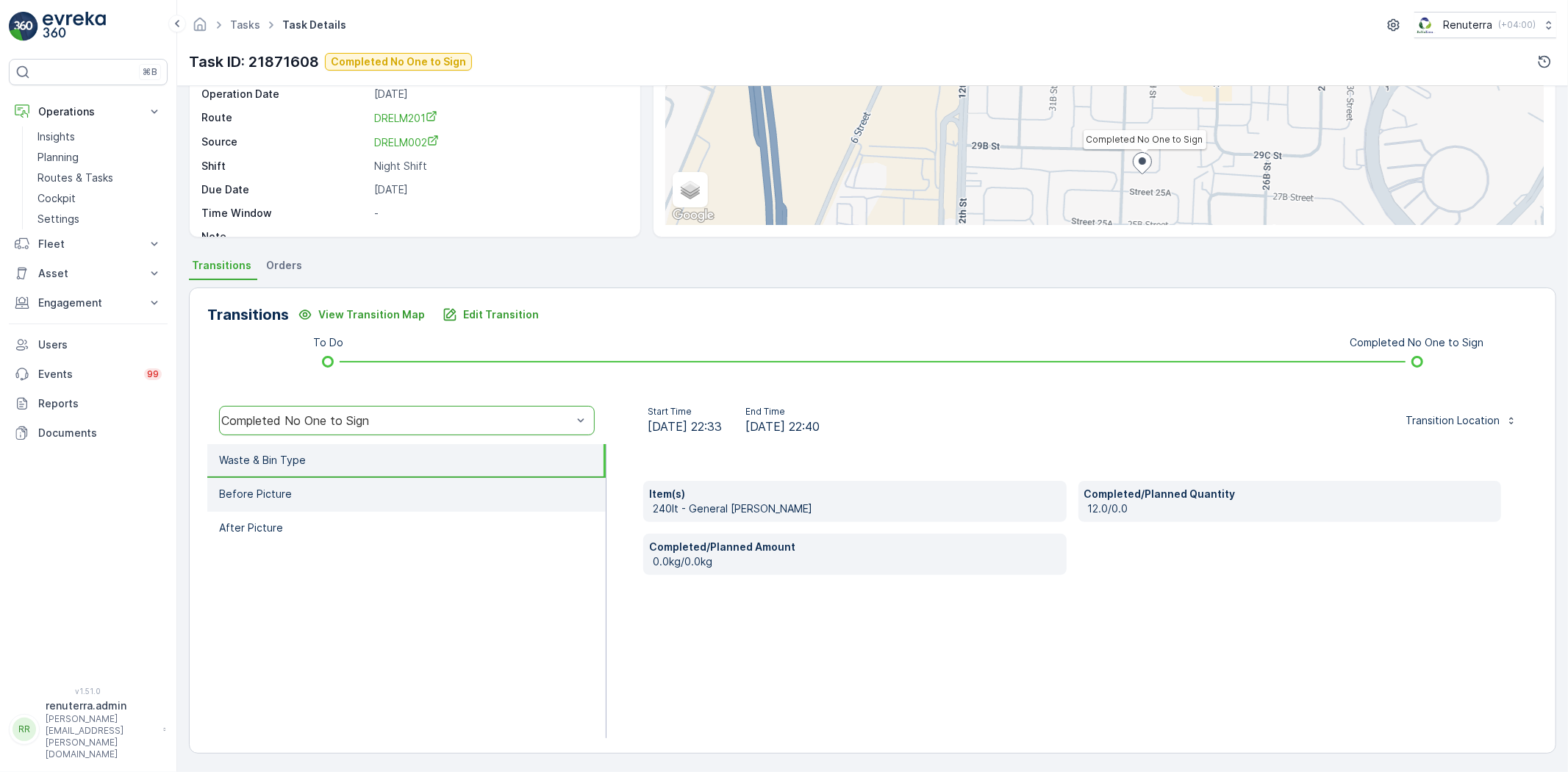
click at [359, 489] on li "Before Picture" at bounding box center [406, 494] width 398 height 34
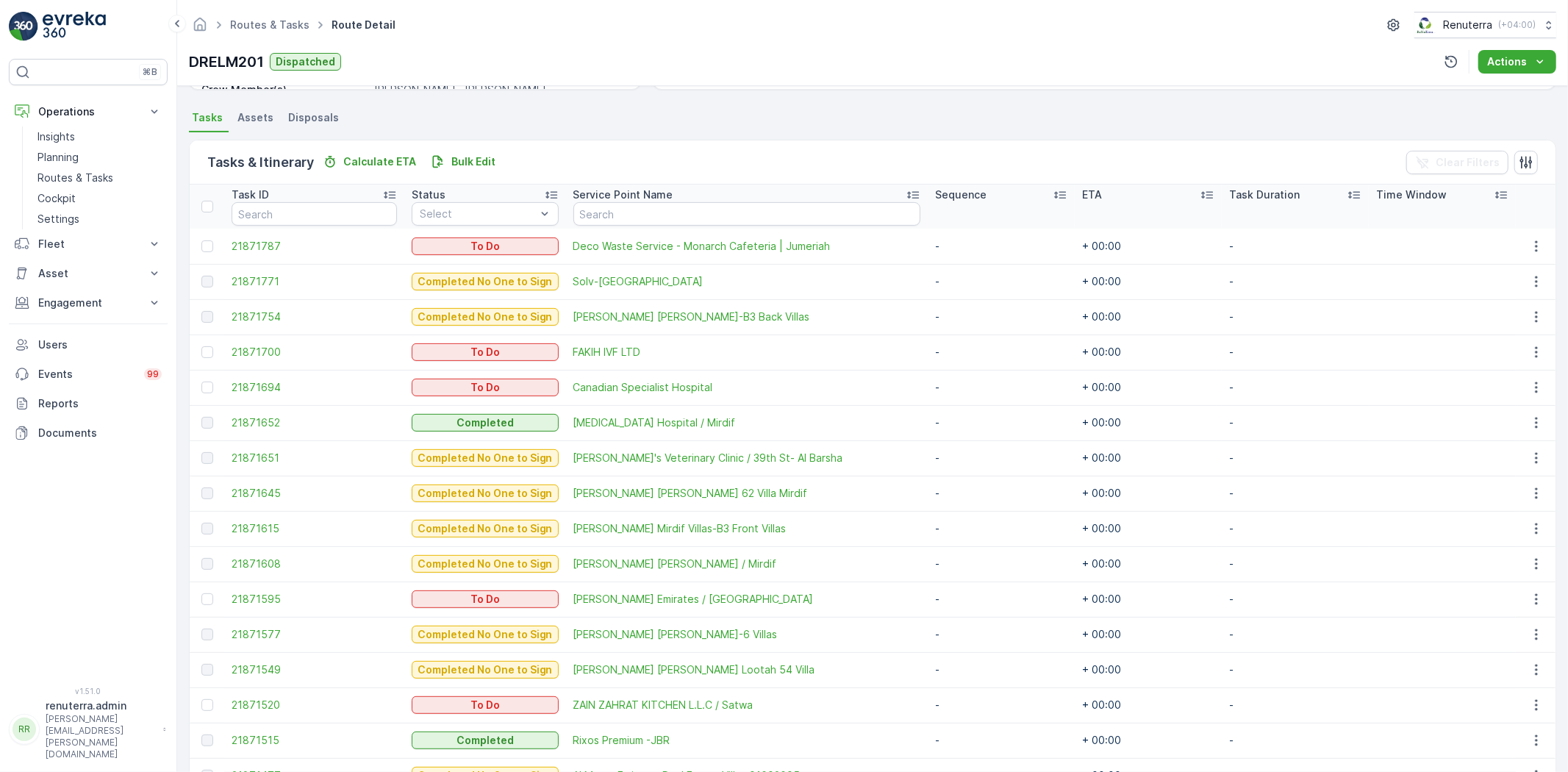
scroll to position [327, 0]
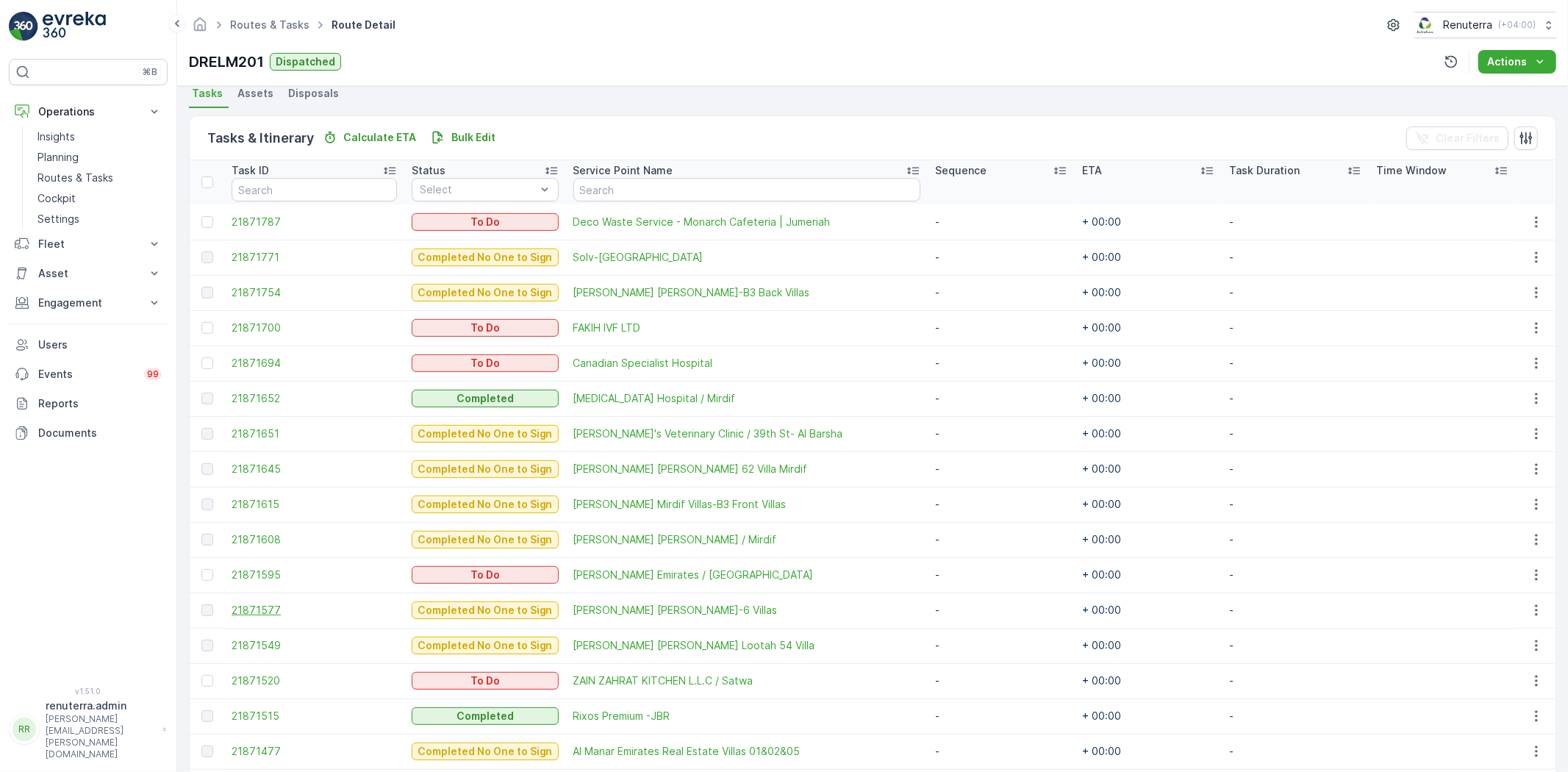
click at [271, 612] on span "21871577" at bounding box center [314, 610] width 165 height 15
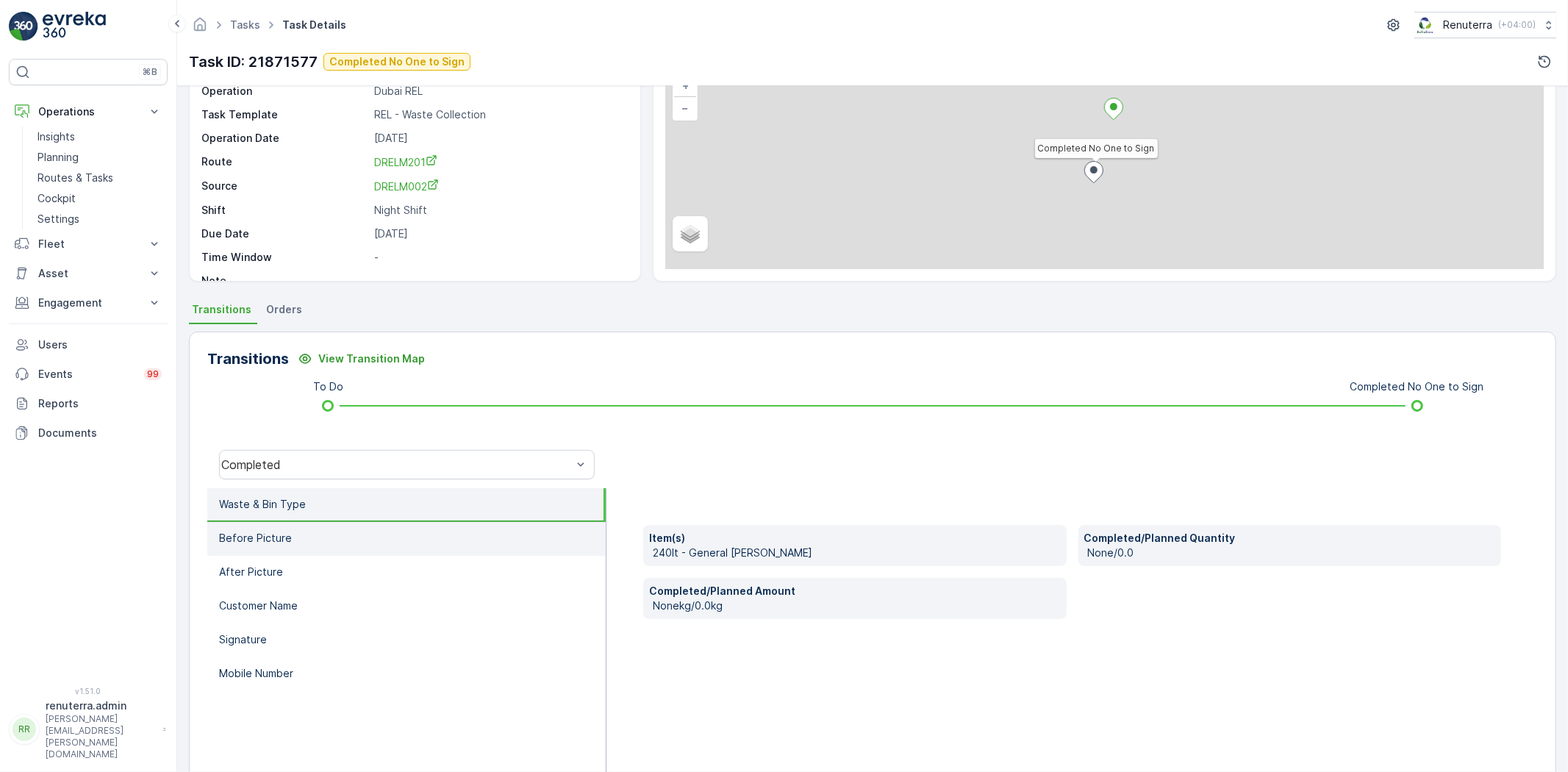
scroll to position [155, 0]
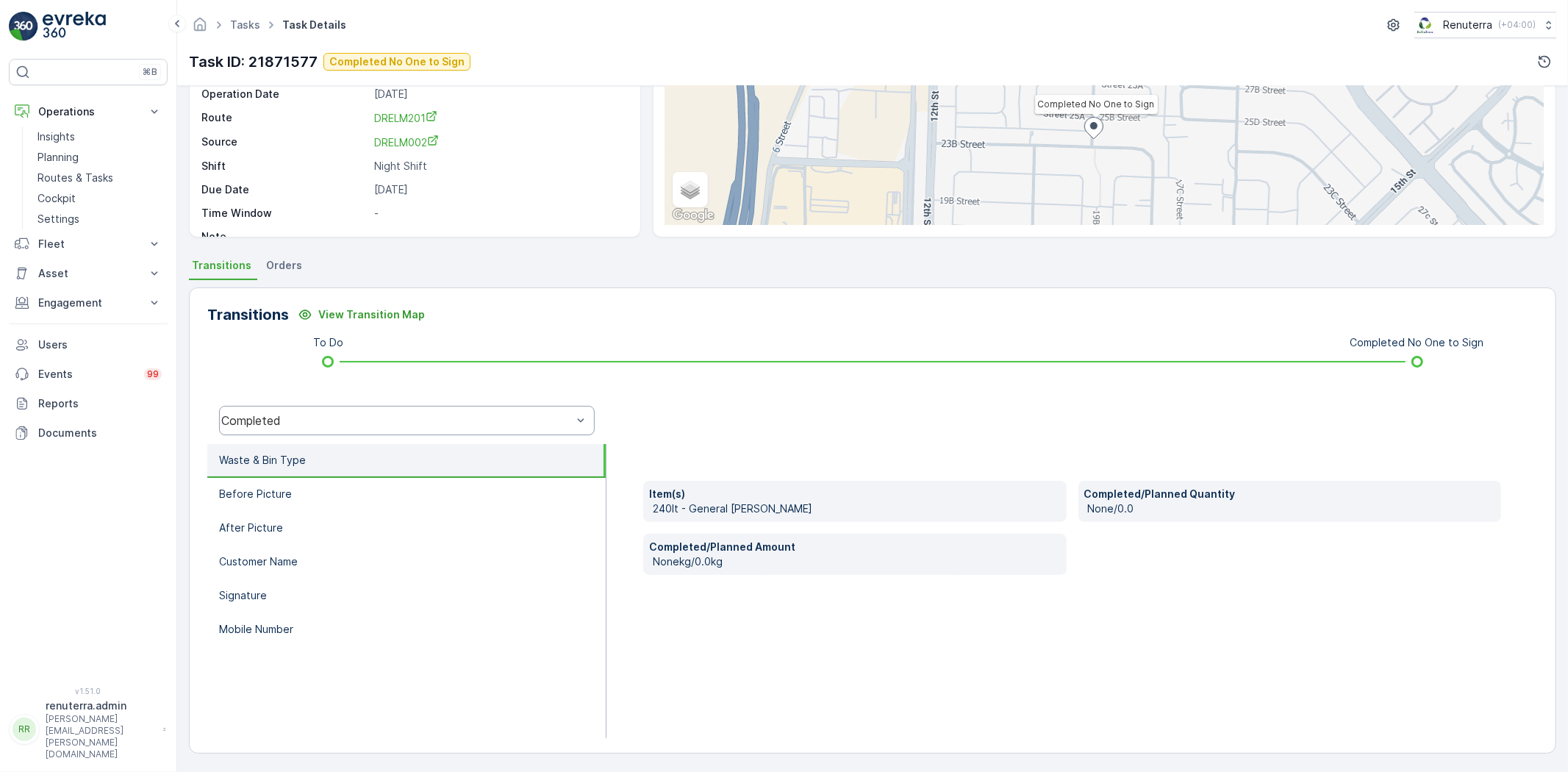
click at [354, 405] on div "Completed" at bounding box center [407, 420] width 376 height 30
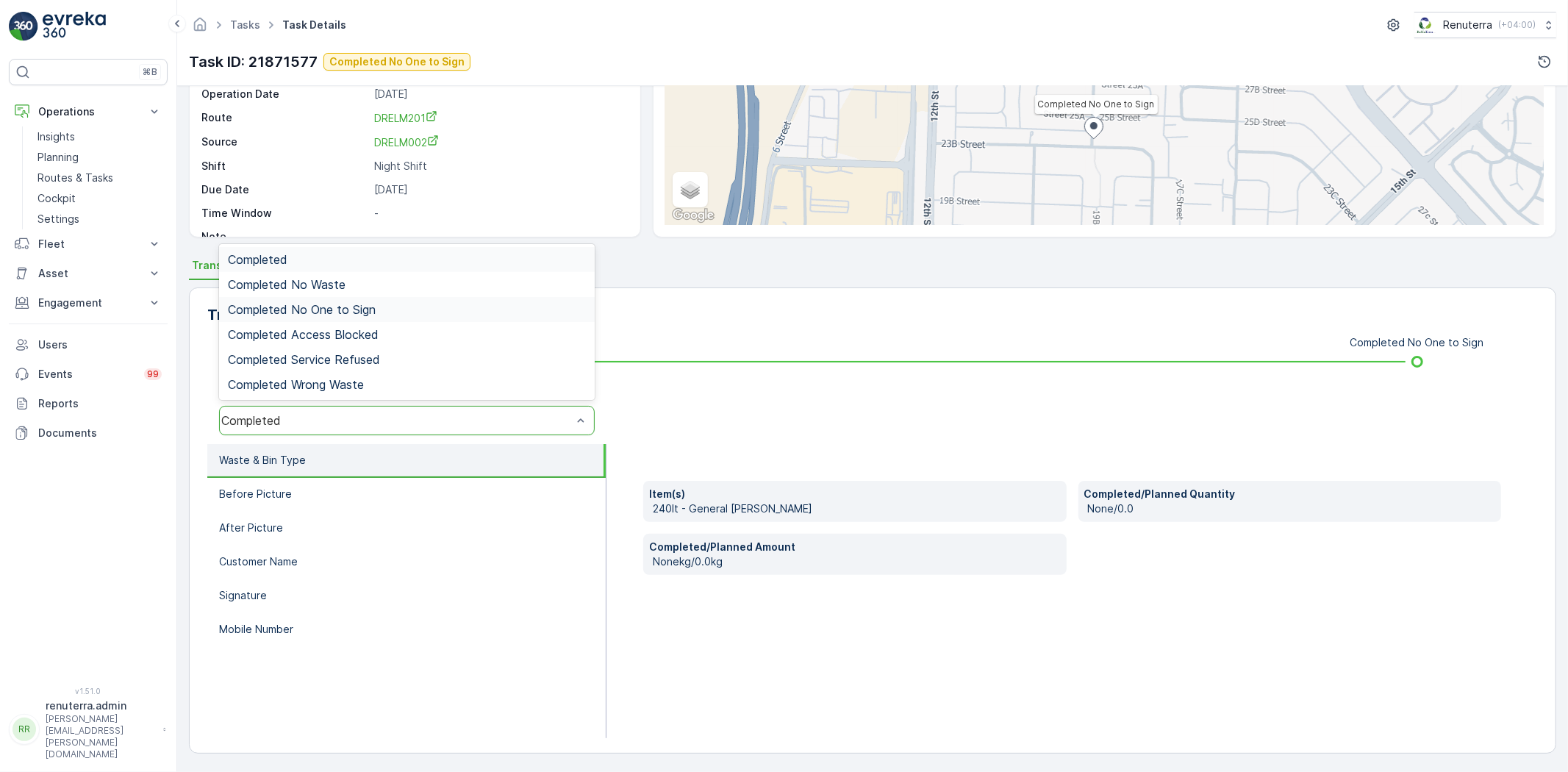
drag, startPoint x: 339, startPoint y: 312, endPoint x: 323, endPoint y: 344, distance: 35.8
click at [339, 313] on span "Completed No One to Sign" at bounding box center [301, 309] width 148 height 13
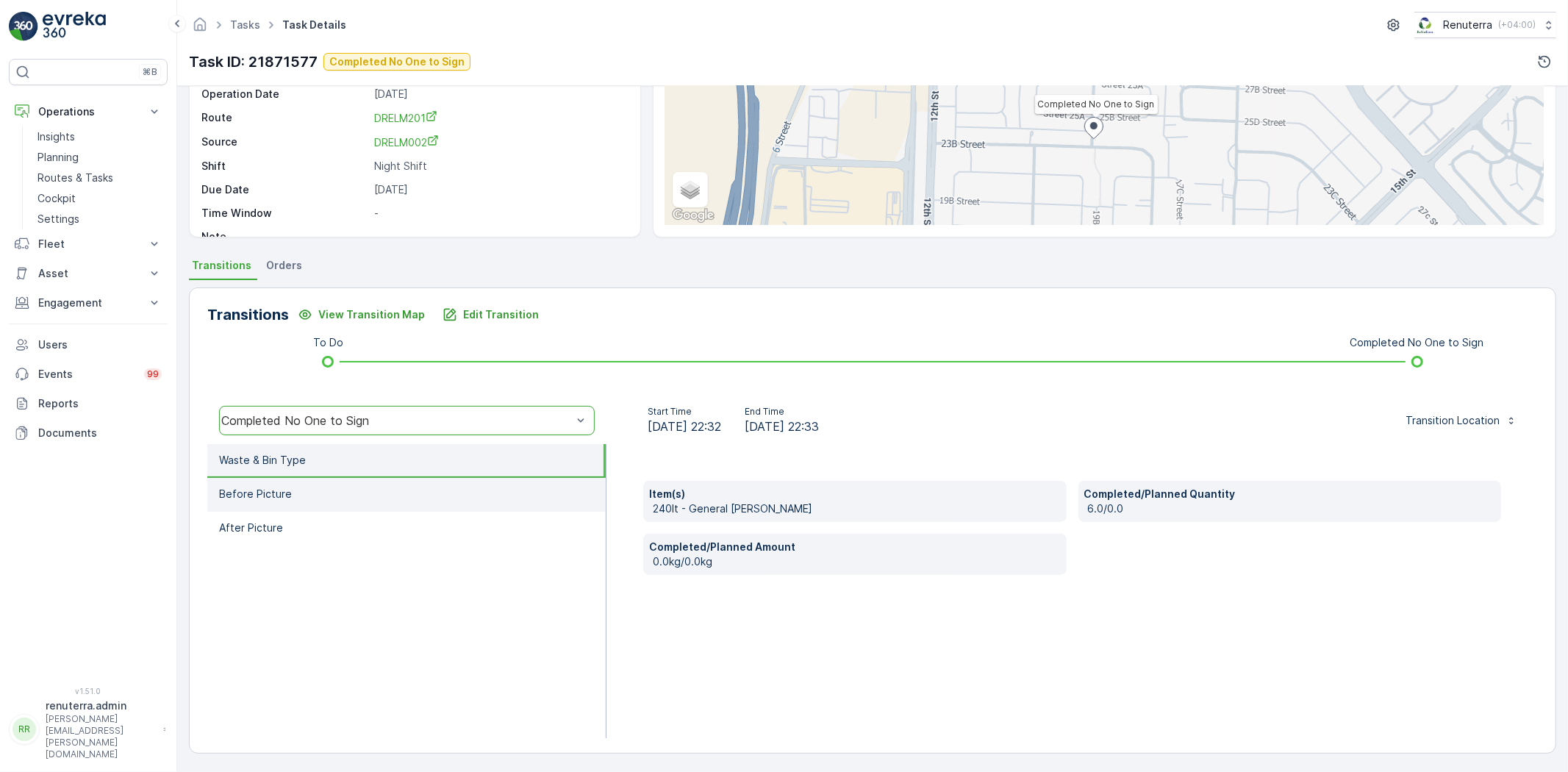
click at [345, 479] on li "Before Picture" at bounding box center [406, 494] width 398 height 34
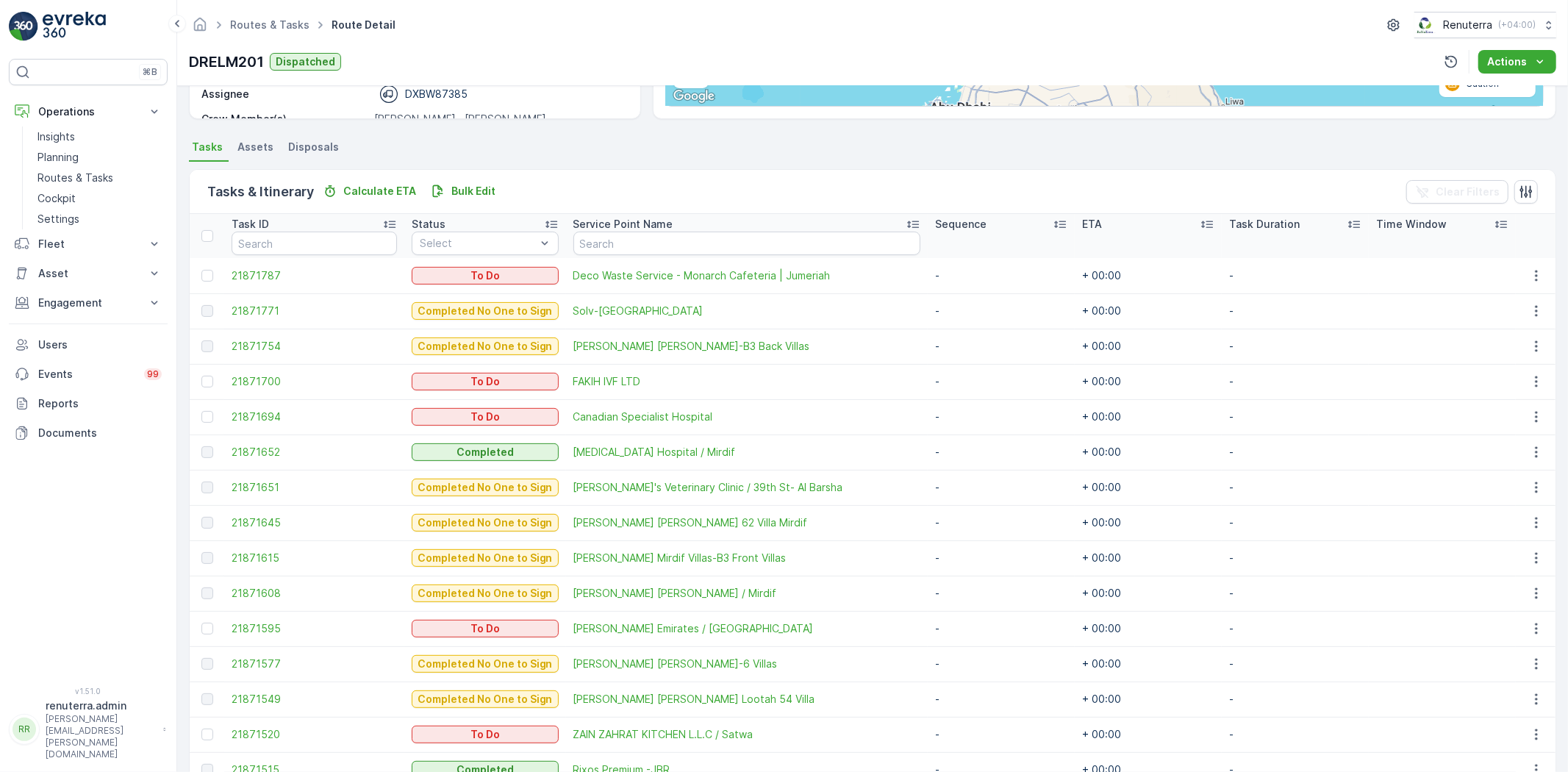
scroll to position [327, 0]
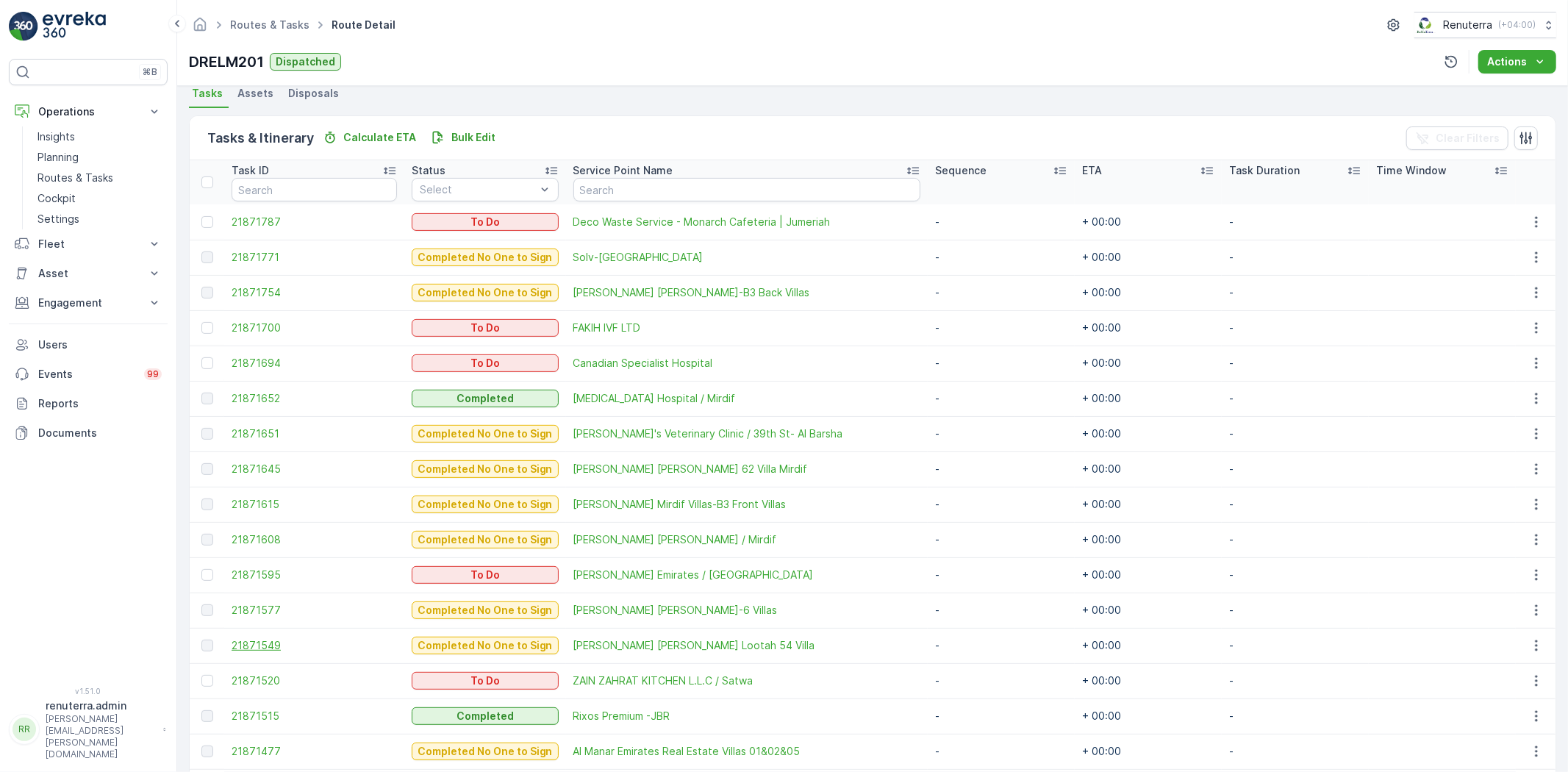
click at [259, 643] on span "21871549" at bounding box center [314, 644] width 165 height 15
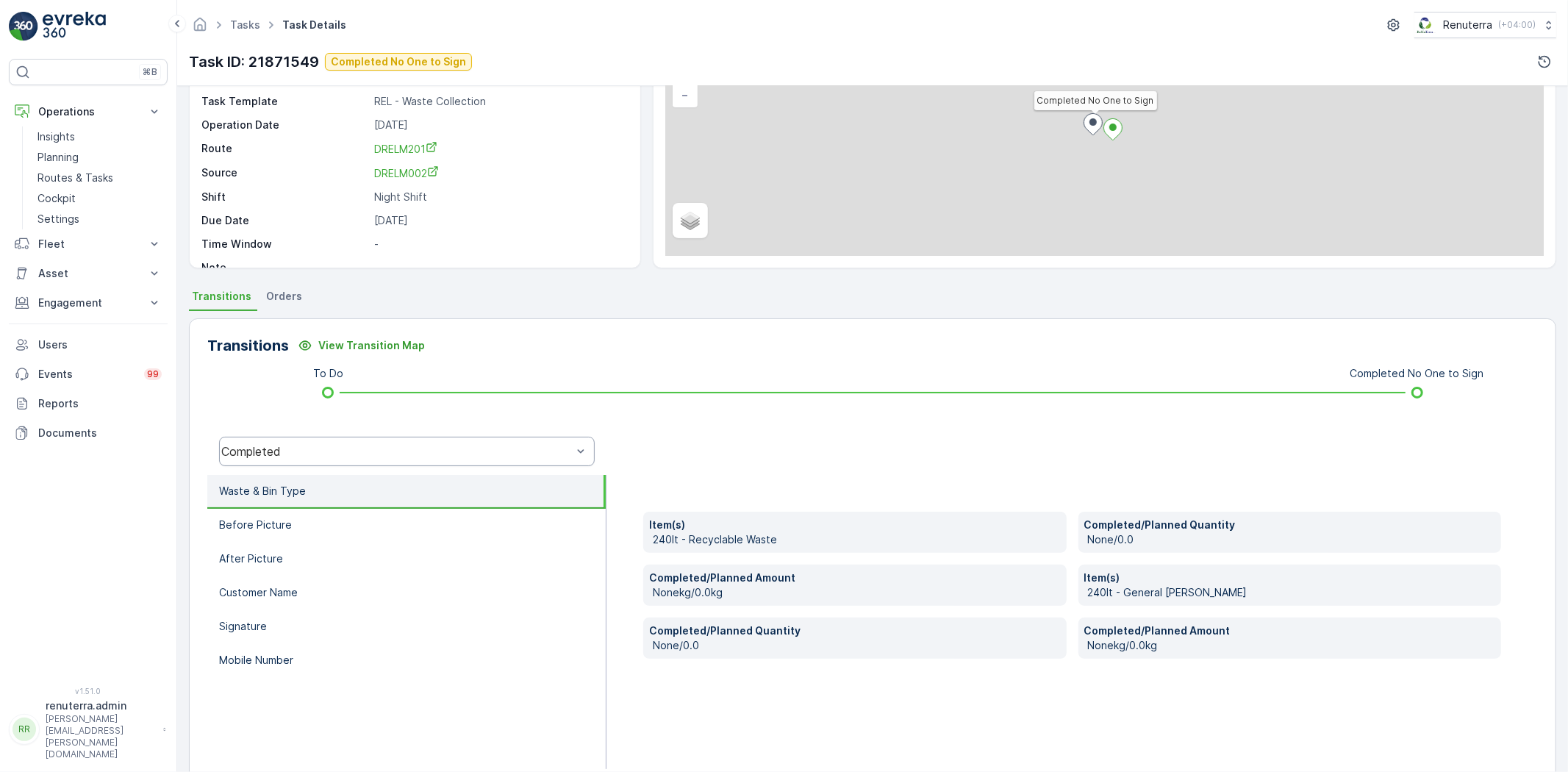
scroll to position [155, 0]
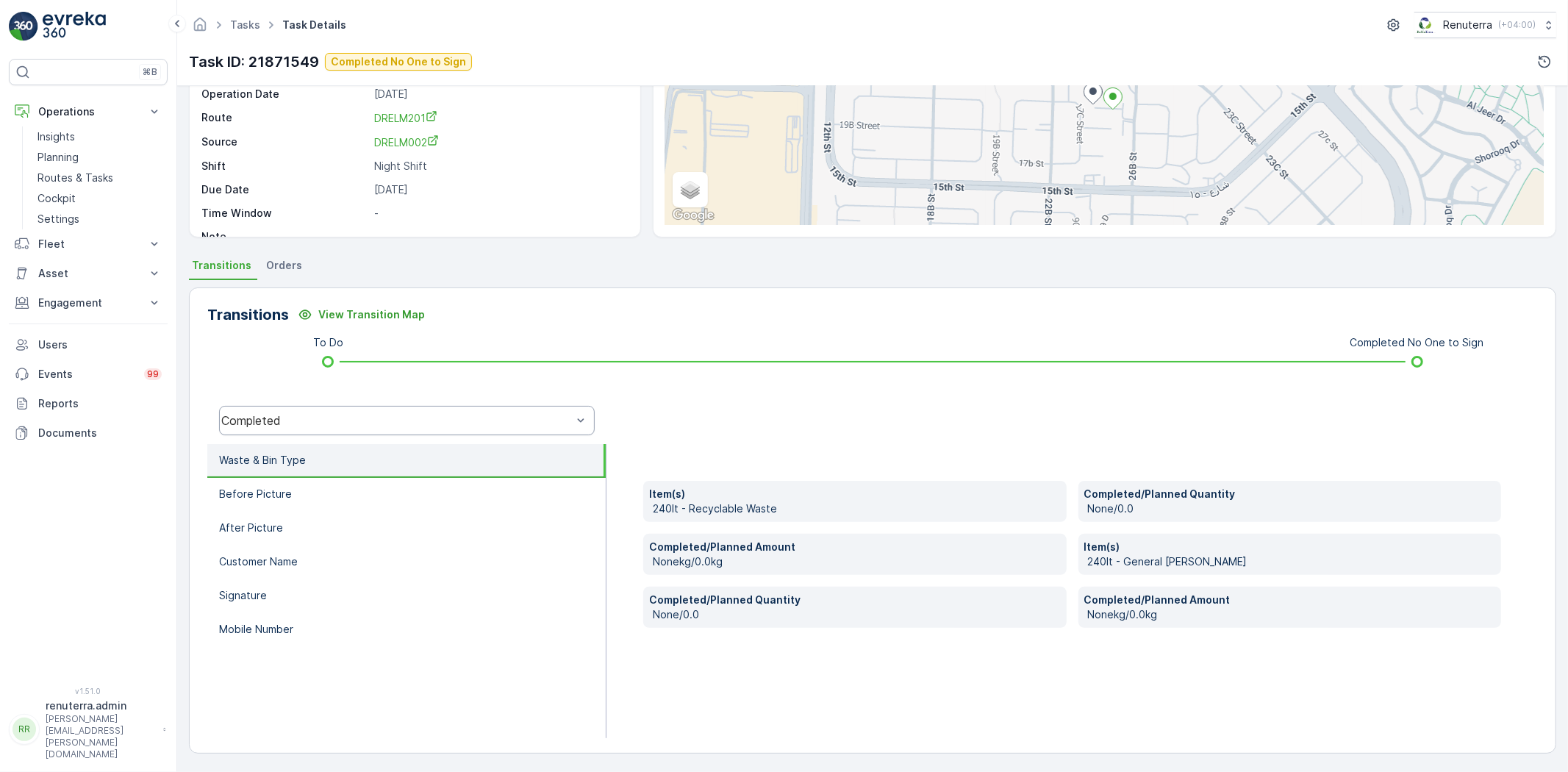
click at [312, 407] on div "Completed" at bounding box center [407, 420] width 376 height 30
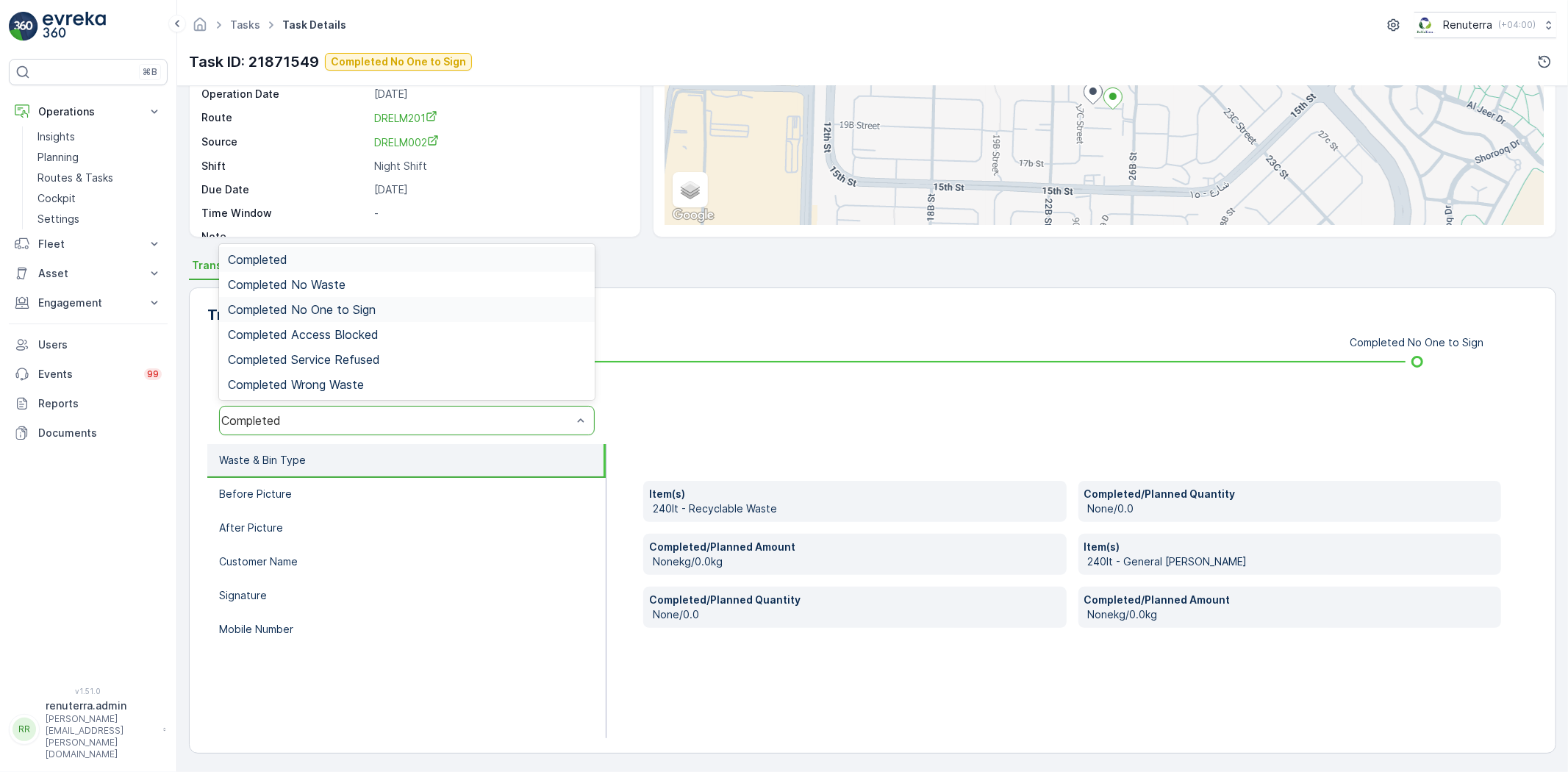
click at [327, 307] on span "Completed No One to Sign" at bounding box center [301, 309] width 148 height 13
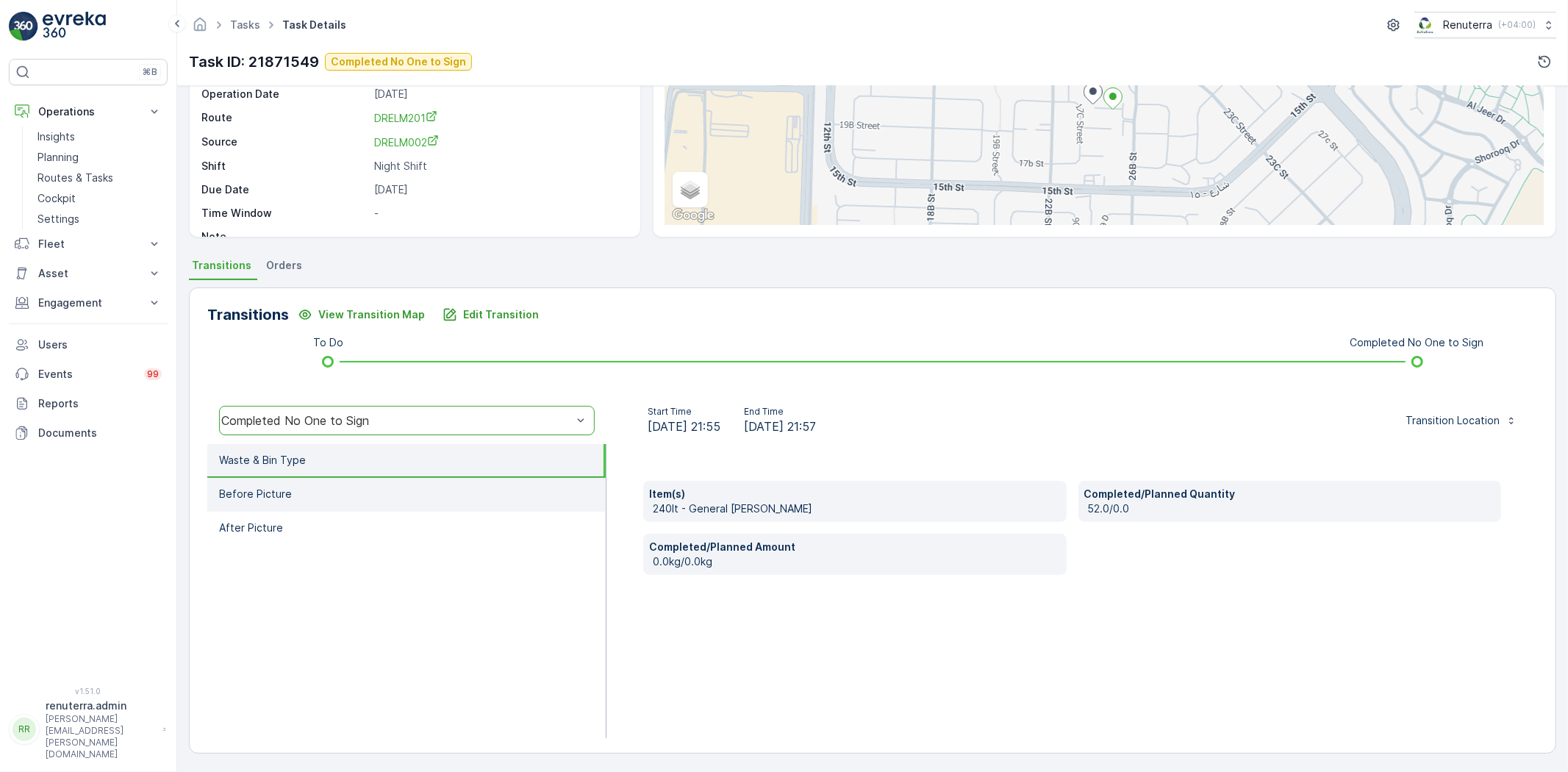
click at [307, 494] on li "Before Picture" at bounding box center [406, 494] width 398 height 34
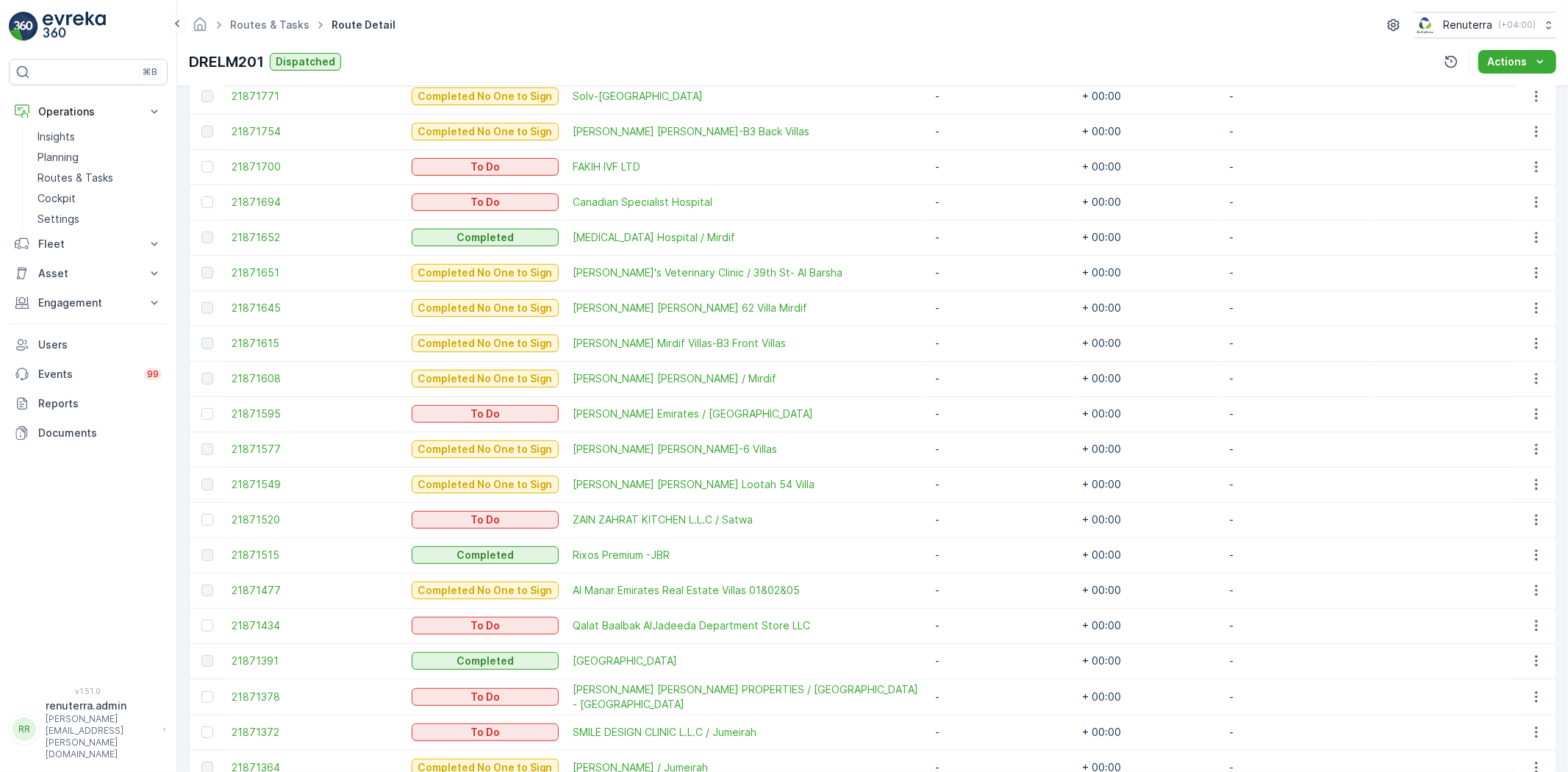
scroll to position [489, 0]
click at [252, 586] on span "21871477" at bounding box center [314, 588] width 165 height 15
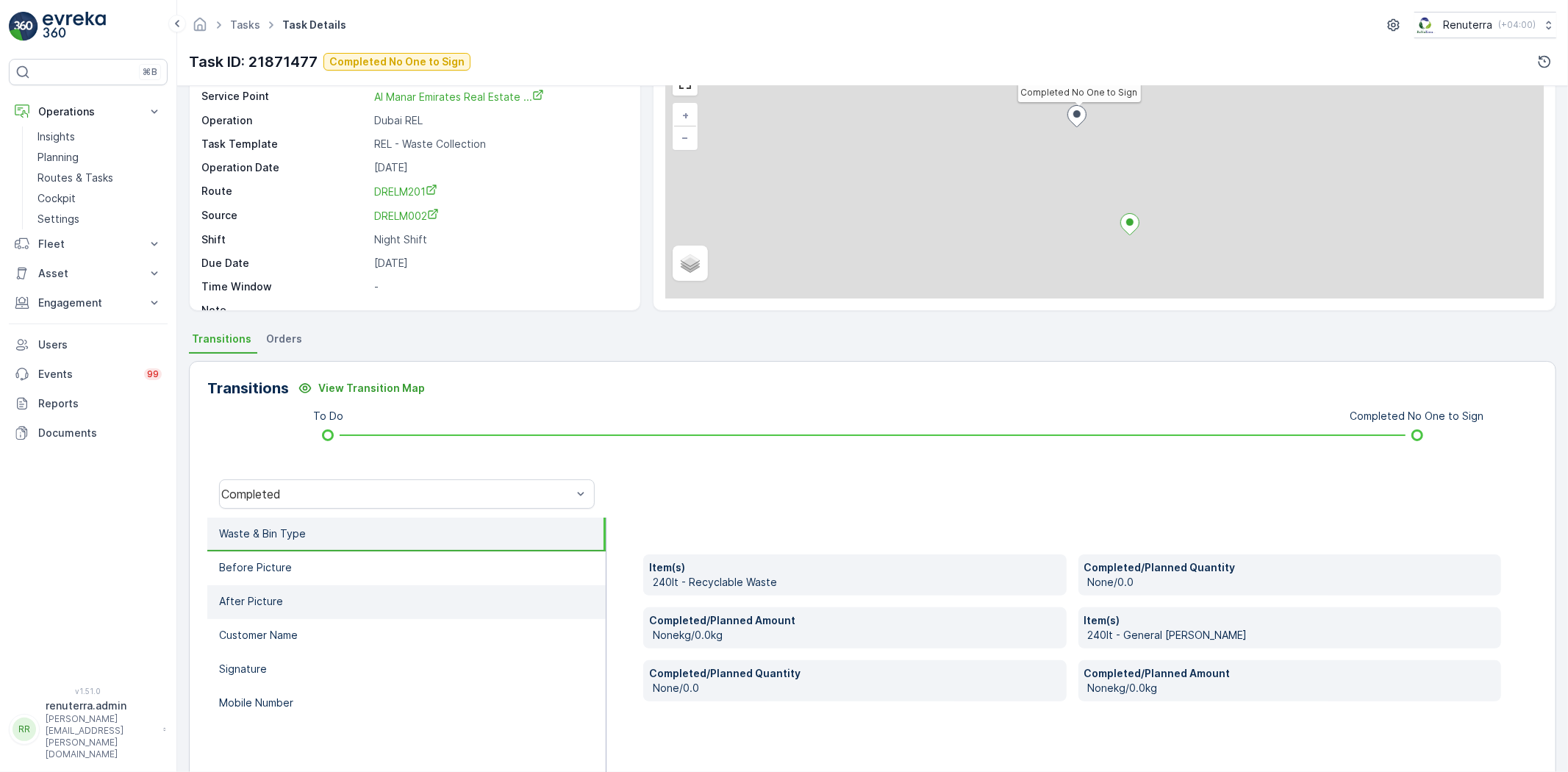
scroll to position [155, 0]
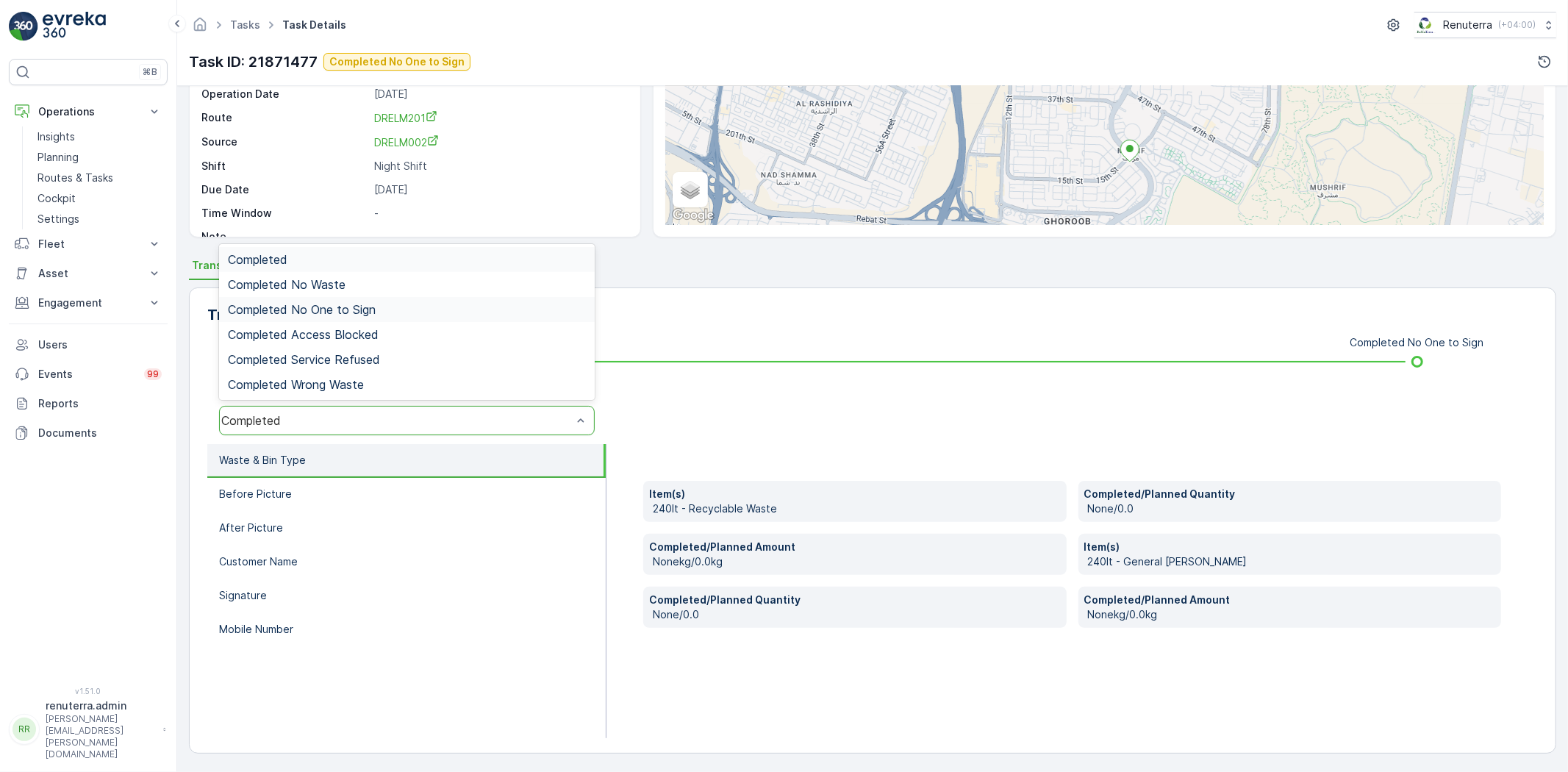
click at [346, 317] on div "Completed No One to Sign" at bounding box center [407, 309] width 376 height 25
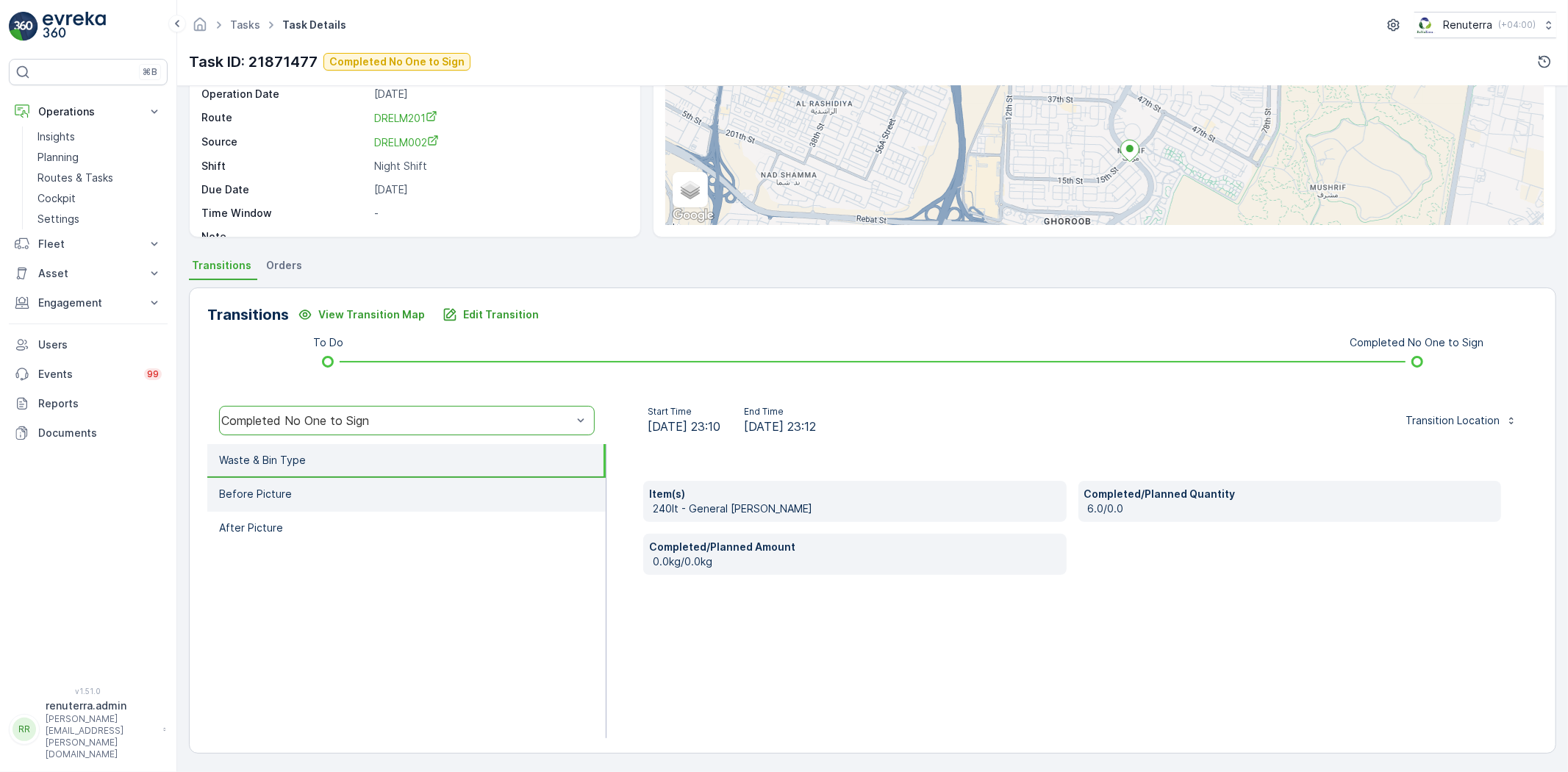
click at [313, 480] on li "Before Picture" at bounding box center [406, 494] width 398 height 34
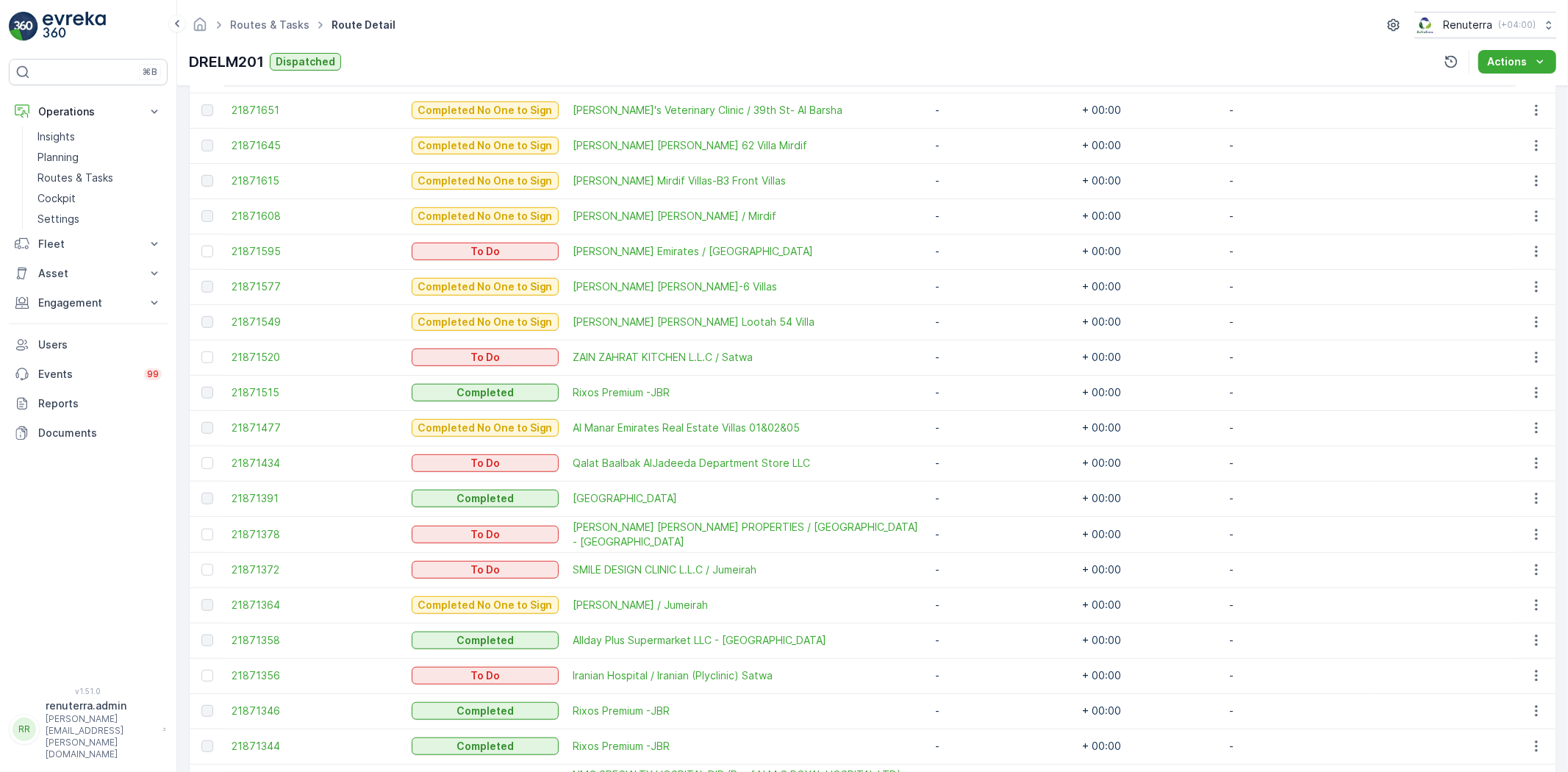
scroll to position [652, 0]
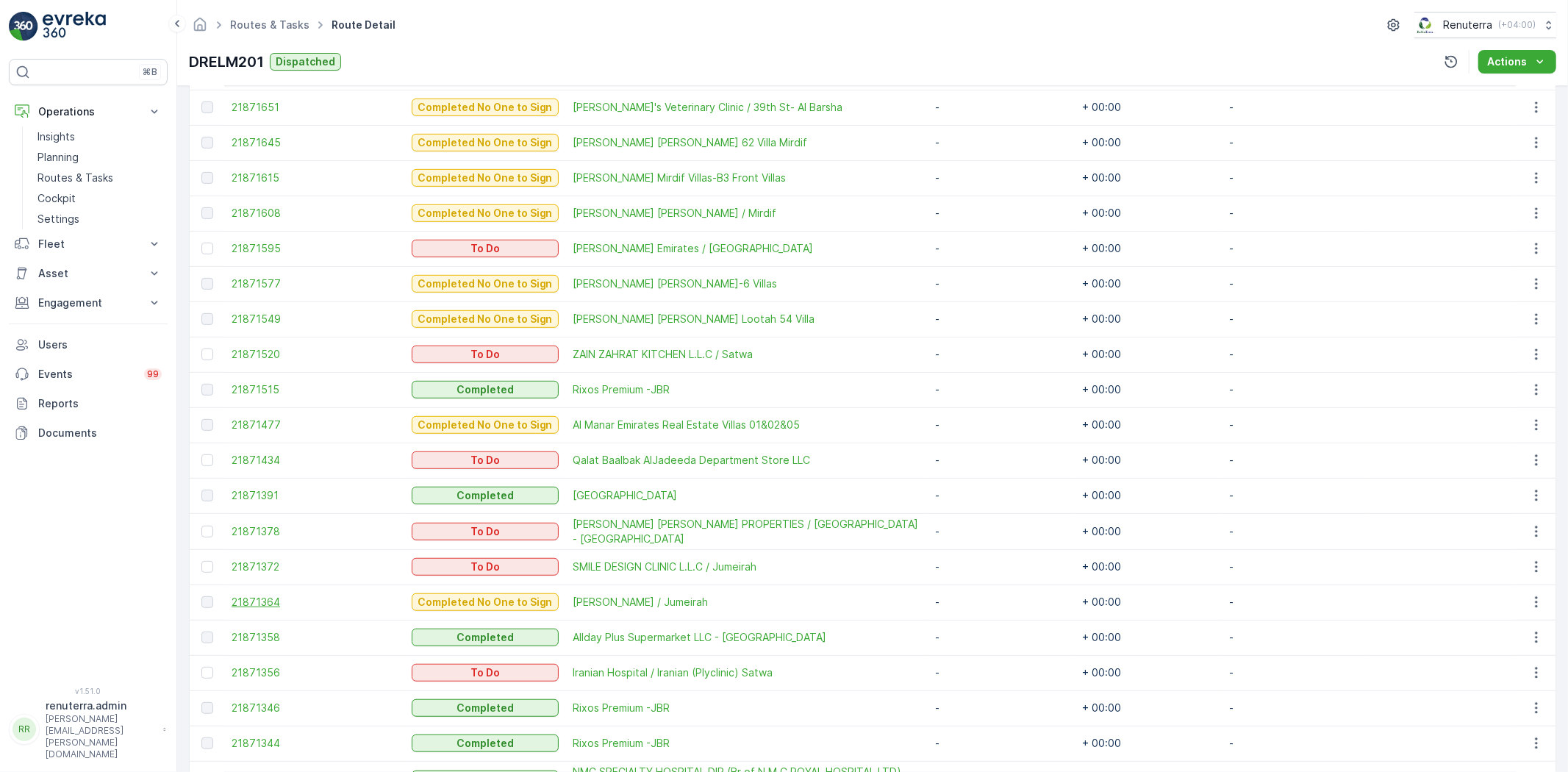
click at [259, 595] on span "21871364" at bounding box center [314, 602] width 165 height 15
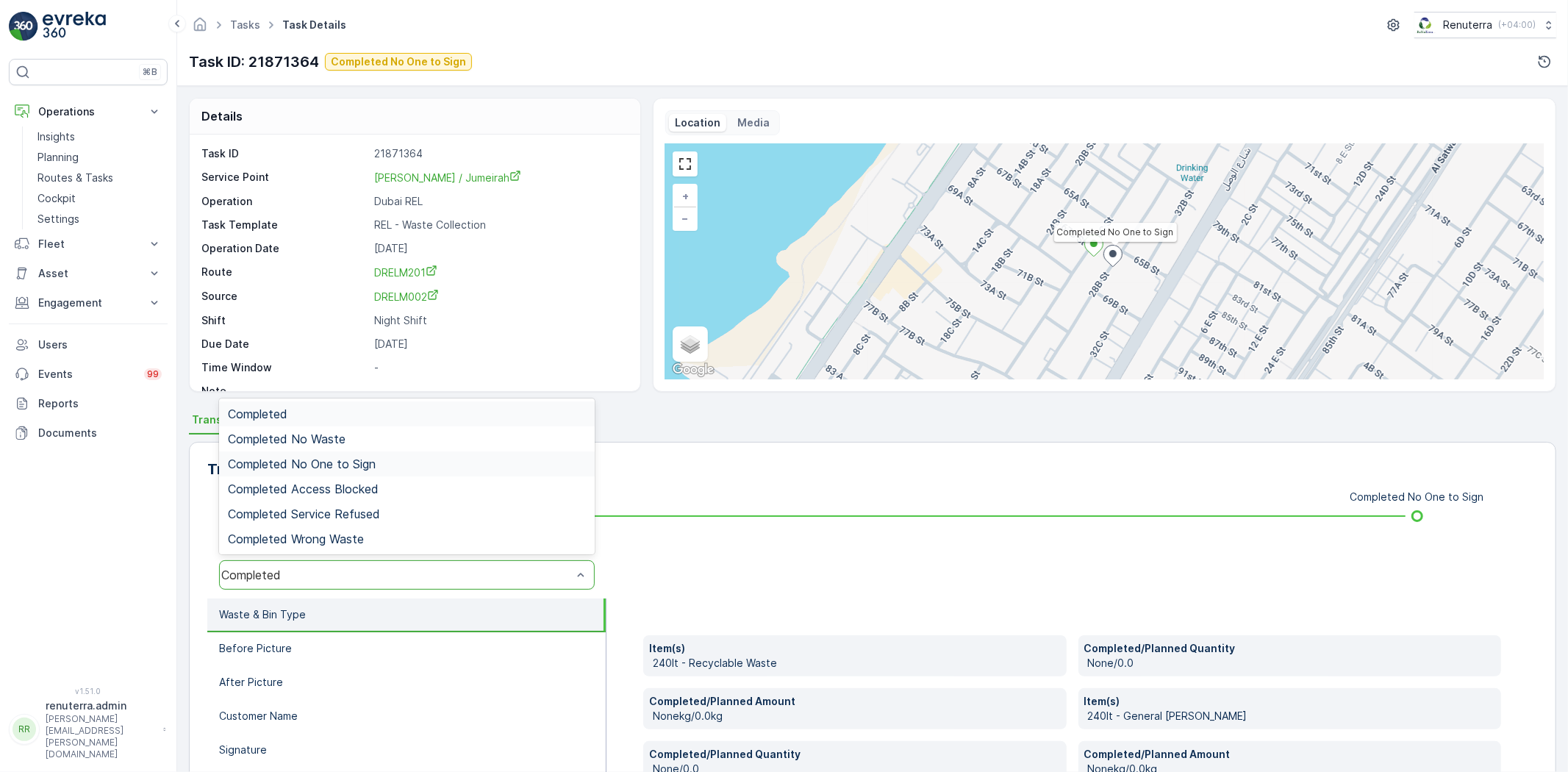
click at [325, 465] on span "Completed No One to Sign" at bounding box center [301, 463] width 148 height 13
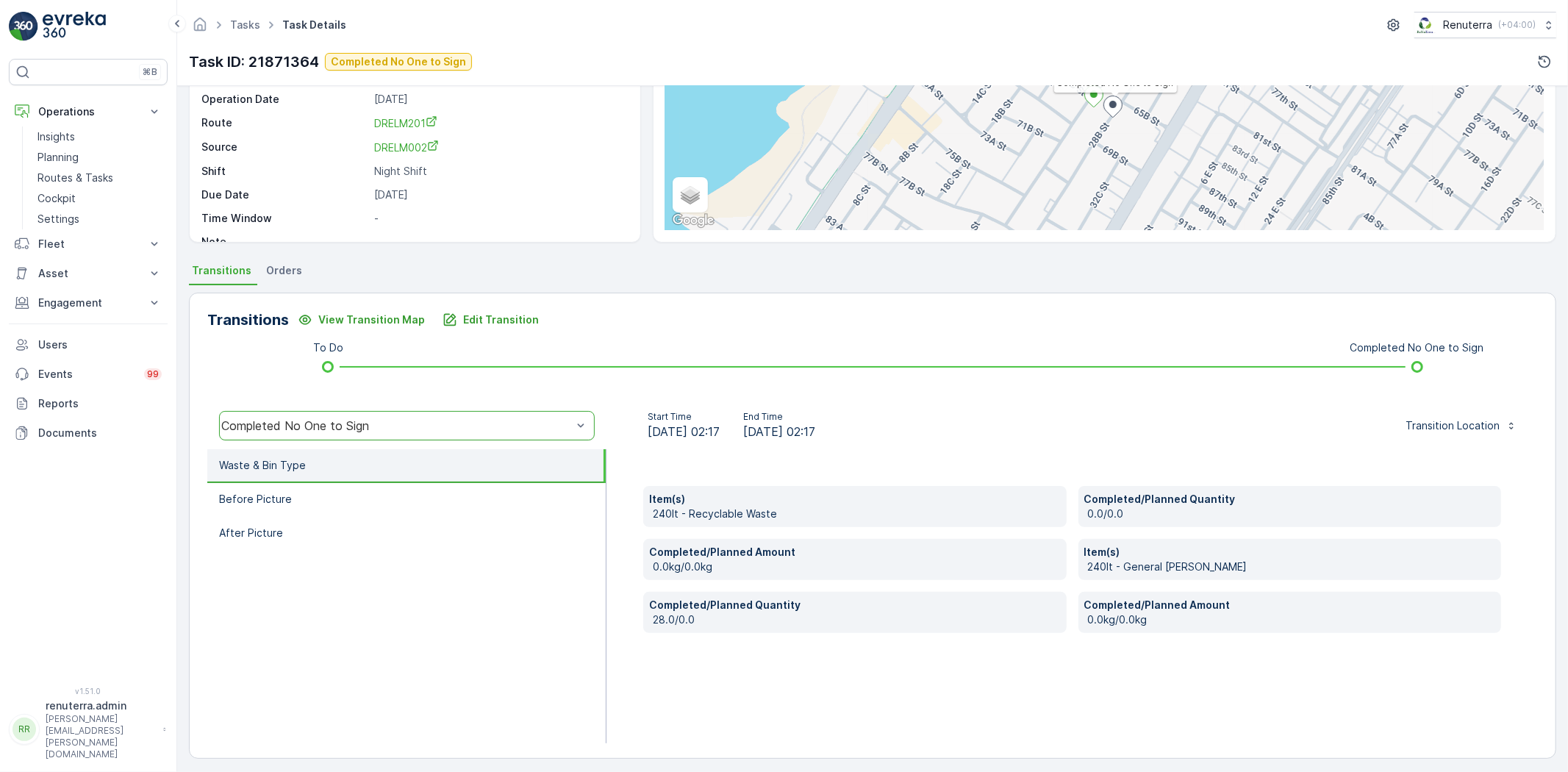
scroll to position [155, 0]
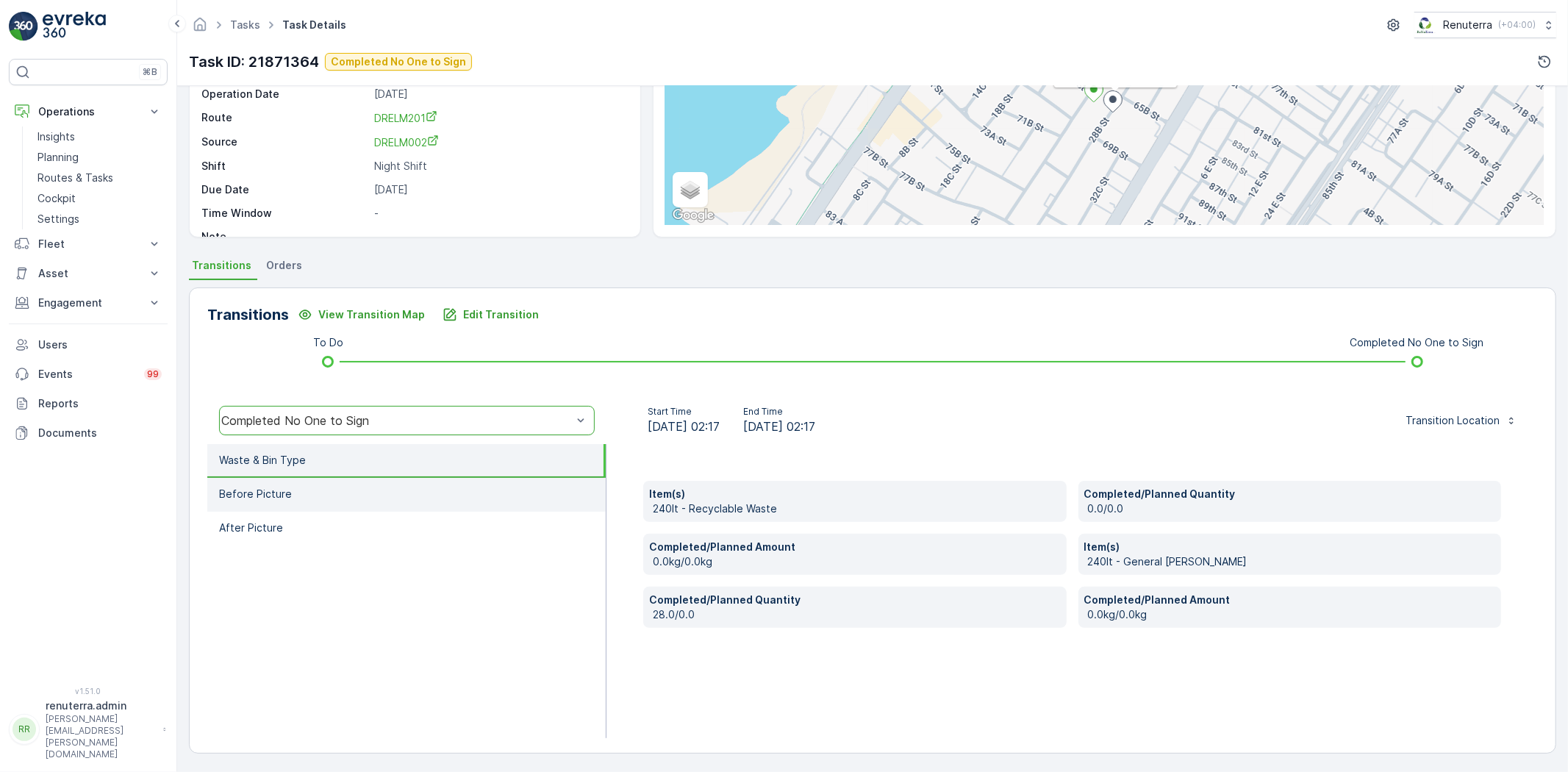
click at [365, 502] on li "Before Picture" at bounding box center [406, 494] width 398 height 34
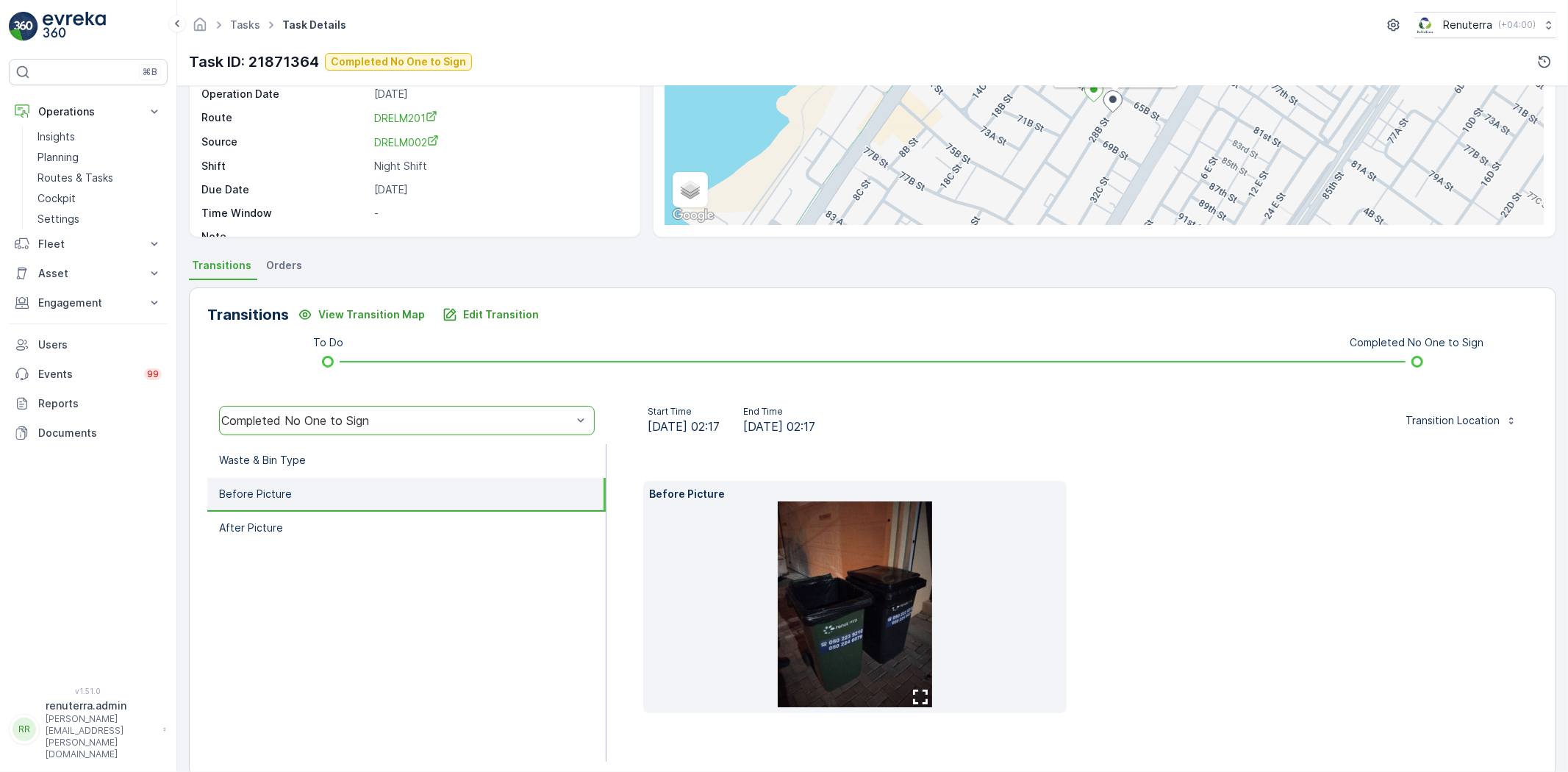
click at [843, 572] on img at bounding box center [854, 604] width 155 height 206
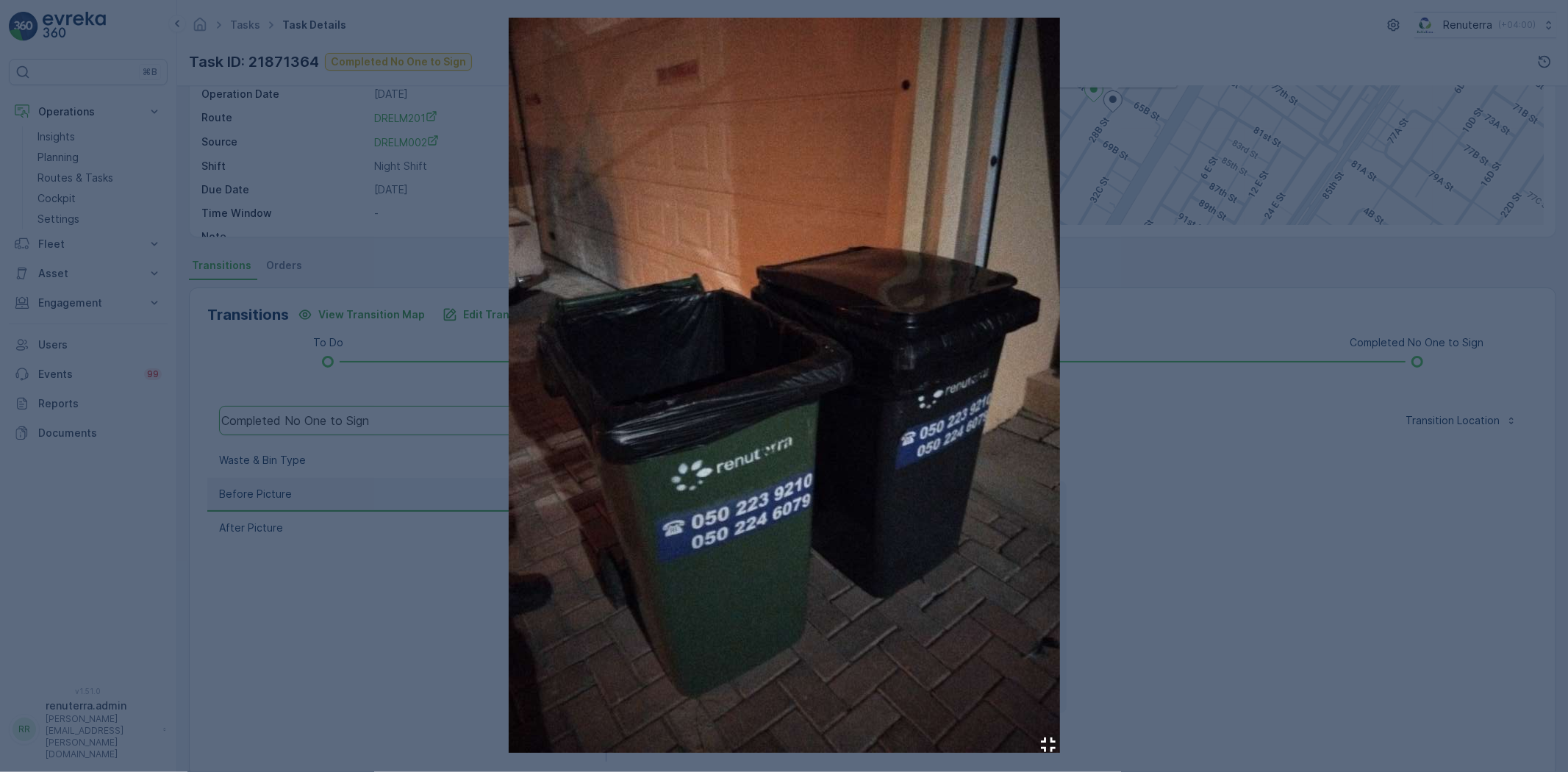
click at [1152, 355] on div at bounding box center [784, 386] width 1568 height 772
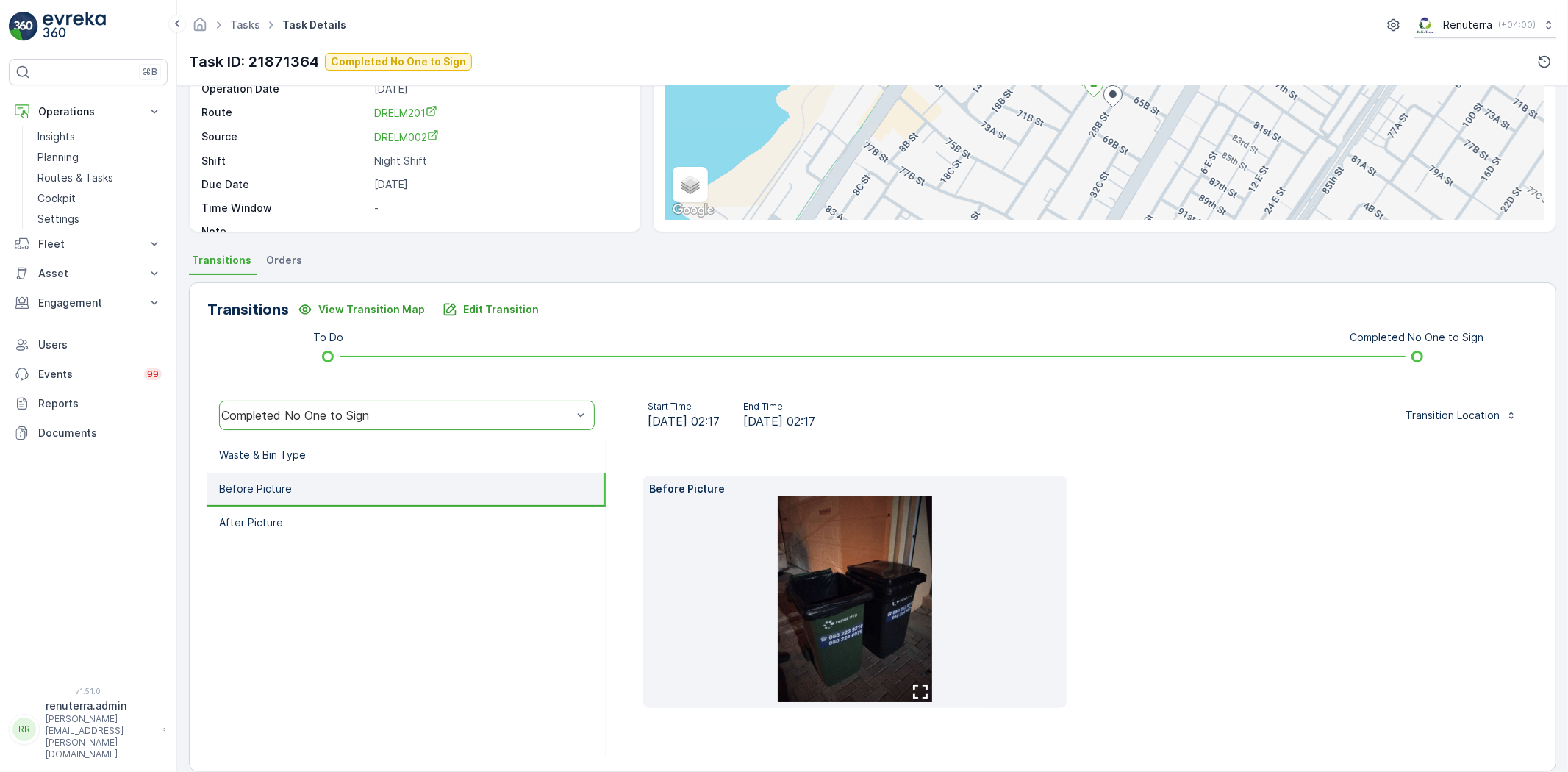
scroll to position [178, 0]
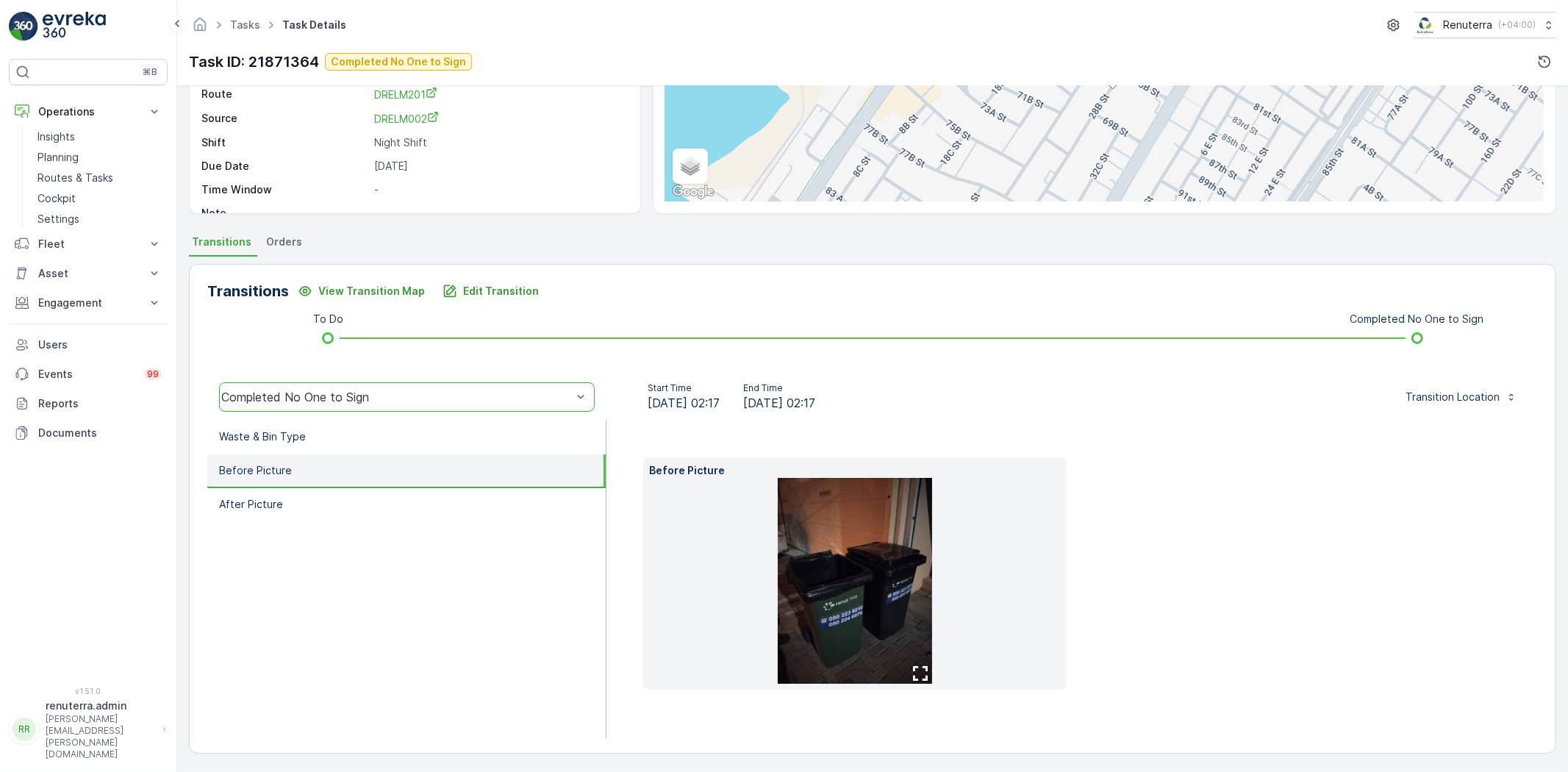
click at [870, 579] on img at bounding box center [854, 581] width 155 height 206
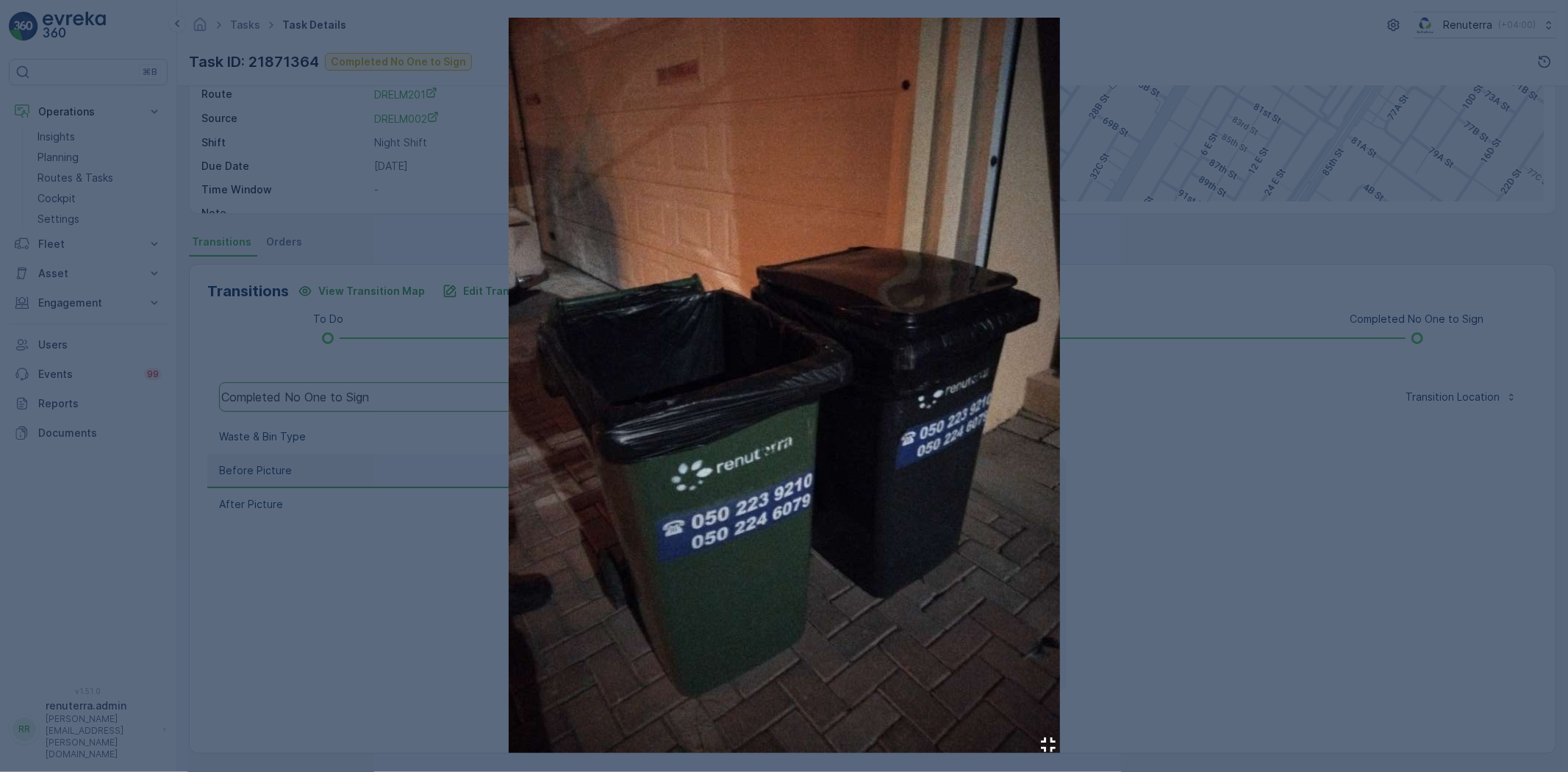
click at [1134, 381] on div at bounding box center [784, 386] width 1568 height 772
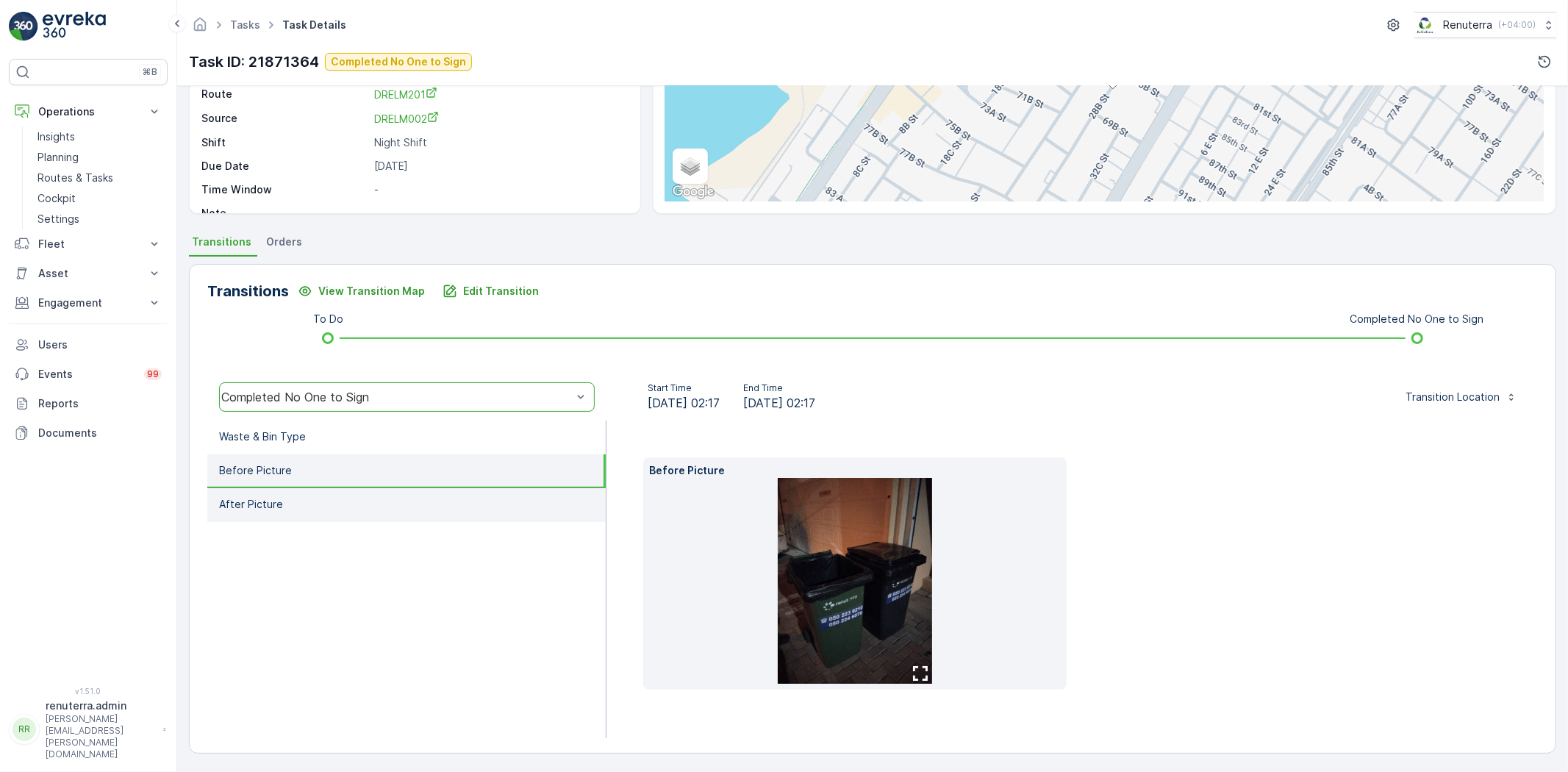
click at [285, 506] on li "After Picture" at bounding box center [406, 505] width 398 height 34
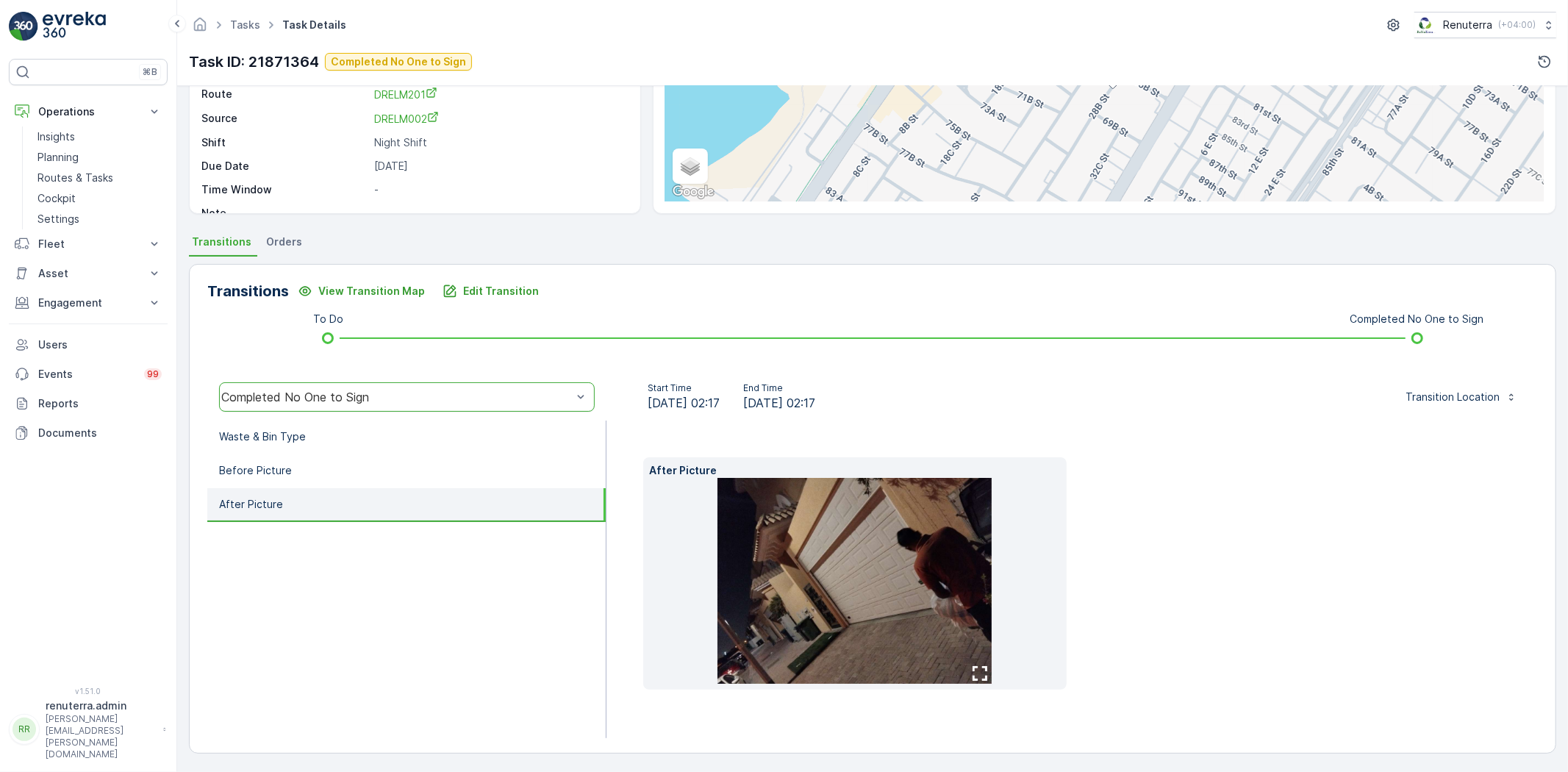
scroll to position [155, 0]
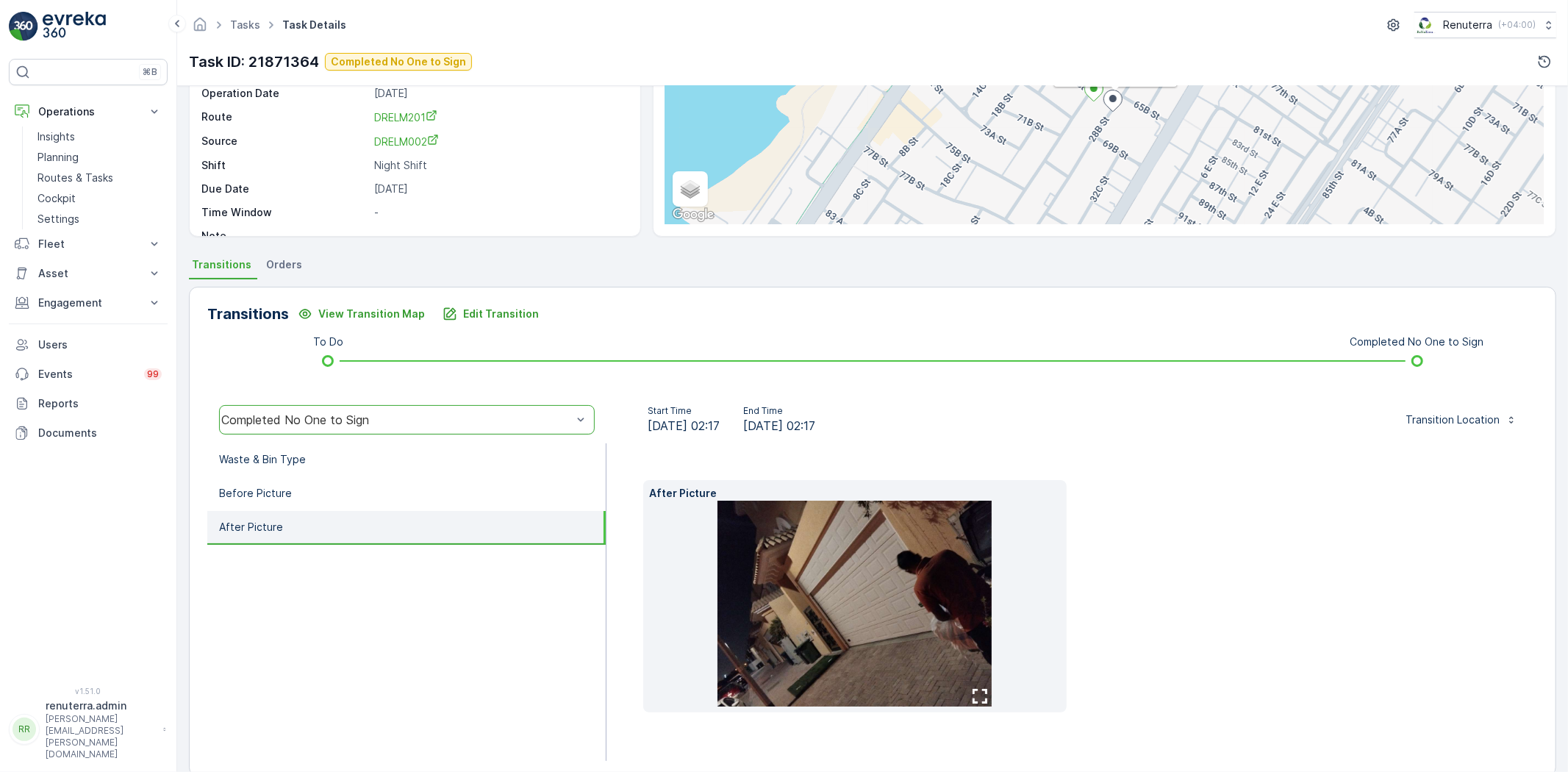
click at [877, 564] on img at bounding box center [854, 603] width 274 height 206
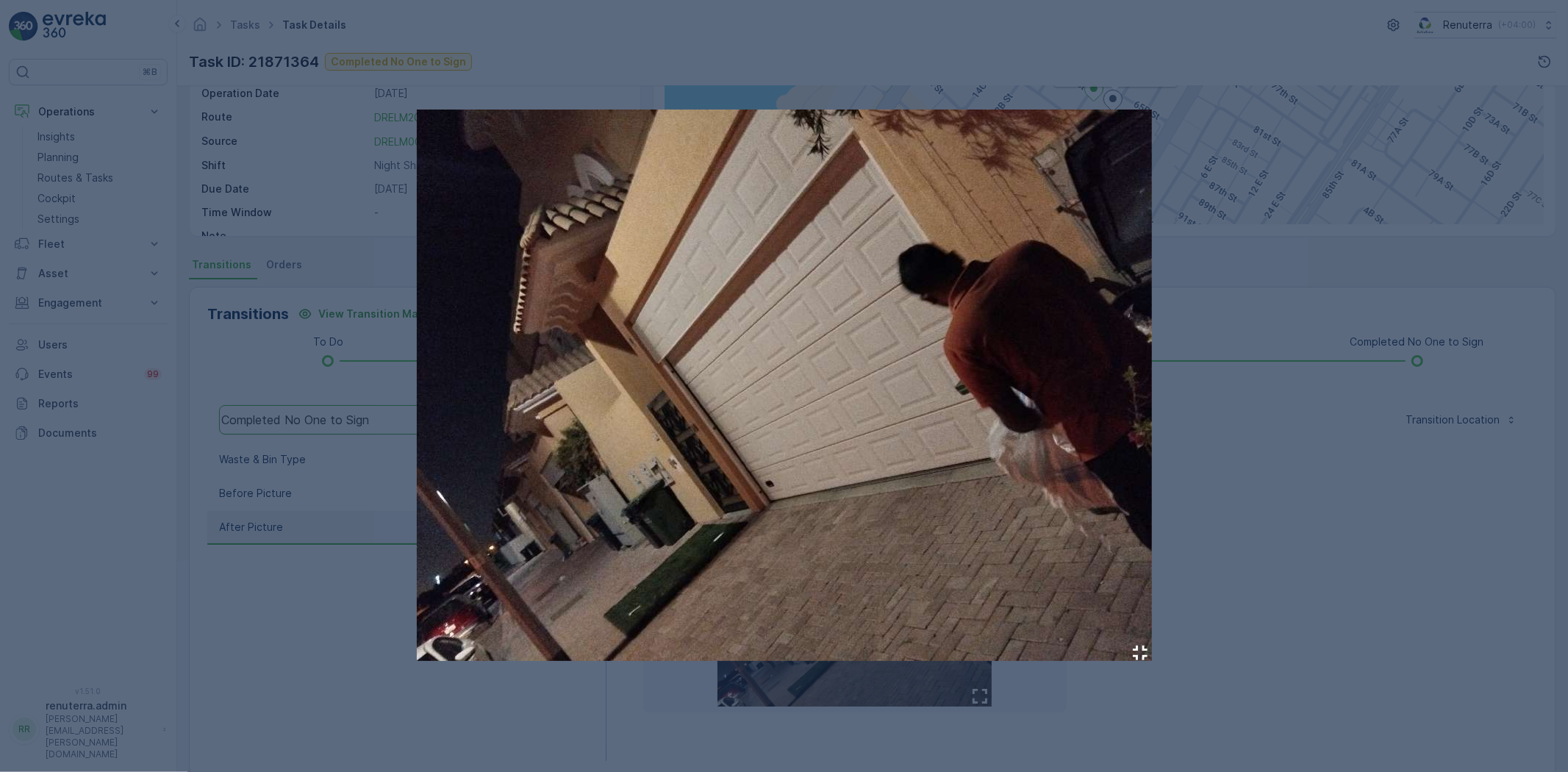
click at [259, 631] on div at bounding box center [784, 386] width 1568 height 772
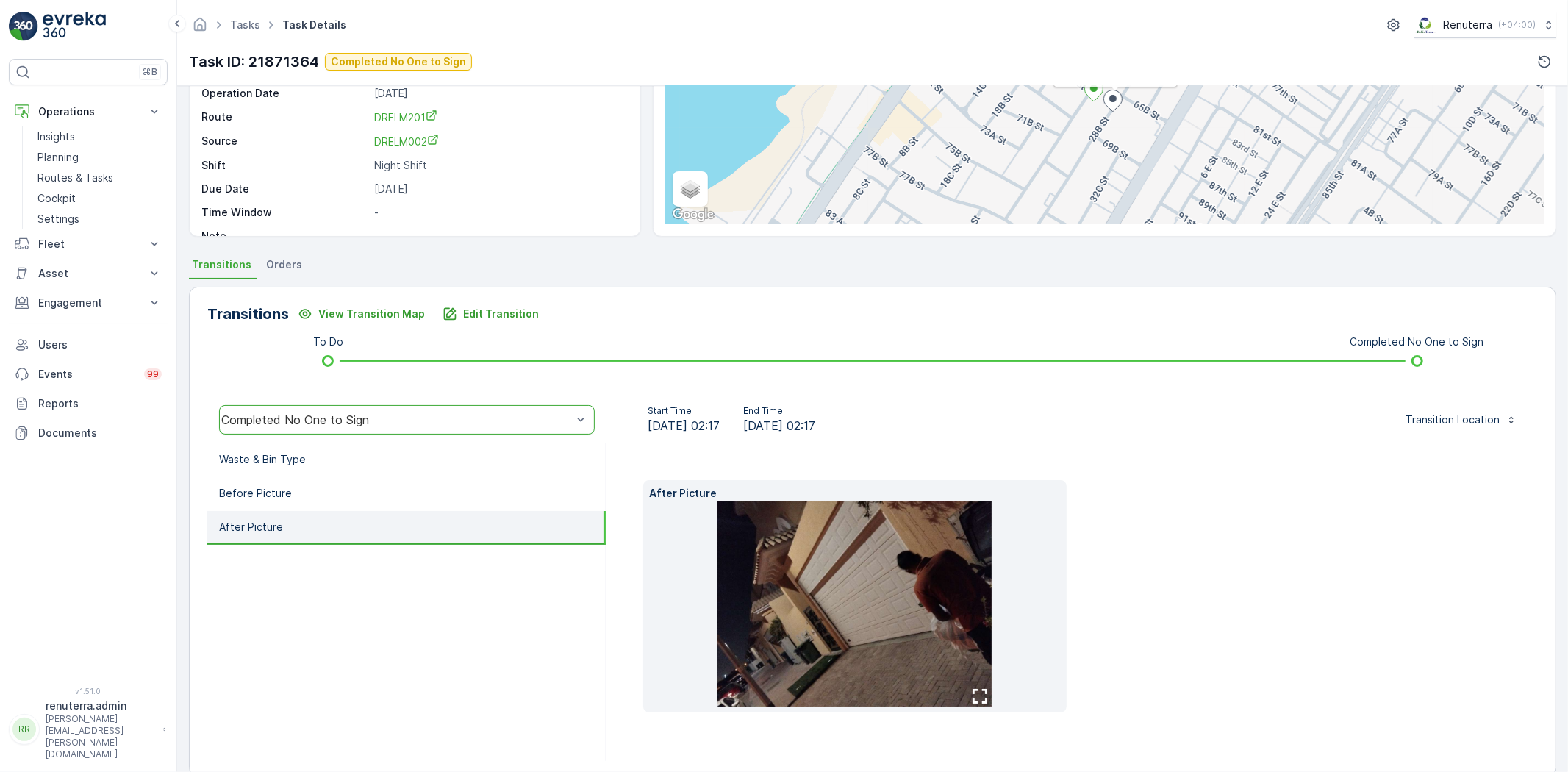
click at [874, 624] on img at bounding box center [854, 603] width 274 height 206
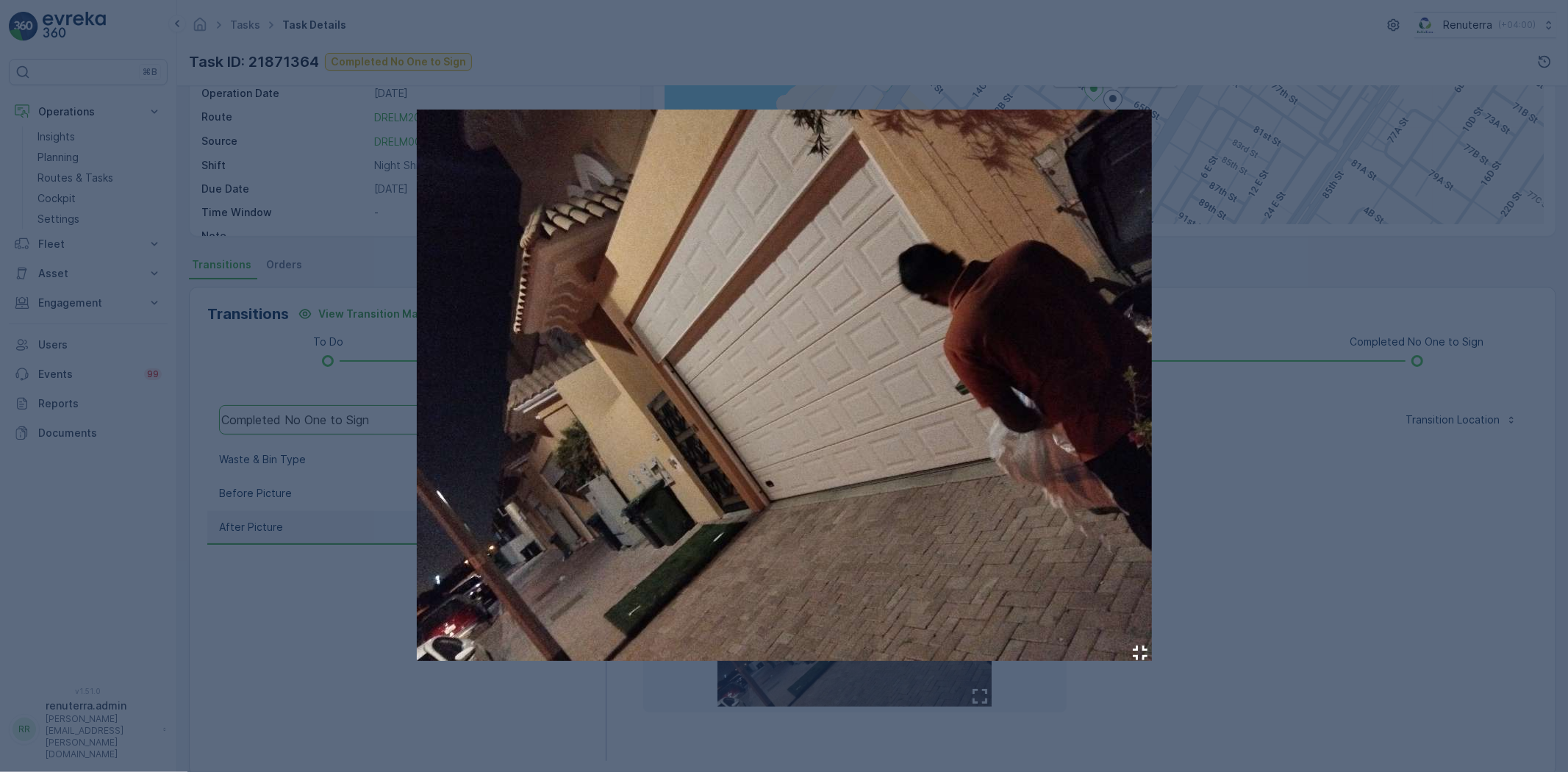
click at [259, 613] on div at bounding box center [784, 386] width 1568 height 772
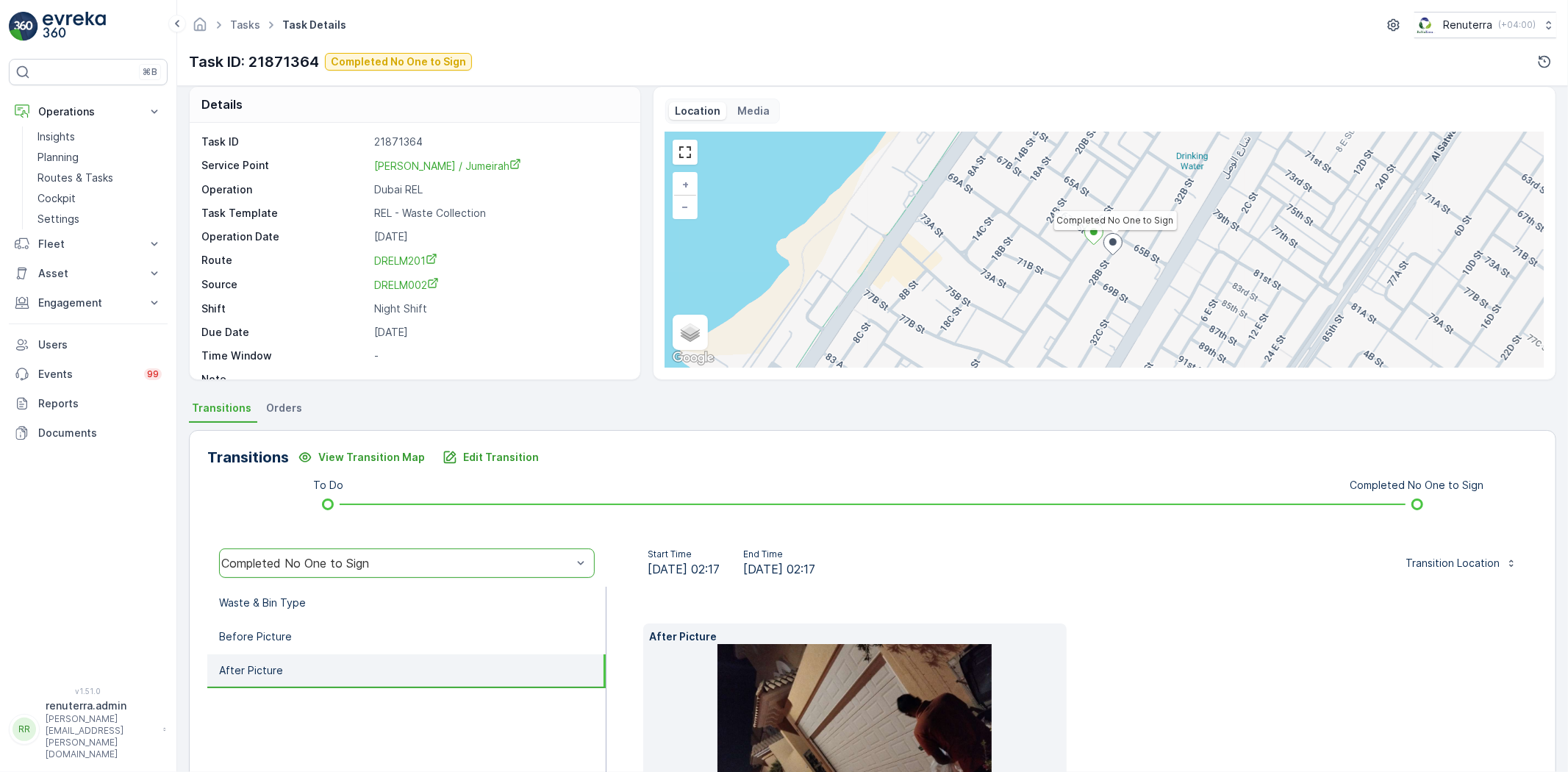
scroll to position [0, 0]
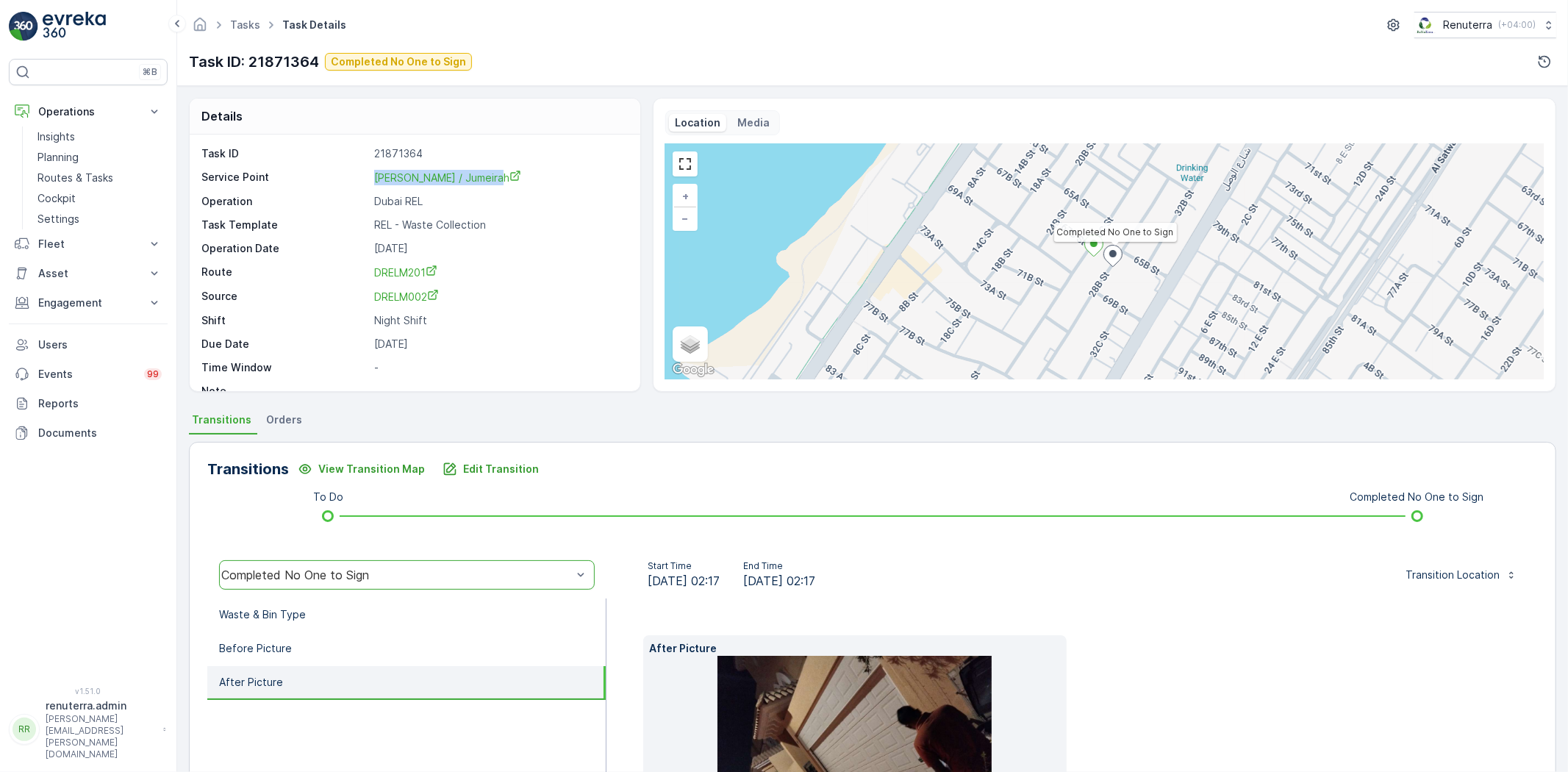
drag, startPoint x: 355, startPoint y: 178, endPoint x: 526, endPoint y: 178, distance: 171.0
click at [526, 178] on div "Service Point [PERSON_NAME] / [GEOGRAPHIC_DATA]" at bounding box center [413, 177] width 424 height 16
copy div "[PERSON_NAME] / Jumeirah"
click at [92, 173] on p "Routes & Tasks" at bounding box center [75, 177] width 76 height 15
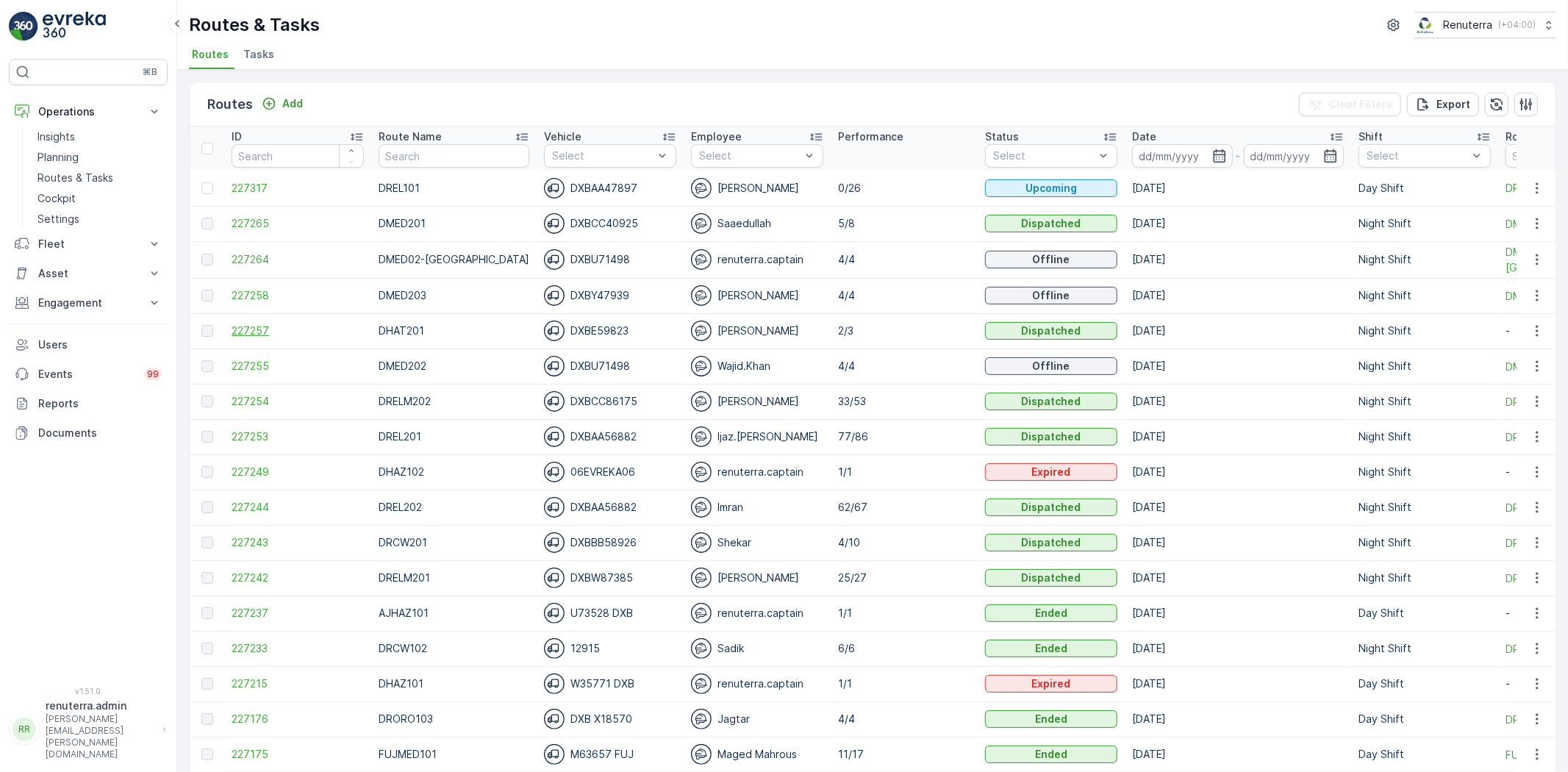
click at [258, 327] on span "227257" at bounding box center [297, 330] width 132 height 15
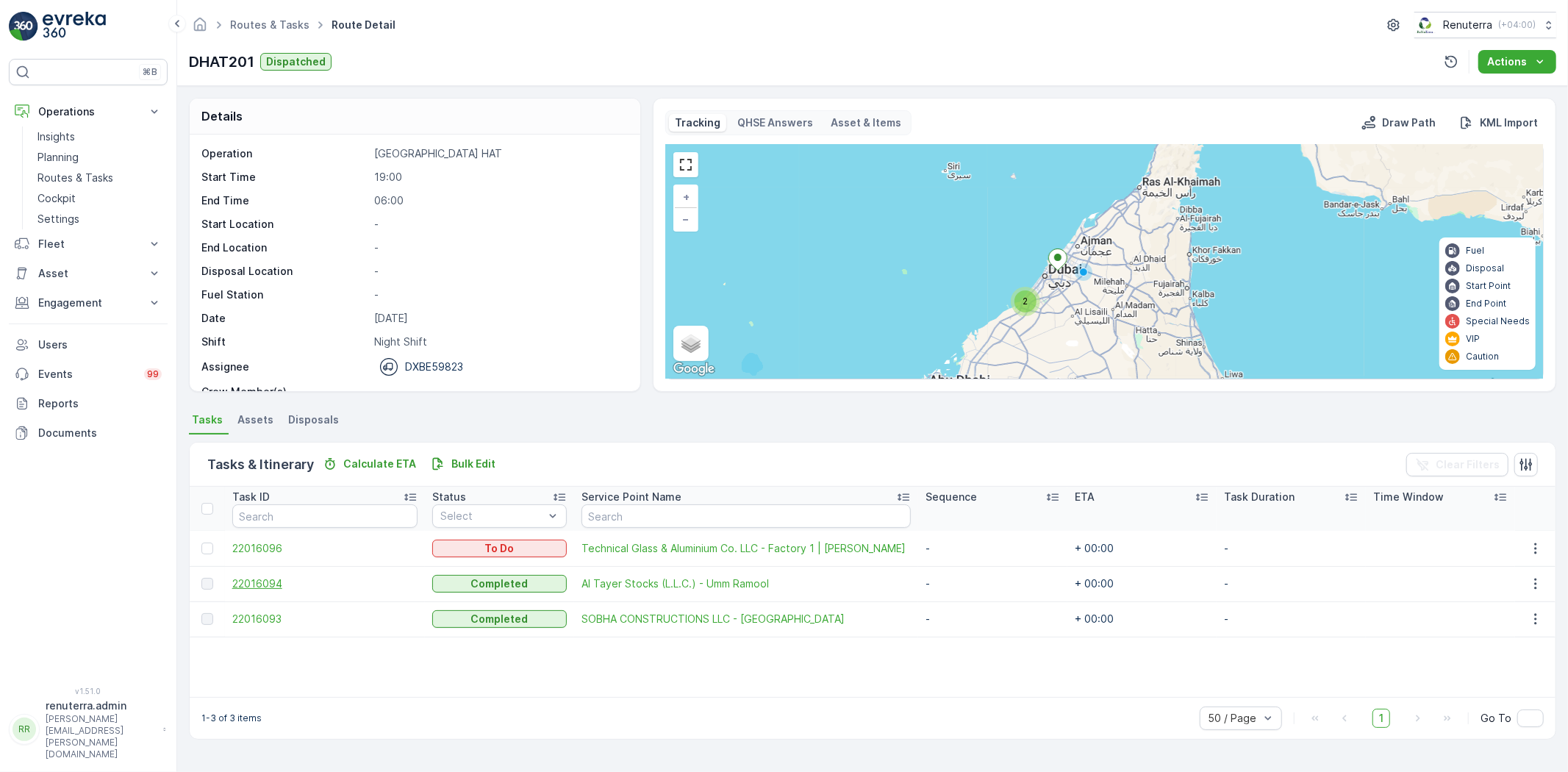
click at [241, 577] on span "22016094" at bounding box center [325, 583] width 185 height 15
